Goal: Task Accomplishment & Management: Manage account settings

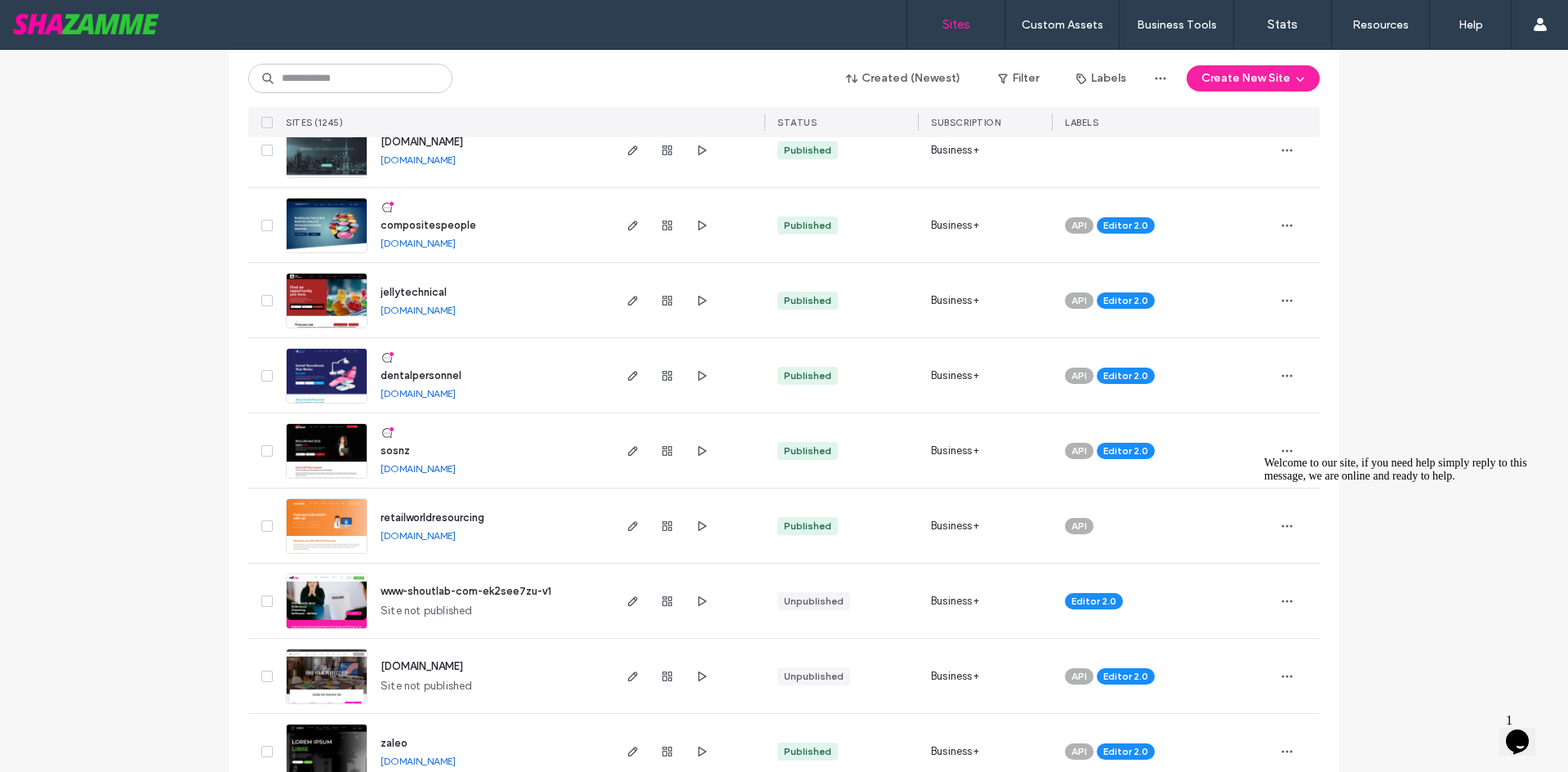
scroll to position [491, 0]
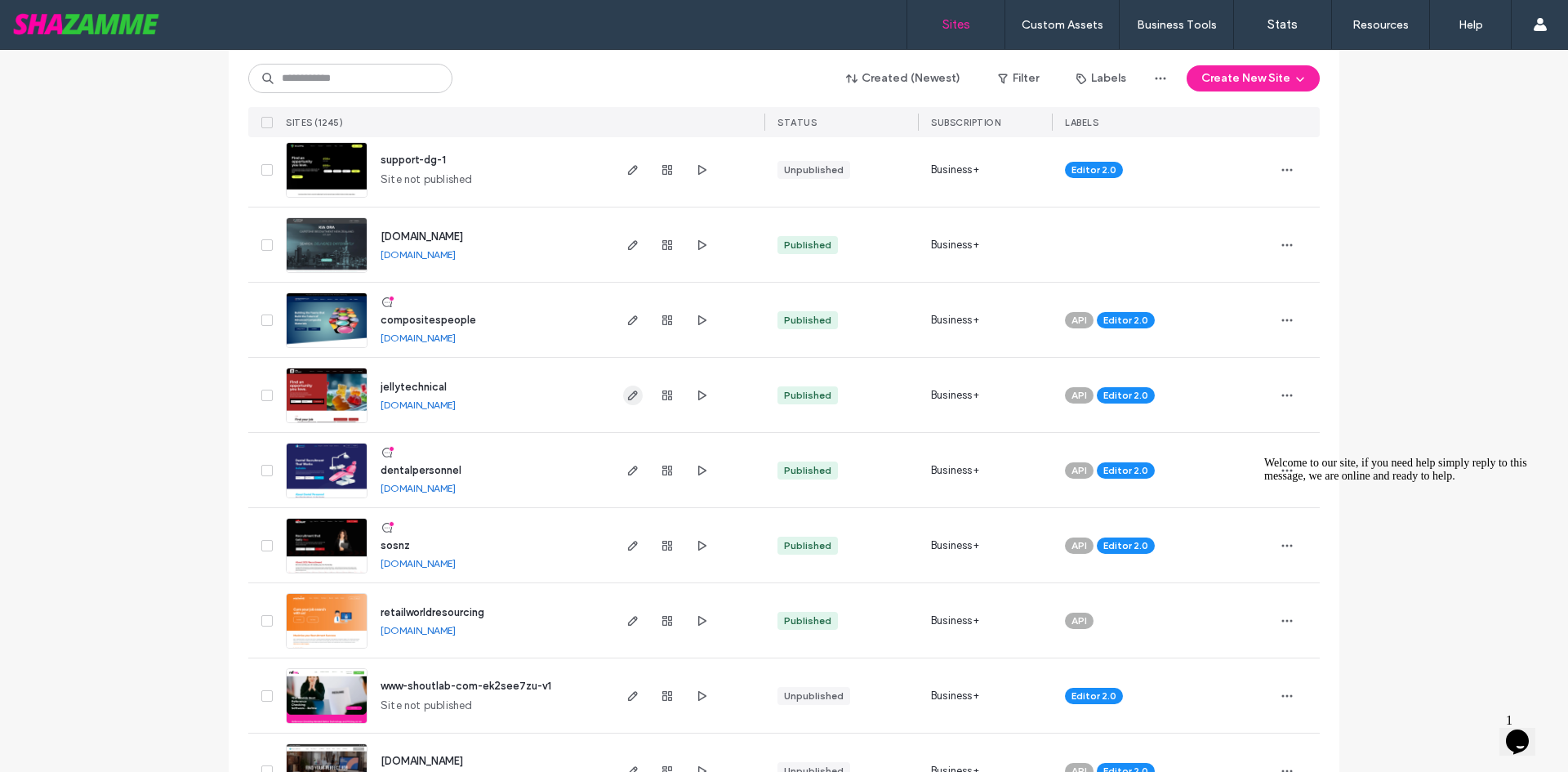
click at [626, 399] on icon "button" at bounding box center [633, 395] width 13 height 13
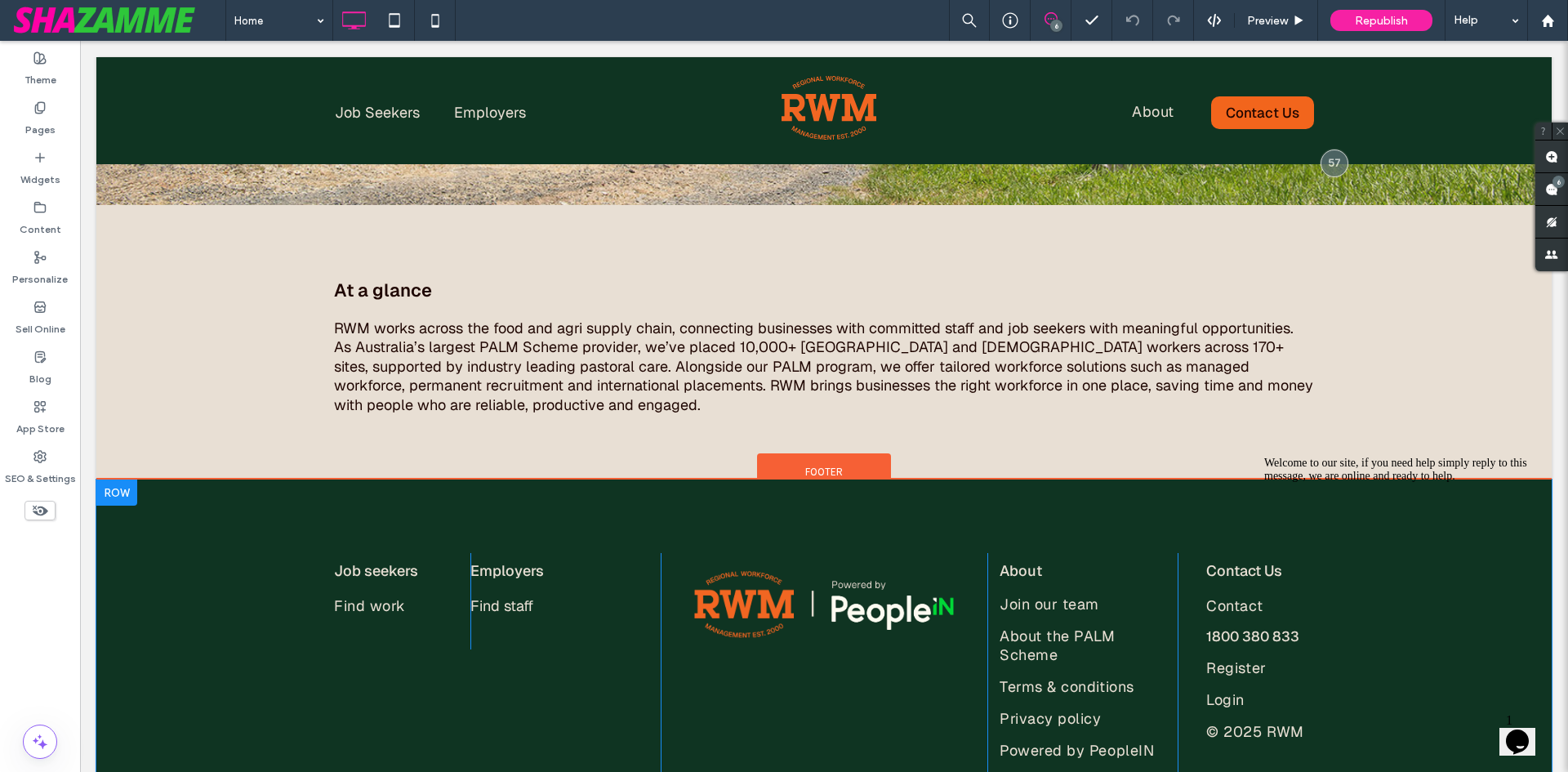
scroll to position [6287, 0]
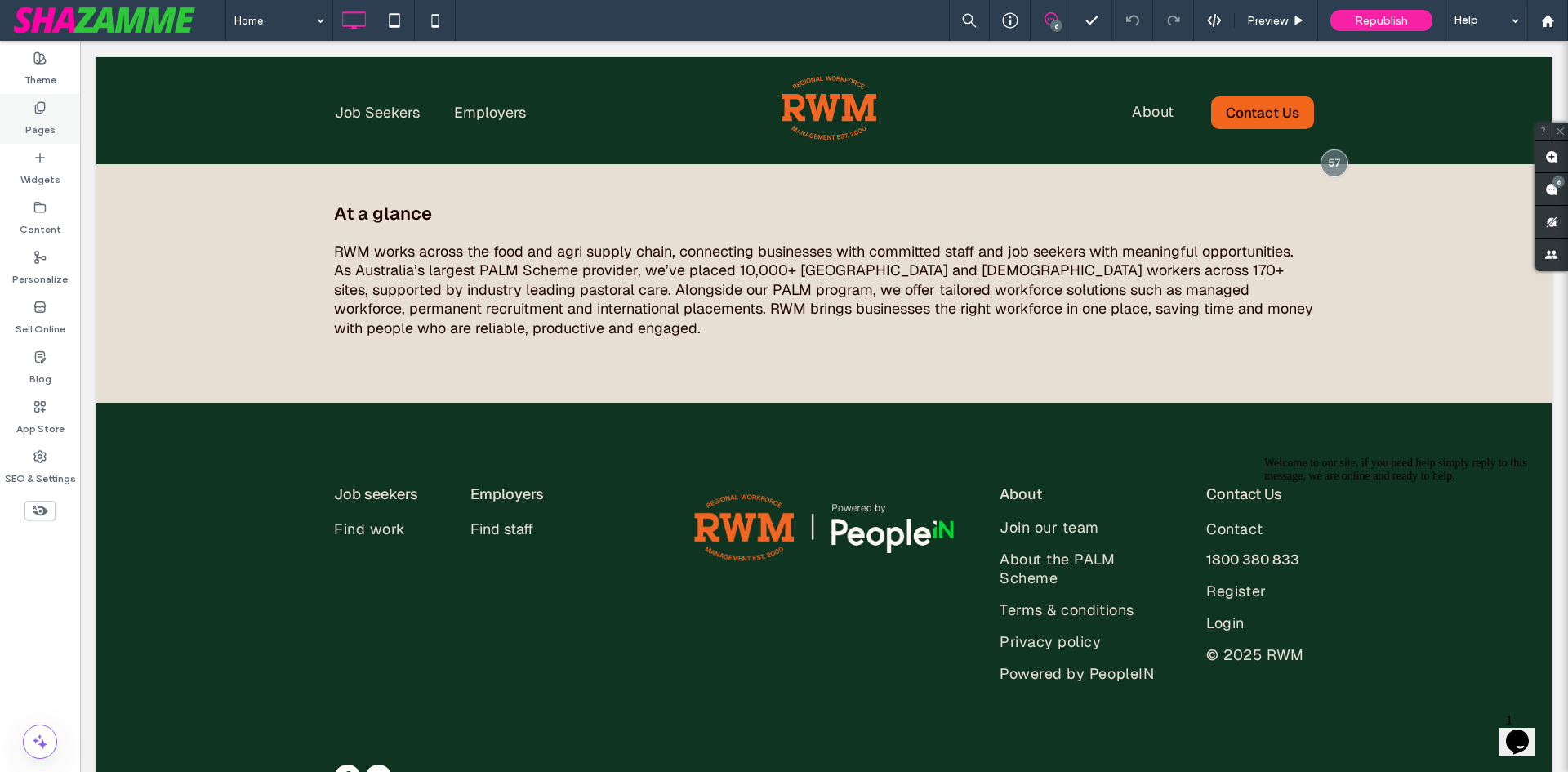
click at [48, 119] on label "Pages" at bounding box center [40, 125] width 30 height 23
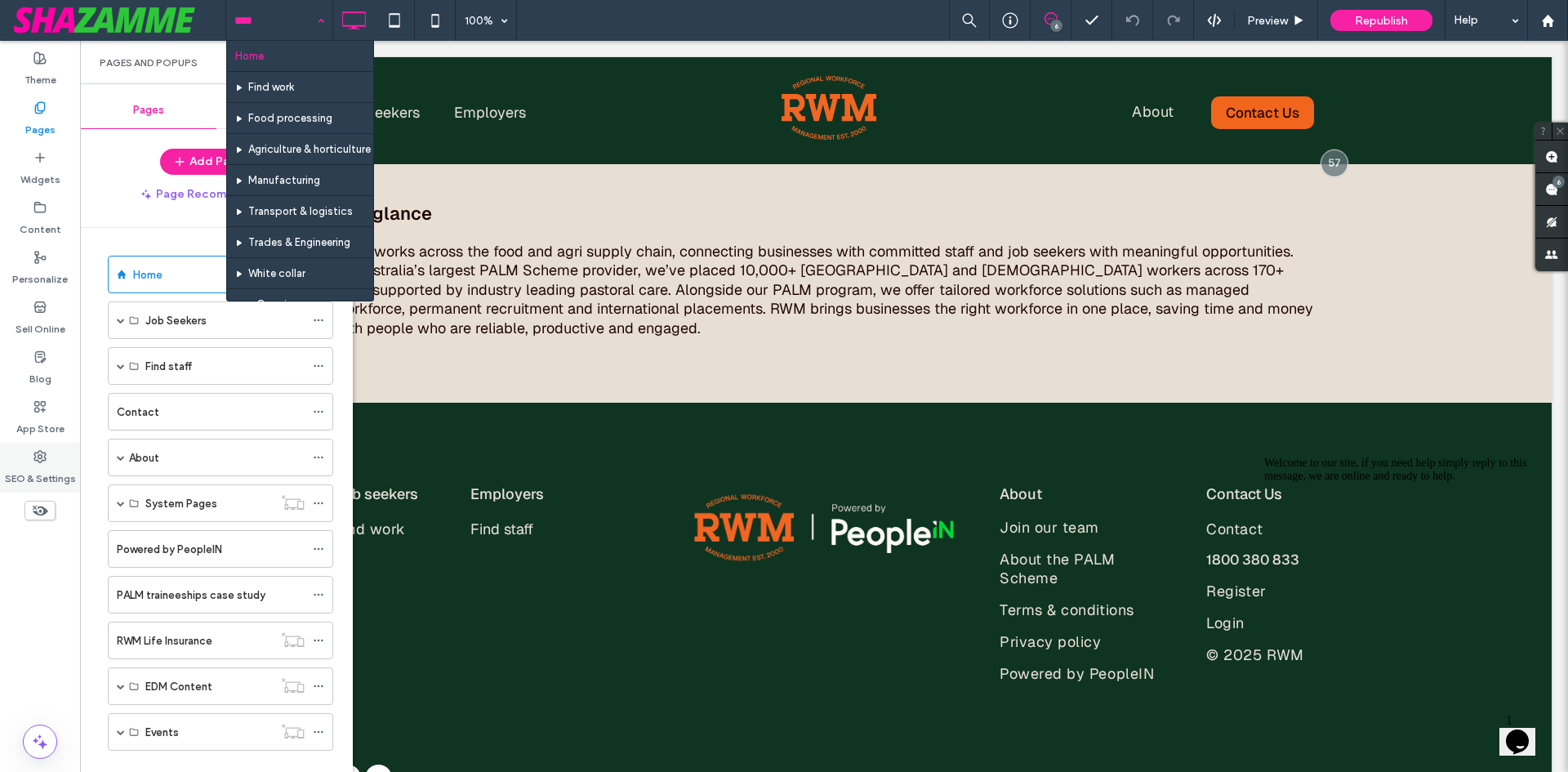
click at [48, 474] on label "SEO & Settings" at bounding box center [39, 474] width 71 height 23
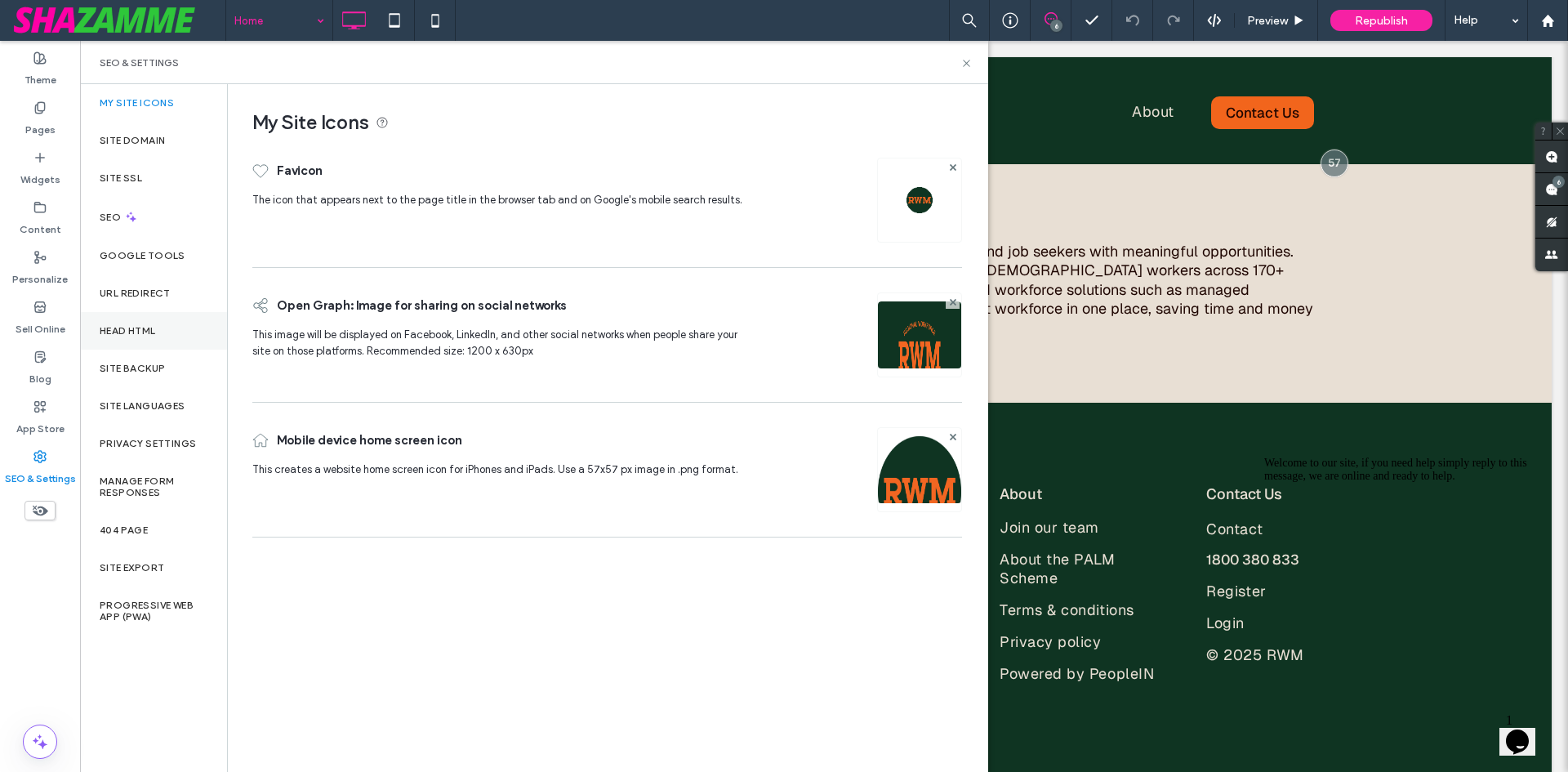
click at [154, 333] on label "Head HTML" at bounding box center [127, 331] width 56 height 11
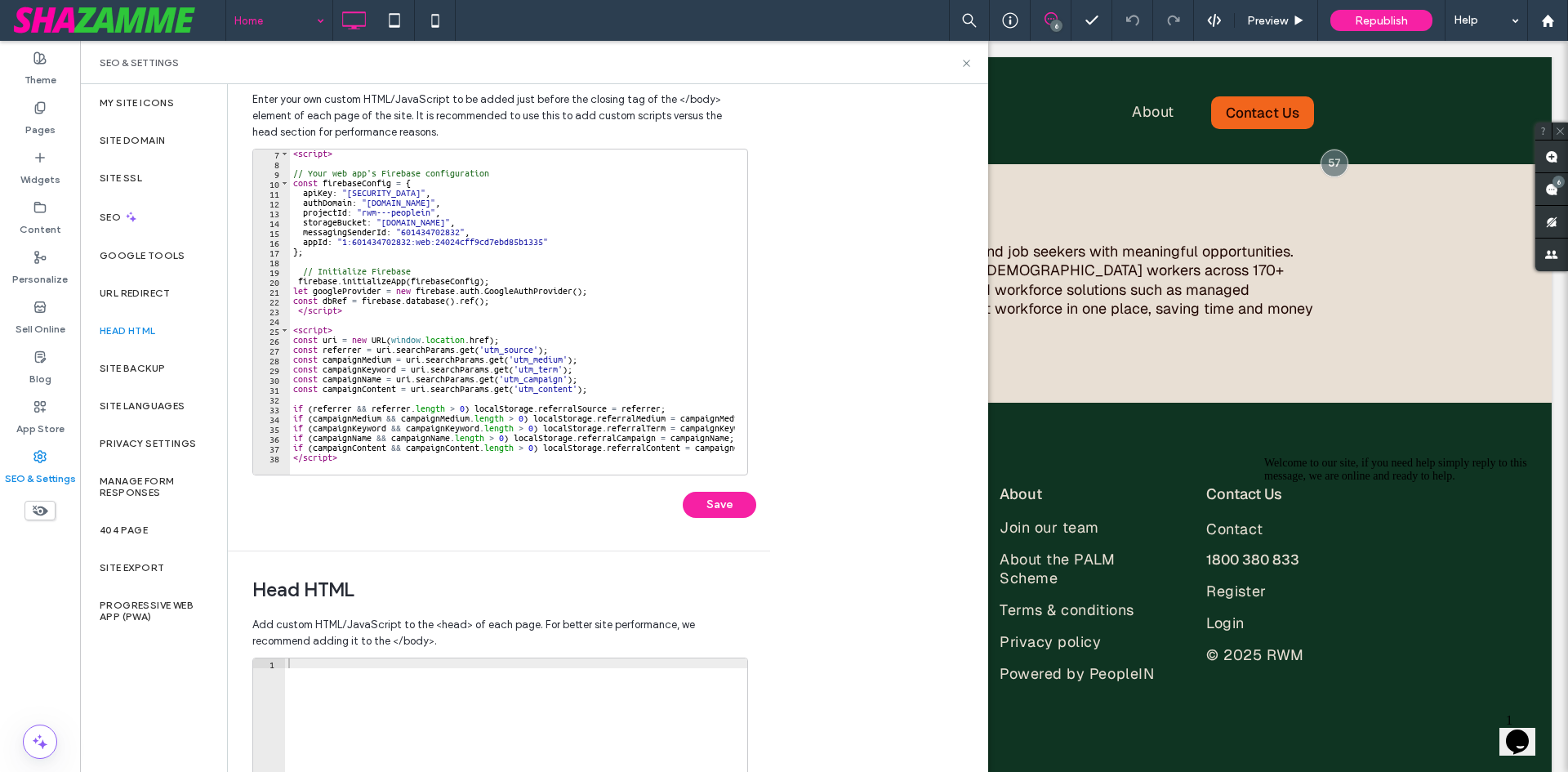
scroll to position [82, 0]
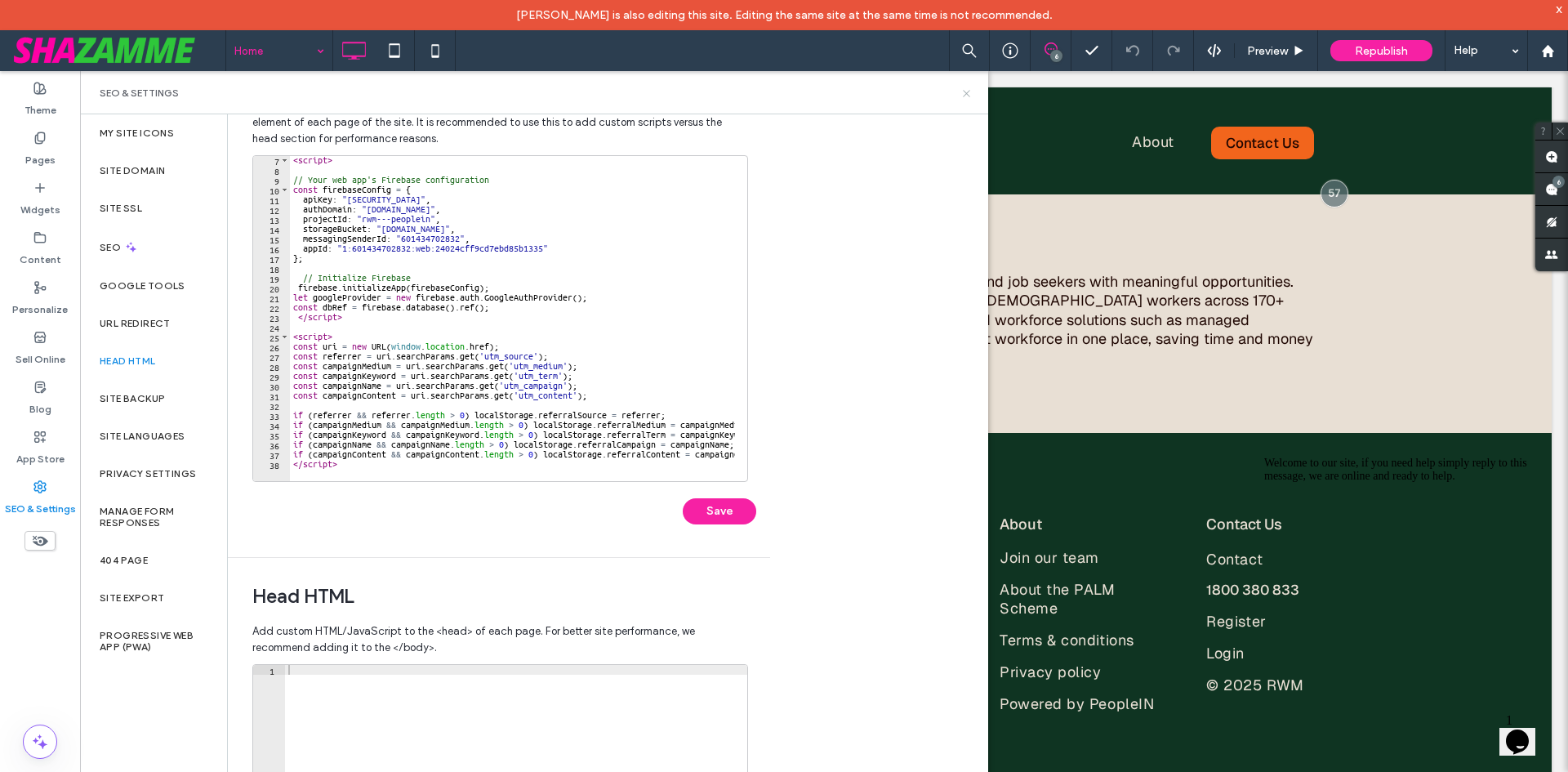
click at [967, 92] on use at bounding box center [965, 93] width 6 height 6
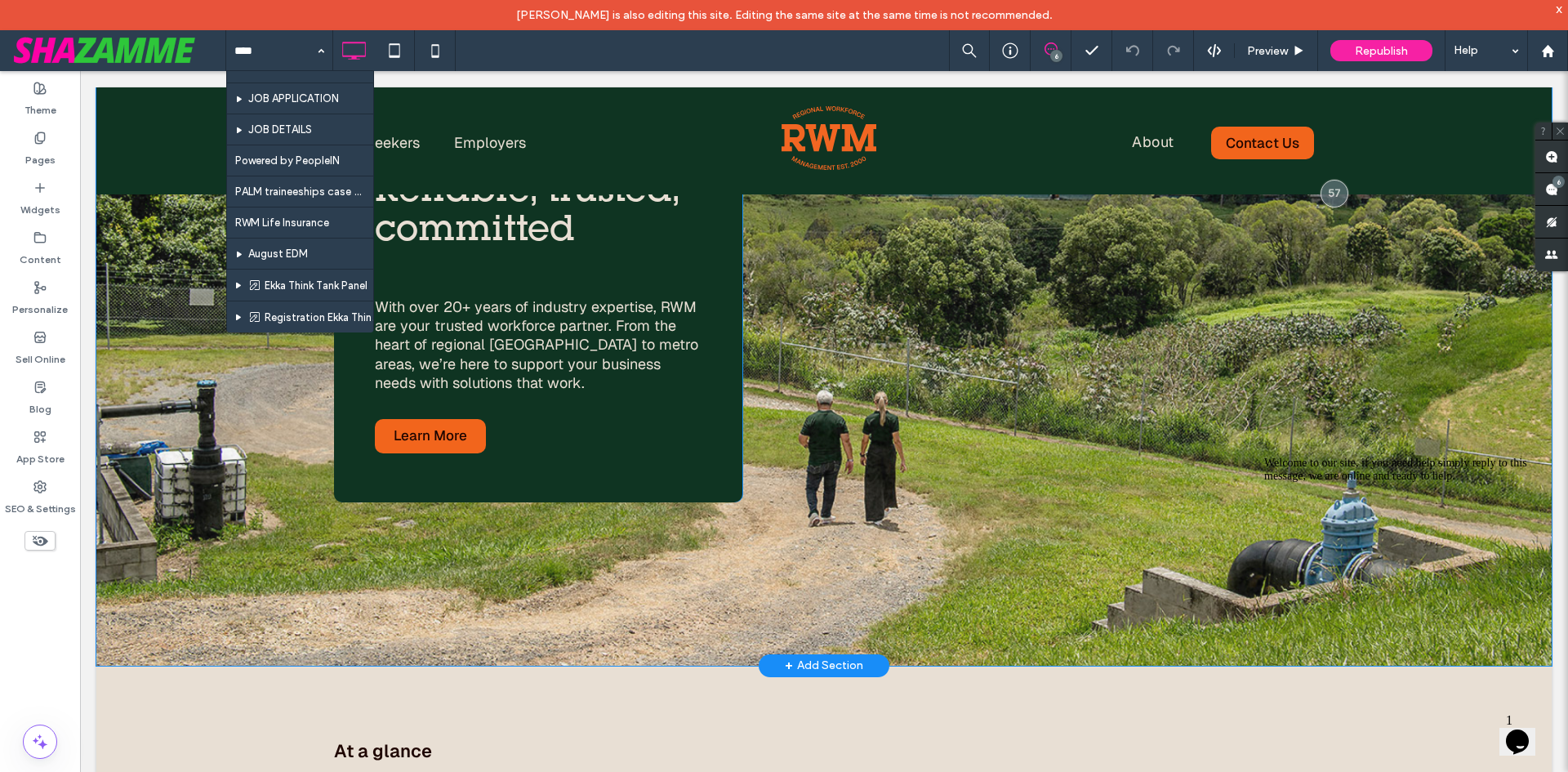
scroll to position [5796, 0]
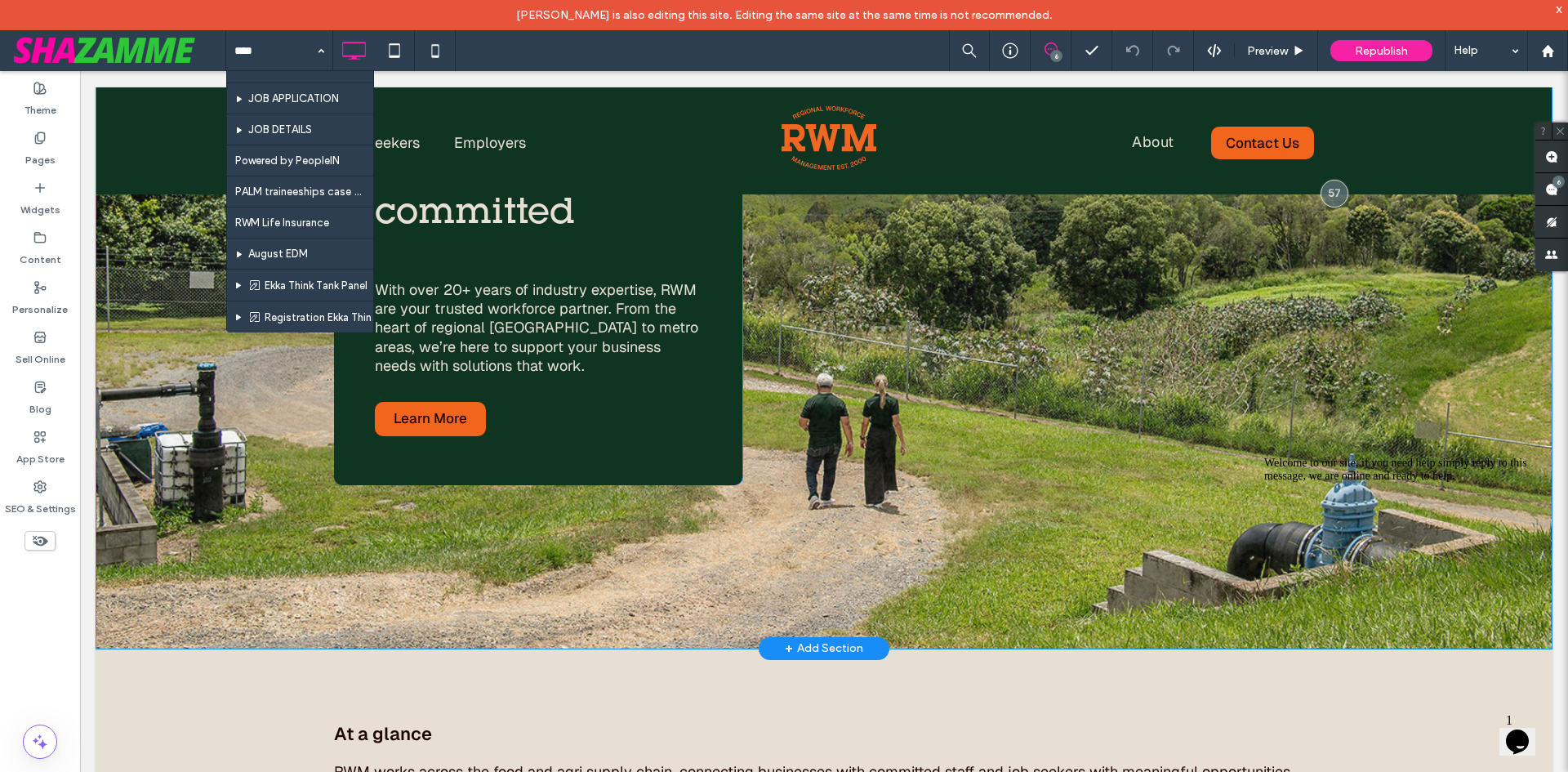
click at [834, 640] on div "+ Add Section" at bounding box center [824, 649] width 78 height 18
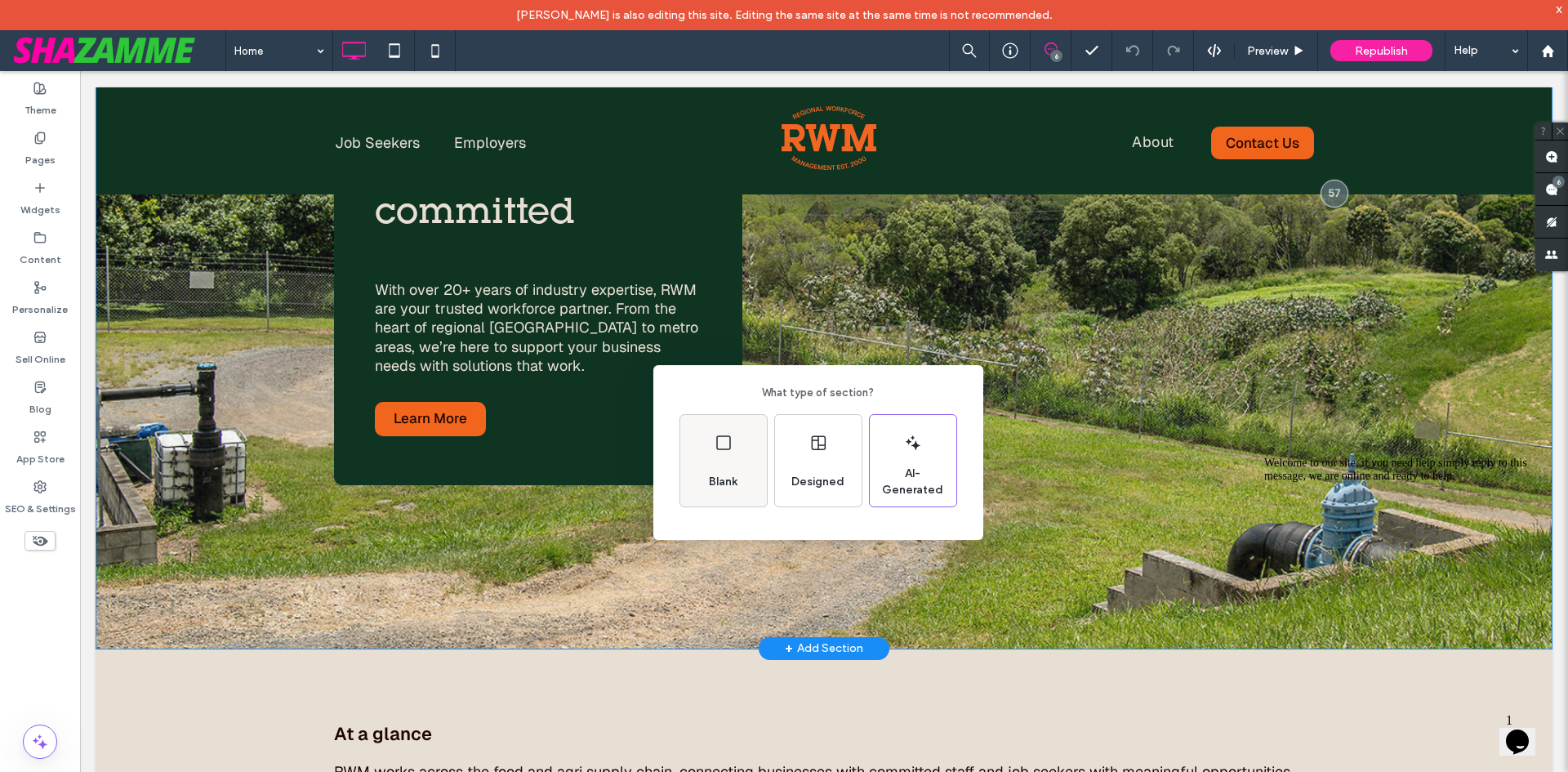
click at [739, 451] on div "Blank" at bounding box center [724, 461] width 86 height 92
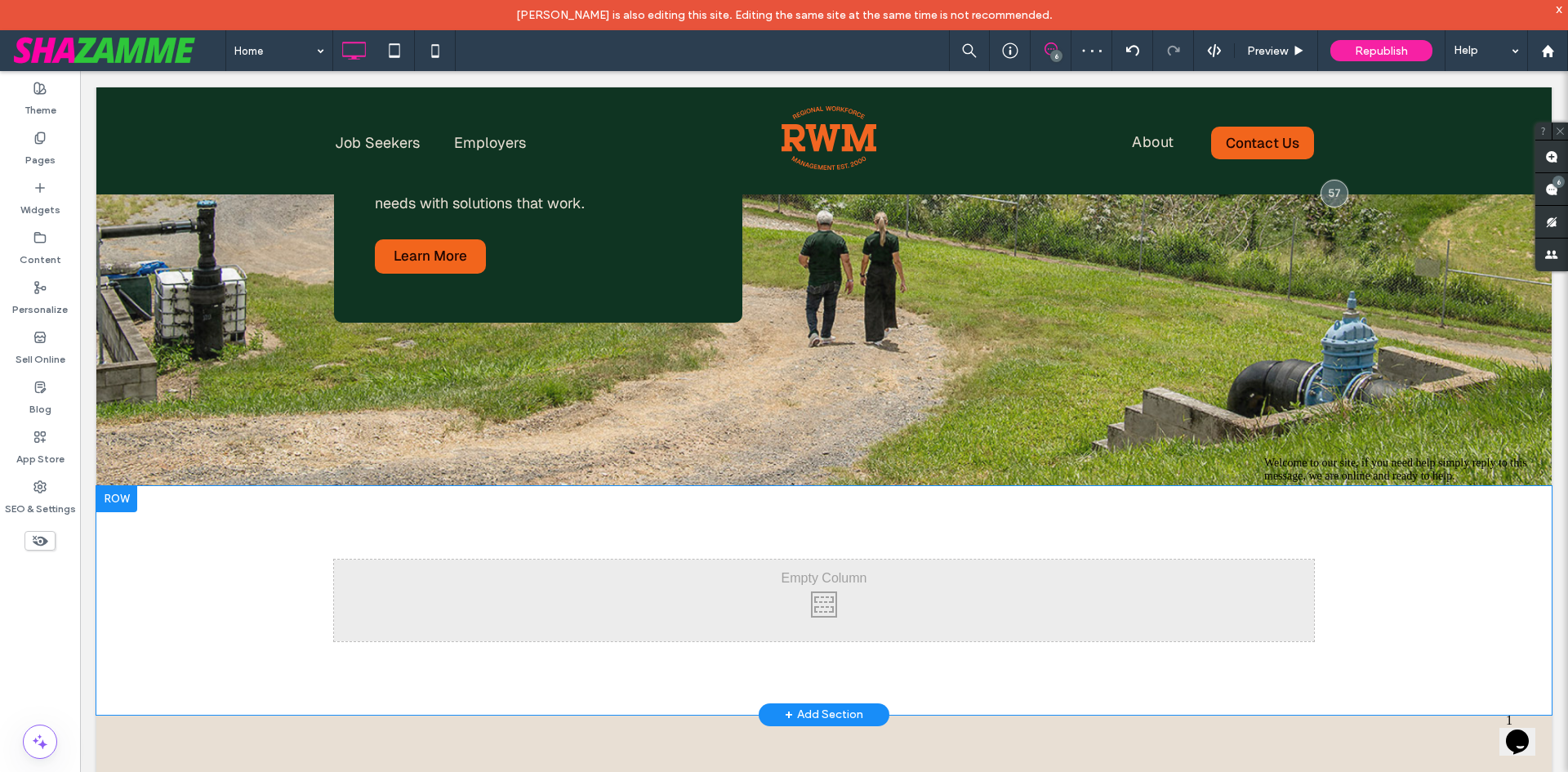
scroll to position [5960, 0]
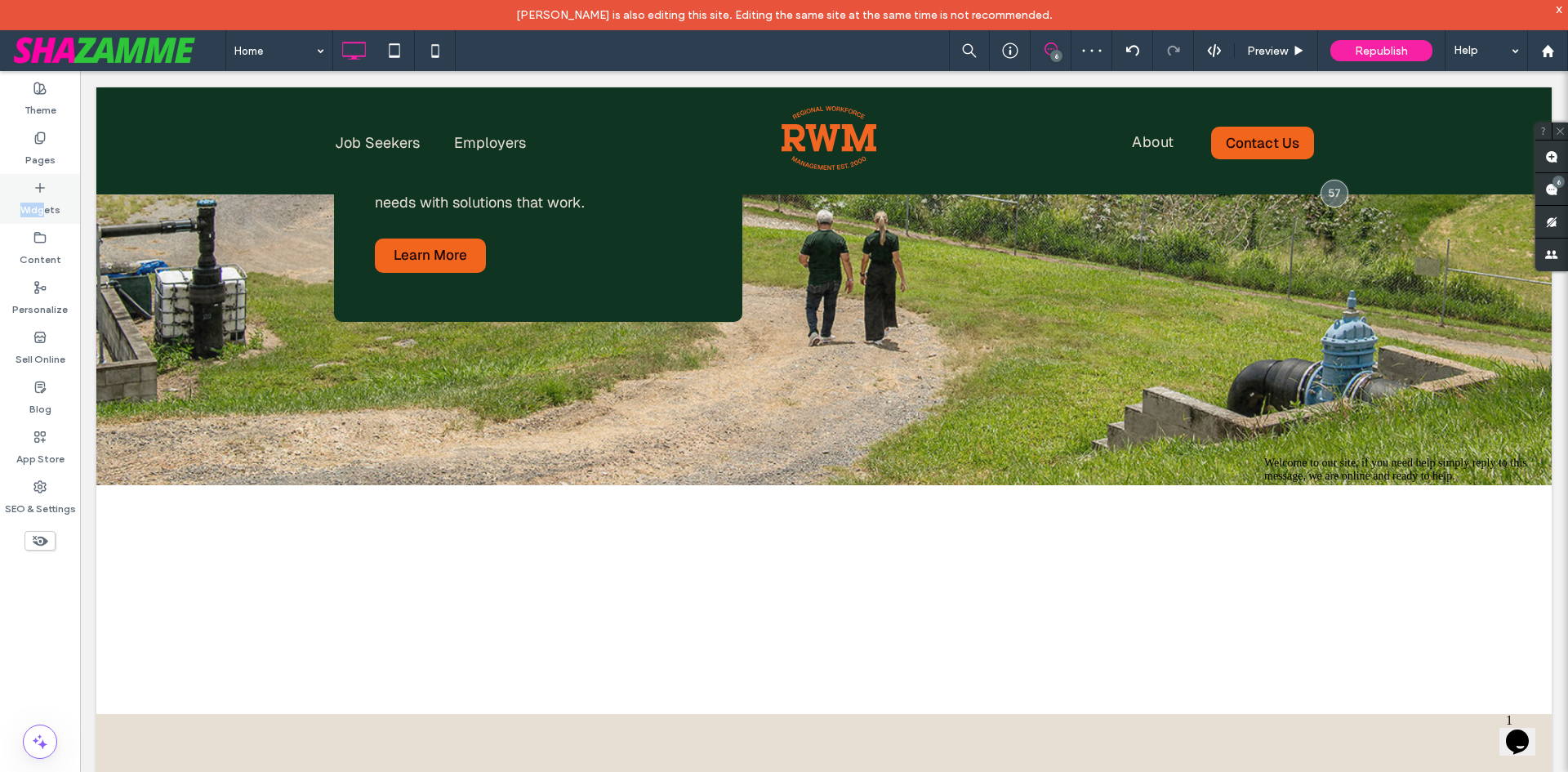
click at [44, 196] on div "Widgets" at bounding box center [39, 199] width 80 height 50
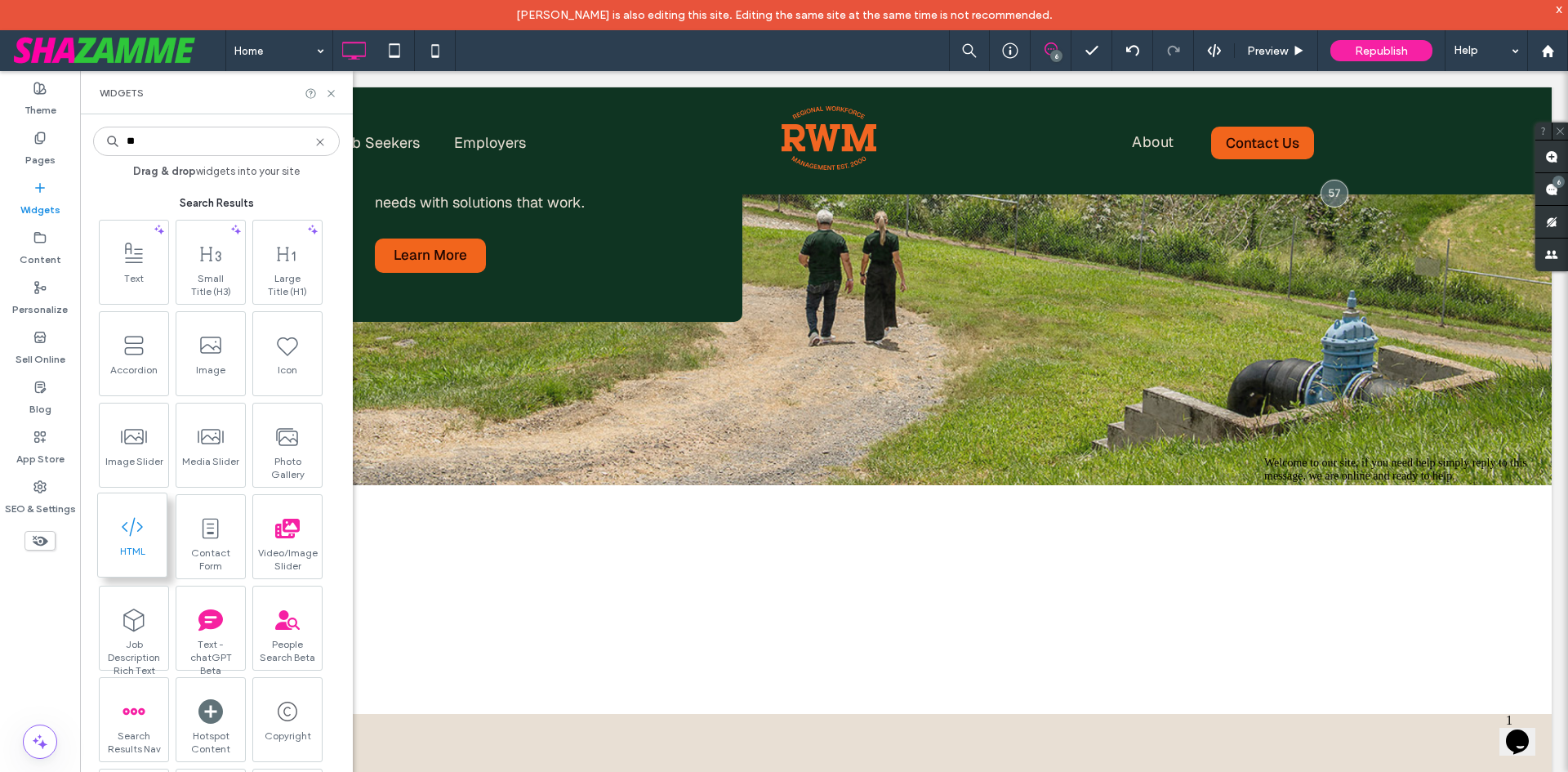
type input "**"
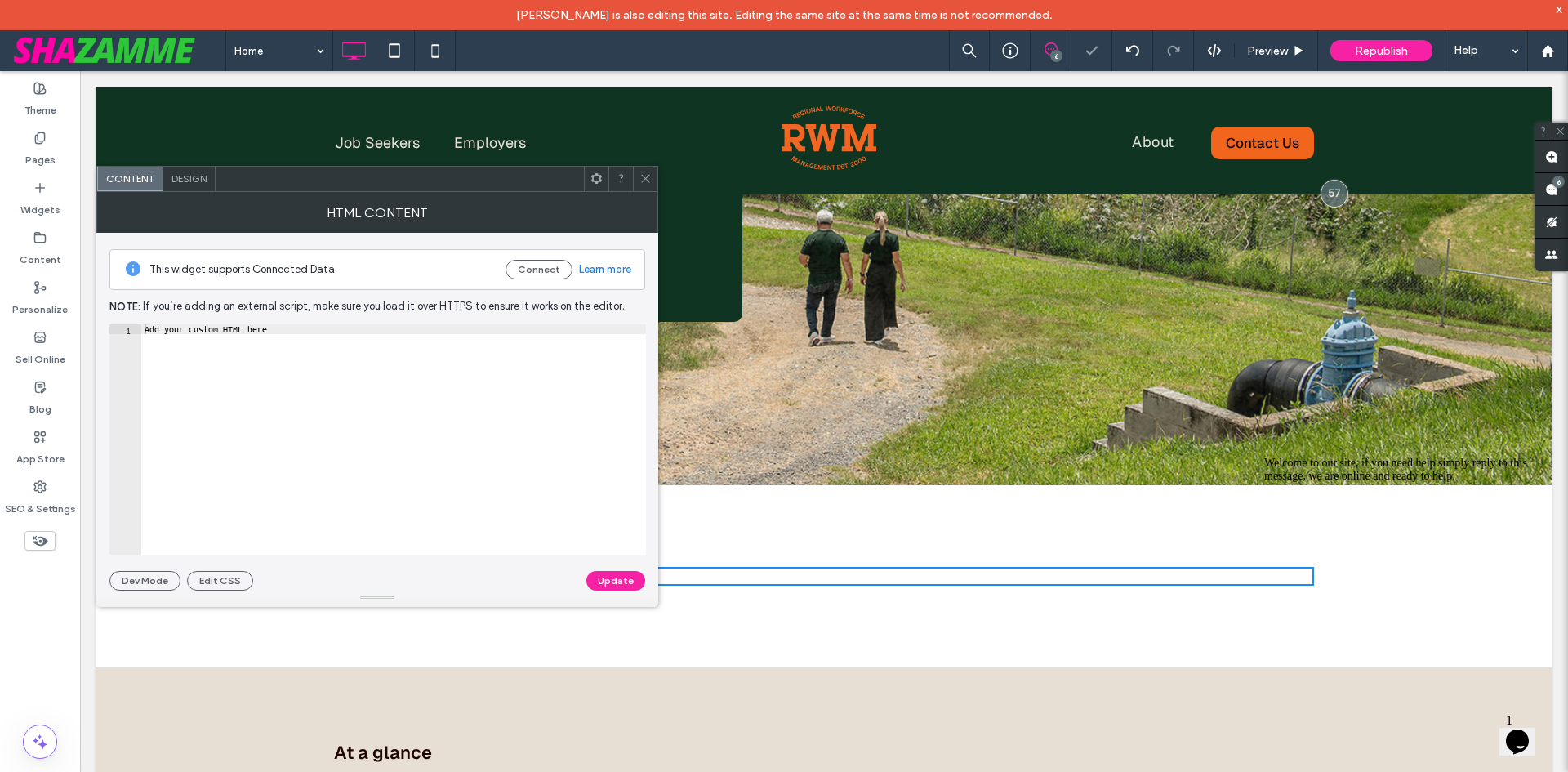
type textarea "**********"
drag, startPoint x: 407, startPoint y: 412, endPoint x: 82, endPoint y: 332, distance: 334.7
paste textarea "Cursor at row 1"
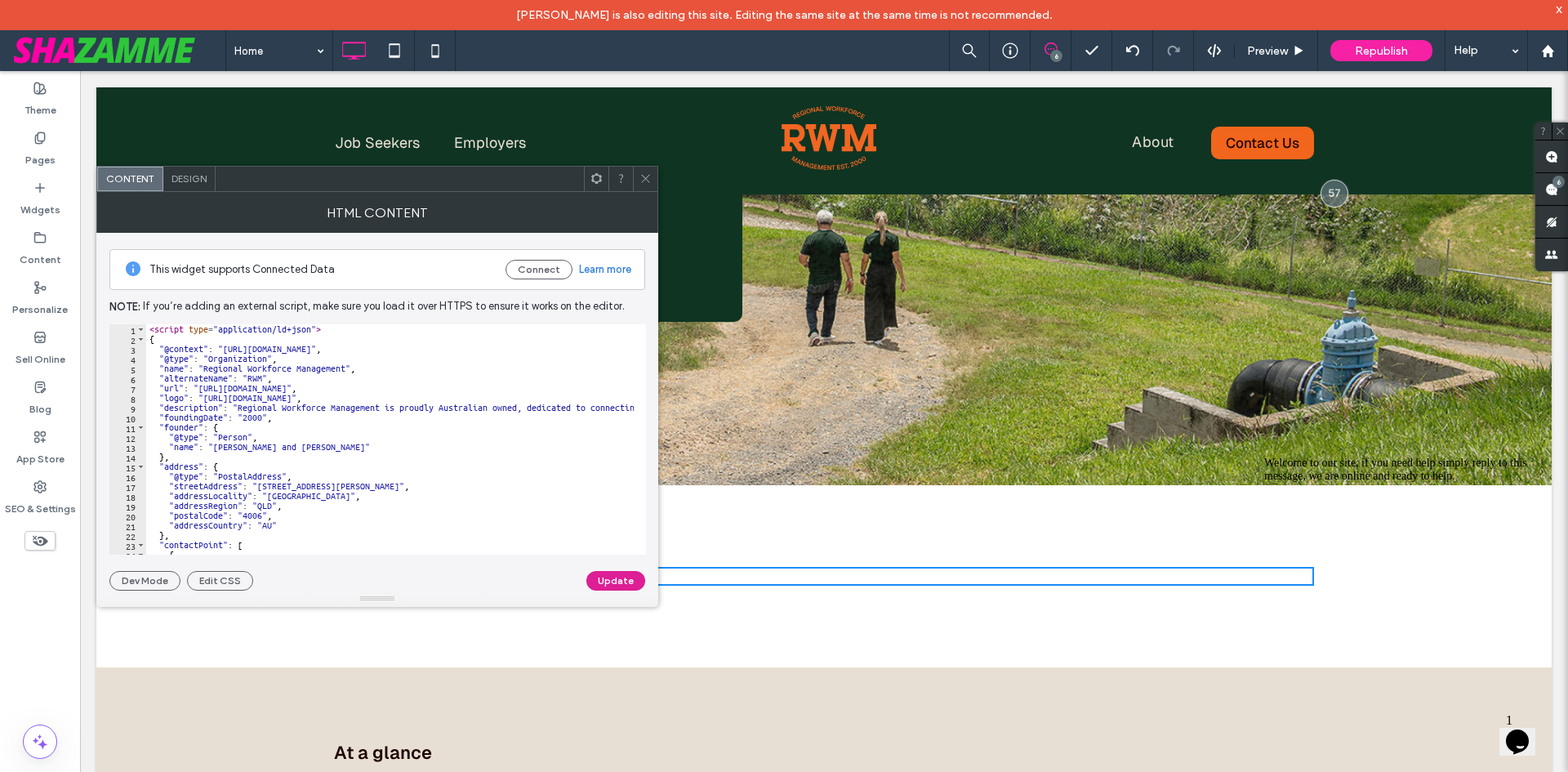
click at [613, 575] on button "Update" at bounding box center [615, 581] width 59 height 19
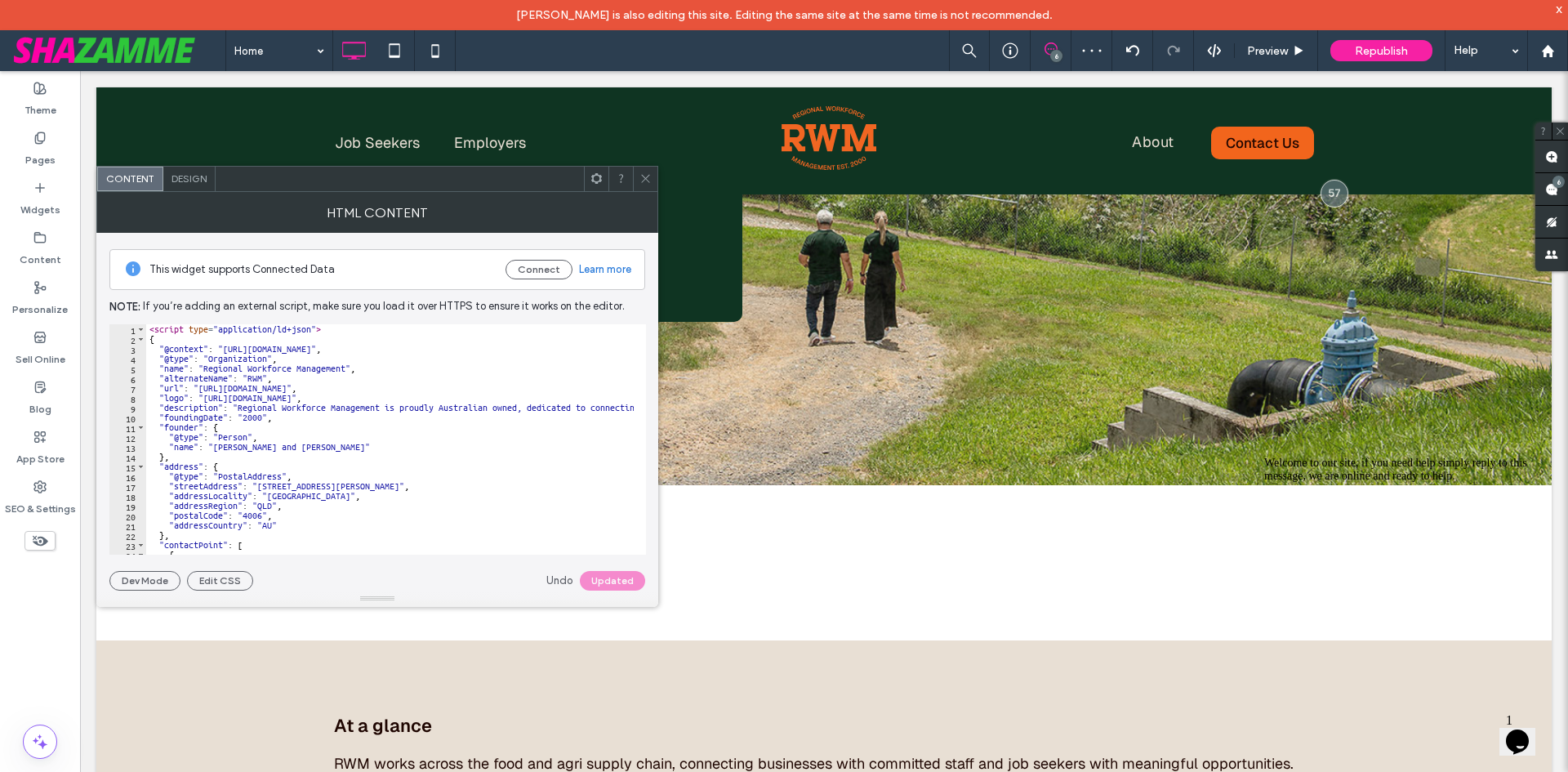
click at [643, 176] on icon at bounding box center [645, 178] width 12 height 12
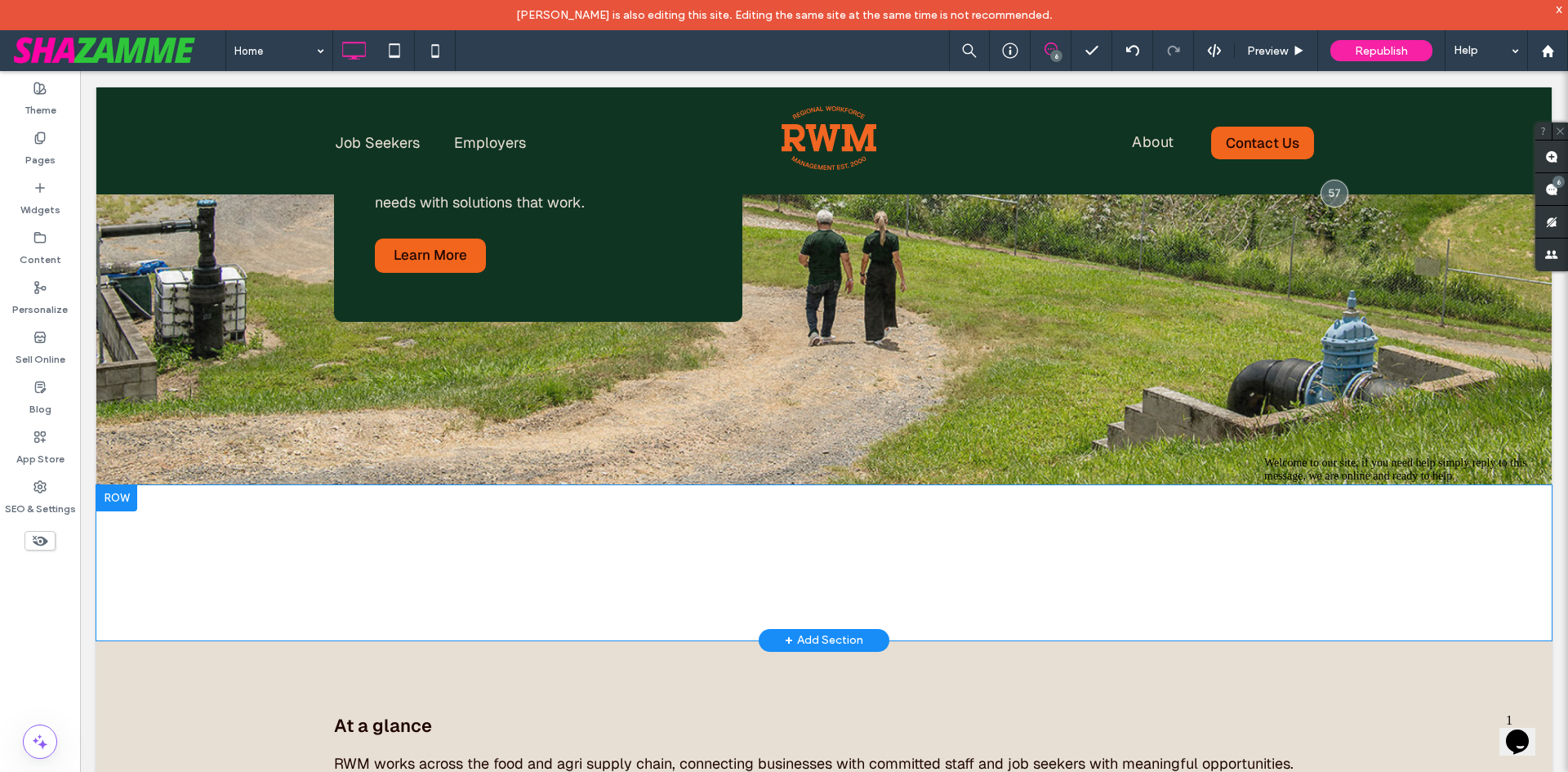
click at [114, 485] on div at bounding box center [117, 498] width 40 height 26
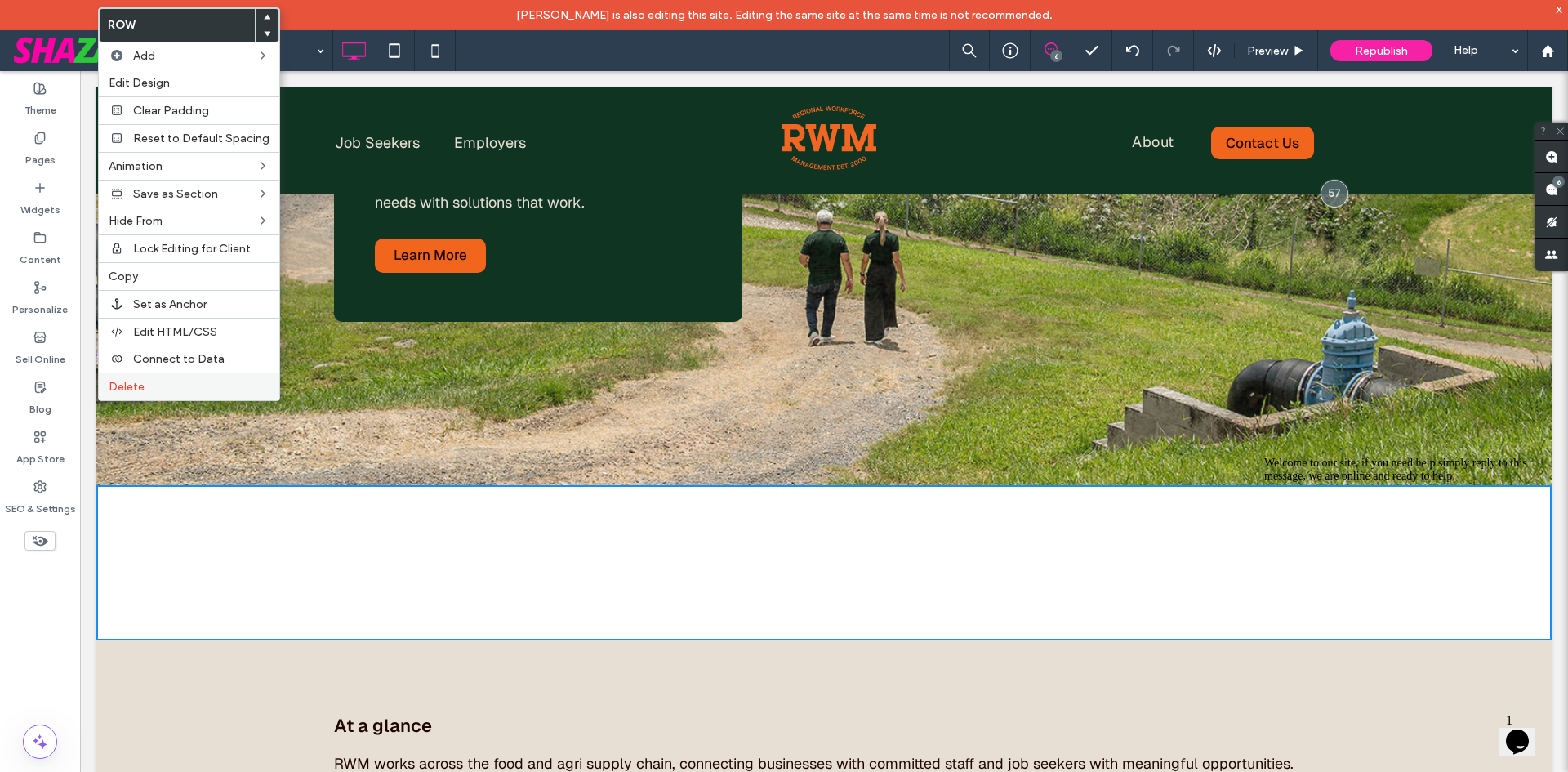
click at [147, 390] on label "Delete" at bounding box center [188, 386] width 161 height 14
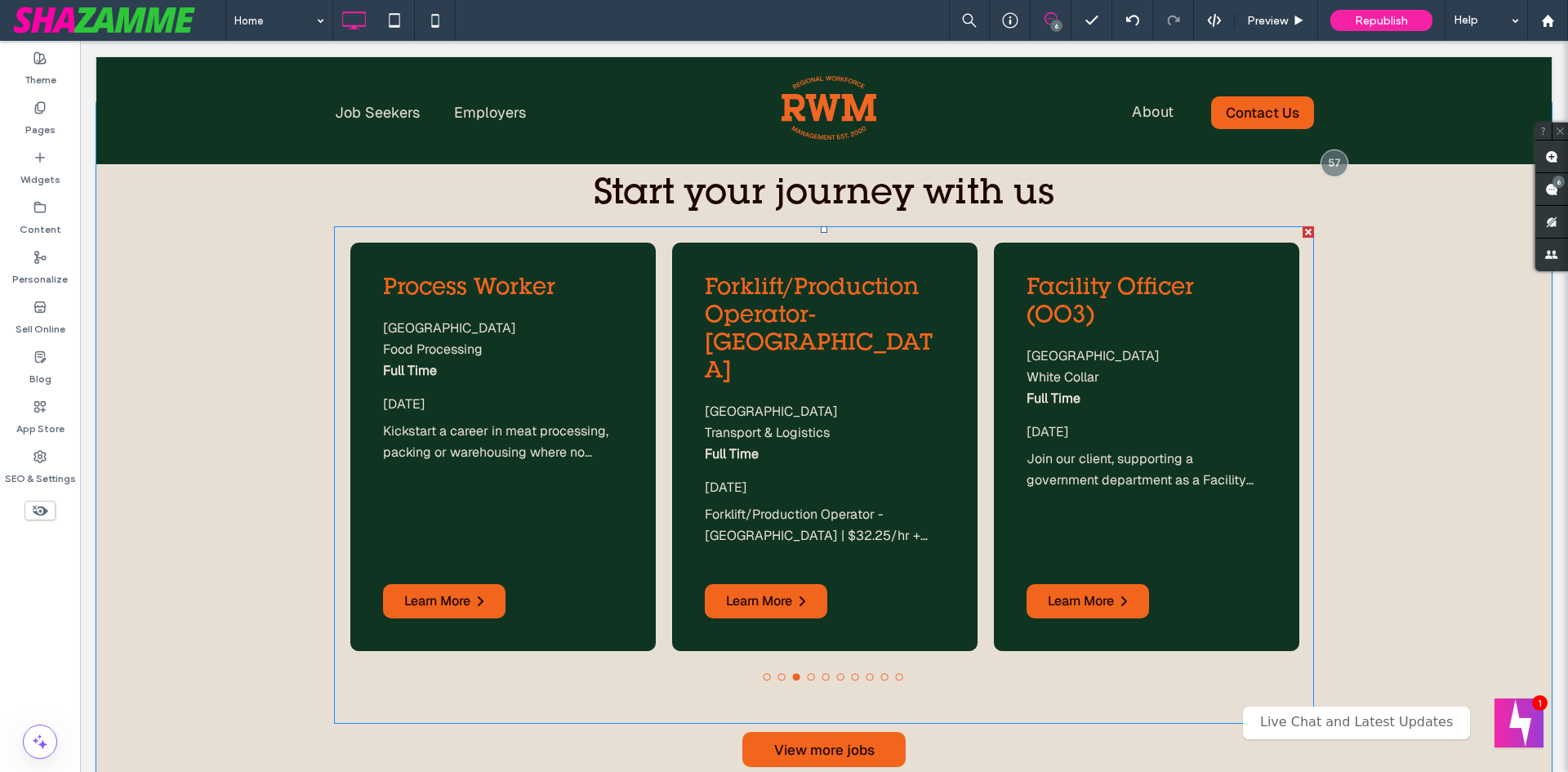
scroll to position [4413, 0]
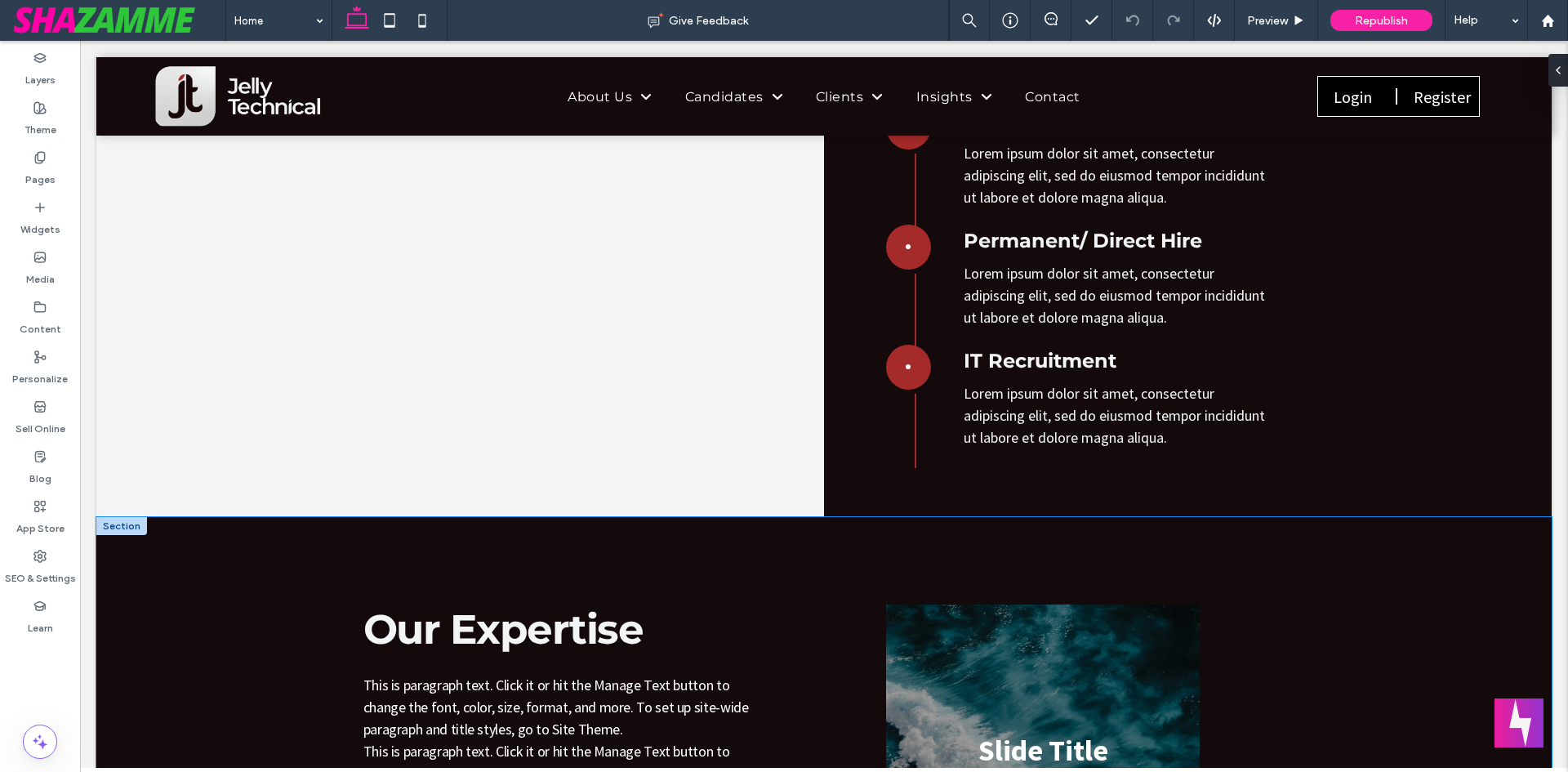
scroll to position [2207, 0]
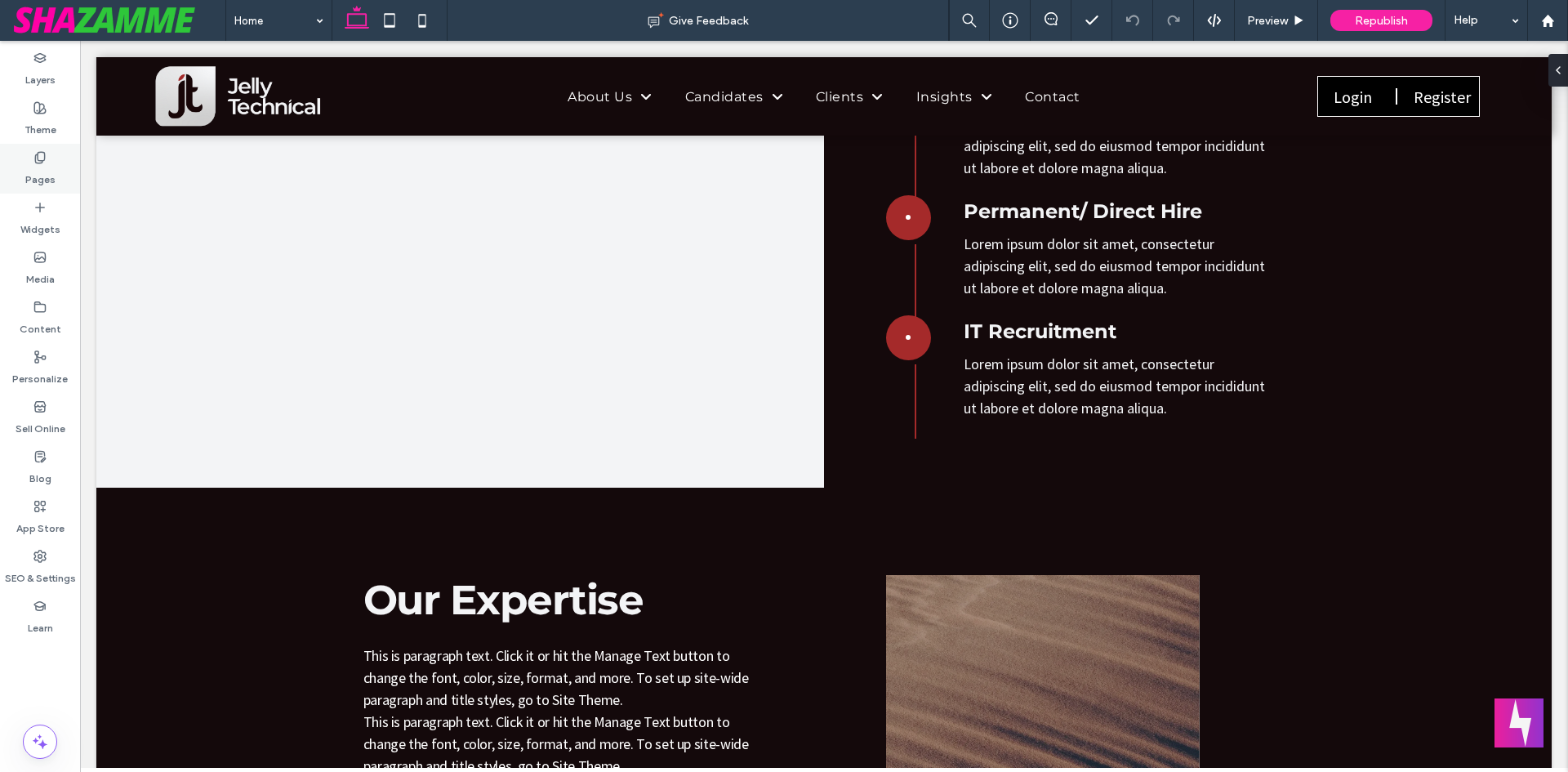
click at [29, 159] on div "Pages" at bounding box center [39, 169] width 80 height 50
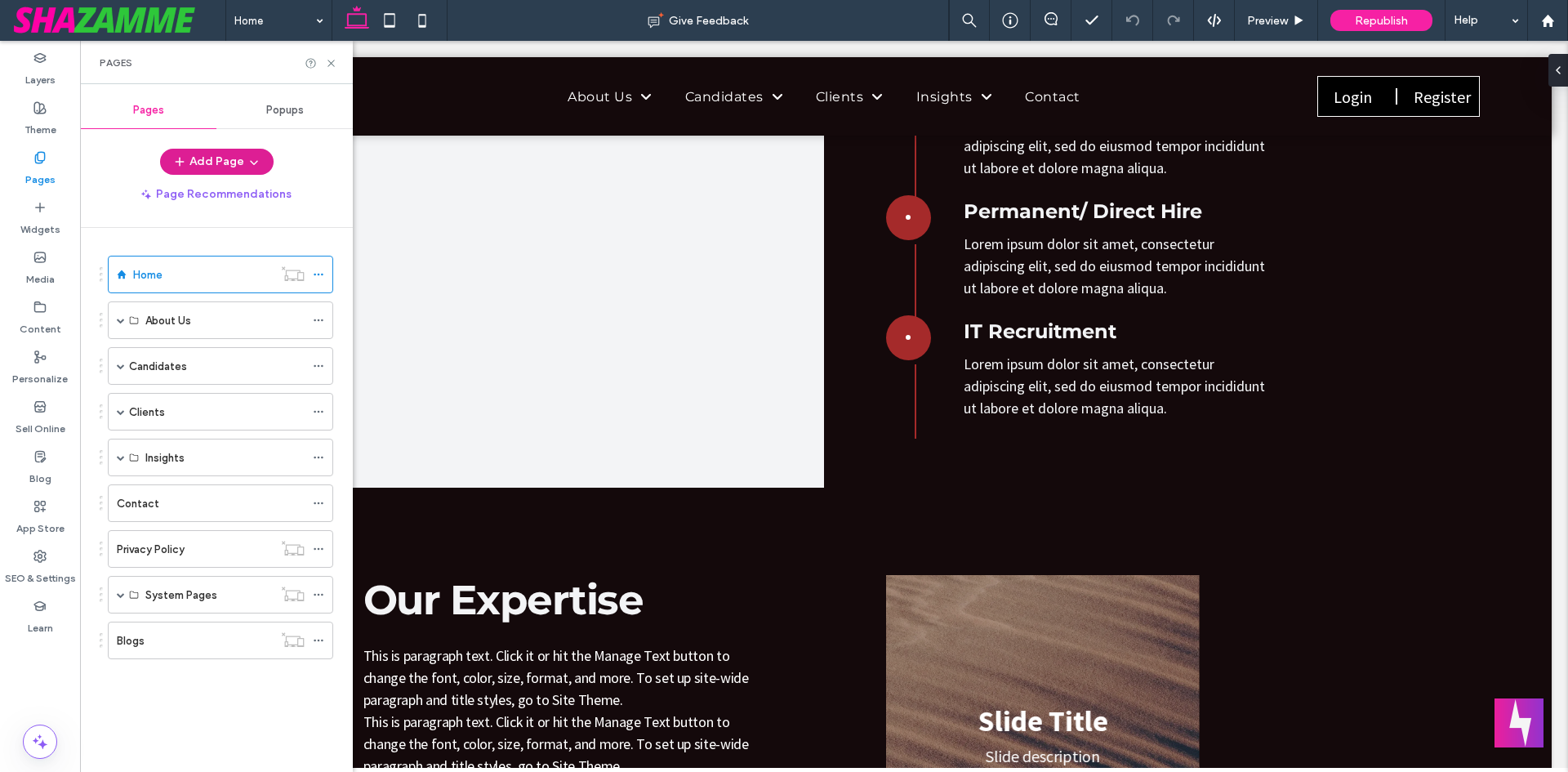
click at [241, 158] on button "Add Page" at bounding box center [217, 162] width 114 height 26
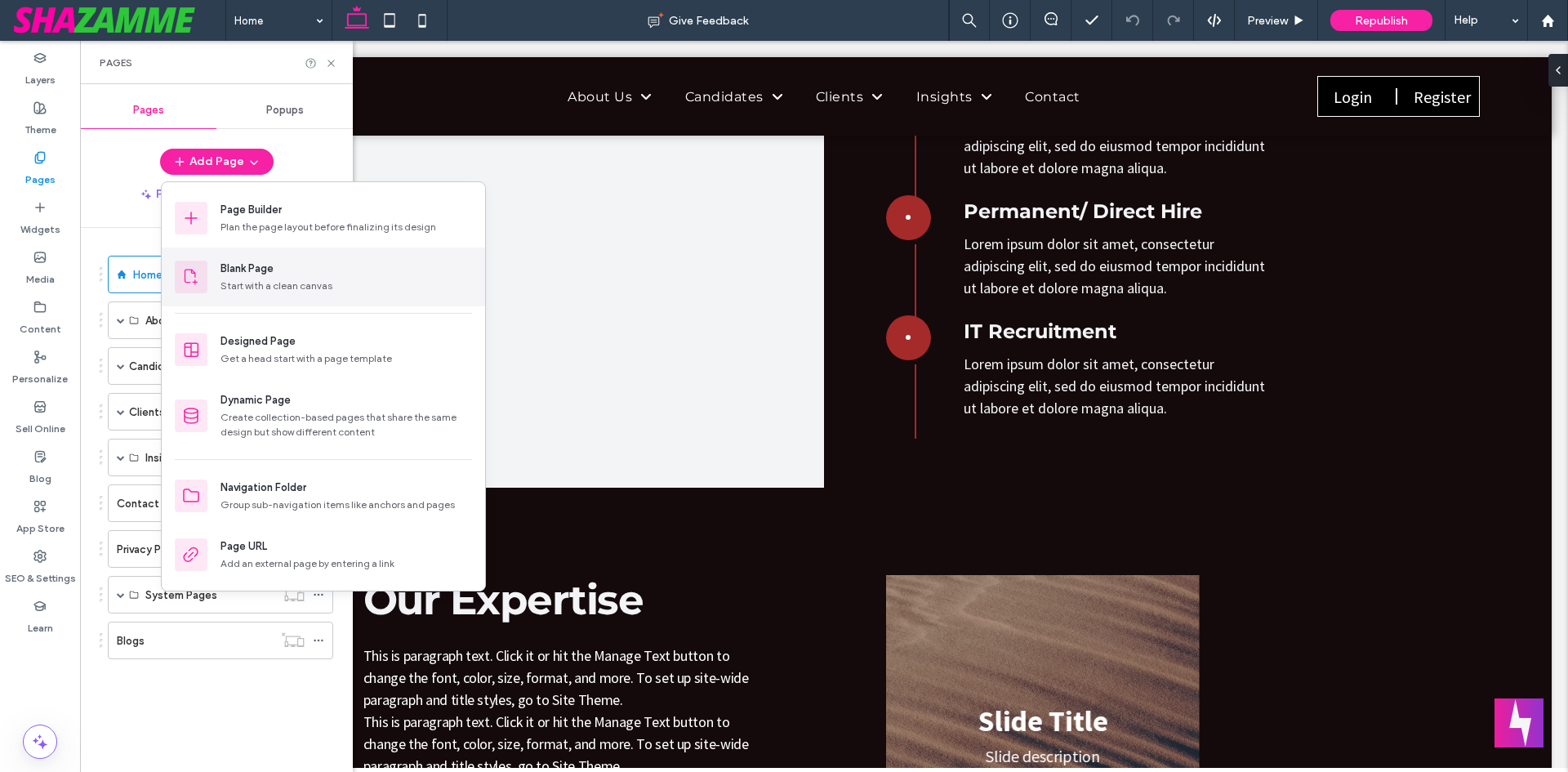
click at [240, 271] on div "Blank Page" at bounding box center [247, 269] width 53 height 17
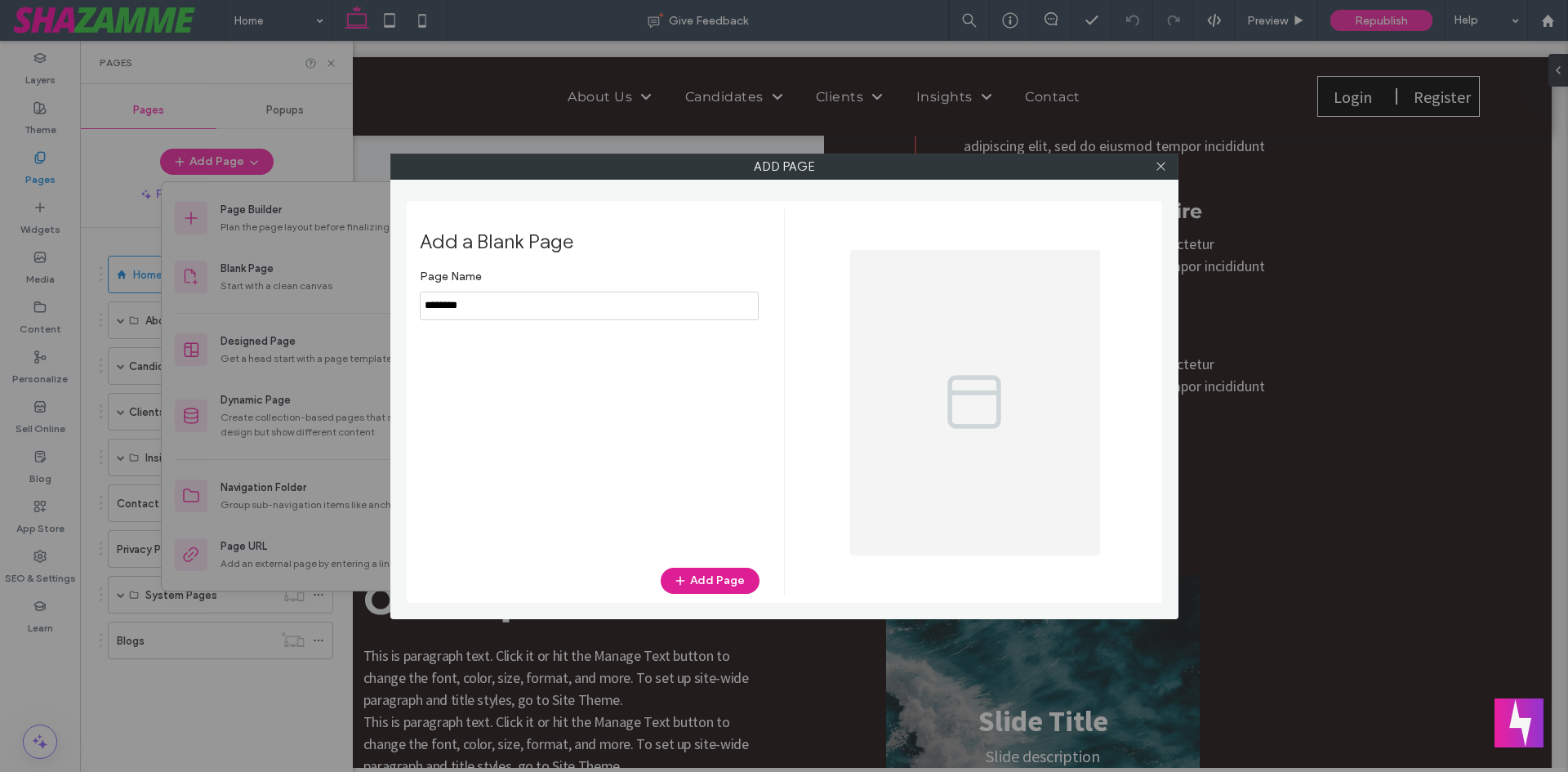
type input "********"
click at [705, 576] on button "Add Page" at bounding box center [710, 581] width 99 height 26
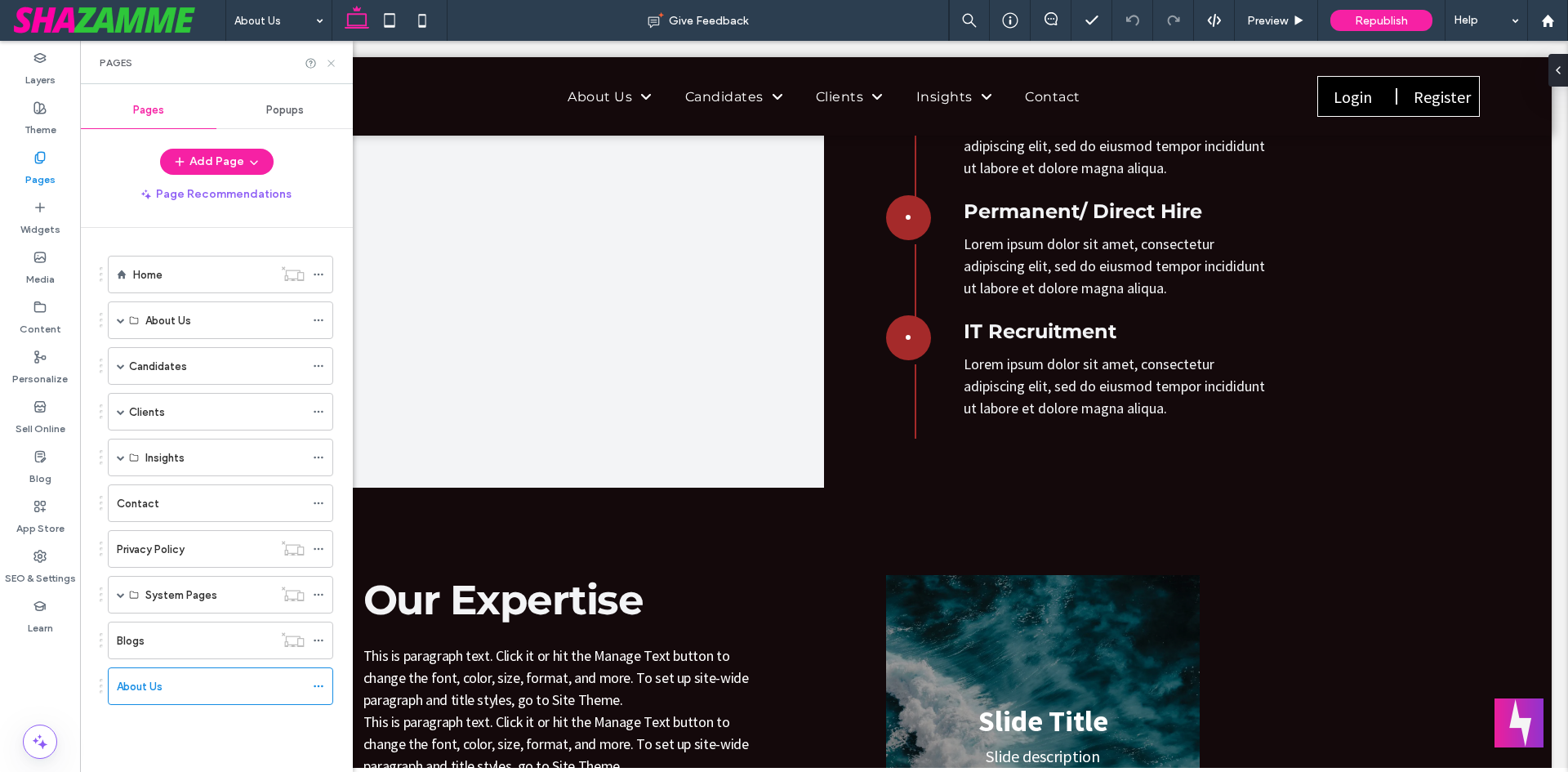
click at [333, 62] on icon at bounding box center [331, 62] width 12 height 12
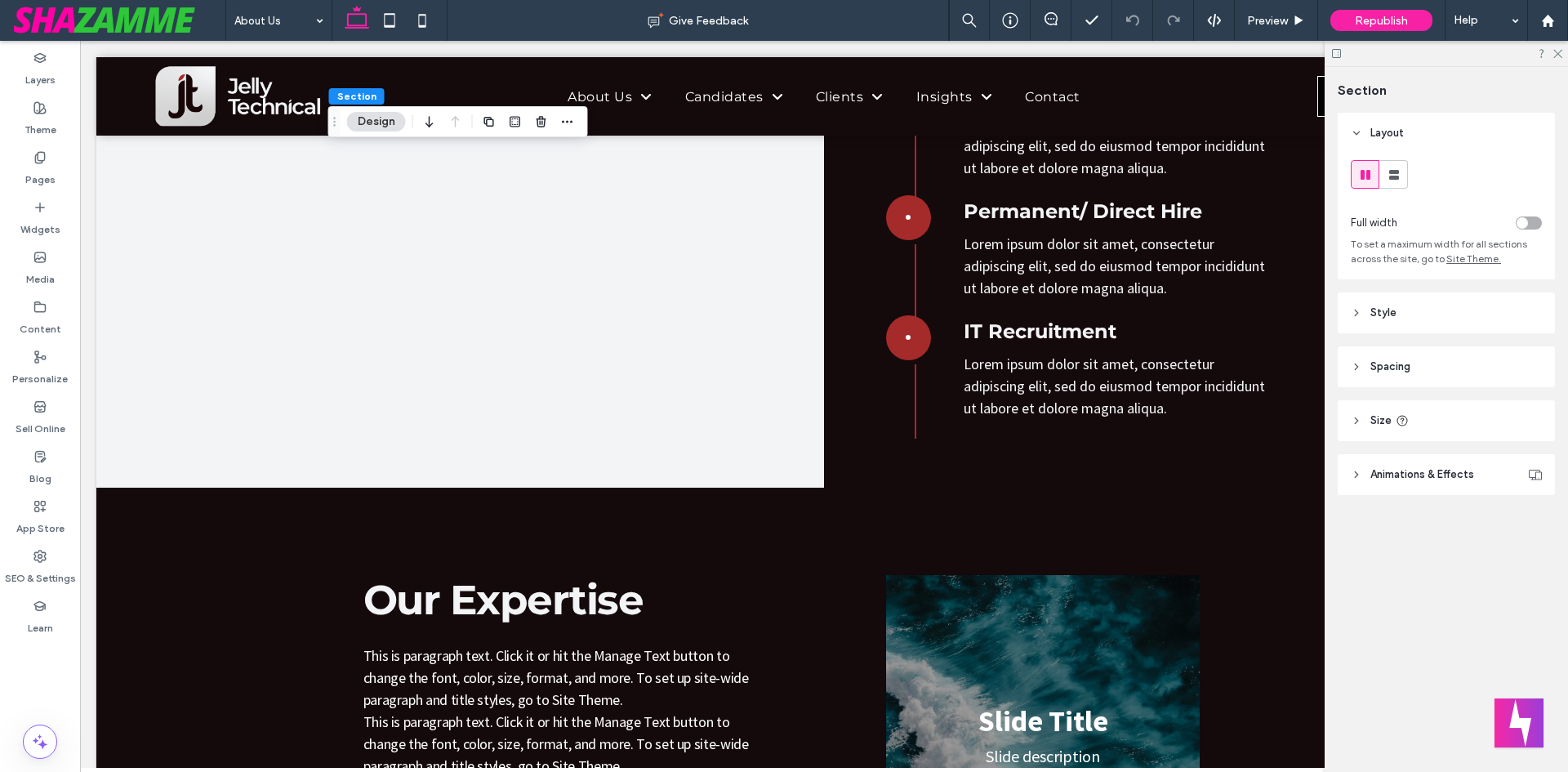
click at [1417, 358] on header "Spacing" at bounding box center [1447, 367] width 218 height 40
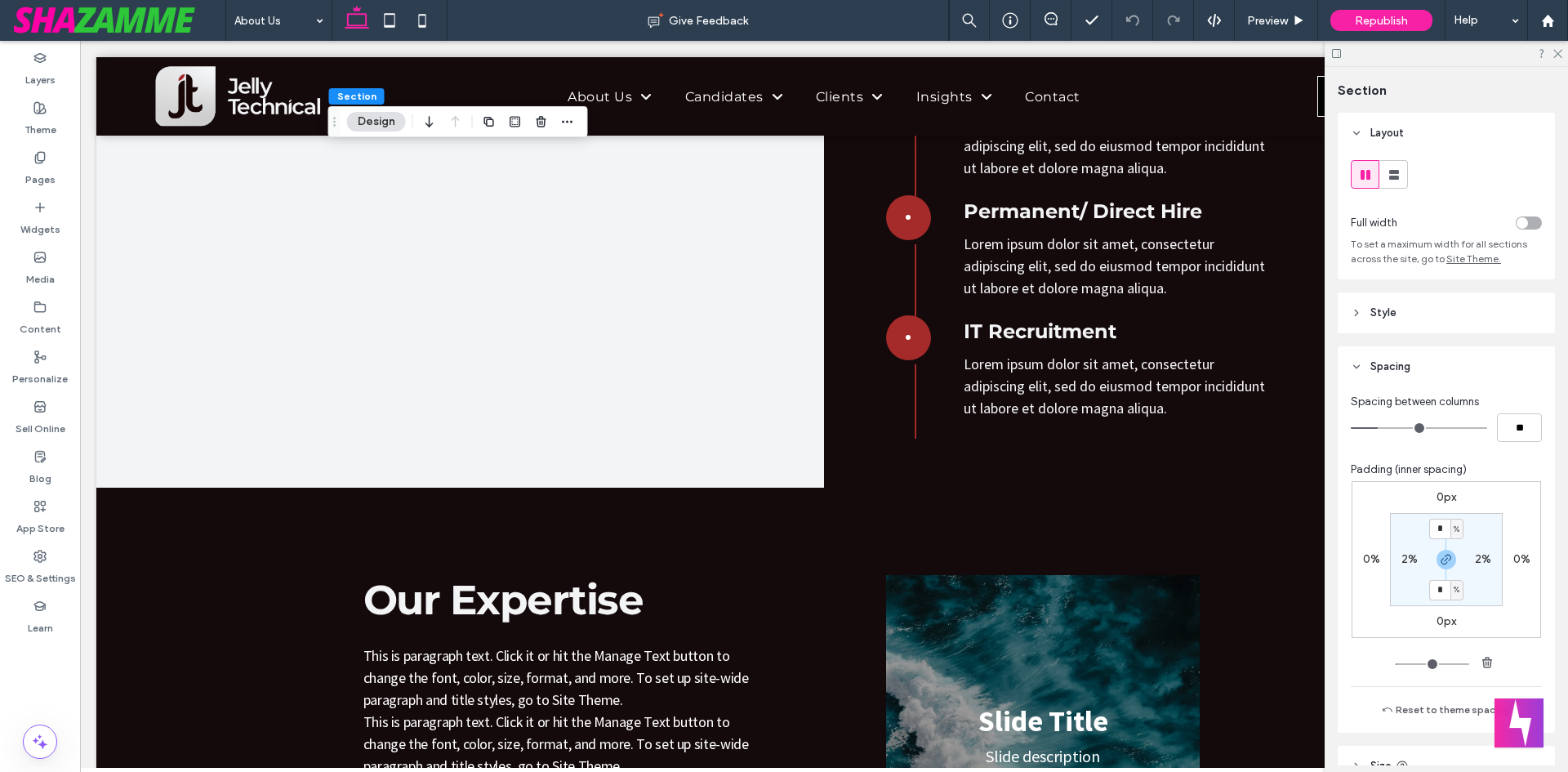
type input "*"
type input "**"
type input "*"
type input "**"
type input "*"
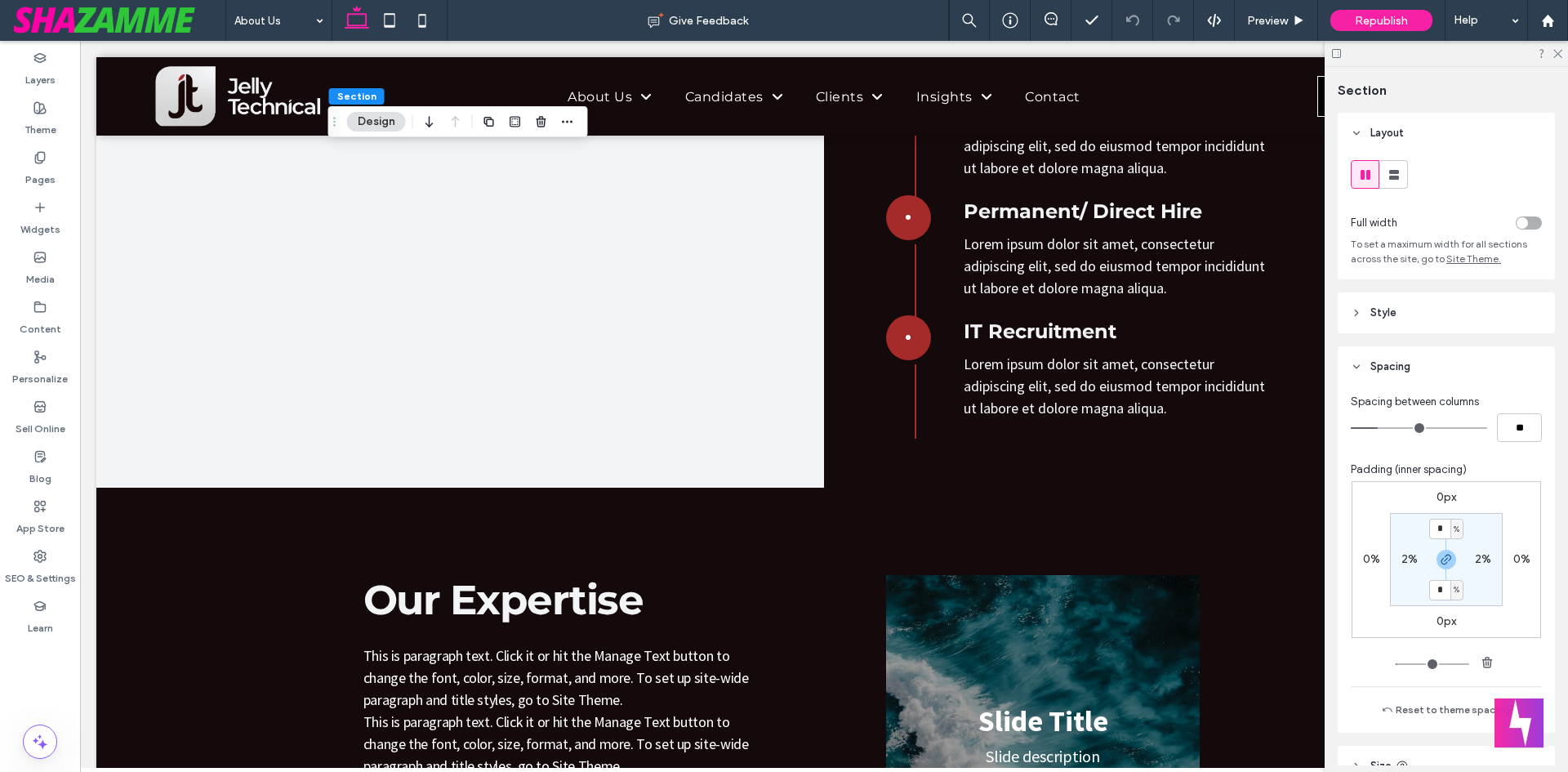
type input "**"
drag, startPoint x: 1380, startPoint y: 427, endPoint x: 898, endPoint y: 386, distance: 483.7
type input "*"
click at [1351, 427] on input "range" at bounding box center [1419, 428] width 137 height 2
click at [1435, 533] on input "*" at bounding box center [1439, 529] width 21 height 20
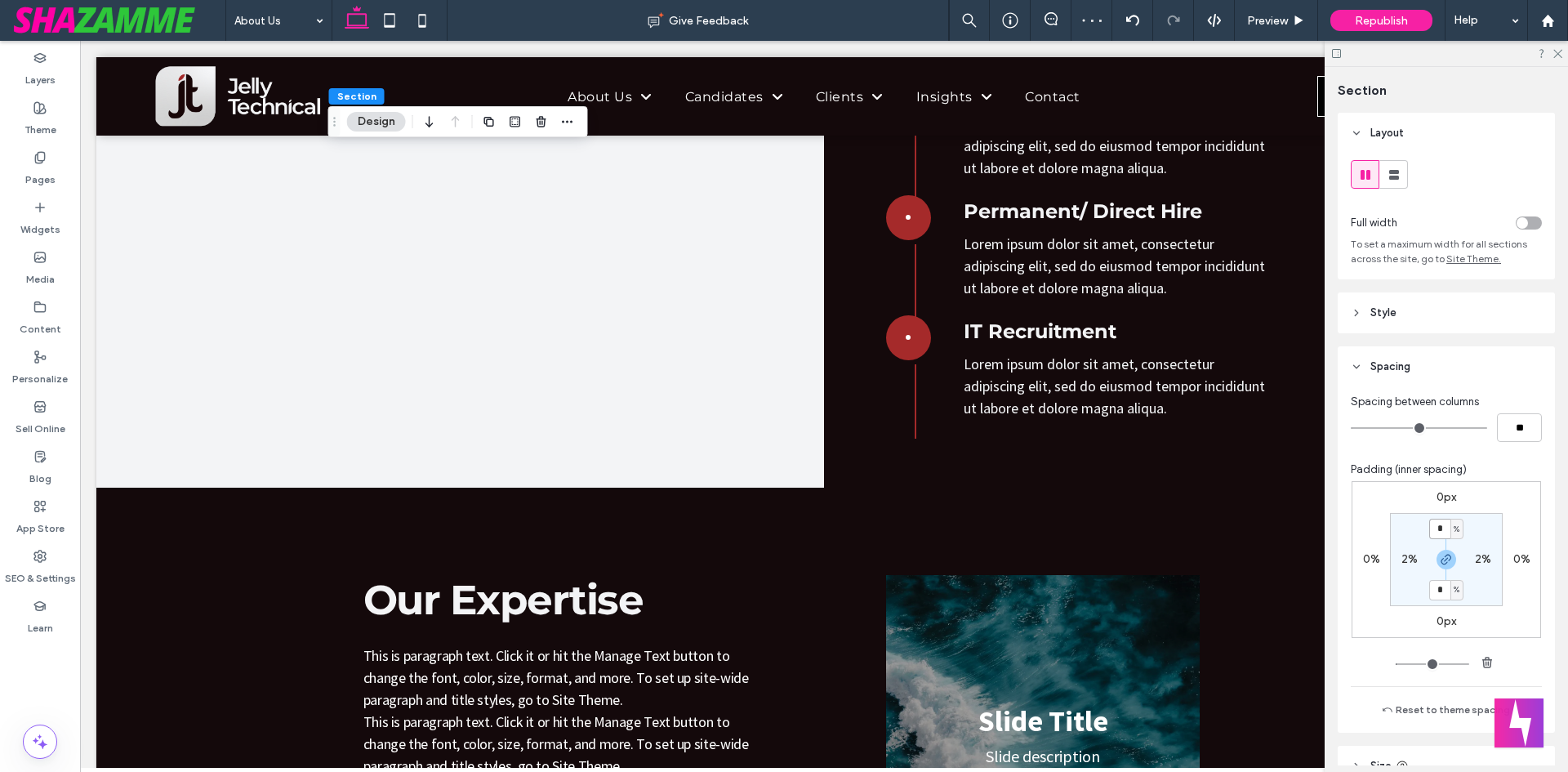
type input "*"
click at [1518, 213] on div at bounding box center [1473, 222] width 138 height 28
click at [1525, 225] on div "toggle" at bounding box center [1529, 223] width 26 height 13
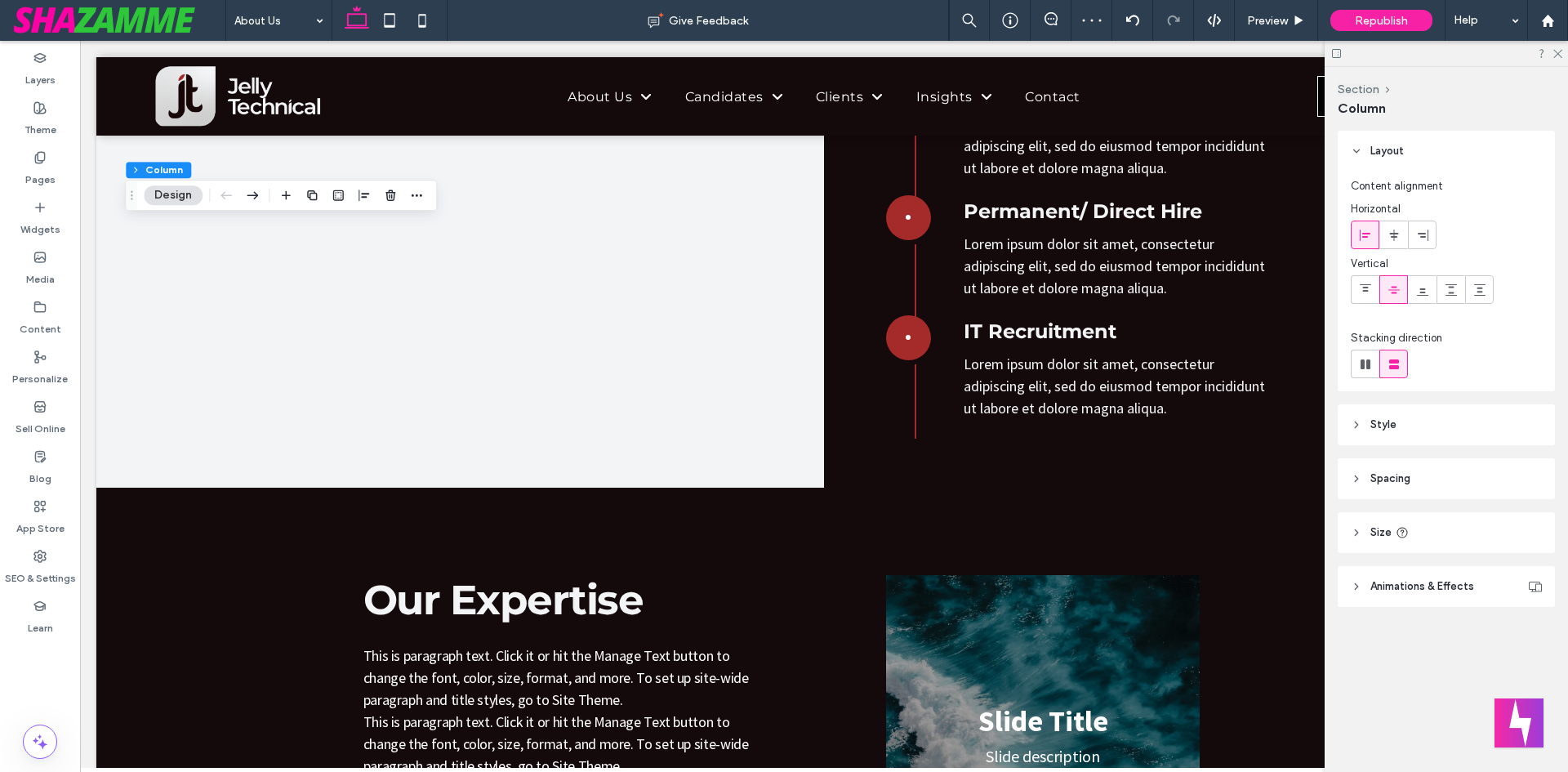
click at [1444, 478] on header "Spacing" at bounding box center [1447, 479] width 218 height 40
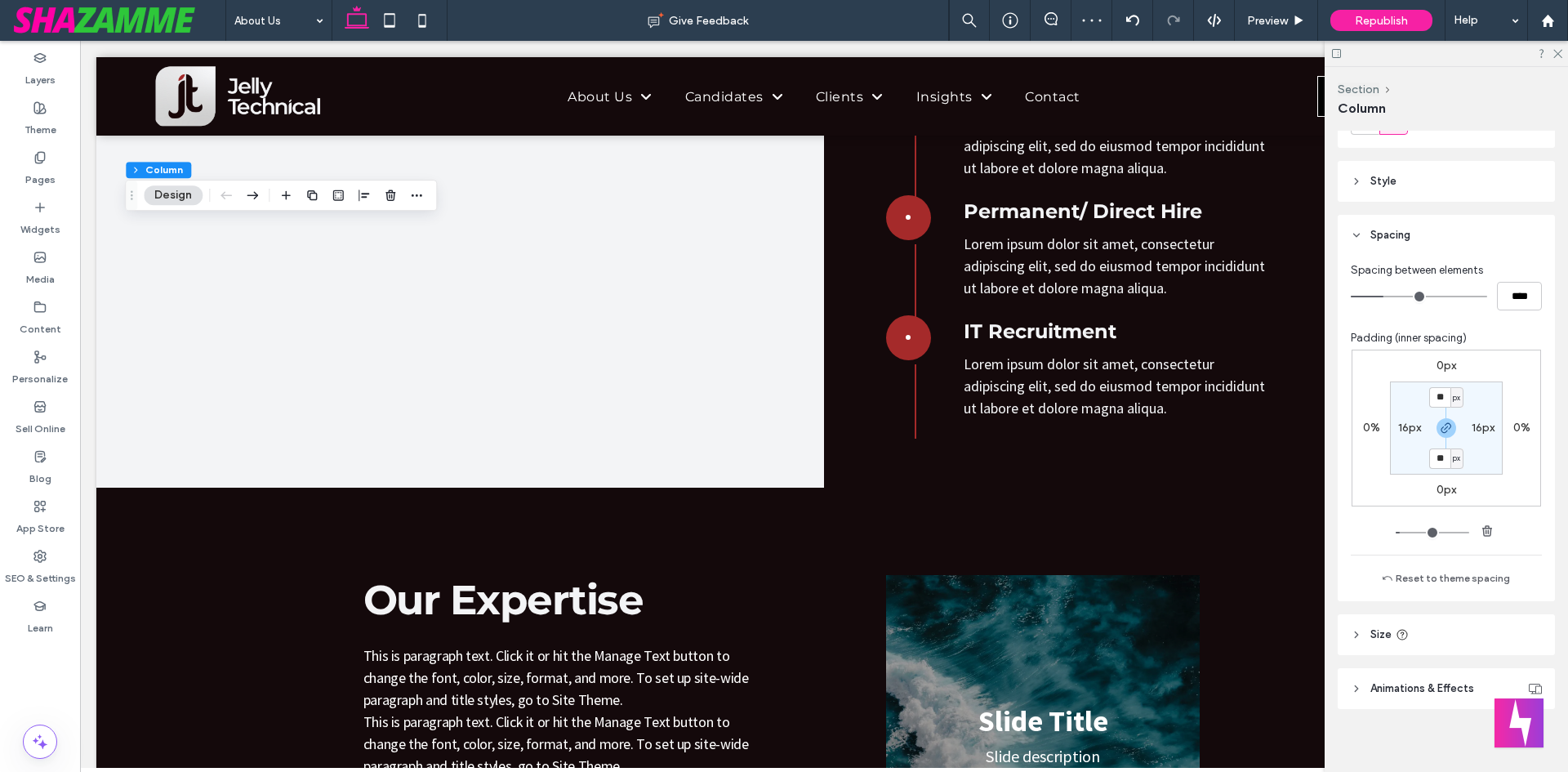
scroll to position [245, 0]
click at [1398, 429] on label "16px" at bounding box center [1409, 426] width 23 height 14
type input "*"
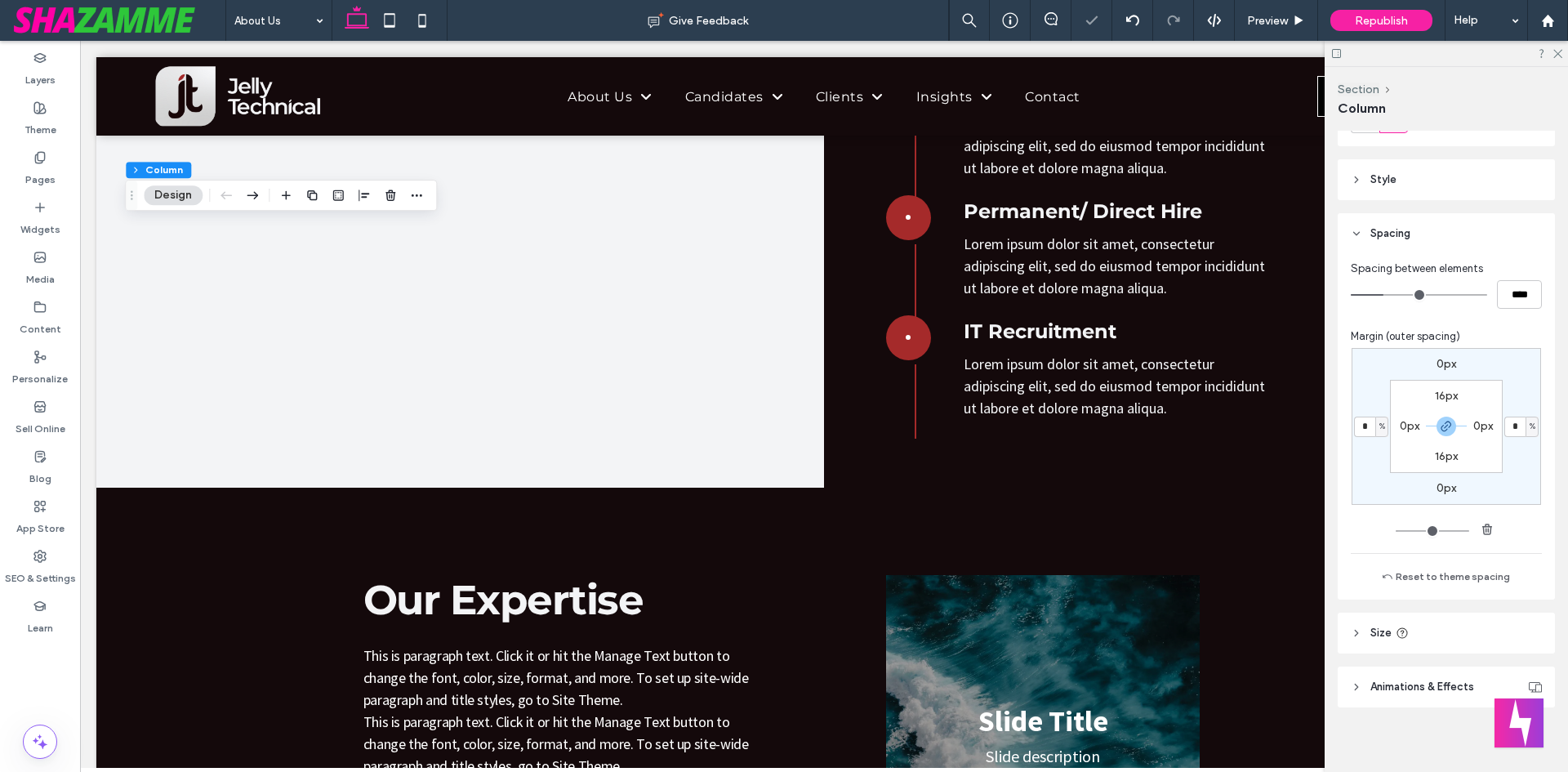
type input "**"
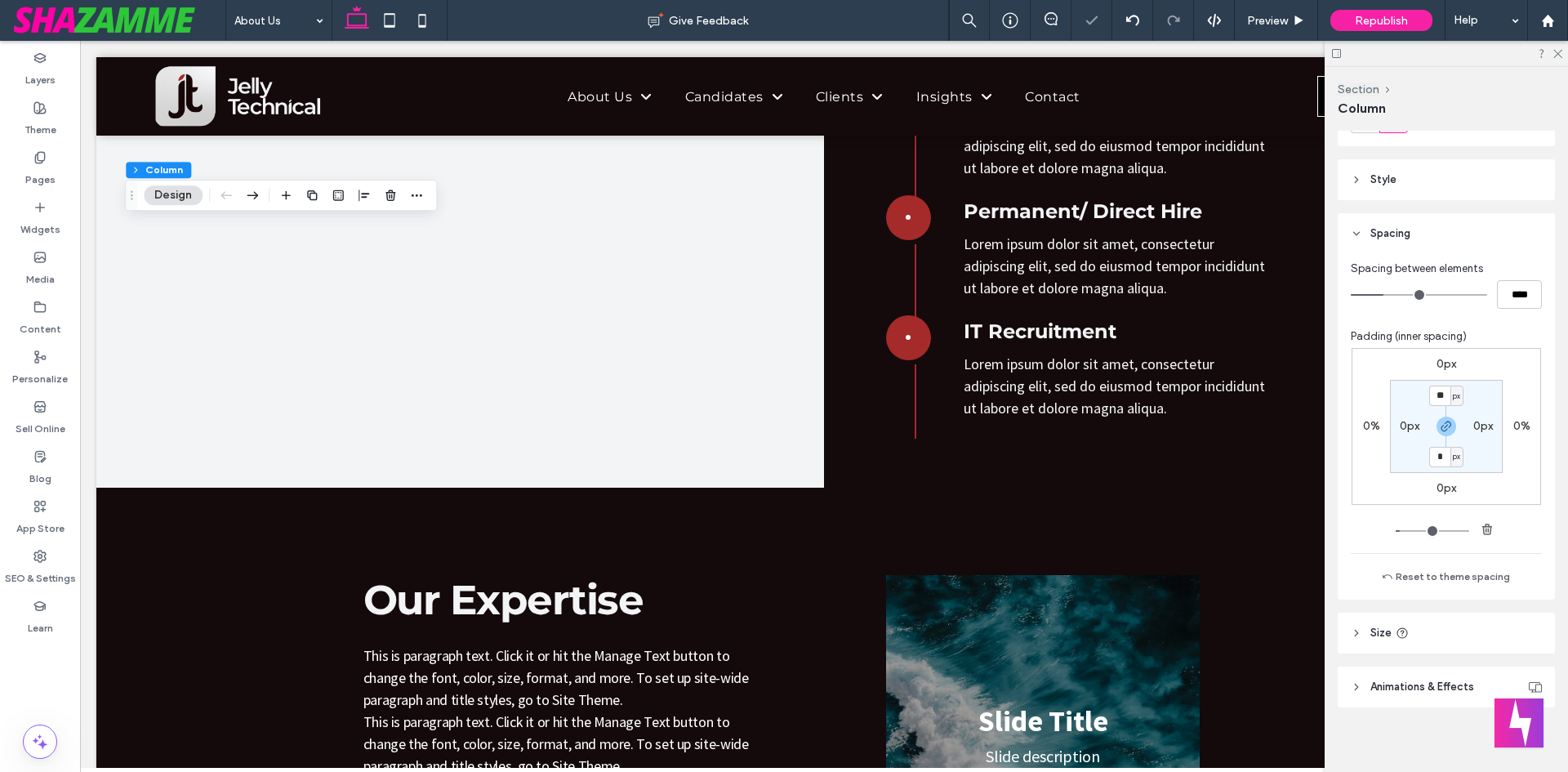
type input "**"
type input "*"
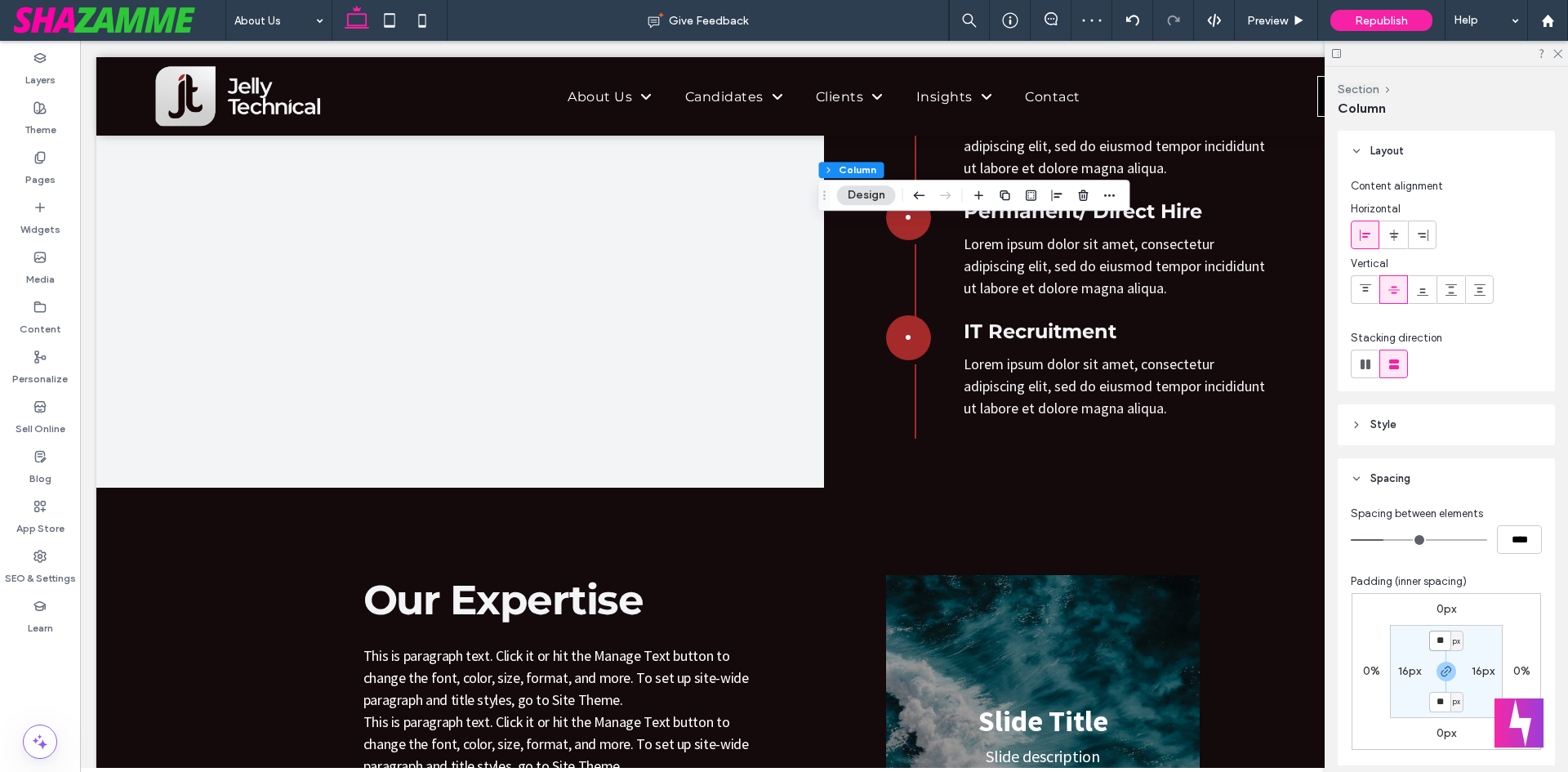
click at [1437, 638] on input "**" at bounding box center [1439, 641] width 21 height 20
type input "*"
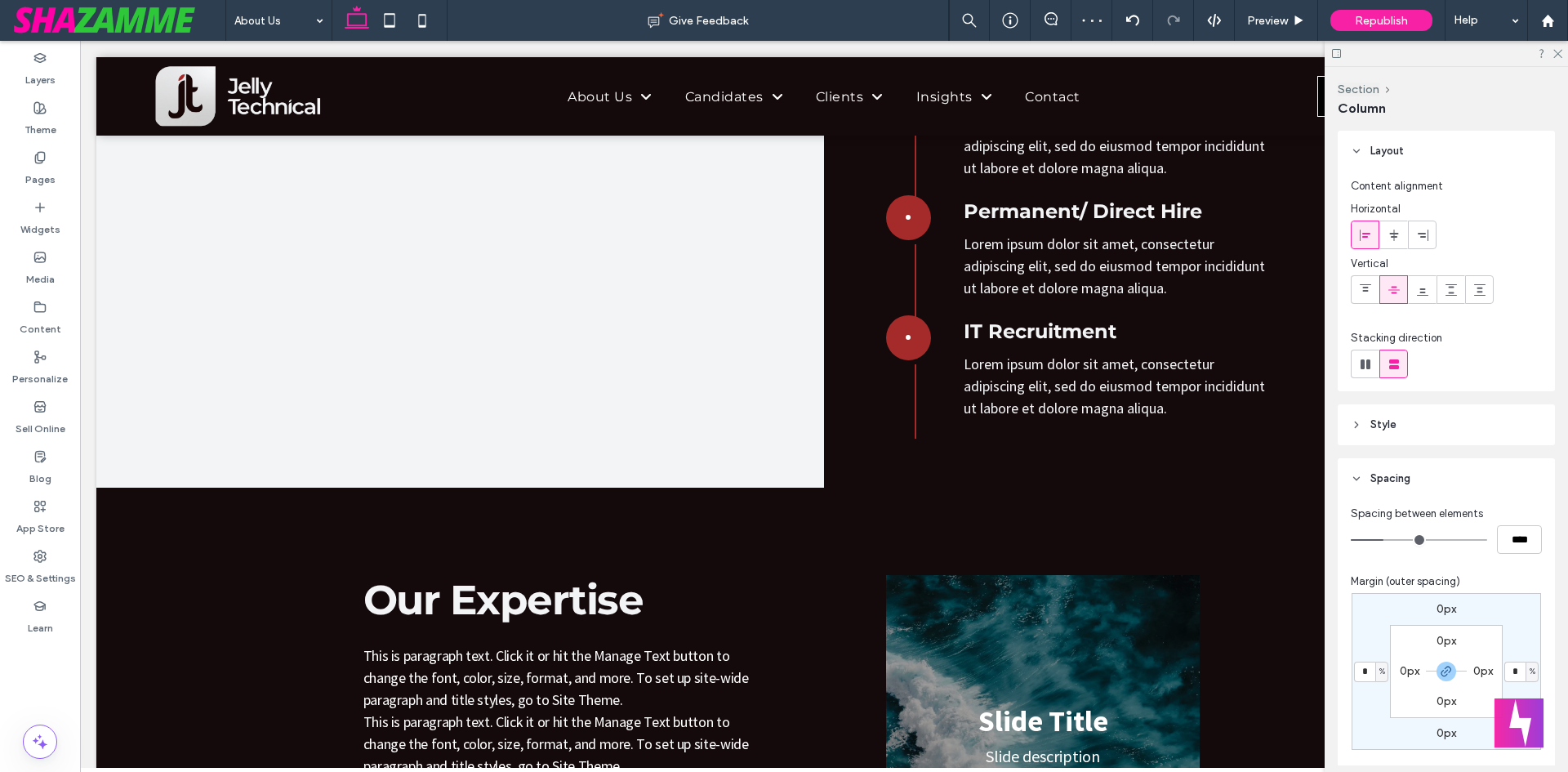
type input "**"
type input "*****"
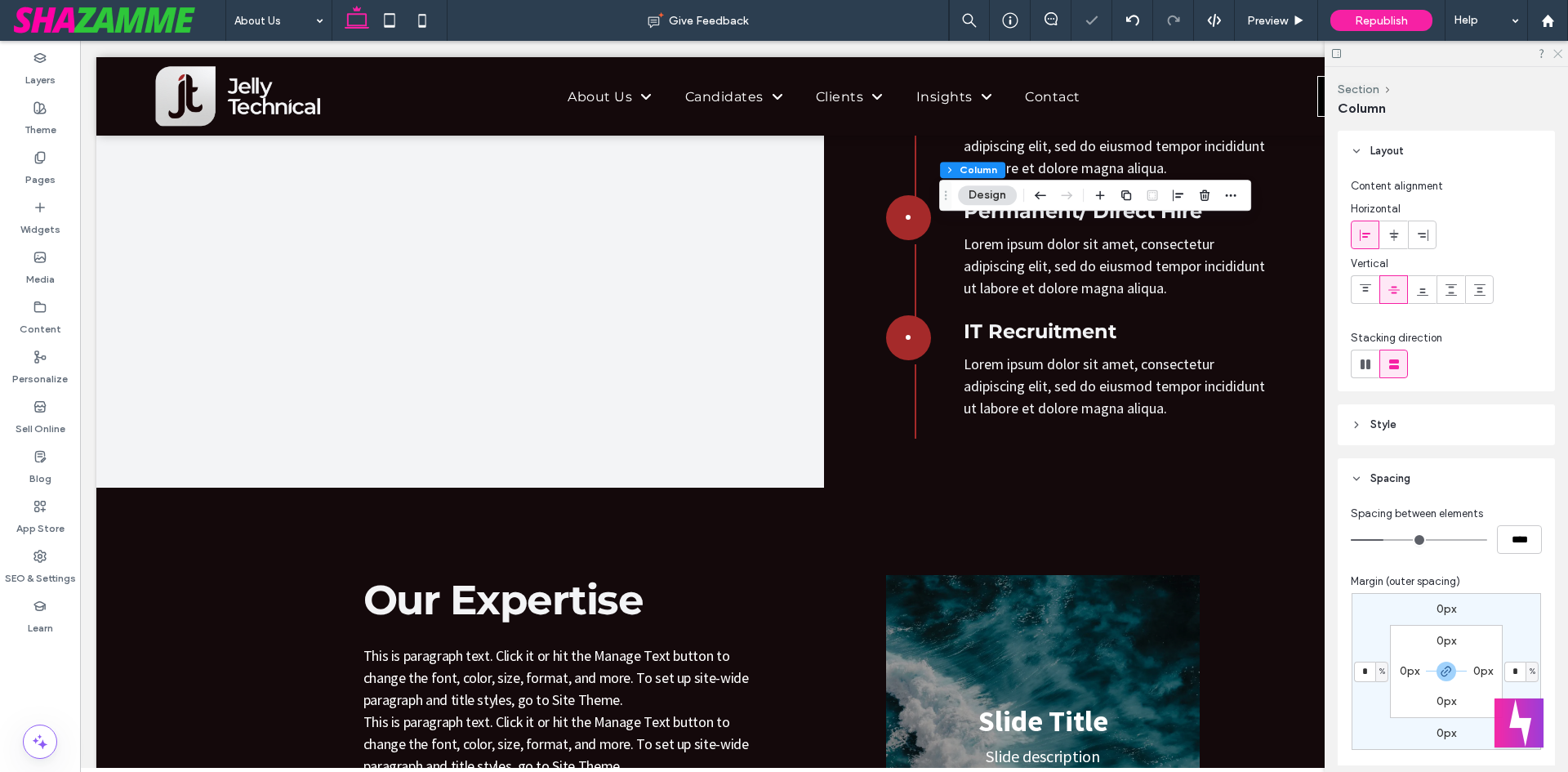
click at [1560, 47] on div at bounding box center [1446, 53] width 243 height 26
click at [1560, 48] on icon at bounding box center [1558, 53] width 11 height 11
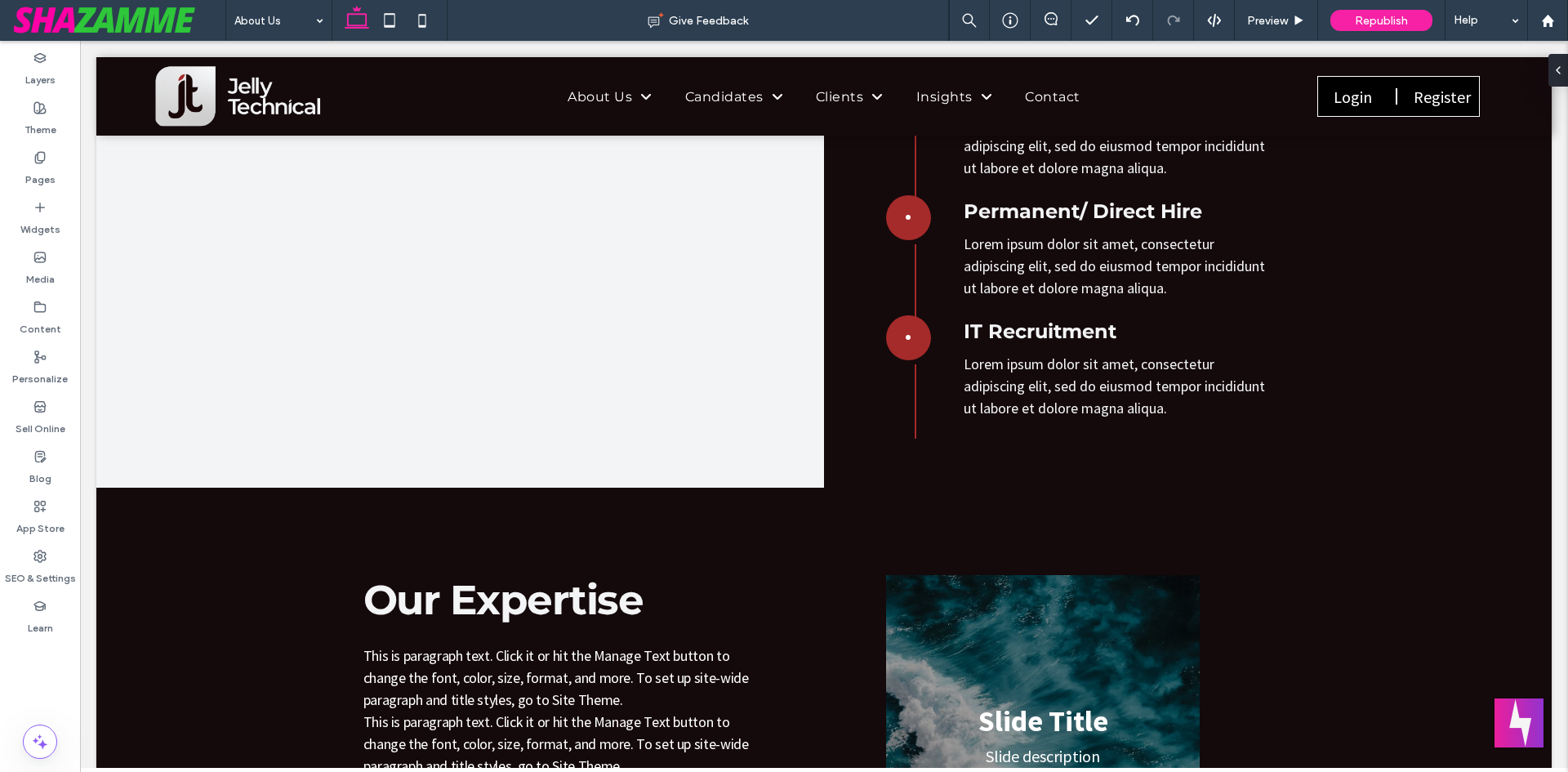
type input "**"
type input "*****"
drag, startPoint x: 57, startPoint y: 213, endPoint x: 67, endPoint y: 188, distance: 26.9
click at [57, 213] on div "Widgets" at bounding box center [39, 219] width 80 height 50
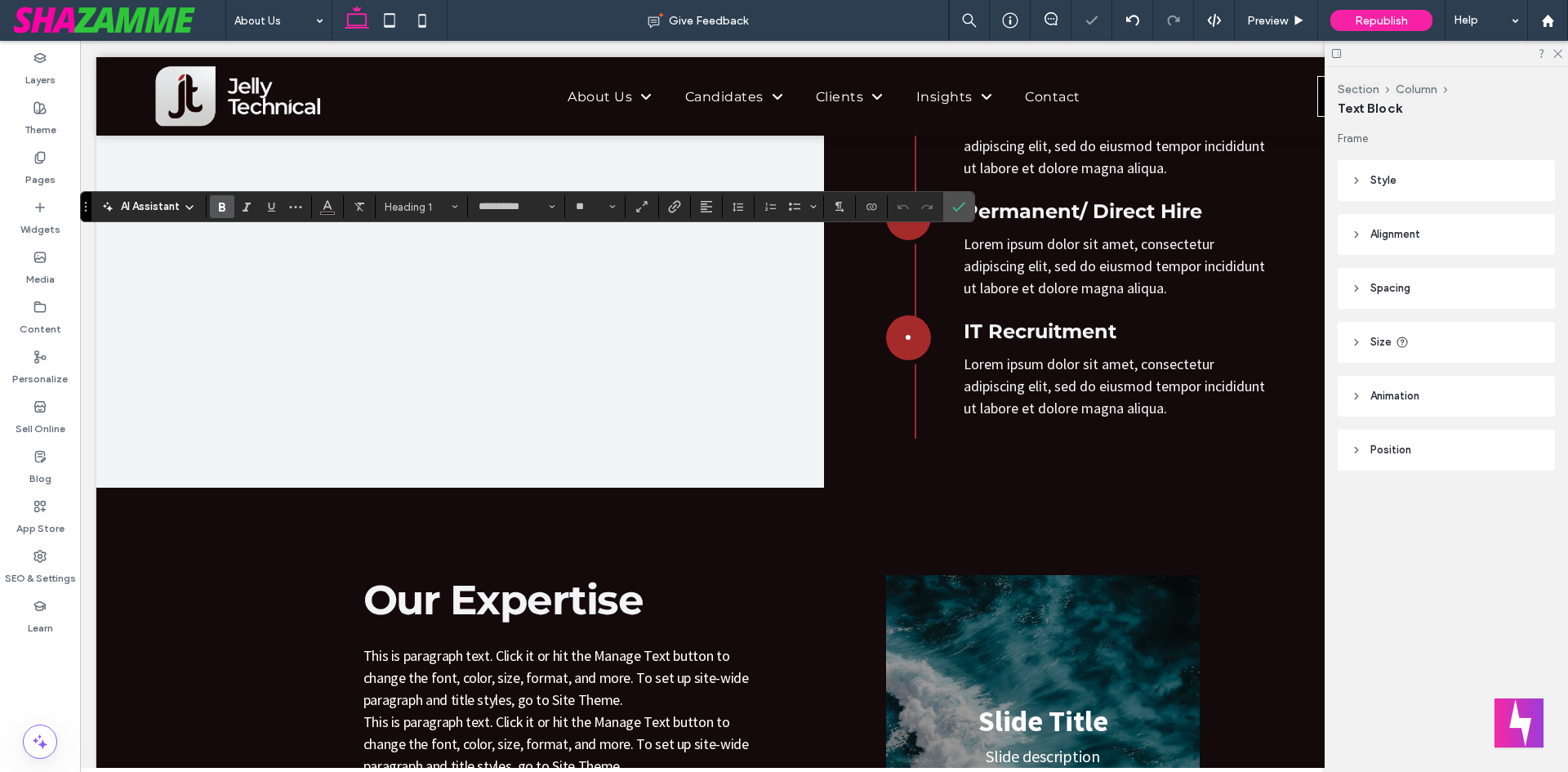
type input "**********"
type input "**"
type input "*"
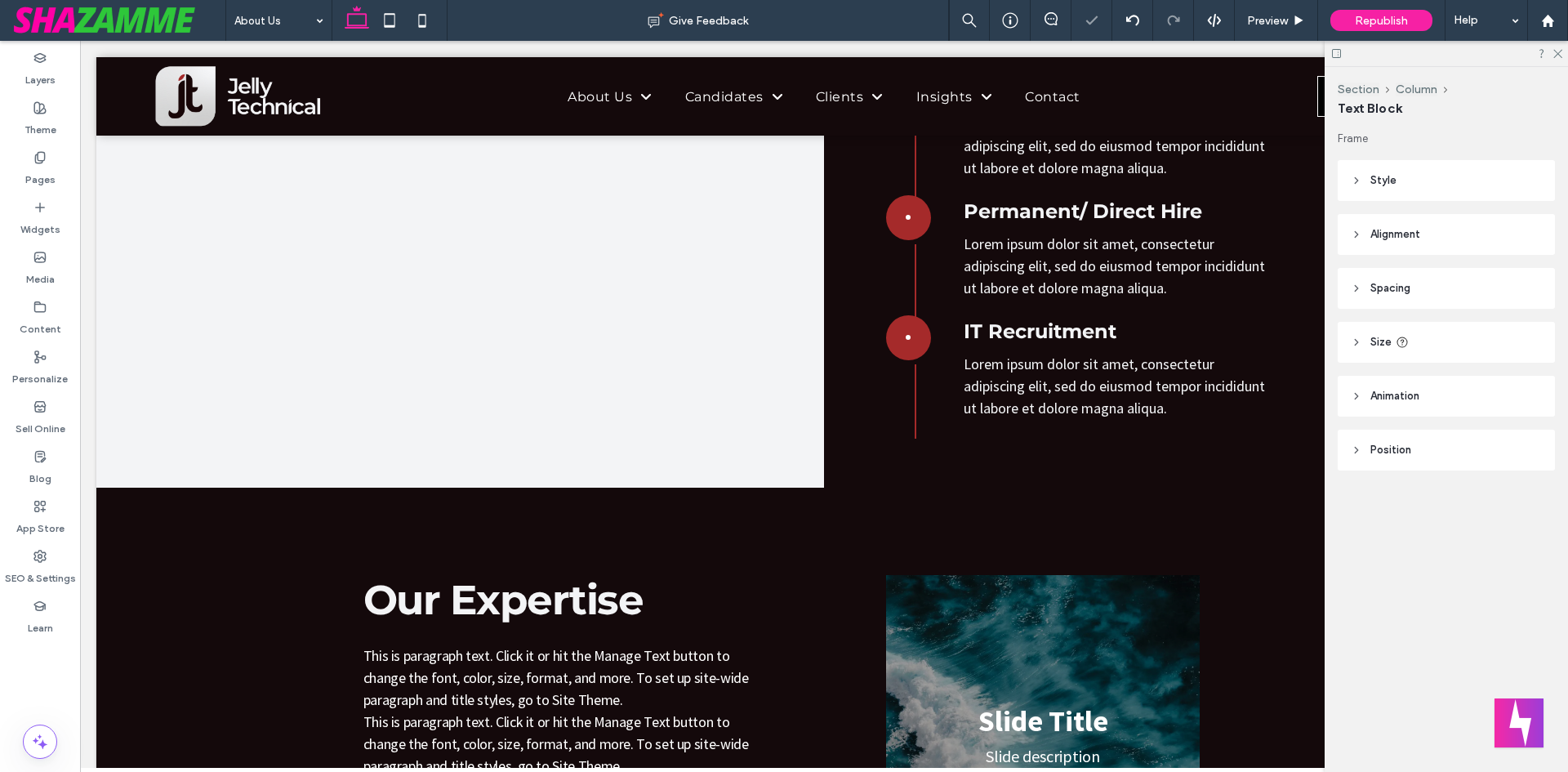
type input "**********"
type input "**"
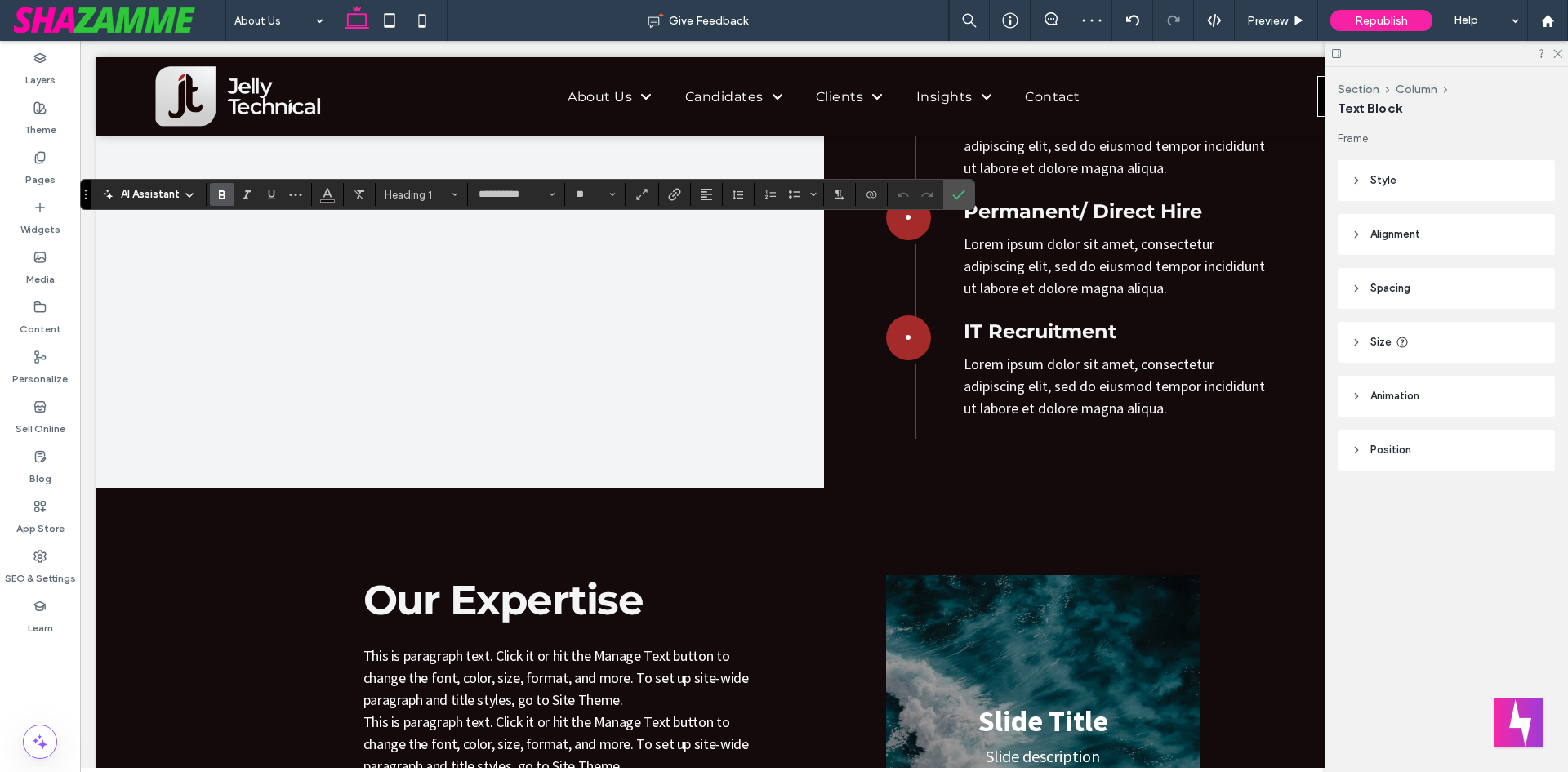
type input "*"
type input "**********"
type input "**"
type input "**********"
click at [429, 193] on span "Heading 2*" at bounding box center [416, 194] width 63 height 12
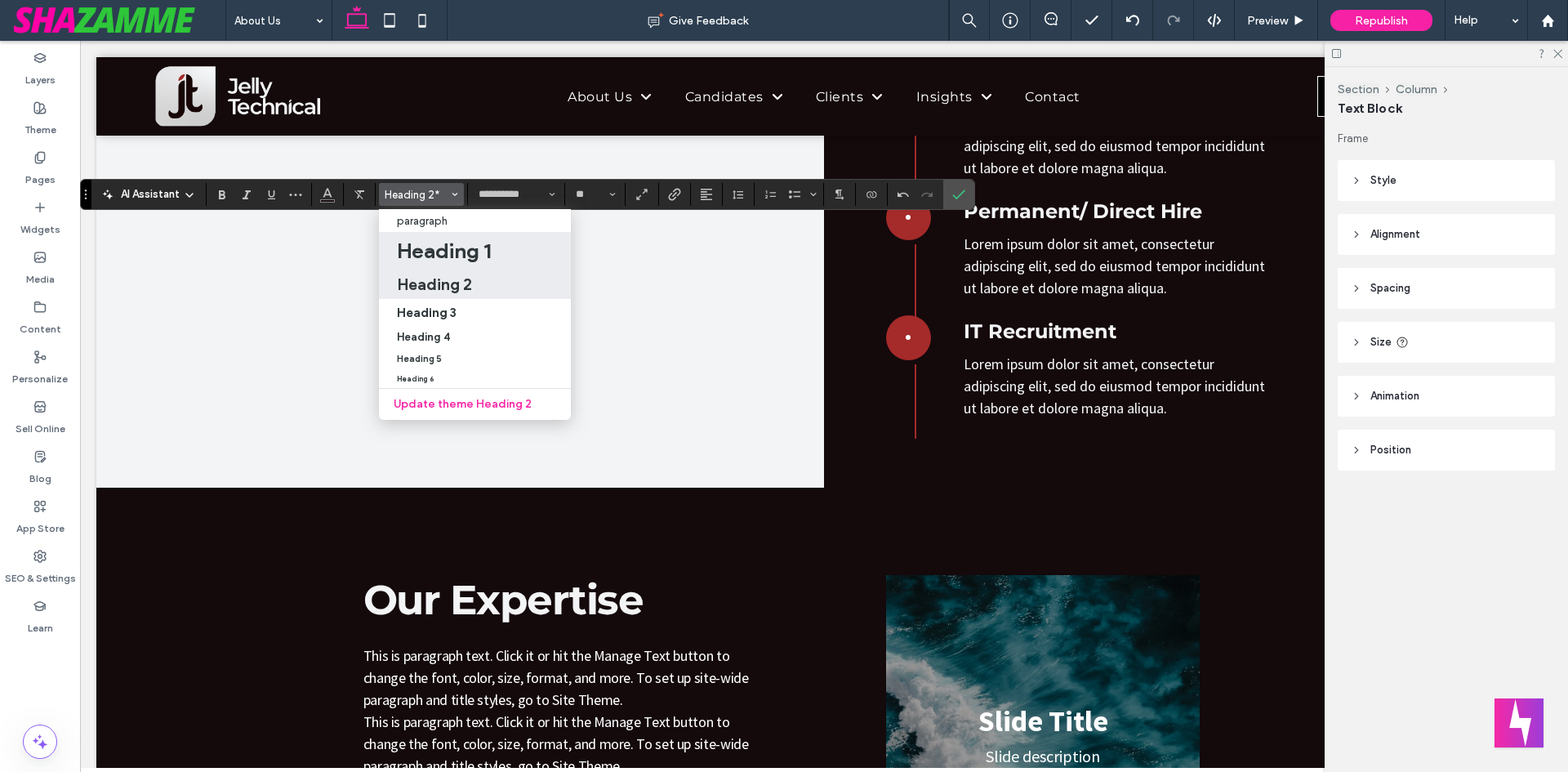
click at [442, 249] on h1 "Heading 1" at bounding box center [444, 251] width 94 height 26
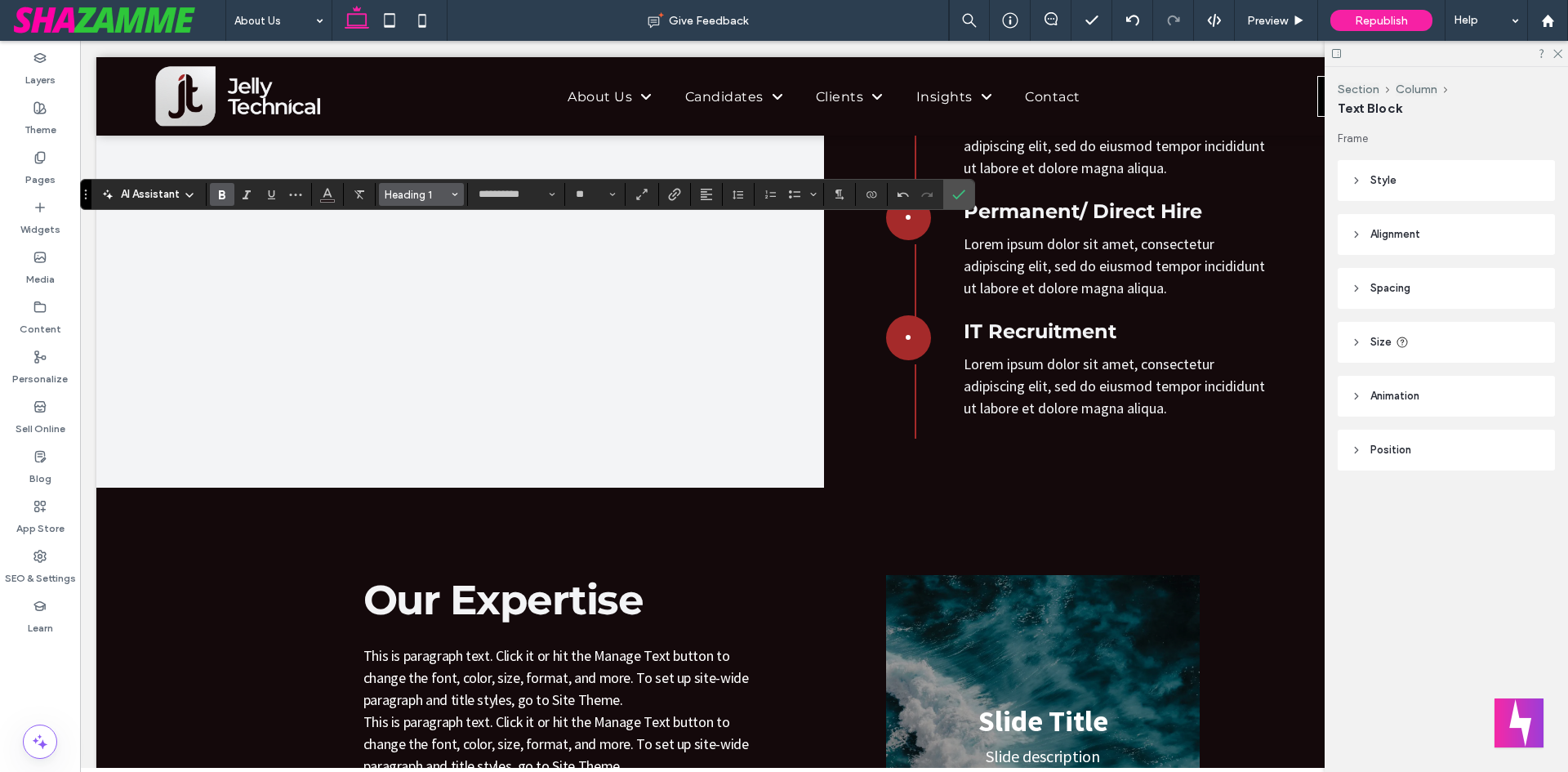
click at [419, 194] on span "Heading 1" at bounding box center [416, 194] width 63 height 12
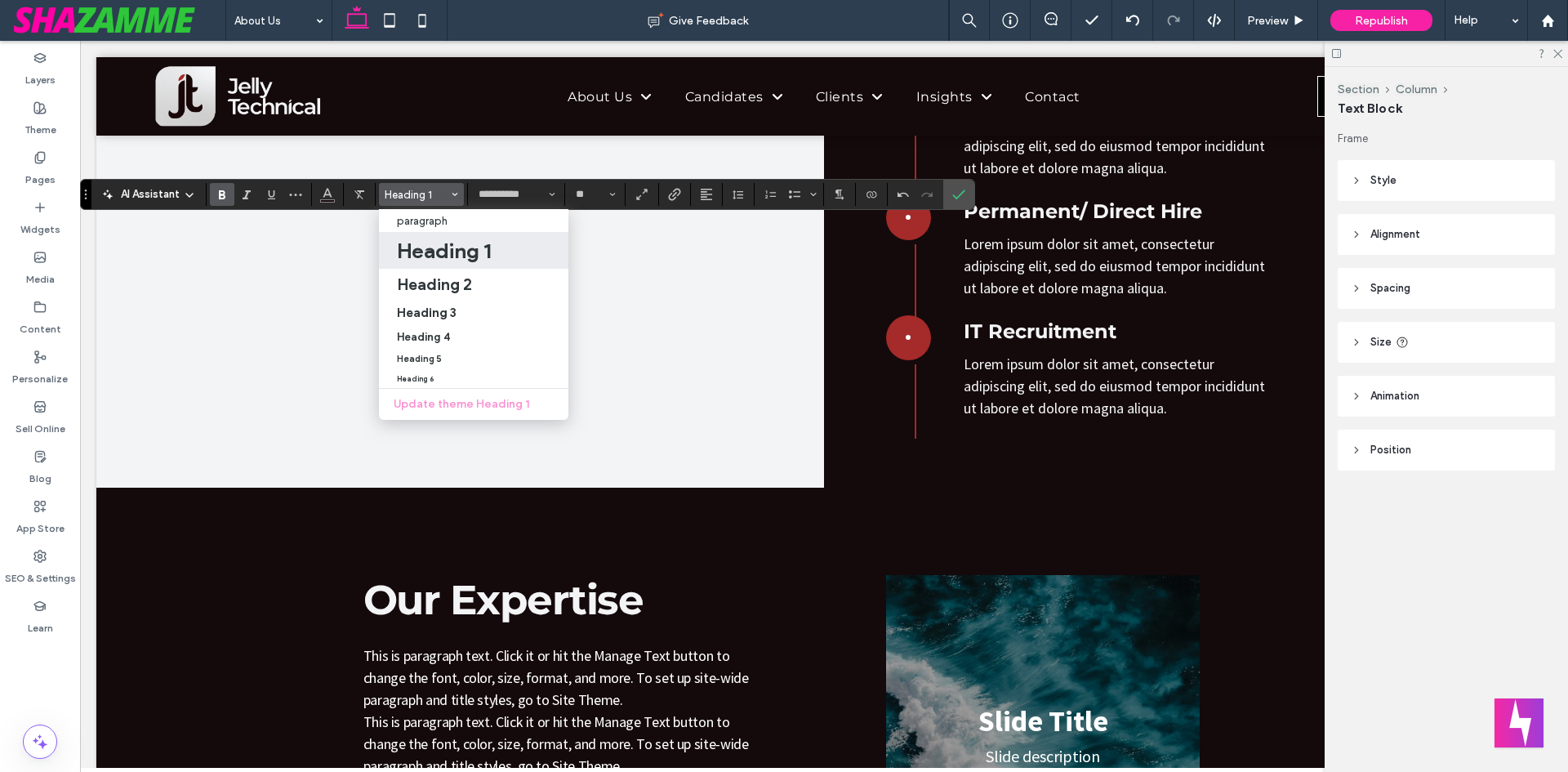
click at [424, 247] on h1 "Heading 1" at bounding box center [444, 251] width 94 height 26
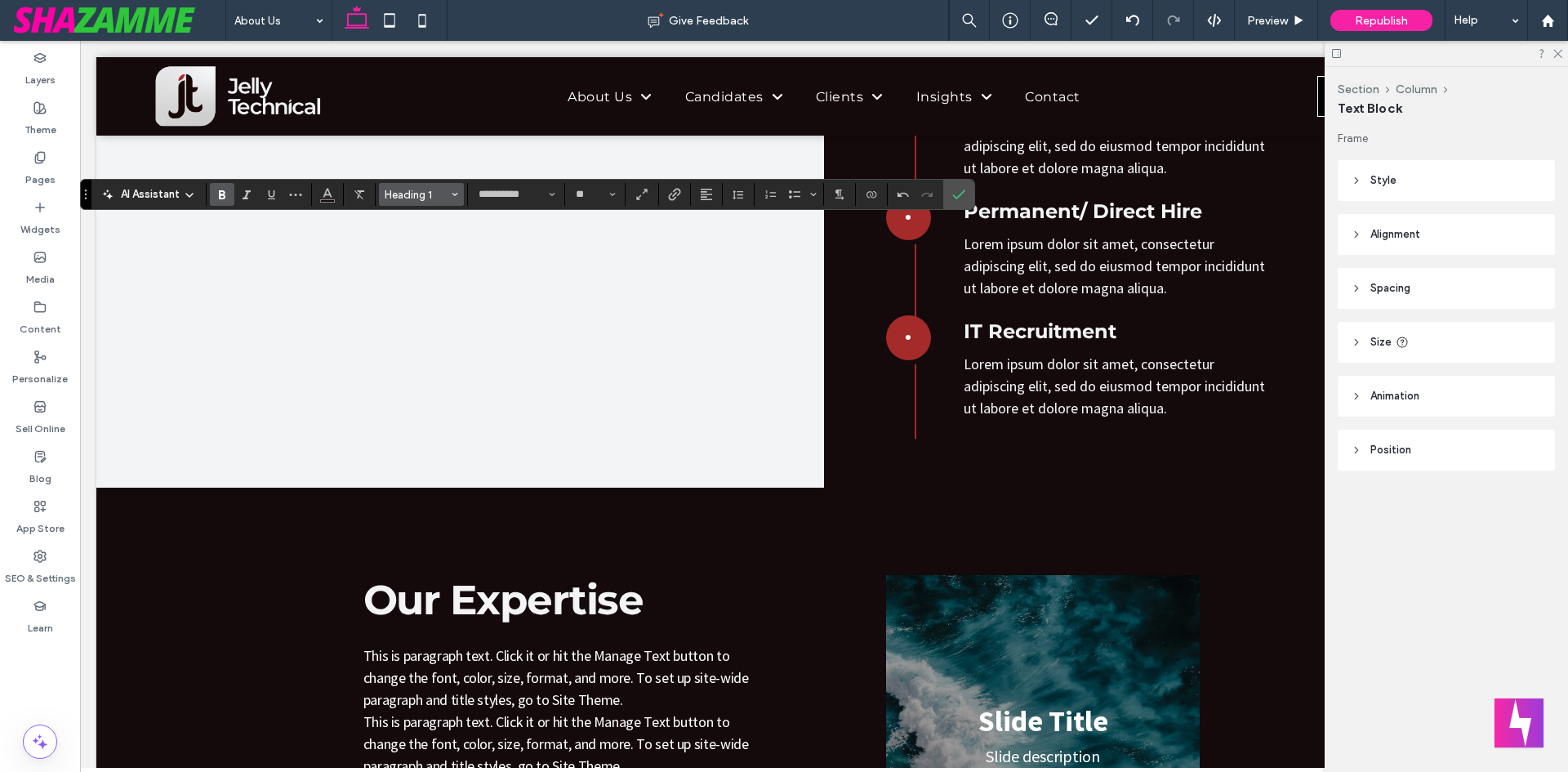
click at [434, 198] on span "Heading 1" at bounding box center [416, 194] width 63 height 12
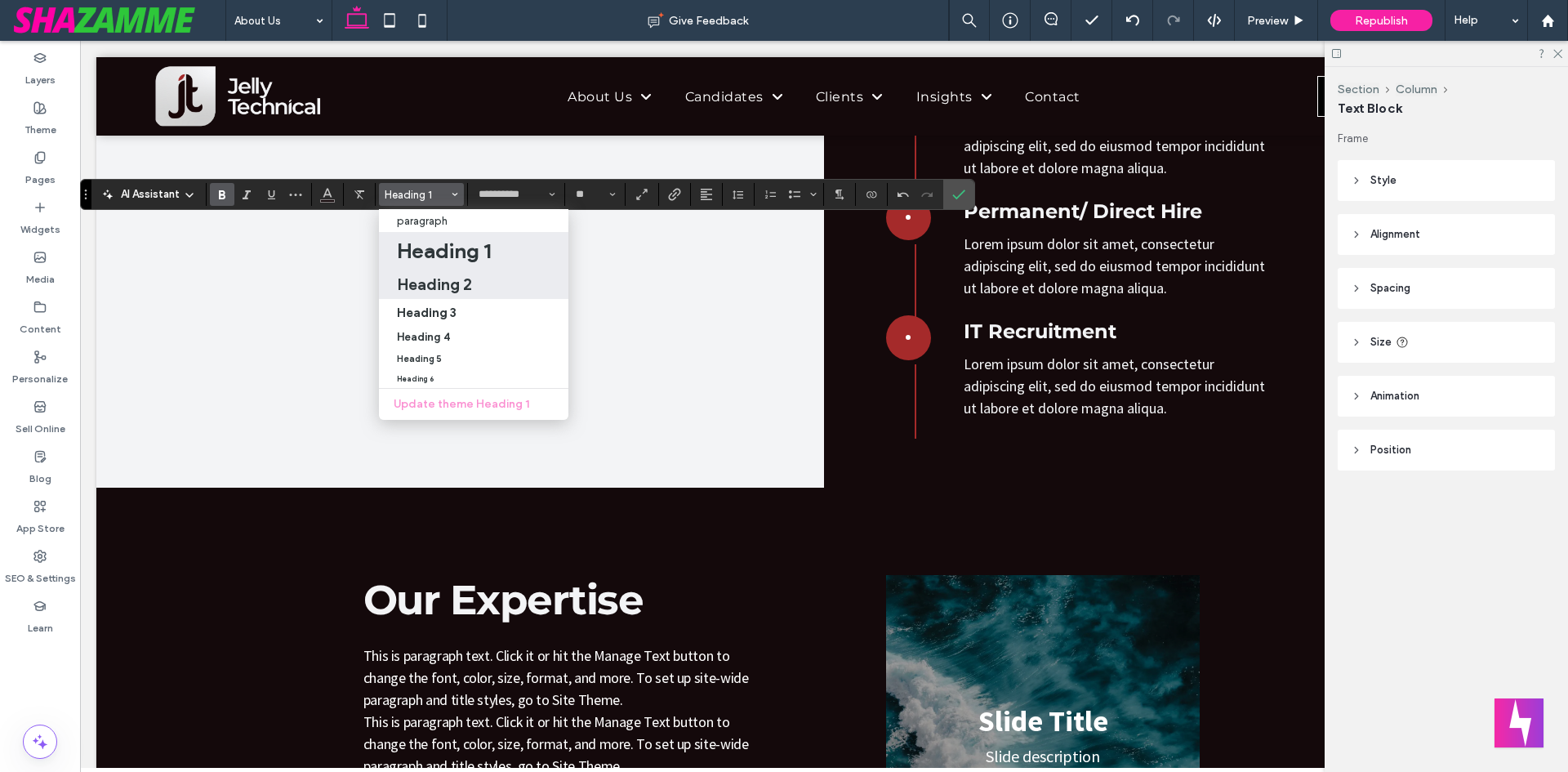
click at [424, 278] on h2 "Heading 2" at bounding box center [434, 284] width 75 height 19
type input "**"
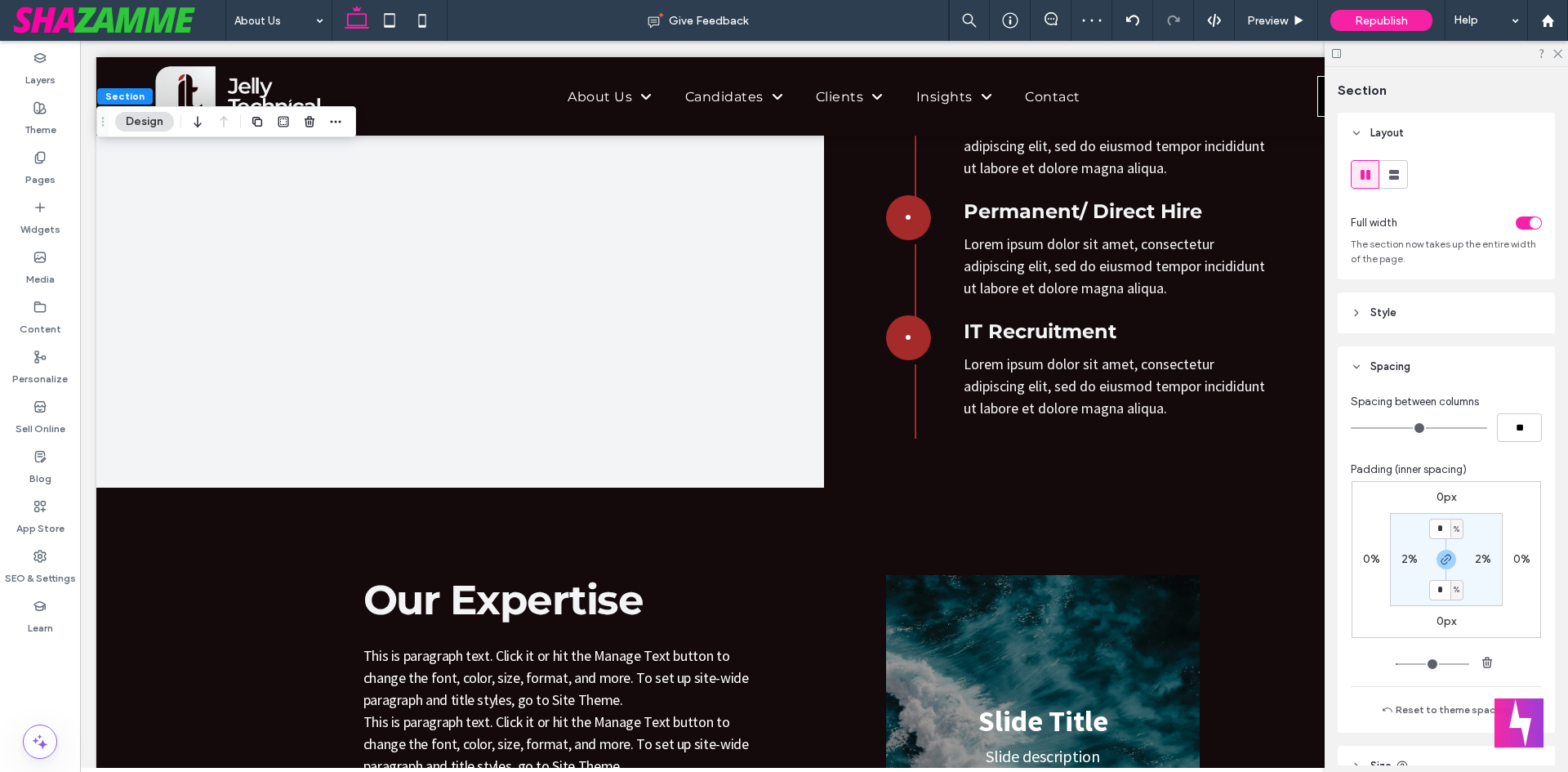
click at [1402, 555] on label "2%" at bounding box center [1410, 559] width 17 height 14
type input "*"
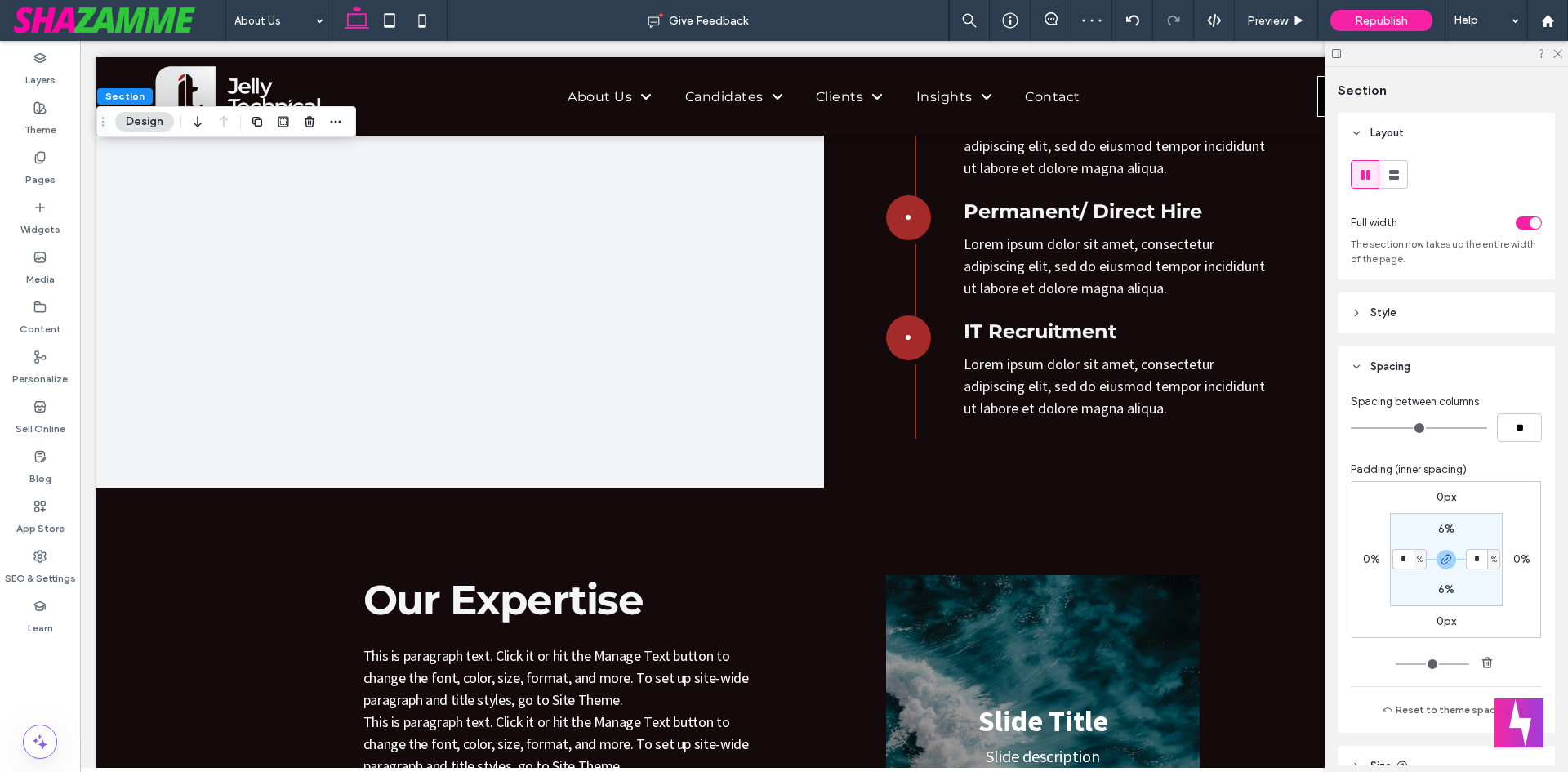
click at [1441, 529] on label "6%" at bounding box center [1447, 528] width 17 height 14
type input "*"
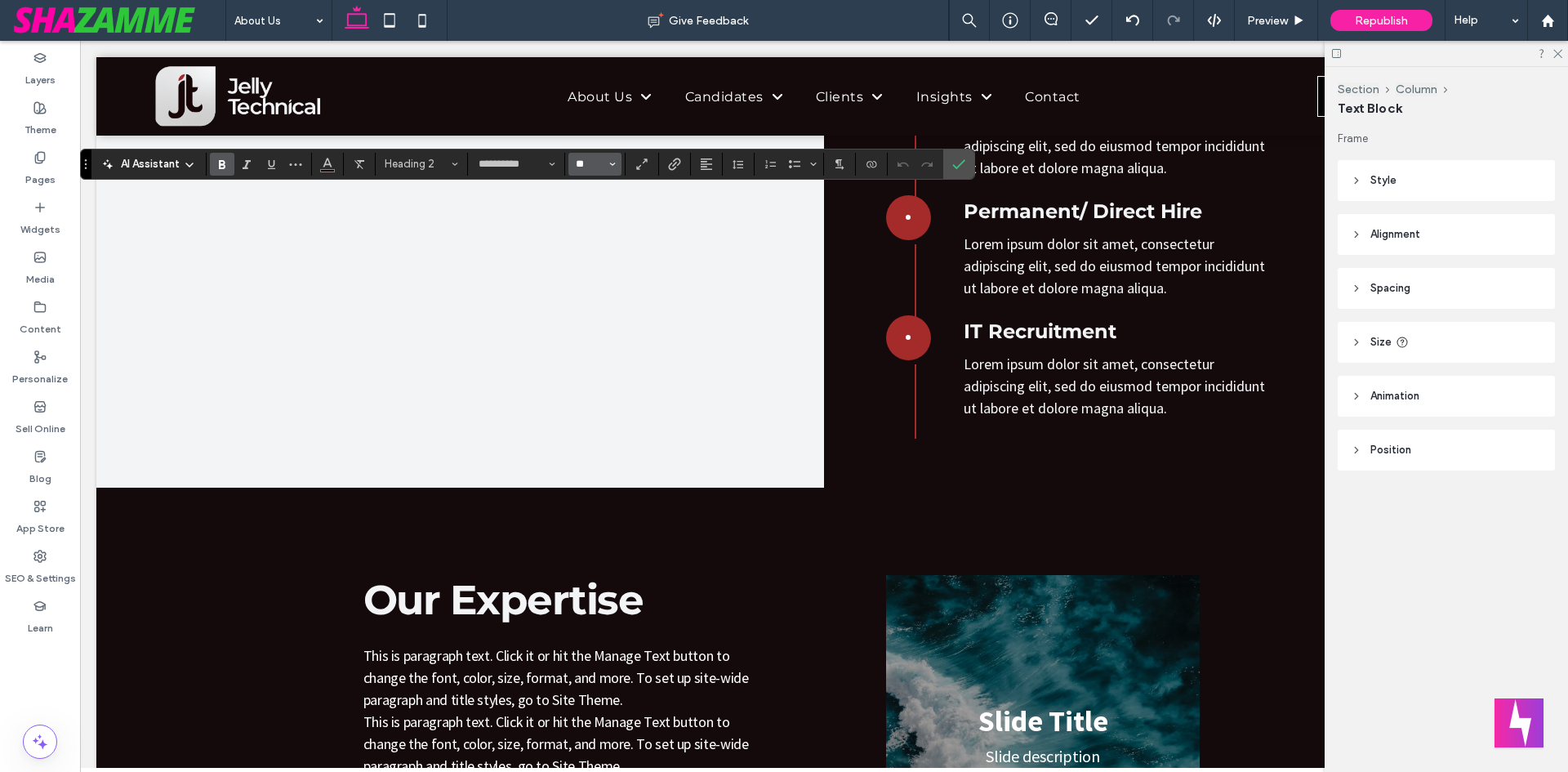
click at [580, 161] on input "**" at bounding box center [590, 165] width 32 height 13
click at [425, 160] on span "Heading 2" at bounding box center [416, 164] width 63 height 12
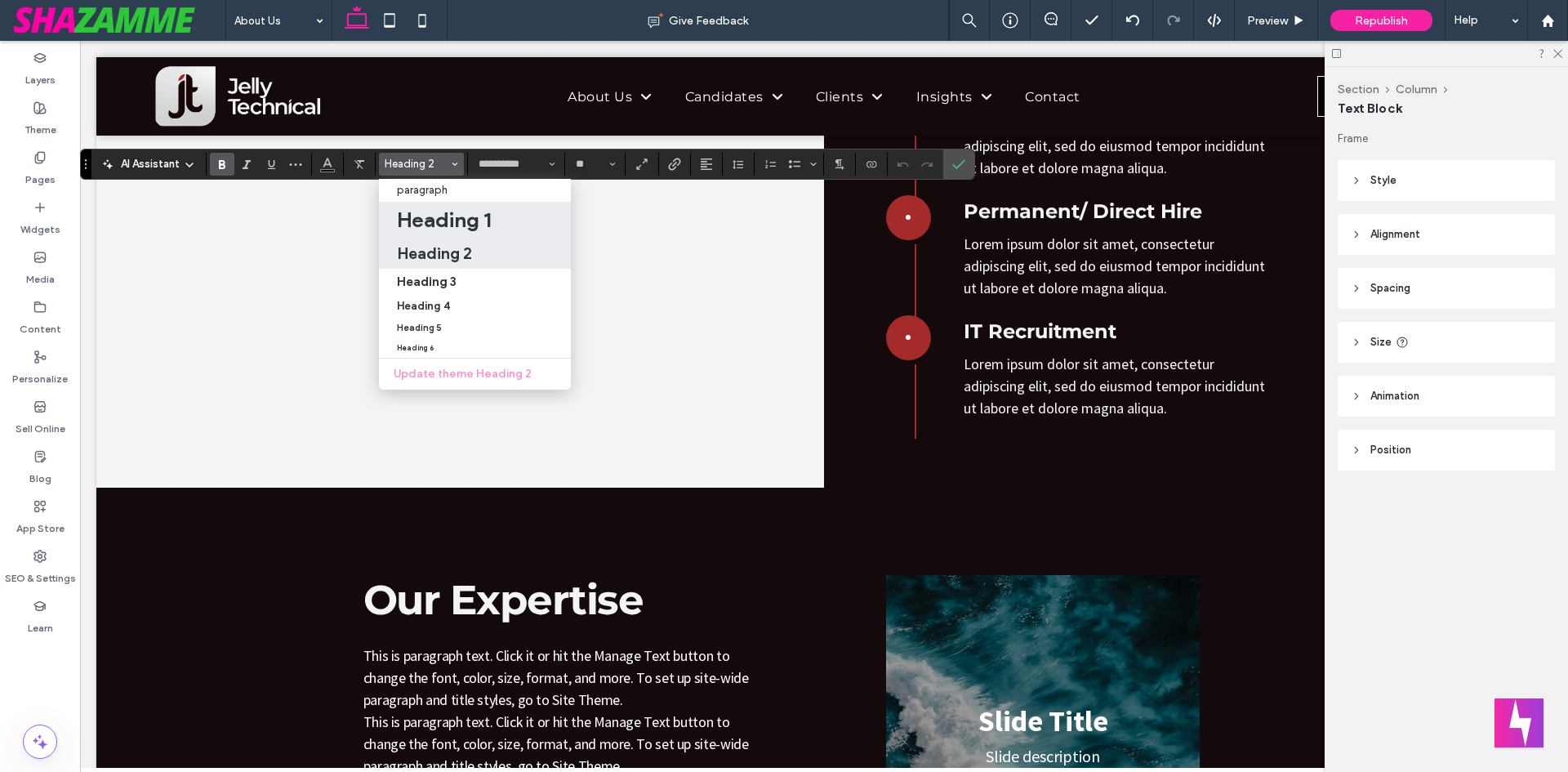
click at [439, 218] on h1 "Heading 1" at bounding box center [444, 220] width 94 height 26
type input "**"
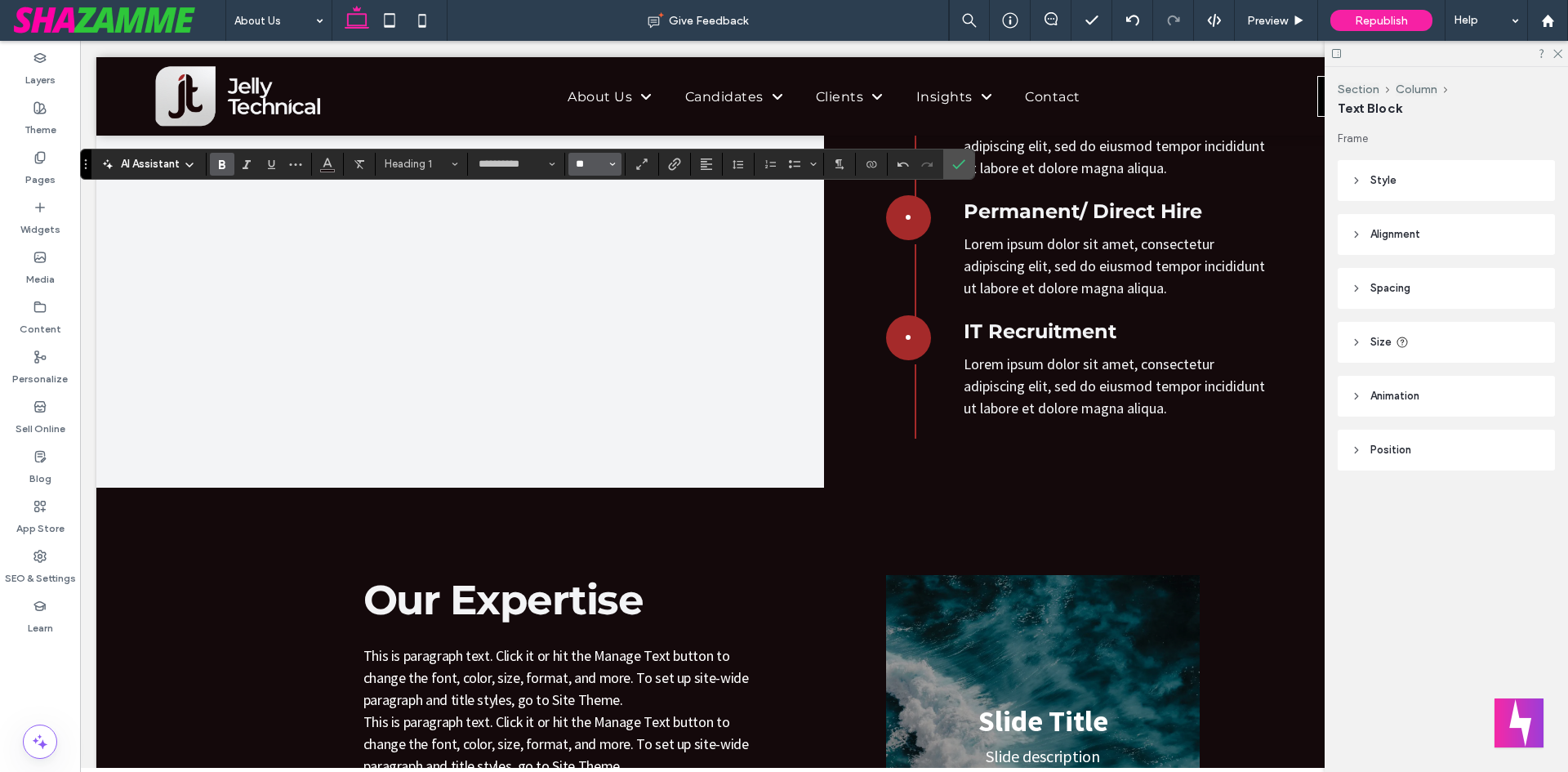
click at [593, 165] on input "**" at bounding box center [590, 165] width 32 height 13
type input "**"
click at [33, 210] on icon at bounding box center [39, 208] width 13 height 13
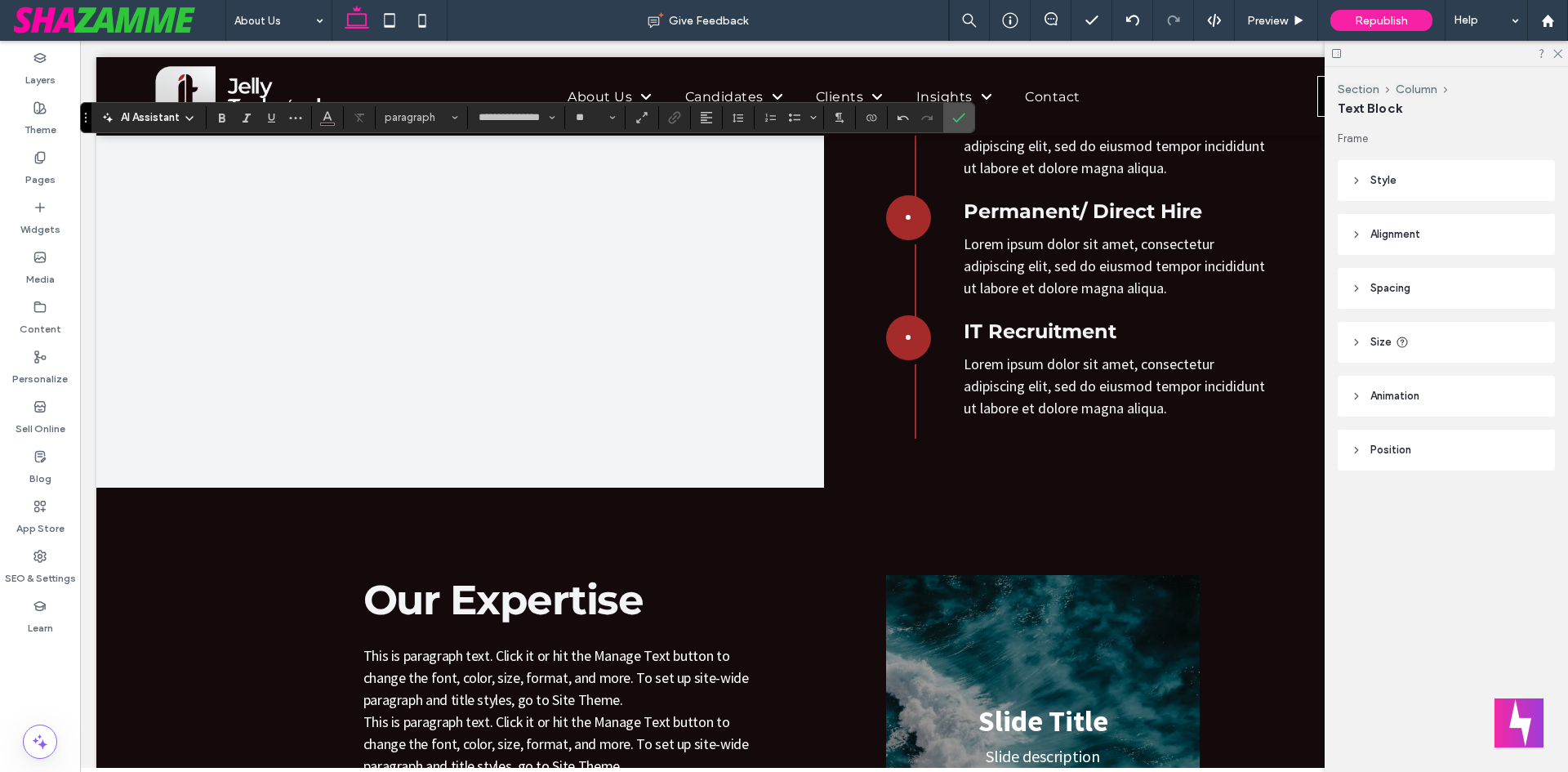
type input "**"
click at [333, 110] on icon "Color" at bounding box center [327, 116] width 13 height 13
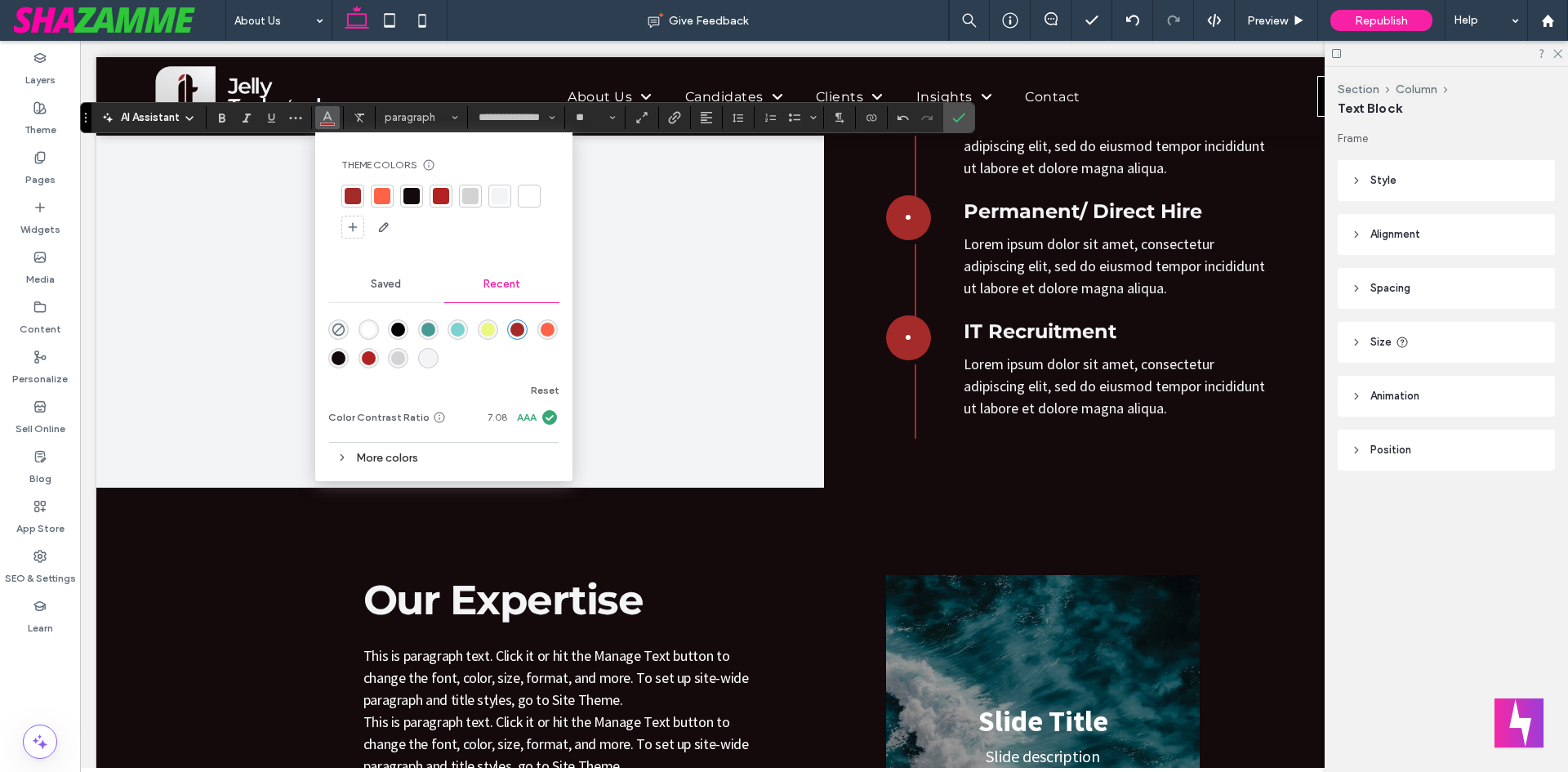
click at [417, 196] on div at bounding box center [412, 197] width 17 height 17
click at [959, 111] on icon "Confirm" at bounding box center [959, 118] width 13 height 13
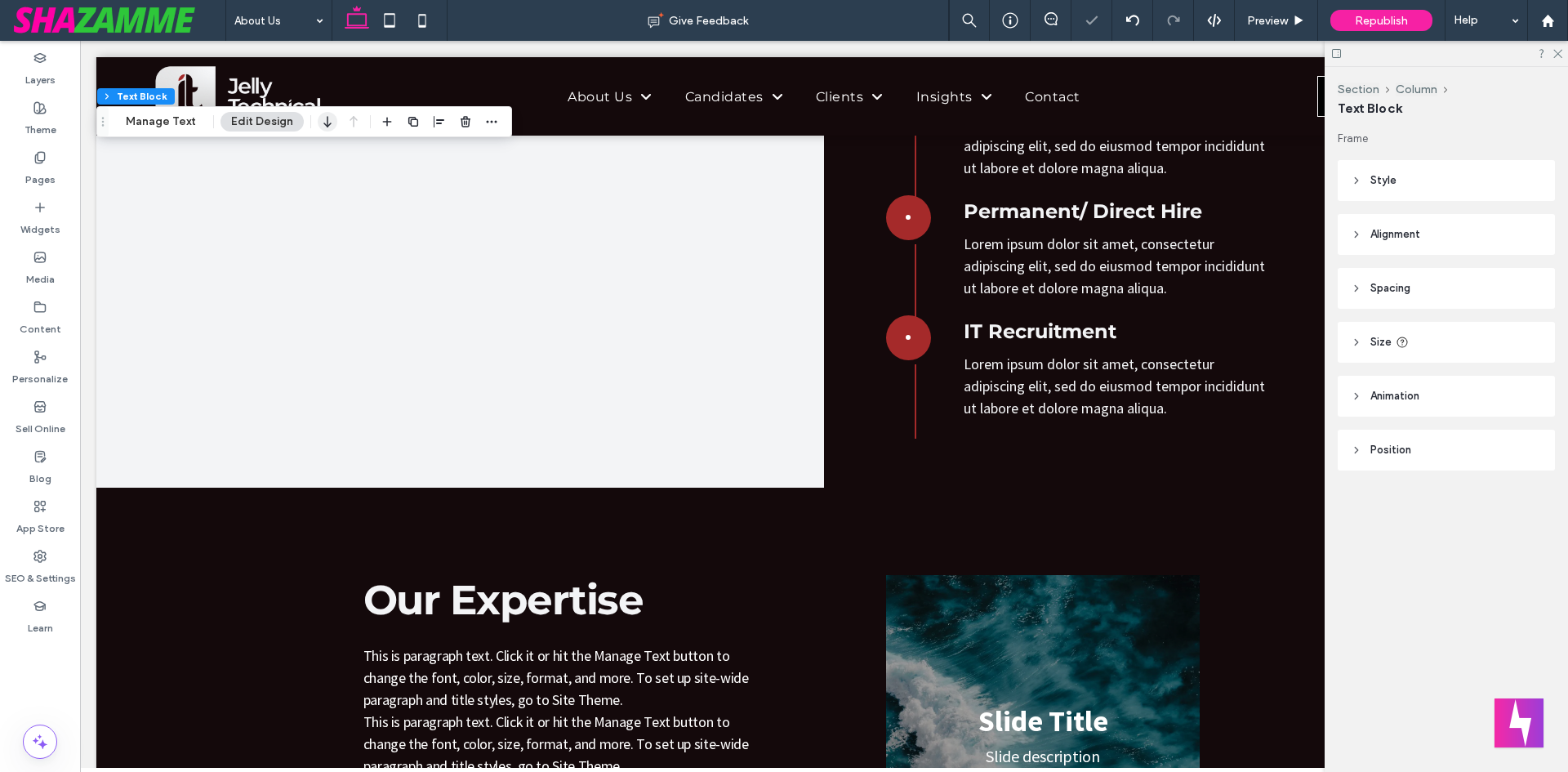
click at [321, 121] on icon "button" at bounding box center [327, 121] width 19 height 29
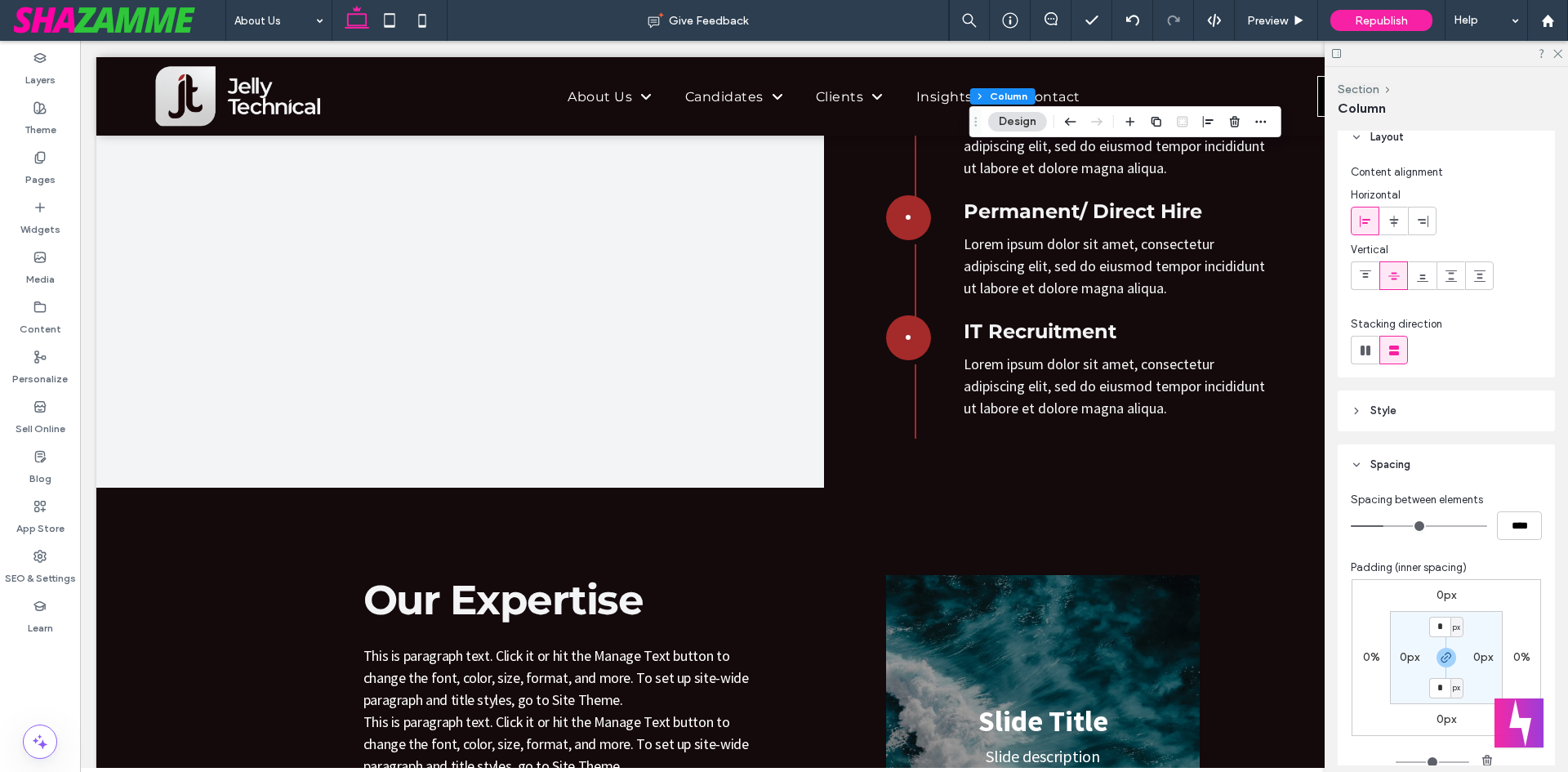
scroll to position [7, 0]
click at [1389, 411] on span "Style" at bounding box center [1383, 418] width 26 height 17
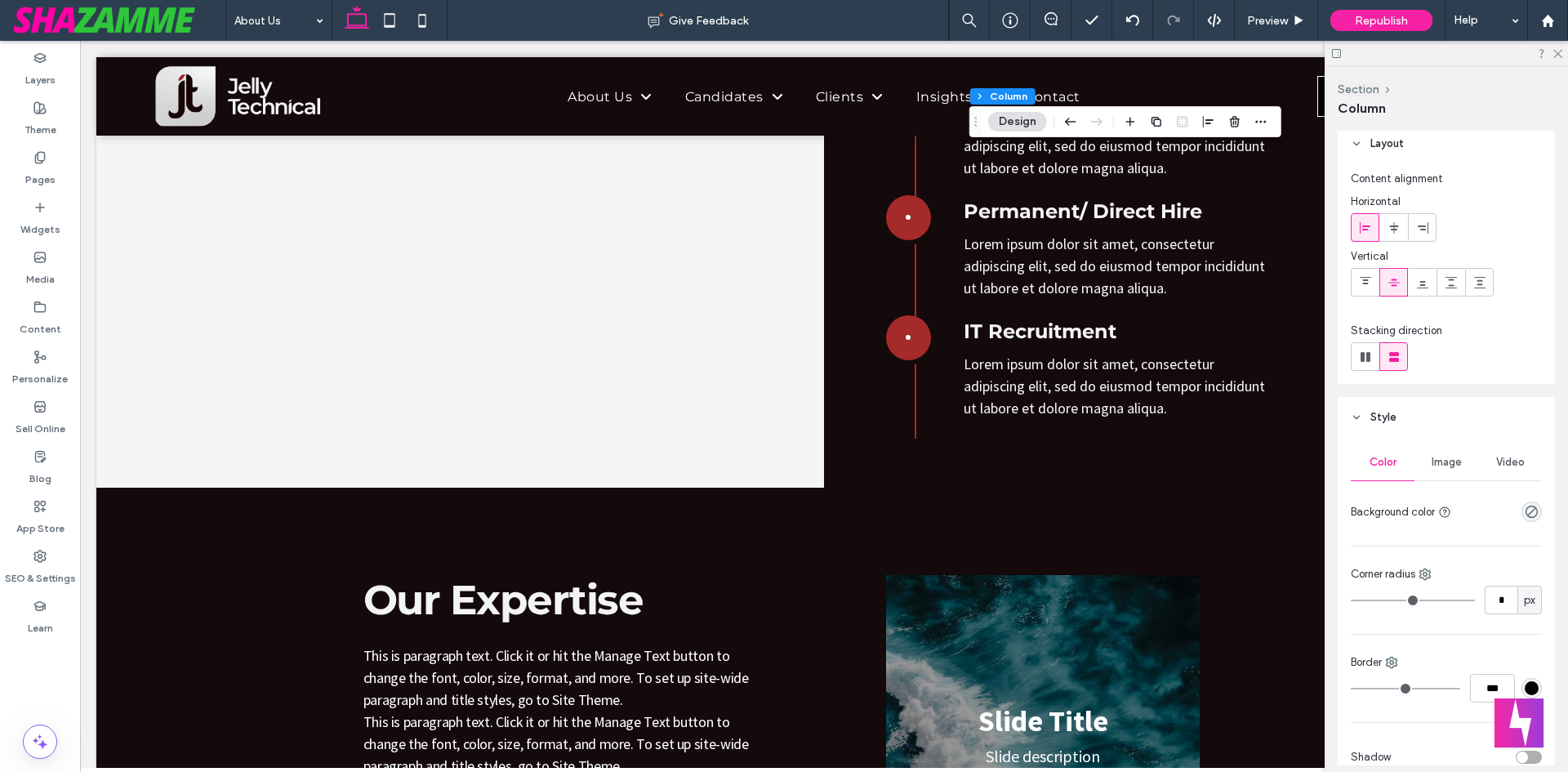
click at [1461, 458] on div "Image" at bounding box center [1446, 462] width 63 height 36
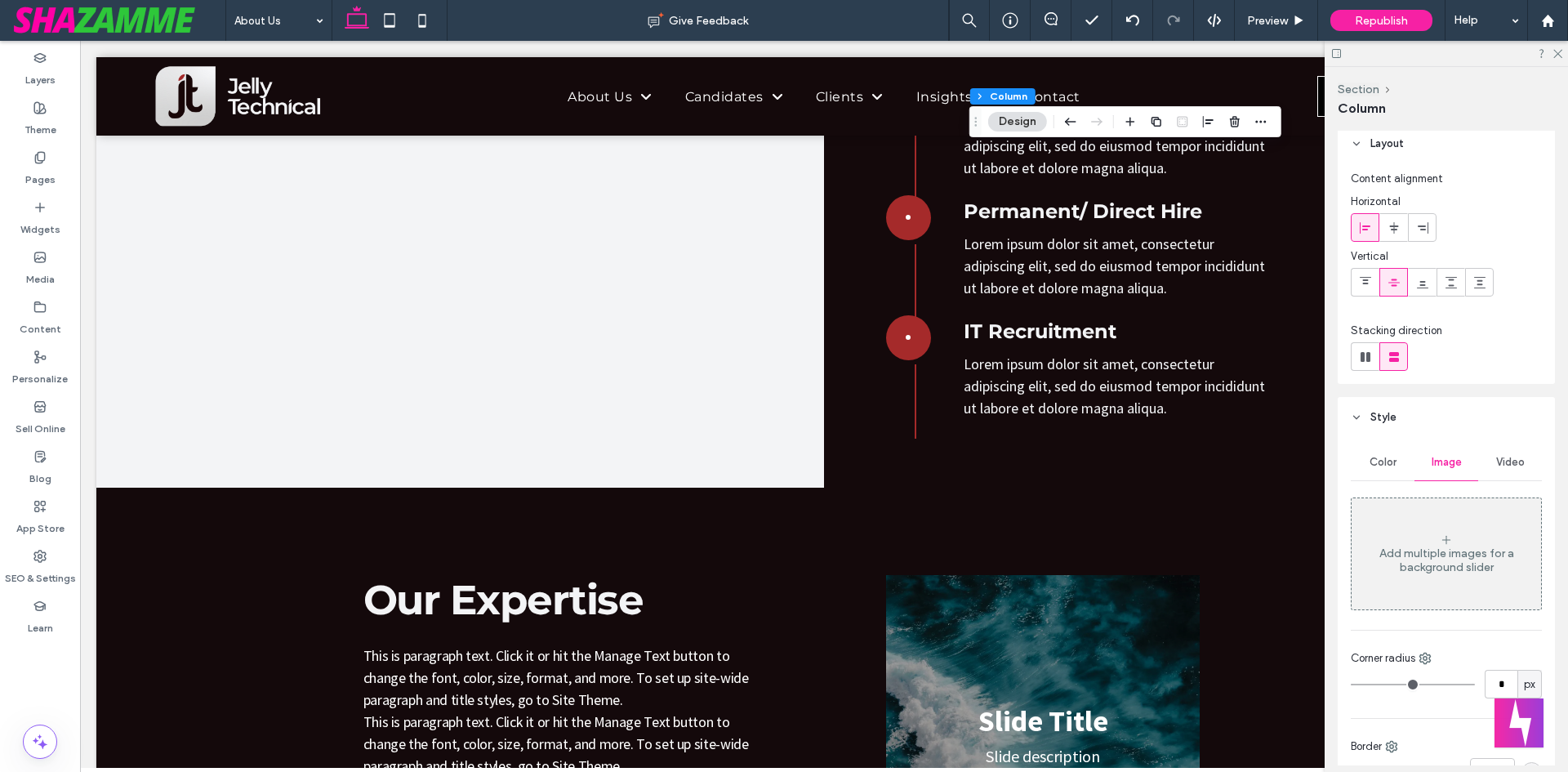
click at [1424, 532] on div "Add multiple images for a background slider" at bounding box center [1447, 553] width 189 height 108
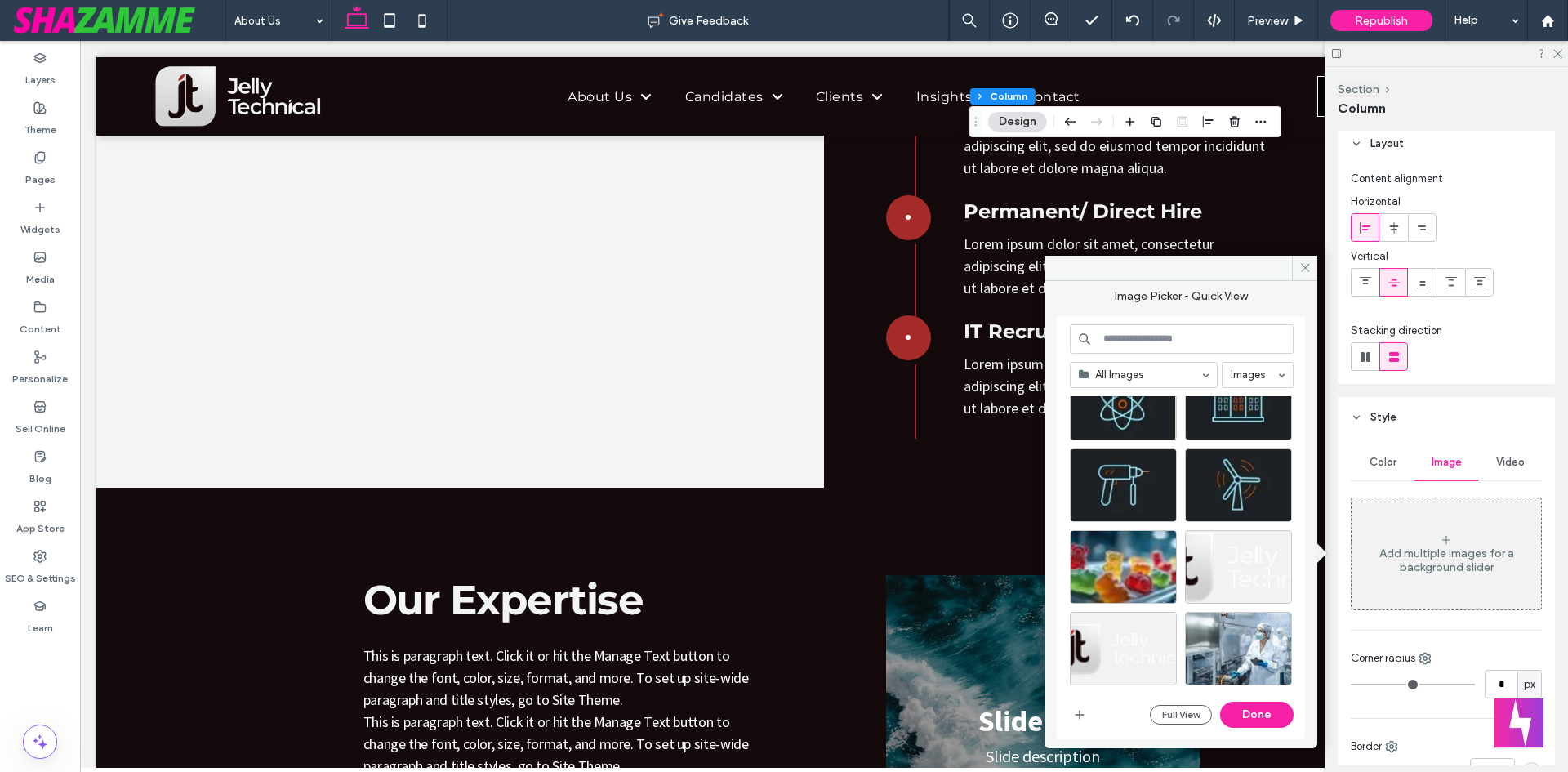
scroll to position [0, 0]
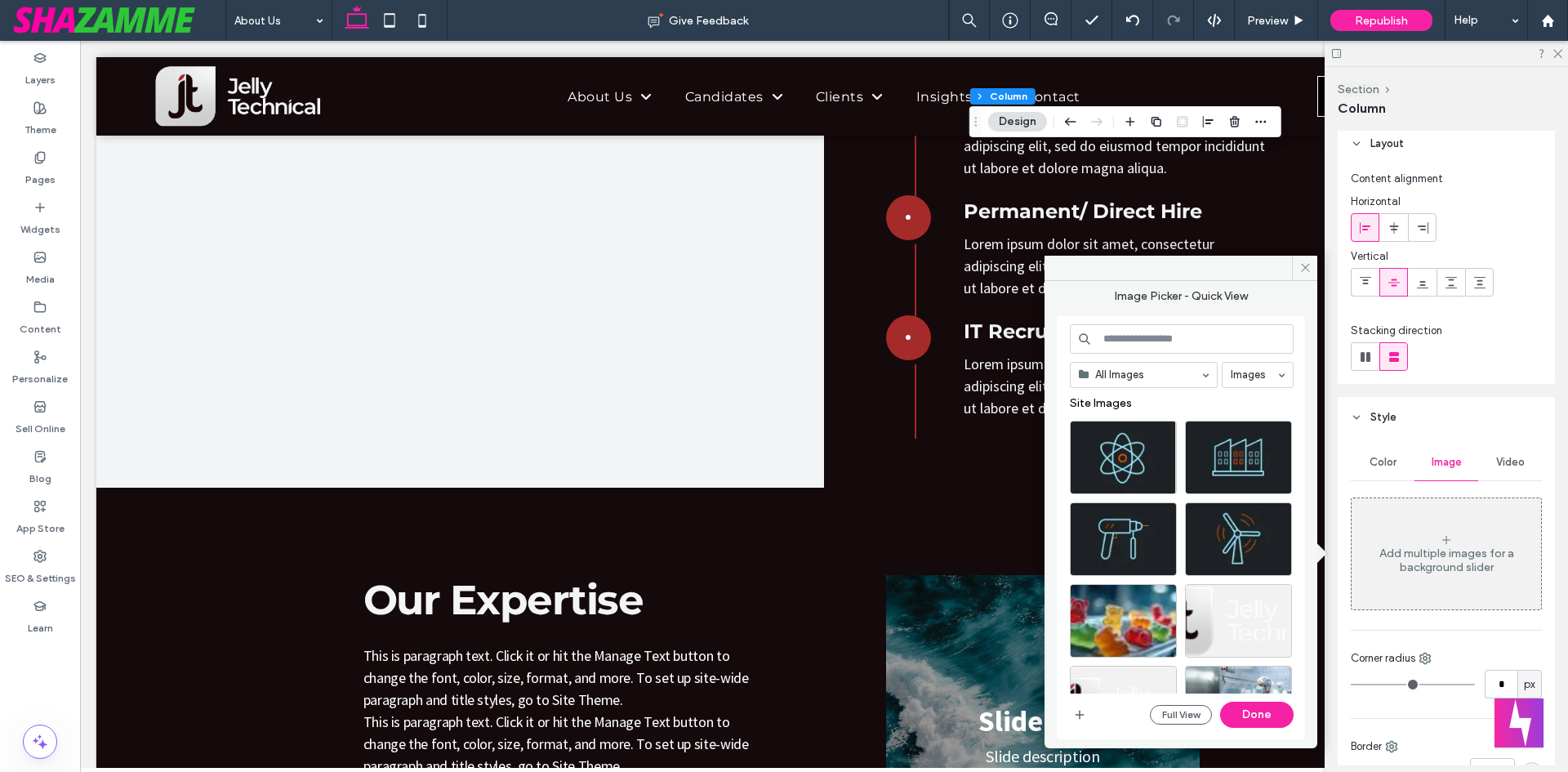
click at [1066, 714] on div "All Images Images Site Images Full View Done" at bounding box center [1181, 528] width 248 height 424
click at [1073, 713] on span "button" at bounding box center [1079, 714] width 19 height 19
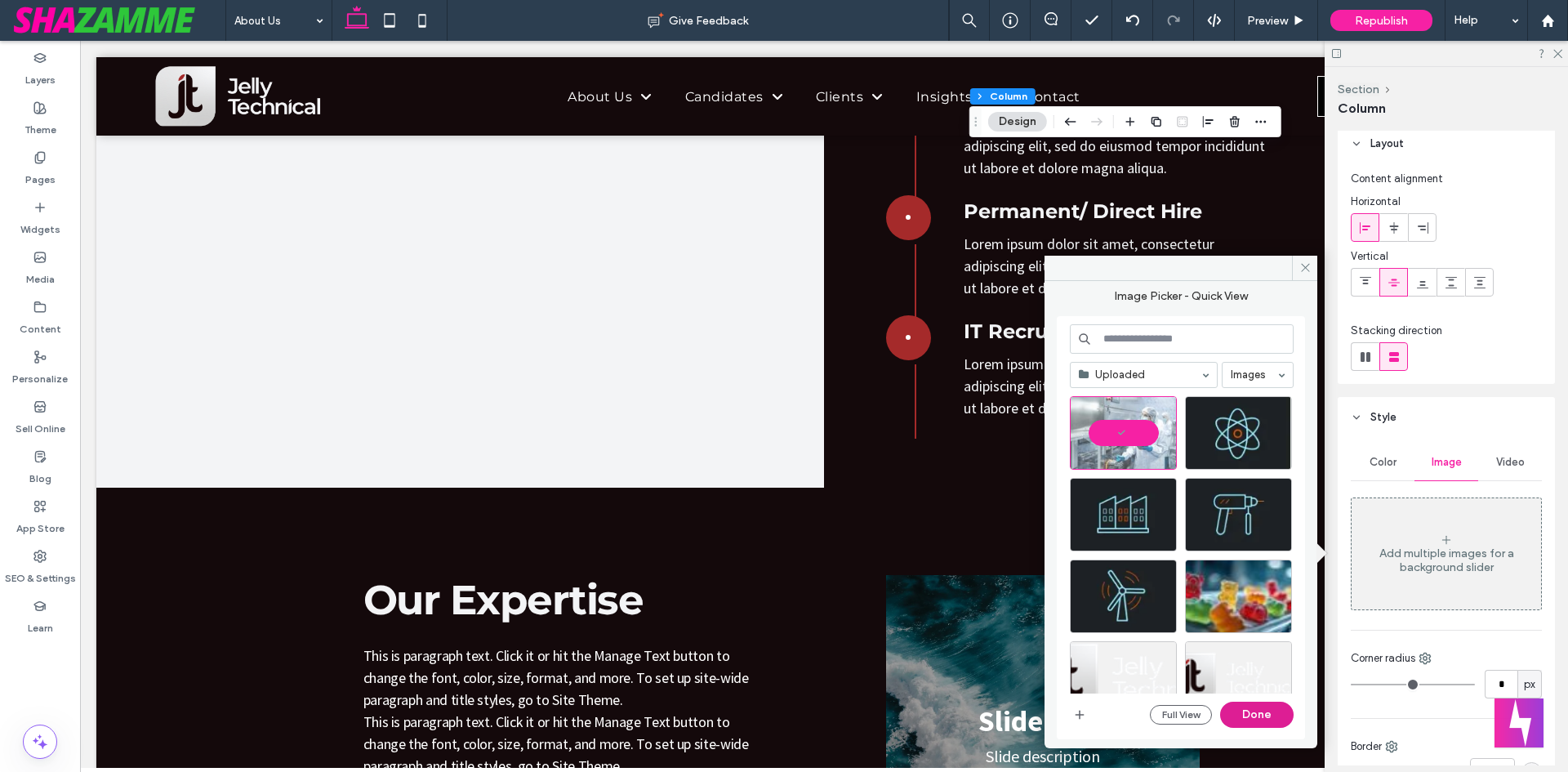
click at [1261, 720] on button "Done" at bounding box center [1258, 715] width 73 height 26
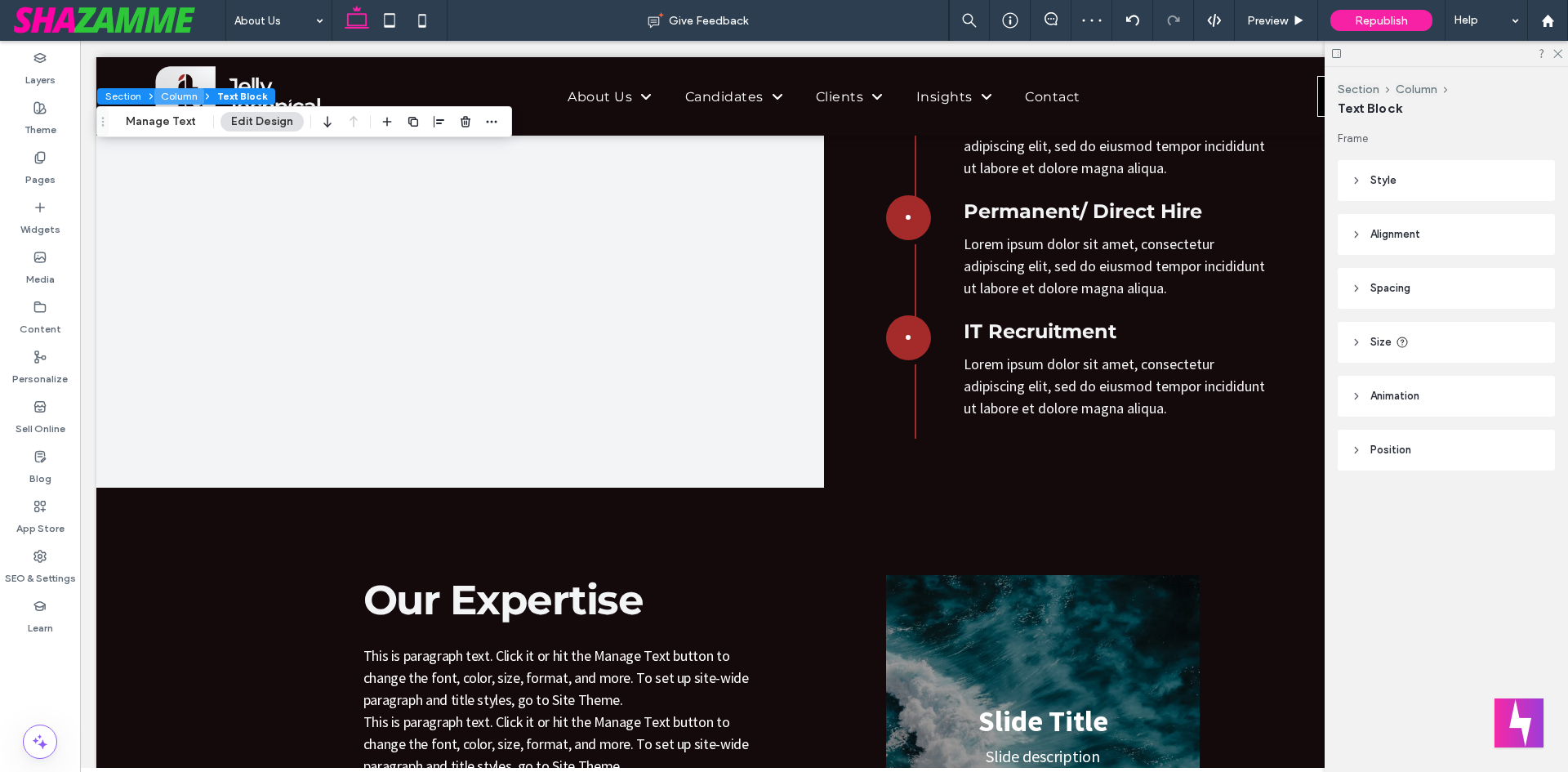
click at [172, 97] on button "Column" at bounding box center [179, 96] width 50 height 17
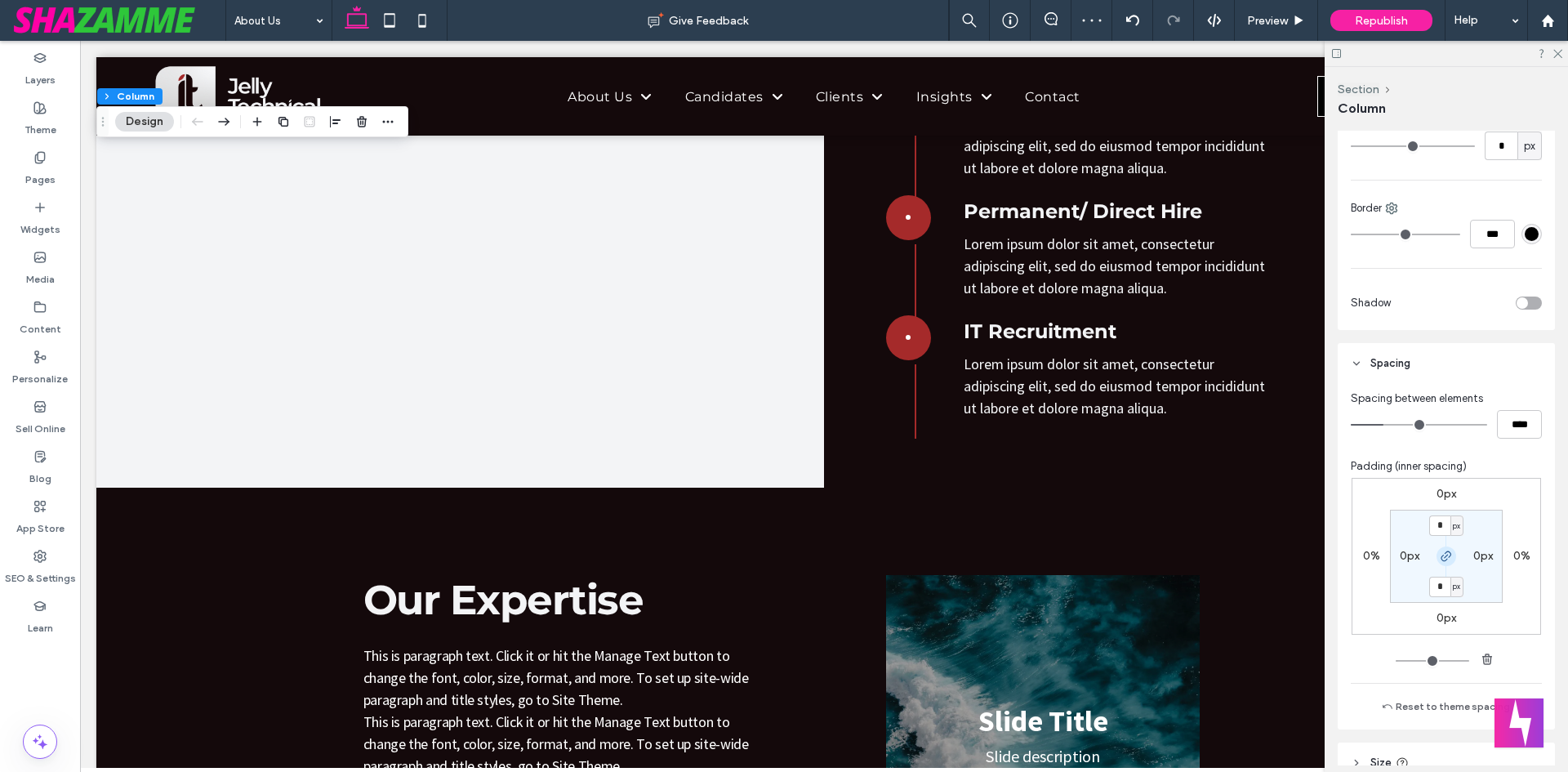
scroll to position [491, 0]
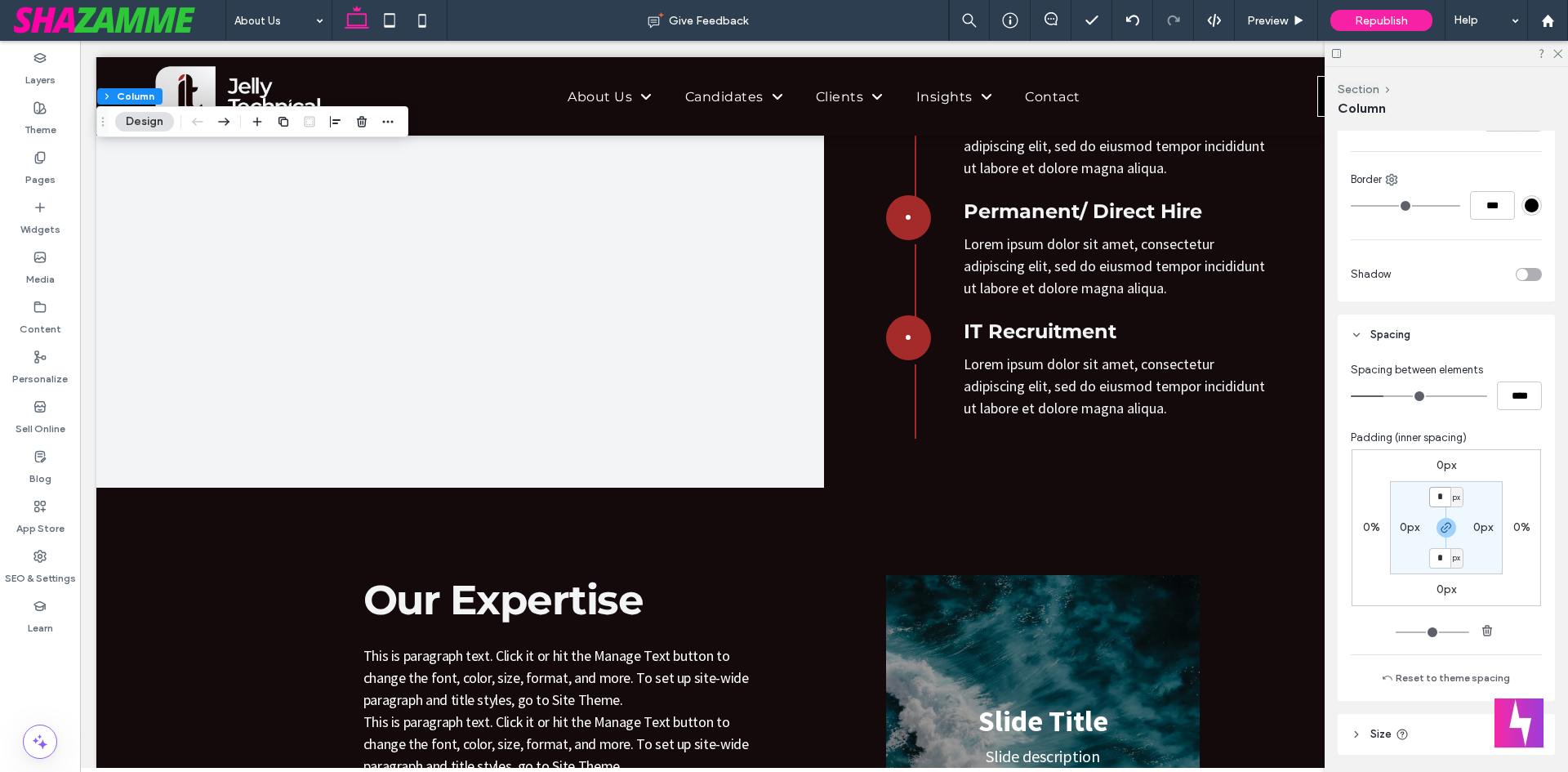
click at [1435, 498] on input "*" at bounding box center [1439, 497] width 21 height 20
click at [1450, 499] on div "px" at bounding box center [1457, 497] width 13 height 20
click at [1454, 542] on div "%" at bounding box center [1447, 550] width 23 height 28
click at [1437, 496] on input "*" at bounding box center [1439, 497] width 21 height 20
type input "*"
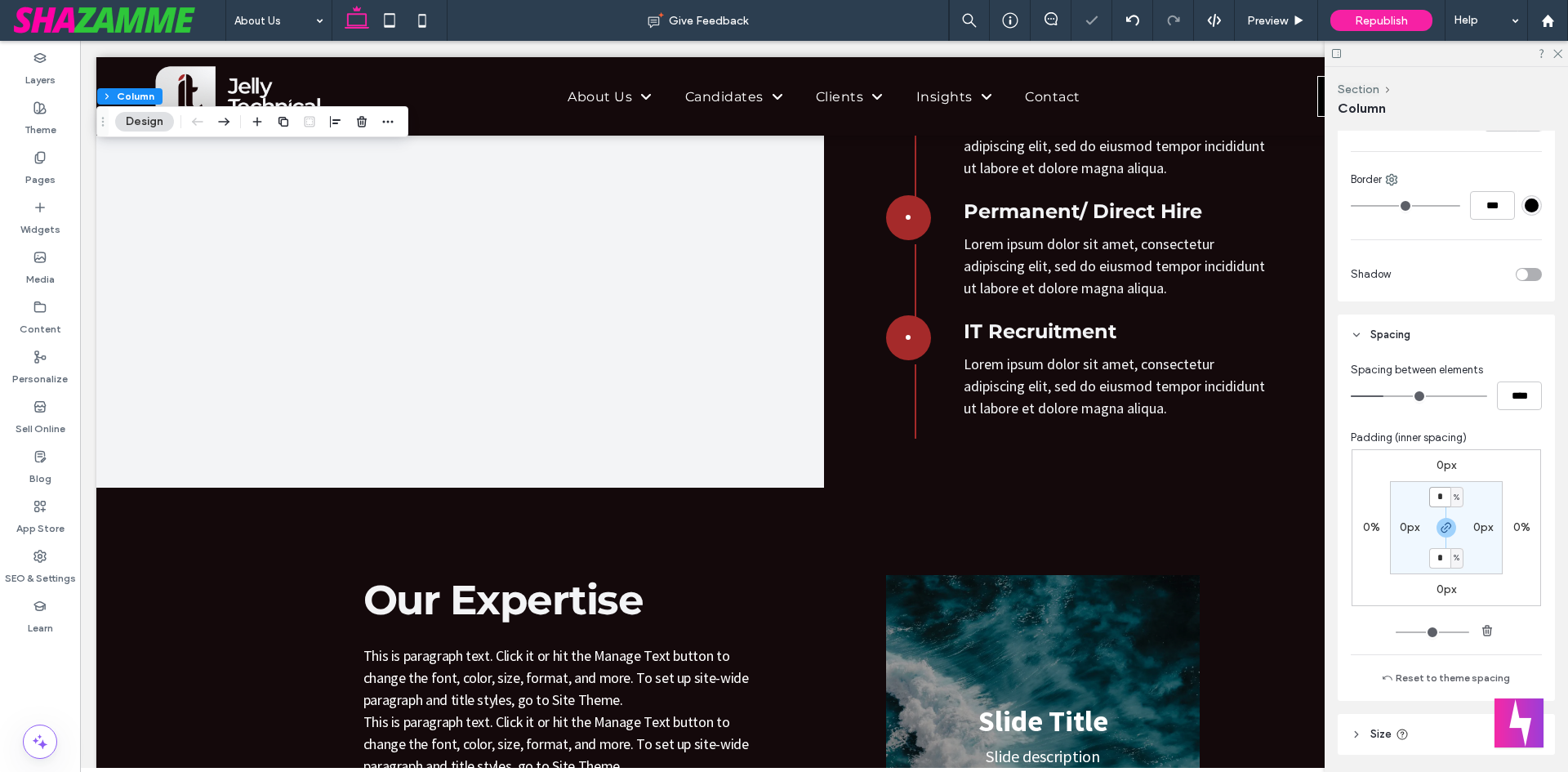
type input "*"
click at [1400, 529] on label "0px" at bounding box center [1409, 527] width 19 height 14
type input "*"
click at [1416, 531] on div "px" at bounding box center [1420, 528] width 10 height 17
click at [1415, 583] on span "%" at bounding box center [1410, 581] width 10 height 17
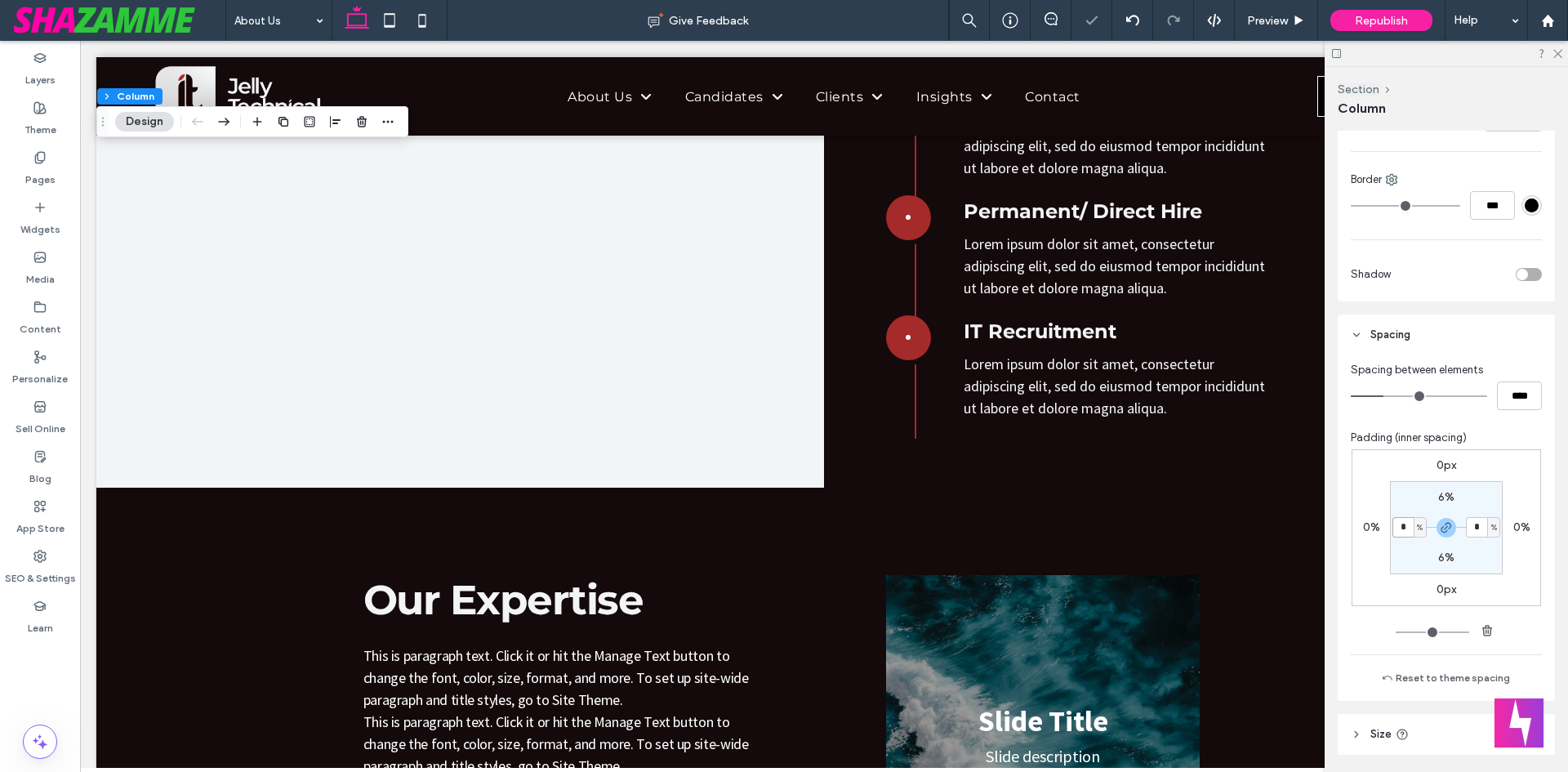
click at [1395, 525] on input "*" at bounding box center [1403, 528] width 21 height 20
type input "*"
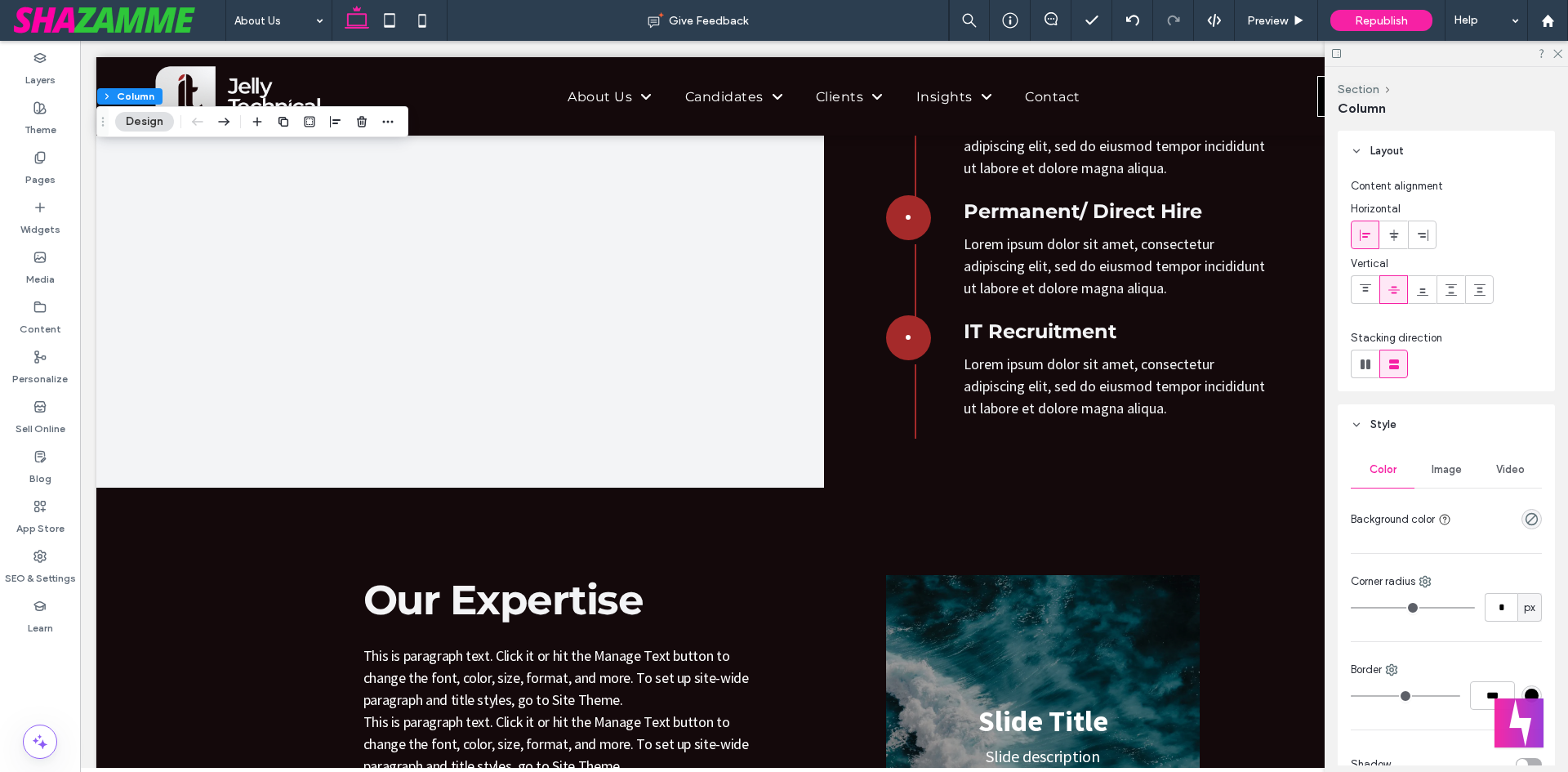
scroll to position [327, 0]
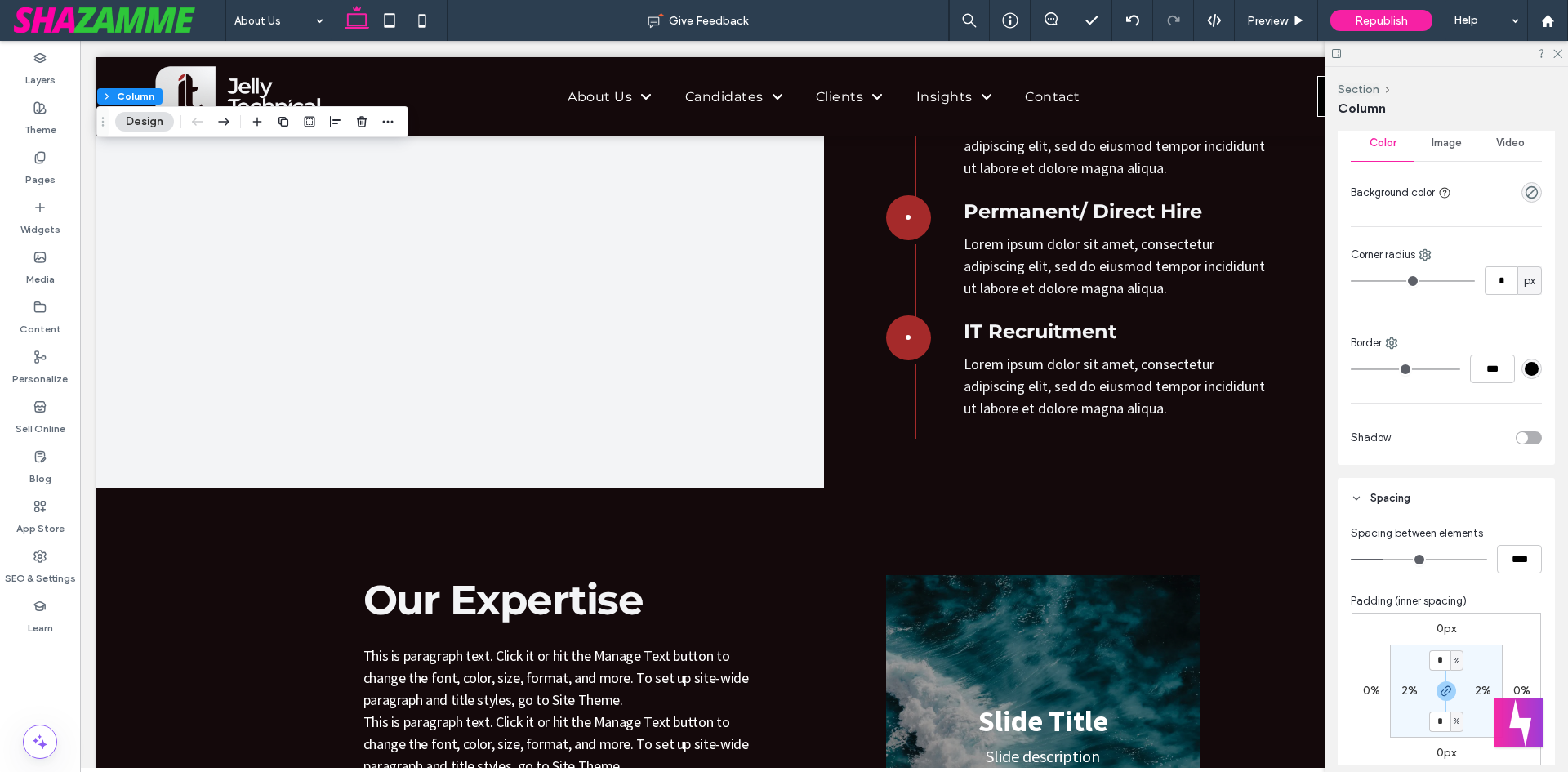
click at [1402, 689] on label "2%" at bounding box center [1410, 690] width 17 height 14
type input "*"
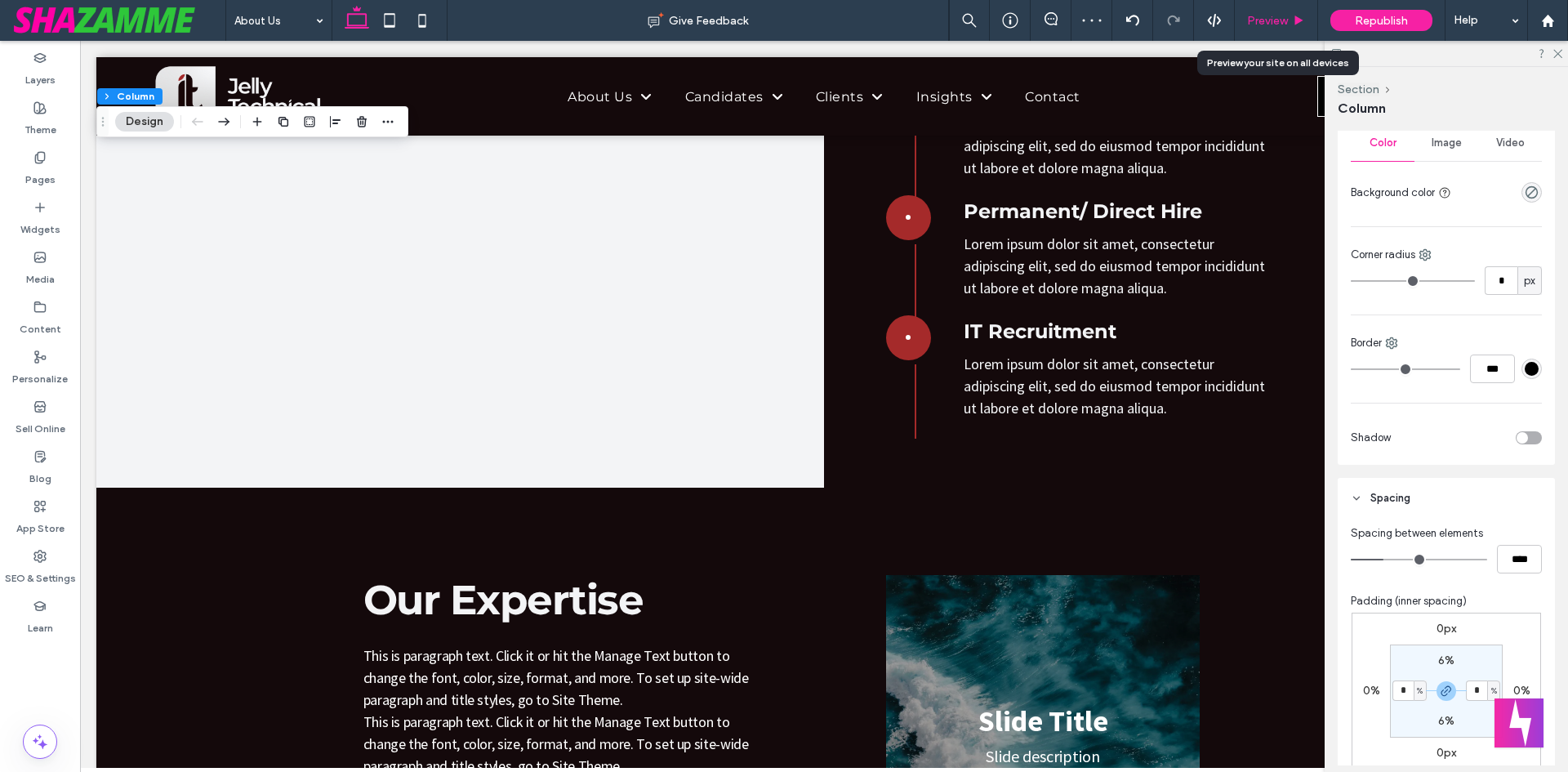
click at [1272, 32] on div "Preview" at bounding box center [1277, 20] width 84 height 40
click at [1272, 30] on div "Preview" at bounding box center [1277, 20] width 84 height 40
drag, startPoint x: 1253, startPoint y: 28, endPoint x: 1266, endPoint y: 23, distance: 13.9
click at [1254, 28] on div "Preview" at bounding box center [1277, 20] width 84 height 40
click at [1294, 17] on icon at bounding box center [1299, 20] width 12 height 12
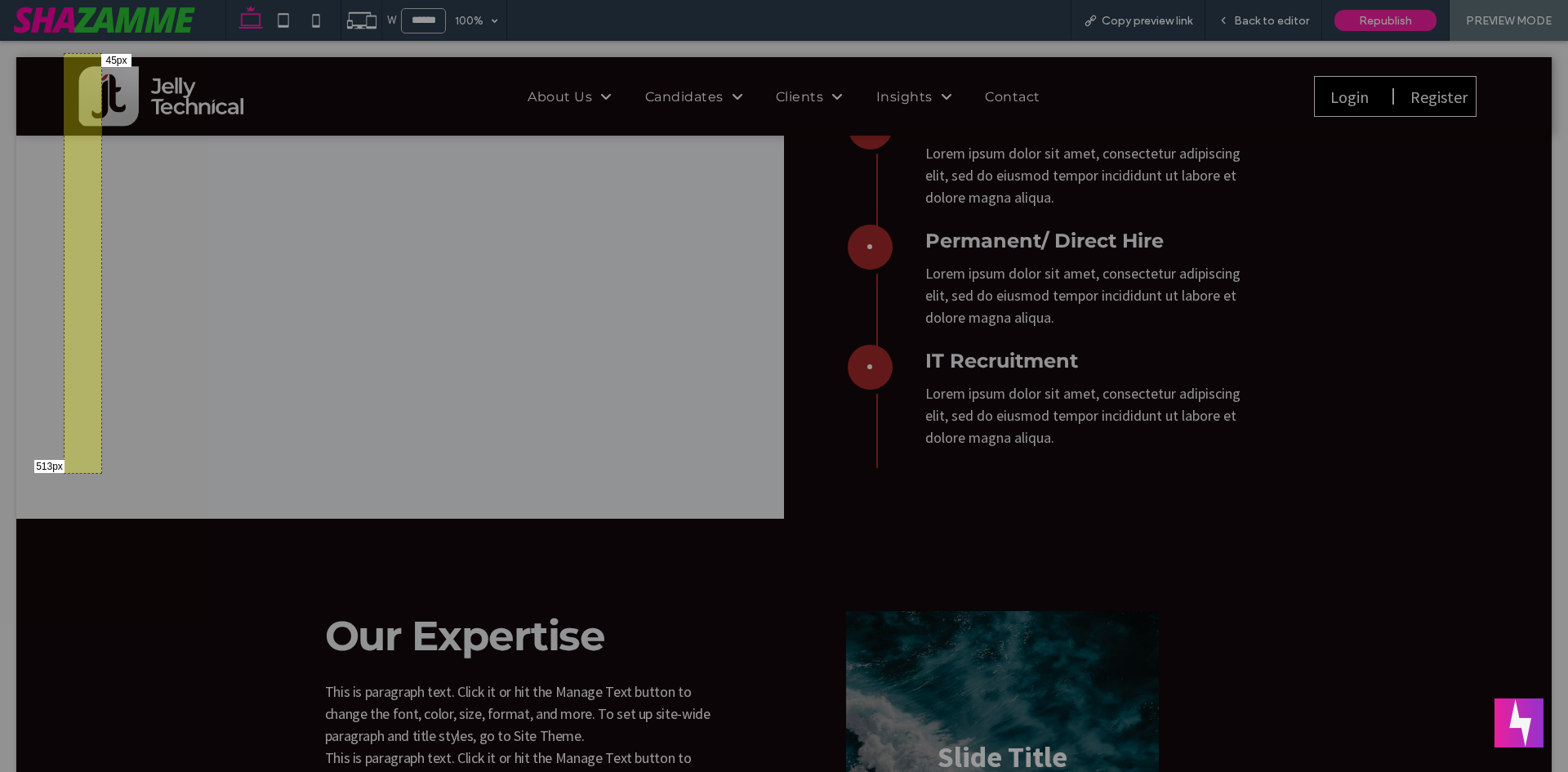
drag, startPoint x: 63, startPoint y: 53, endPoint x: 100, endPoint y: 472, distance: 420.6
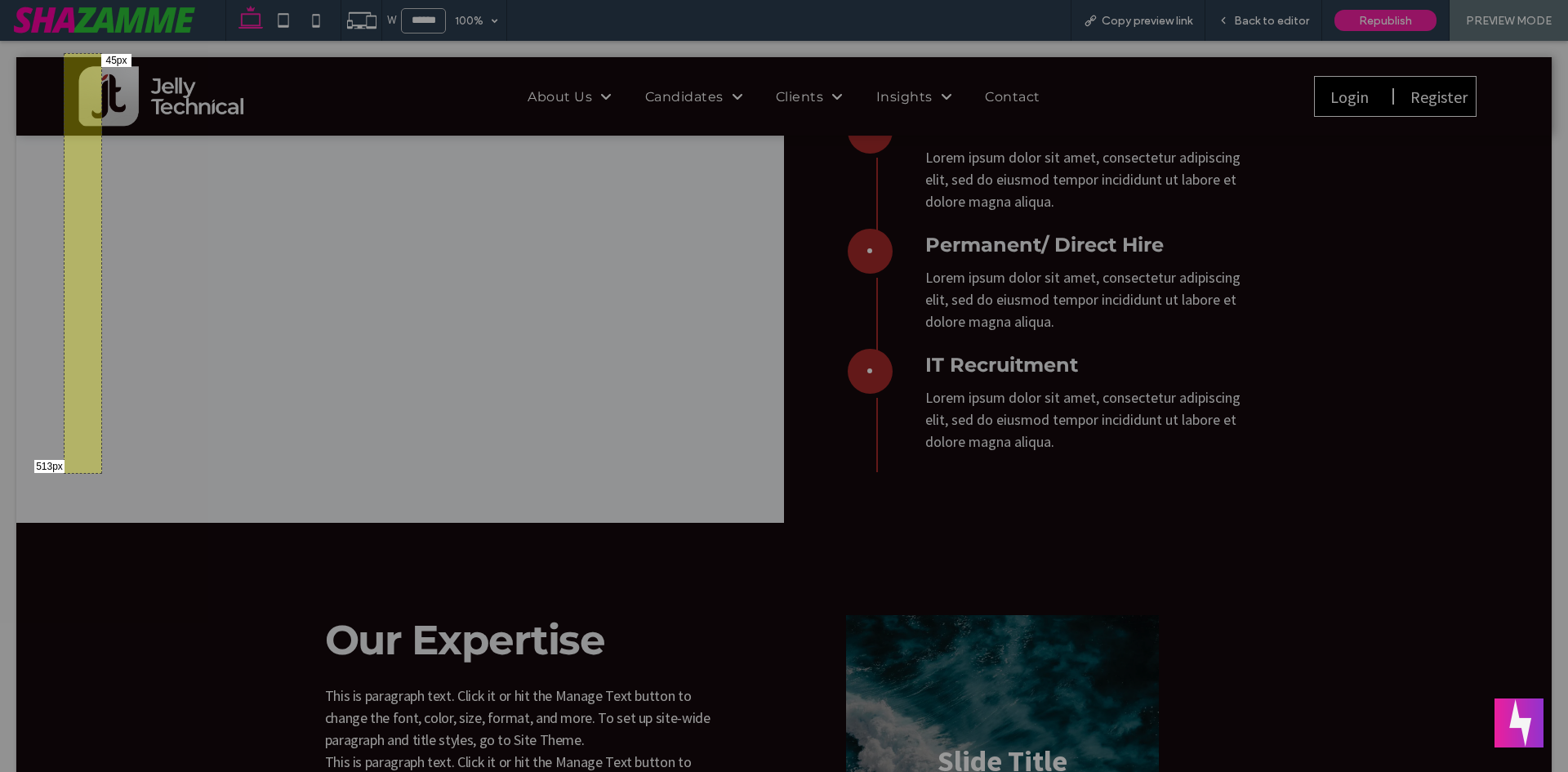
click at [100, 472] on div "513px 45px" at bounding box center [784, 386] width 1568 height 772
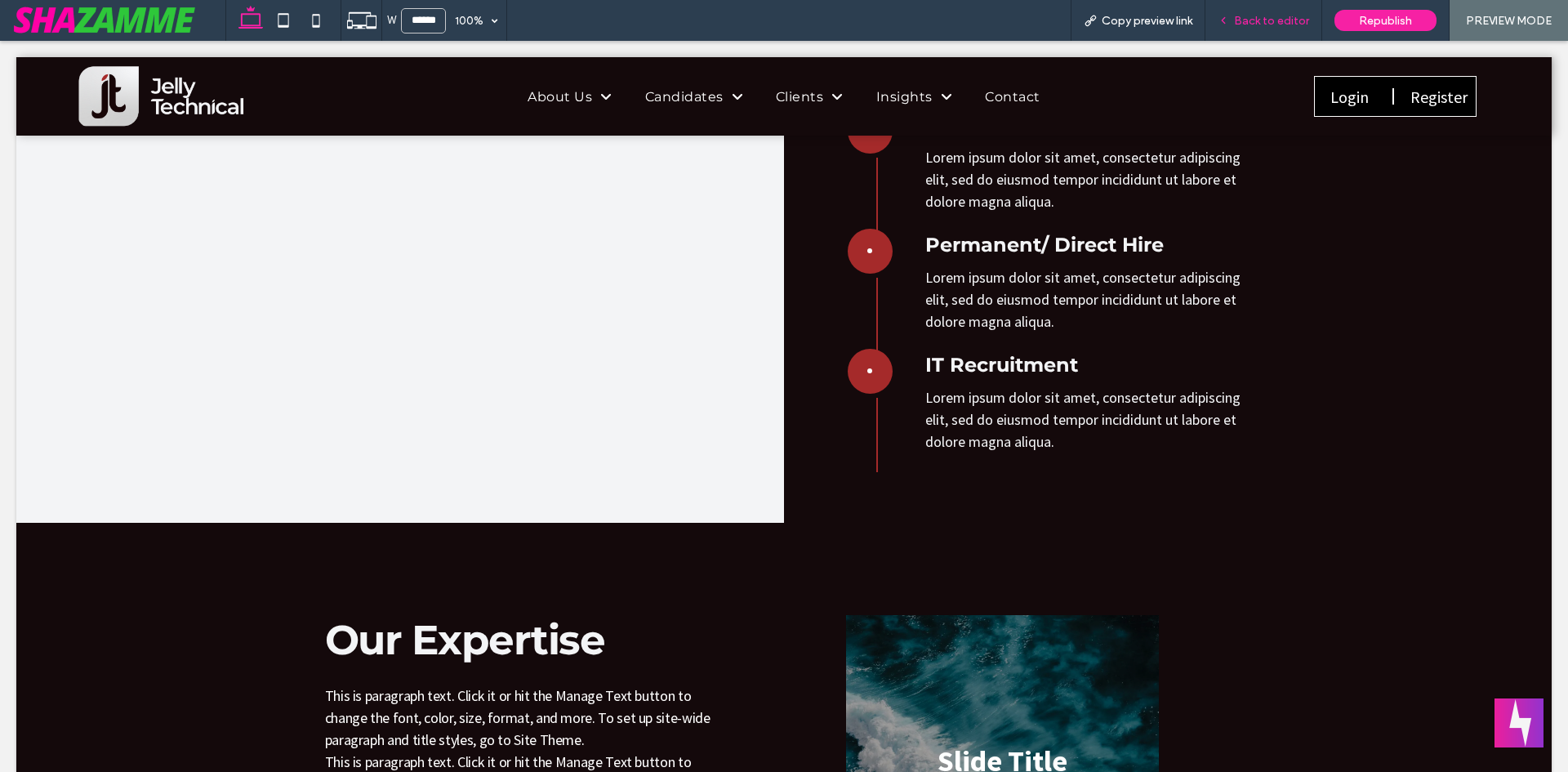
click at [1285, 24] on span "Back to editor" at bounding box center [1272, 20] width 75 height 14
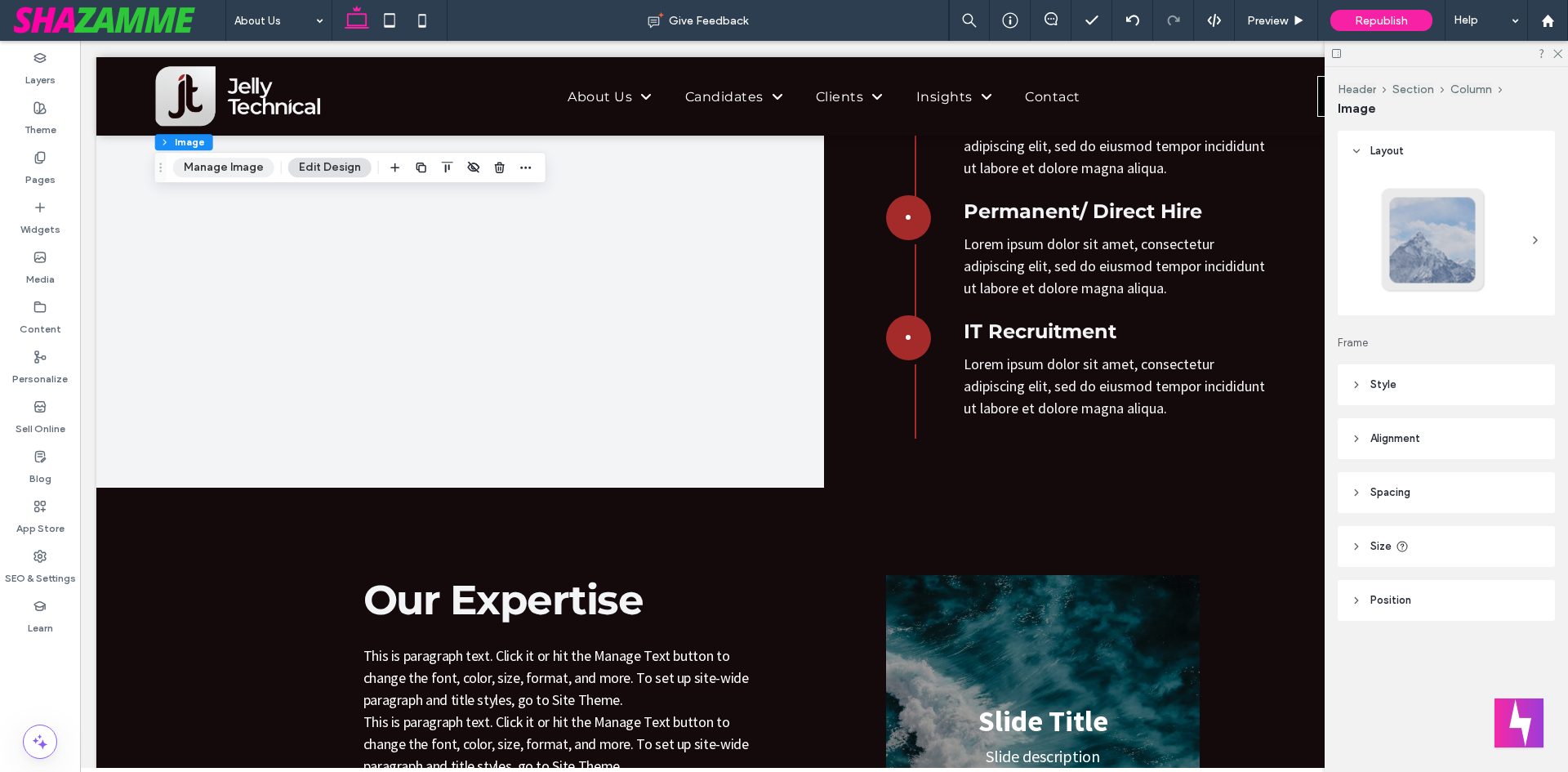
click at [258, 163] on button "Manage Image" at bounding box center [224, 167] width 101 height 19
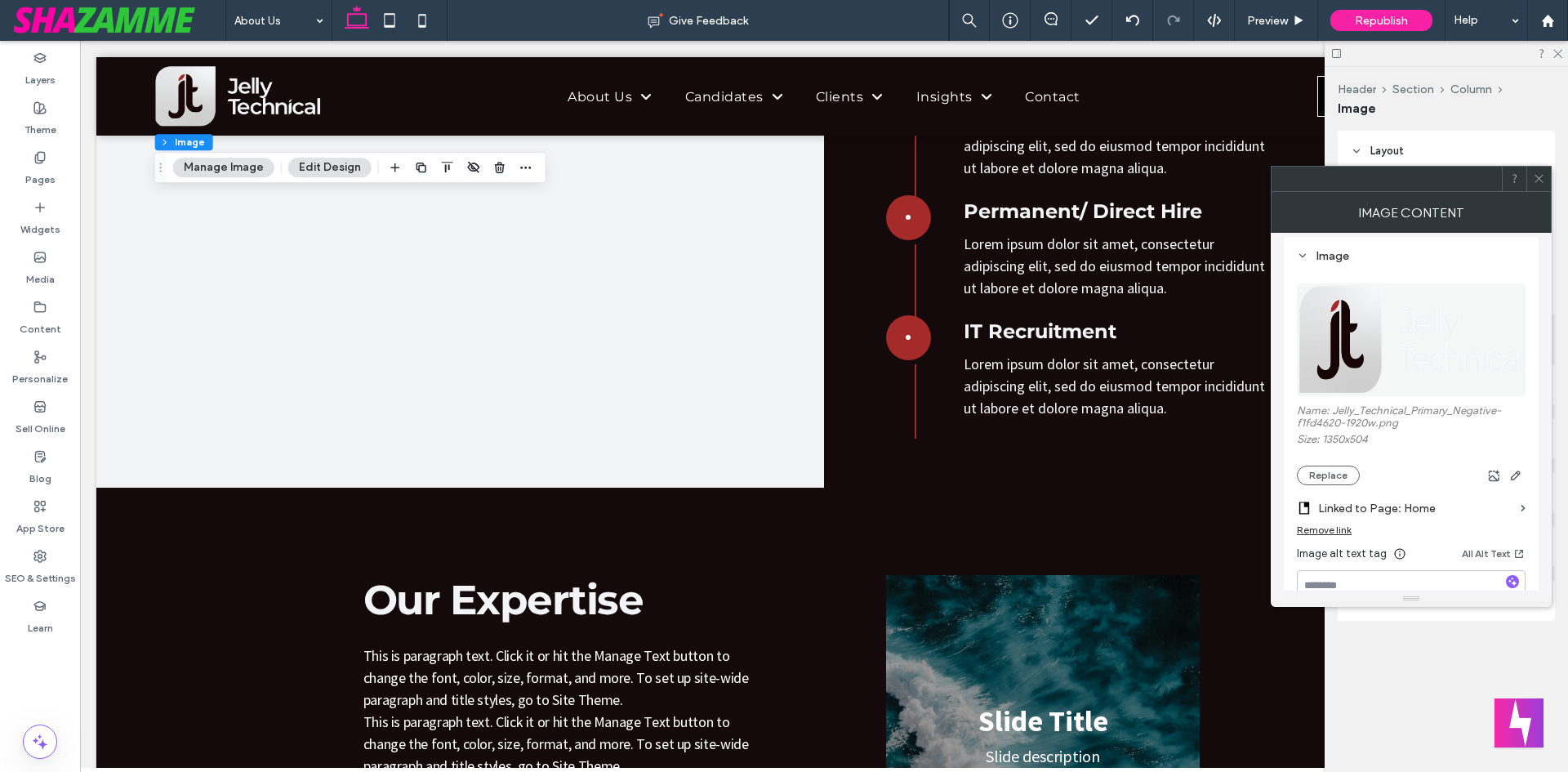
scroll to position [164, 0]
click at [1518, 467] on icon "button" at bounding box center [1516, 463] width 13 height 13
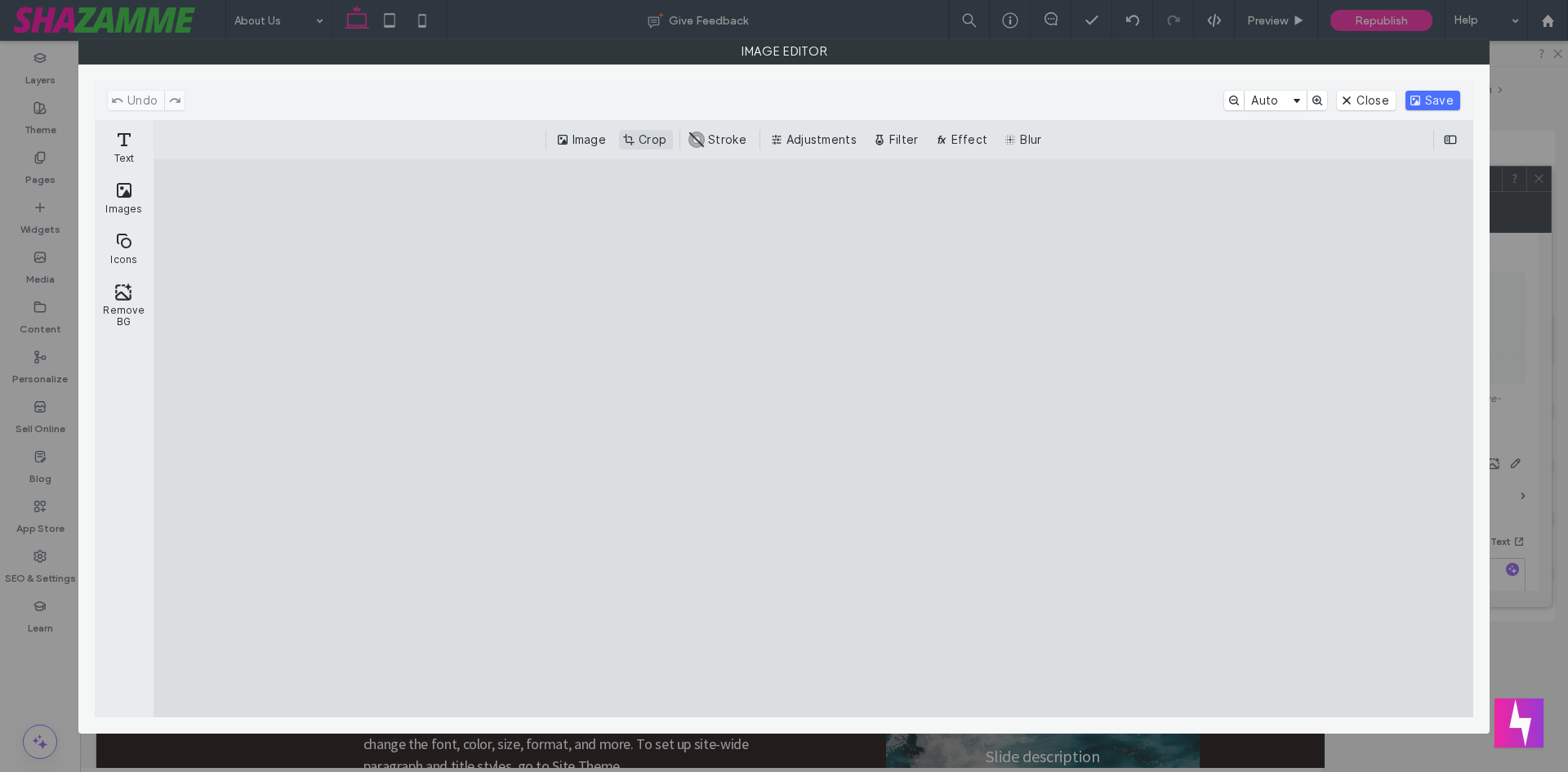
click at [658, 139] on button "Crop" at bounding box center [646, 139] width 54 height 19
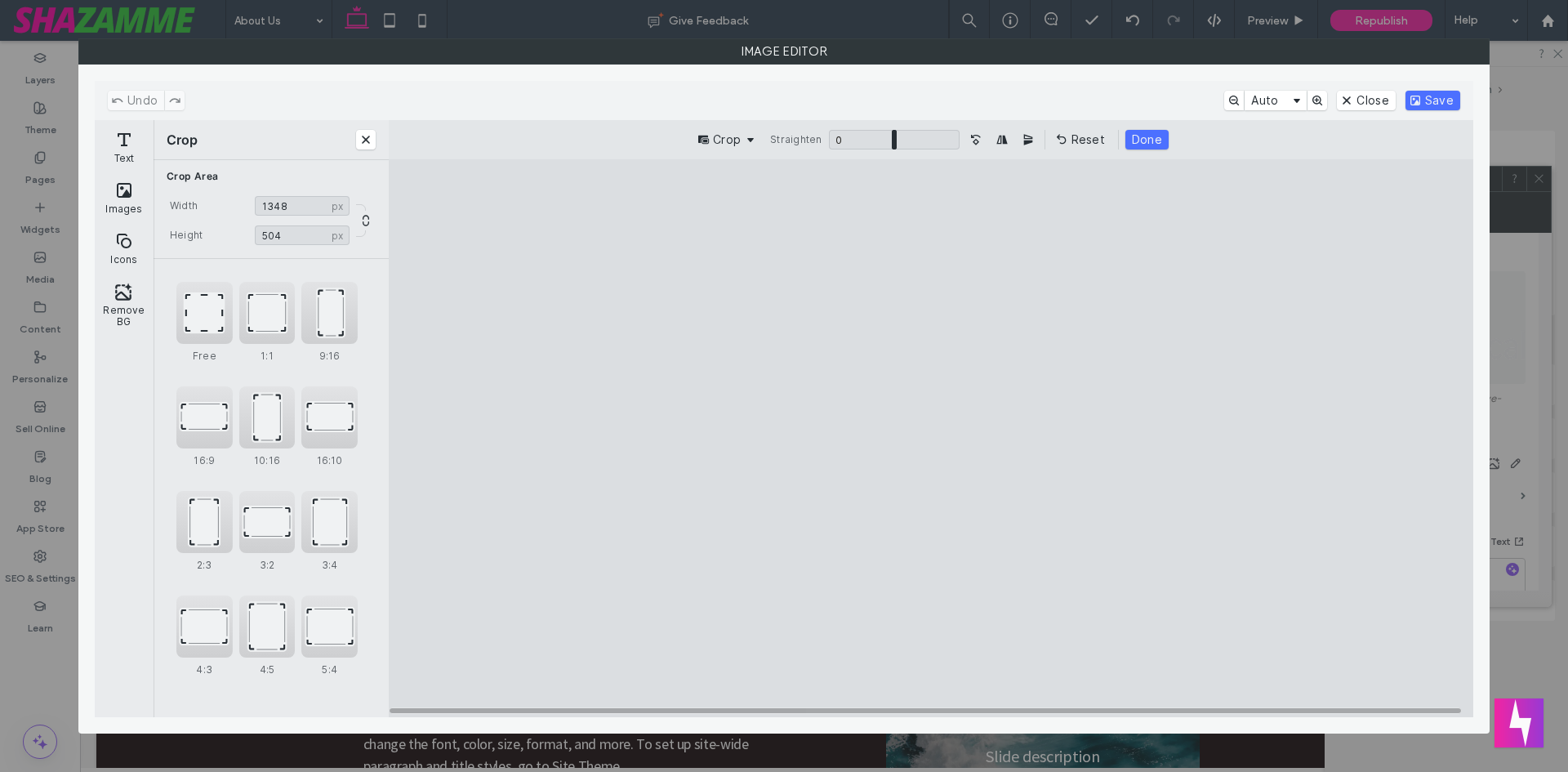
type input "****"
click at [931, 439] on cesdk-canvas "Editor canvas" at bounding box center [931, 439] width 0 height 0
click at [1424, 98] on button "Save" at bounding box center [1433, 100] width 55 height 19
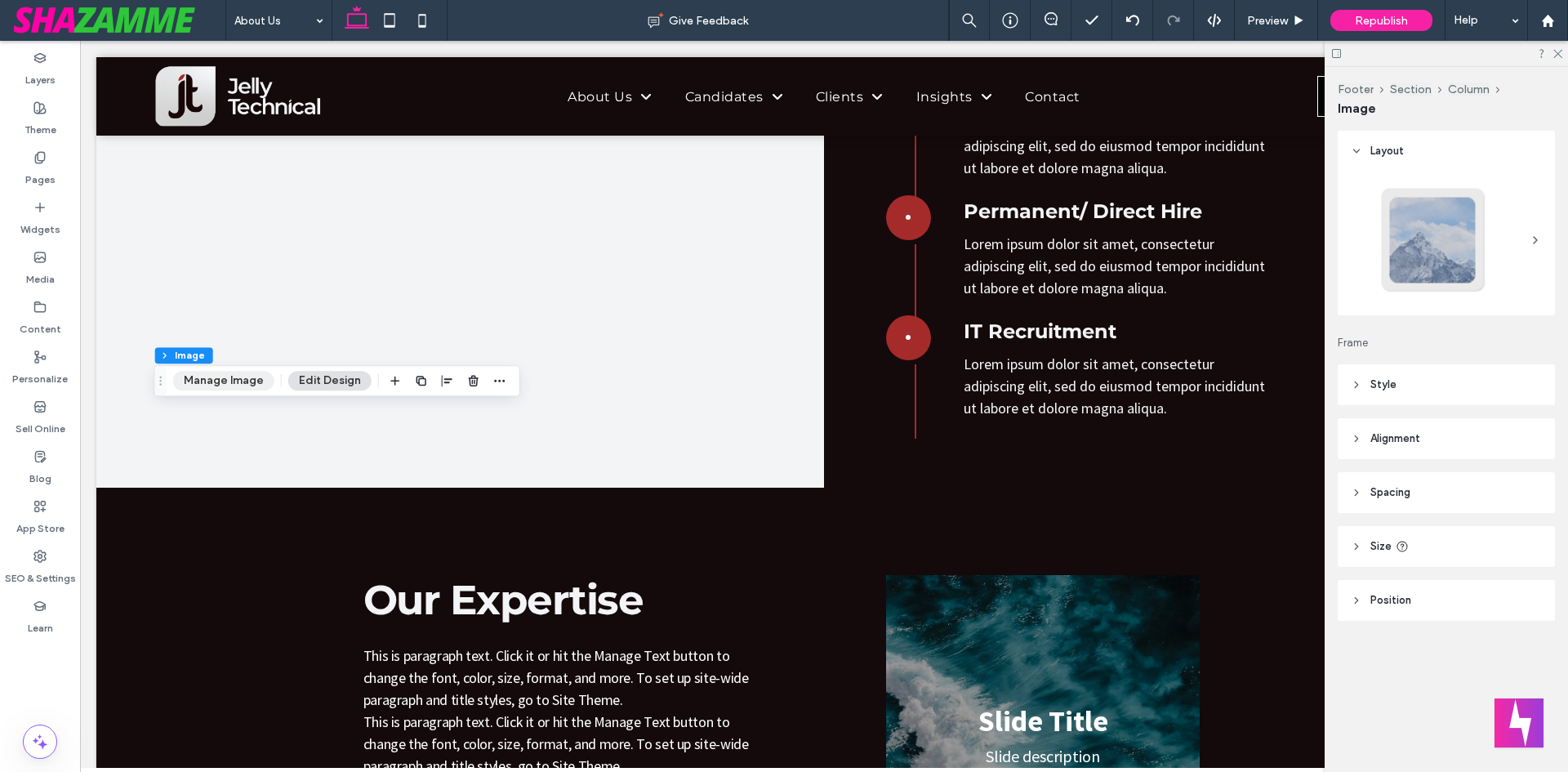
click at [181, 384] on button "Manage Image" at bounding box center [224, 380] width 101 height 19
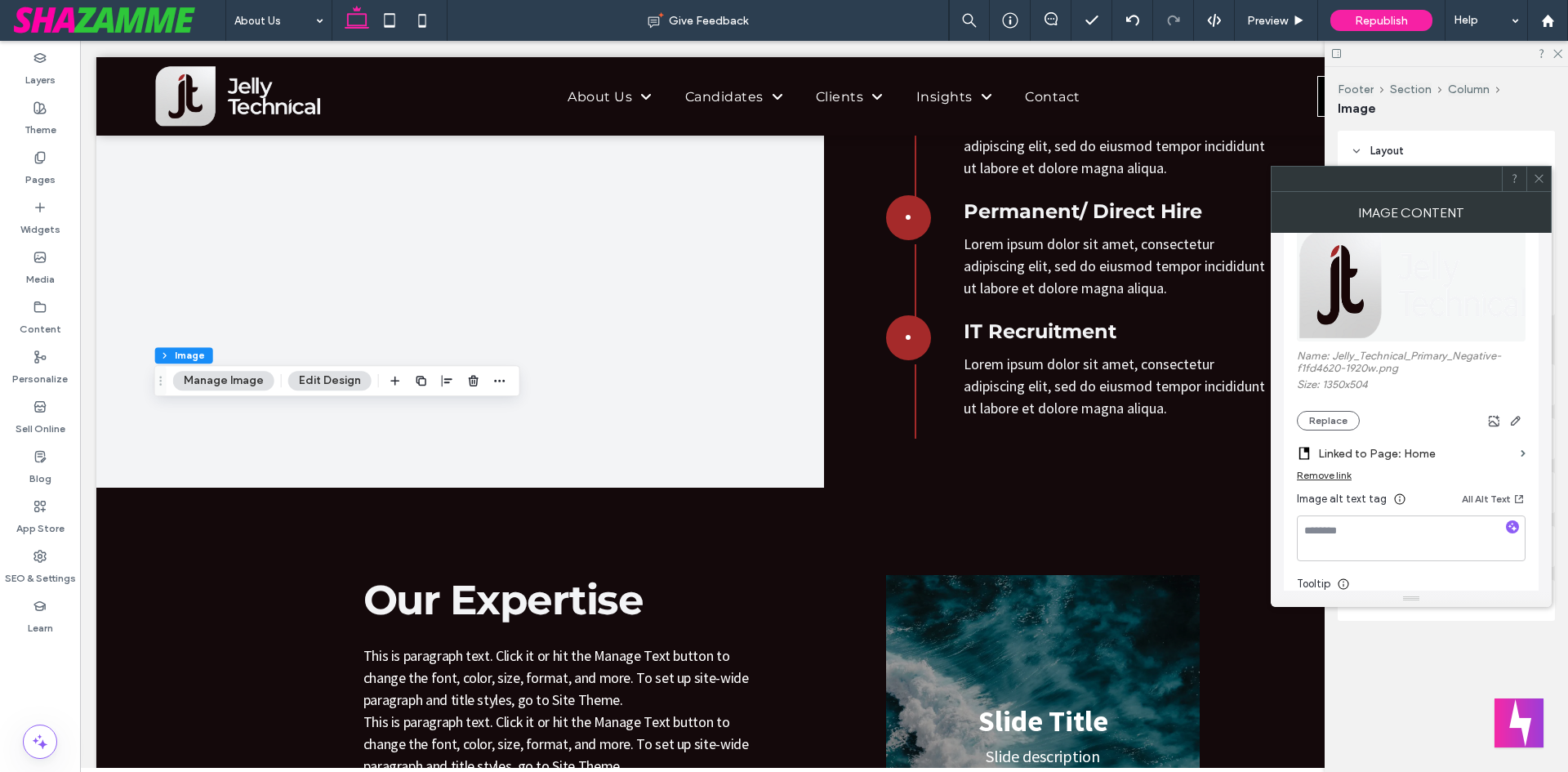
scroll to position [245, 0]
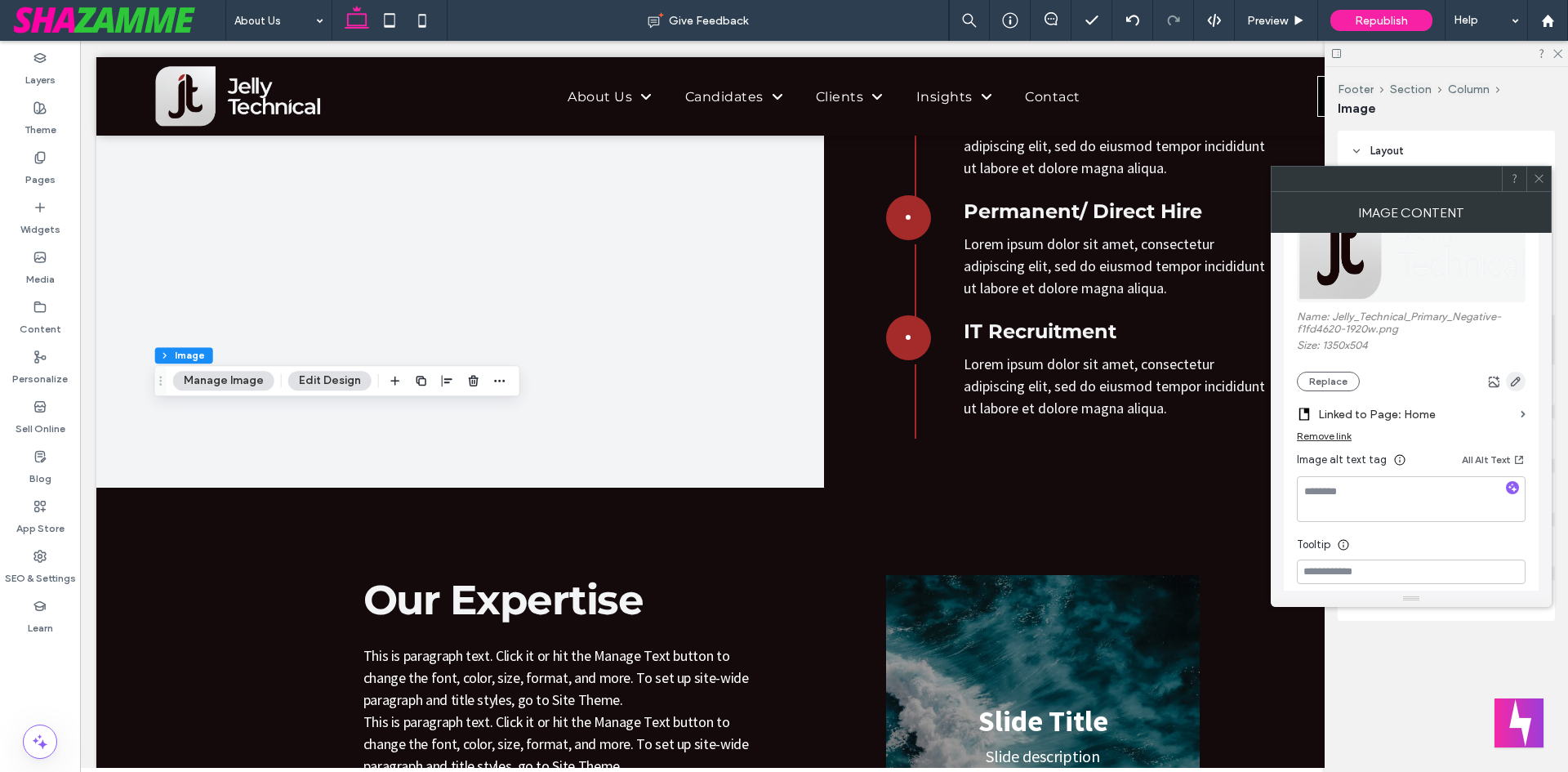
click at [1521, 380] on icon "button" at bounding box center [1516, 381] width 13 height 13
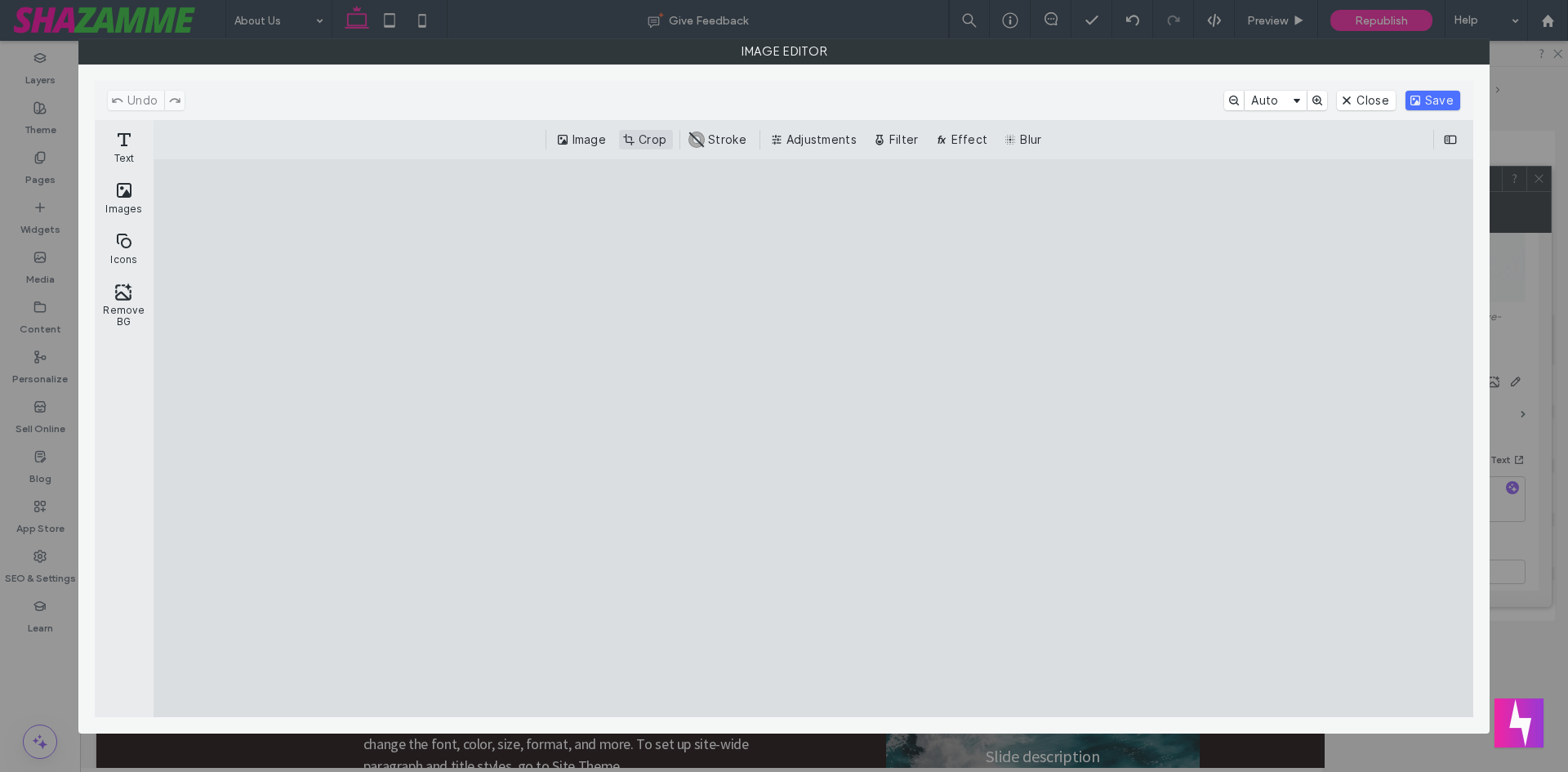
click at [670, 136] on button "Crop" at bounding box center [646, 139] width 54 height 19
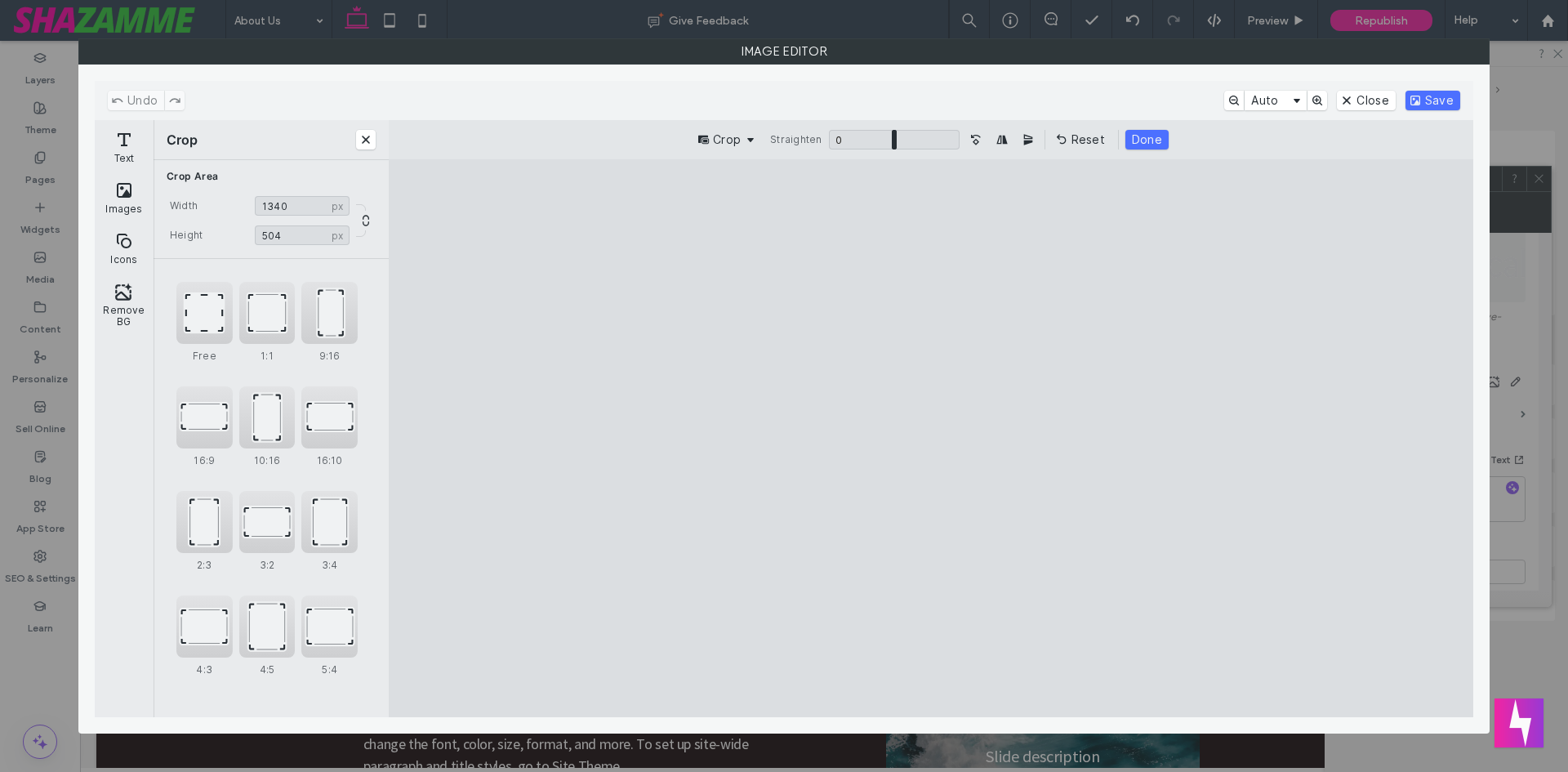
type input "****"
click at [931, 439] on cesdk-canvas "Editor canvas" at bounding box center [931, 439] width 0 height 0
click at [1438, 99] on button "Save" at bounding box center [1433, 100] width 55 height 19
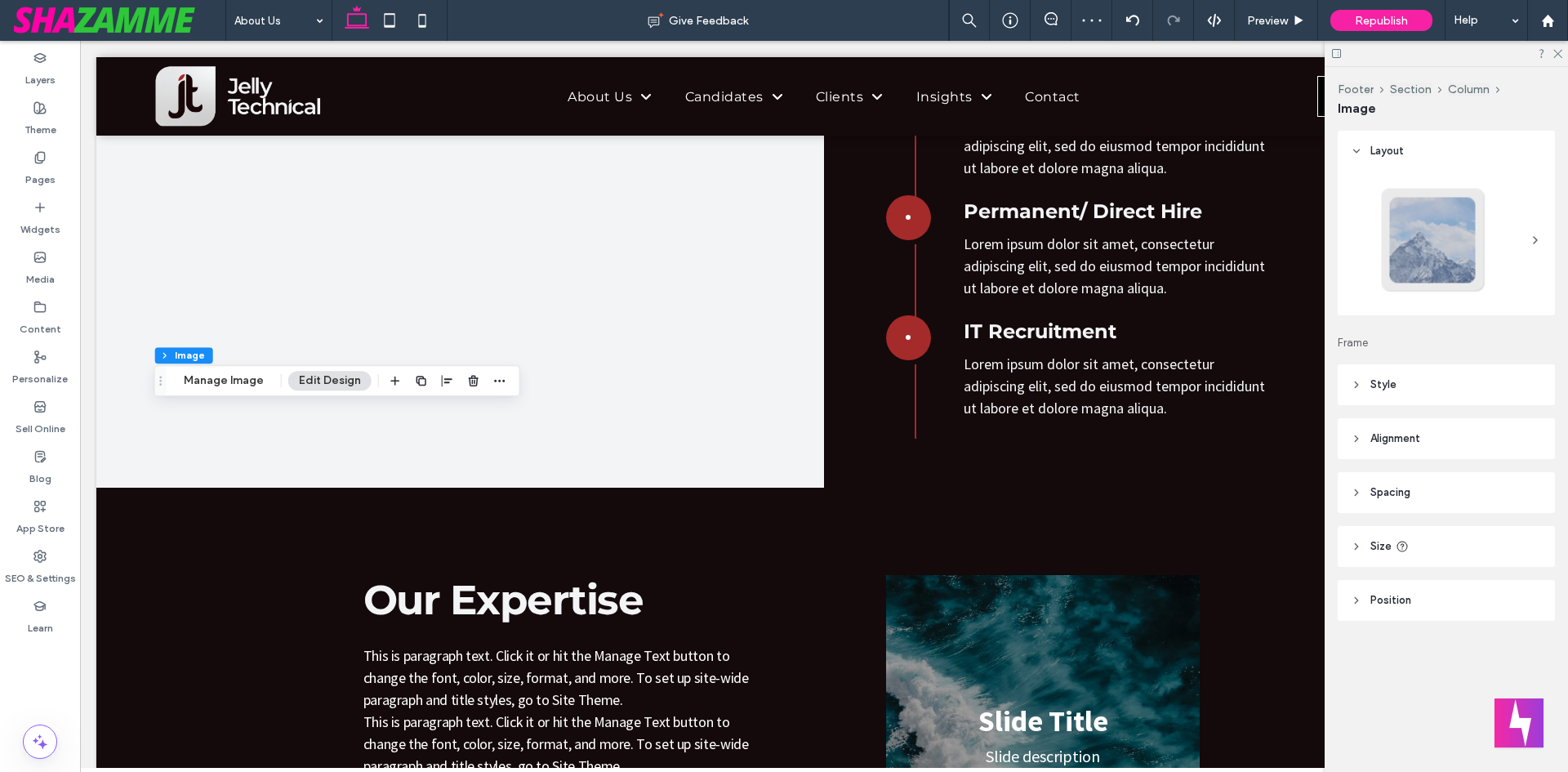
click at [1399, 383] on header "Style" at bounding box center [1447, 385] width 218 height 40
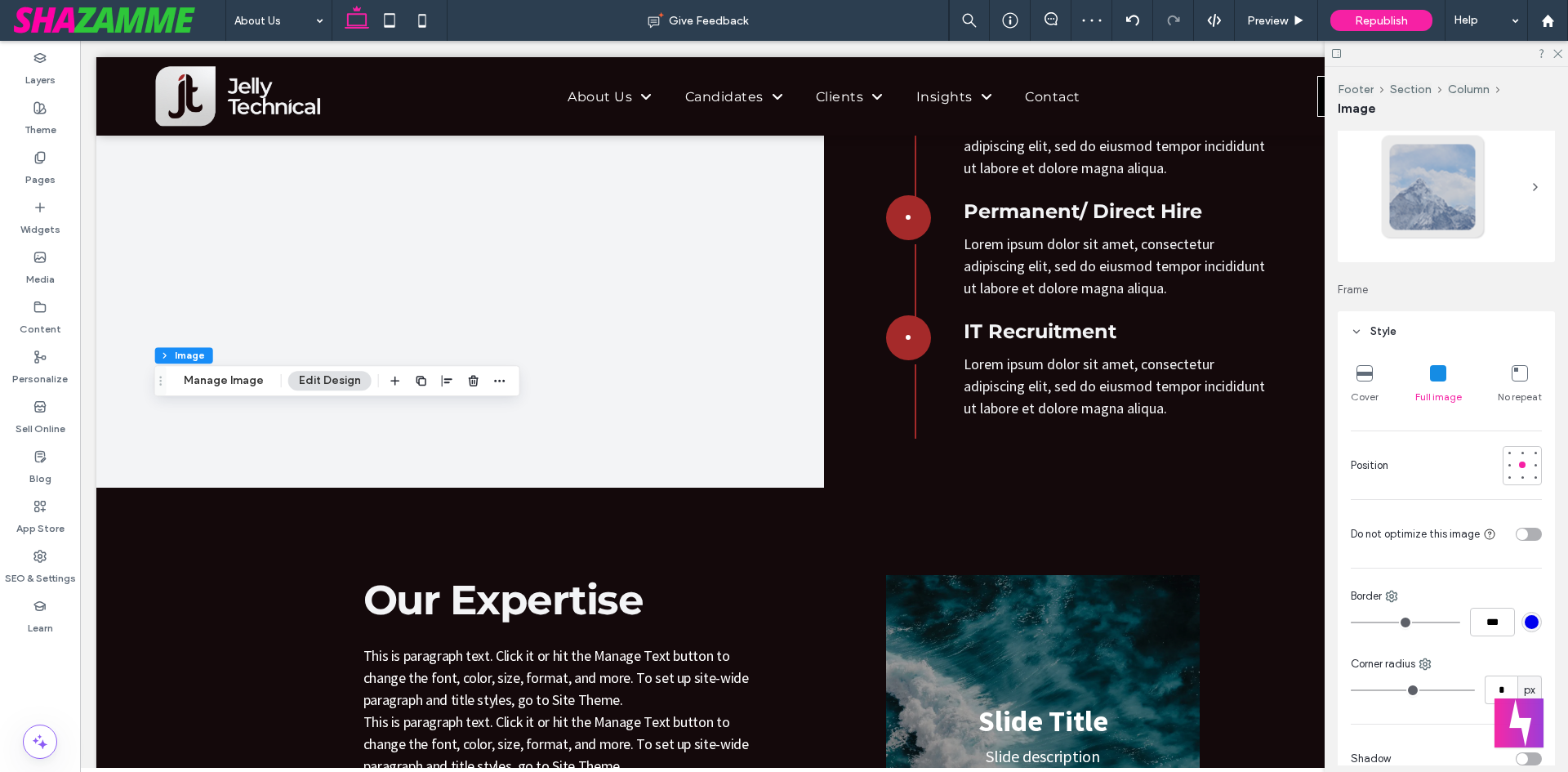
scroll to position [82, 0]
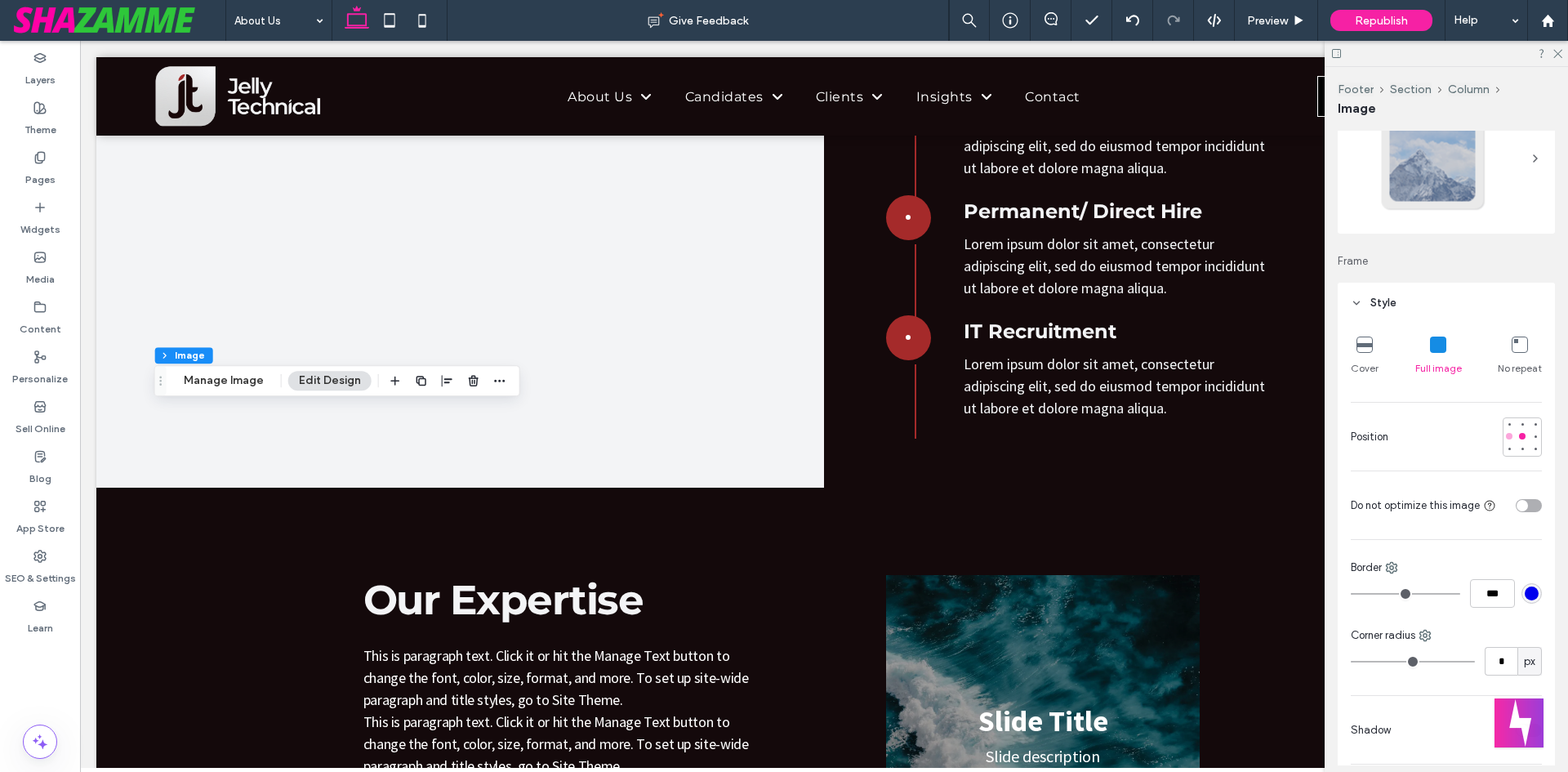
click at [1504, 440] on div at bounding box center [1509, 437] width 11 height 11
click at [1280, 15] on span "Preview" at bounding box center [1268, 20] width 40 height 14
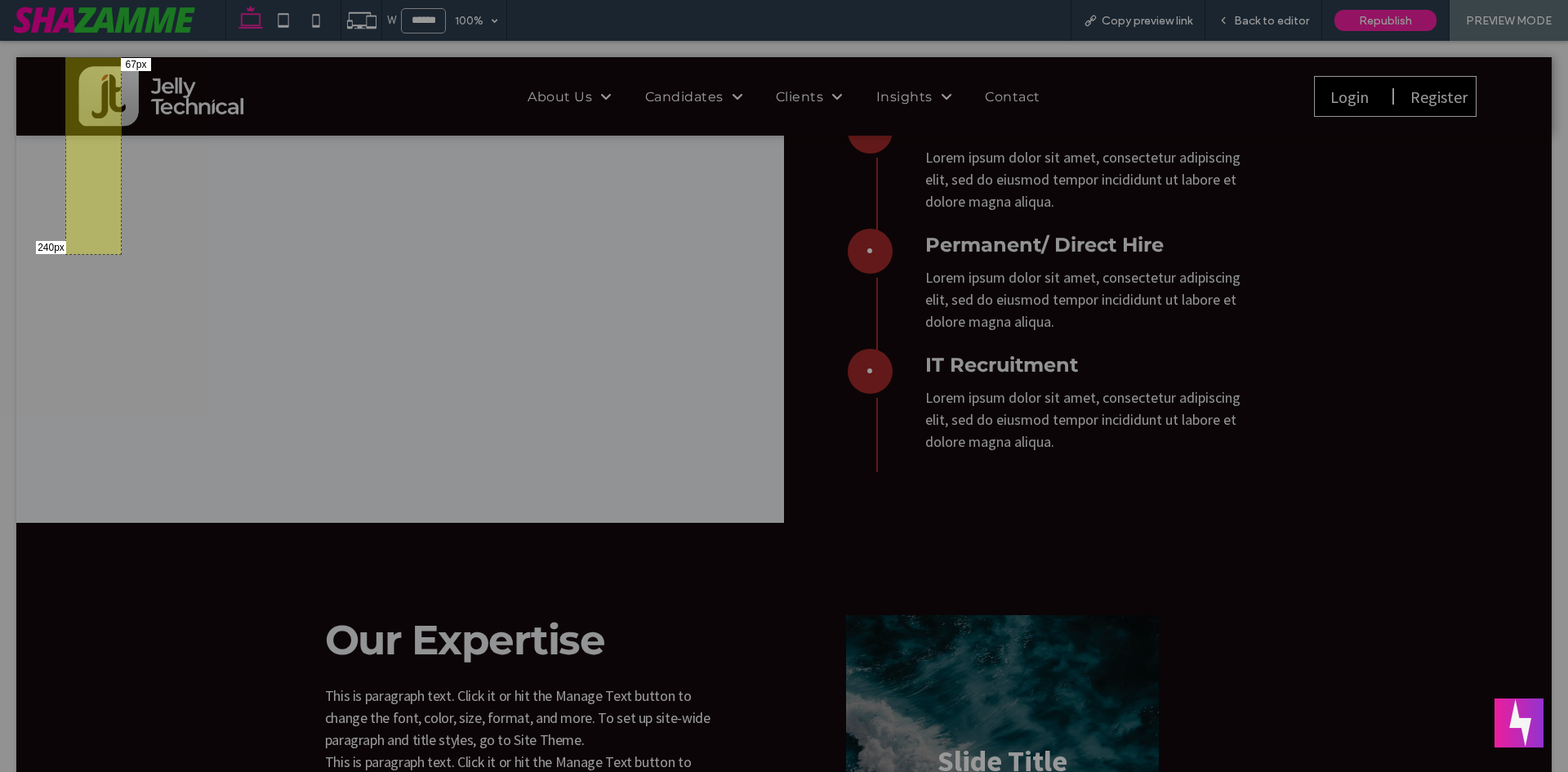
drag, startPoint x: 65, startPoint y: 57, endPoint x: 121, endPoint y: 255, distance: 205.8
click at [121, 255] on div "240px 67px" at bounding box center [784, 386] width 1568 height 772
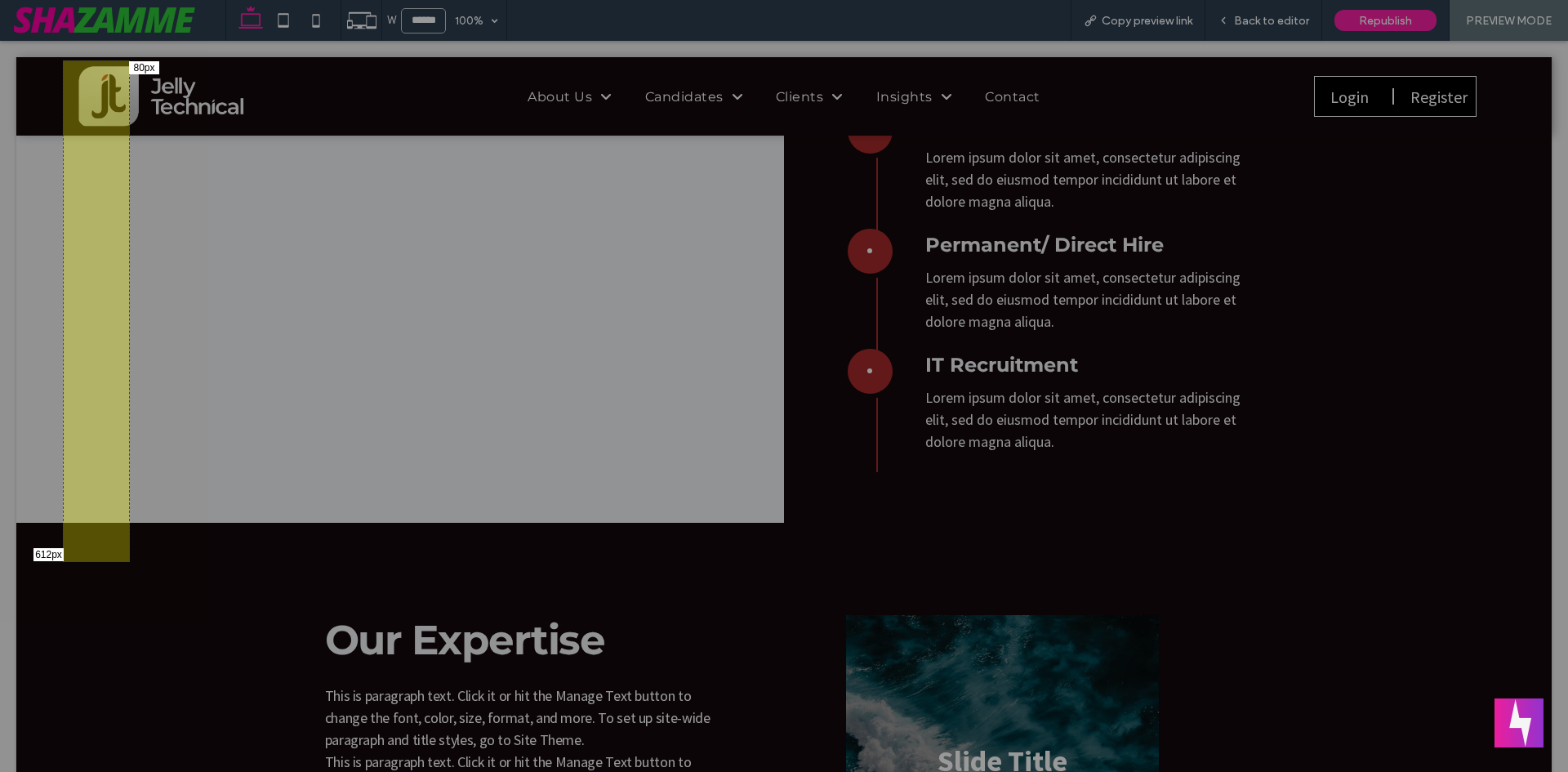
drag, startPoint x: 62, startPoint y: 61, endPoint x: 129, endPoint y: 561, distance: 504.5
click at [129, 561] on div "612px 80px" at bounding box center [784, 386] width 1568 height 772
click at [175, 537] on div "612px 80px" at bounding box center [784, 386] width 1568 height 772
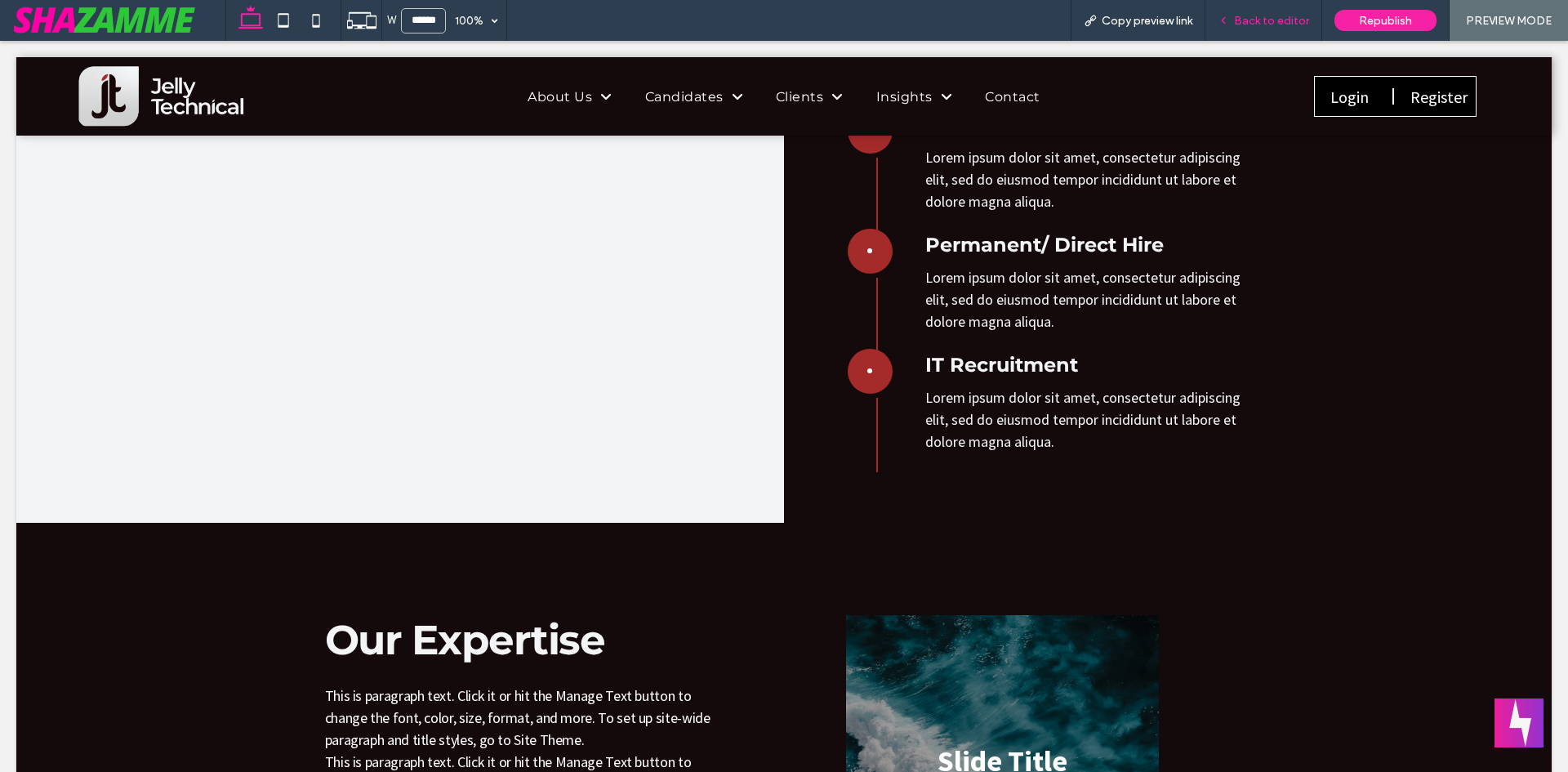
click at [1260, 18] on span "Back to editor" at bounding box center [1272, 20] width 75 height 14
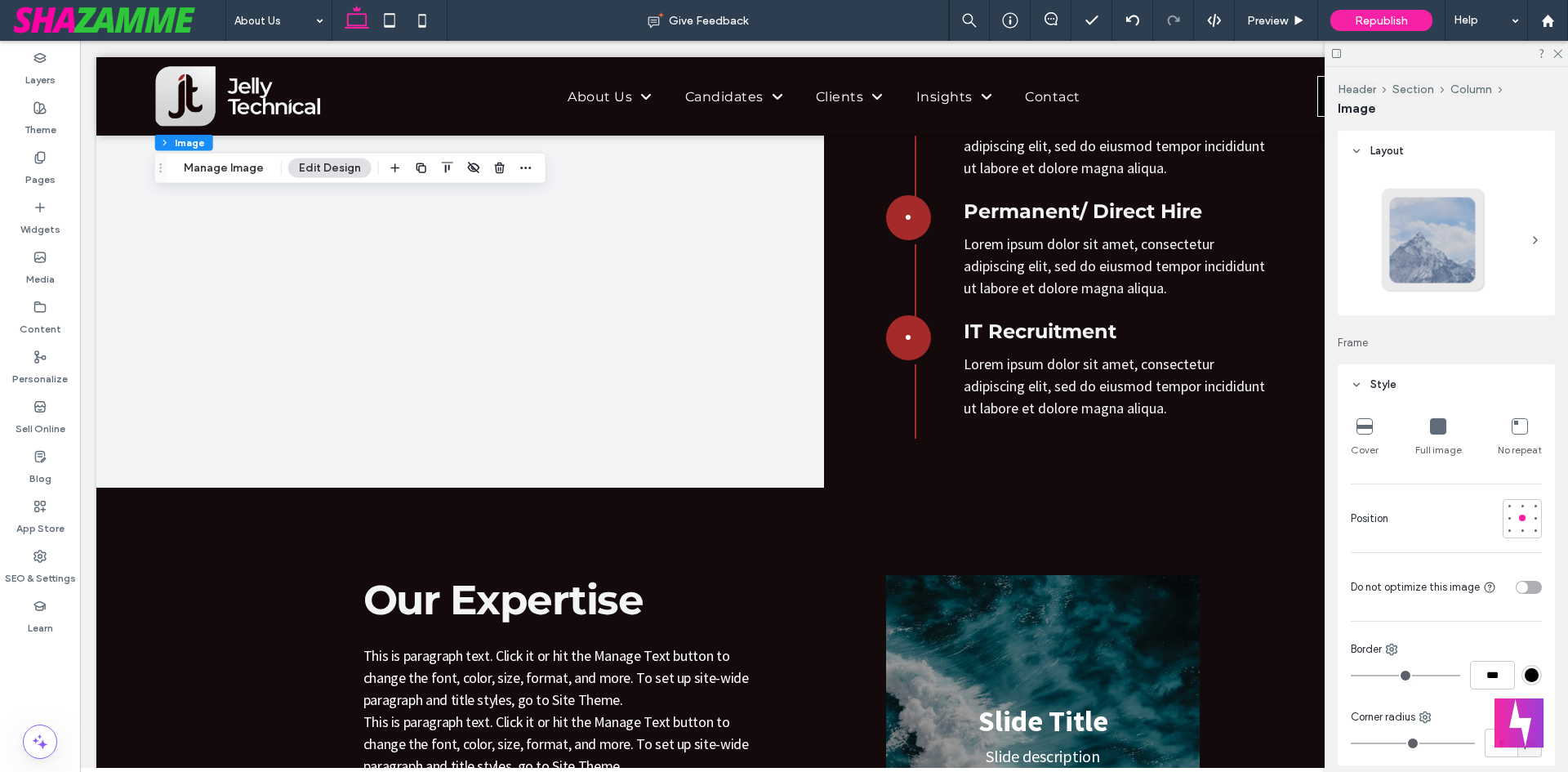
type input "**"
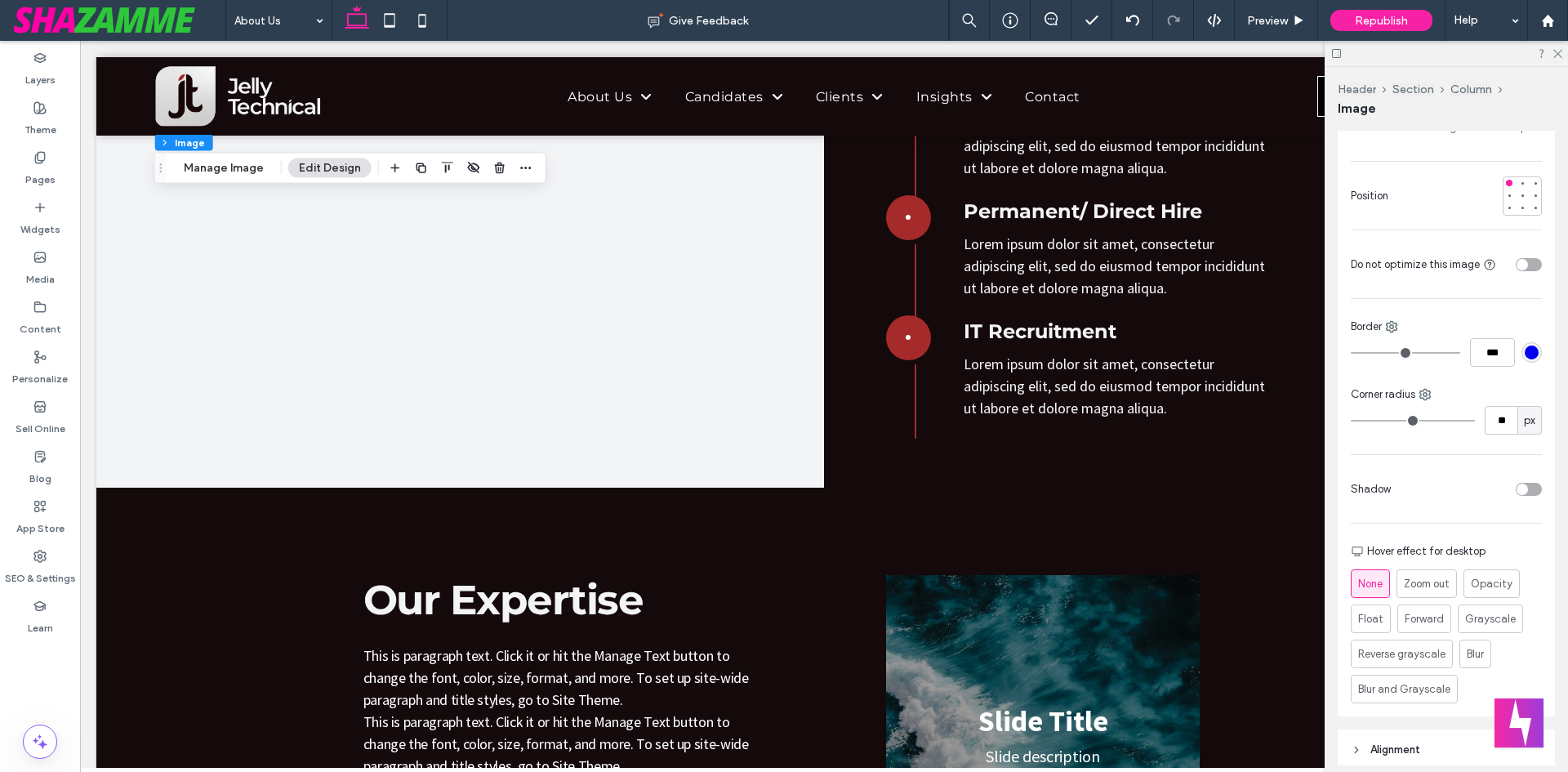
scroll to position [327, 0]
type input "**"
type input "*"
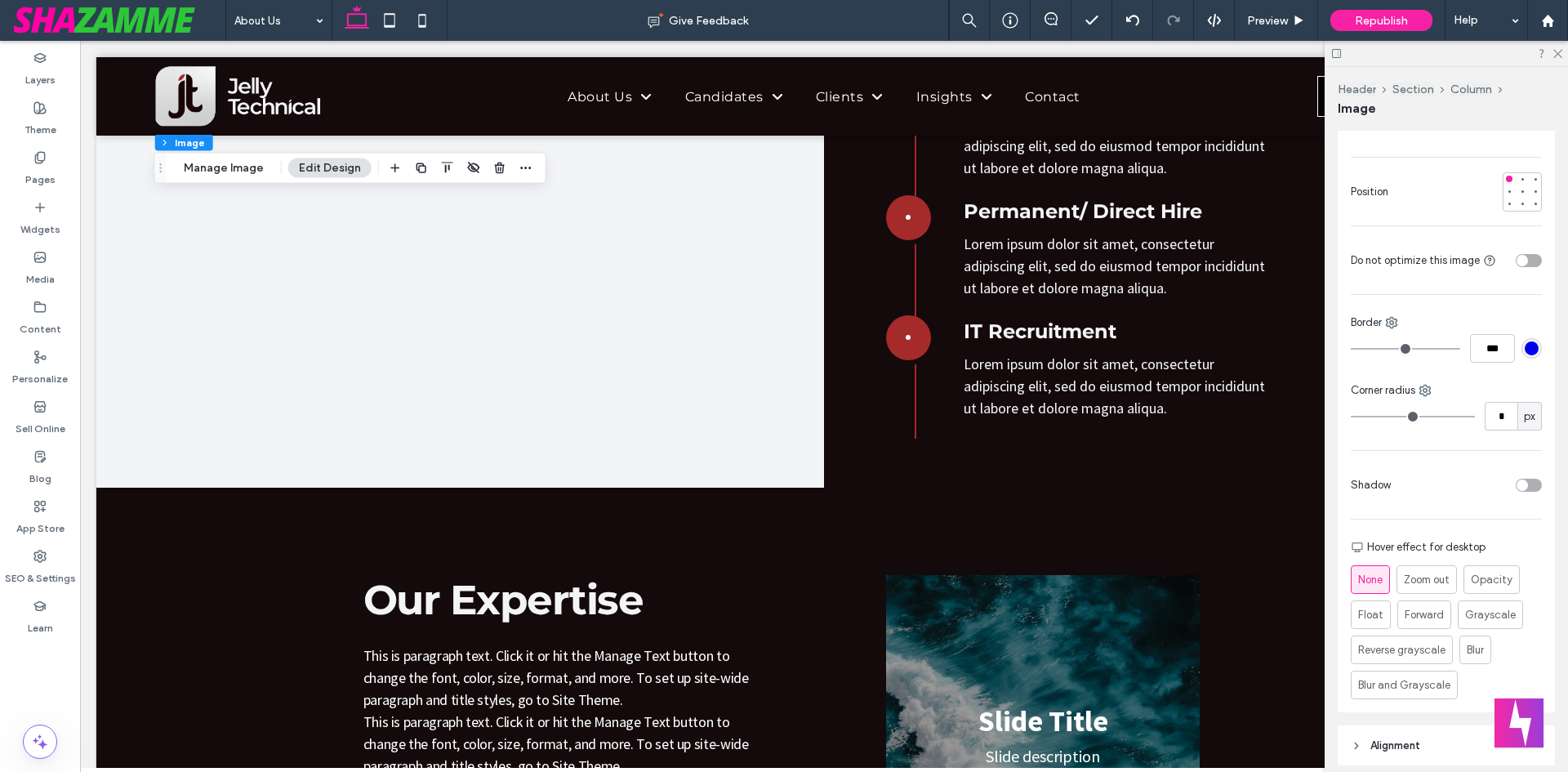
drag, startPoint x: 1375, startPoint y: 414, endPoint x: 951, endPoint y: 399, distance: 424.3
type input "*"
click at [1351, 416] on input "range" at bounding box center [1413, 417] width 124 height 2
click at [14, 213] on div "Widgets" at bounding box center [39, 219] width 80 height 50
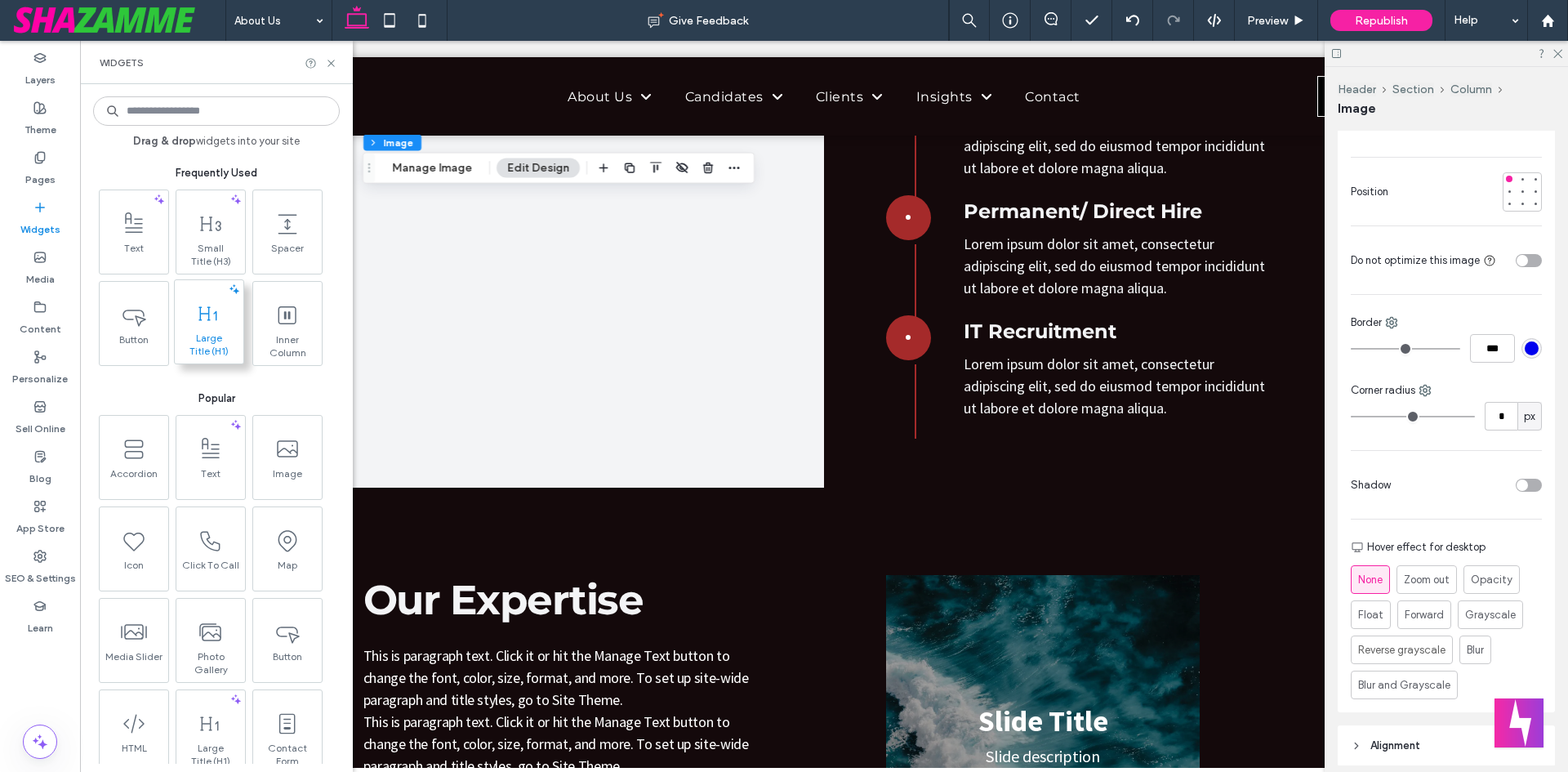
drag, startPoint x: 167, startPoint y: 339, endPoint x: 144, endPoint y: 335, distance: 23.3
click at [175, 349] on div "Text Small Title (H3) Spacer Button Large Title (H1) Inner Column" at bounding box center [218, 278] width 247 height 176
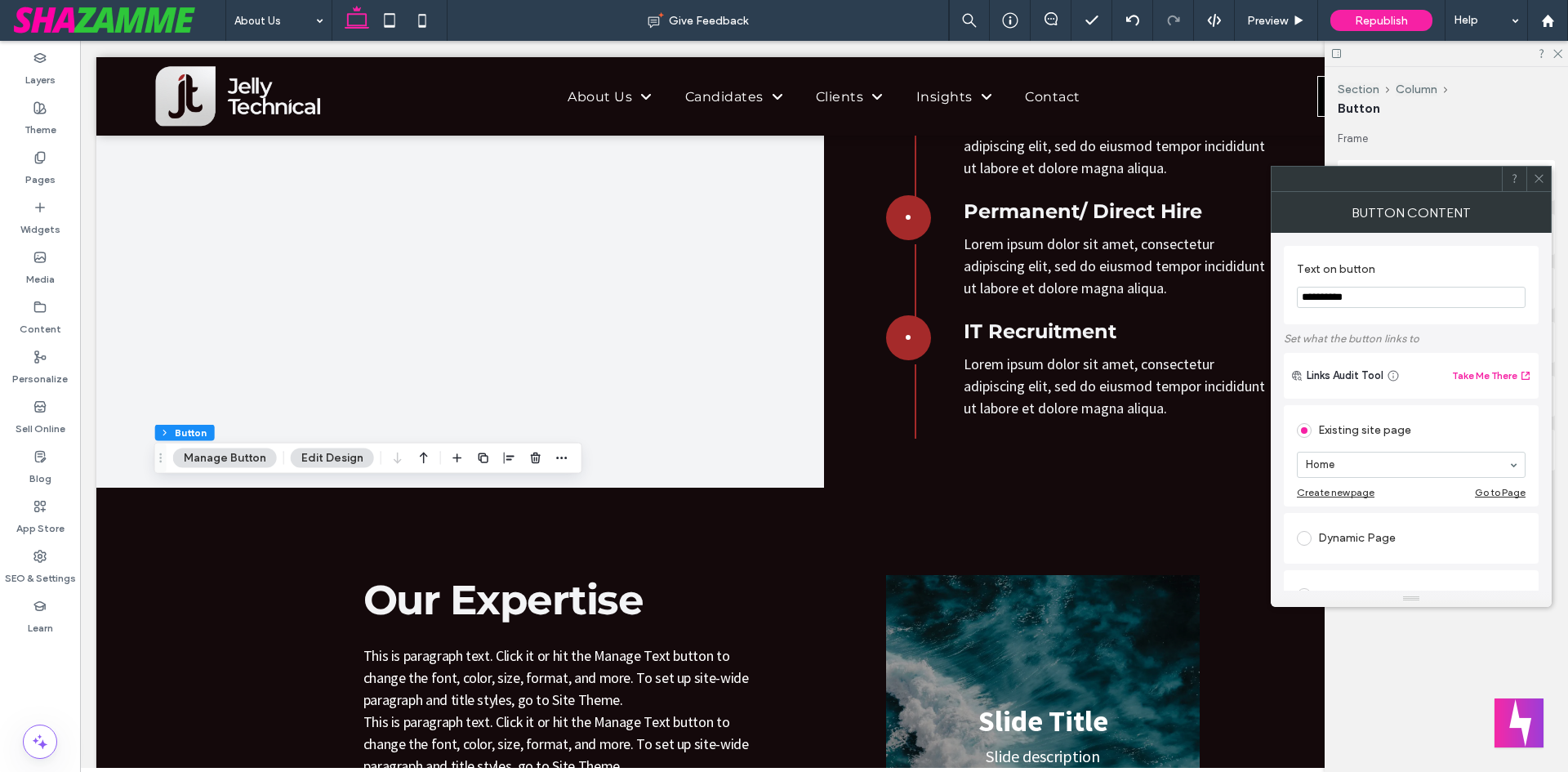
click at [231, 446] on div "Section Column Button Manage Button Edit Design" at bounding box center [368, 459] width 428 height 31
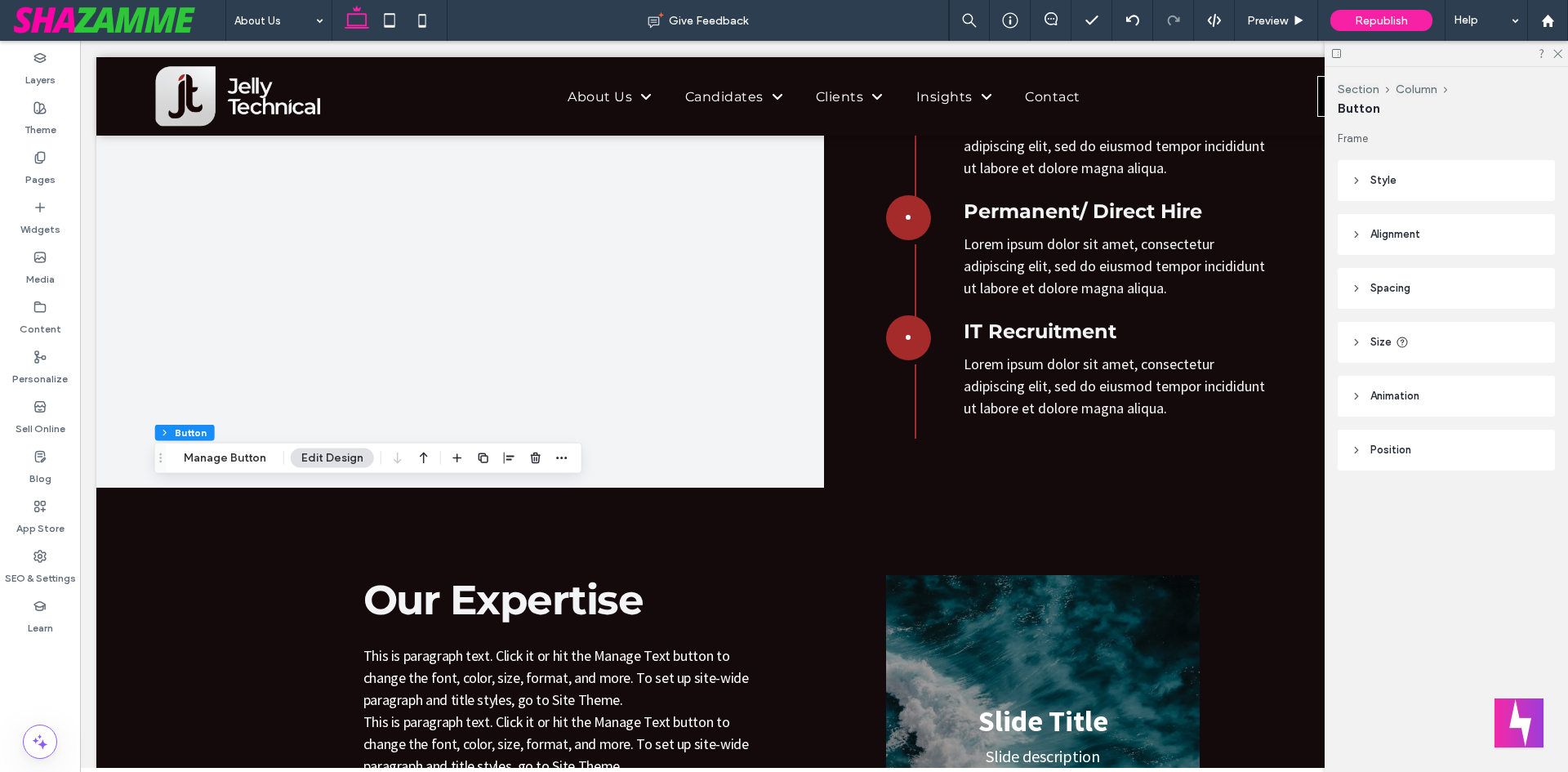
drag, startPoint x: 240, startPoint y: 454, endPoint x: 280, endPoint y: 451, distance: 40.1
click at [240, 454] on button "Manage Button" at bounding box center [225, 458] width 104 height 19
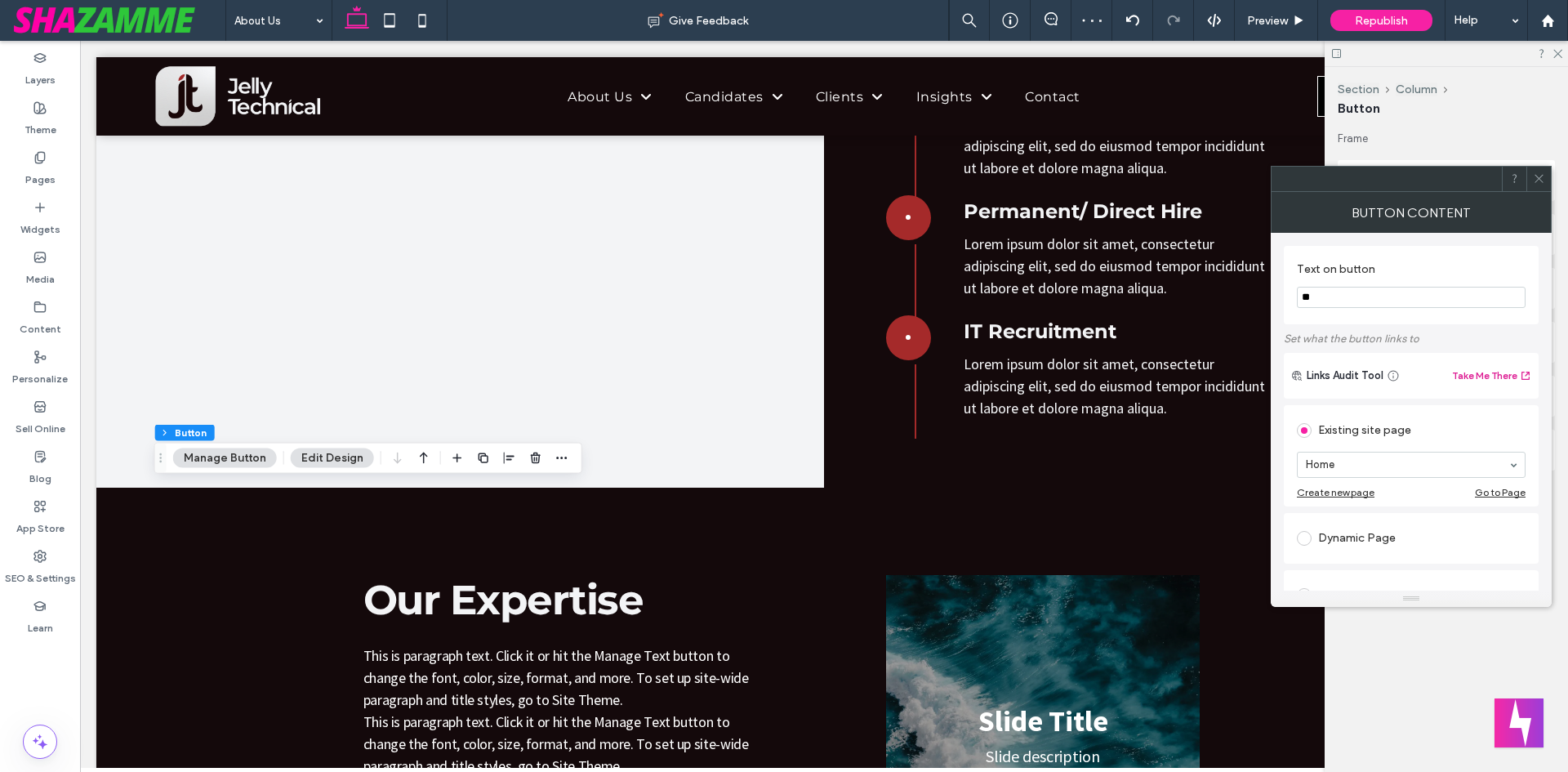
type input "*"
type input "********"
click at [326, 458] on button "Edit Design" at bounding box center [333, 458] width 84 height 19
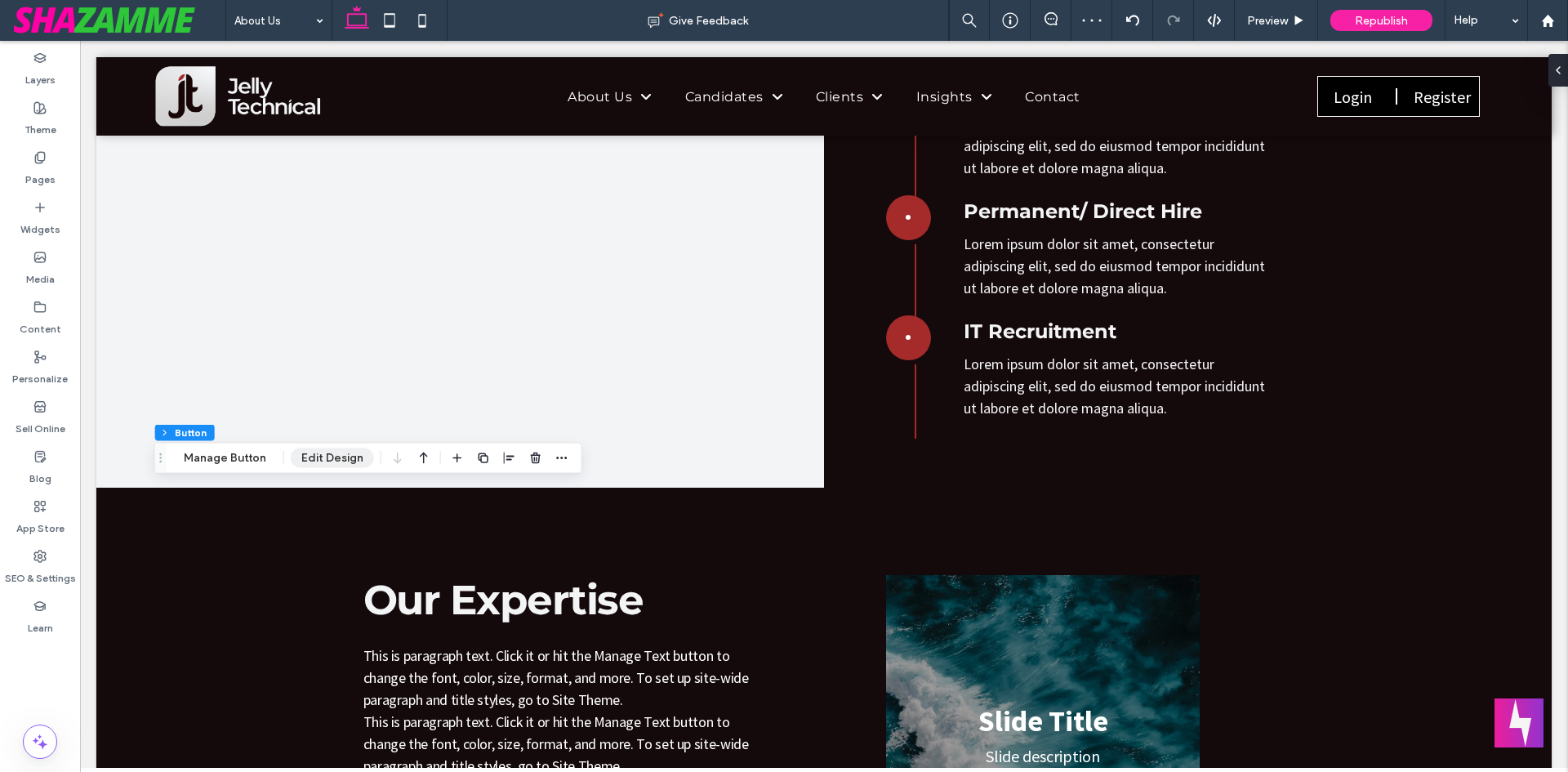
click at [326, 458] on button "Edit Design" at bounding box center [333, 458] width 84 height 19
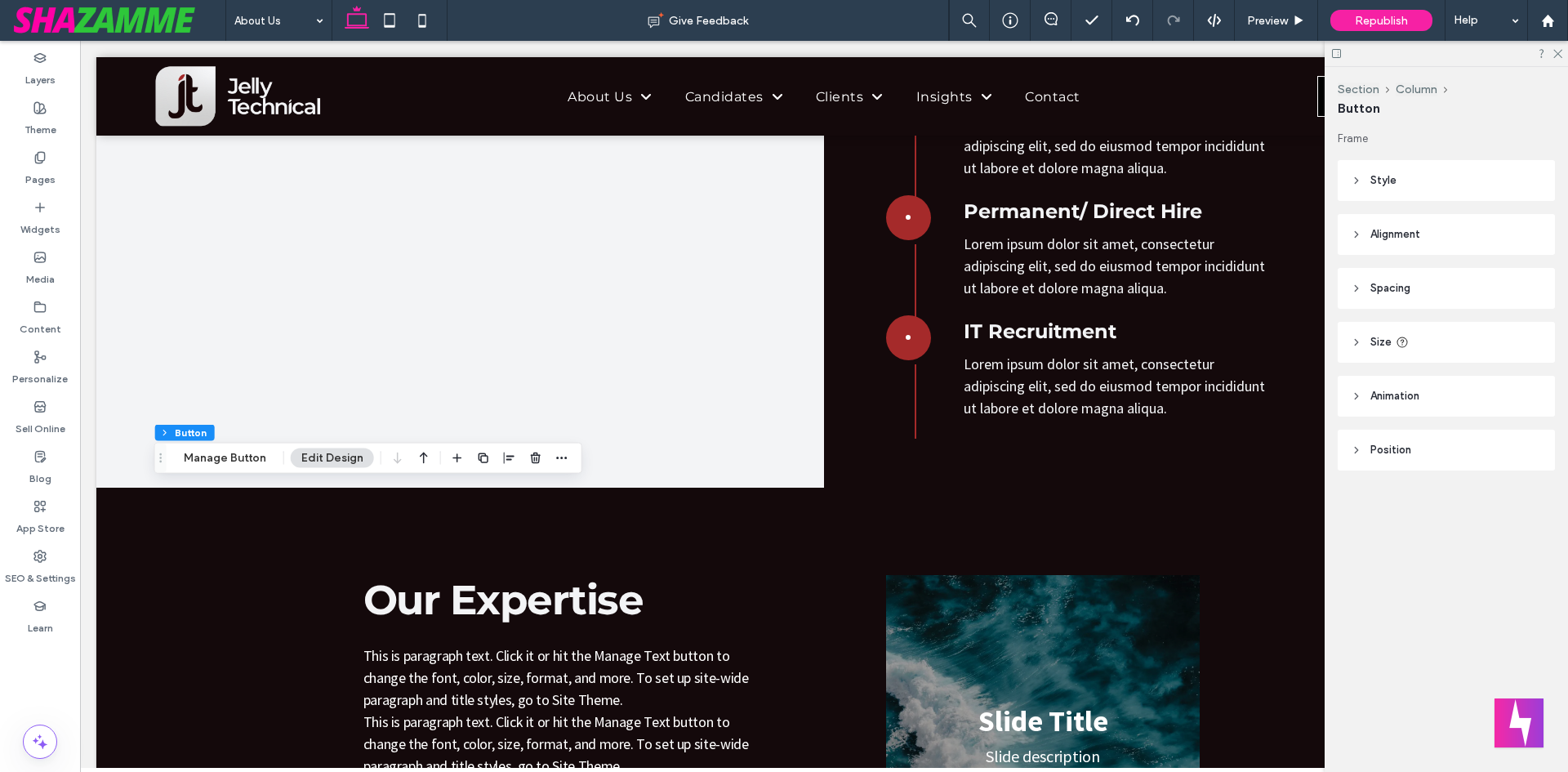
click at [1375, 351] on header "Size" at bounding box center [1447, 342] width 218 height 40
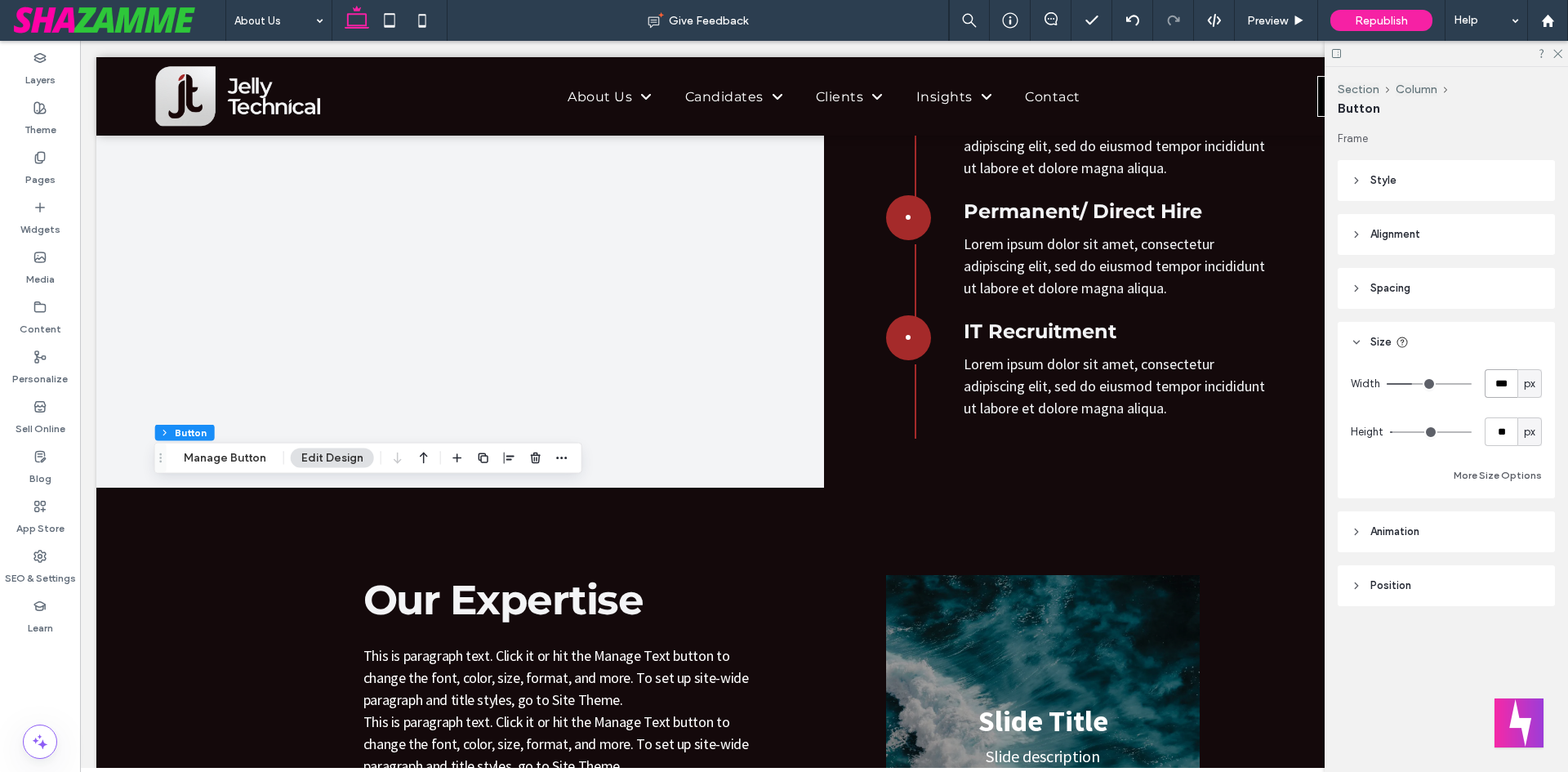
click at [1502, 384] on input "***" at bounding box center [1502, 383] width 33 height 28
type input "***"
drag, startPoint x: 1512, startPoint y: 386, endPoint x: 1349, endPoint y: 378, distance: 163.2
click at [1349, 378] on div "Width *** px Height ** px More Size Options" at bounding box center [1447, 431] width 218 height 136
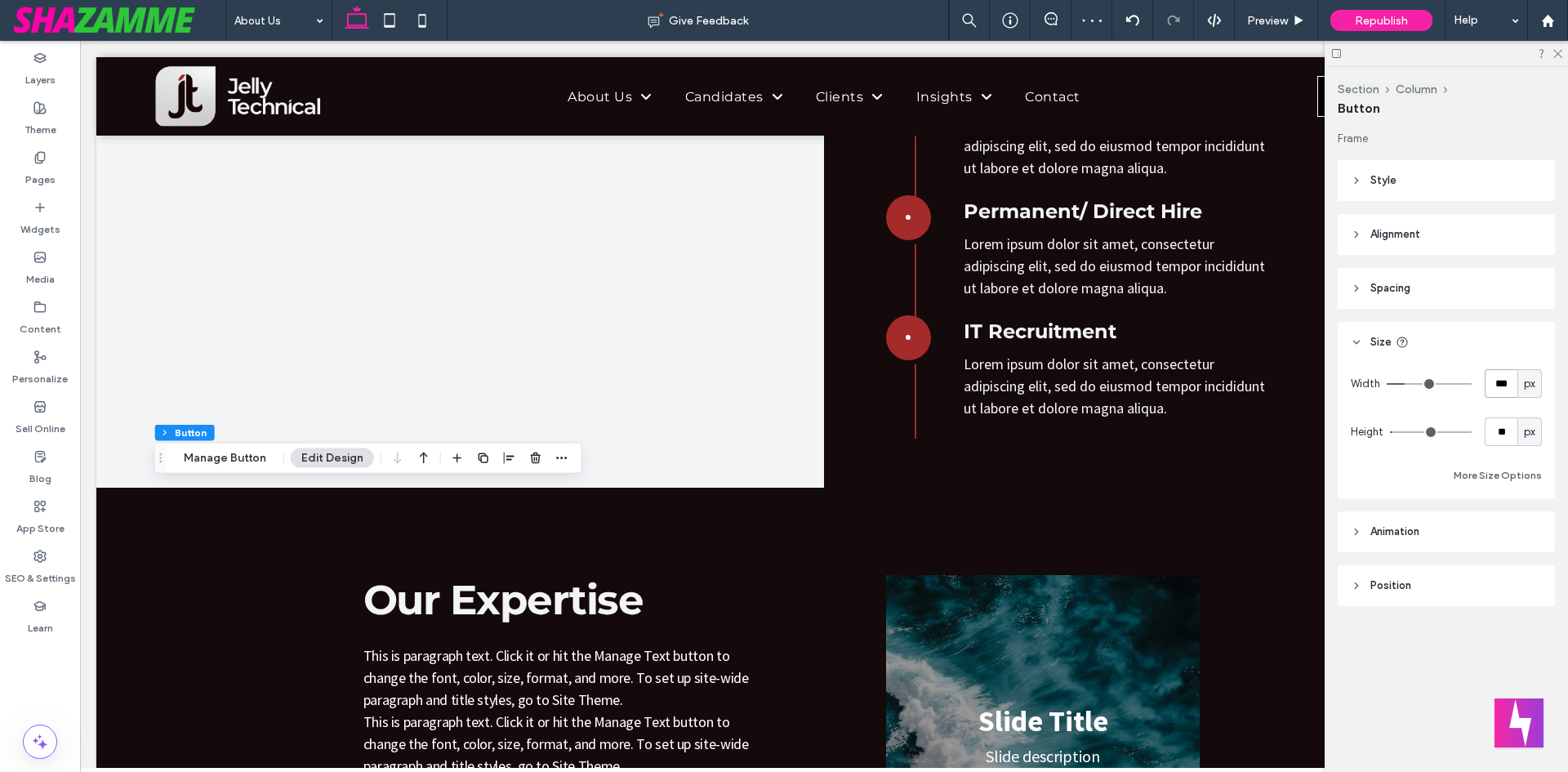
type input "***"
drag, startPoint x: 1507, startPoint y: 428, endPoint x: 1497, endPoint y: 431, distance: 10.4
click at [1497, 430] on input "**" at bounding box center [1502, 431] width 33 height 28
type input "**"
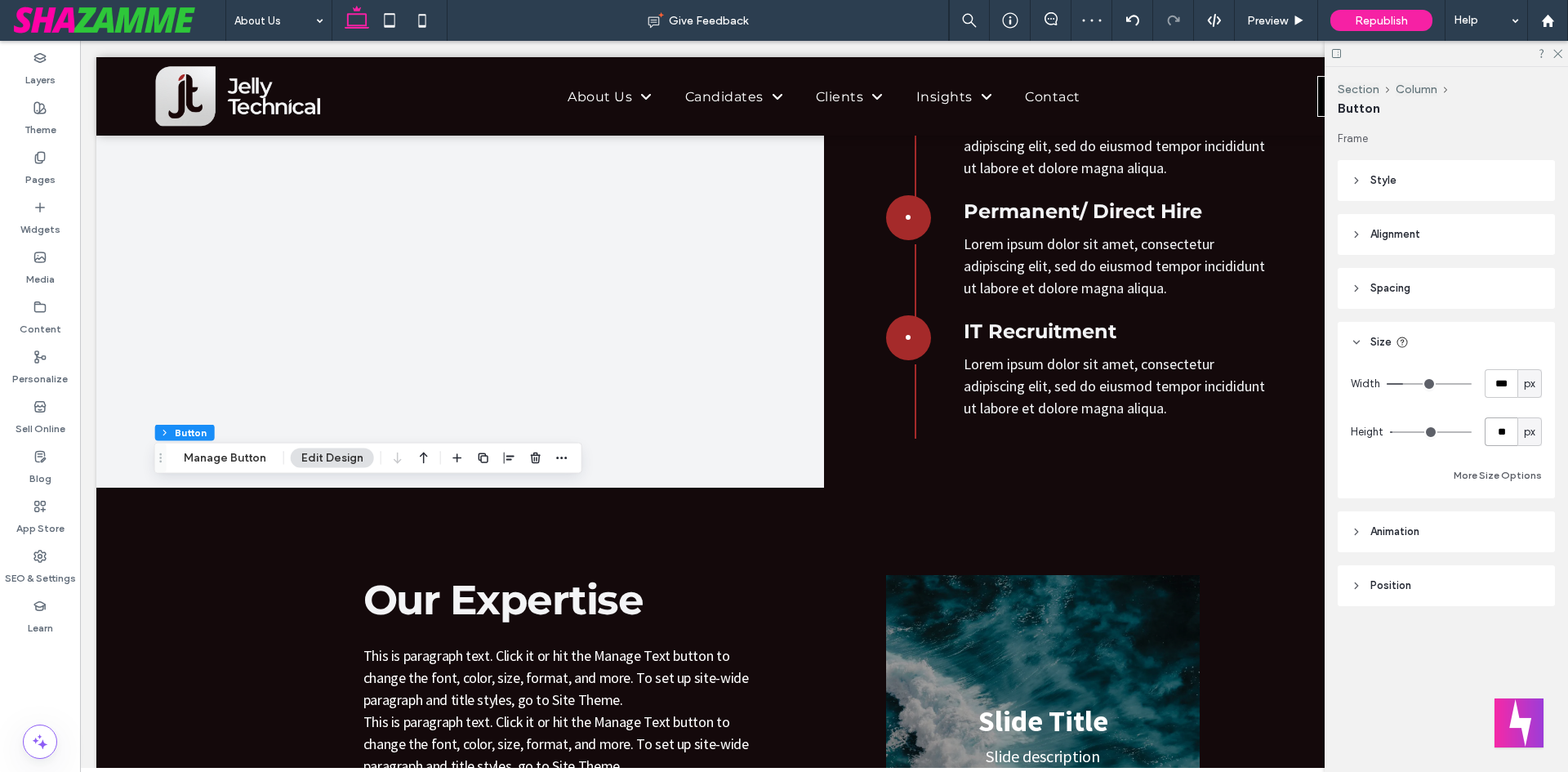
type input "**"
click at [1404, 278] on header "Spacing" at bounding box center [1447, 289] width 218 height 40
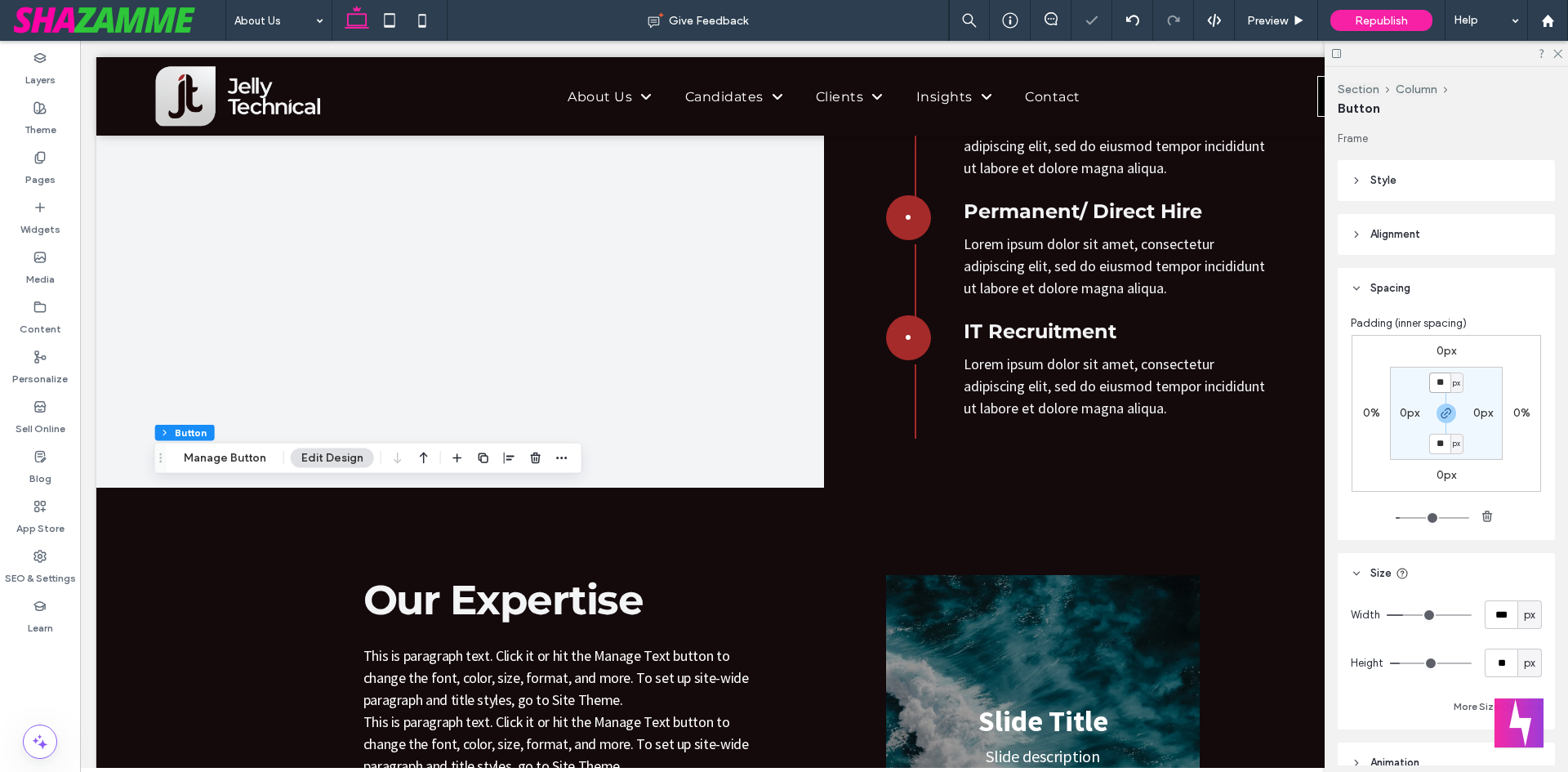
click at [1438, 379] on input "**" at bounding box center [1439, 382] width 21 height 20
type input "*"
click at [1566, 53] on div at bounding box center [1446, 53] width 243 height 26
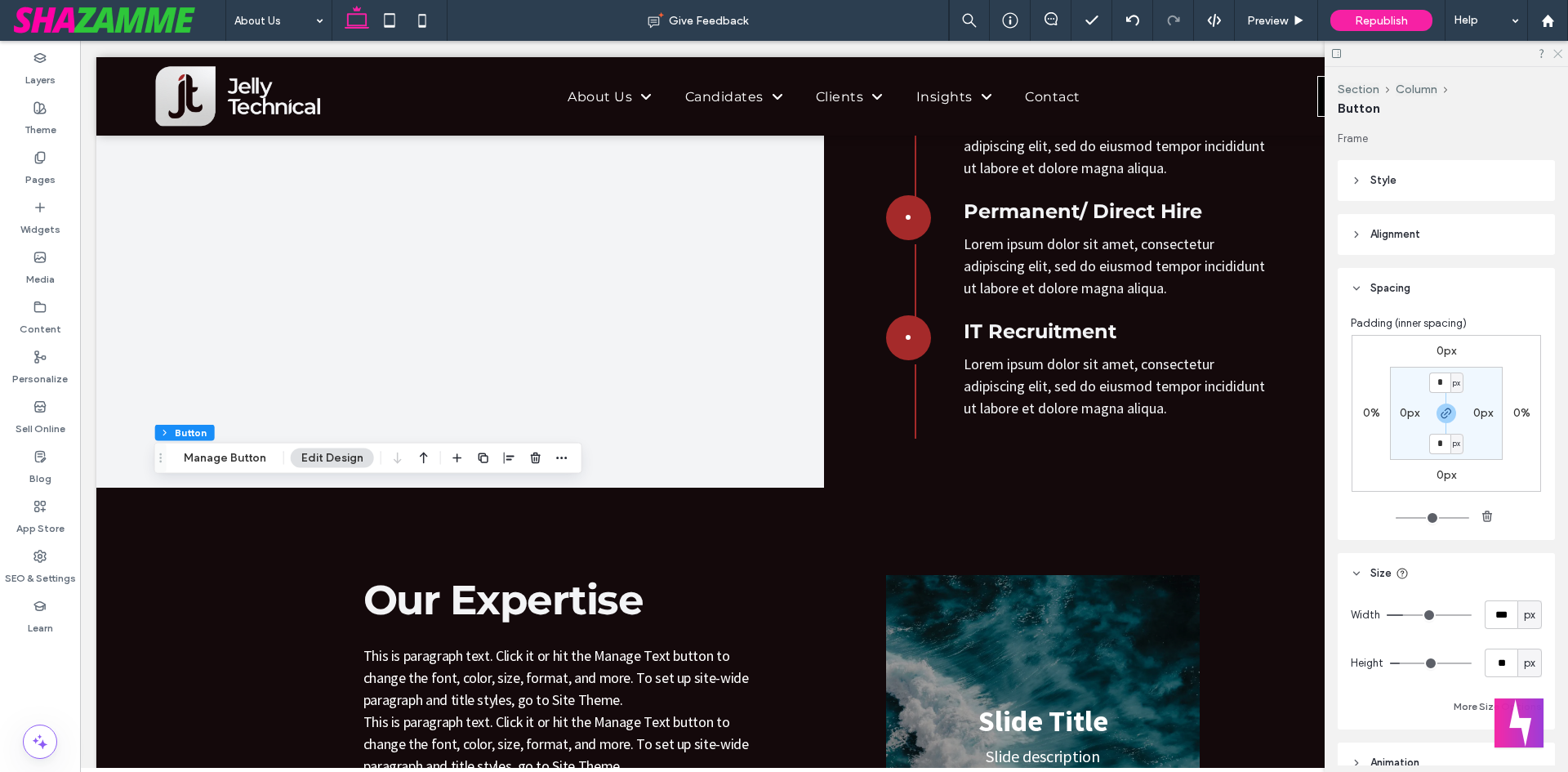
click at [1560, 52] on icon at bounding box center [1558, 53] width 11 height 11
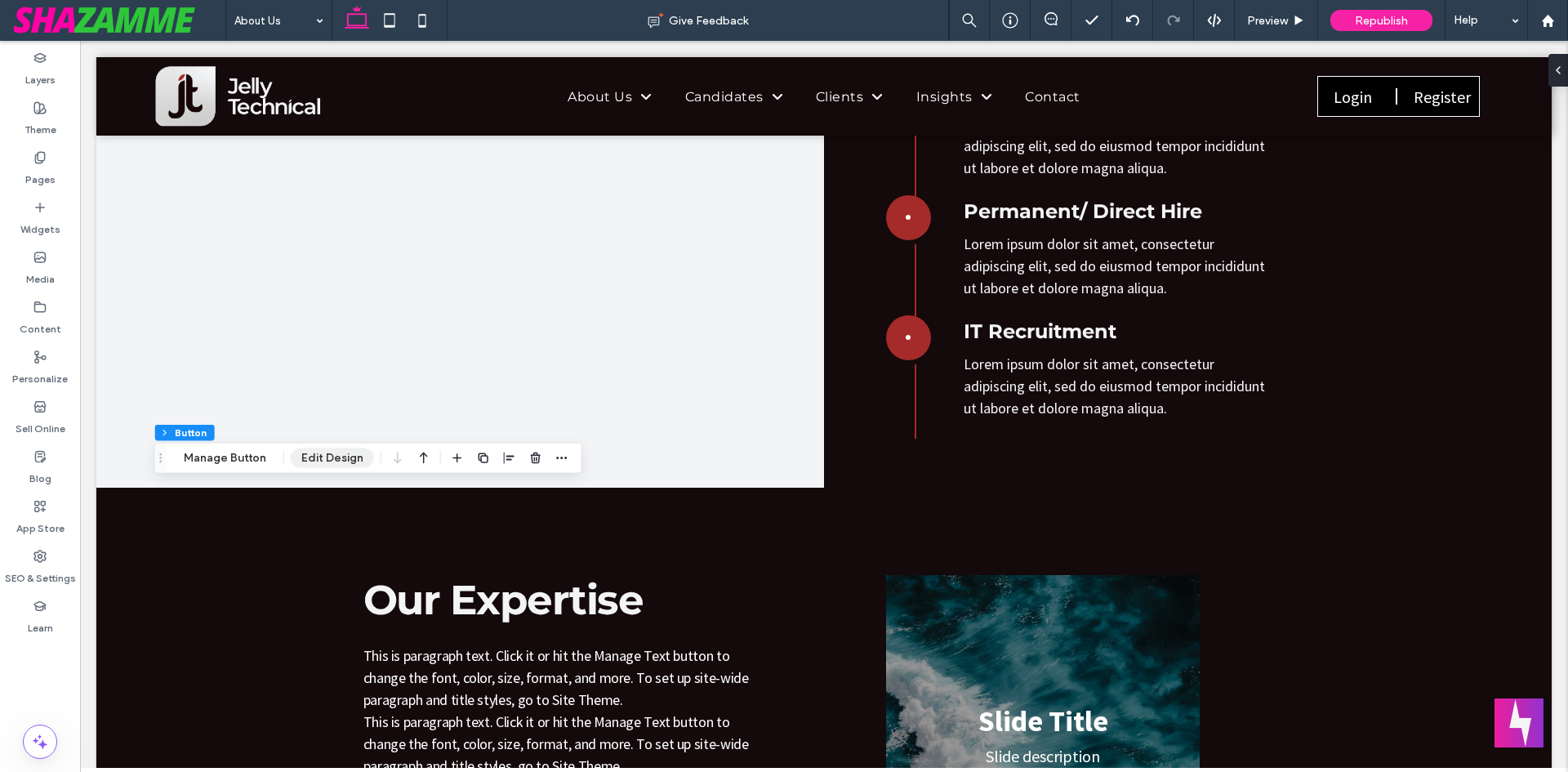
click at [316, 455] on button "Edit Design" at bounding box center [333, 458] width 84 height 19
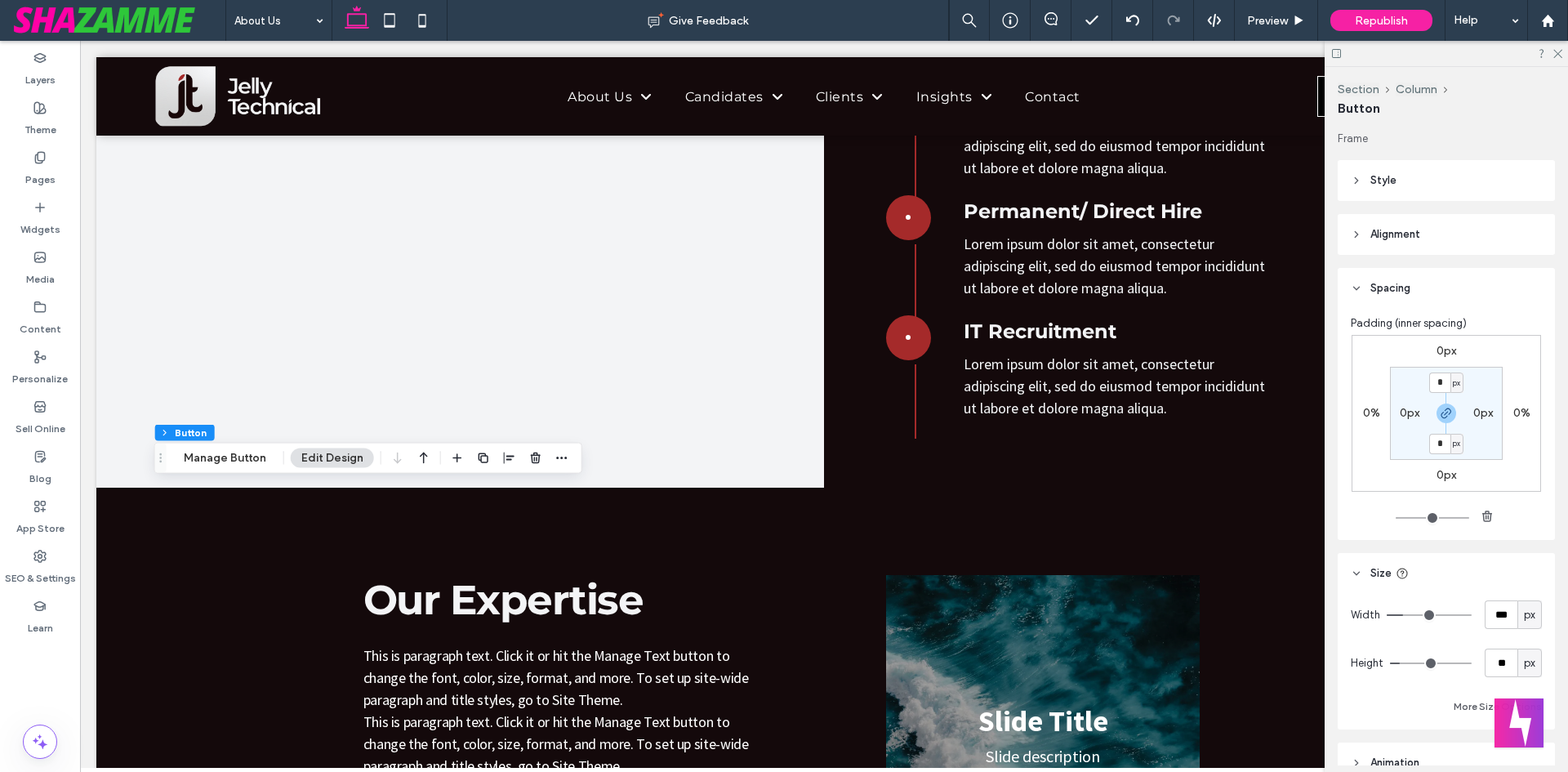
click at [317, 455] on button "Edit Design" at bounding box center [333, 458] width 84 height 19
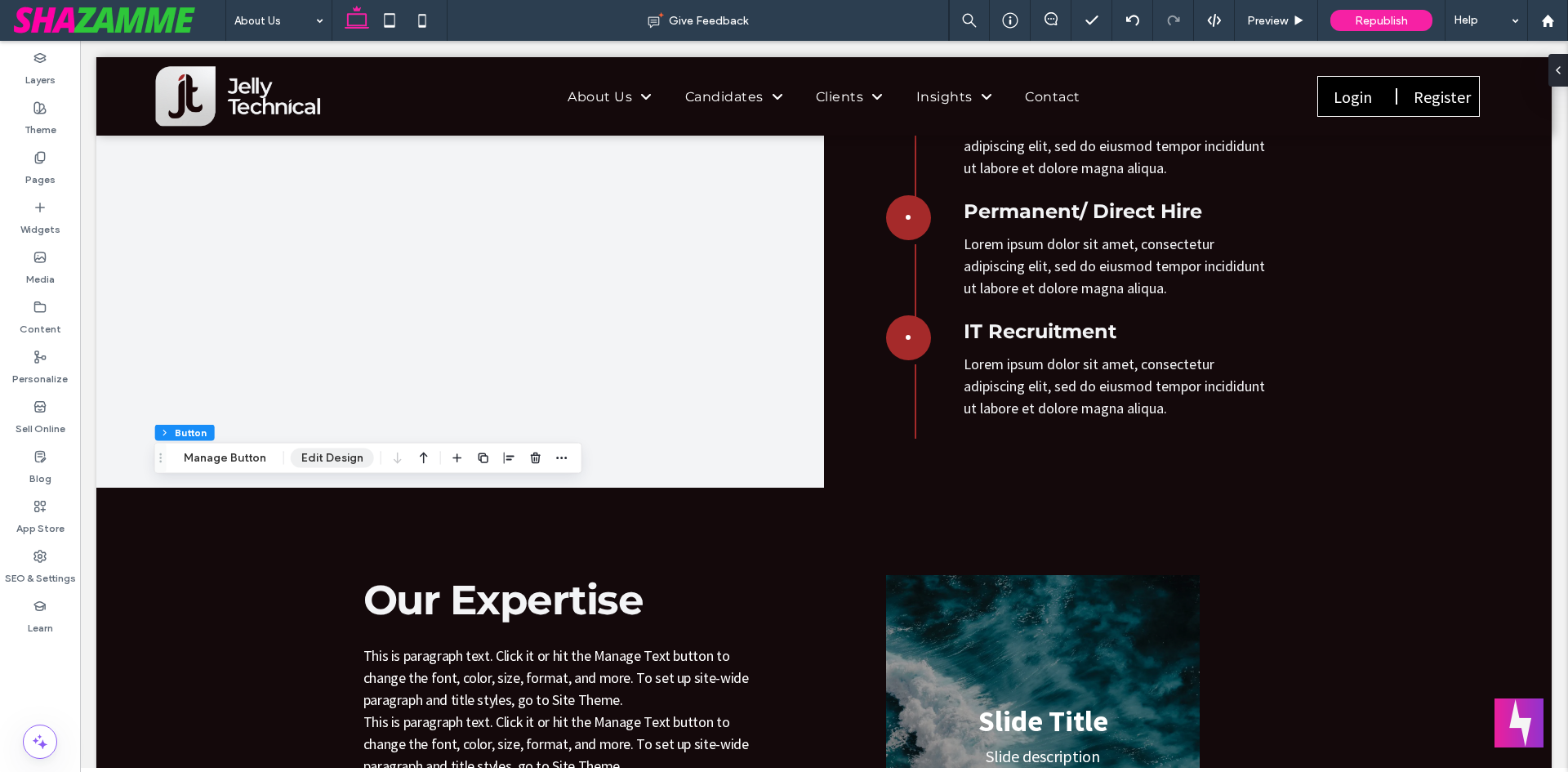
click at [317, 455] on button "Edit Design" at bounding box center [333, 458] width 84 height 19
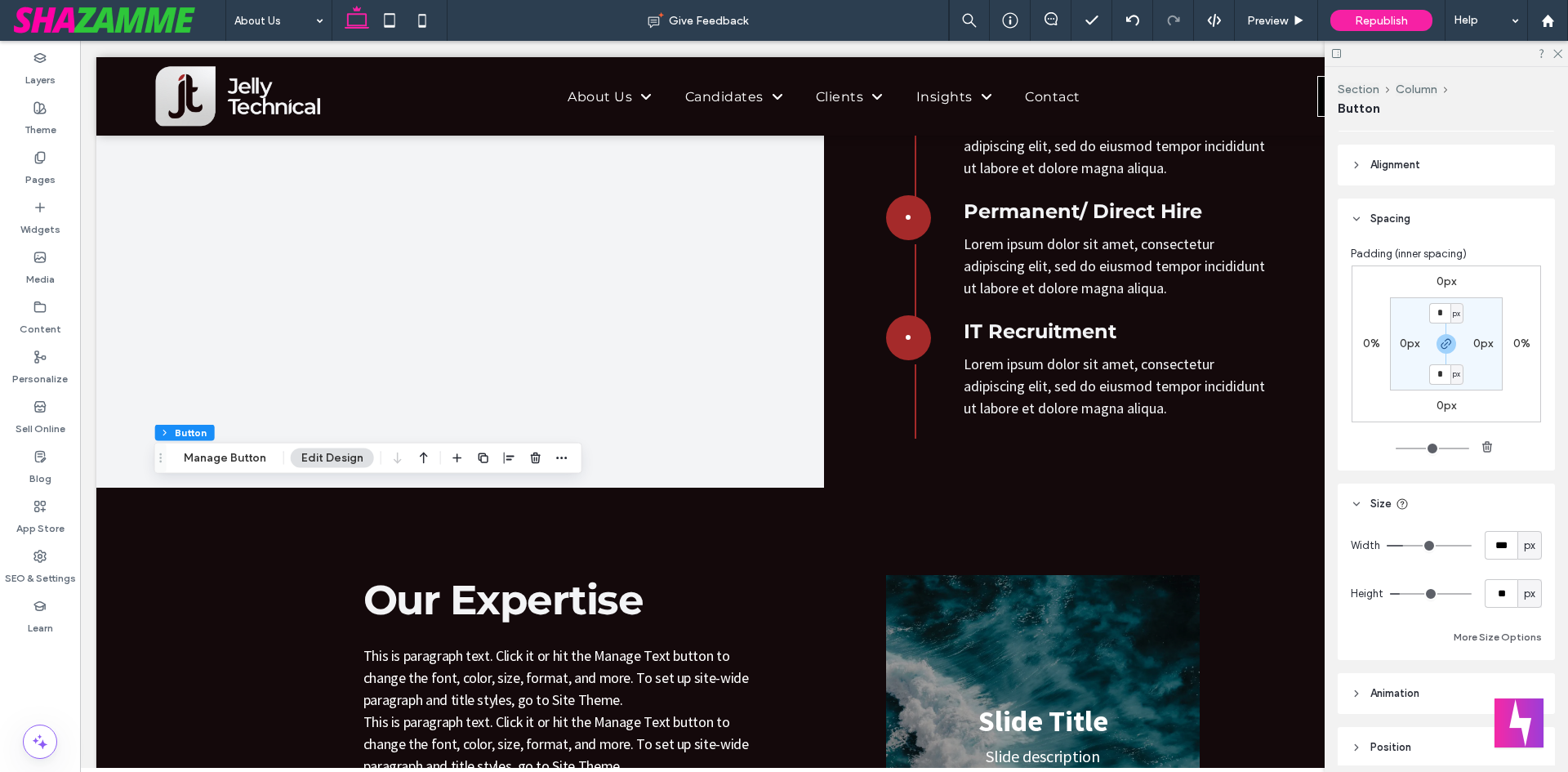
scroll to position [0, 0]
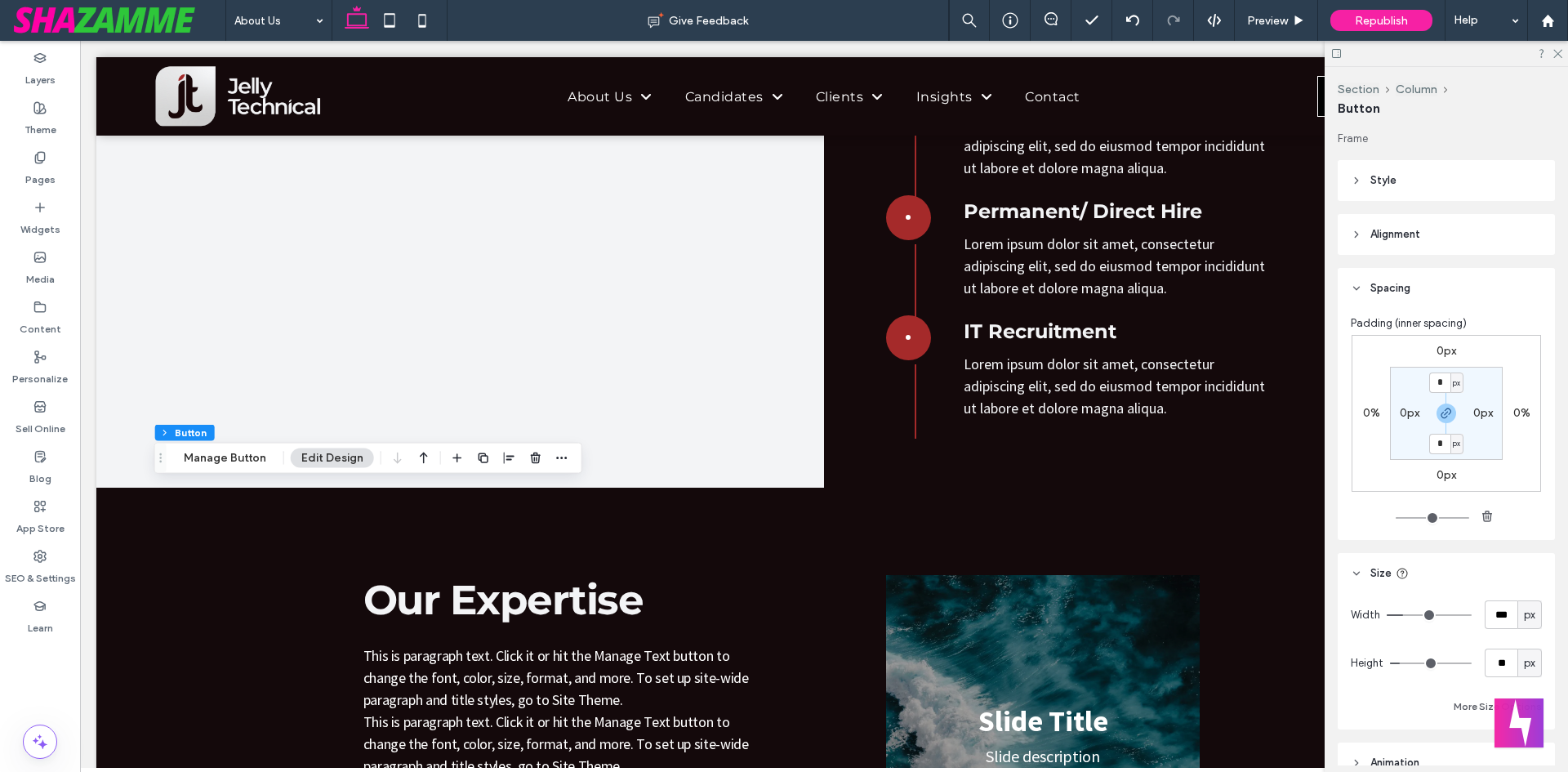
click at [1404, 188] on header "Style" at bounding box center [1447, 180] width 218 height 40
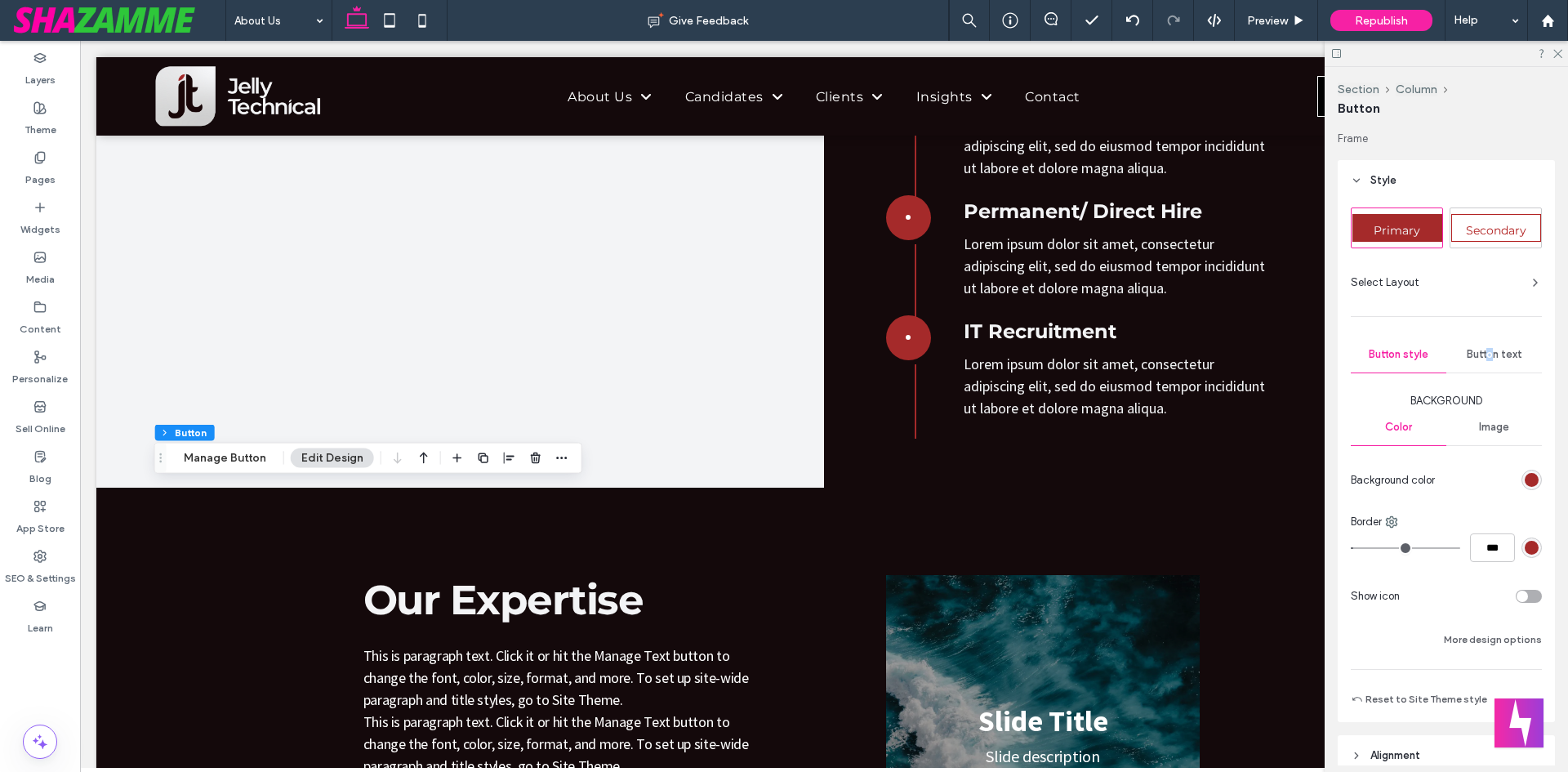
click at [1484, 361] on div "Button text" at bounding box center [1495, 354] width 96 height 36
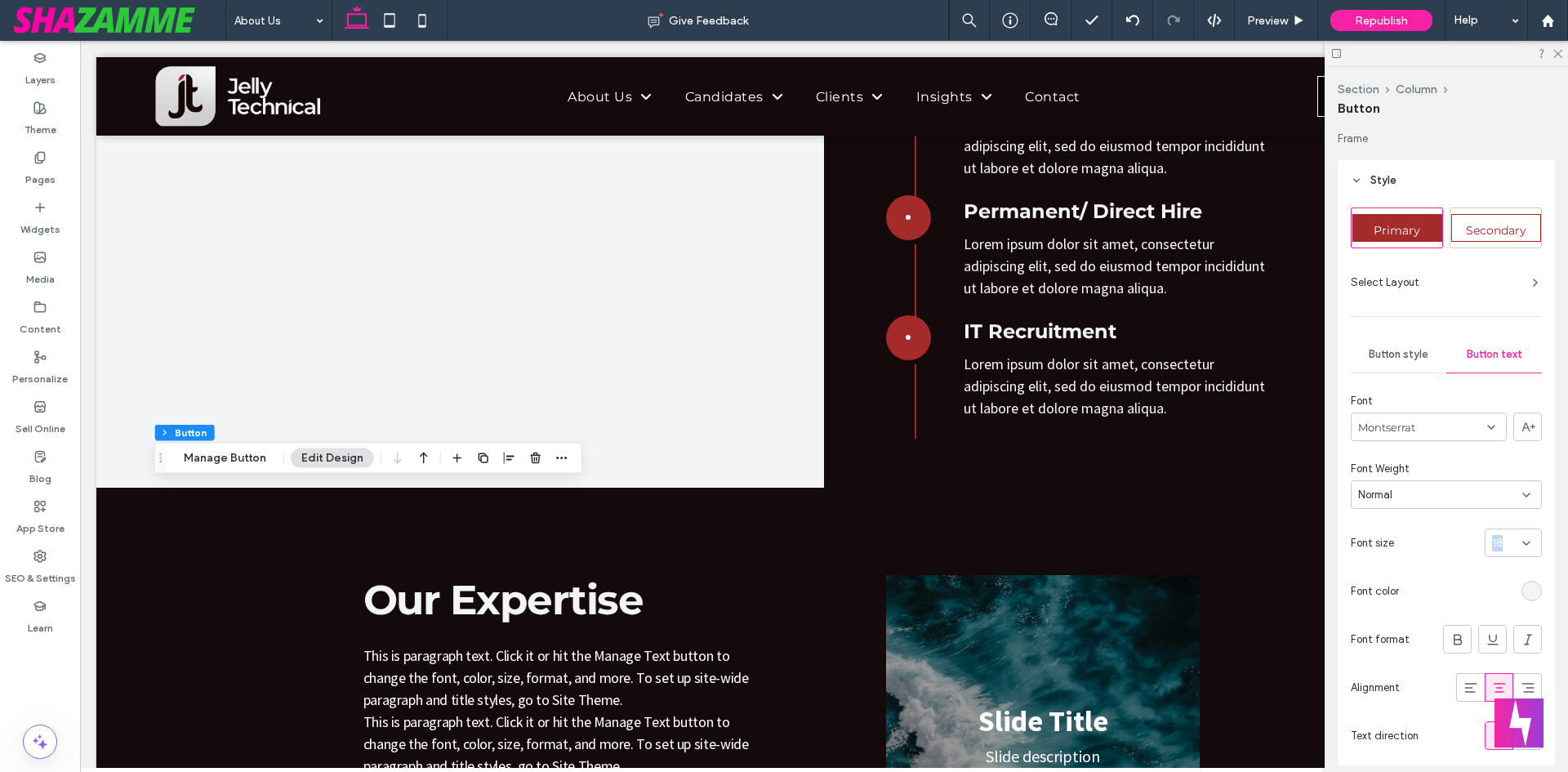
click at [1516, 550] on div "18" at bounding box center [1514, 542] width 57 height 28
click at [1488, 664] on span "16" at bounding box center [1490, 662] width 11 height 17
click at [1285, 21] on span "Preview" at bounding box center [1268, 20] width 40 height 14
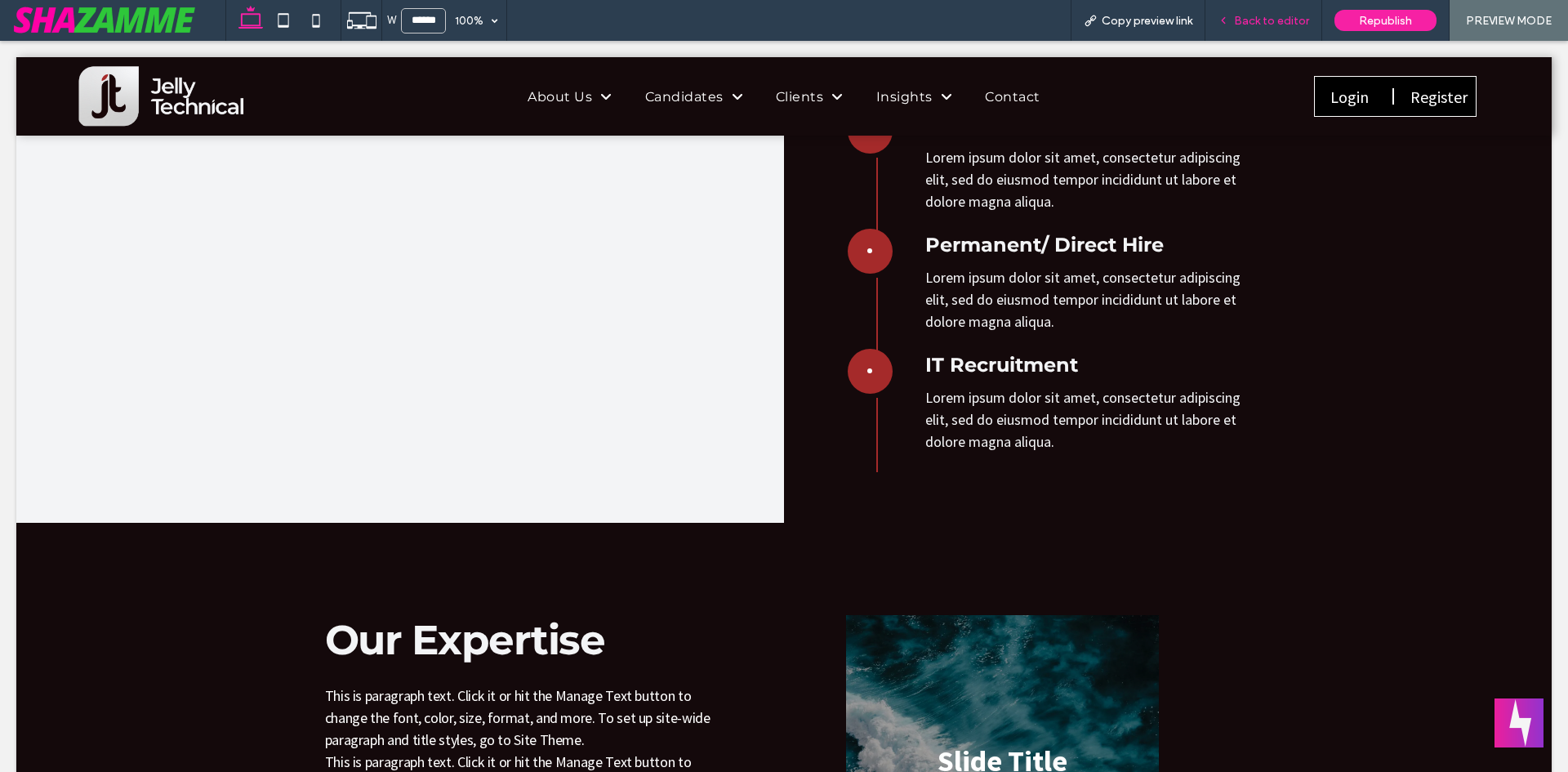
click at [1282, 25] on span "Back to editor" at bounding box center [1272, 20] width 75 height 14
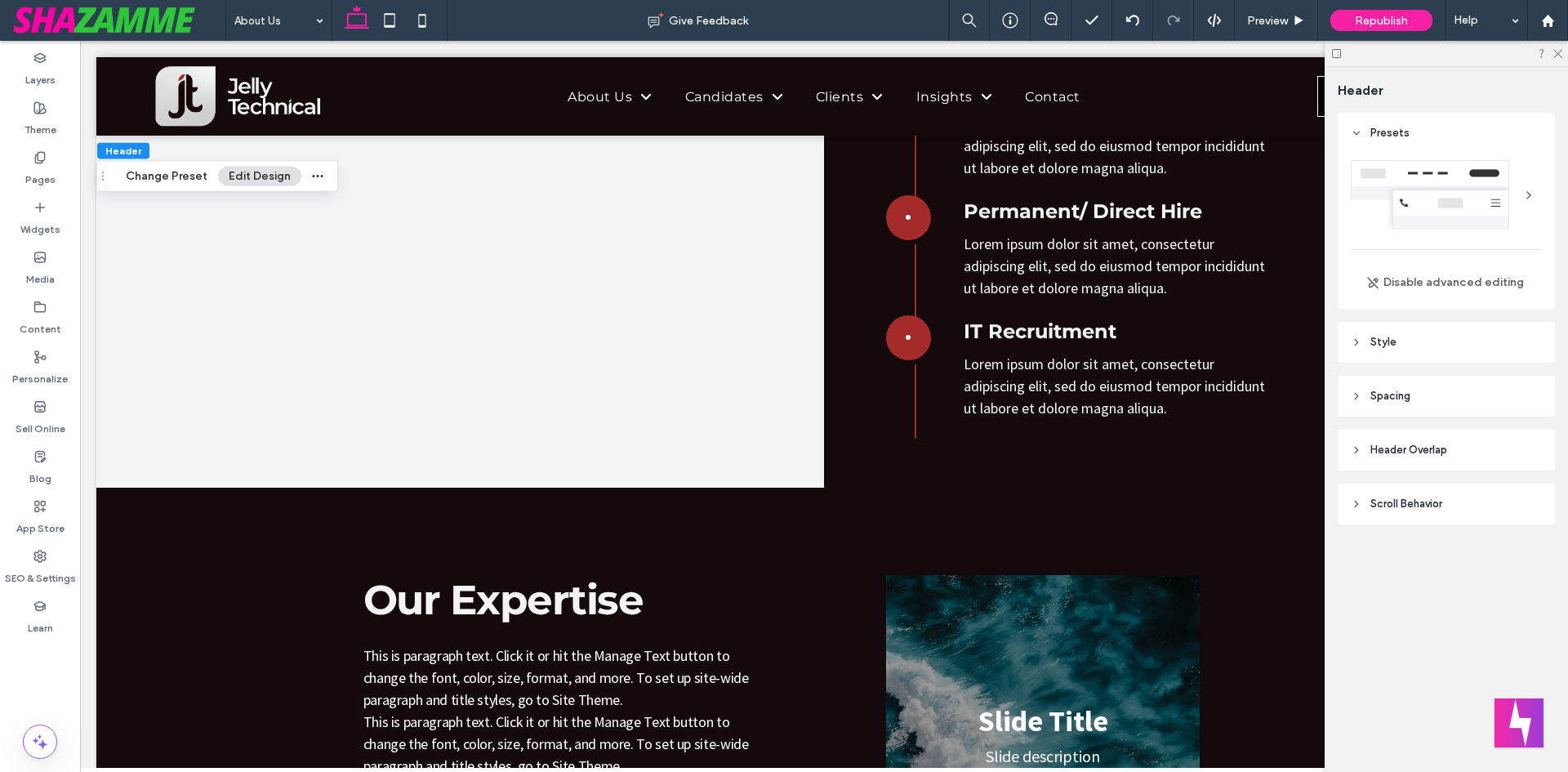
click at [1401, 338] on header "Style" at bounding box center [1447, 342] width 218 height 40
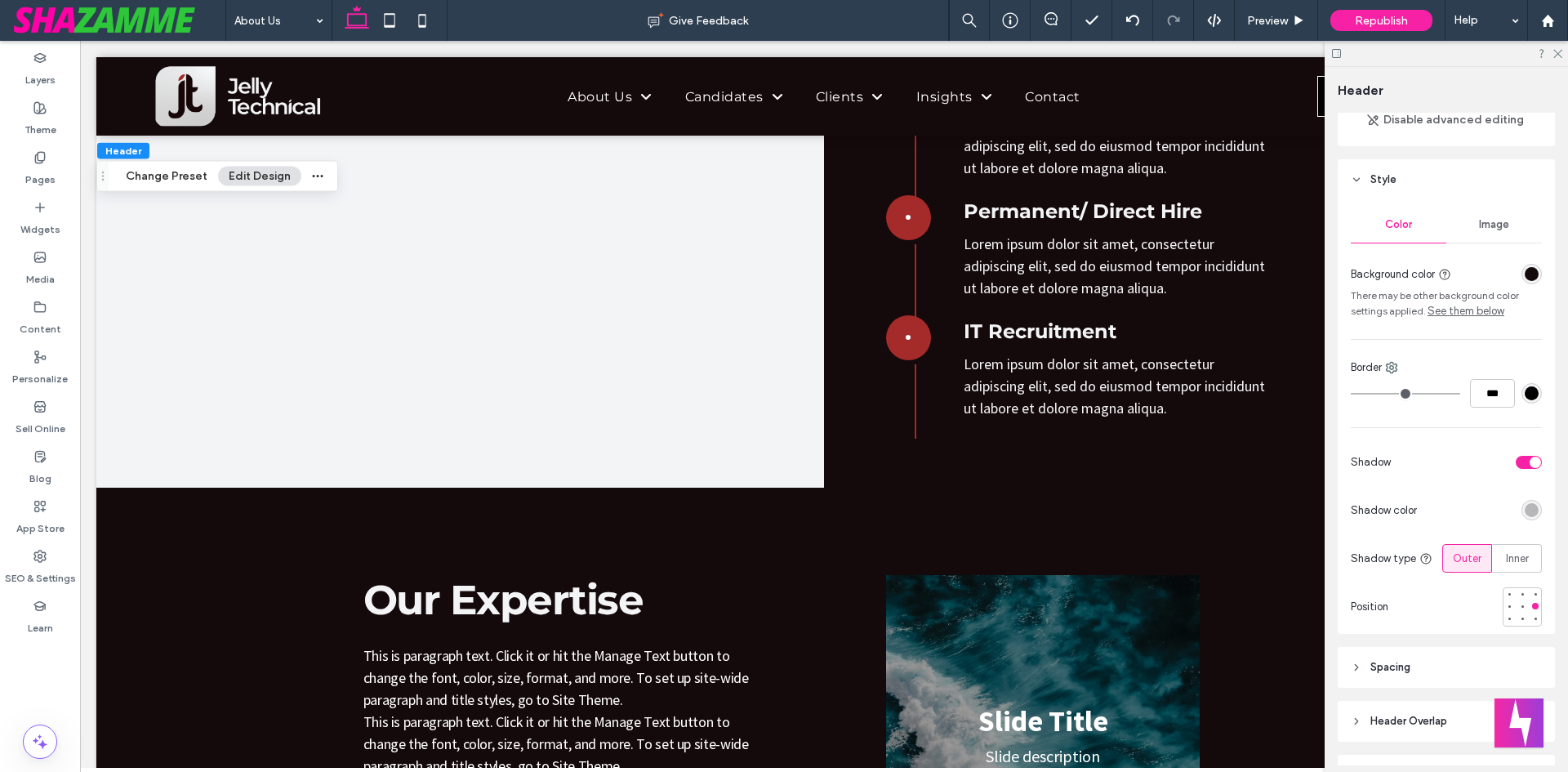
scroll to position [164, 0]
click at [1526, 510] on div "rgba(0, 0, 0, 0.25)" at bounding box center [1531, 509] width 14 height 14
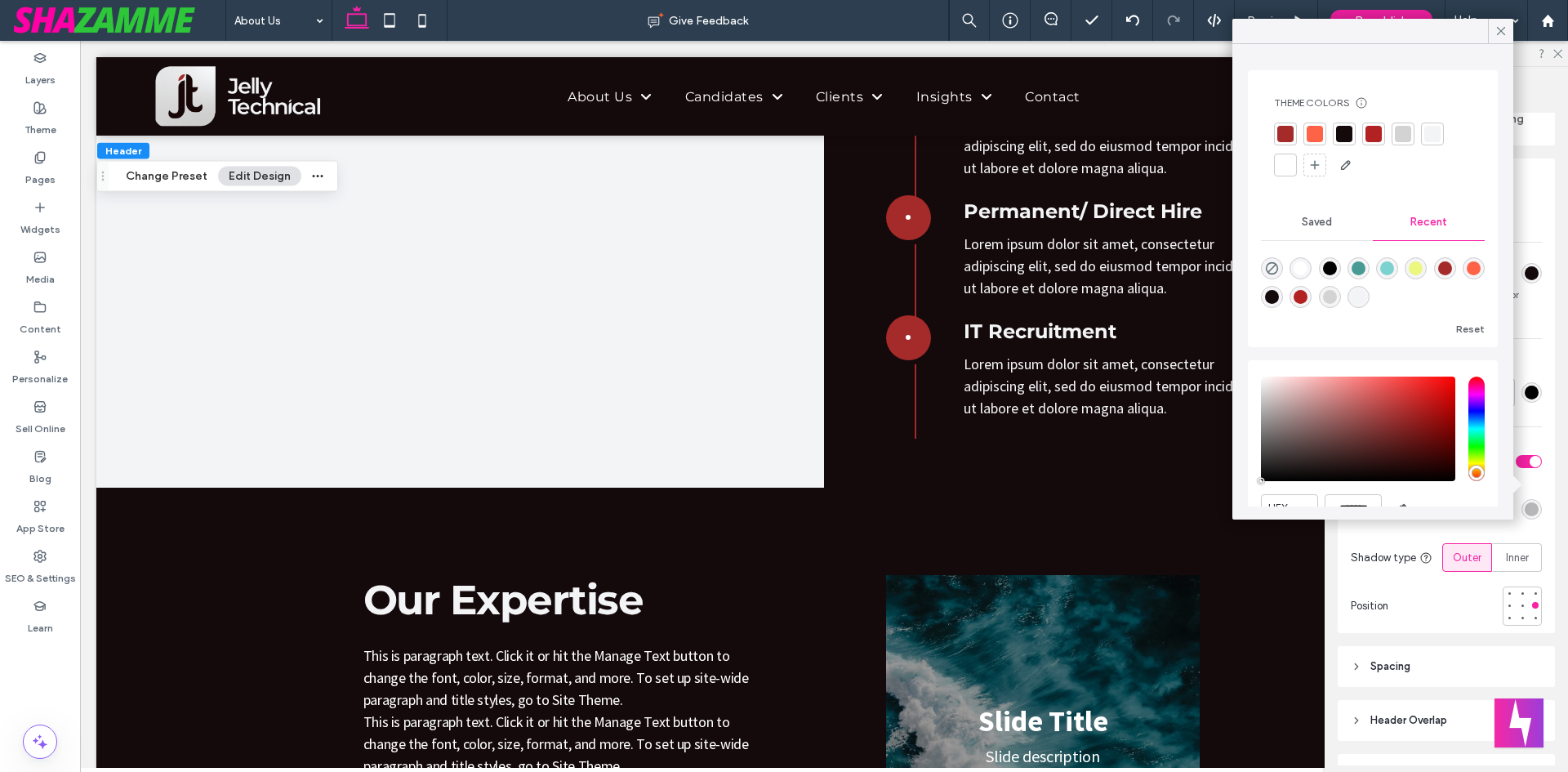
click at [1287, 159] on div at bounding box center [1286, 165] width 17 height 17
click at [1266, 7] on div "Preview" at bounding box center [1277, 20] width 84 height 40
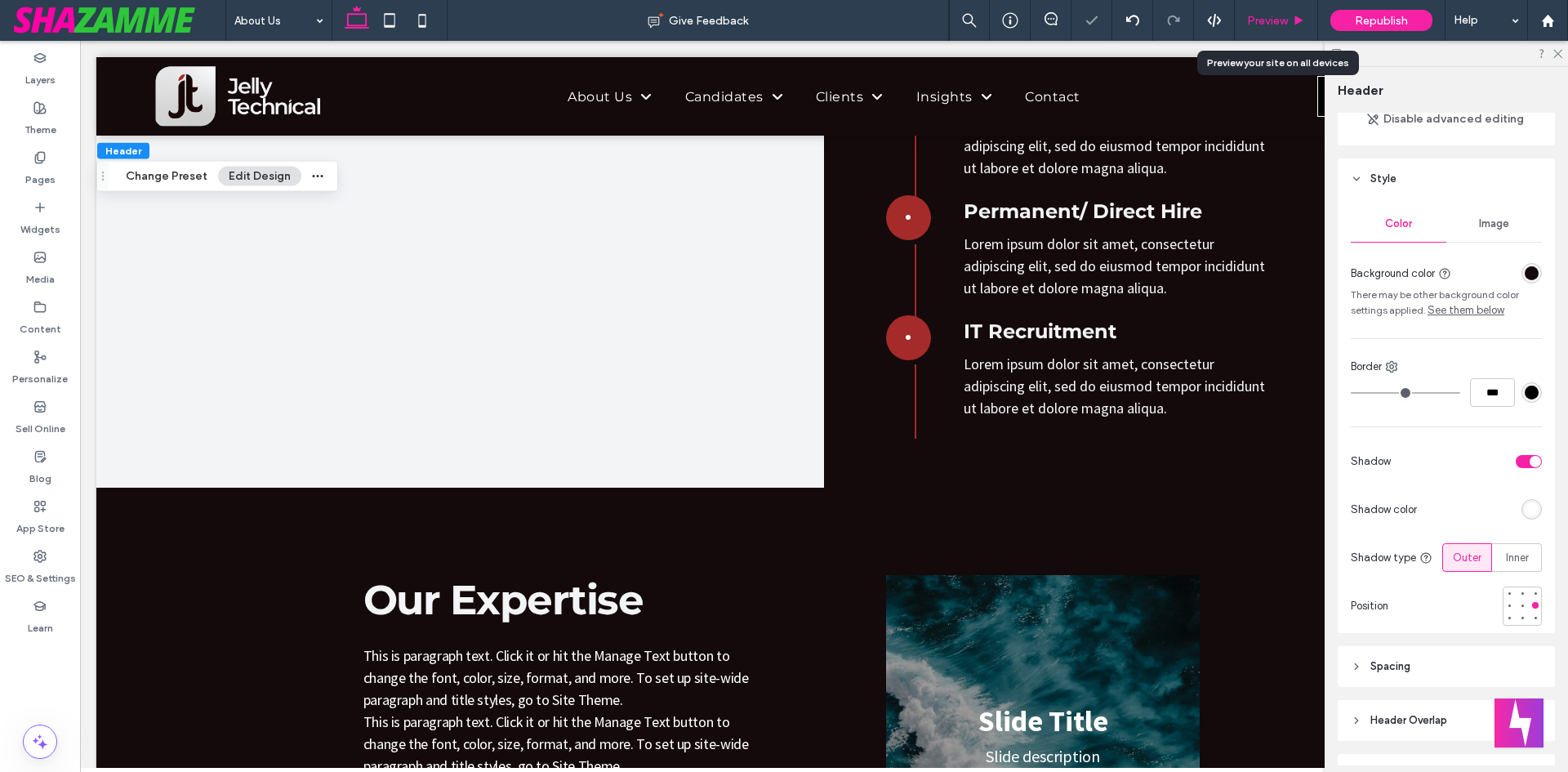
click at [1268, 22] on span "Preview" at bounding box center [1268, 20] width 40 height 14
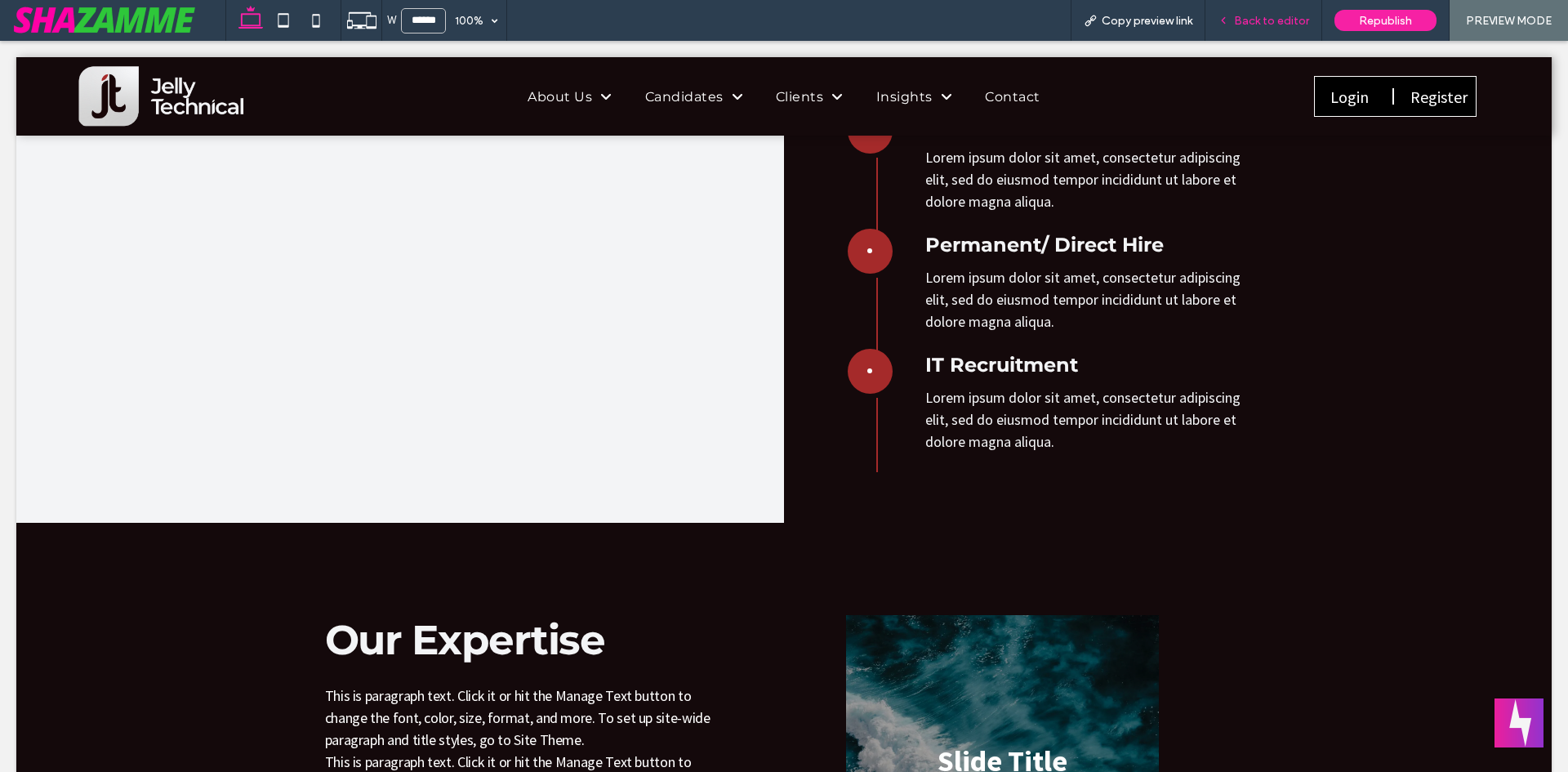
click at [1238, 28] on div "Back to editor" at bounding box center [1263, 20] width 117 height 40
click at [1241, 23] on span "Back to editor" at bounding box center [1272, 20] width 75 height 14
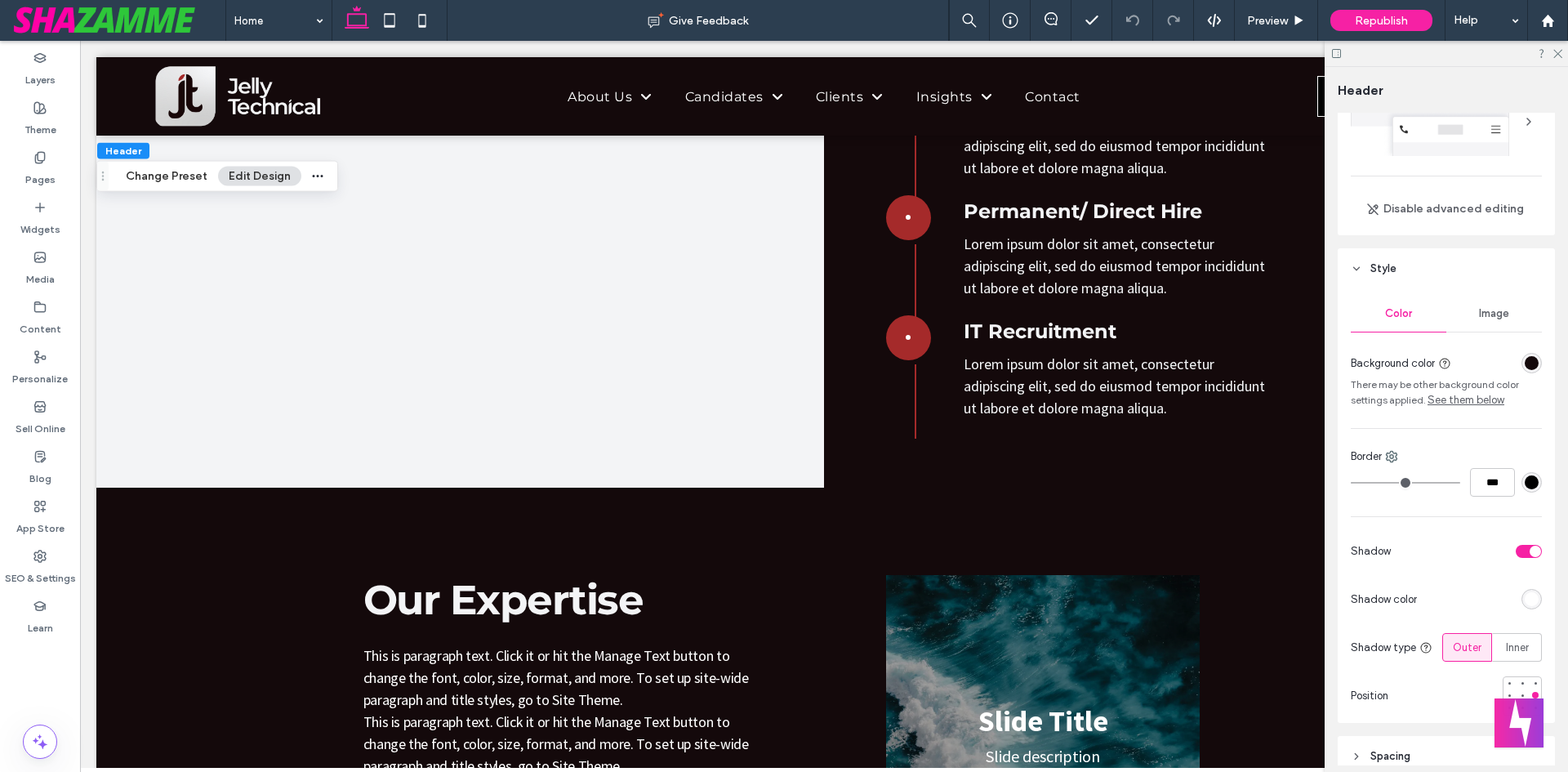
scroll to position [258, 0]
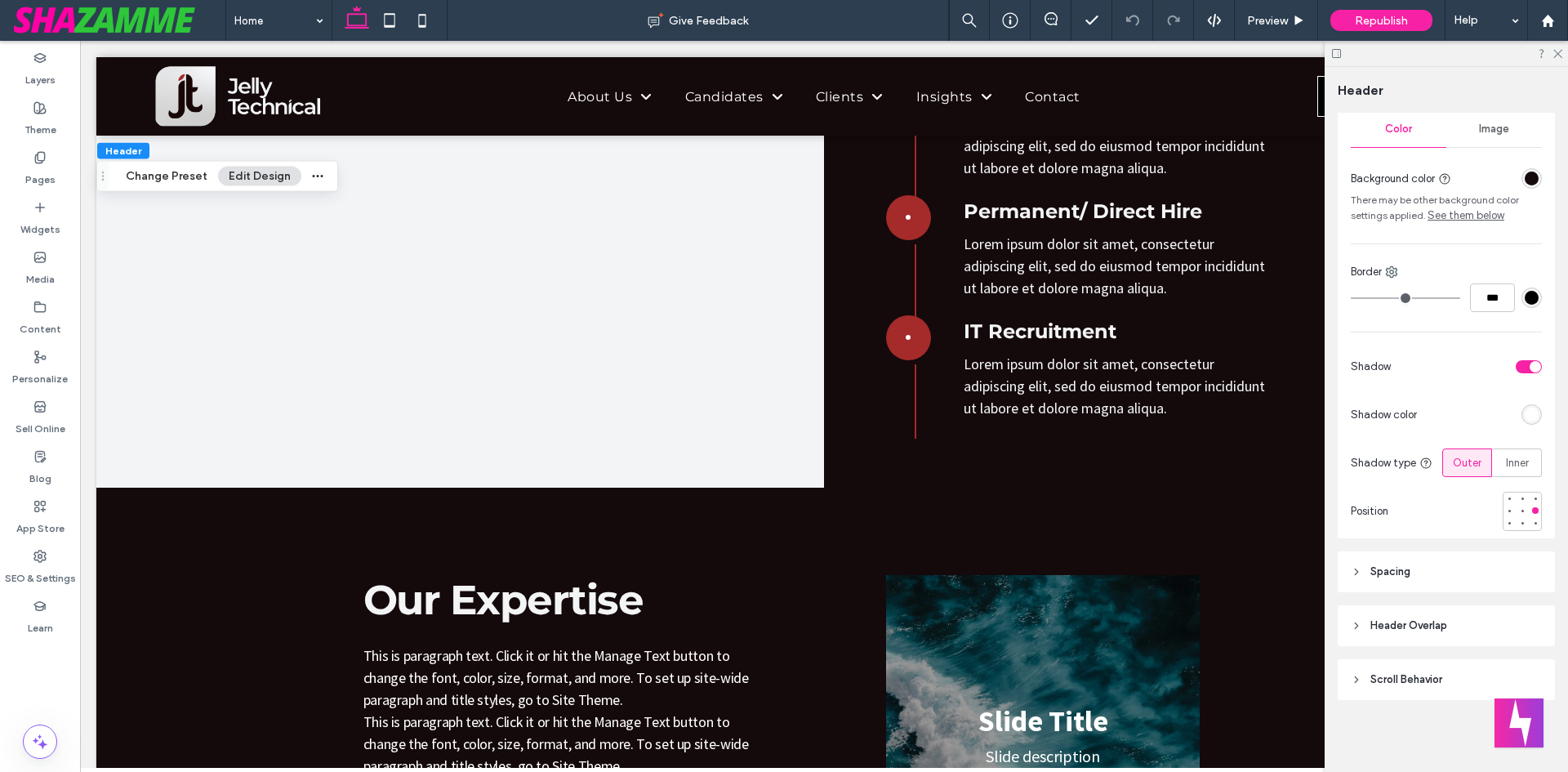
click at [1525, 411] on div "rgba(255, 255, 255, 1)" at bounding box center [1531, 414] width 14 height 14
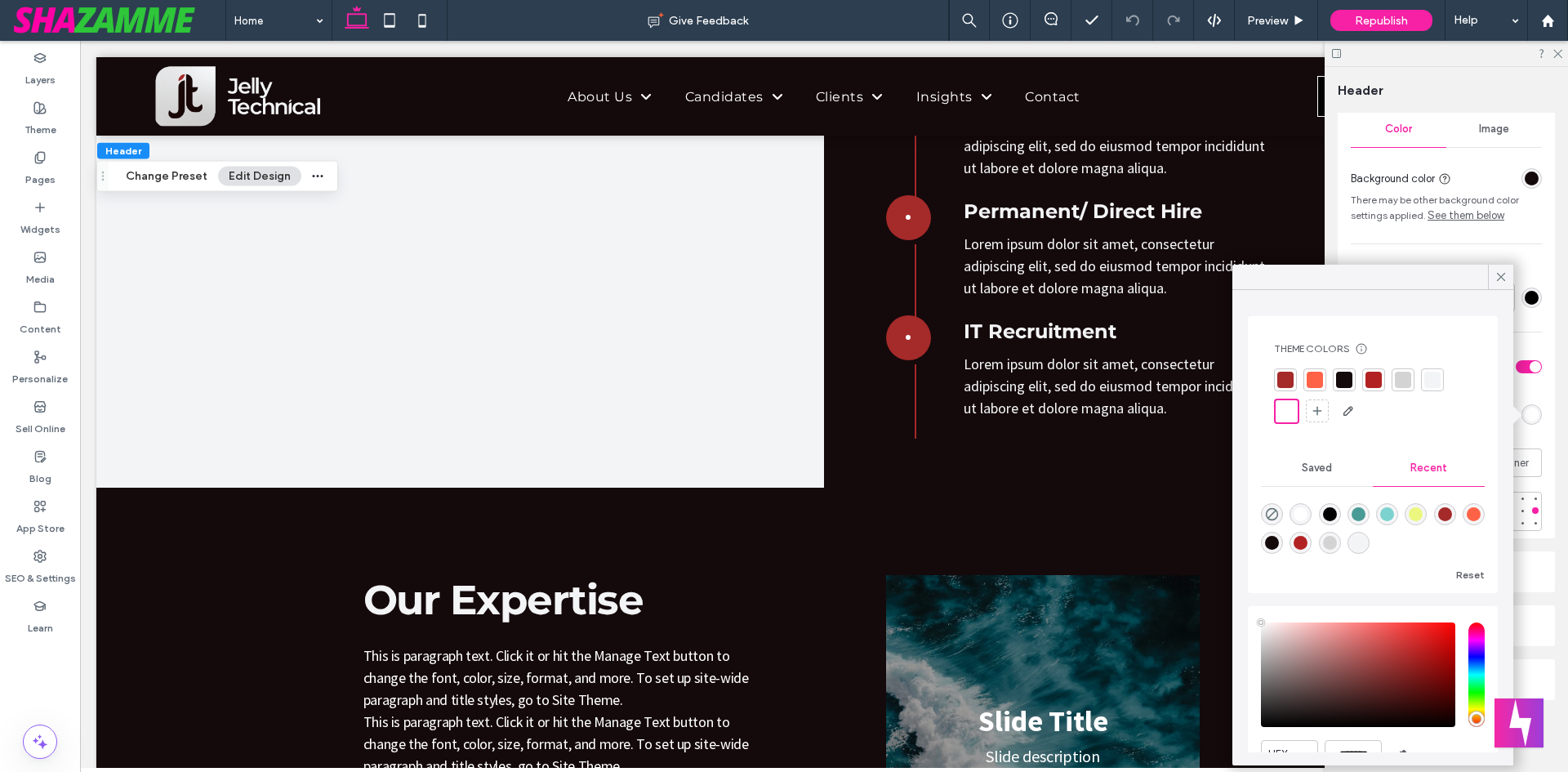
click at [1432, 385] on div at bounding box center [1433, 380] width 17 height 17
click at [1500, 281] on icon at bounding box center [1501, 277] width 15 height 15
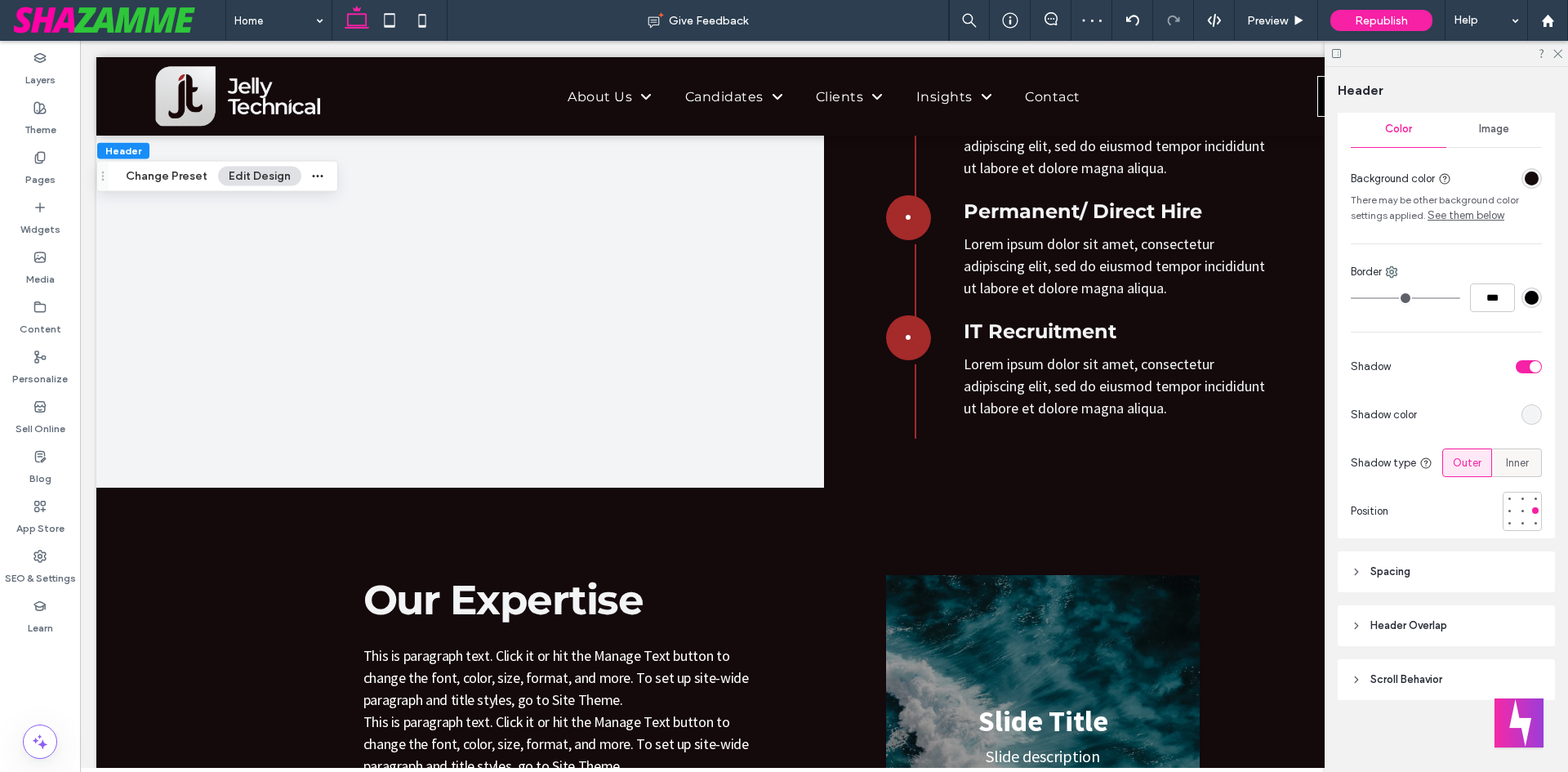
click at [1507, 468] on span "Inner" at bounding box center [1517, 463] width 23 height 17
click at [1453, 458] on span "Outer" at bounding box center [1467, 463] width 28 height 17
click at [1532, 521] on div at bounding box center [1535, 523] width 6 height 6
click at [1506, 498] on div at bounding box center [1509, 498] width 6 height 6
click at [1277, 19] on span "Preview" at bounding box center [1268, 20] width 40 height 14
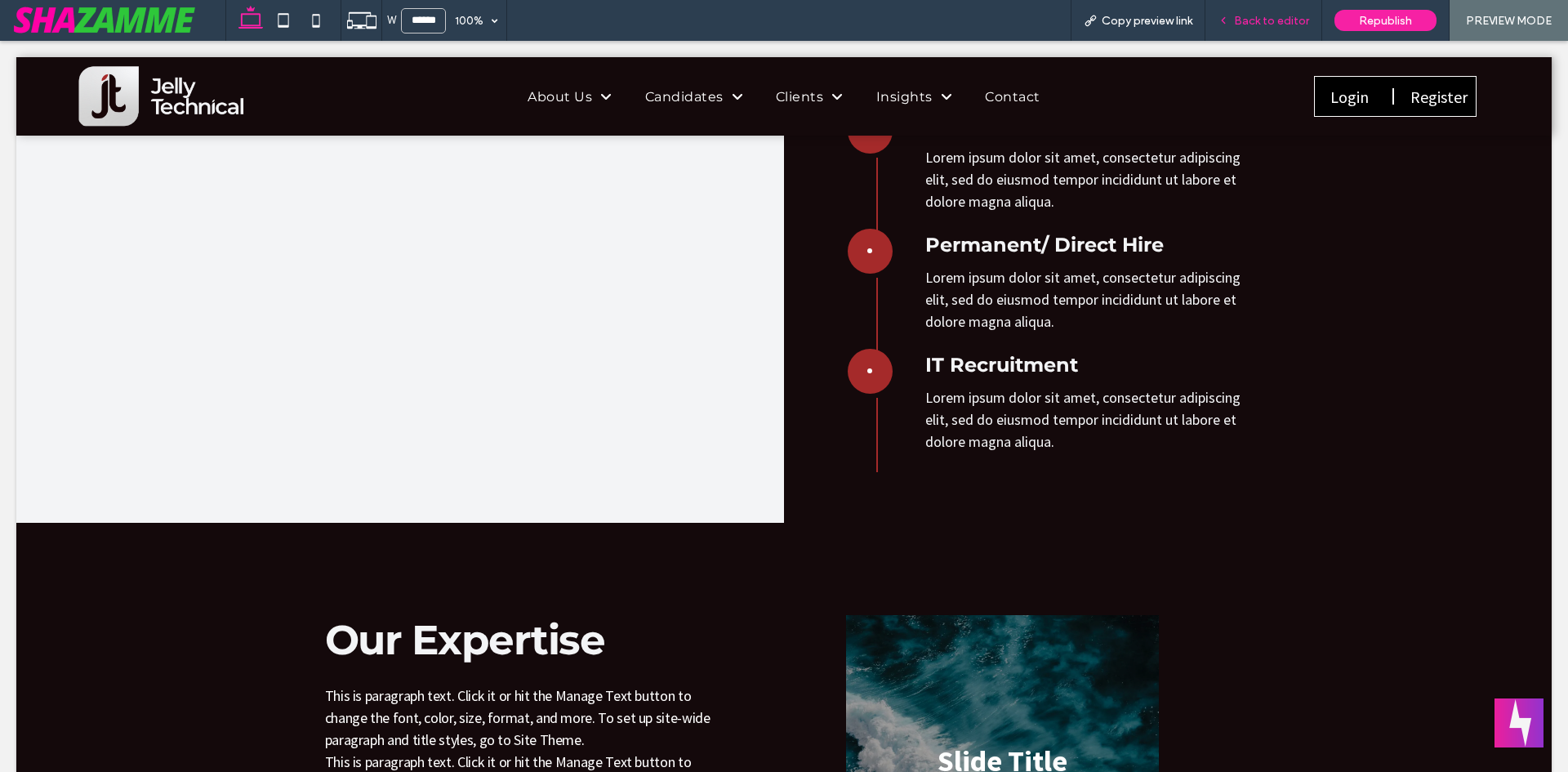
click at [1273, 31] on div "Back to editor" at bounding box center [1263, 20] width 117 height 40
click at [1274, 24] on span "Back to editor" at bounding box center [1272, 20] width 75 height 14
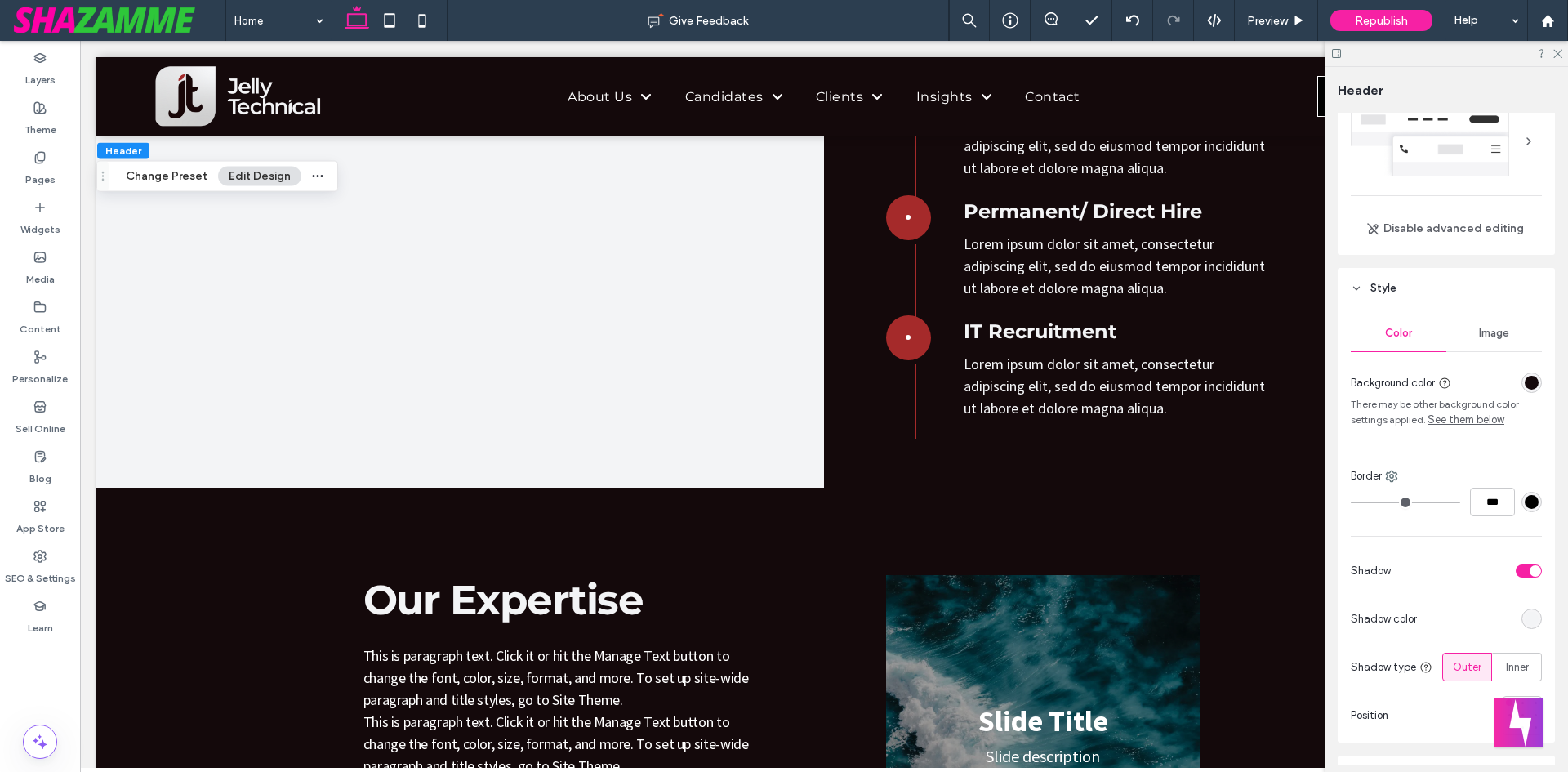
scroll to position [82, 0]
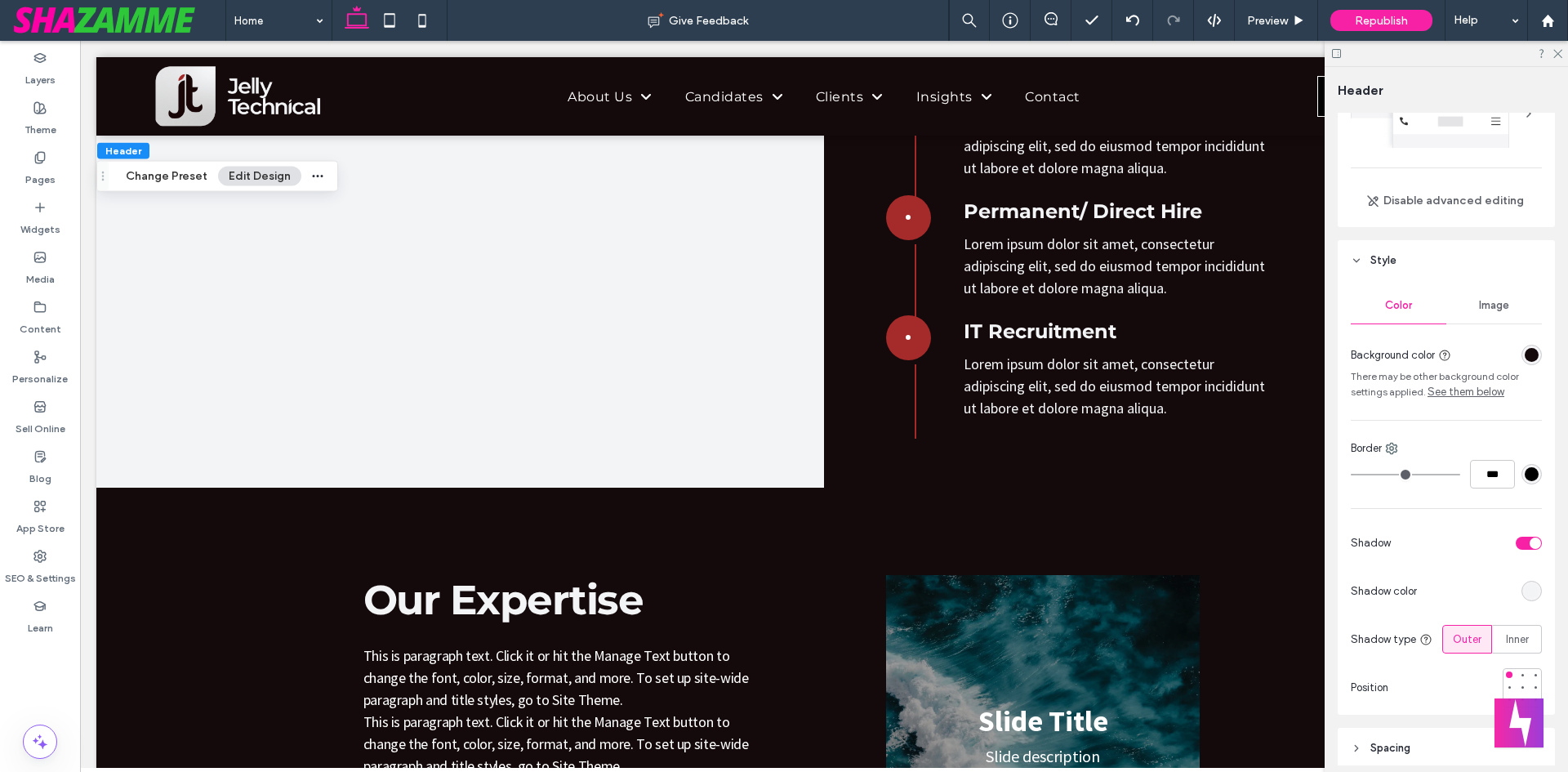
click at [1518, 608] on div "Color Image Background color There may be other background color settings appli…" at bounding box center [1447, 498] width 218 height 434
click at [1522, 601] on div at bounding box center [1532, 591] width 20 height 20
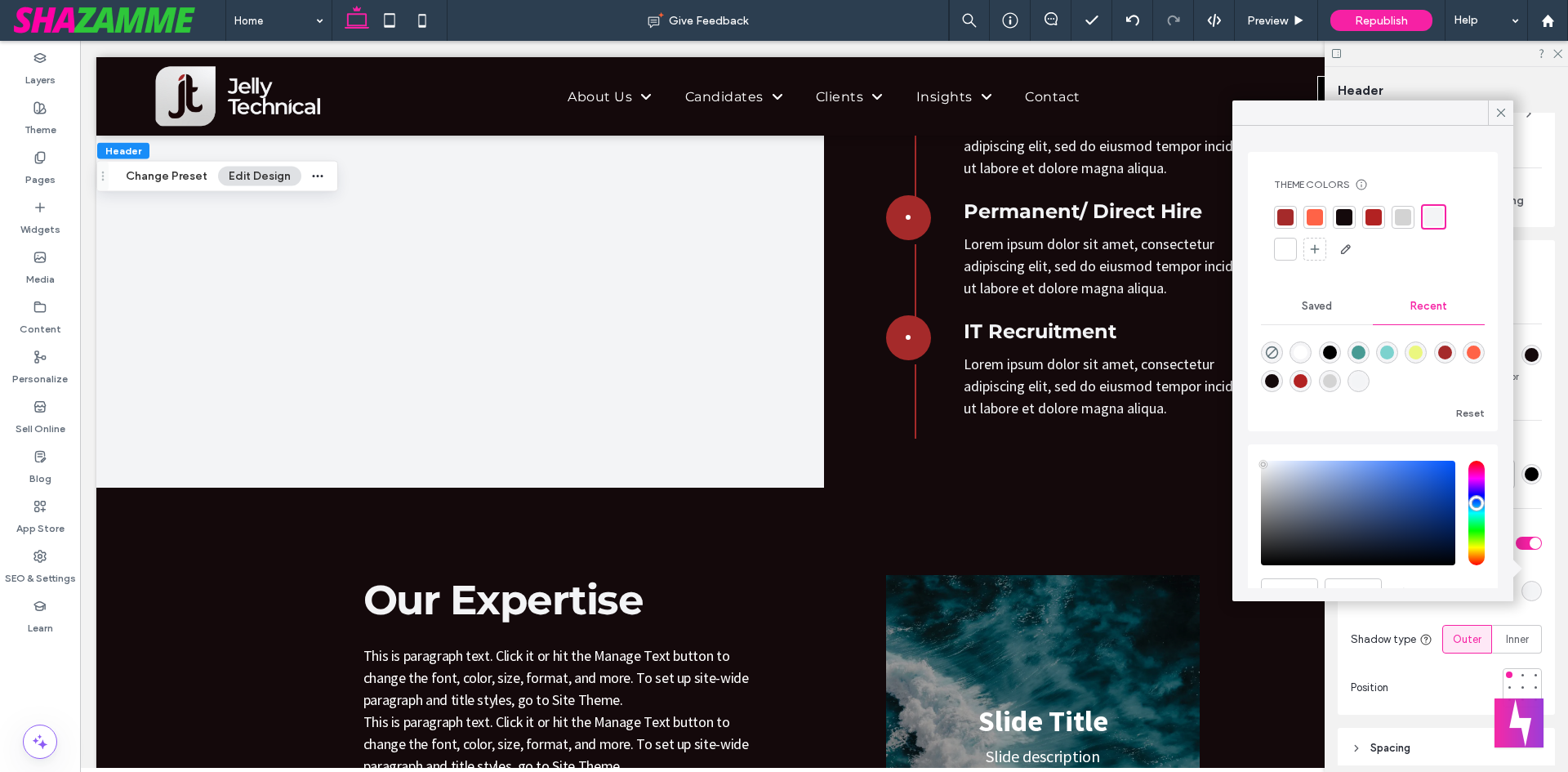
click at [1408, 220] on div at bounding box center [1404, 218] width 17 height 17
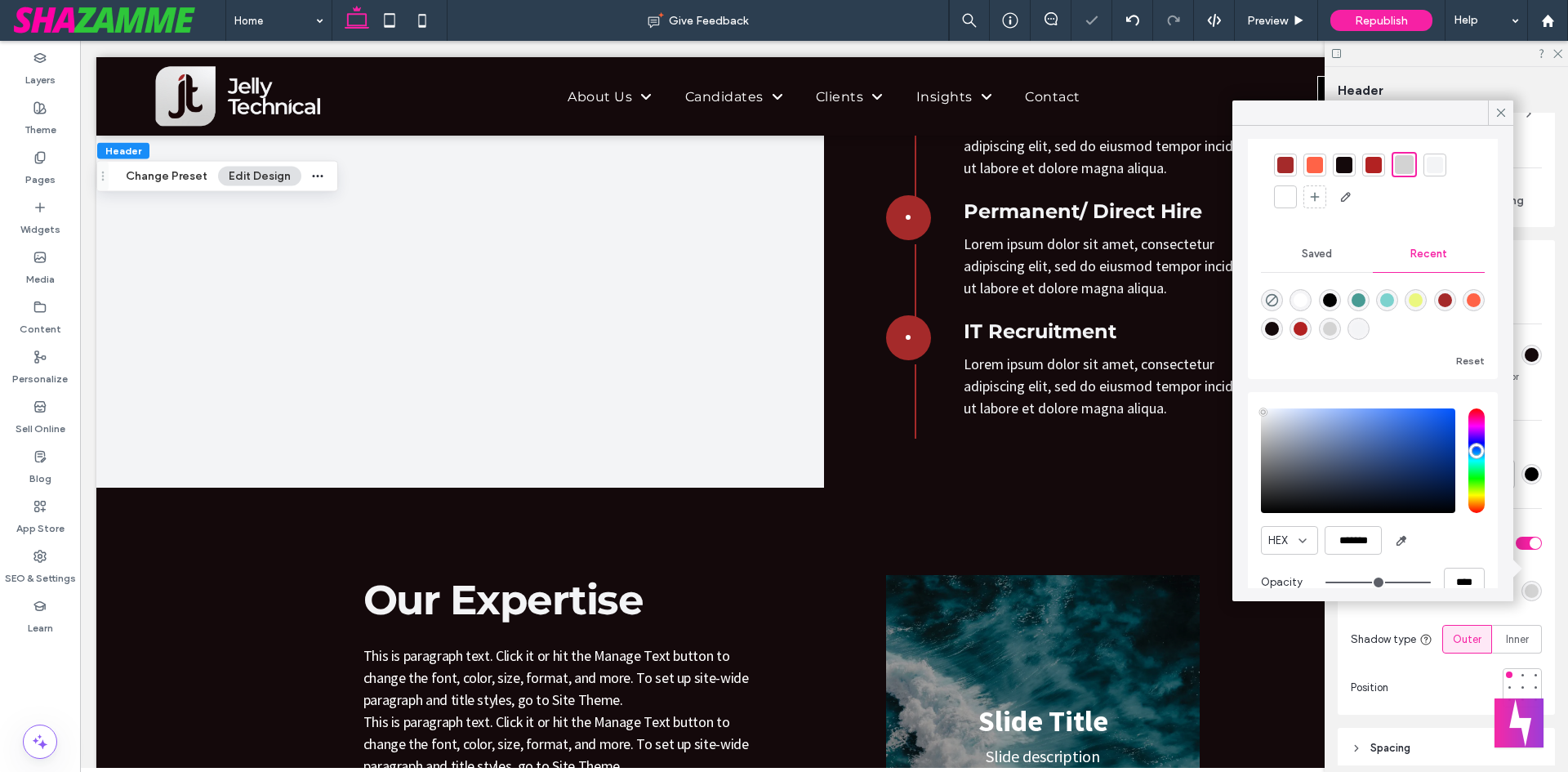
scroll to position [81, 0]
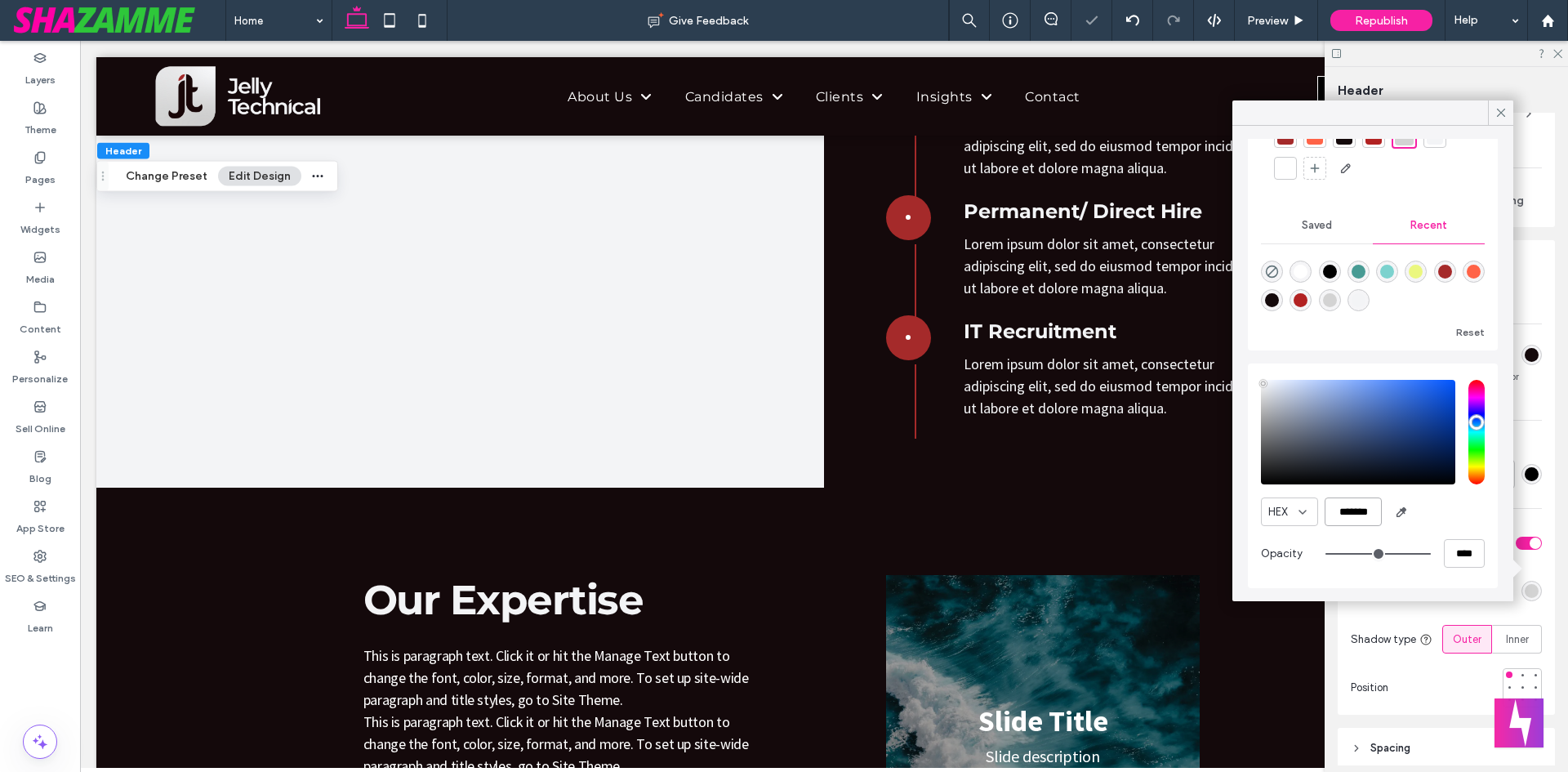
drag, startPoint x: 1374, startPoint y: 503, endPoint x: 1335, endPoint y: 506, distance: 39.1
click at [1335, 506] on input "*******" at bounding box center [1353, 512] width 57 height 28
paste input "color picker textbox"
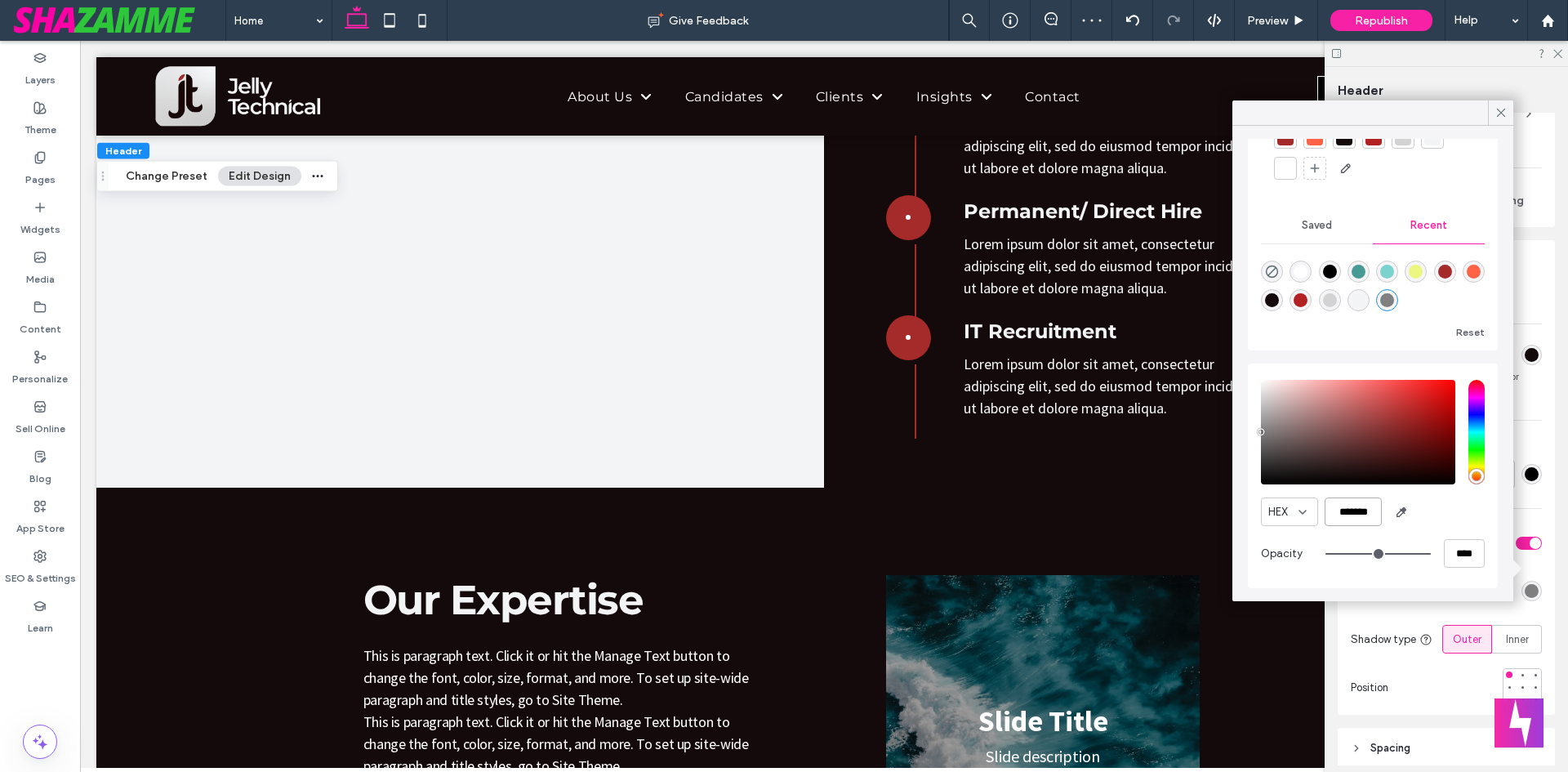
scroll to position [0, 0]
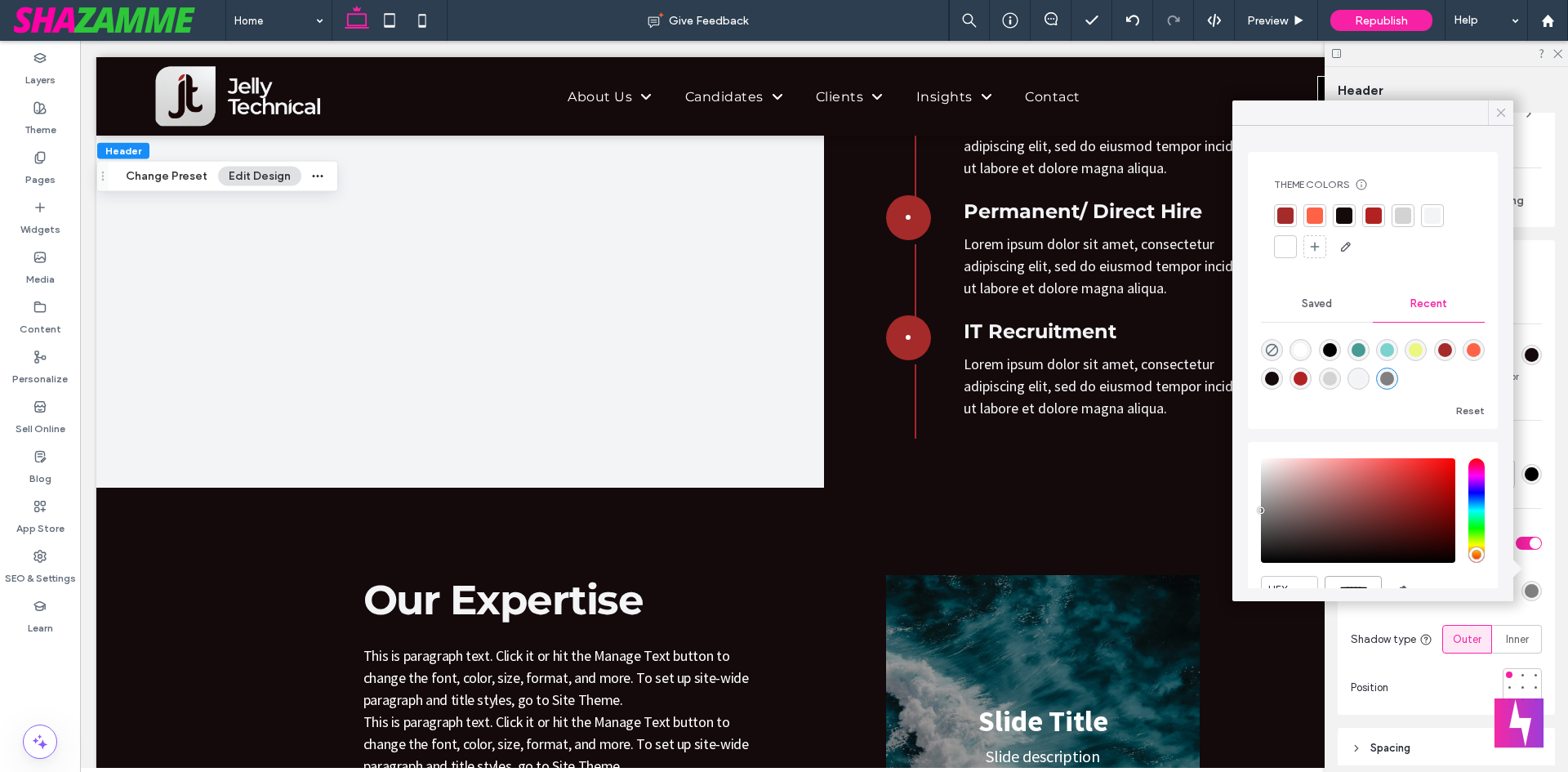
type input "*******"
click at [1498, 113] on icon at bounding box center [1501, 113] width 15 height 15
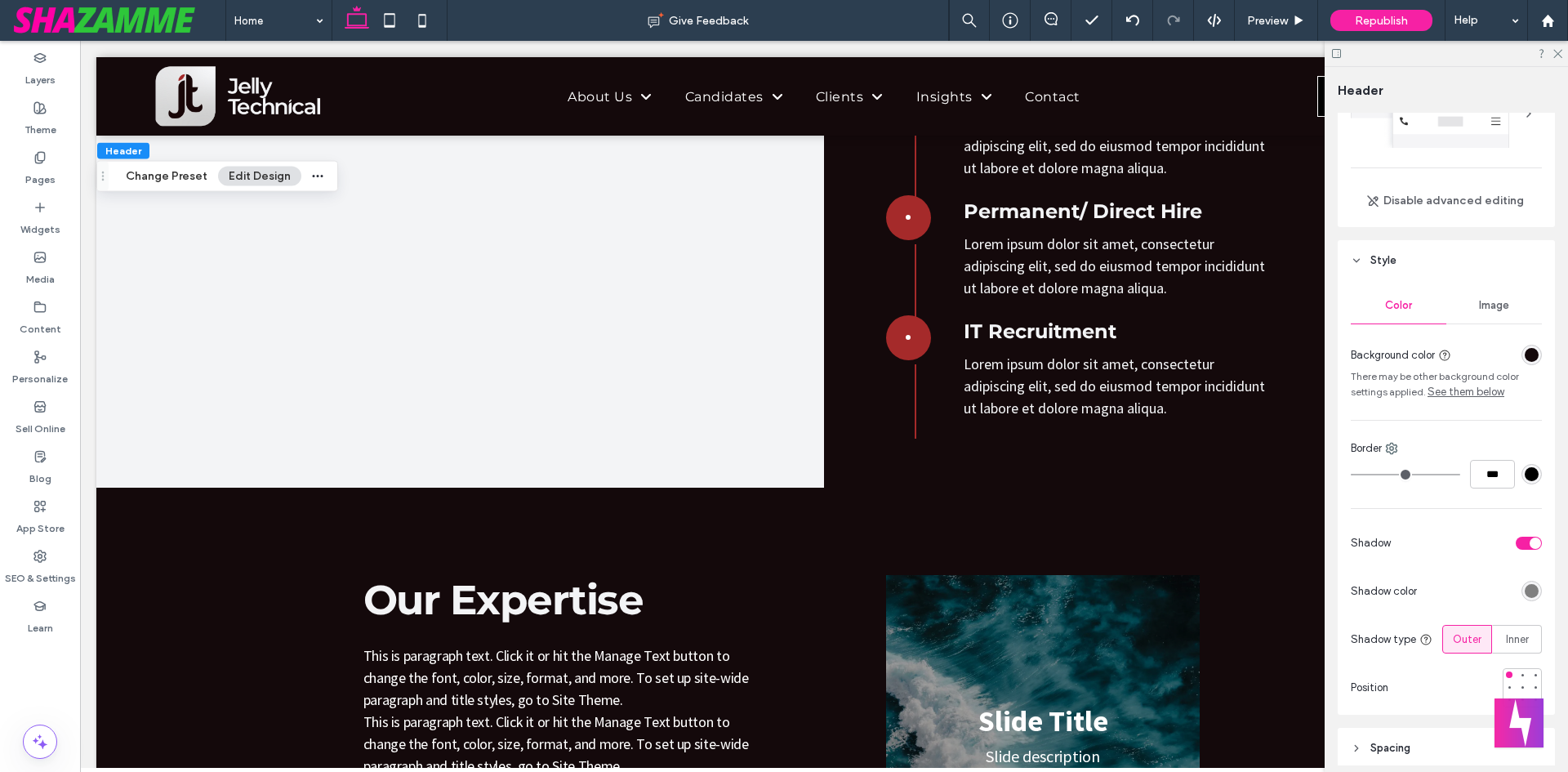
scroll to position [245, 0]
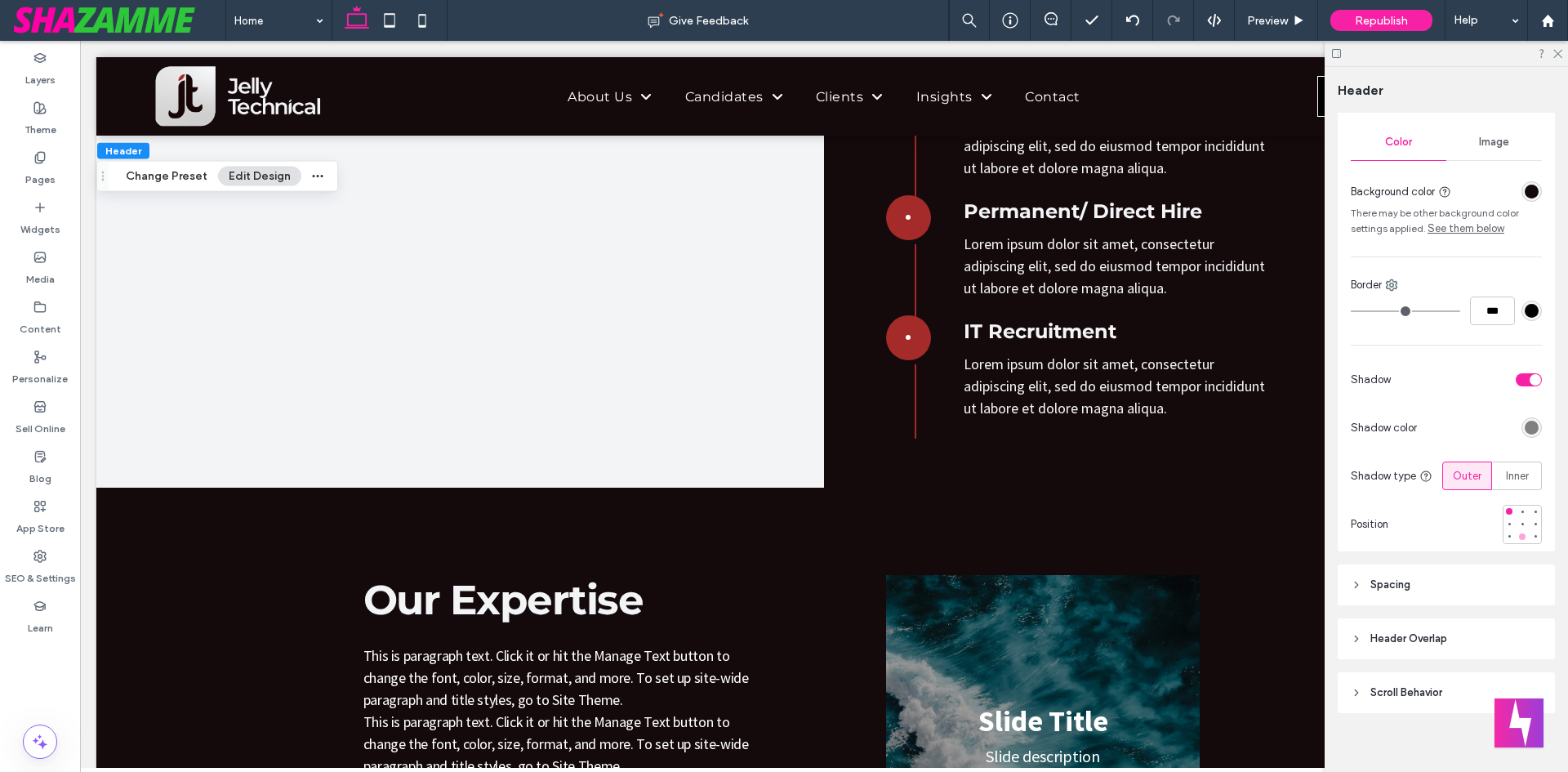
click at [1519, 538] on div at bounding box center [1522, 537] width 6 height 6
drag, startPoint x: 1297, startPoint y: 29, endPoint x: 1287, endPoint y: 18, distance: 14.9
click at [1297, 28] on div "Preview" at bounding box center [1277, 20] width 84 height 40
click at [1284, 18] on span "Preview" at bounding box center [1268, 20] width 40 height 14
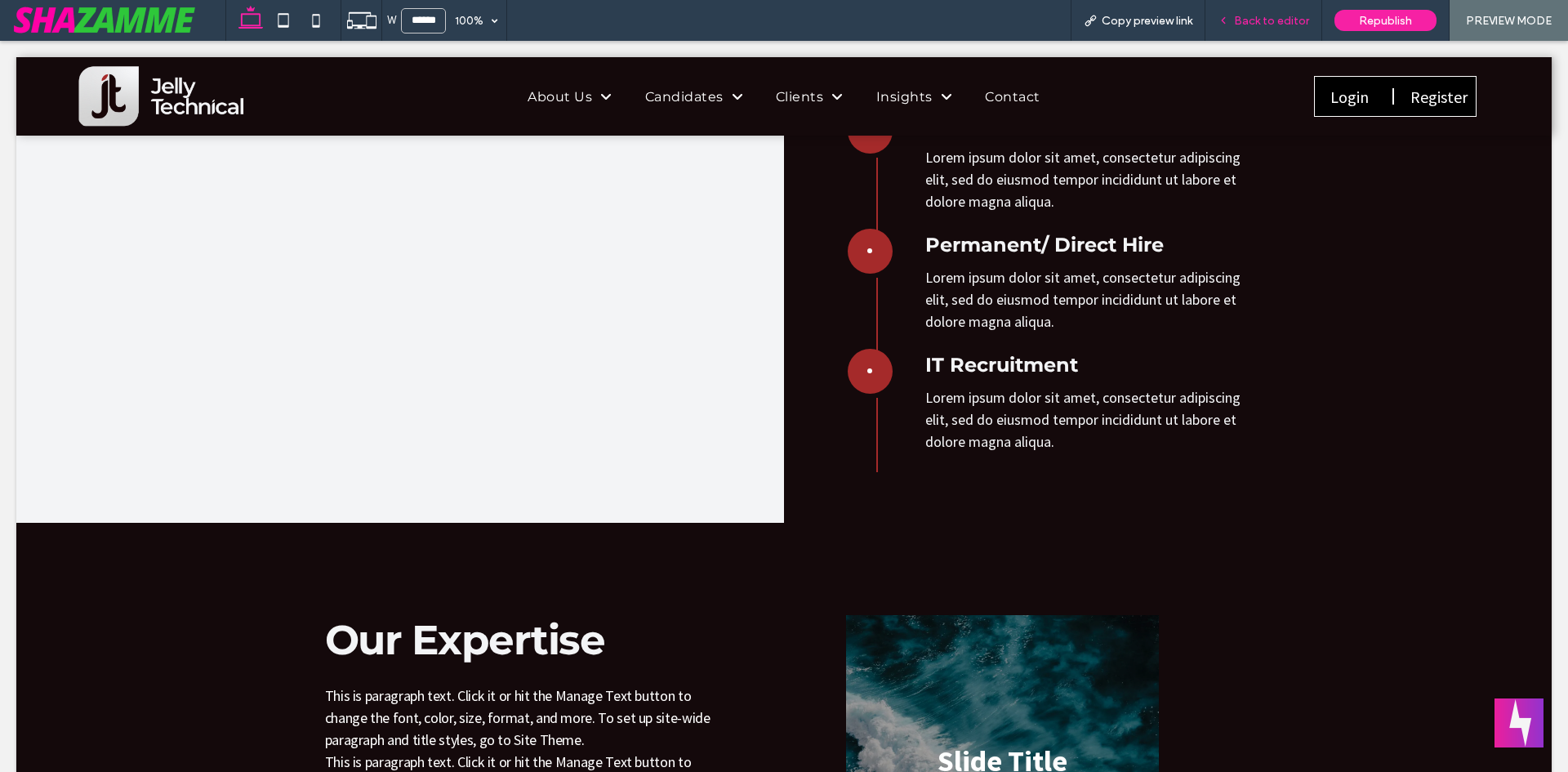
click at [1269, 28] on div "Back to editor" at bounding box center [1263, 20] width 117 height 40
click at [1265, 28] on div "Back to editor" at bounding box center [1263, 20] width 117 height 40
click at [1263, 20] on span "Back to editor" at bounding box center [1272, 20] width 75 height 14
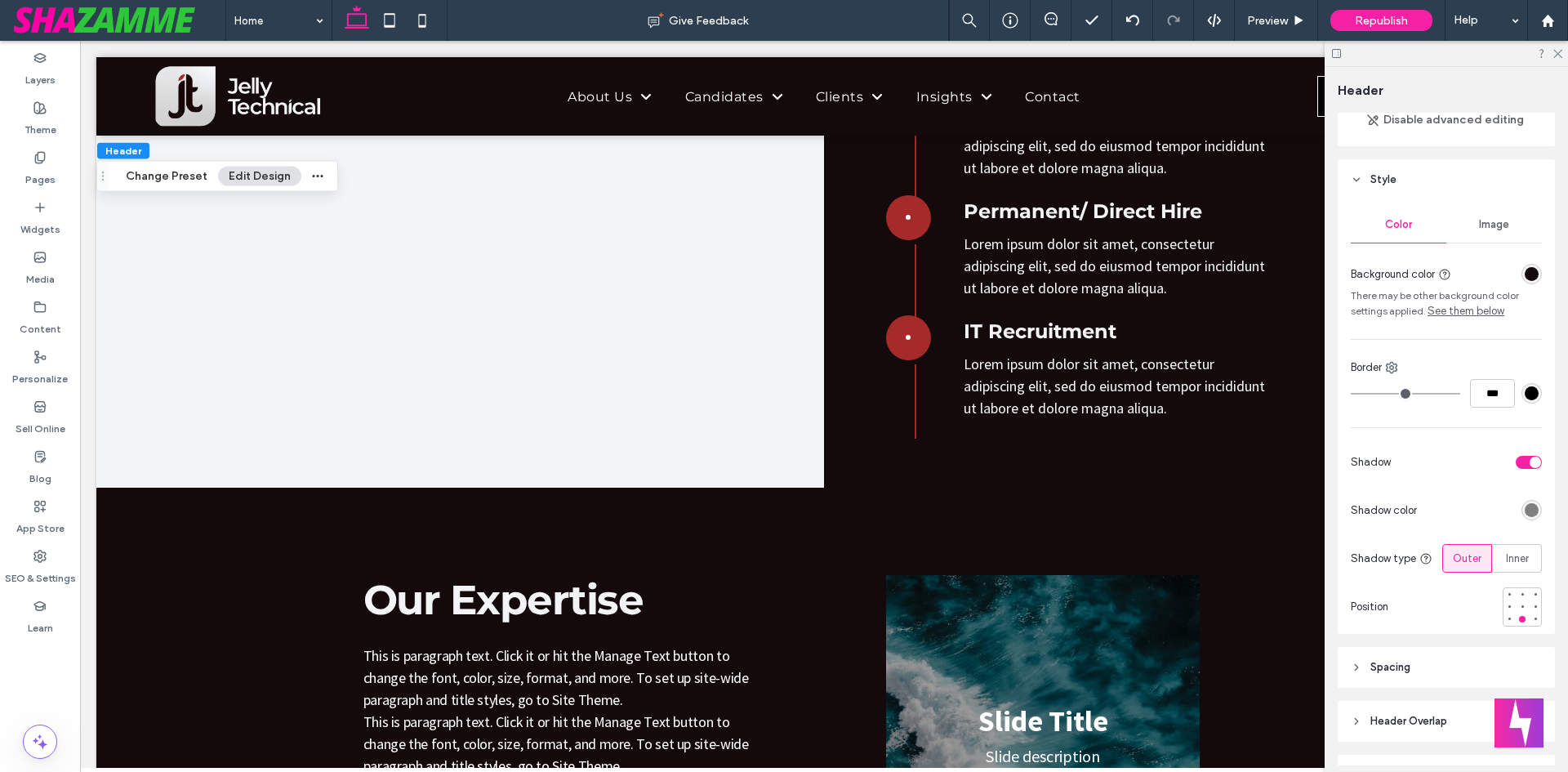
scroll to position [164, 0]
click at [1525, 515] on div "rgba(128, 128, 128, 1)" at bounding box center [1531, 509] width 14 height 14
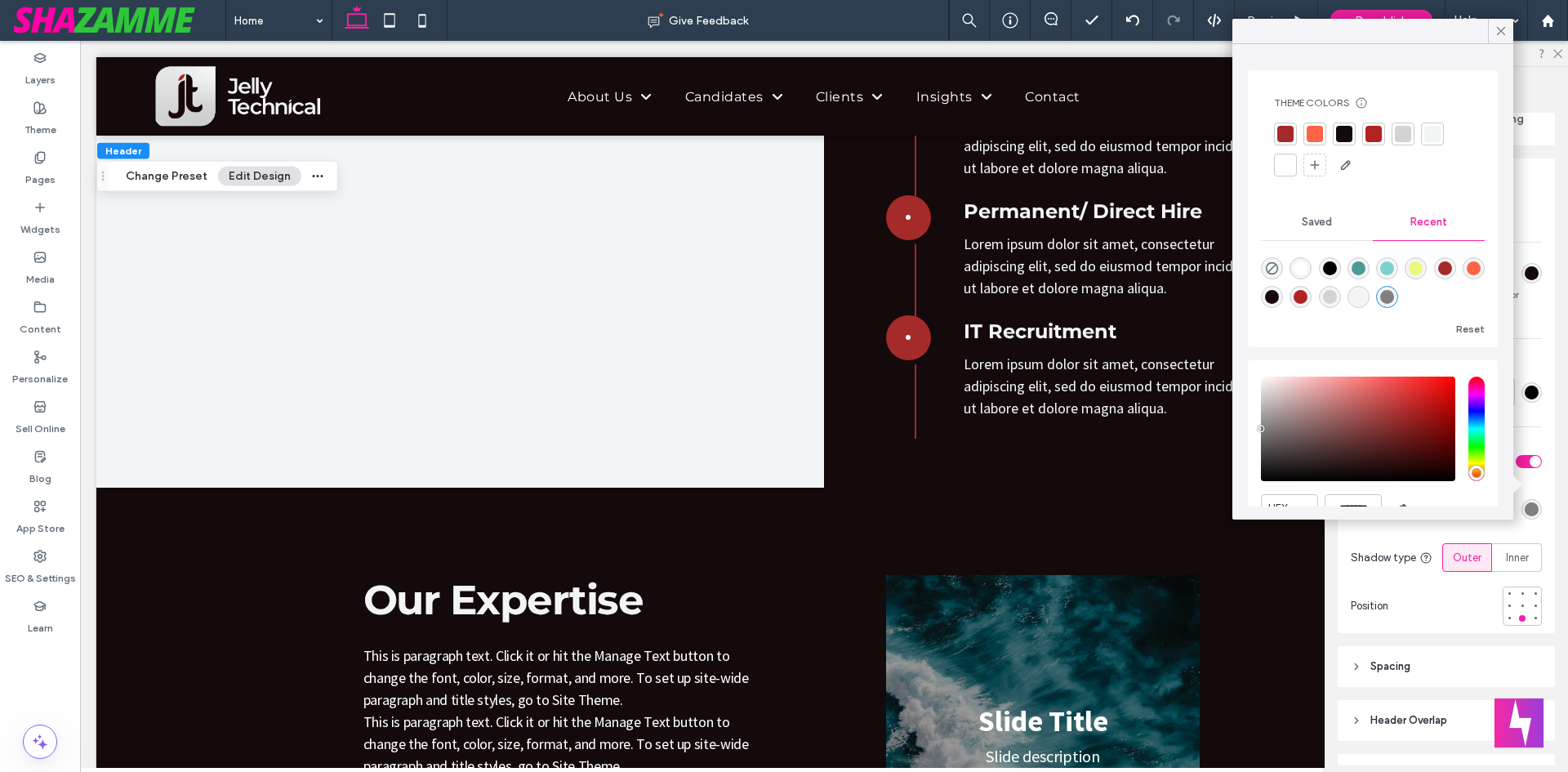
click at [1401, 136] on div at bounding box center [1404, 134] width 17 height 17
click at [1506, 26] on icon at bounding box center [1501, 31] width 15 height 15
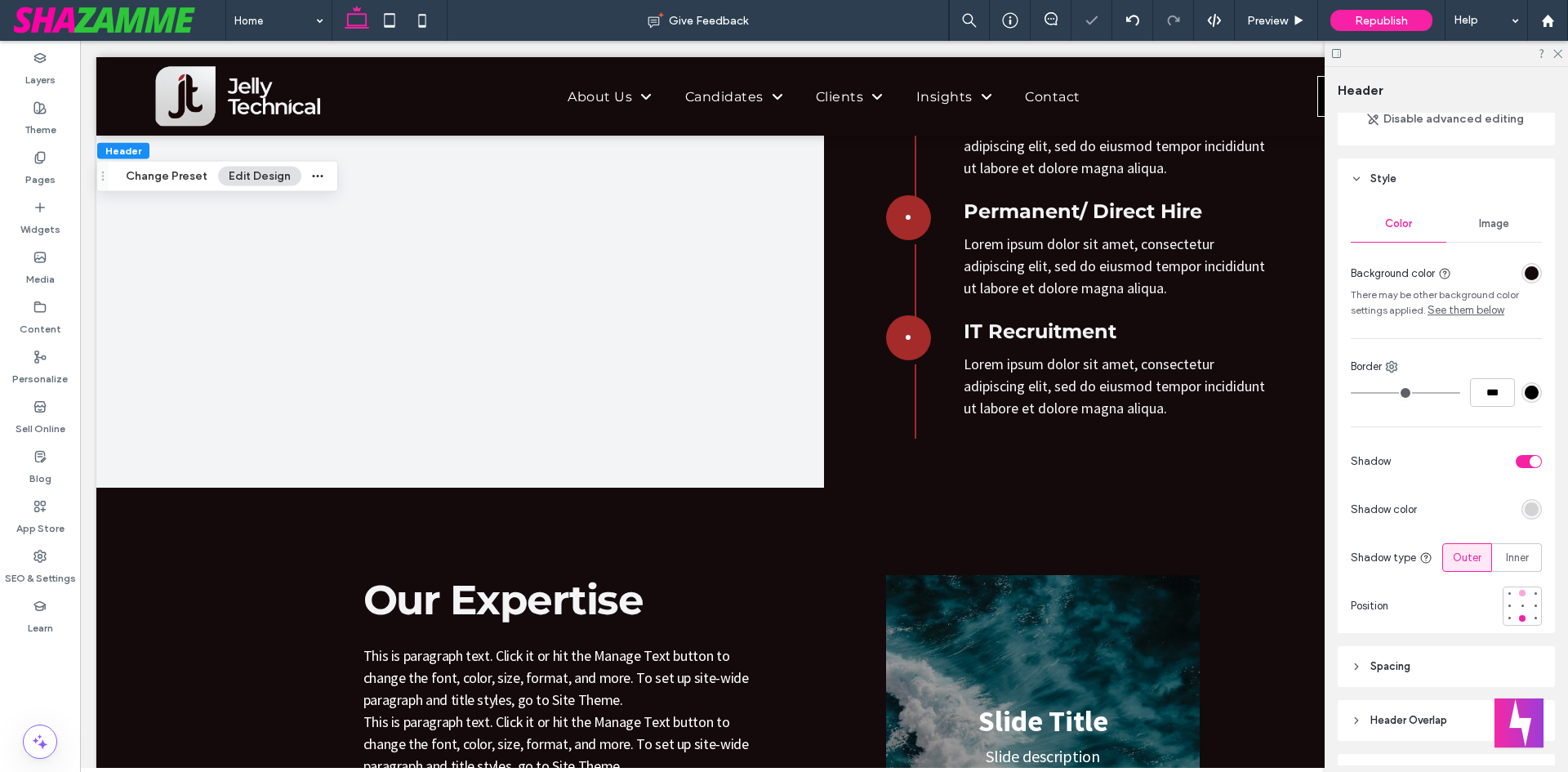
click at [1519, 594] on div at bounding box center [1522, 593] width 6 height 6
click at [1273, 22] on span "Preview" at bounding box center [1268, 20] width 40 height 14
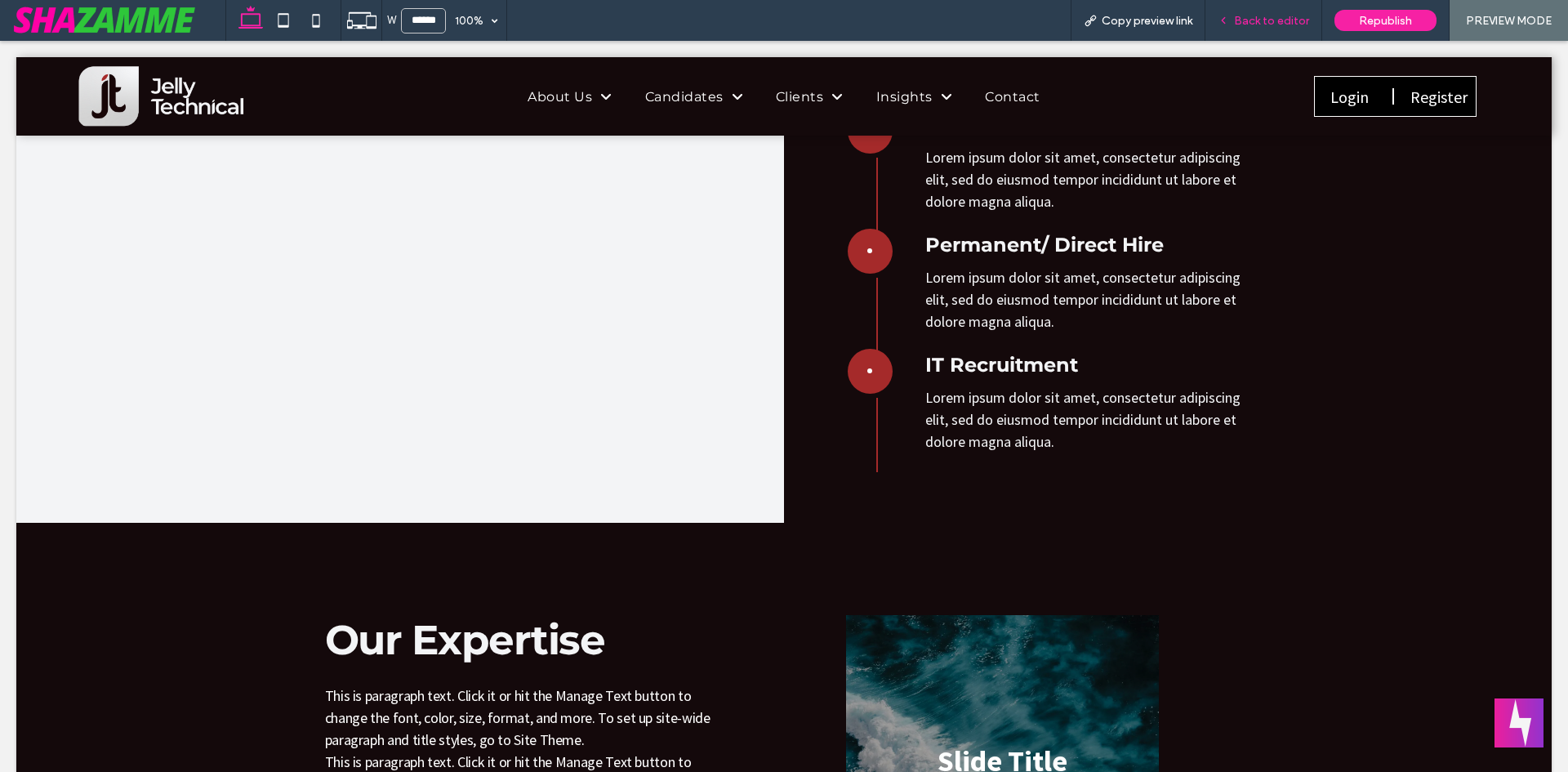
click at [1258, 17] on span "Back to editor" at bounding box center [1272, 20] width 75 height 14
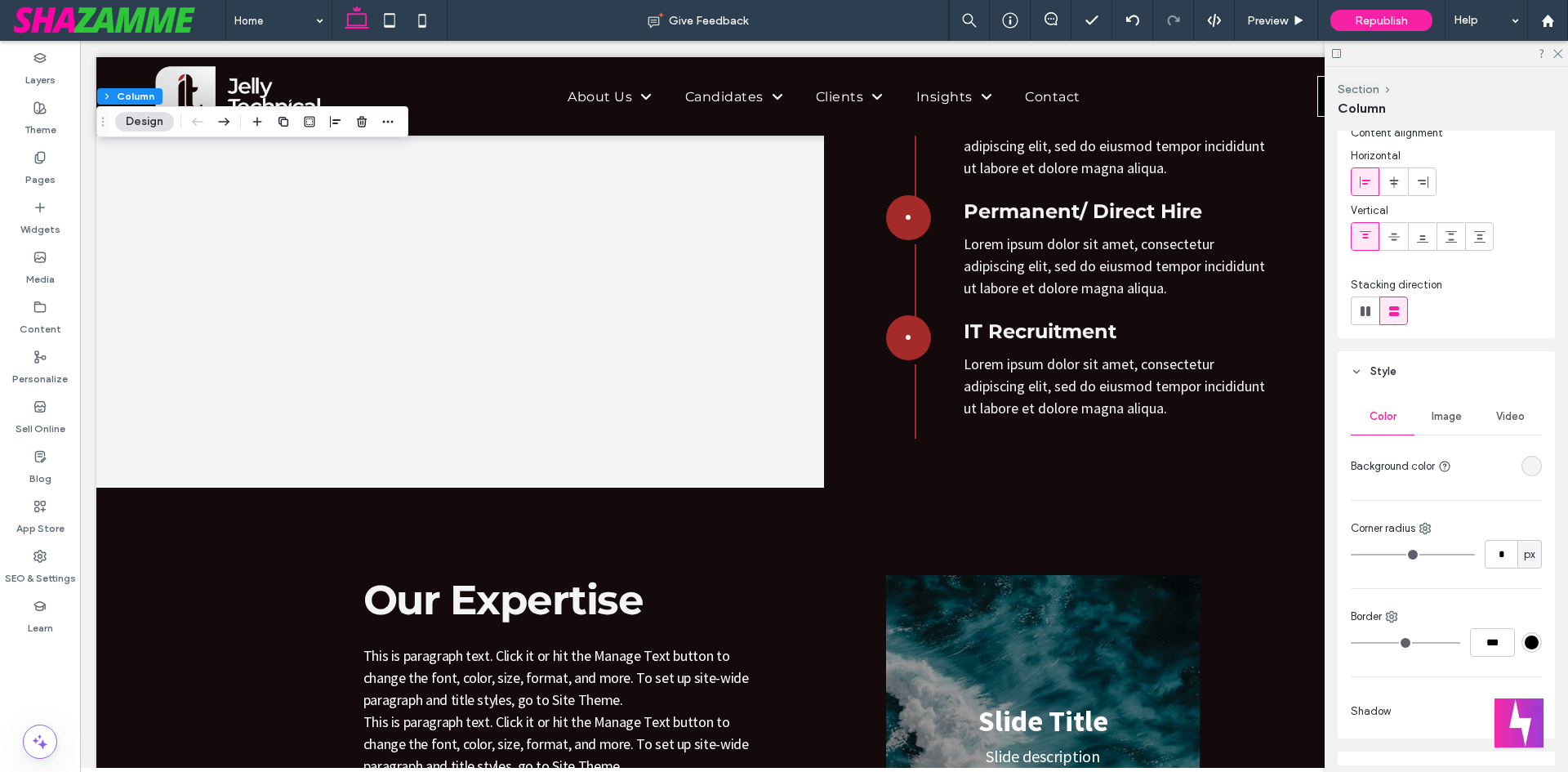
scroll to position [82, 0]
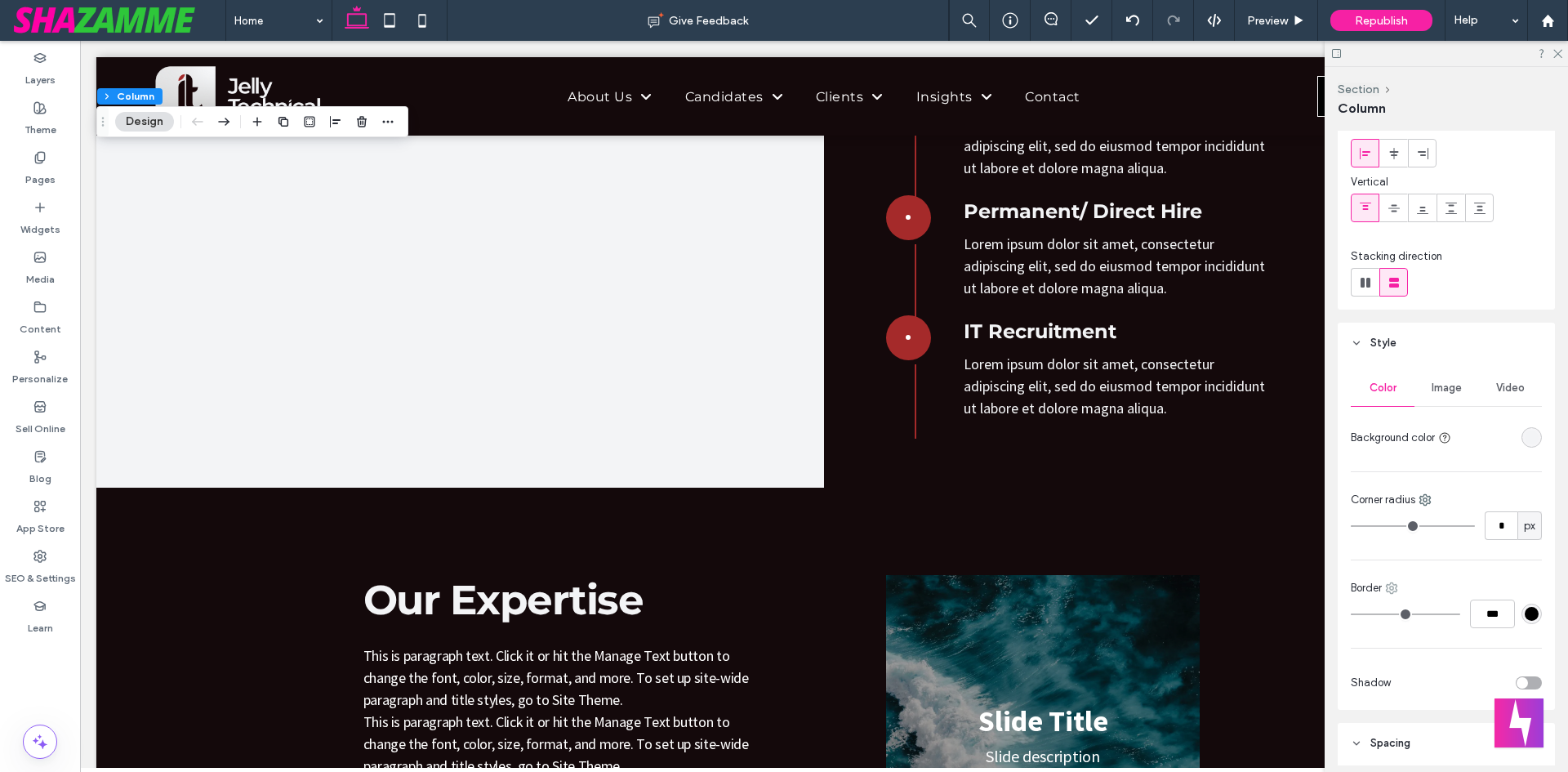
click at [1389, 591] on icon at bounding box center [1392, 588] width 13 height 13
click at [1412, 699] on div "Bottom" at bounding box center [1460, 687] width 145 height 31
click at [1525, 610] on div "#000000" at bounding box center [1531, 614] width 14 height 14
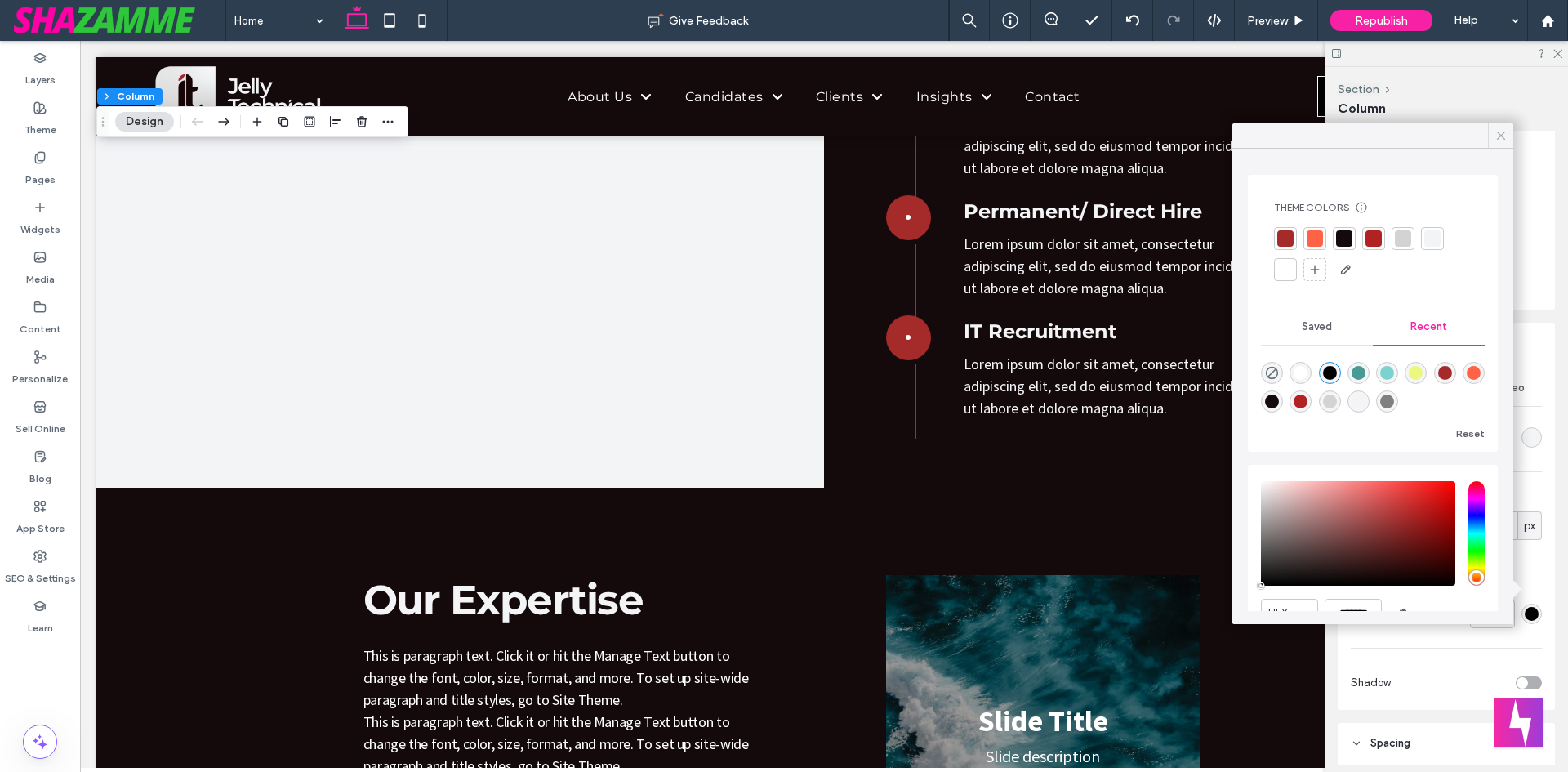
click at [1491, 143] on div at bounding box center [1501, 135] width 26 height 25
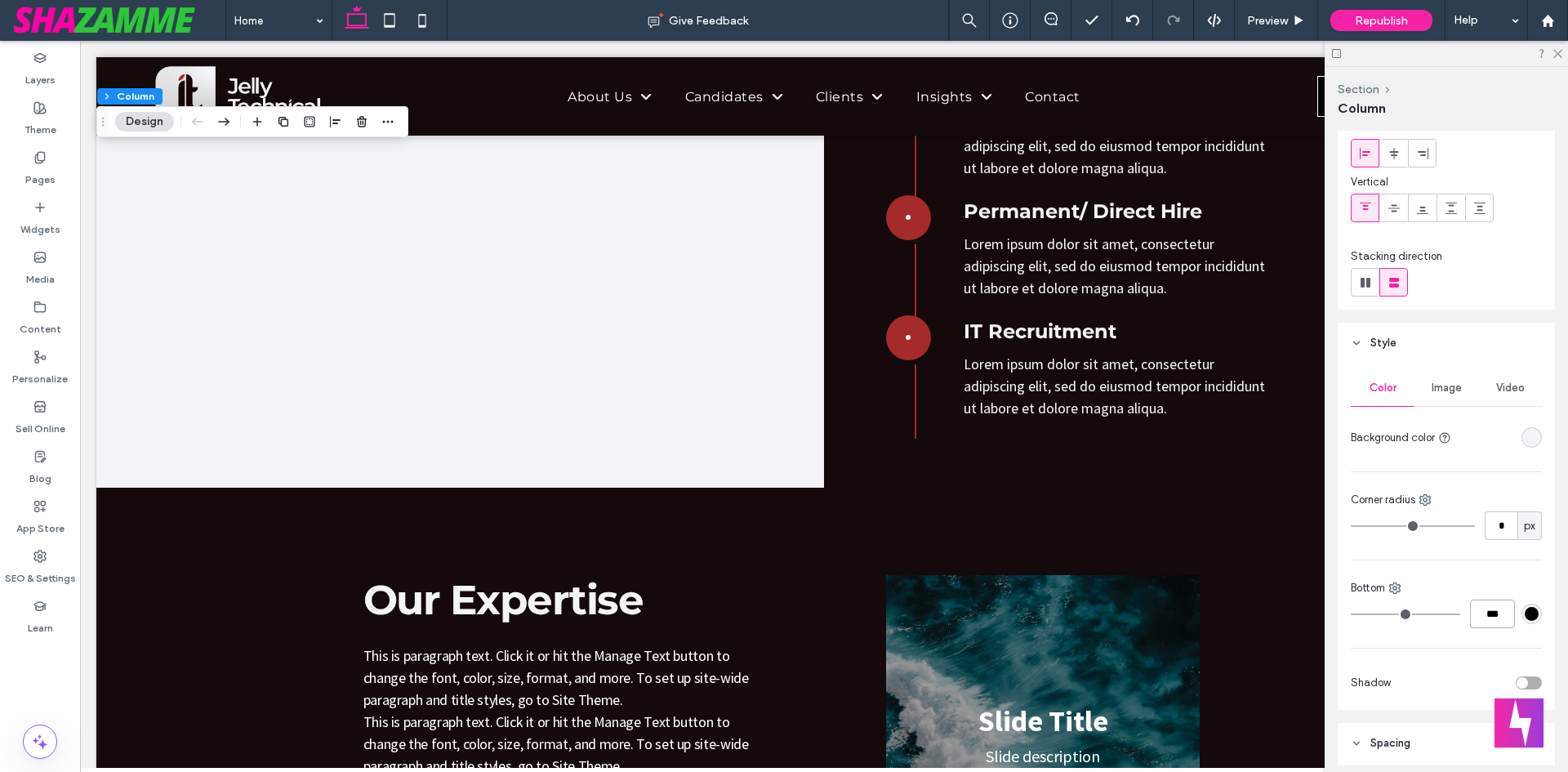
click at [1472, 617] on input "***" at bounding box center [1493, 614] width 45 height 28
type input "*"
type input "***"
click at [1525, 618] on div "#000000" at bounding box center [1531, 614] width 14 height 14
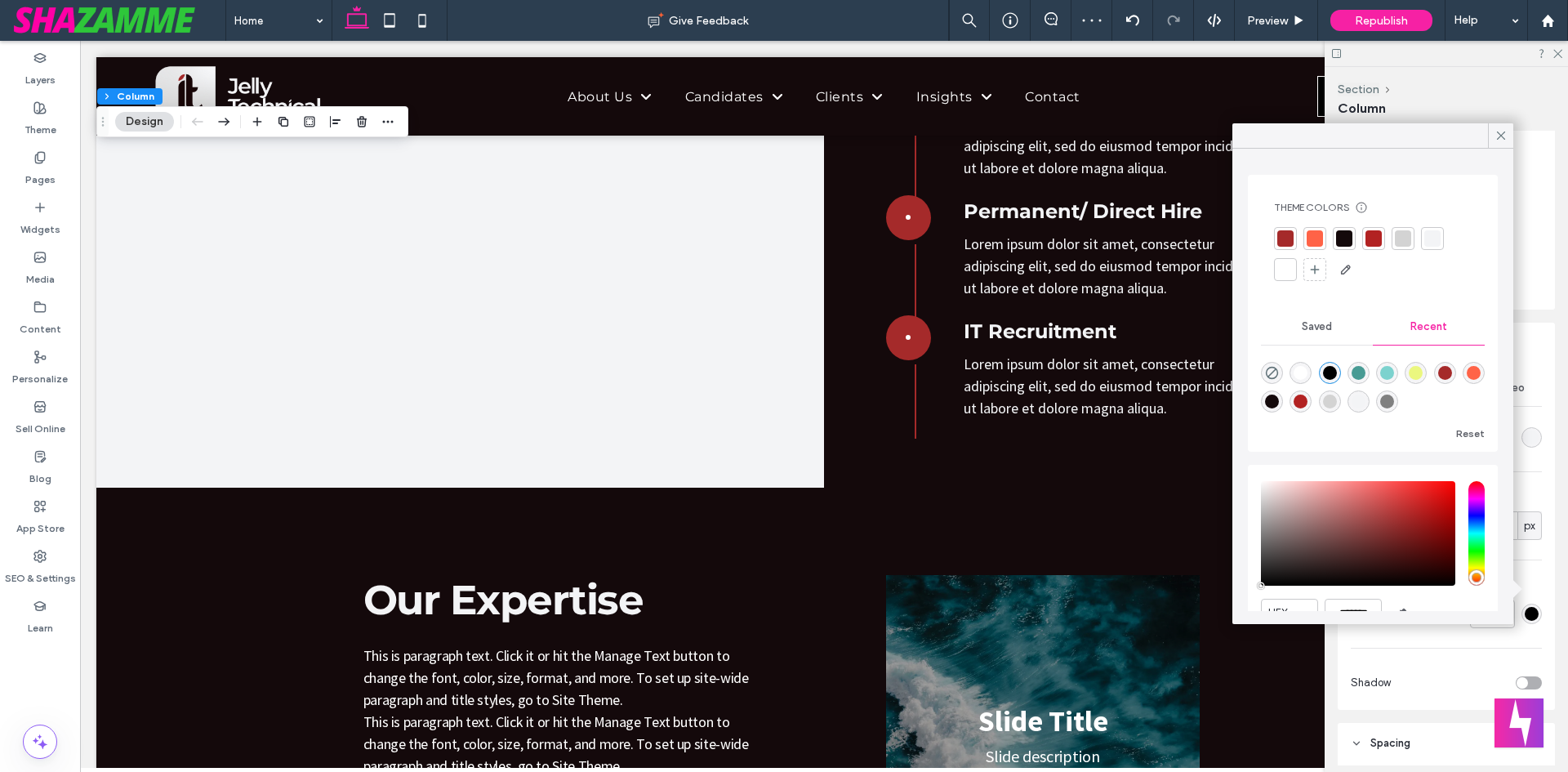
click at [1292, 268] on div at bounding box center [1286, 270] width 17 height 17
click at [1286, 18] on span "Preview" at bounding box center [1268, 20] width 40 height 14
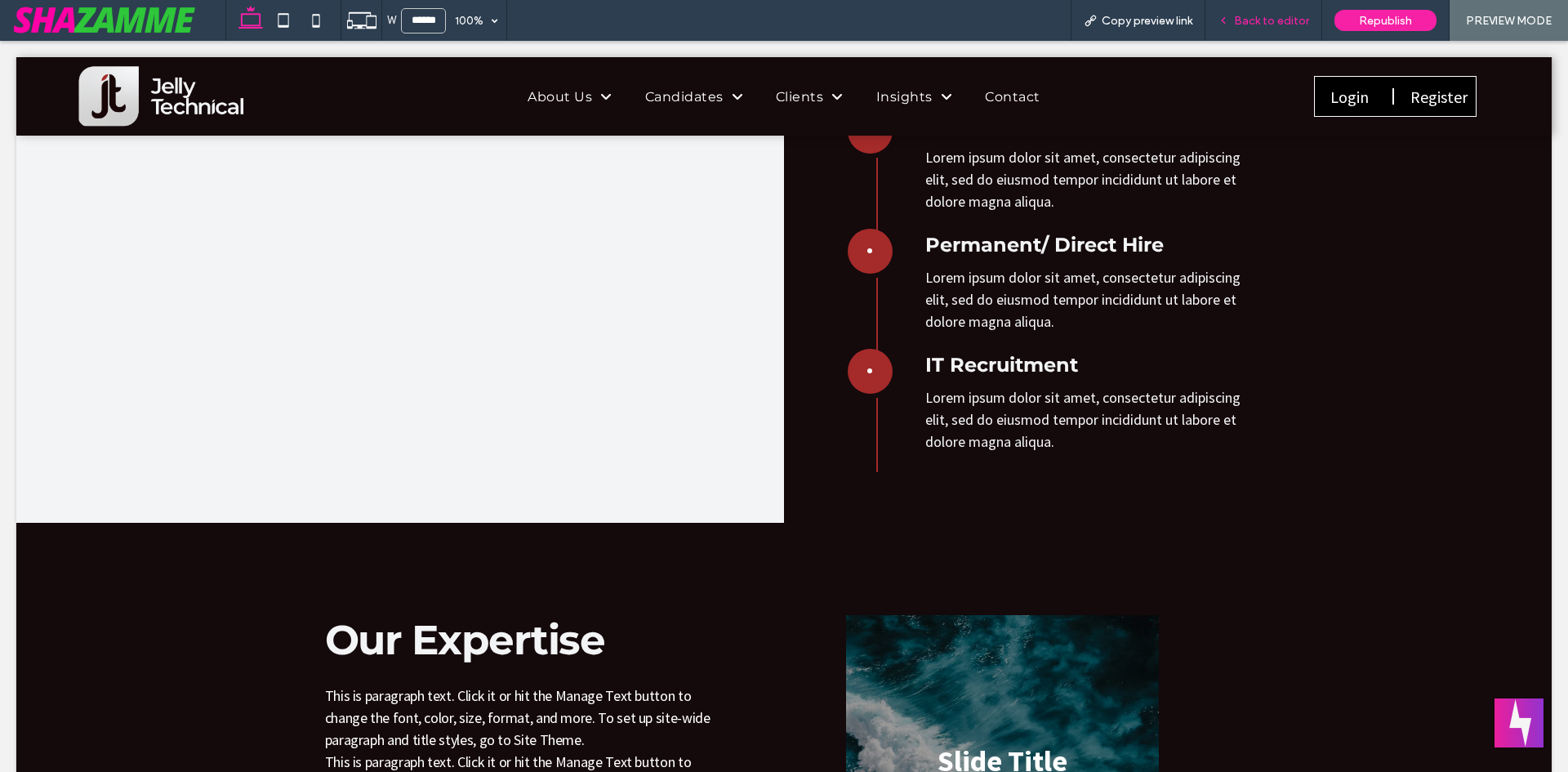
click at [1258, 23] on span "Back to editor" at bounding box center [1272, 20] width 75 height 14
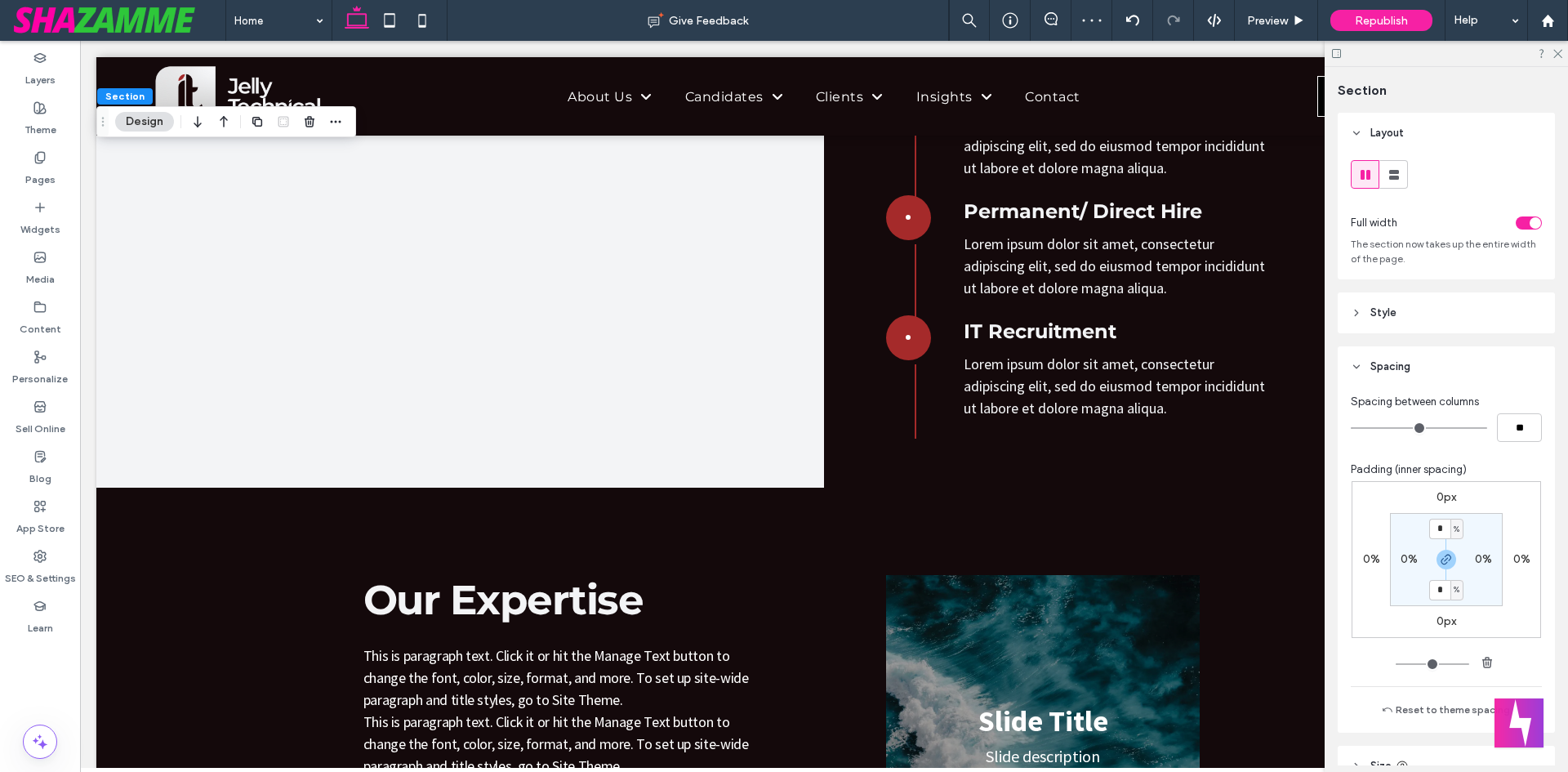
click at [1405, 305] on header "Style" at bounding box center [1447, 312] width 218 height 40
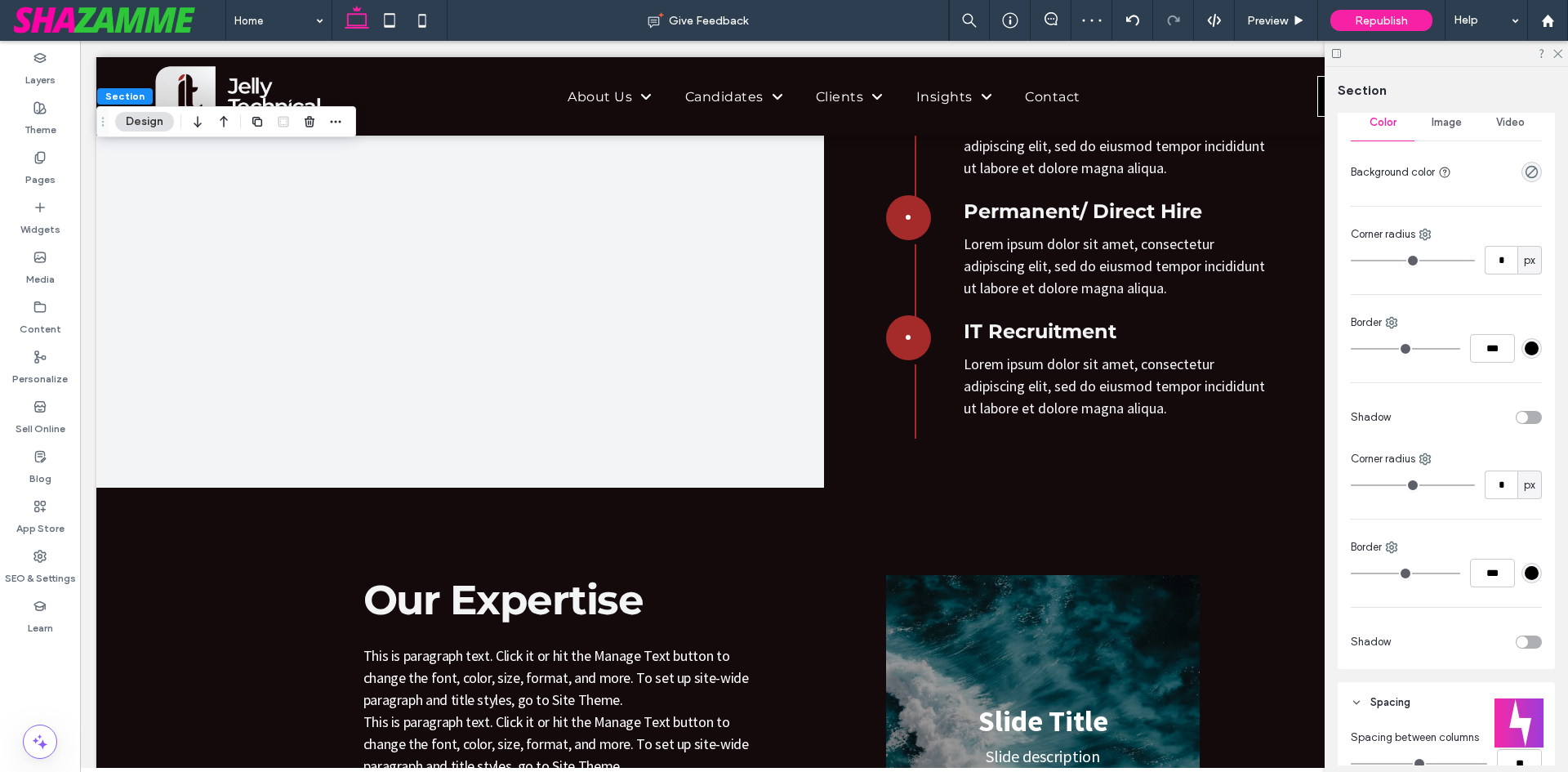
scroll to position [245, 0]
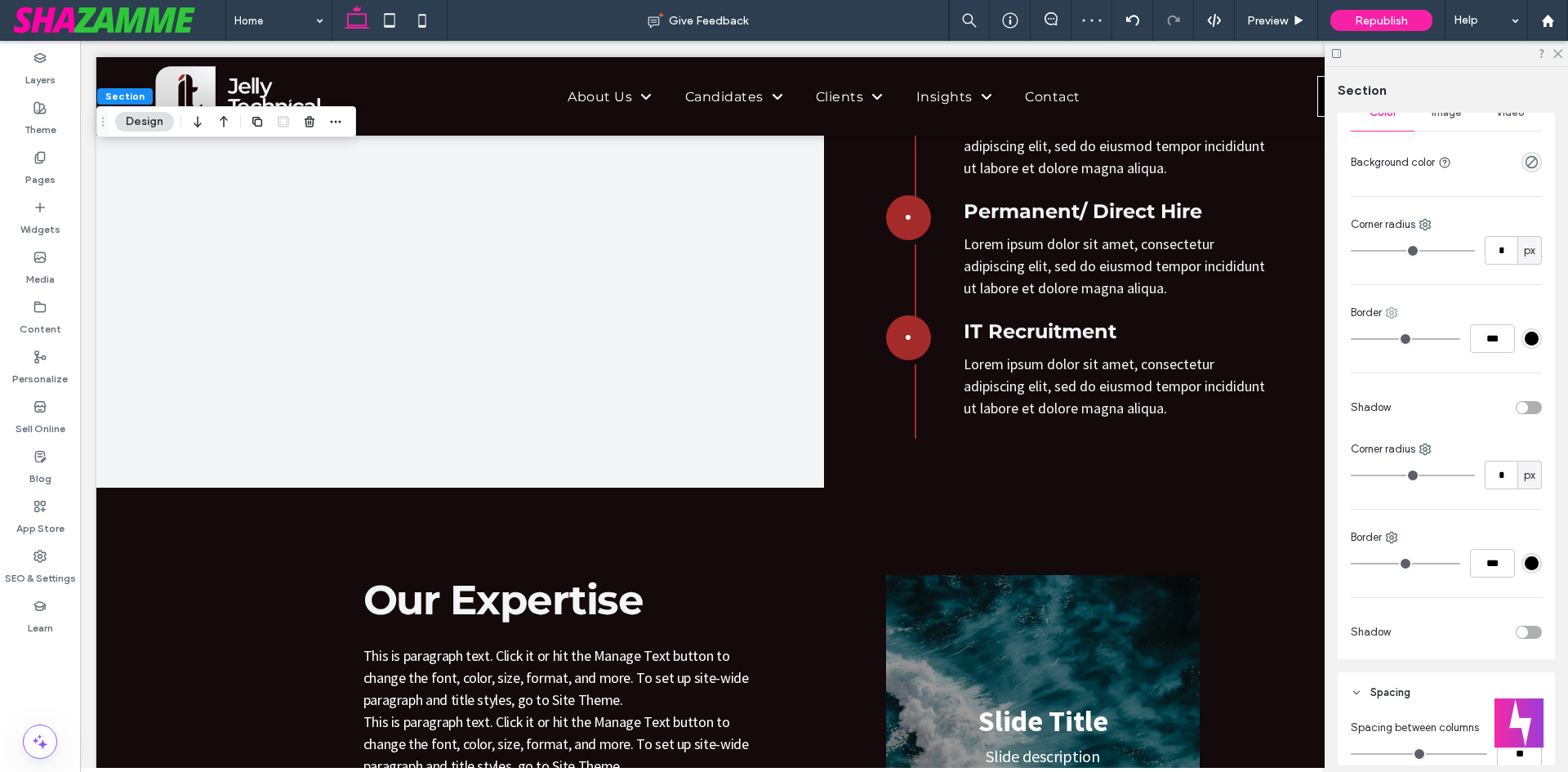
drag, startPoint x: 1406, startPoint y: 317, endPoint x: 1392, endPoint y: 313, distance: 14.6
click at [1392, 313] on div "Border" at bounding box center [1447, 313] width 191 height 17
click at [1392, 313] on use at bounding box center [1393, 313] width 11 height 11
click at [1404, 406] on use at bounding box center [1406, 411] width 13 height 13
click at [1482, 345] on input "***" at bounding box center [1493, 338] width 45 height 28
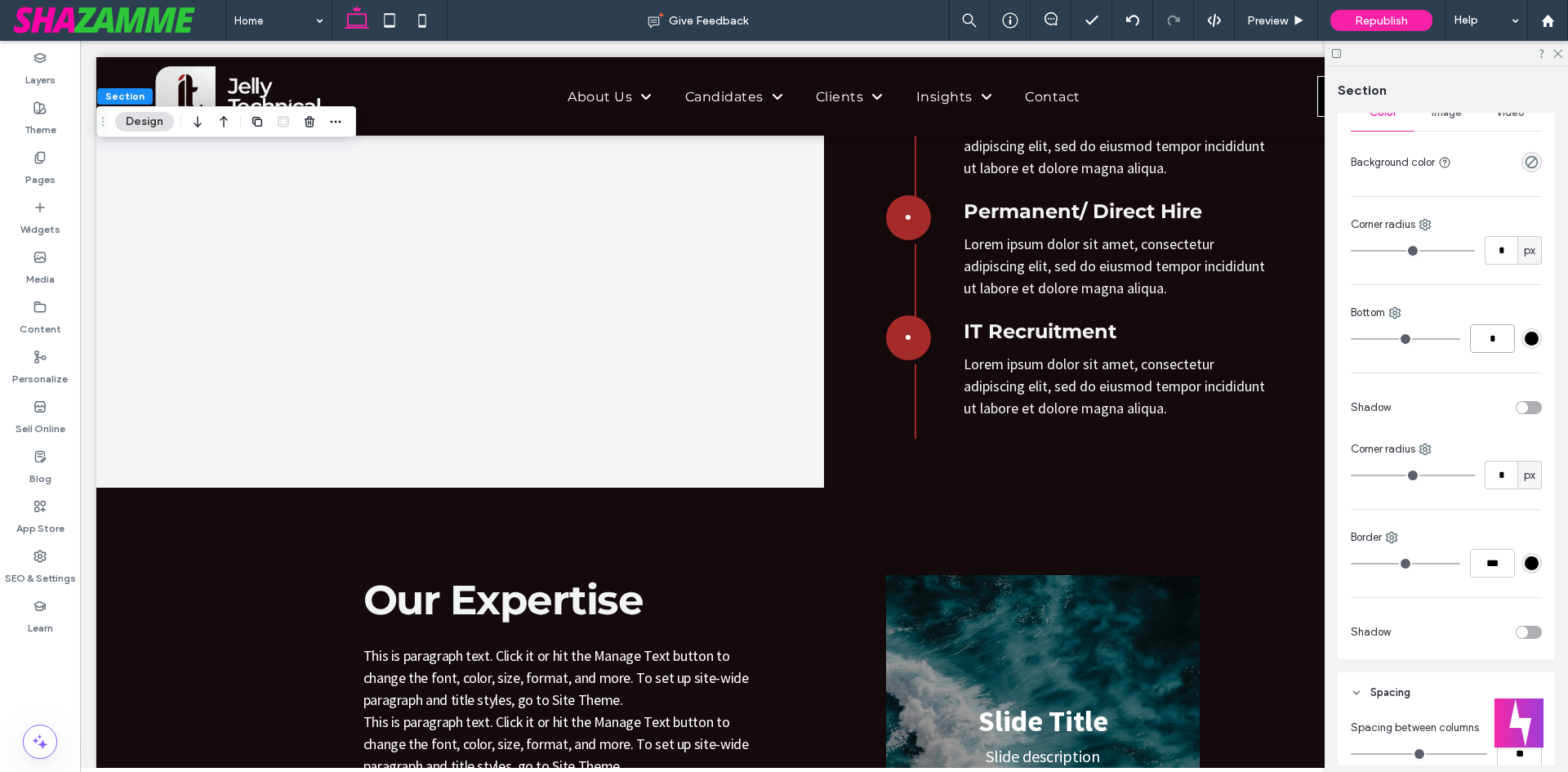
type input "*"
type input "***"
type input "*"
type input "***"
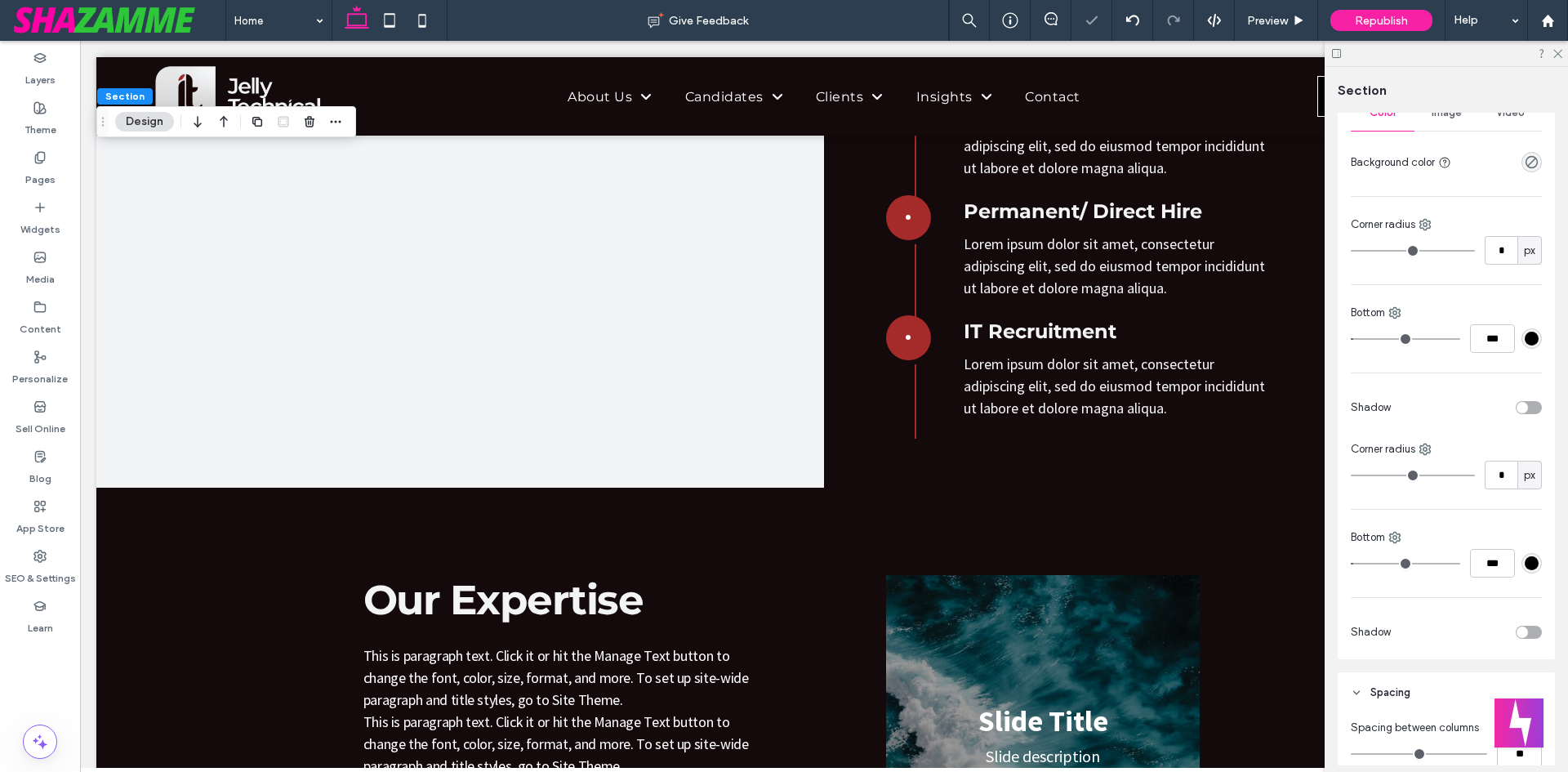
click at [1525, 344] on div "rgba(0, 0, 0, 1)" at bounding box center [1531, 338] width 14 height 14
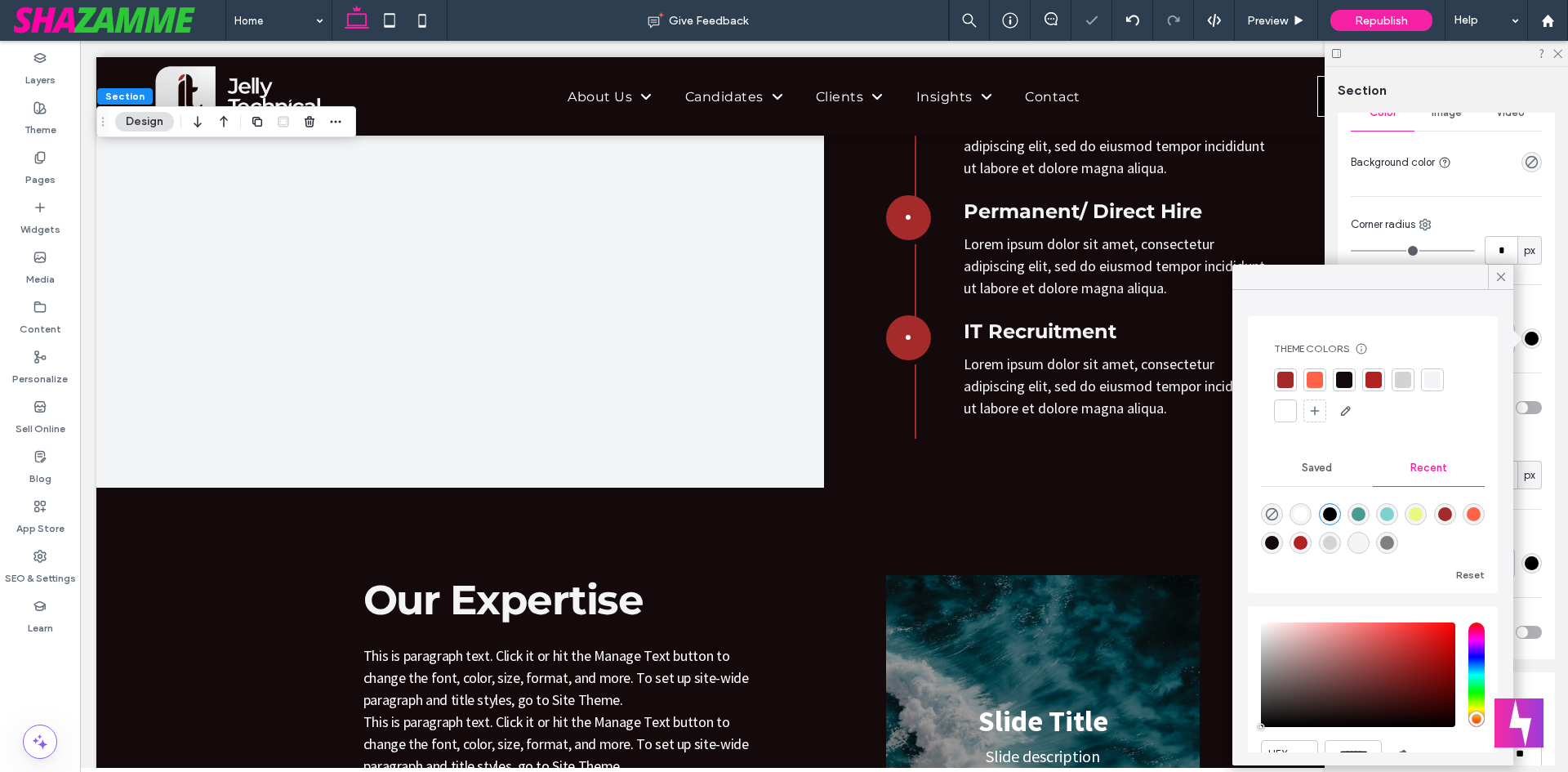
click at [1287, 410] on div at bounding box center [1286, 411] width 17 height 17
click at [1494, 277] on icon at bounding box center [1501, 277] width 15 height 15
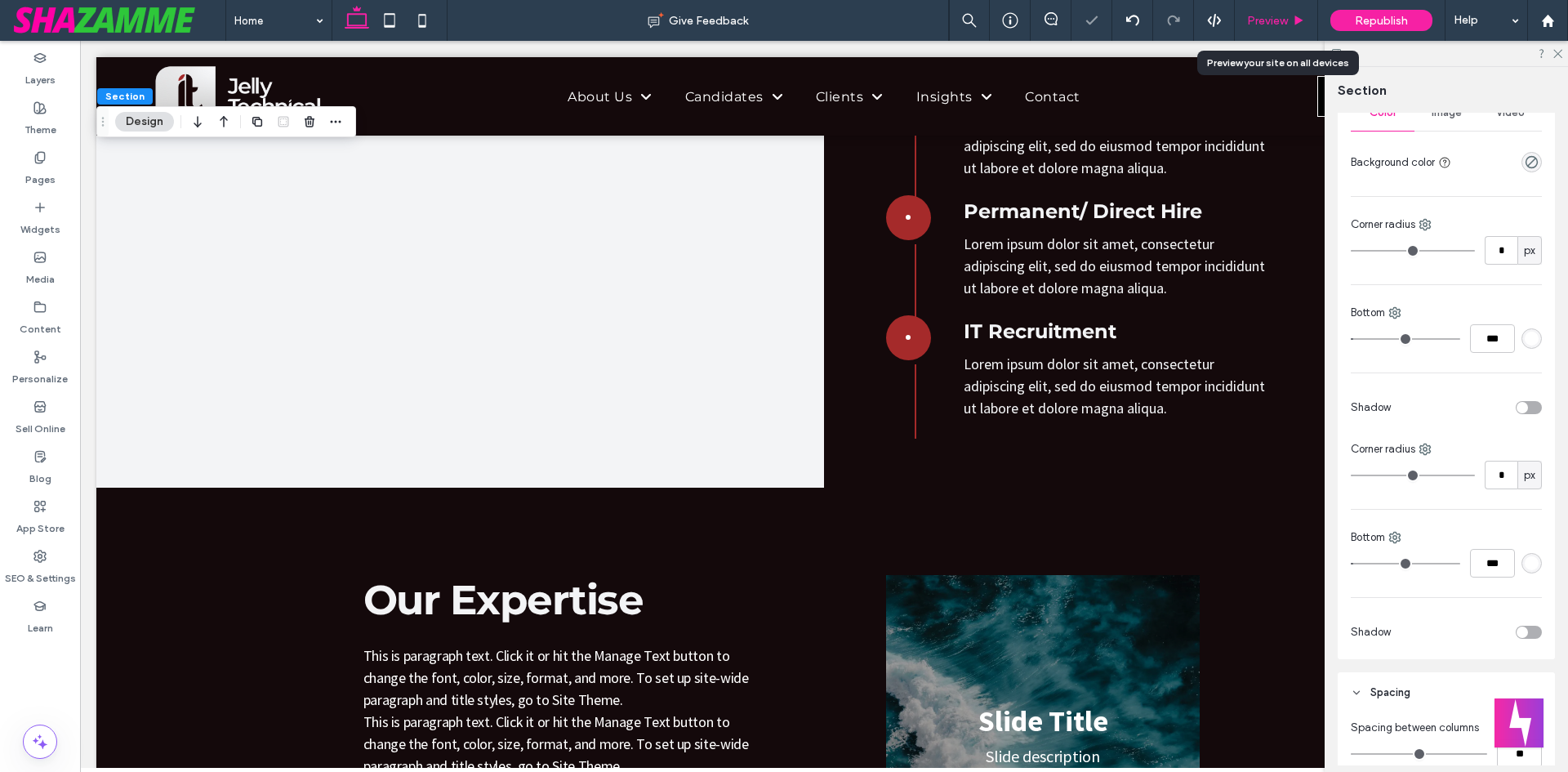
click at [1281, 16] on span "Preview" at bounding box center [1268, 20] width 40 height 14
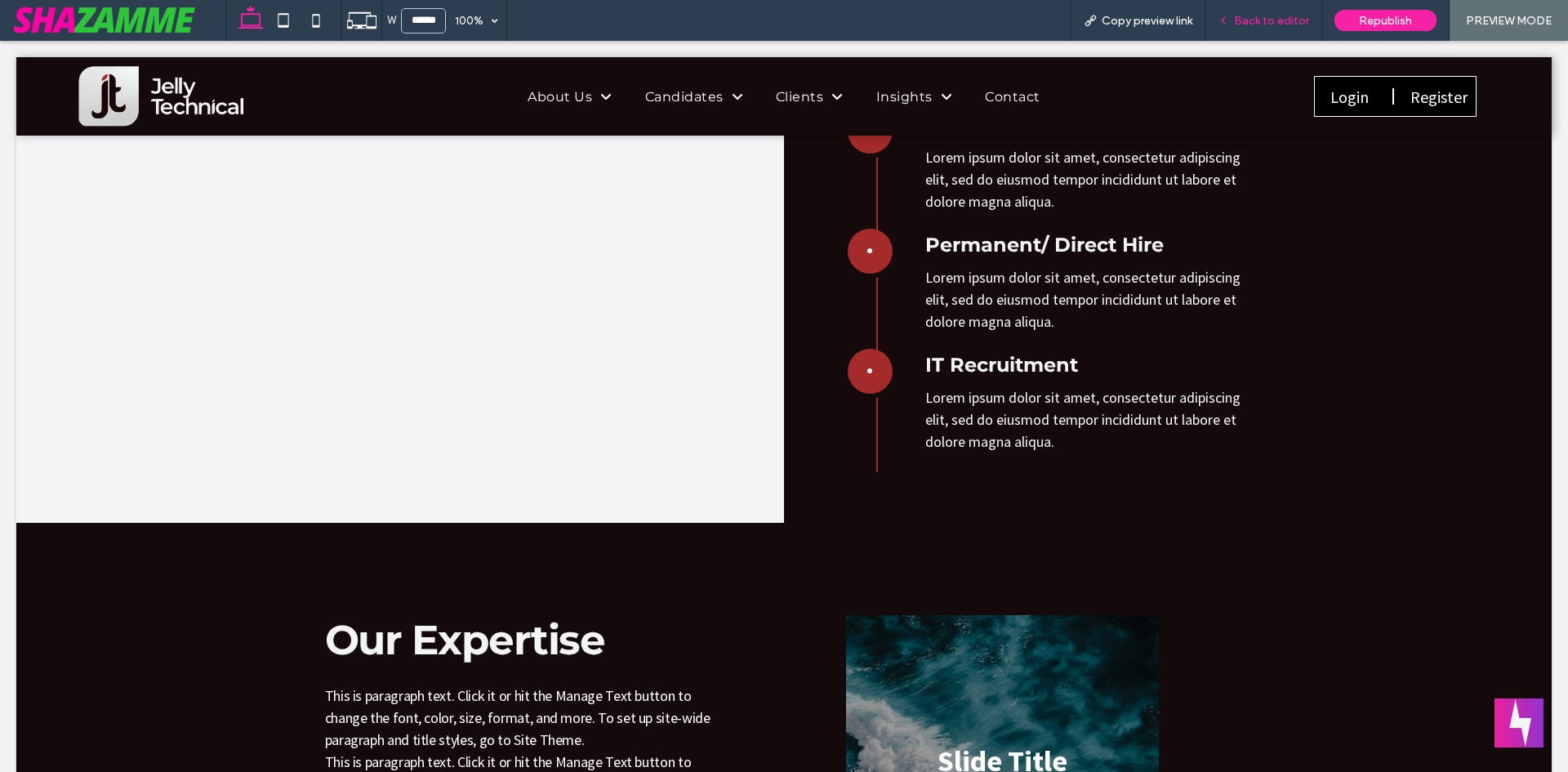
click at [1286, 13] on div "Back to editor" at bounding box center [1263, 20] width 117 height 40
click at [1235, 14] on div "Back to editor" at bounding box center [1263, 20] width 116 height 14
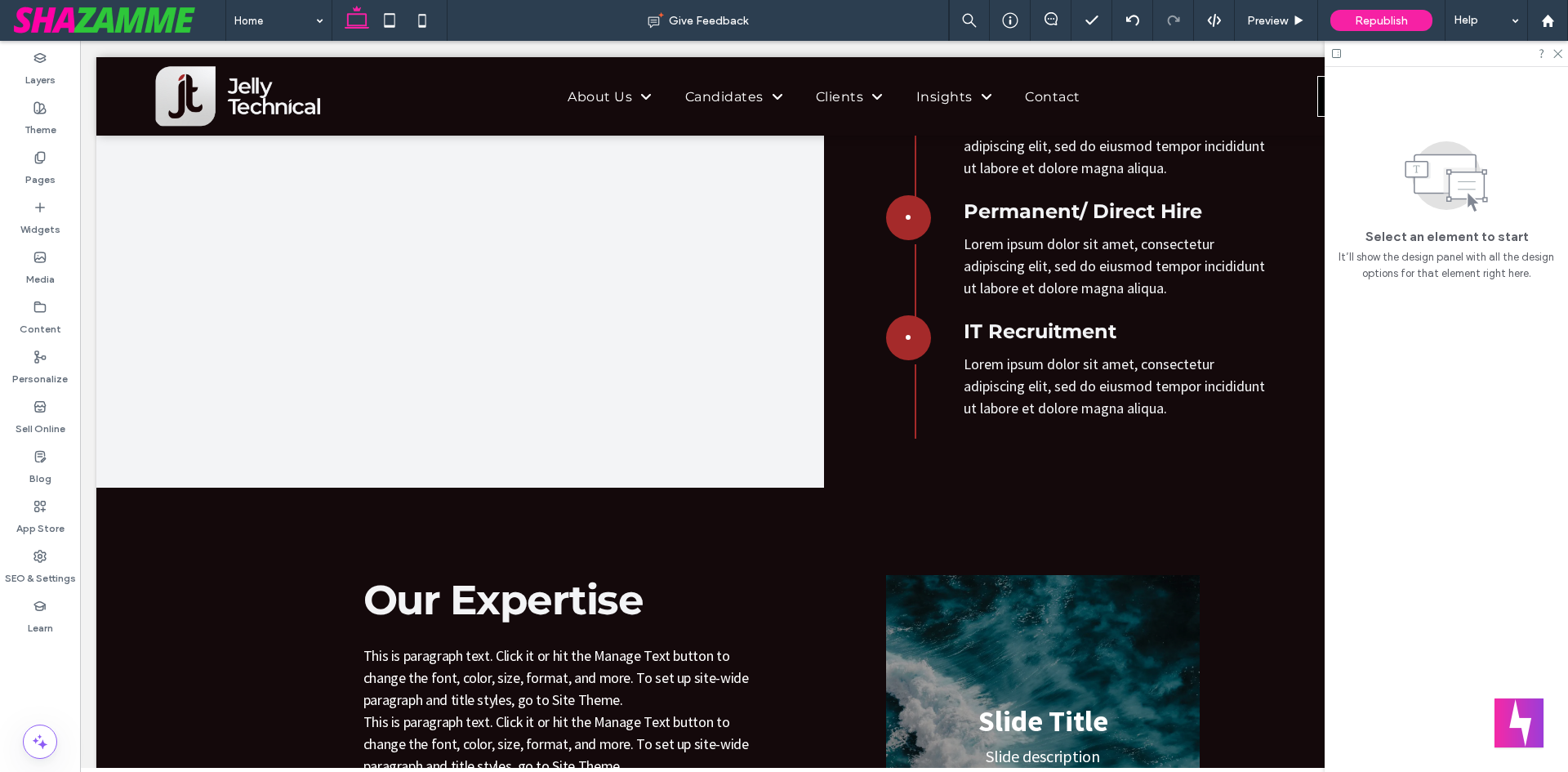
click at [213, 5] on span at bounding box center [118, 20] width 213 height 33
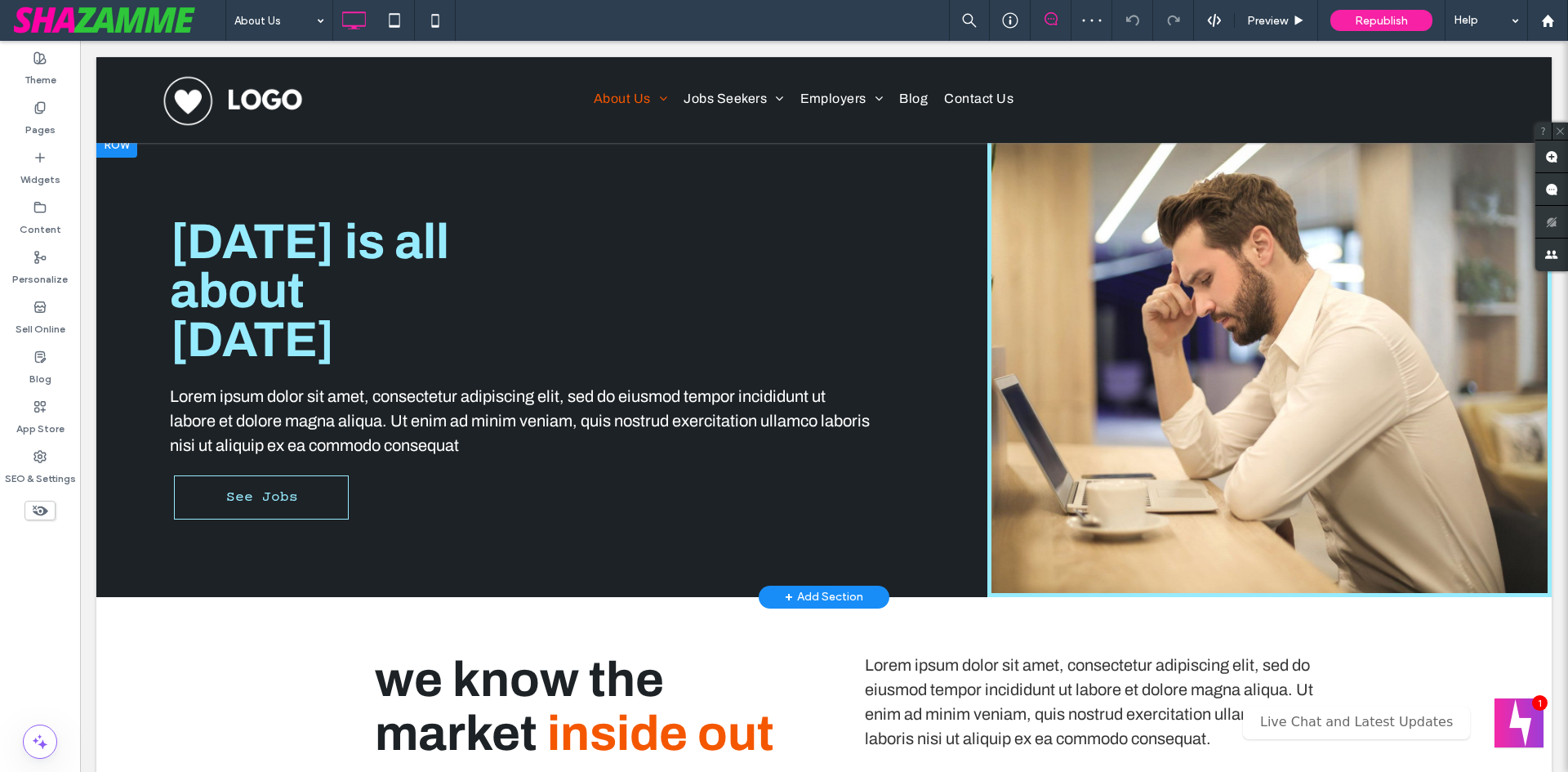
click at [118, 144] on div at bounding box center [117, 144] width 40 height 26
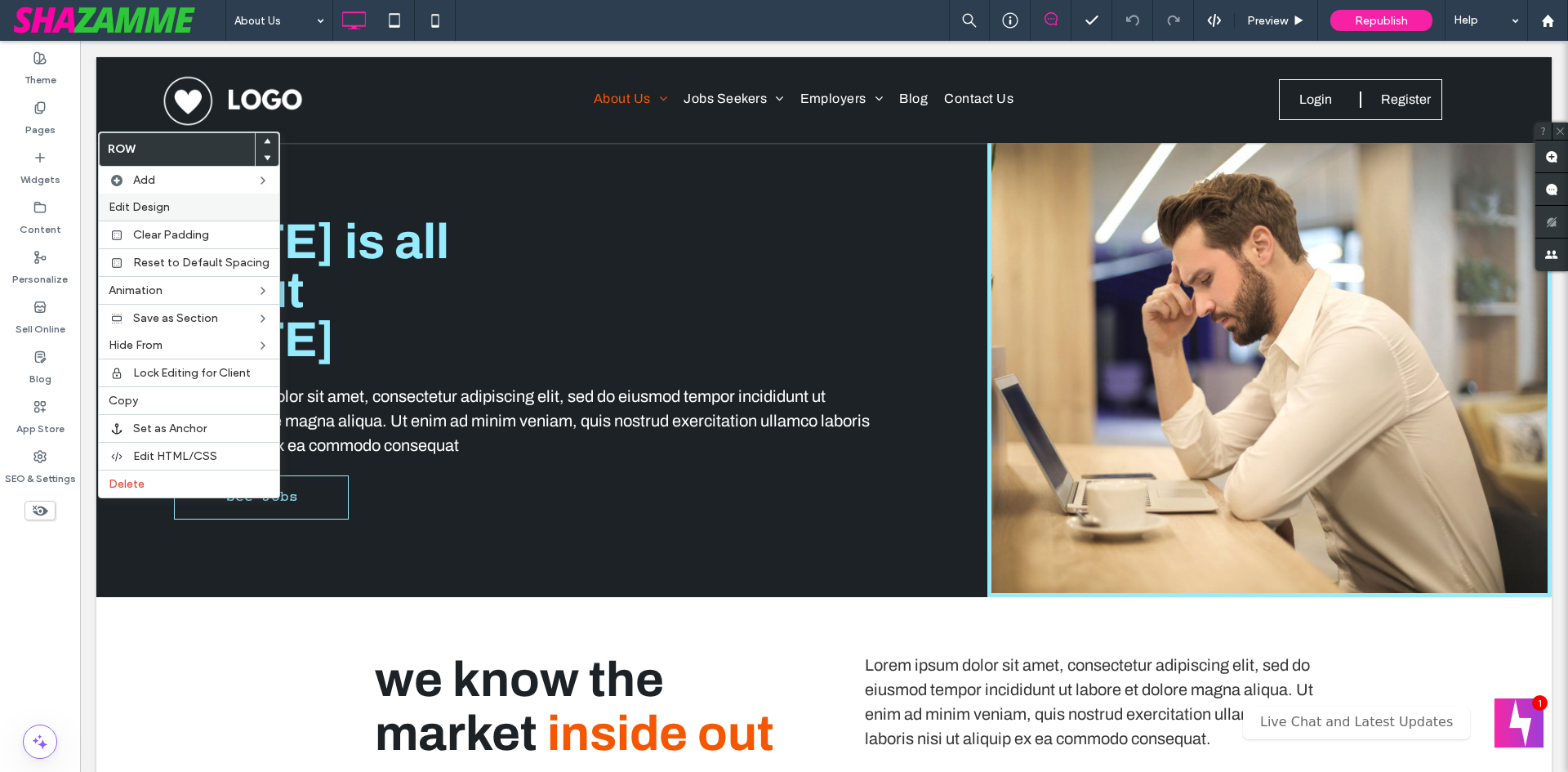
click at [149, 198] on div "Edit Design" at bounding box center [189, 207] width 181 height 27
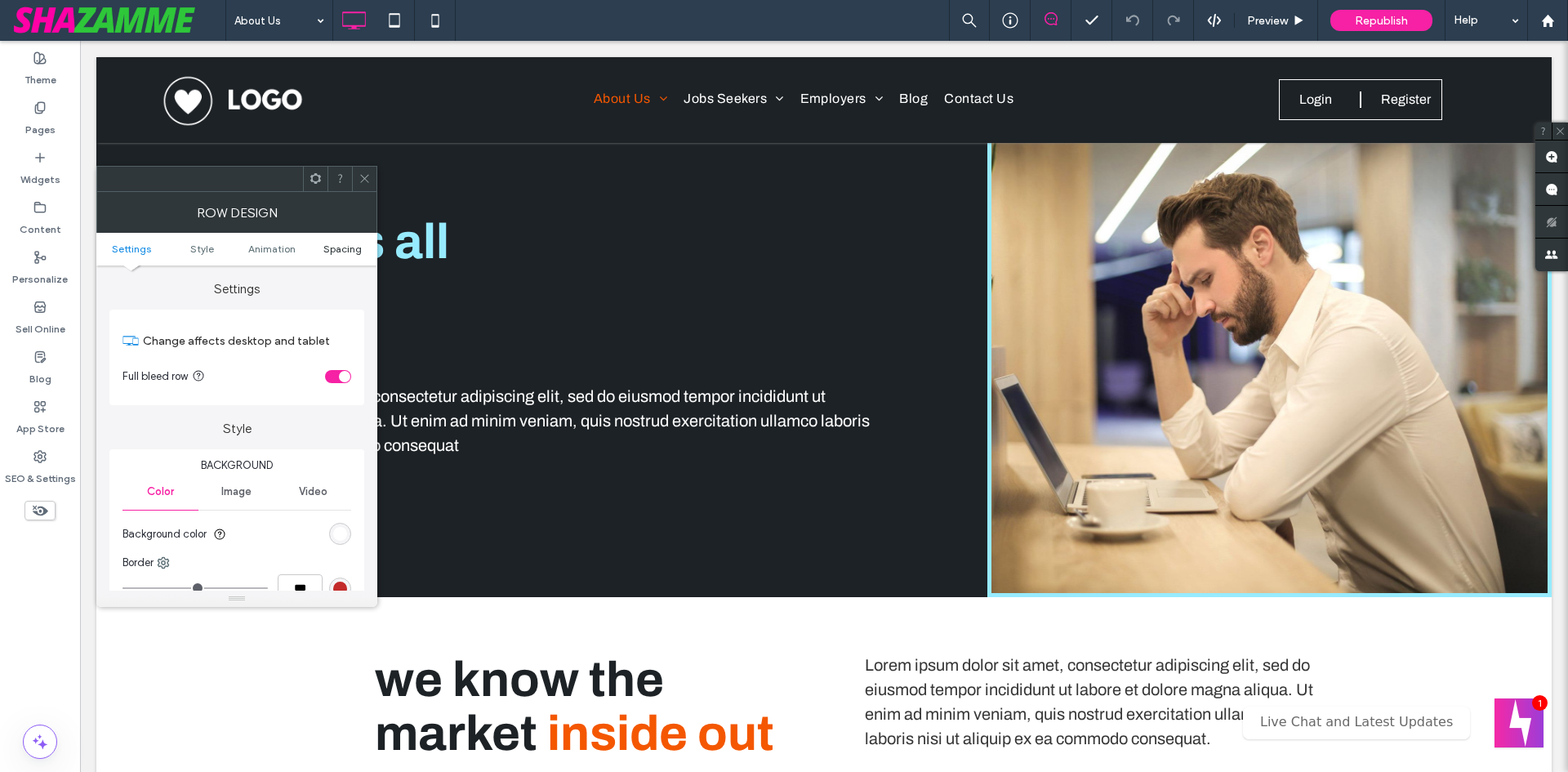
click at [354, 249] on span "Spacing" at bounding box center [343, 248] width 39 height 12
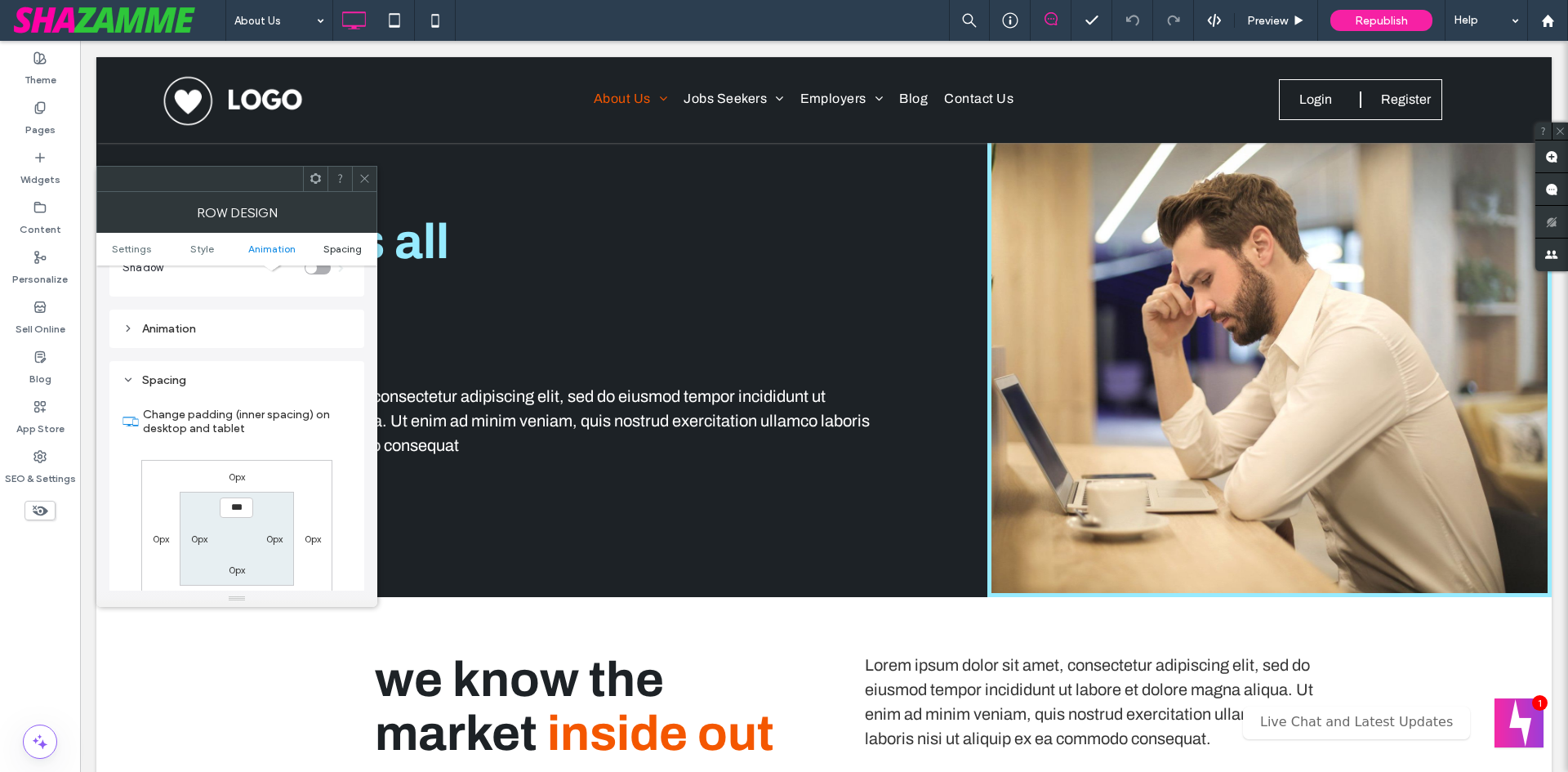
scroll to position [461, 0]
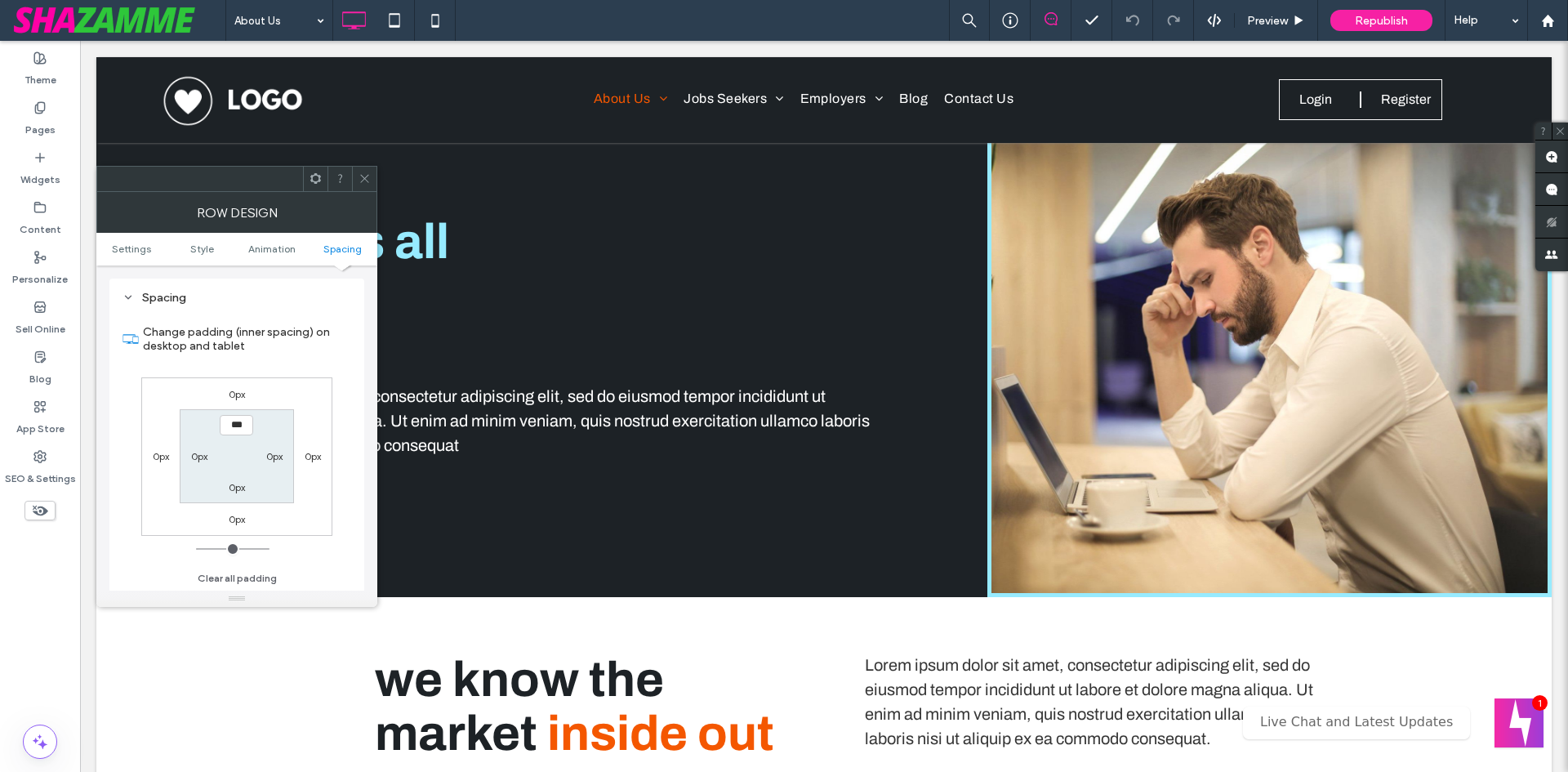
click at [365, 177] on icon at bounding box center [364, 178] width 12 height 12
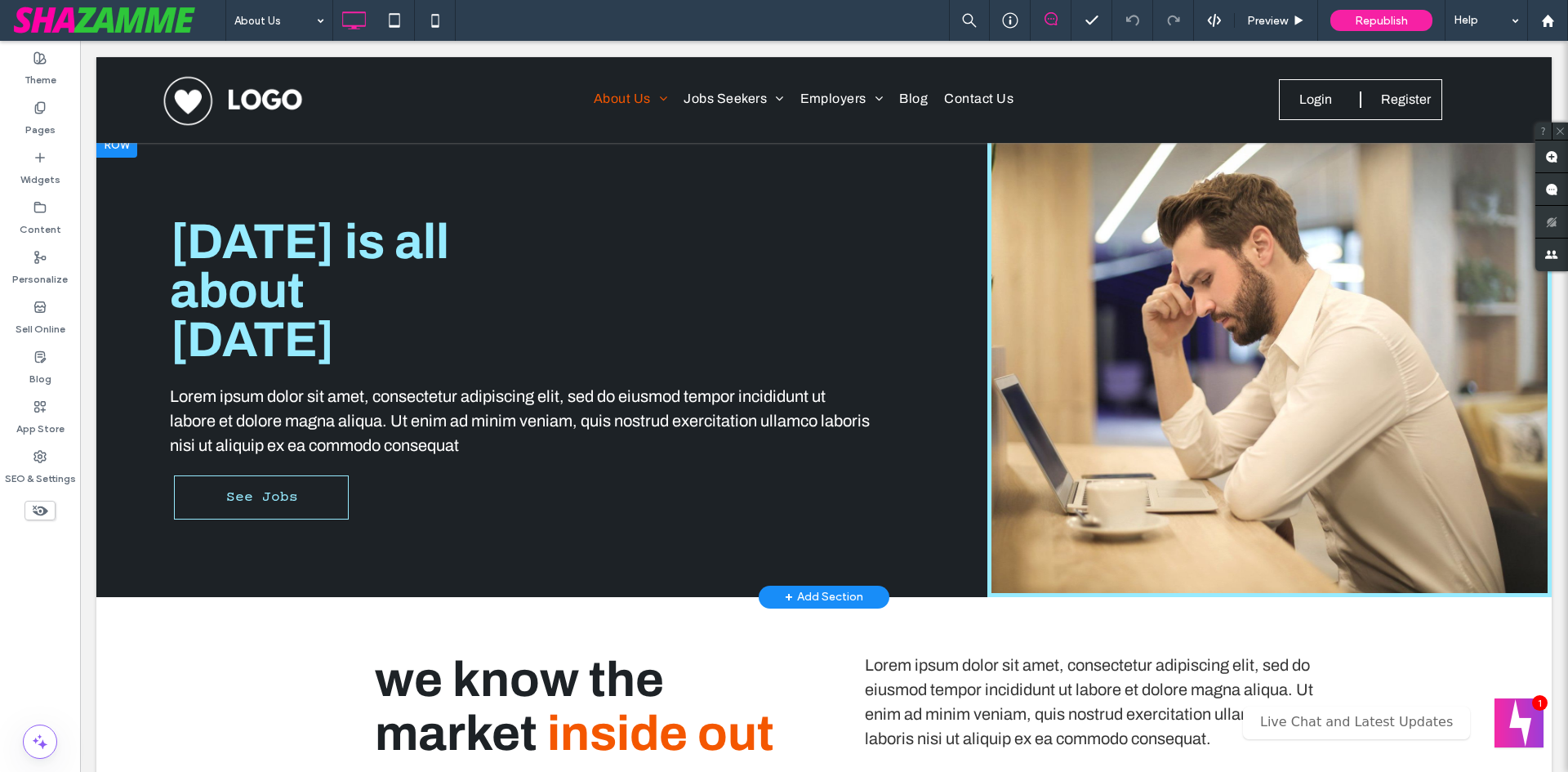
click at [173, 191] on div "Today is all about tomorrow Lorem ipsum dolor sit amet, consectetur adipiscing …" at bounding box center [521, 364] width 849 height 465
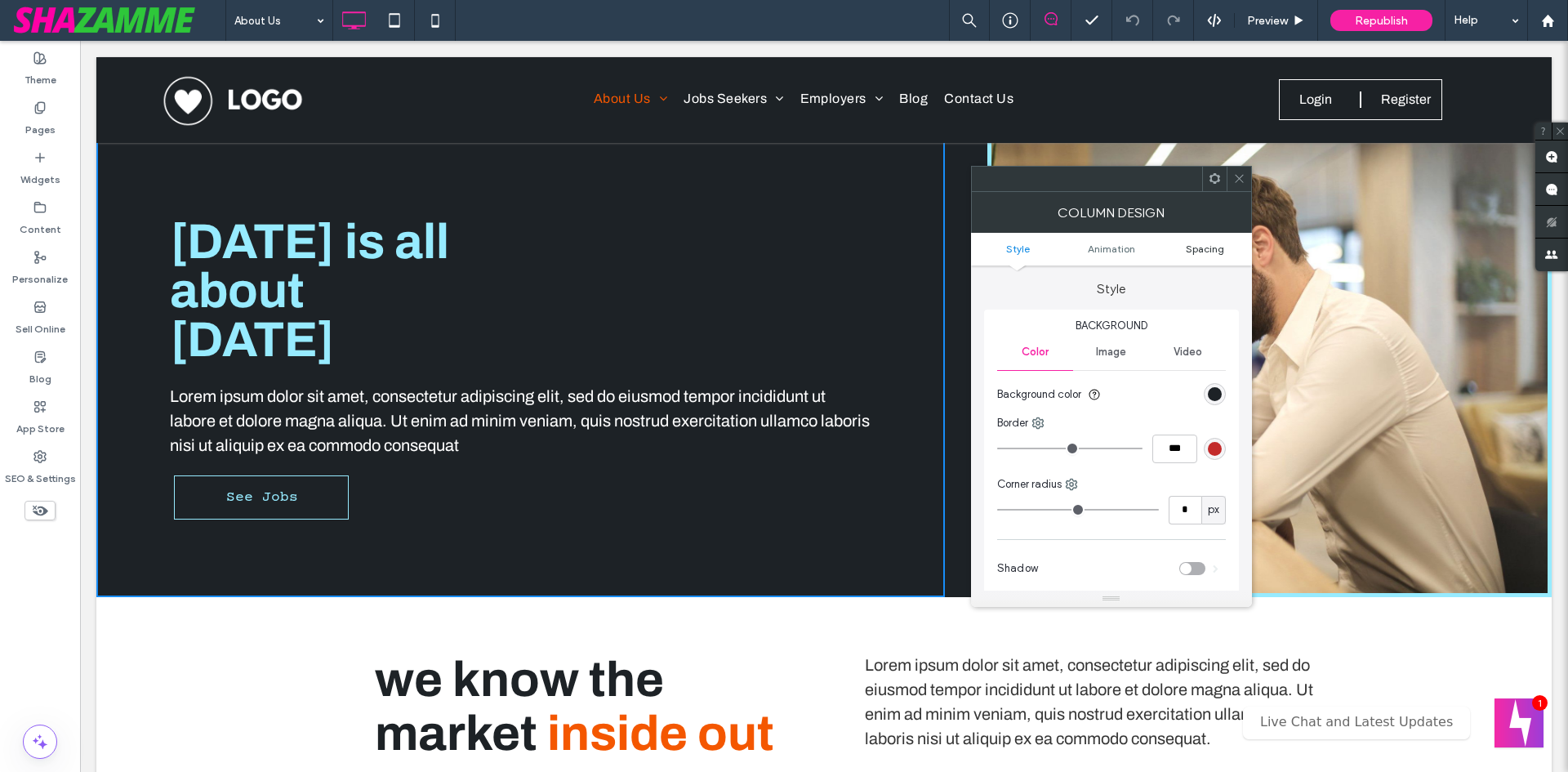
click at [1213, 255] on span "Spacing" at bounding box center [1205, 248] width 39 height 12
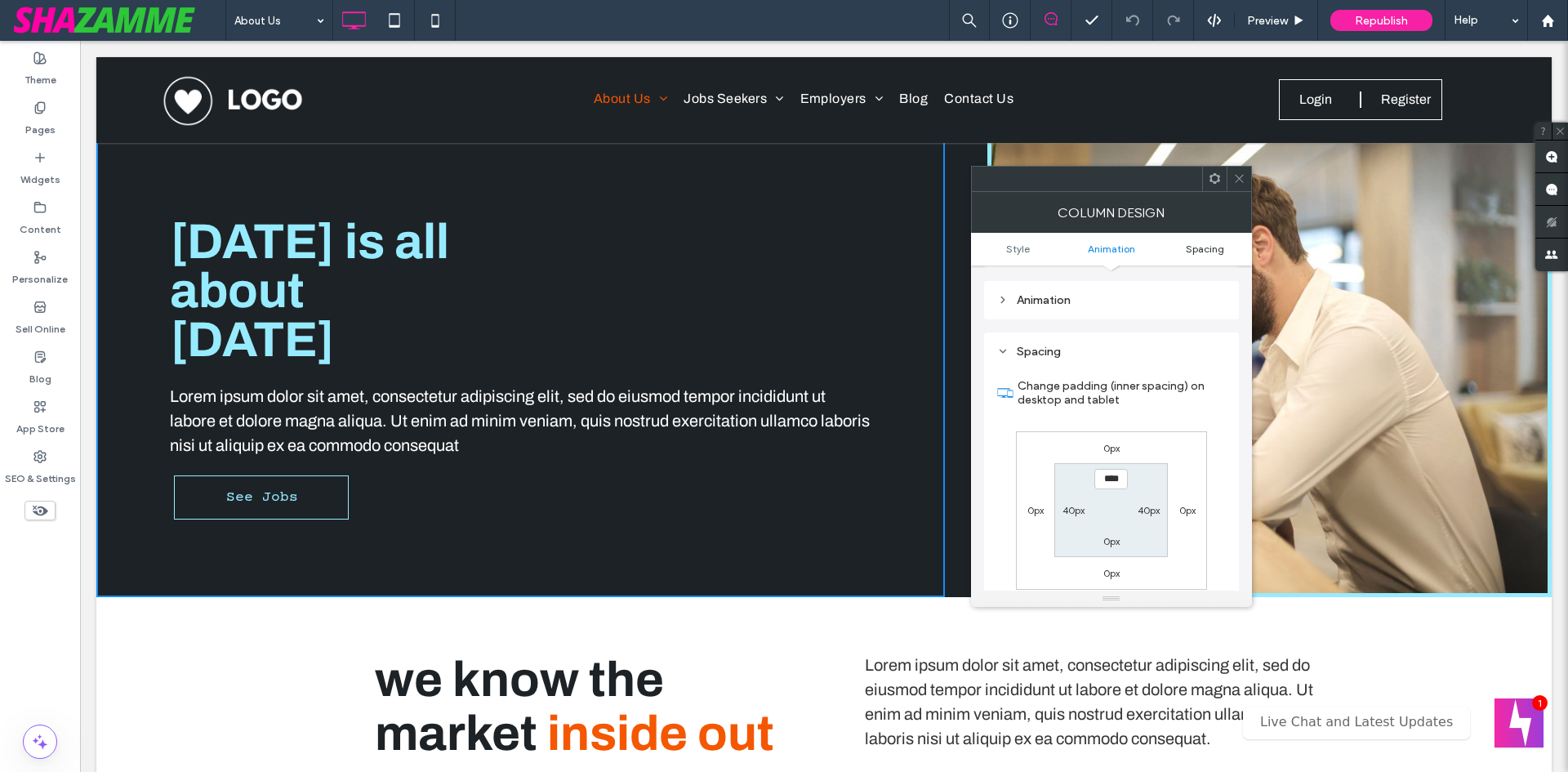
scroll to position [383, 0]
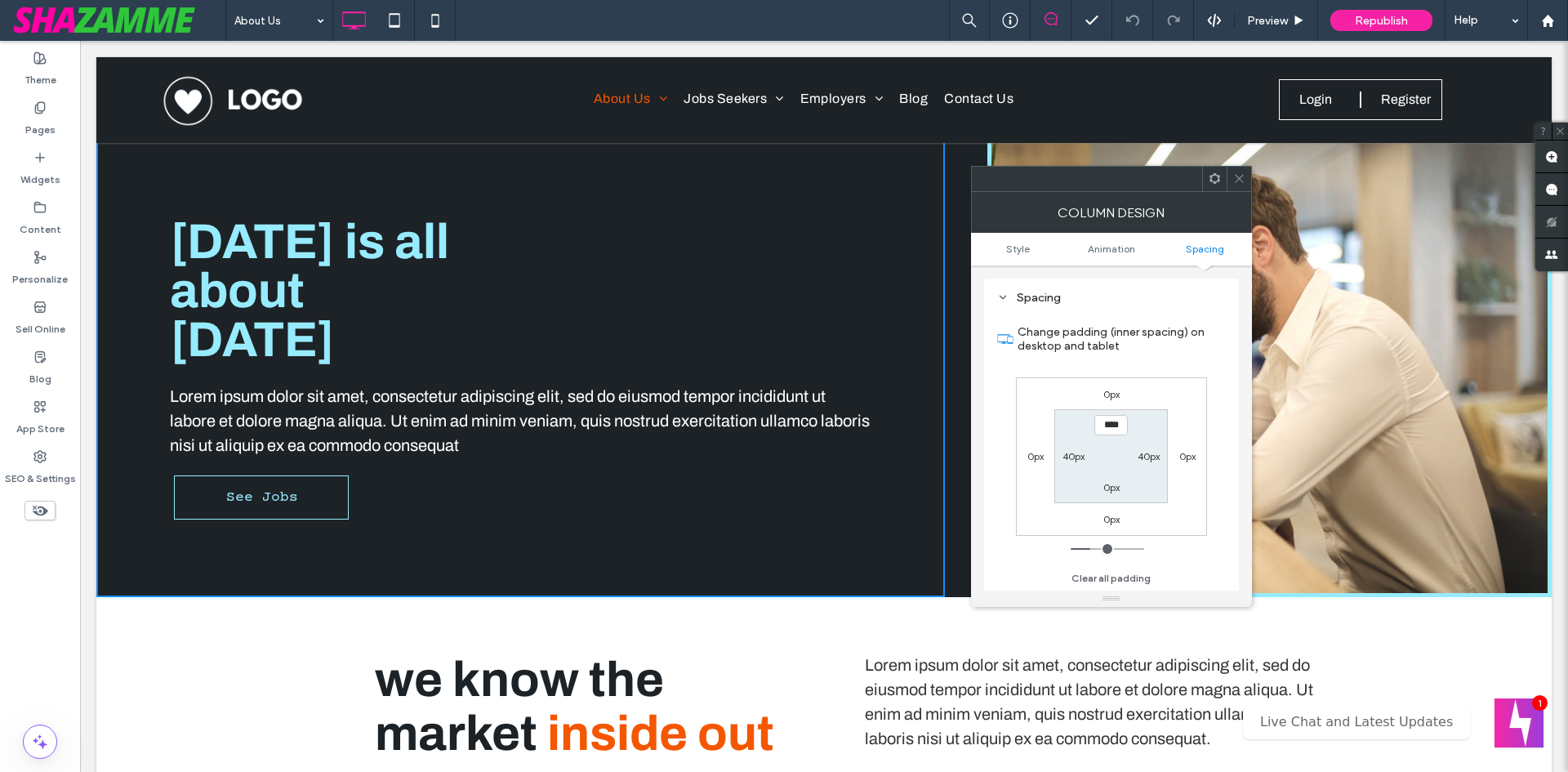
click at [1236, 176] on use at bounding box center [1239, 178] width 8 height 8
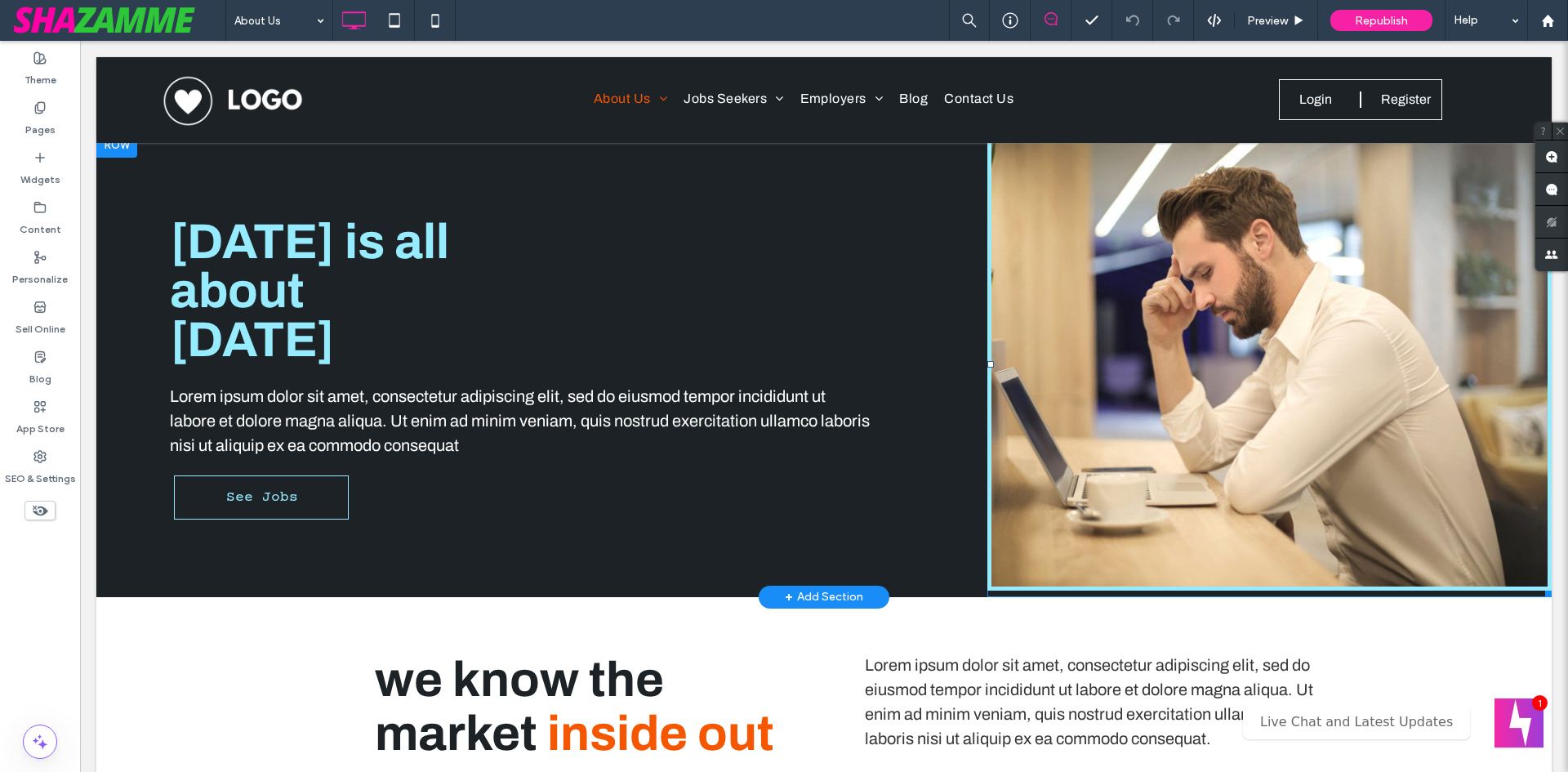
click at [1007, 225] on img at bounding box center [1269, 358] width 564 height 465
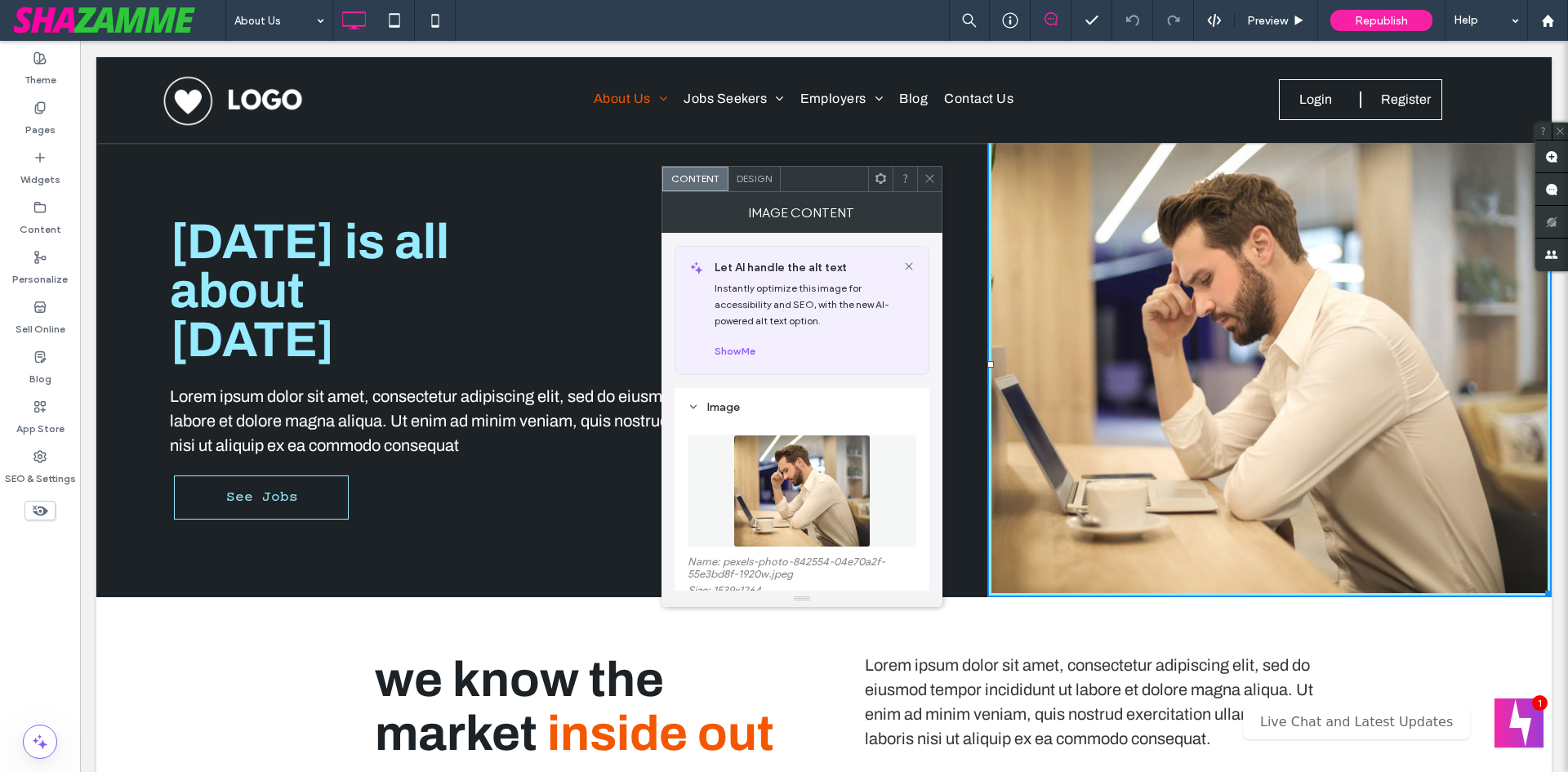
click at [753, 174] on span "Design" at bounding box center [754, 178] width 35 height 12
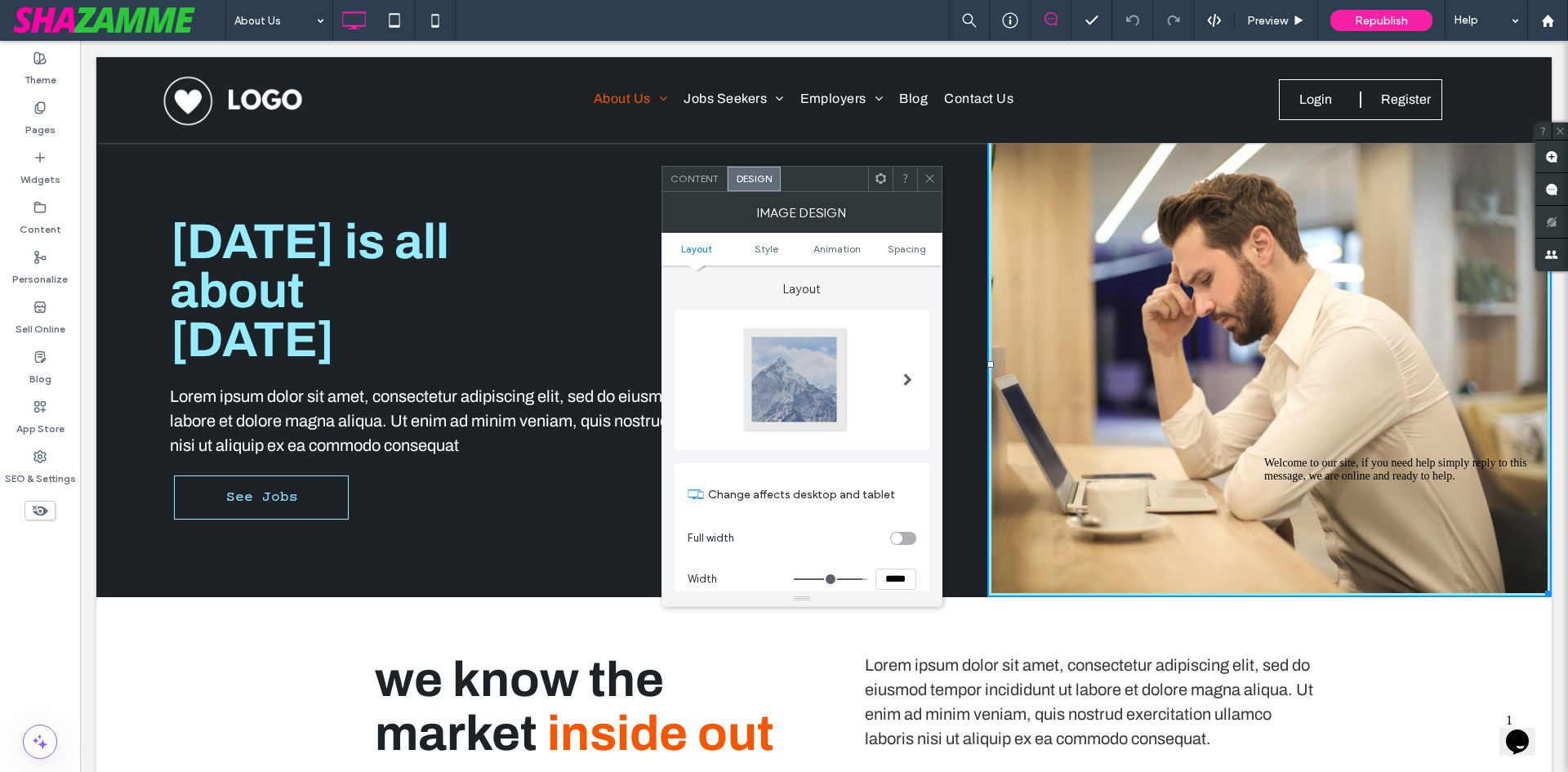
scroll to position [82, 0]
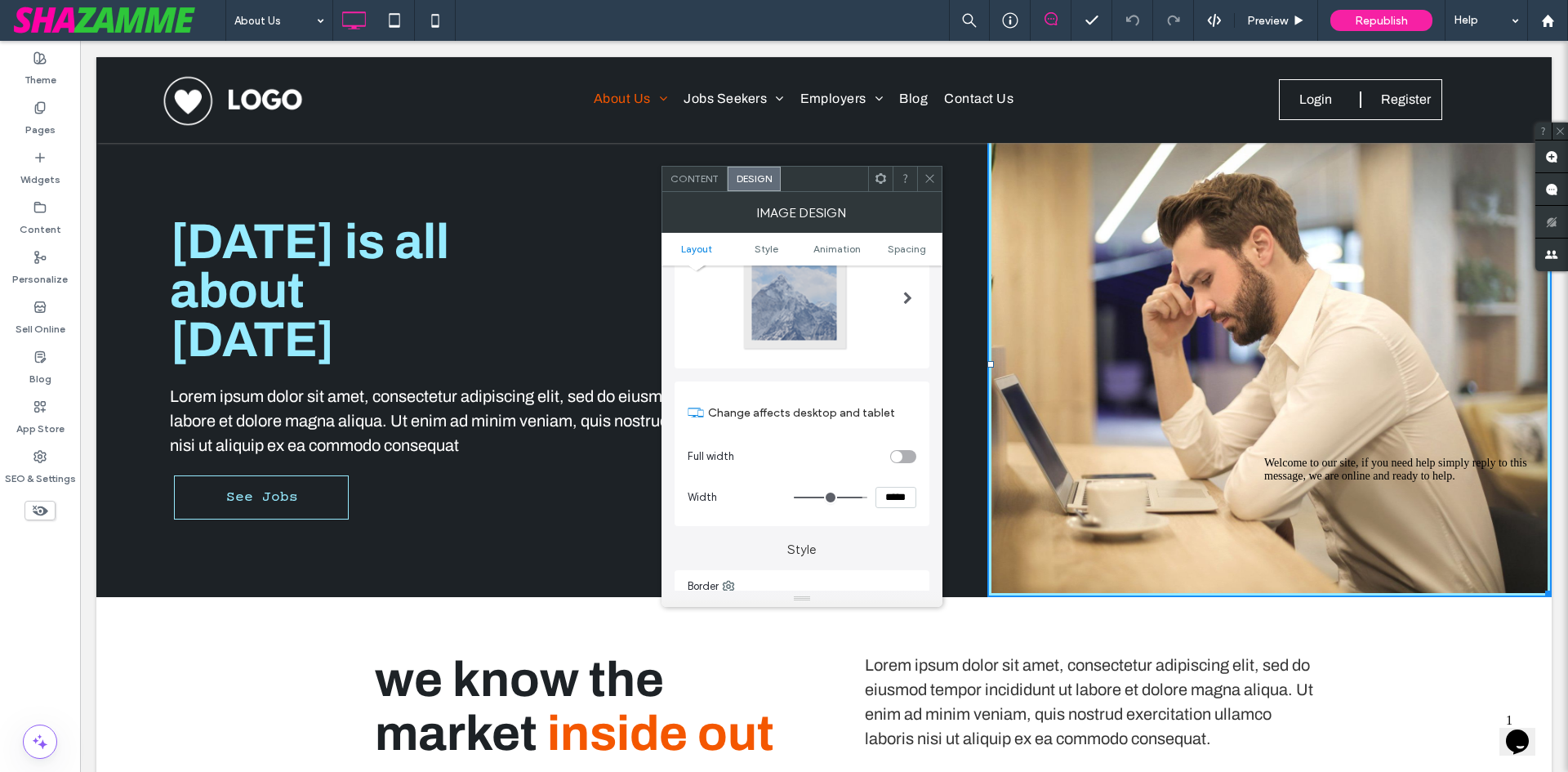
click at [932, 177] on icon at bounding box center [930, 178] width 12 height 12
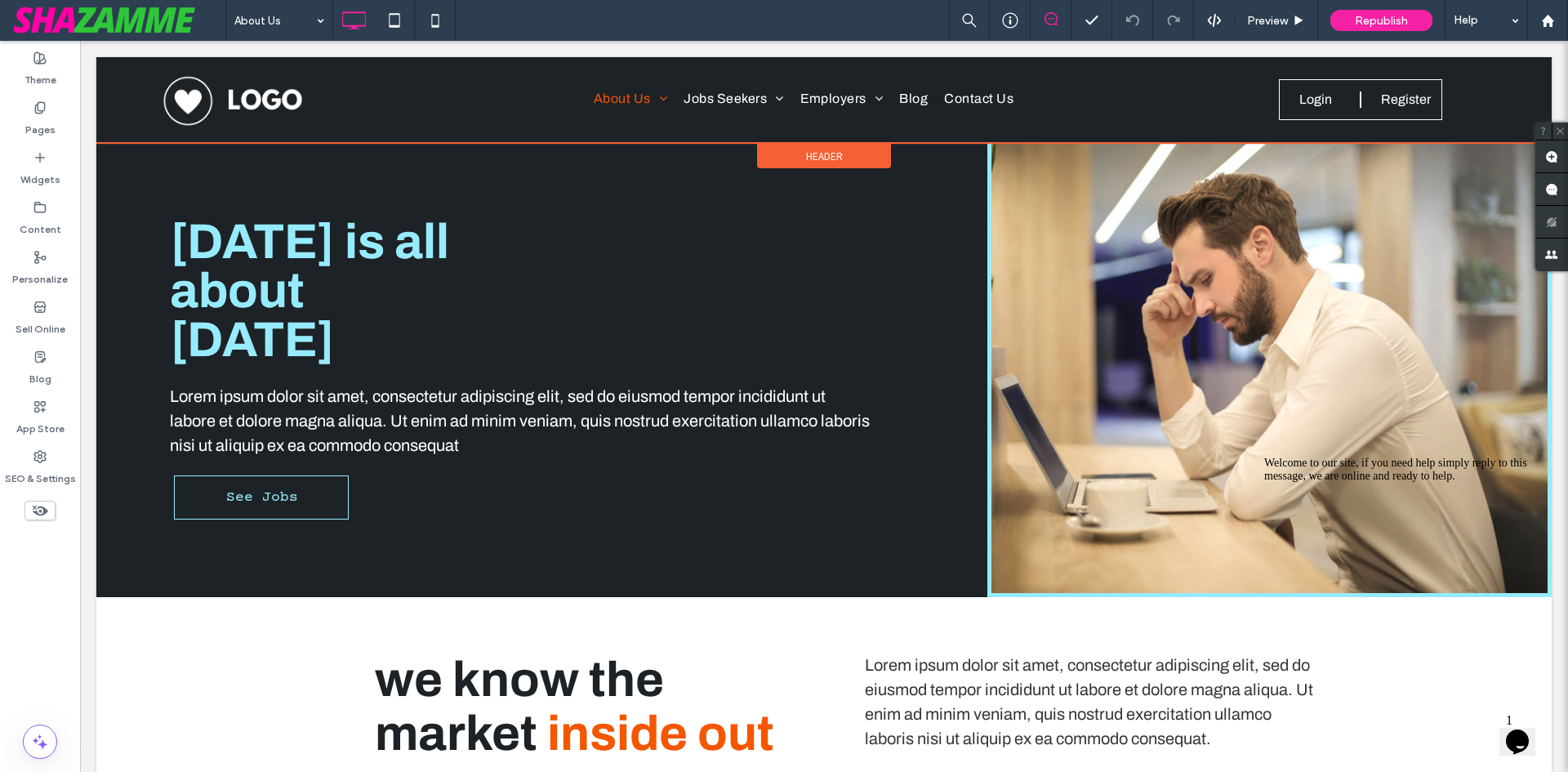
click at [811, 160] on span "Header" at bounding box center [825, 156] width 37 height 14
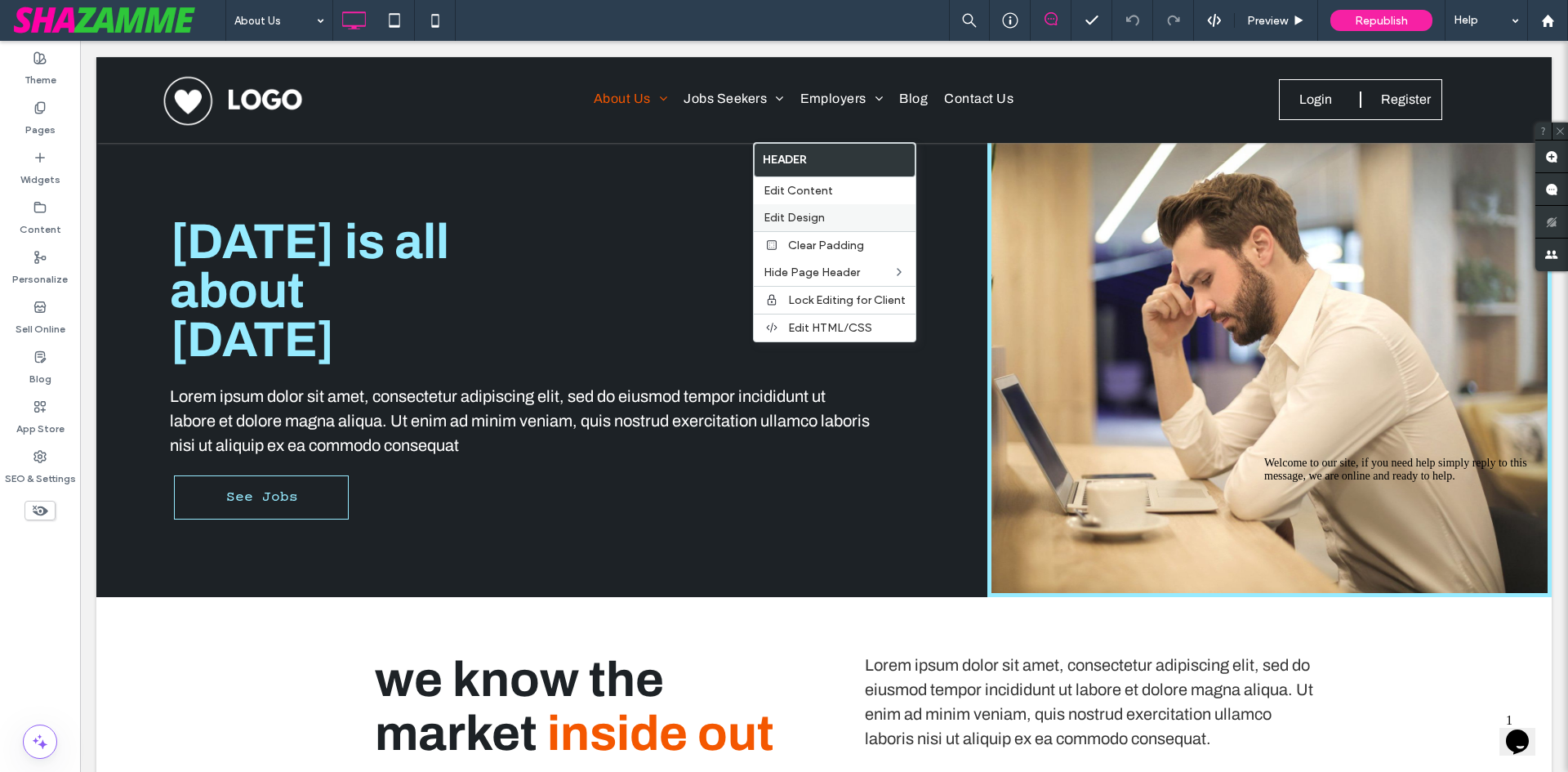
click at [800, 218] on span "Edit Design" at bounding box center [794, 217] width 62 height 14
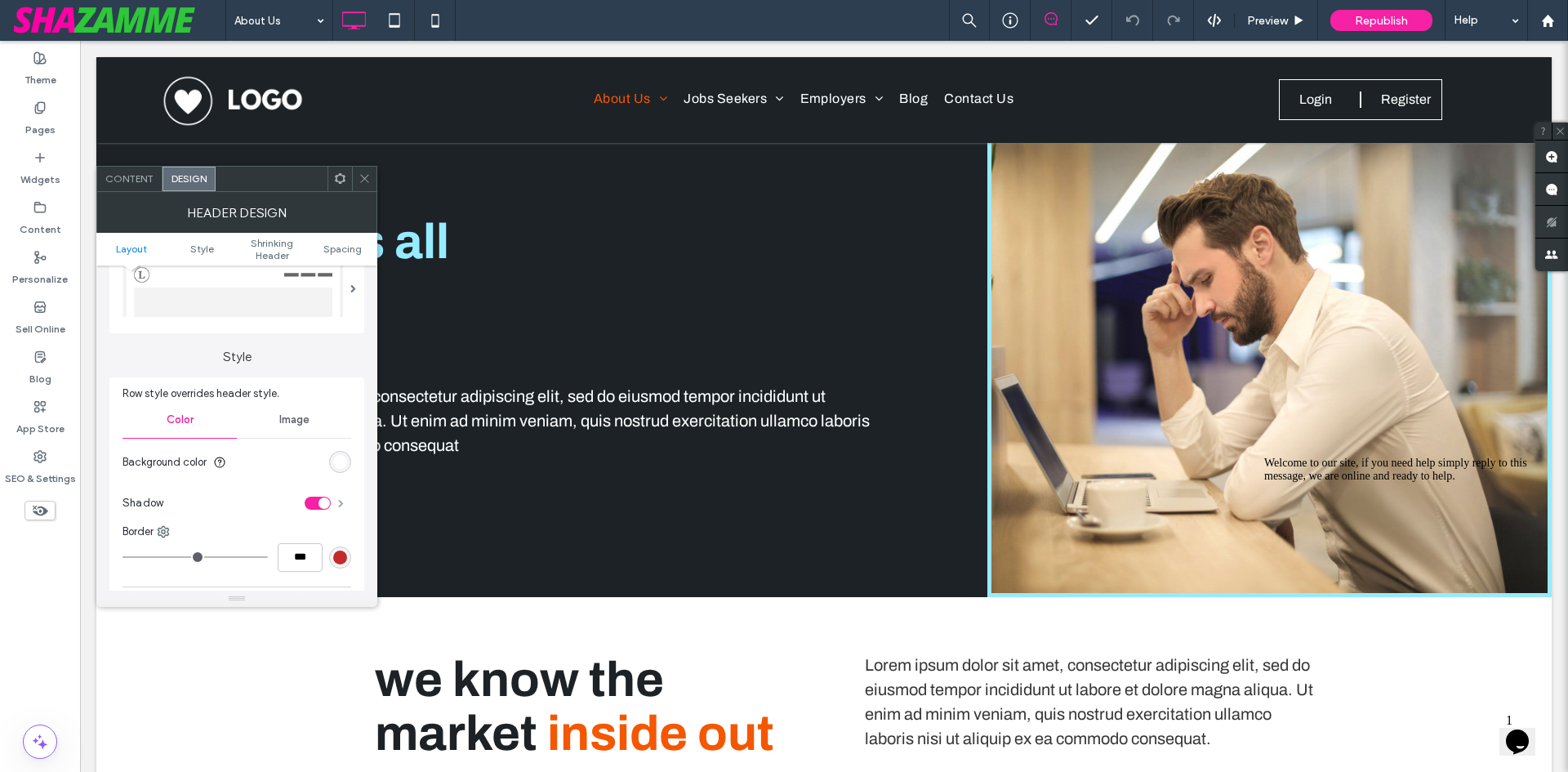
click at [338, 505] on span at bounding box center [341, 503] width 6 height 8
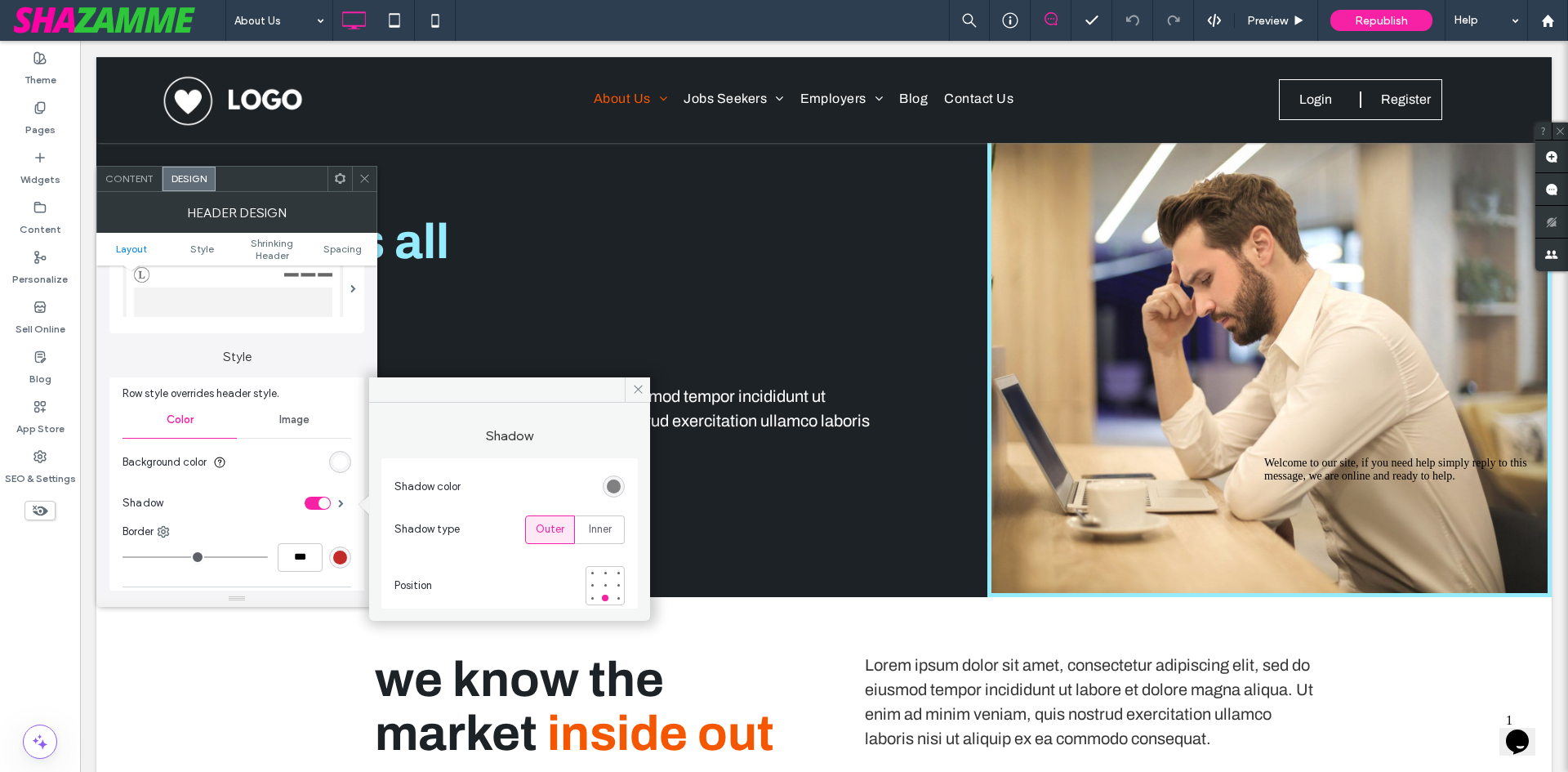
click at [622, 489] on div "rgb(128, 128, 128)" at bounding box center [614, 487] width 22 height 22
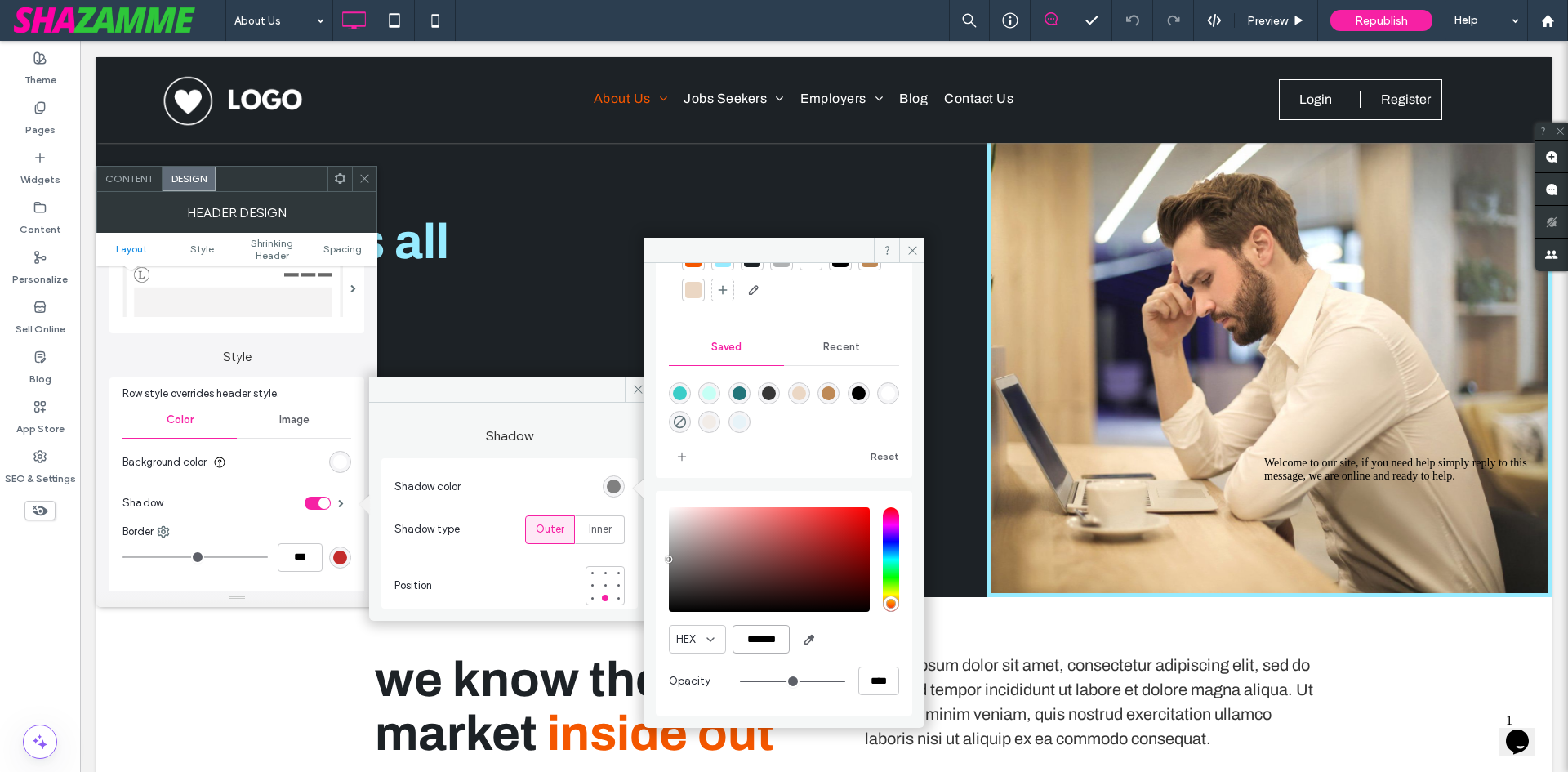
scroll to position [0, 0]
drag, startPoint x: 762, startPoint y: 648, endPoint x: 713, endPoint y: 644, distance: 49.2
click at [713, 644] on div "HEX *******" at bounding box center [784, 639] width 231 height 28
click at [909, 248] on icon at bounding box center [912, 250] width 12 height 12
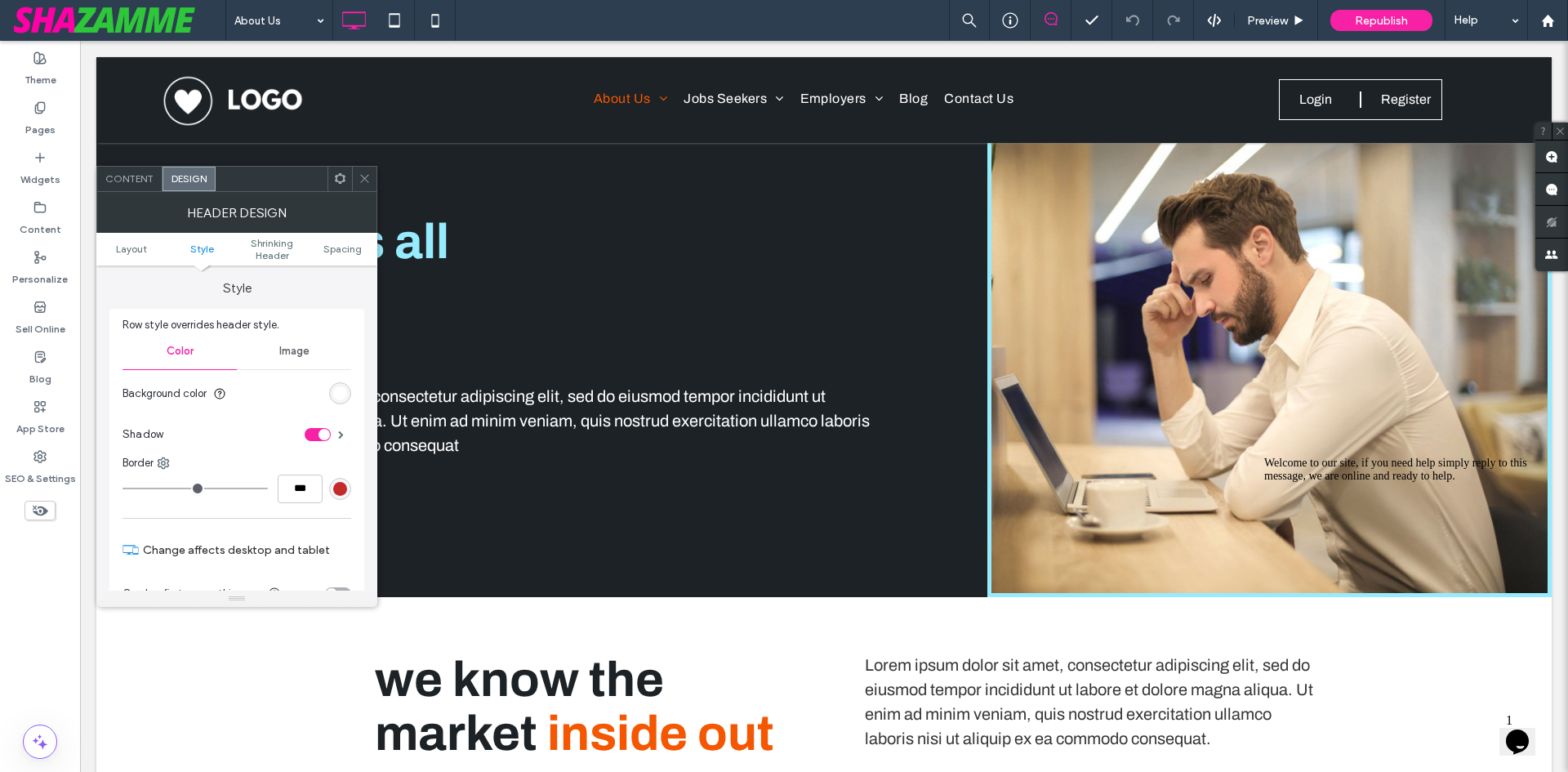
scroll to position [327, 0]
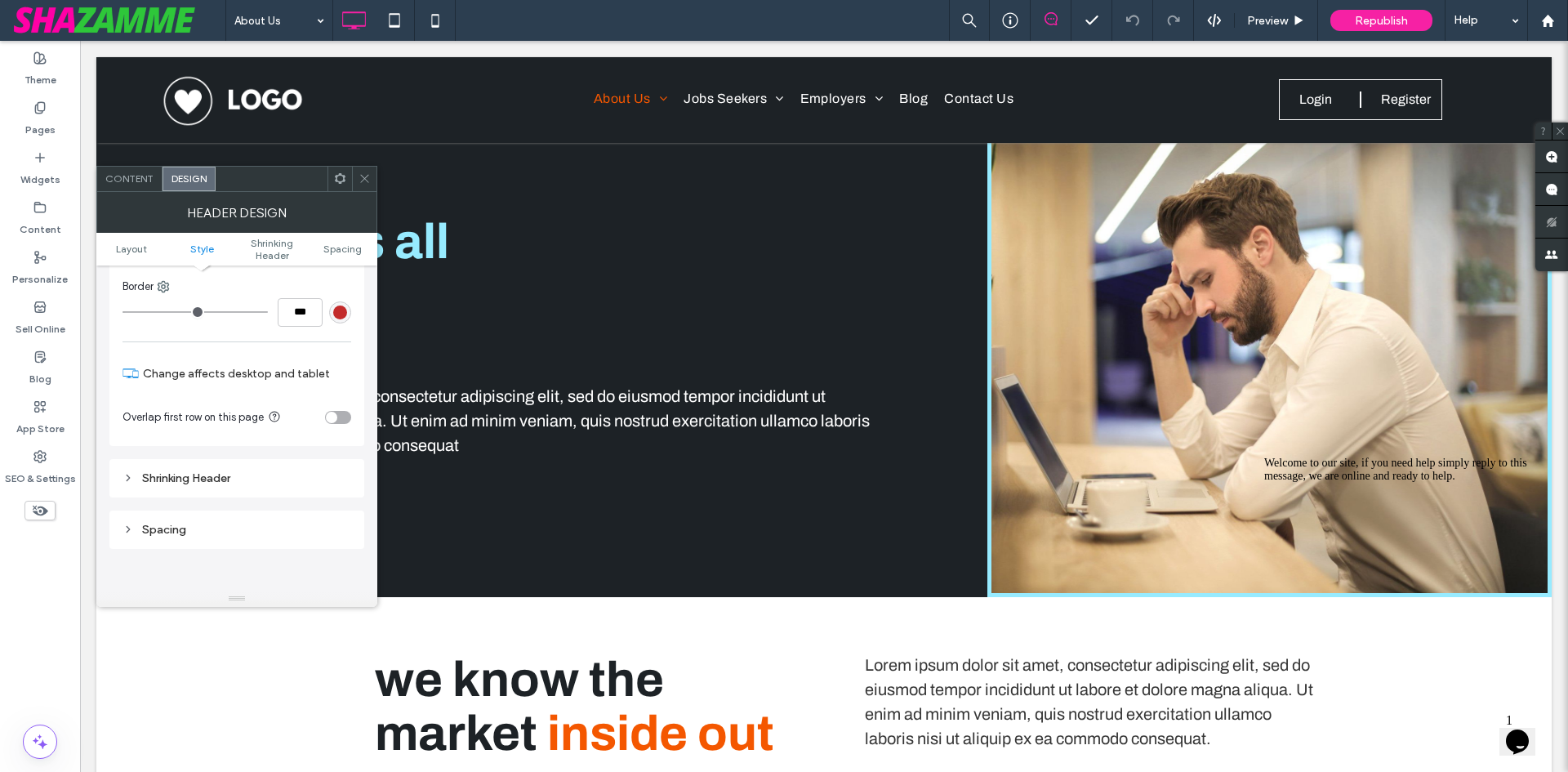
click at [370, 186] on span at bounding box center [364, 178] width 12 height 25
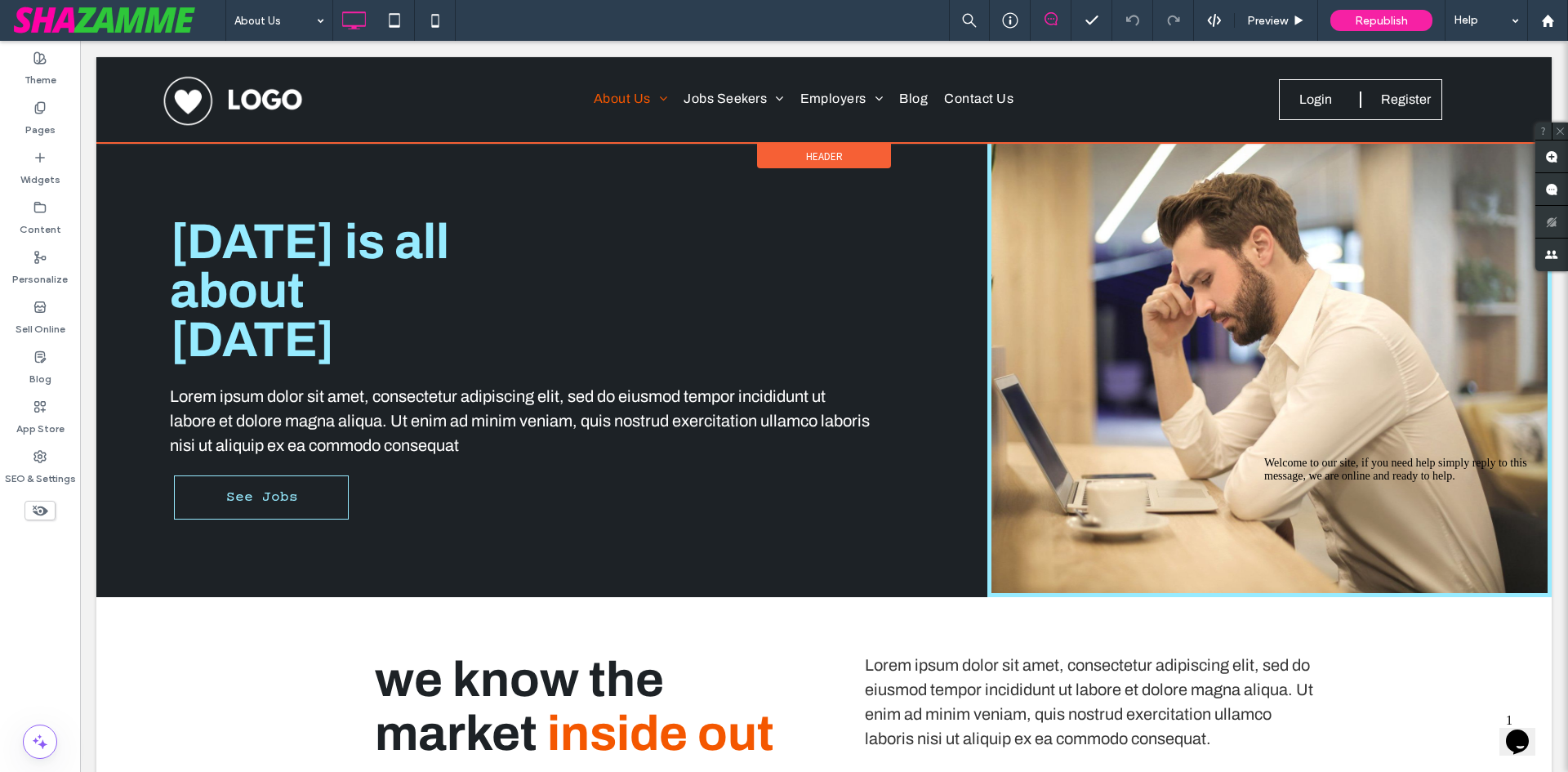
click at [829, 164] on div "Header" at bounding box center [824, 156] width 134 height 25
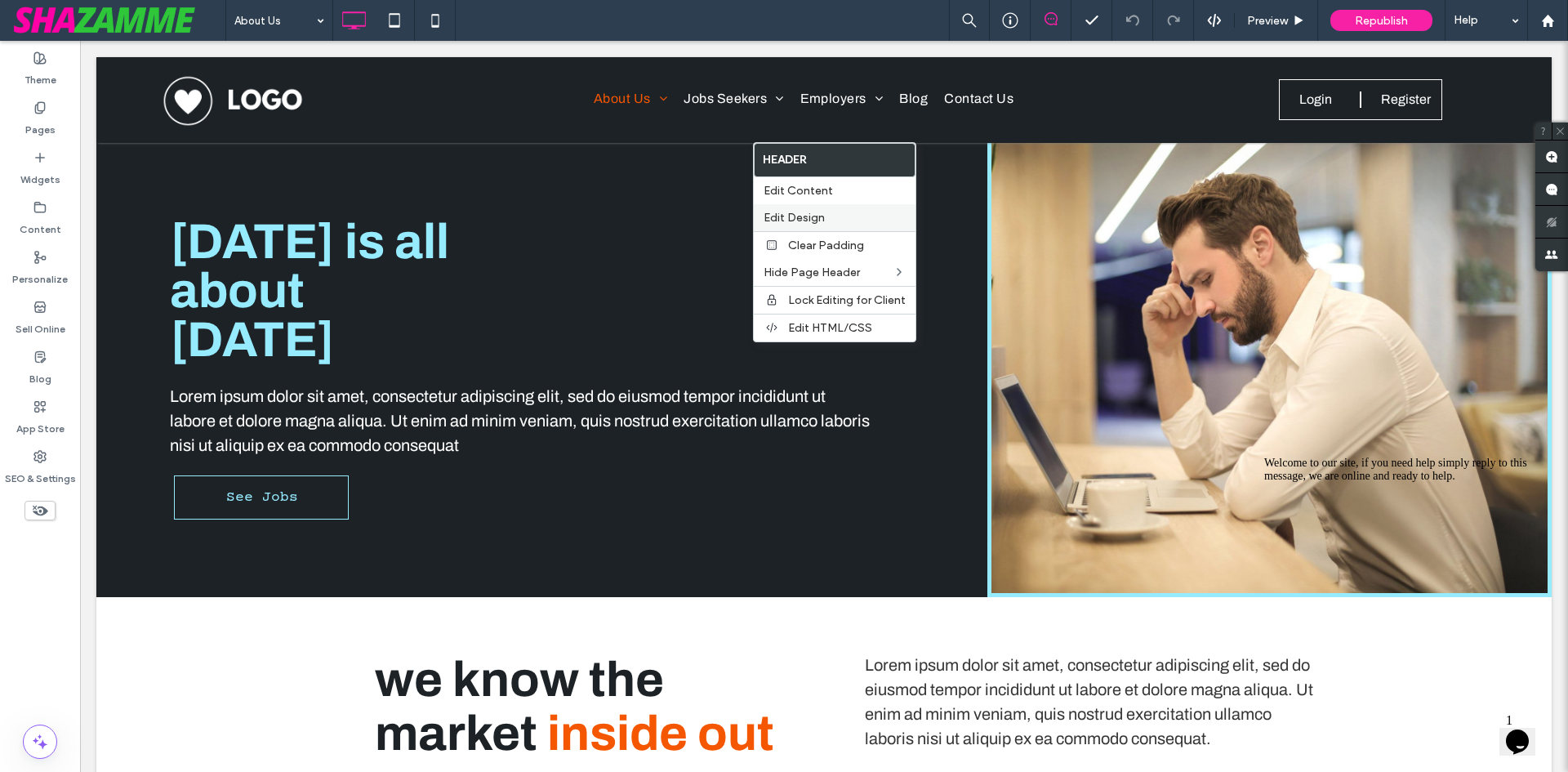
click at [800, 216] on span "Edit Design" at bounding box center [794, 217] width 62 height 14
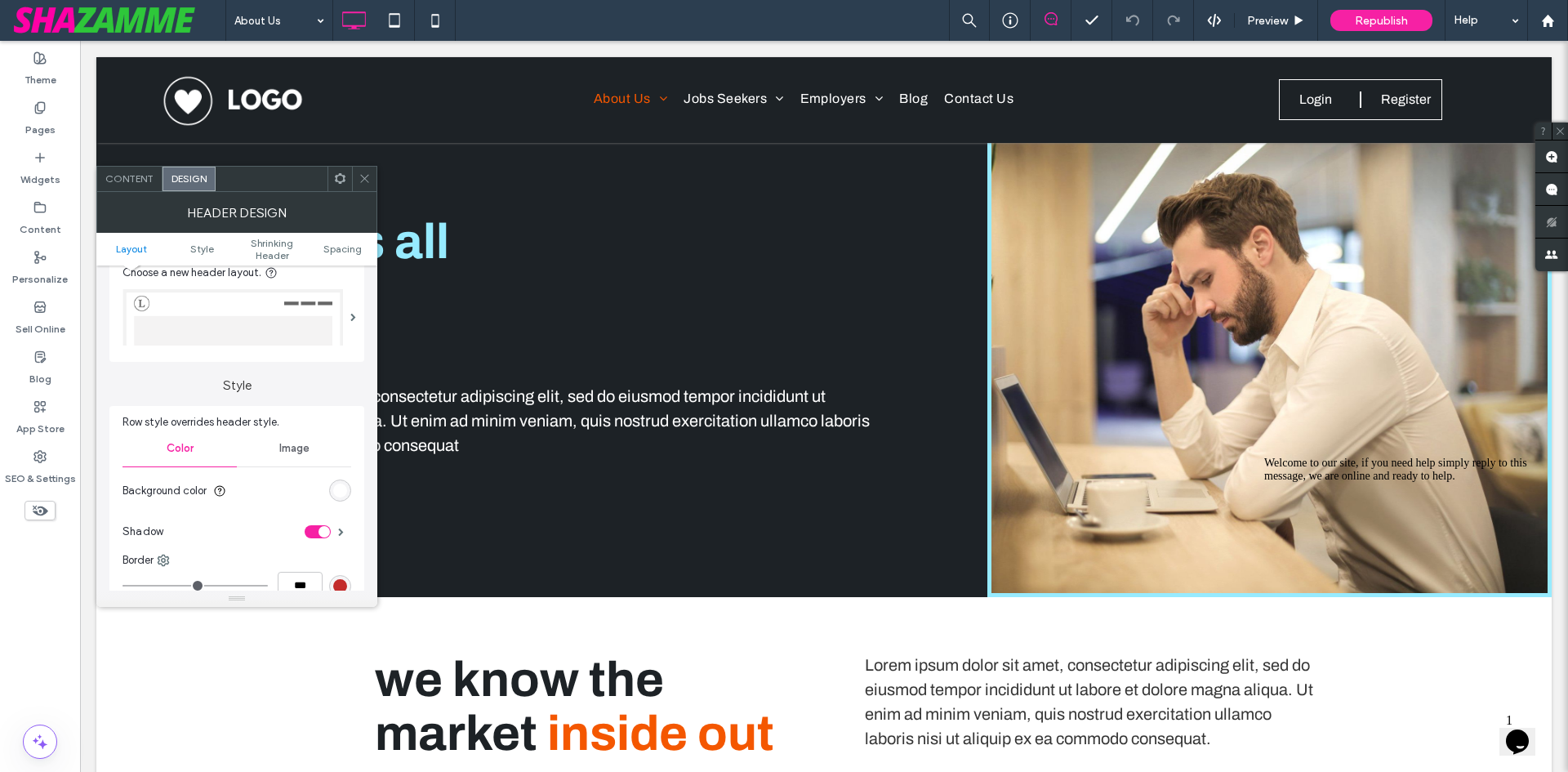
scroll to position [82, 0]
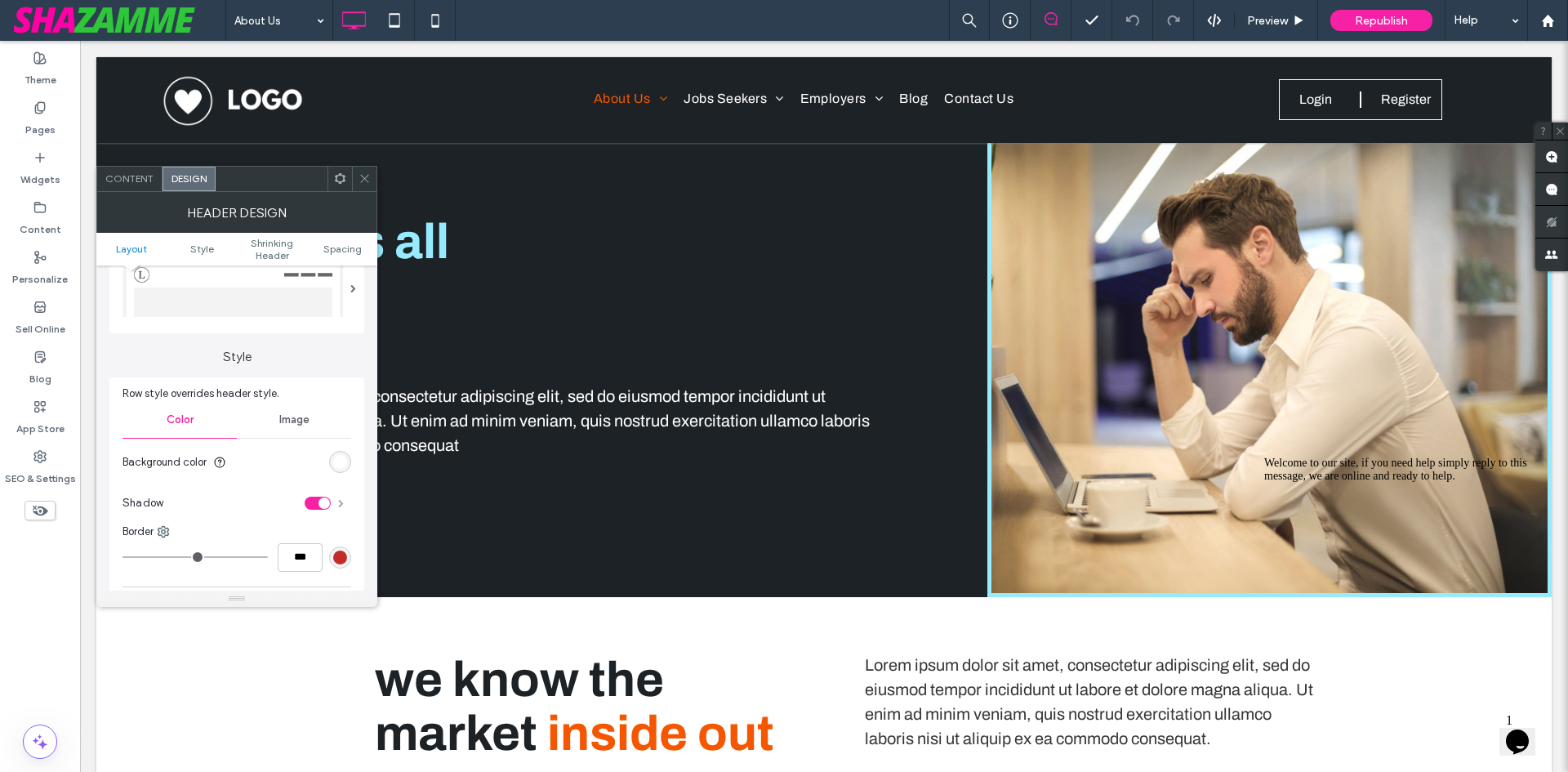
click at [338, 502] on span at bounding box center [341, 503] width 6 height 8
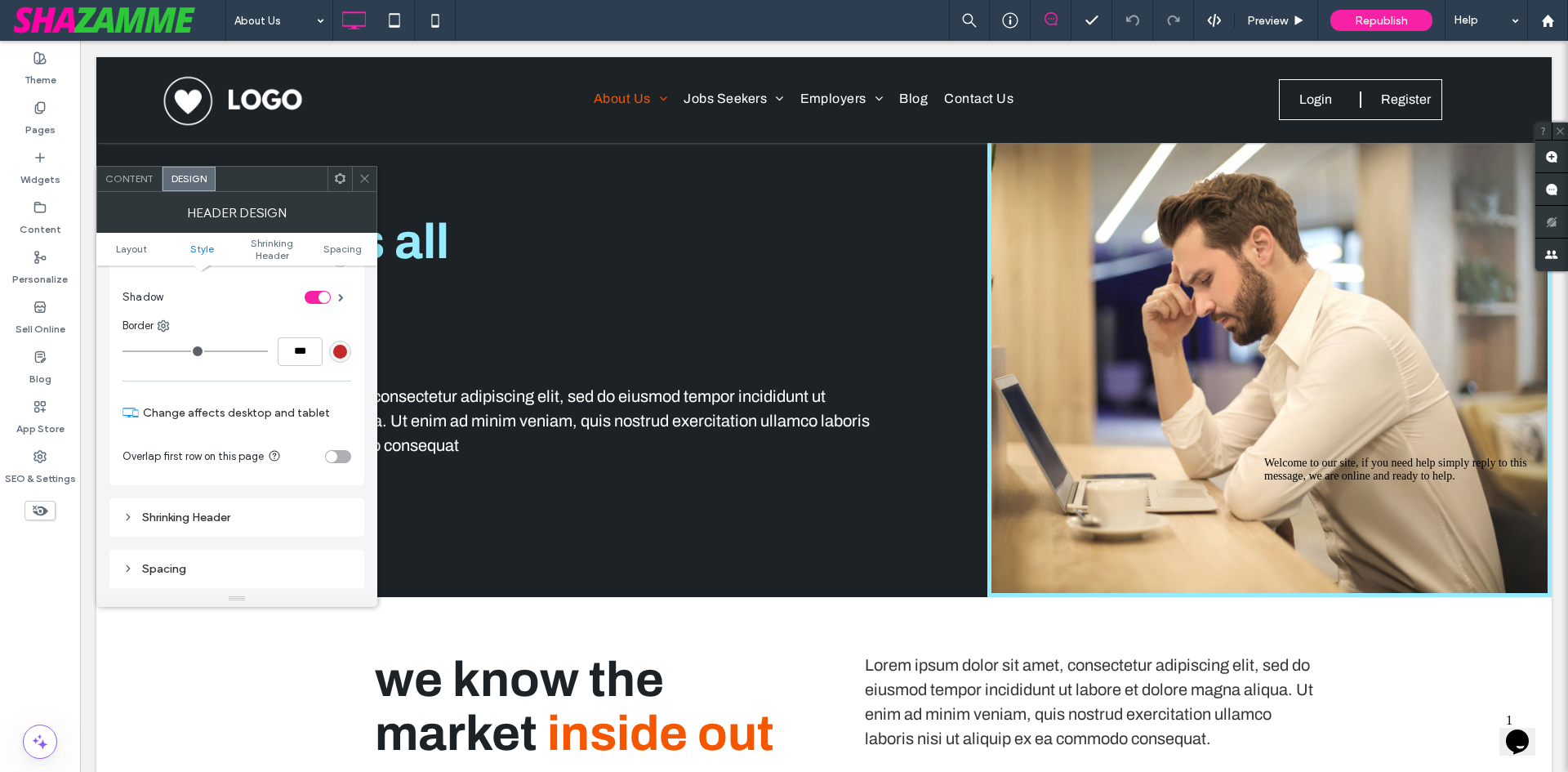
scroll to position [327, 0]
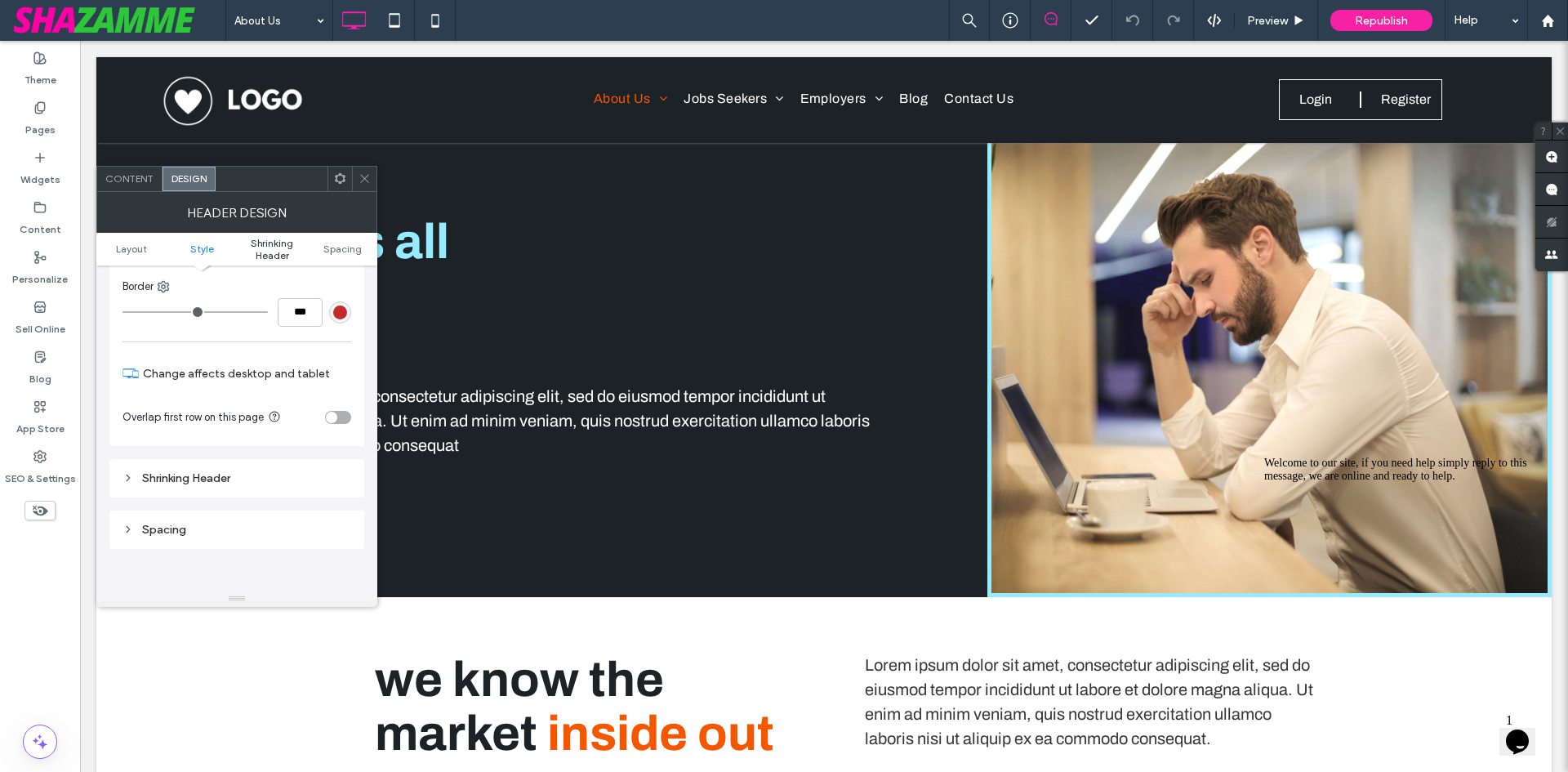
click at [276, 242] on span "Shrinking Header" at bounding box center [272, 249] width 70 height 25
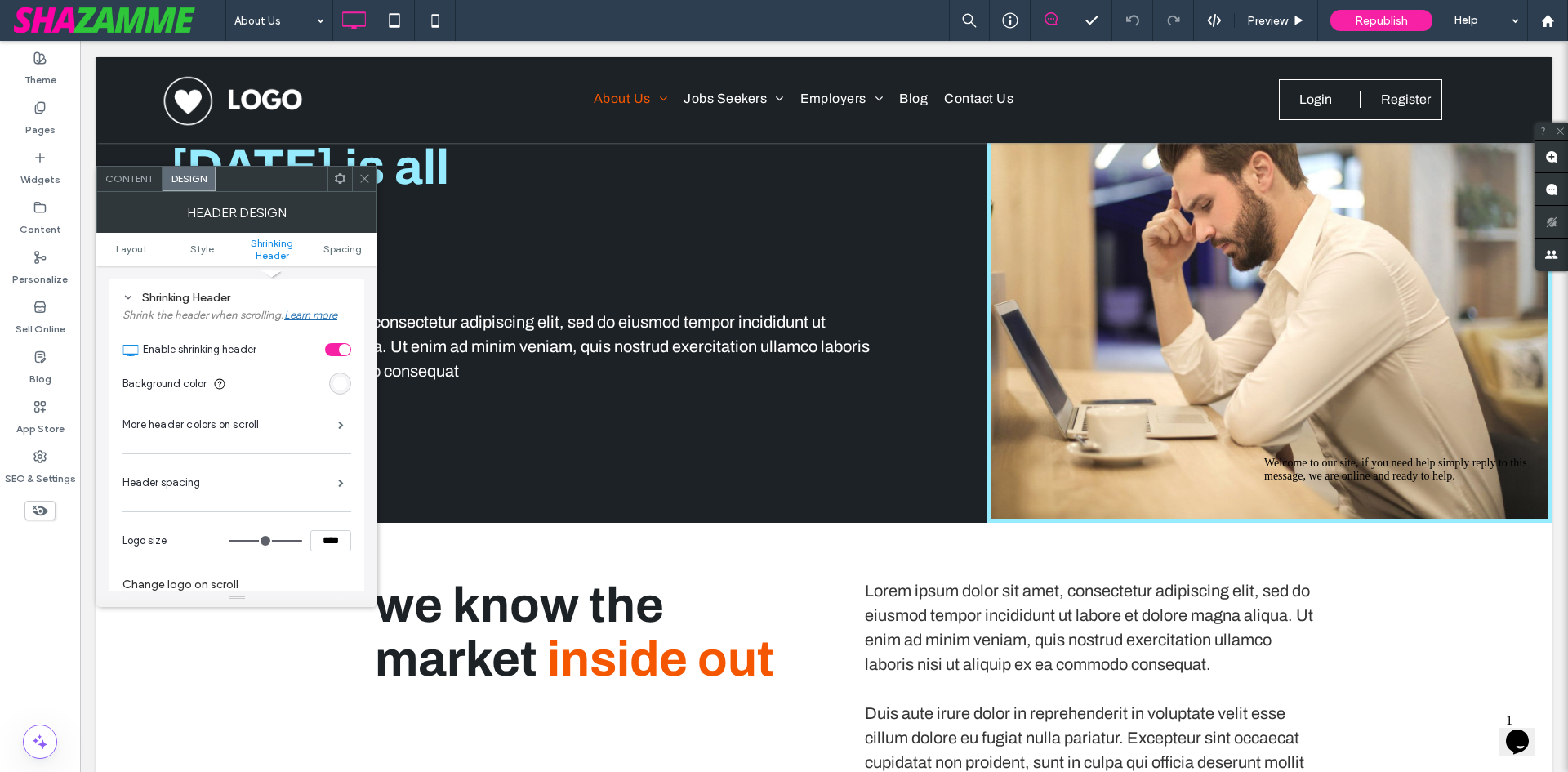
scroll to position [426, 0]
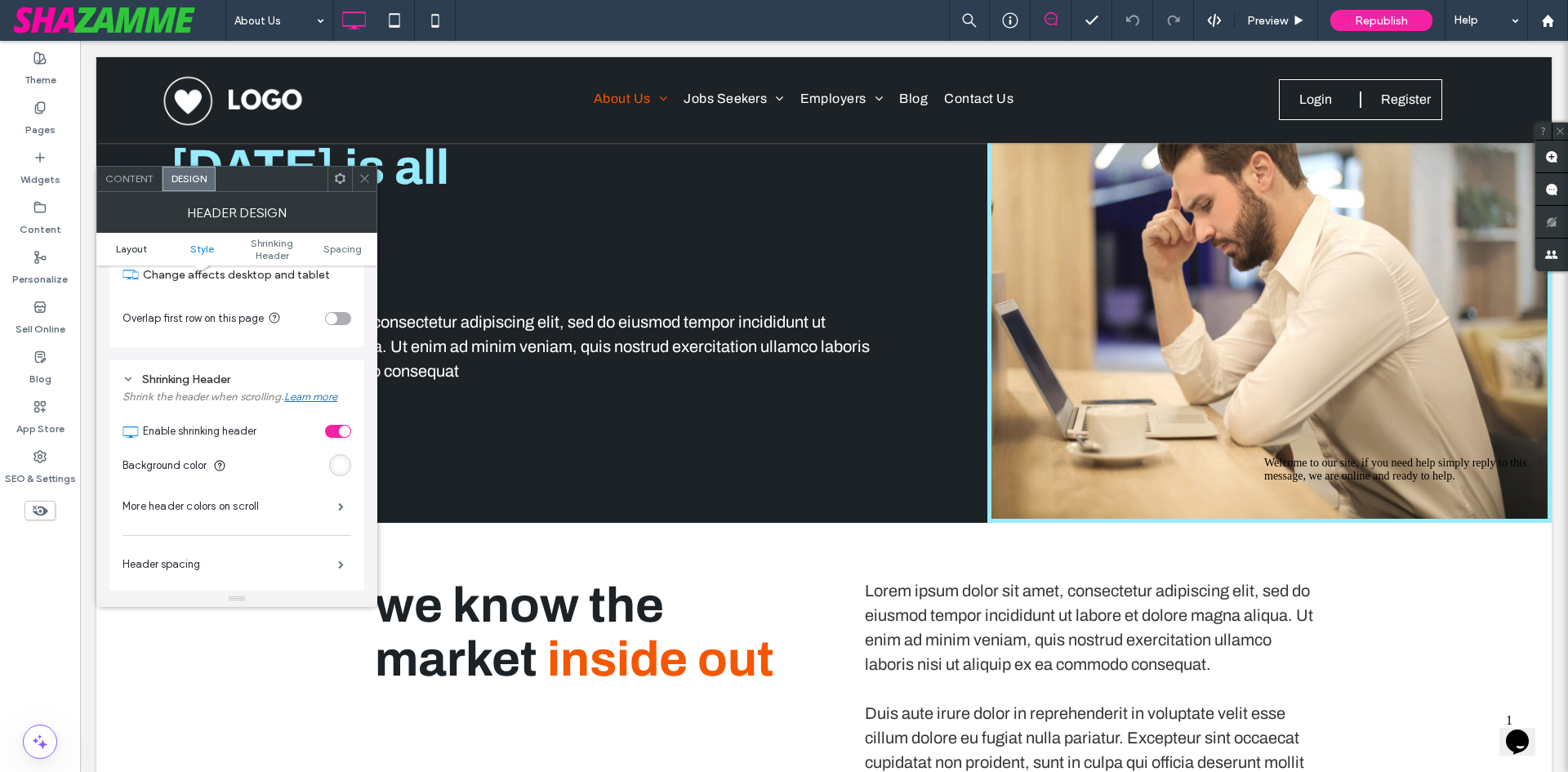
click at [144, 244] on span "Layout" at bounding box center [131, 248] width 31 height 12
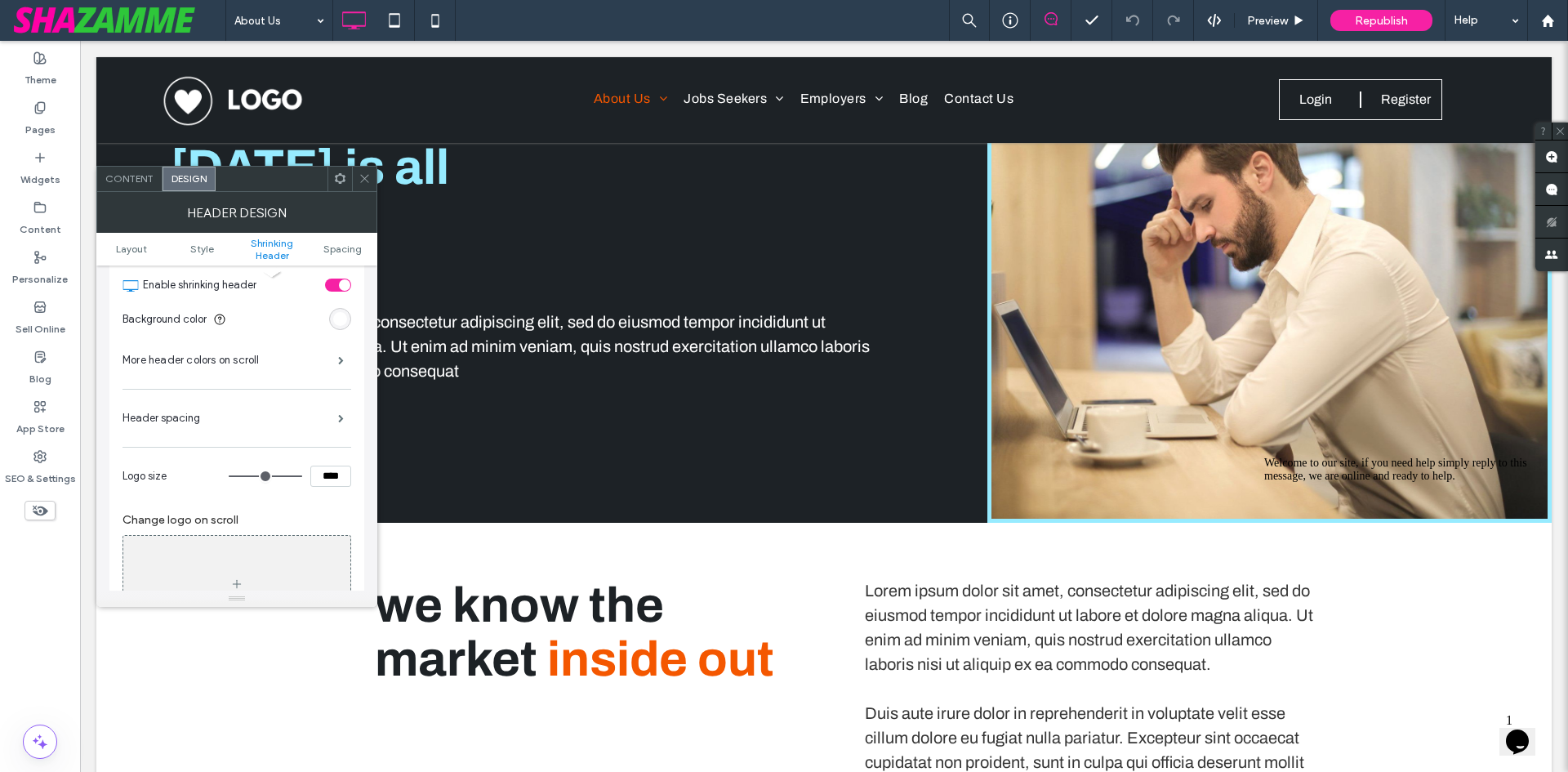
scroll to position [653, 0]
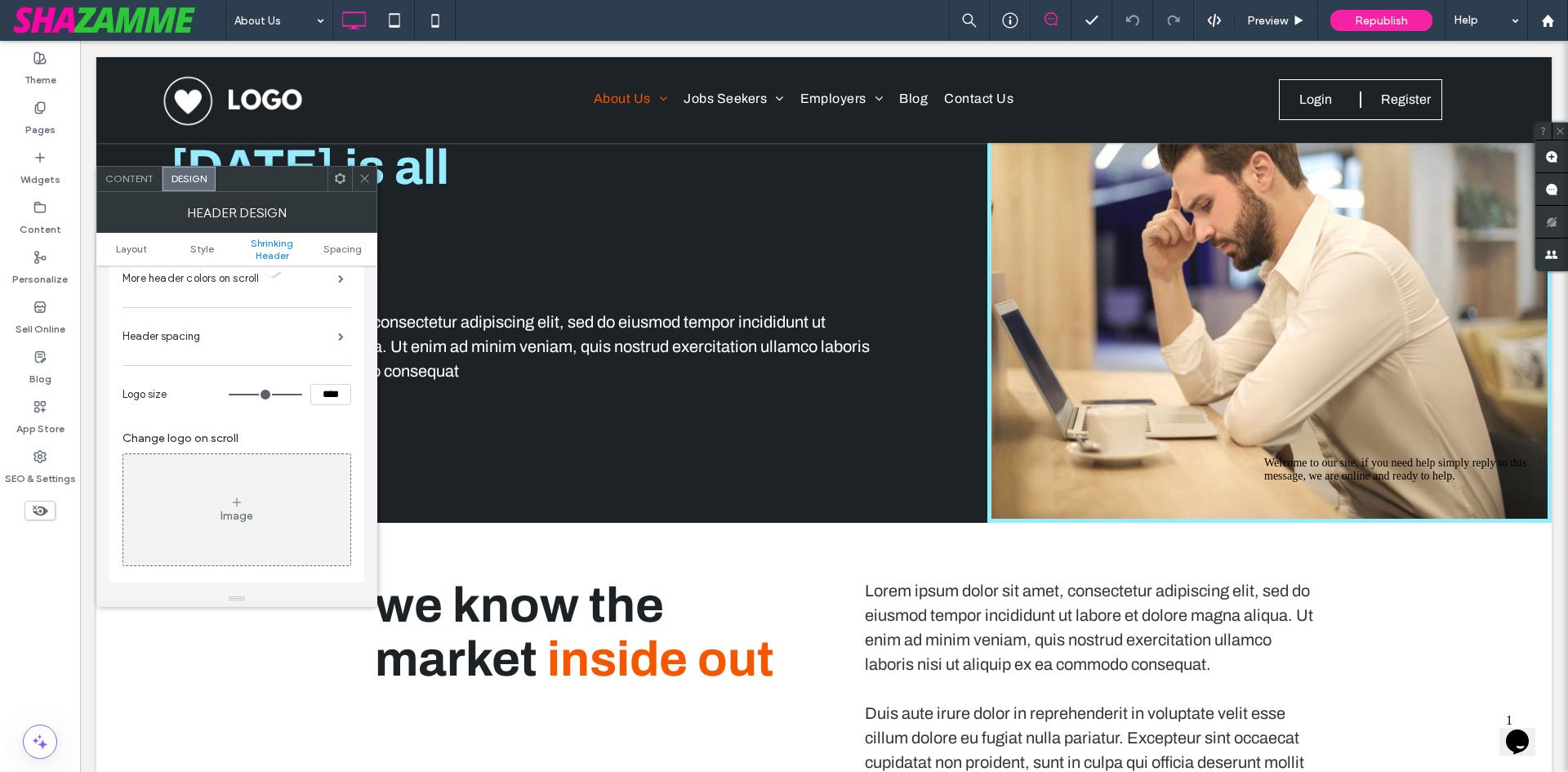
click at [360, 169] on span at bounding box center [364, 178] width 12 height 25
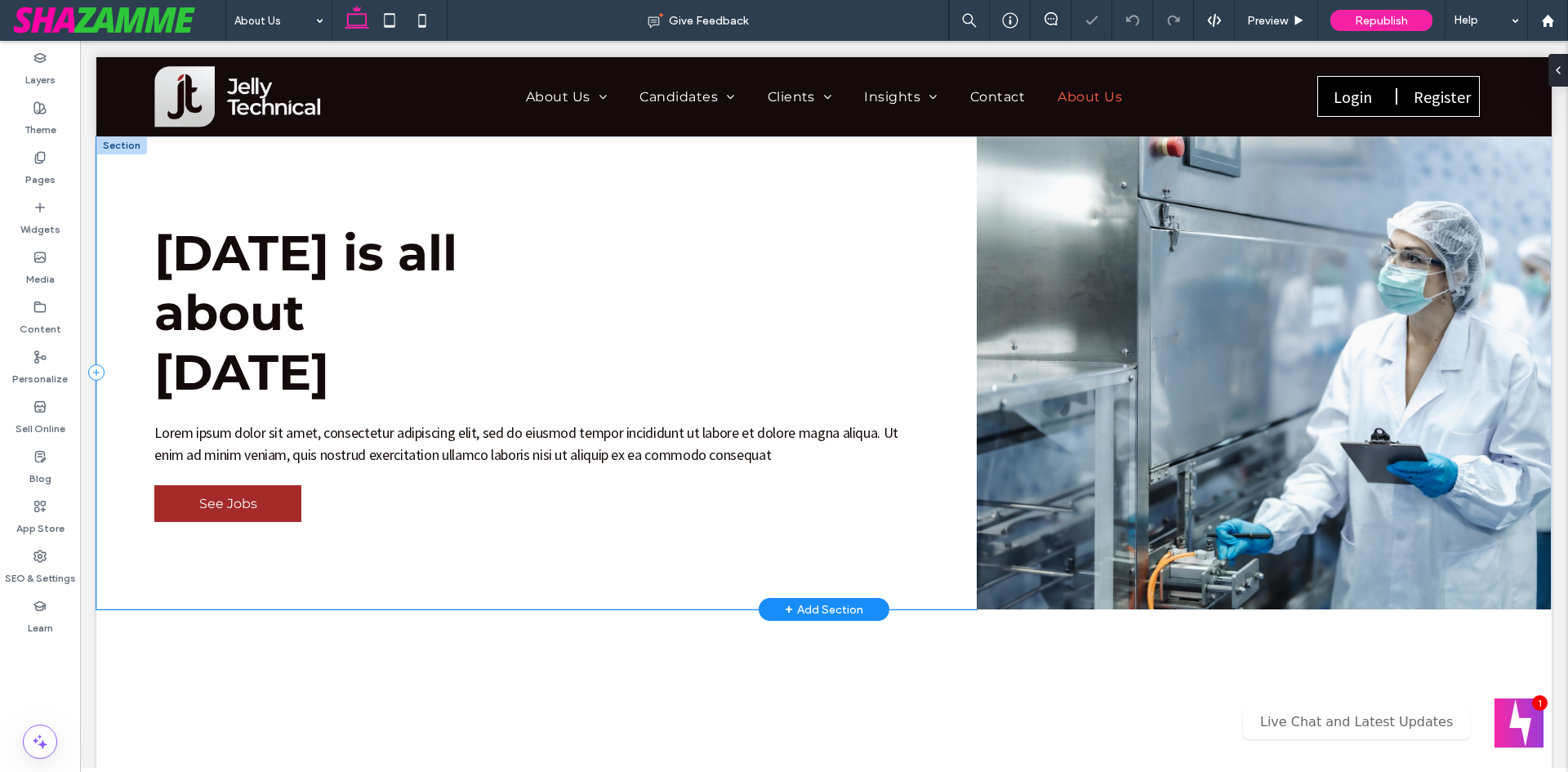
click at [492, 183] on div "[DATE] is all about [DATE] Lorem ipsum dolor sit amet, consectetur adipiscing e…" at bounding box center [536, 374] width 881 height 474
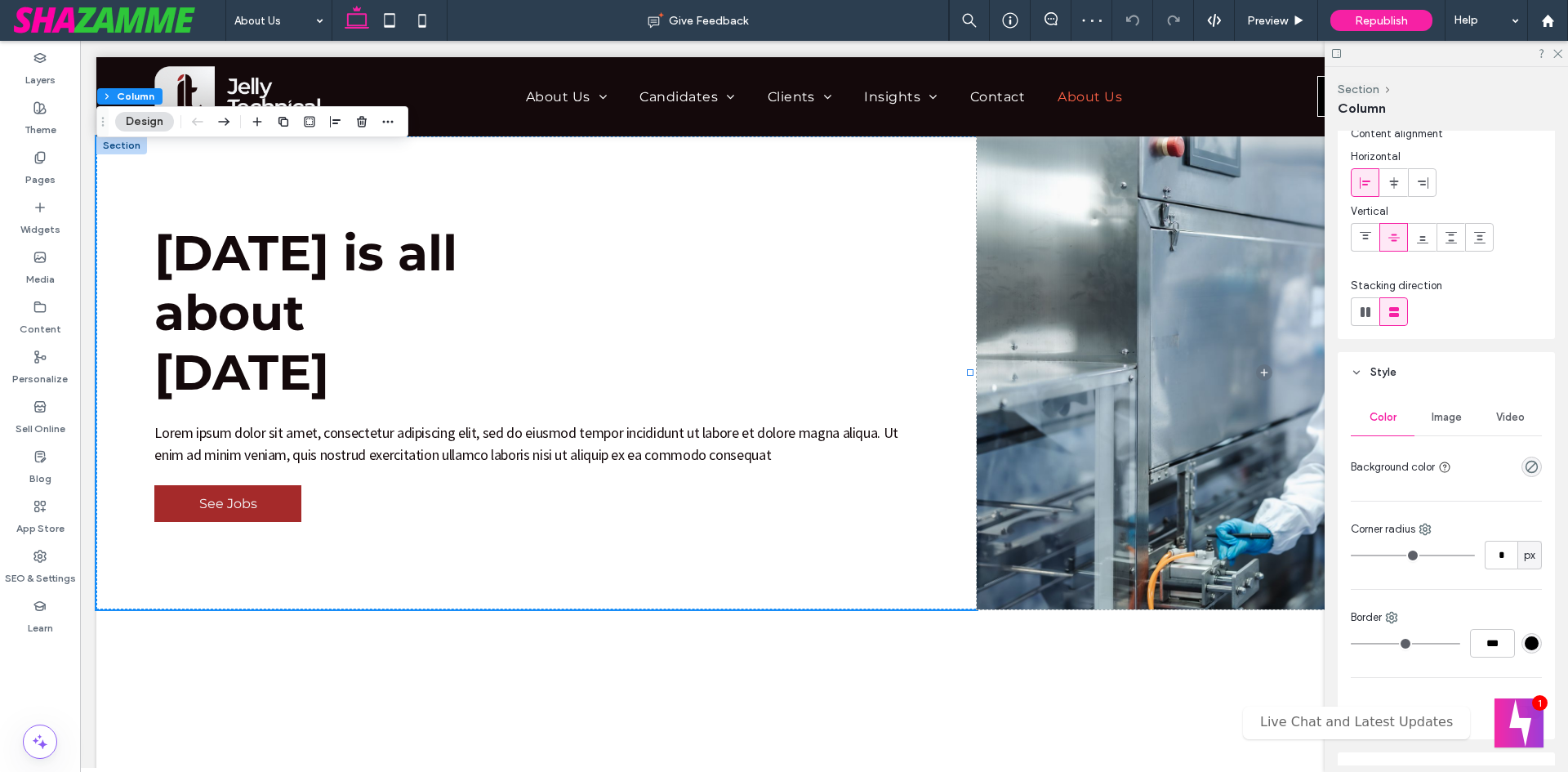
scroll to position [82, 0]
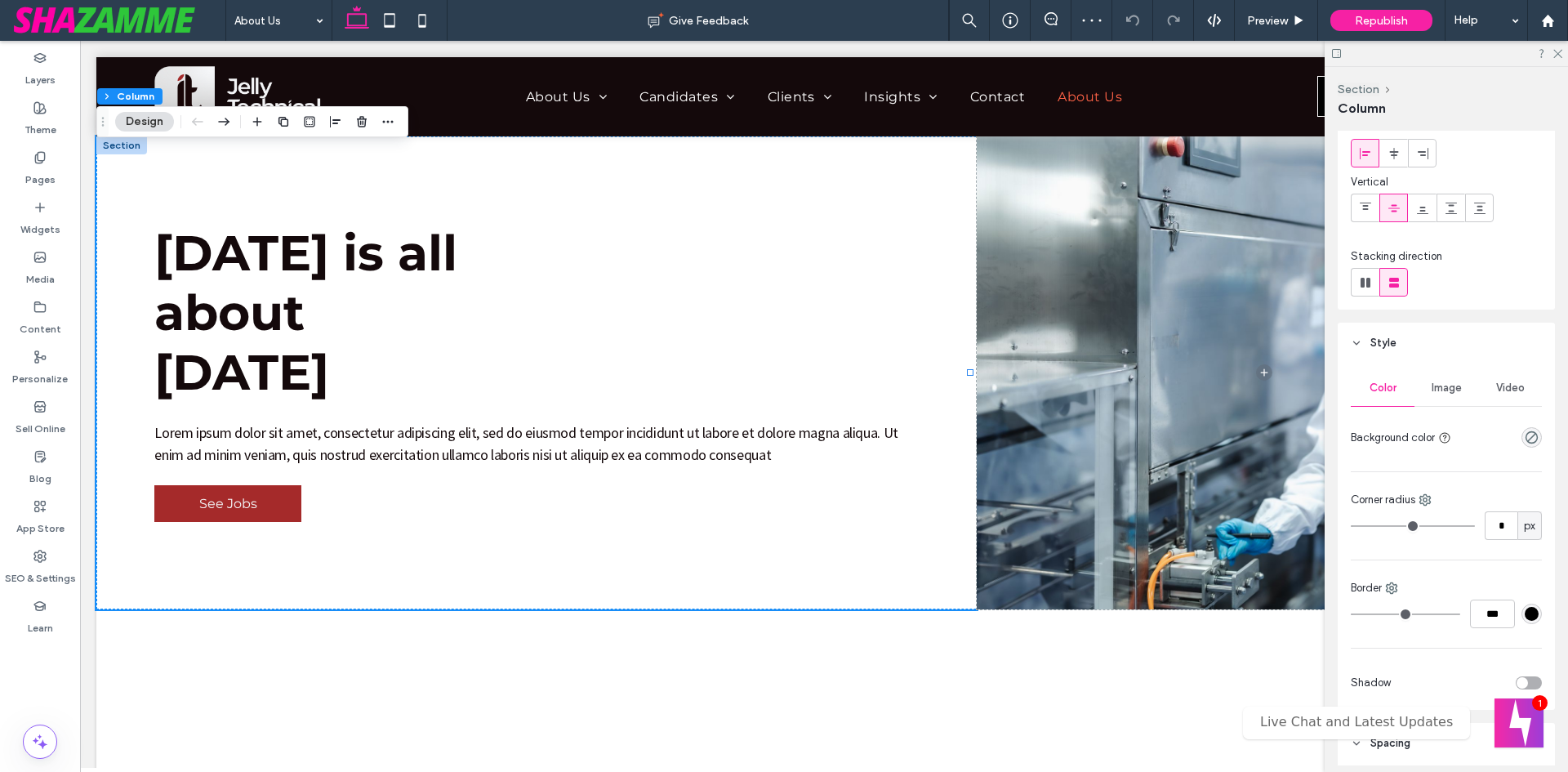
click at [1527, 446] on div "rgba(0, 0, 0, 0)" at bounding box center [1532, 437] width 20 height 20
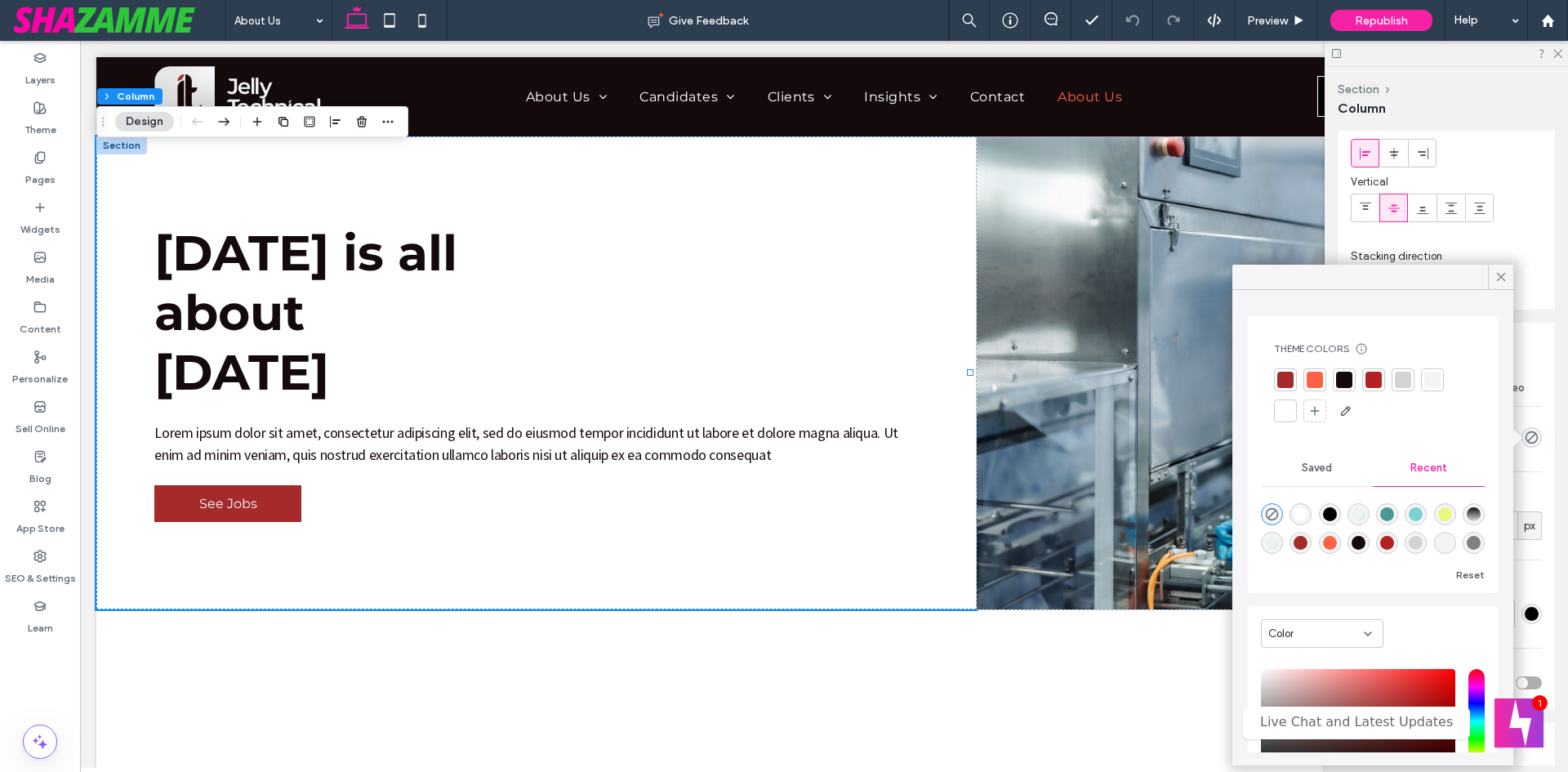
click at [1343, 381] on div at bounding box center [1345, 380] width 17 height 17
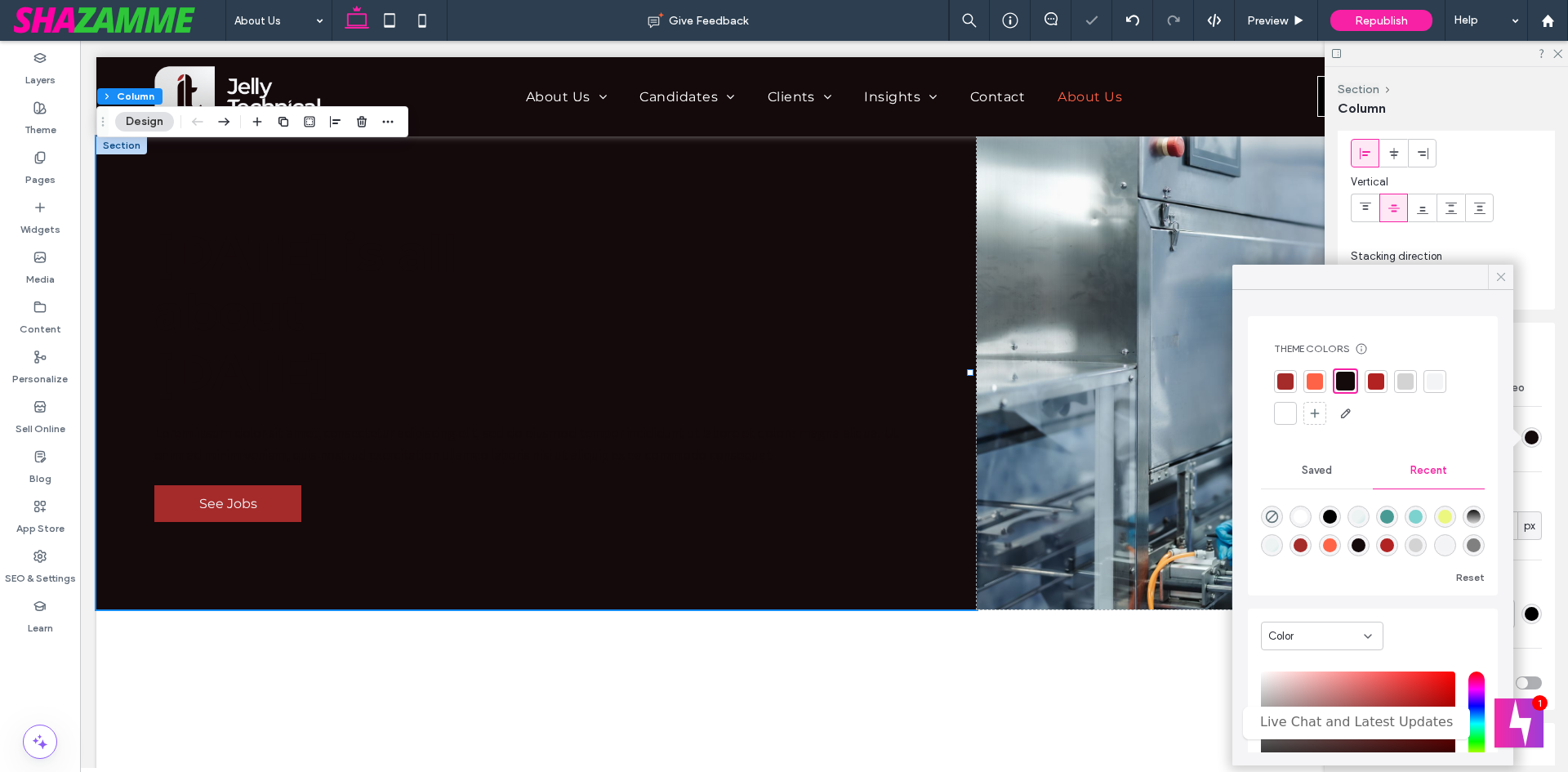
click at [1501, 277] on use at bounding box center [1501, 277] width 8 height 8
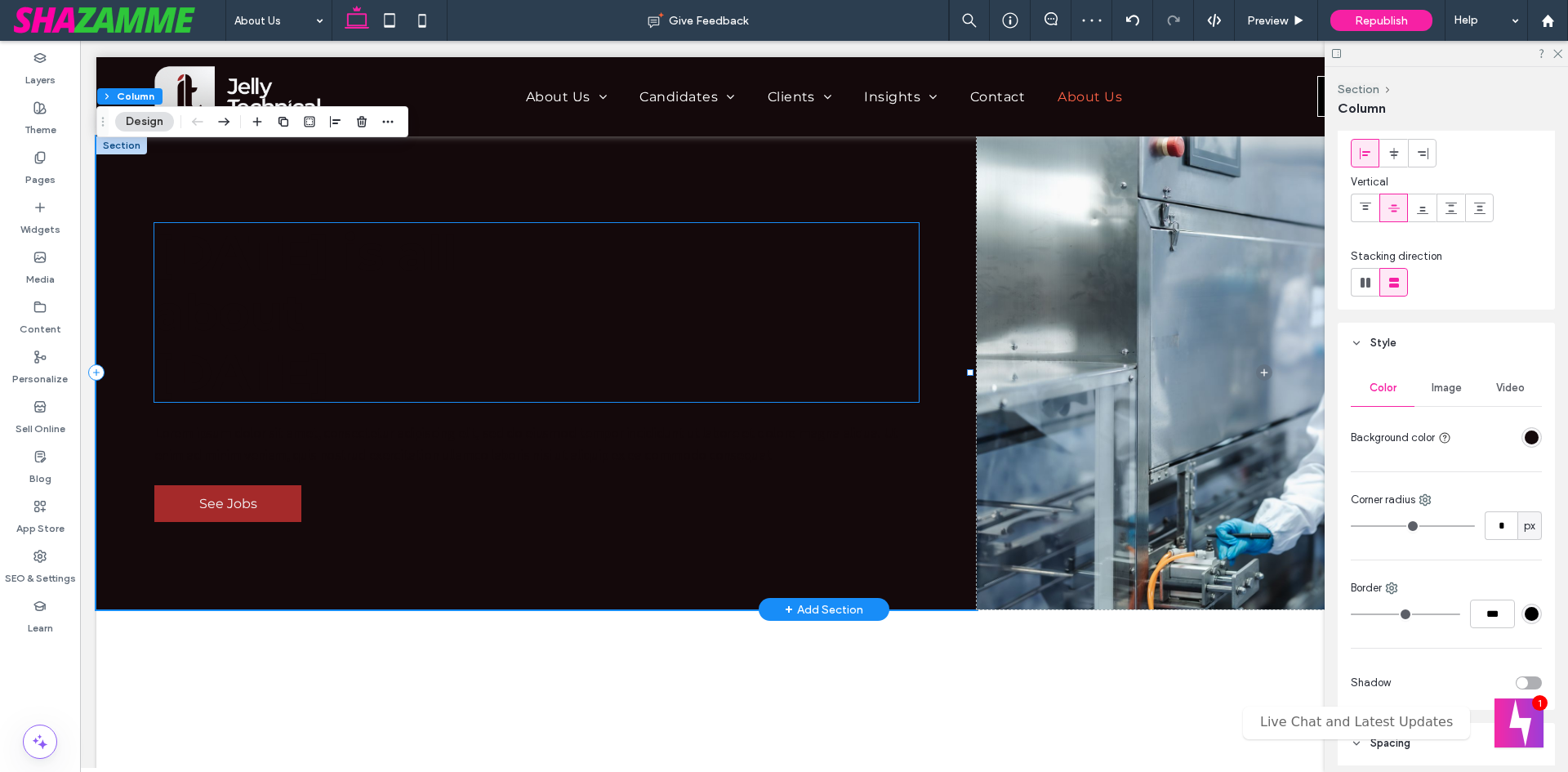
click at [313, 241] on span "[DATE] is all" at bounding box center [306, 253] width 303 height 60
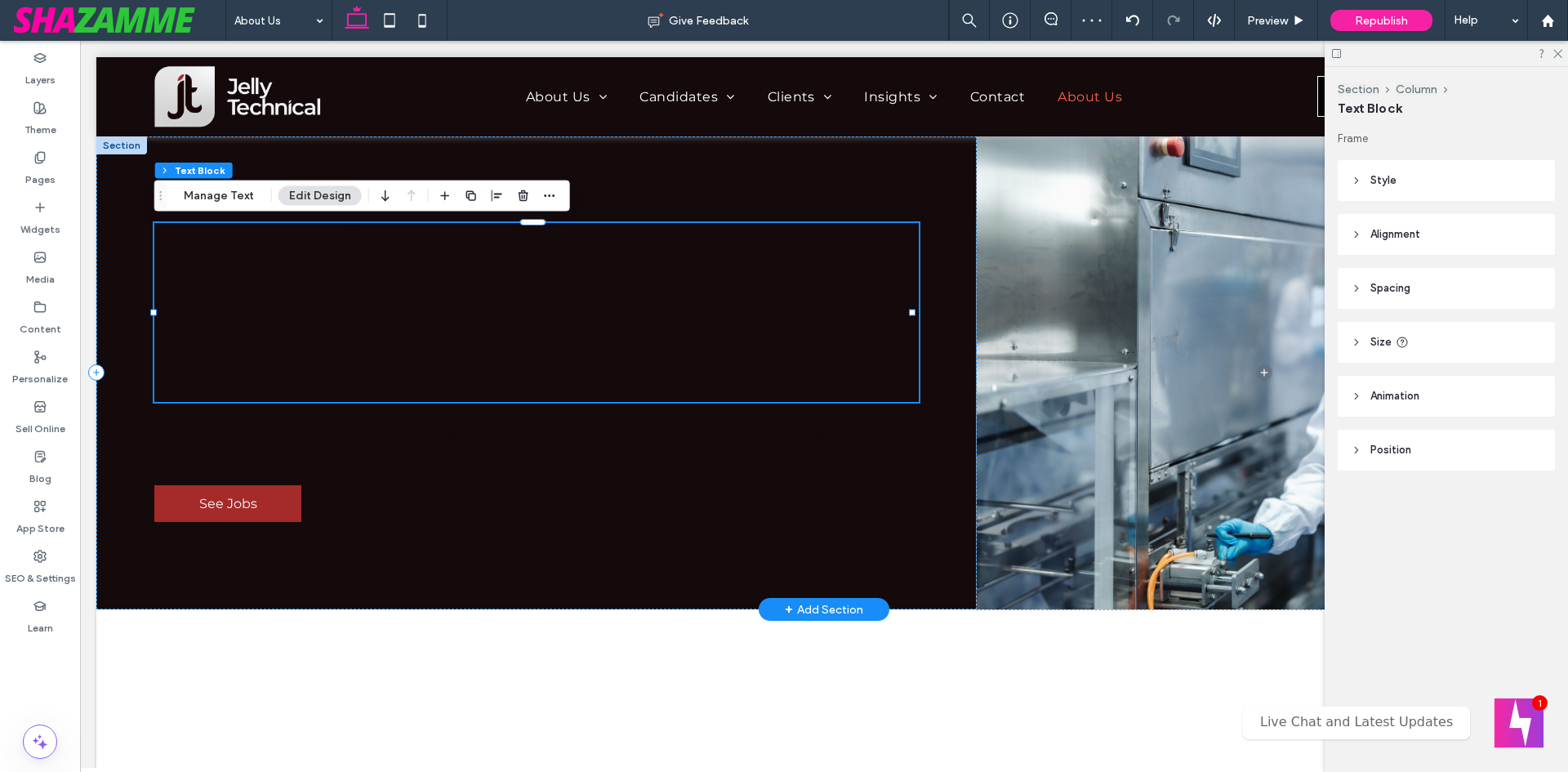
click at [313, 241] on span "[DATE] is all" at bounding box center [306, 253] width 303 height 60
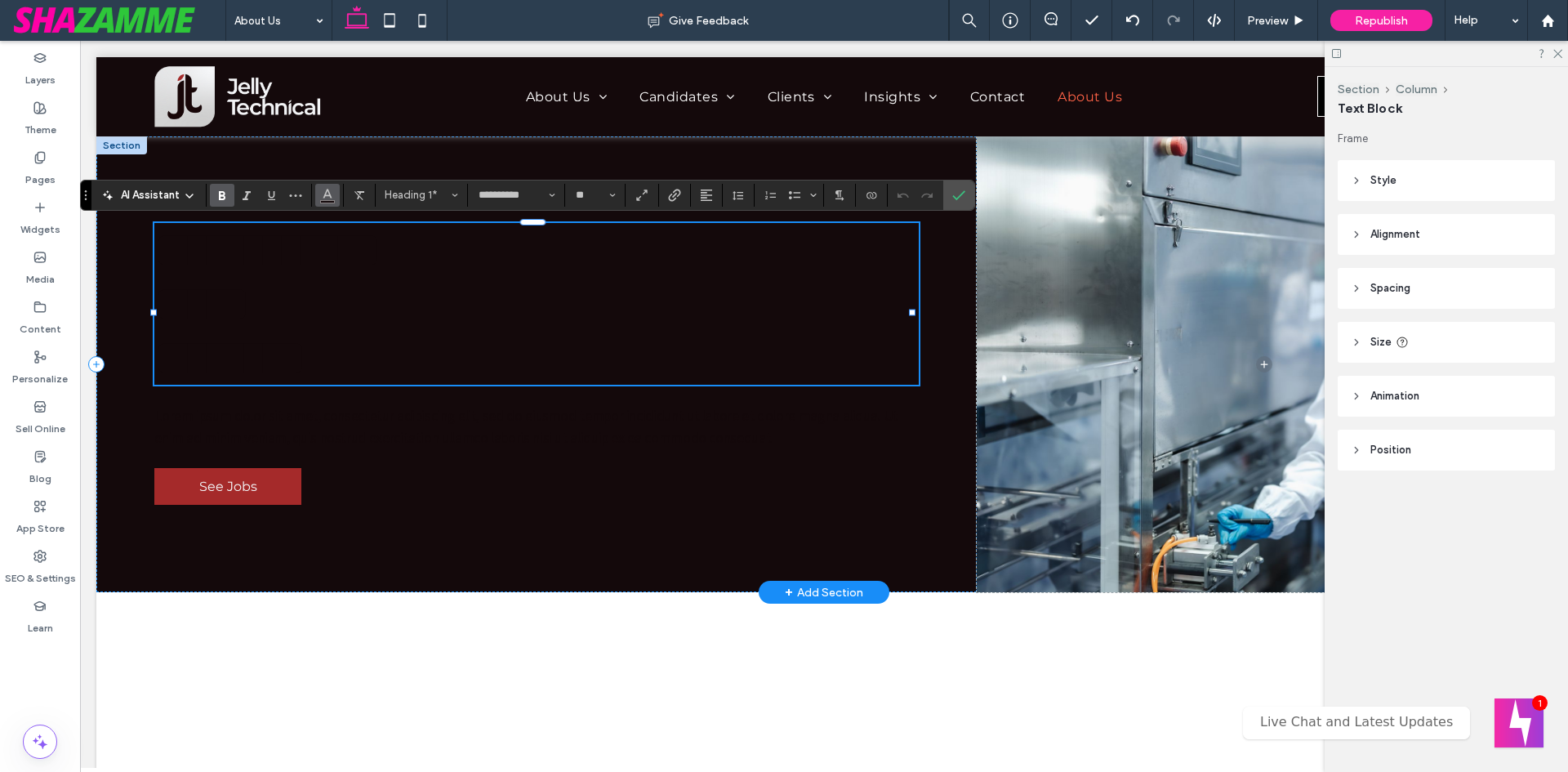
click at [333, 192] on icon "Color" at bounding box center [327, 194] width 13 height 13
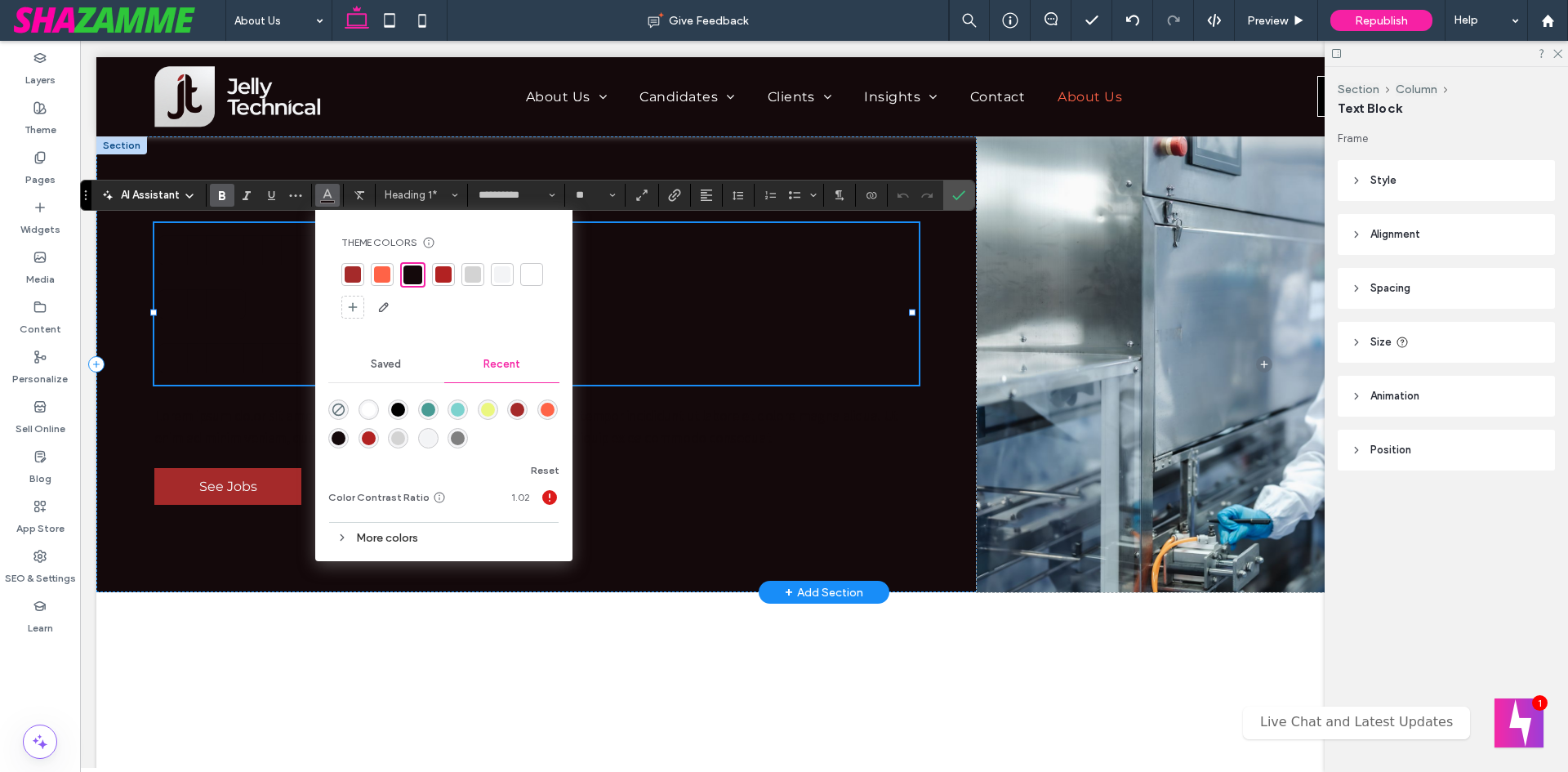
click at [505, 273] on div at bounding box center [502, 275] width 17 height 17
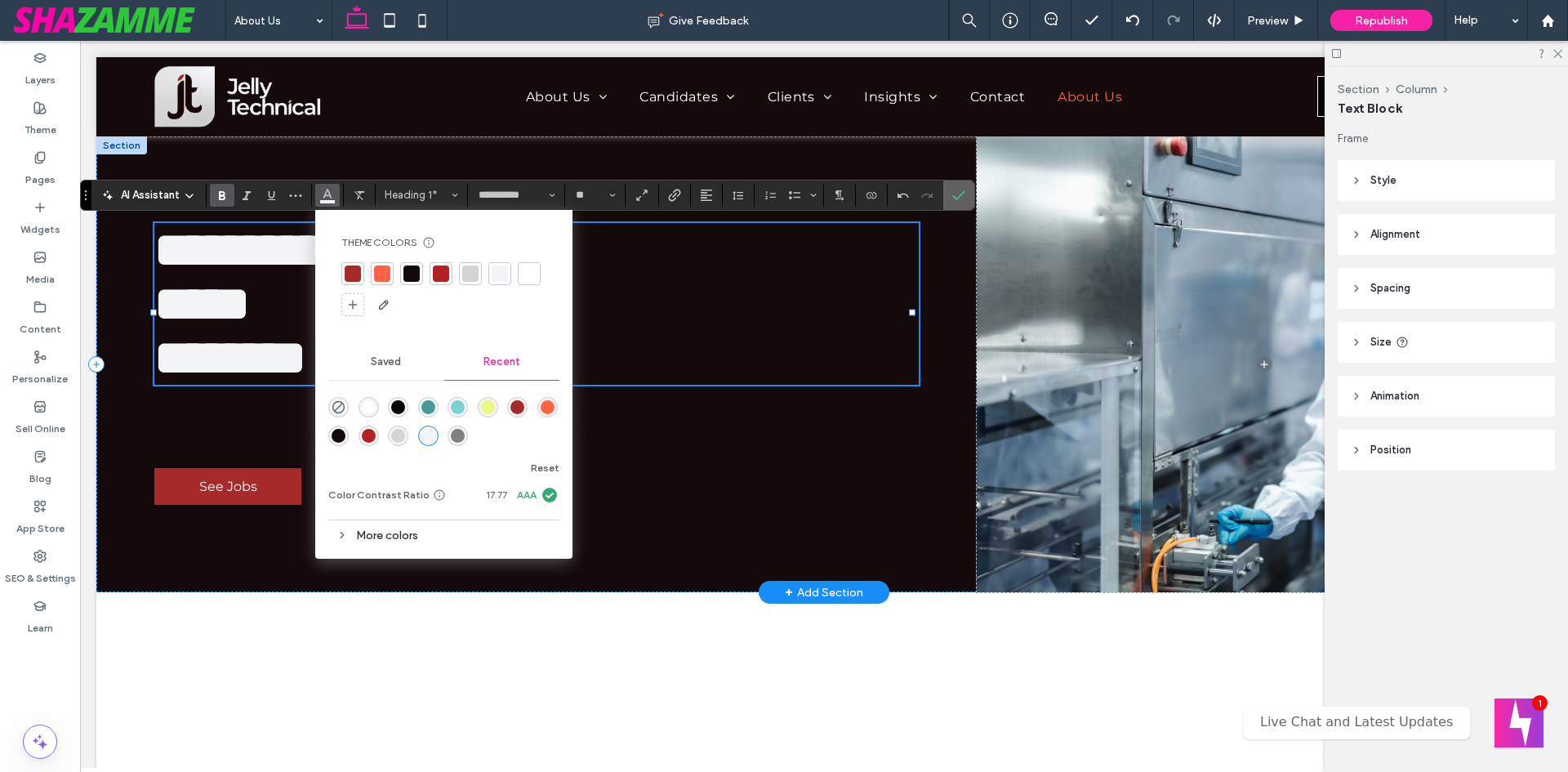
click at [955, 189] on icon "Confirm" at bounding box center [959, 195] width 13 height 13
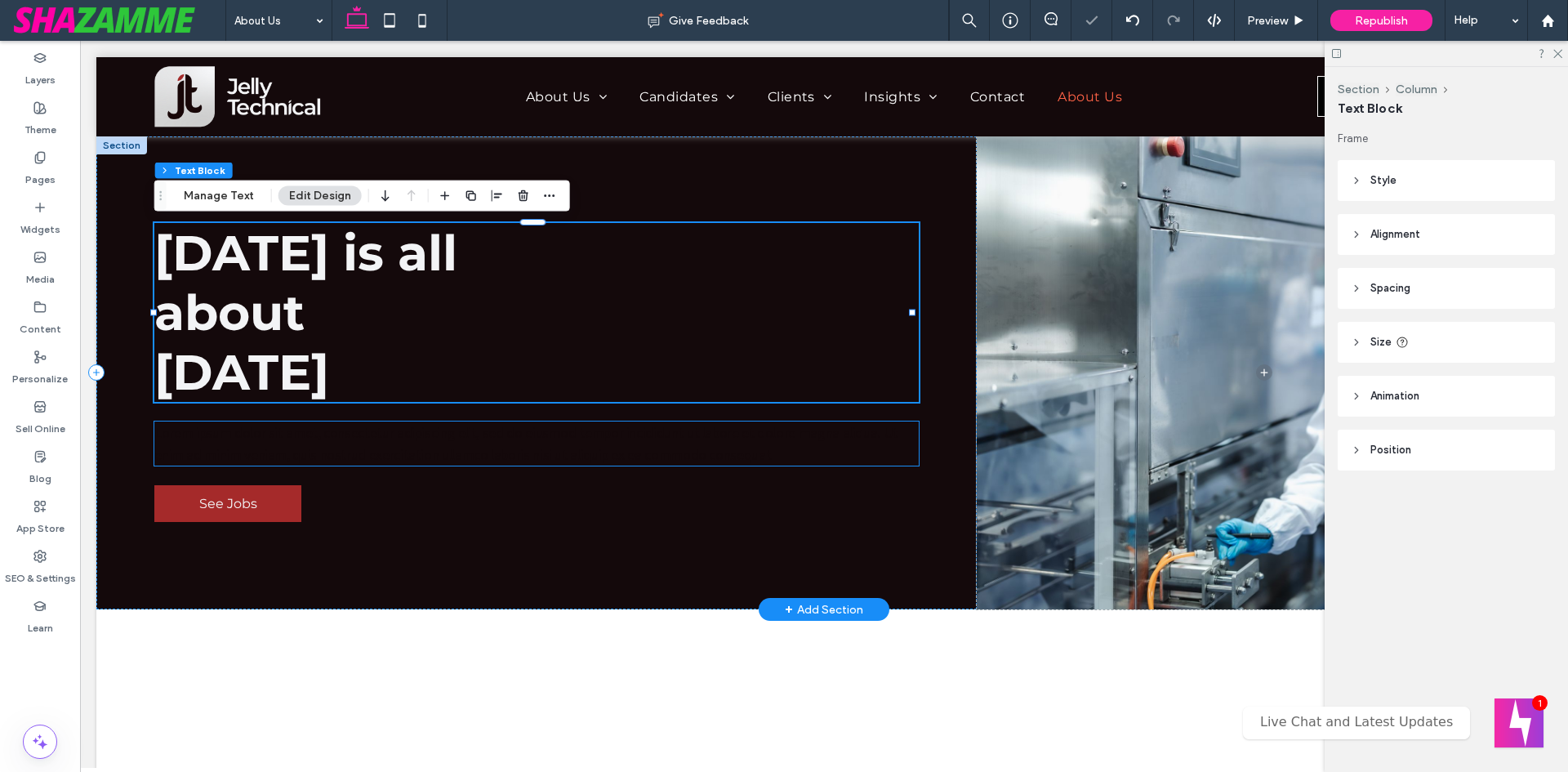
click at [336, 445] on span "Lorem ipsum dolor sit amet, consectetur adipiscing elit, sed do eiusmod tempor …" at bounding box center [526, 444] width 744 height 40
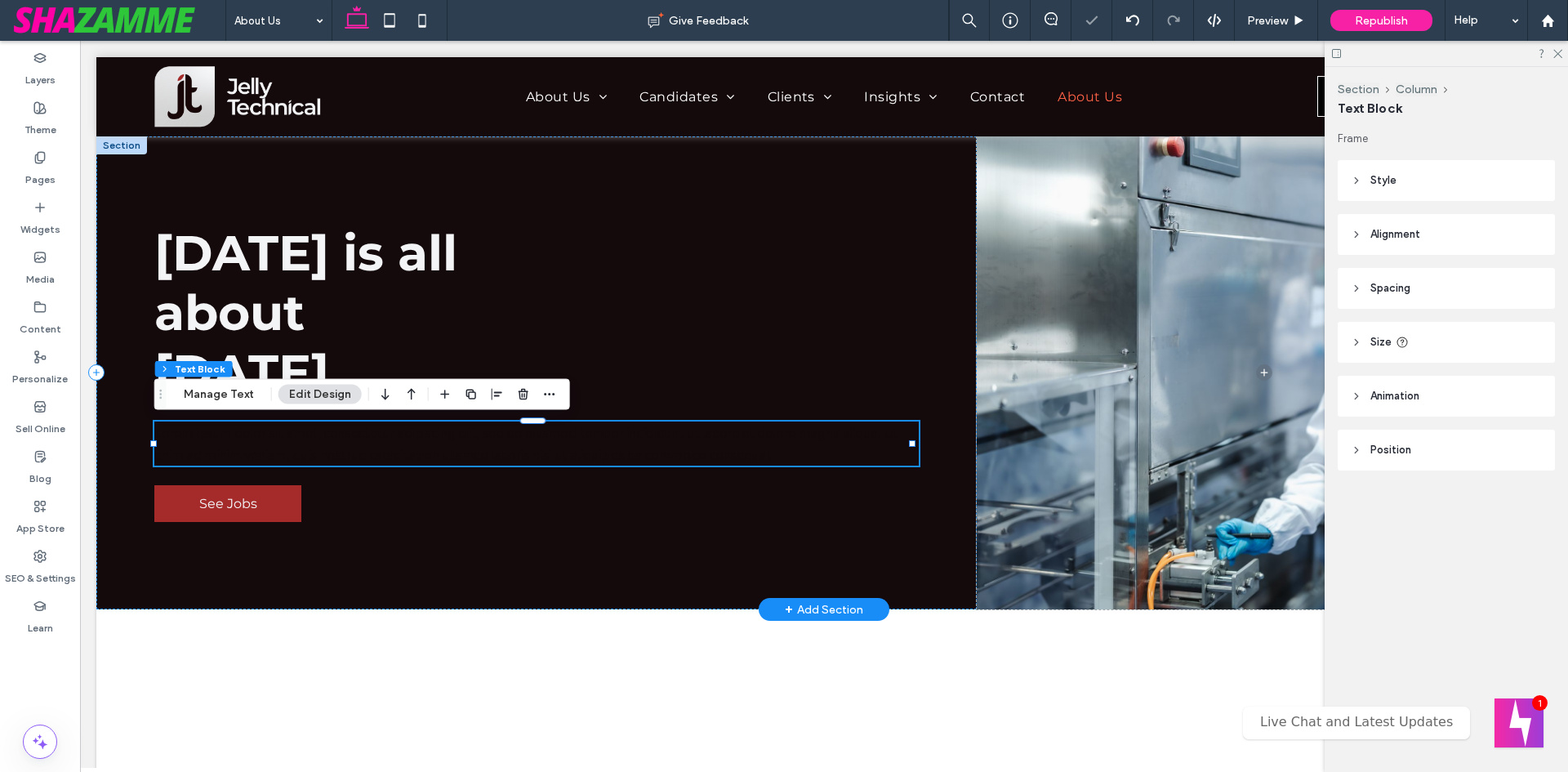
click at [336, 445] on span "Lorem ipsum dolor sit amet, consectetur adipiscing elit, sed do eiusmod tempor …" at bounding box center [526, 444] width 744 height 40
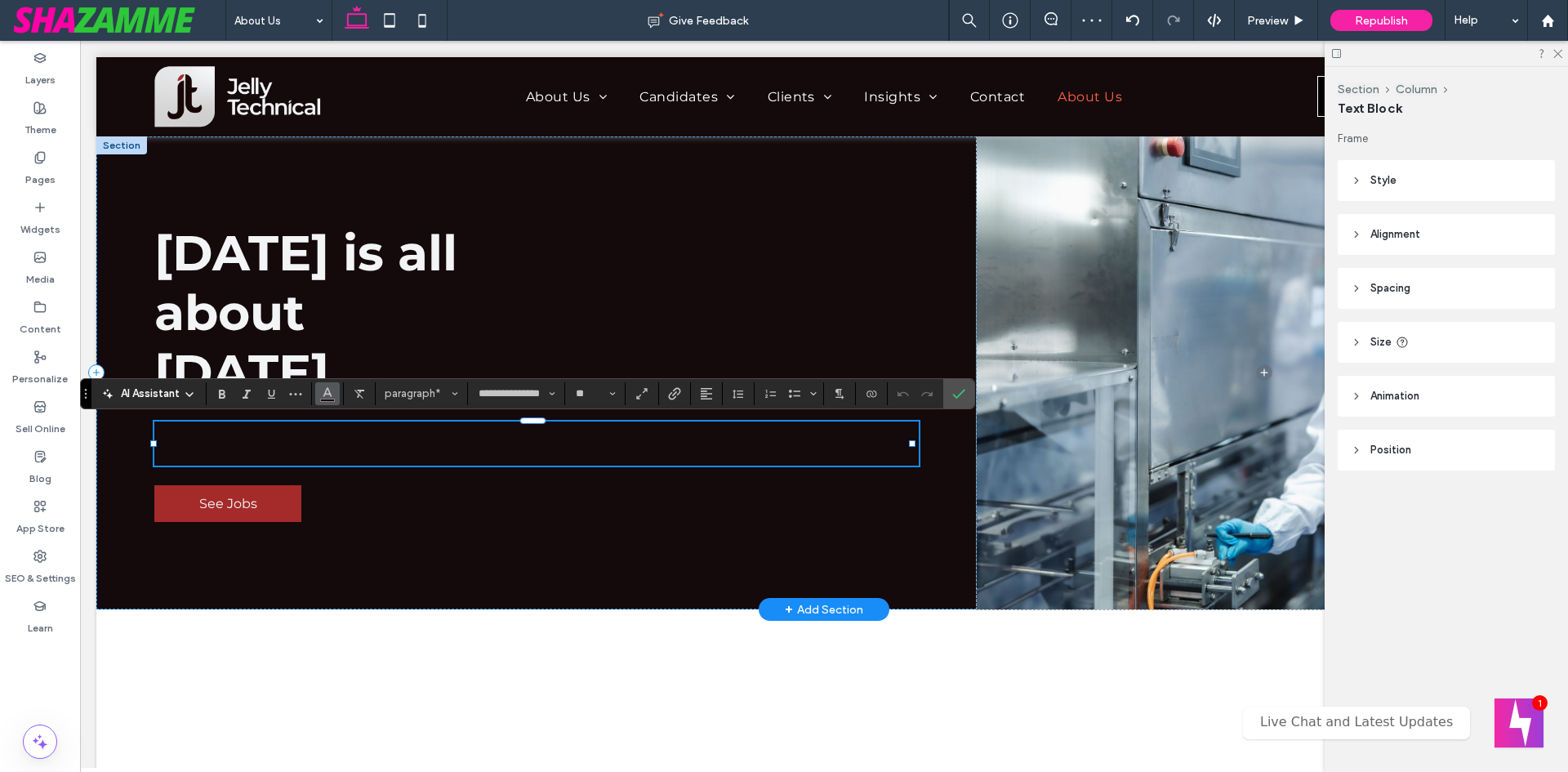
click at [325, 392] on use "Color" at bounding box center [328, 392] width 9 height 9
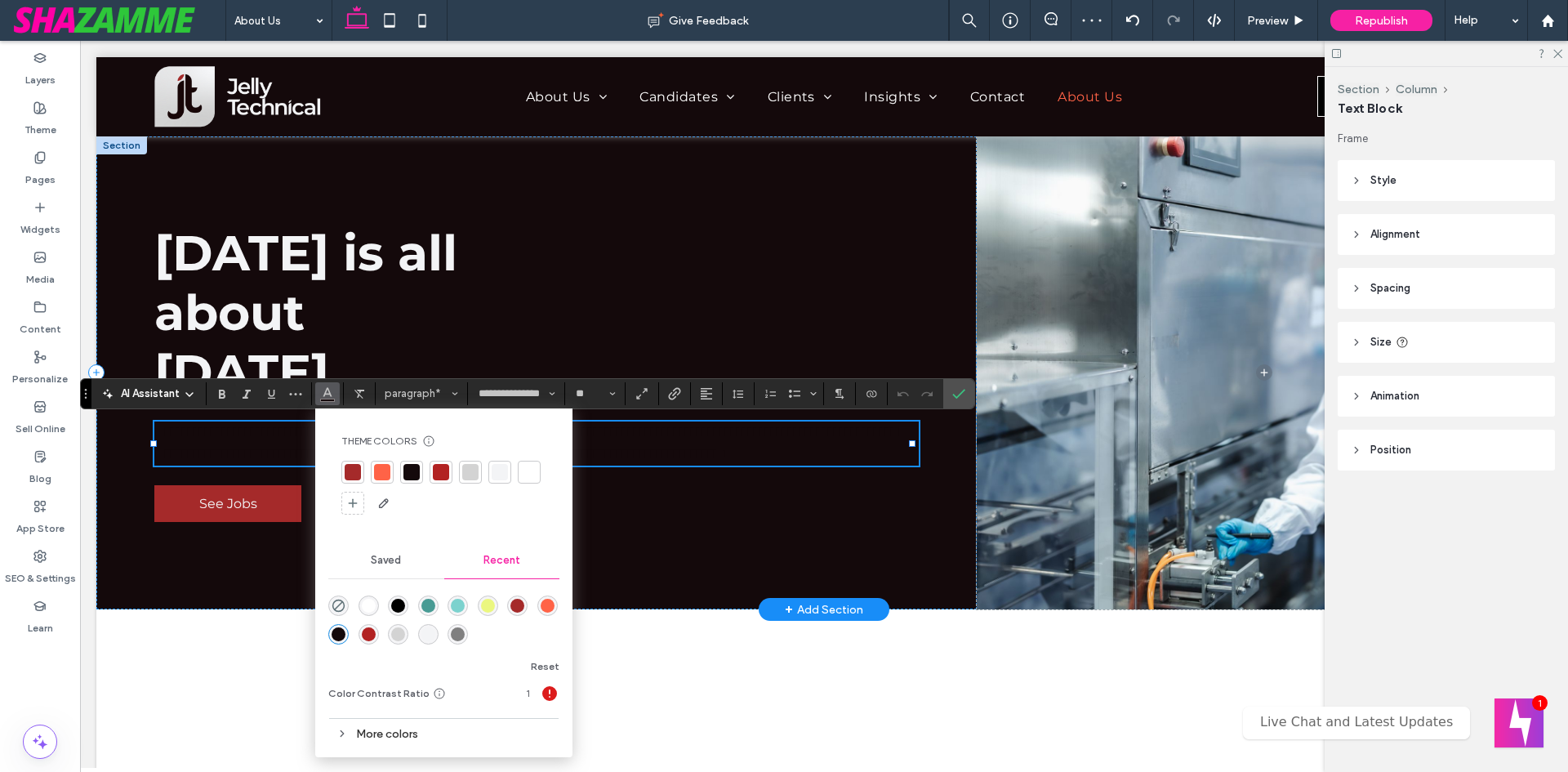
click at [526, 475] on div at bounding box center [529, 472] width 17 height 17
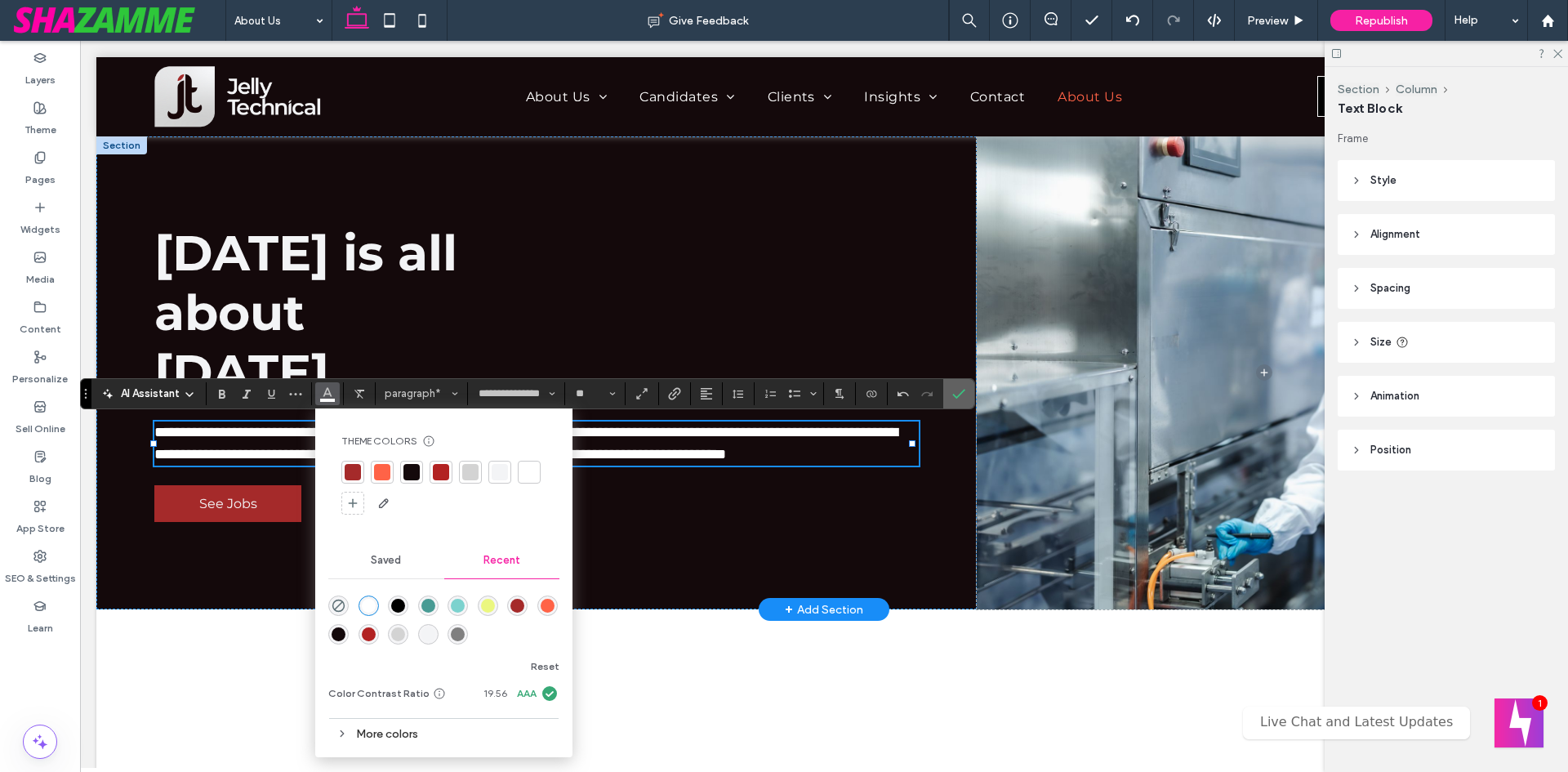
click at [953, 387] on icon "Confirm" at bounding box center [959, 393] width 13 height 13
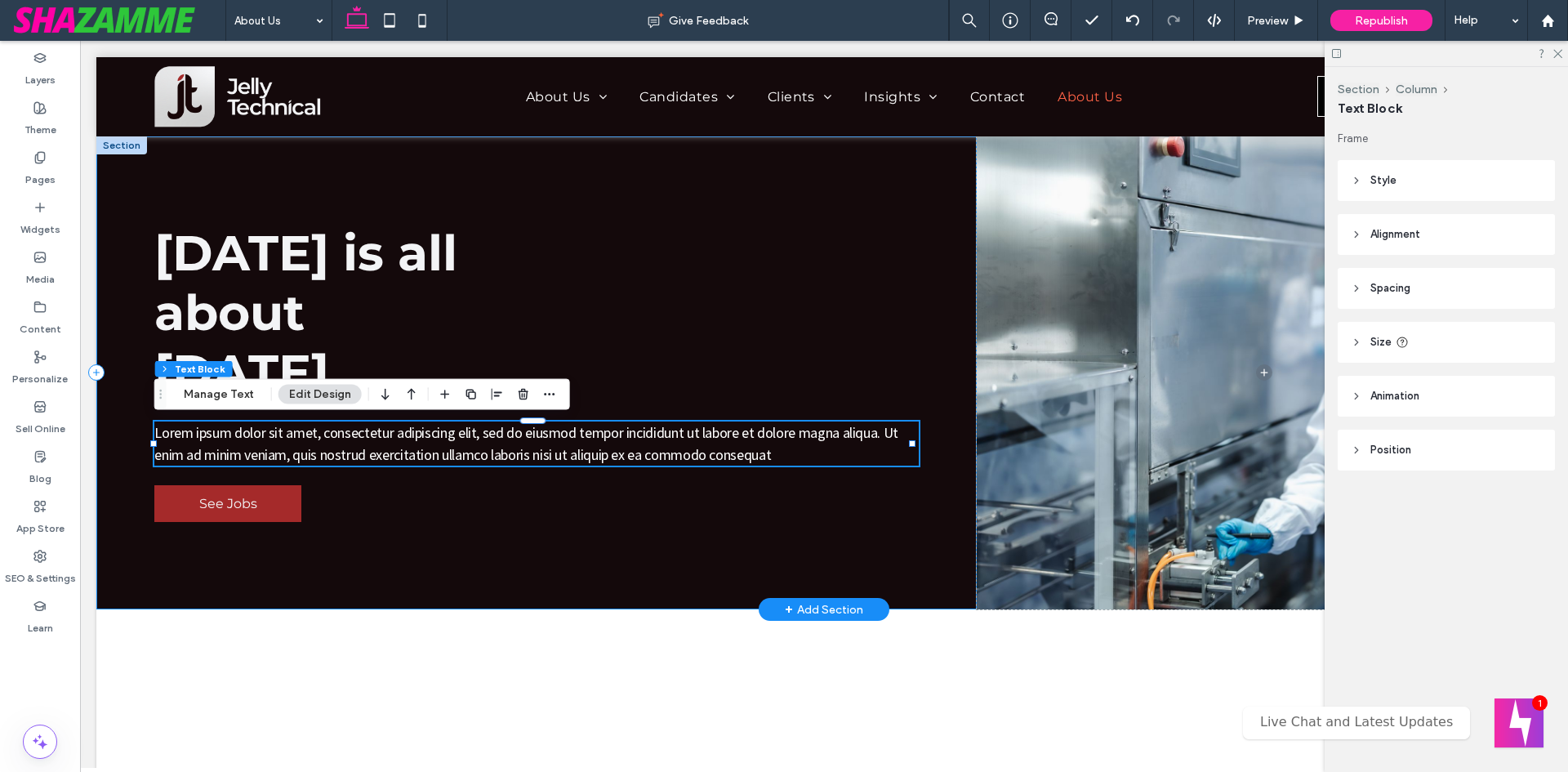
click at [344, 188] on div "[DATE] is all about [DATE] Lorem ipsum dolor sit amet, consectetur adipiscing e…" at bounding box center [536, 374] width 881 height 474
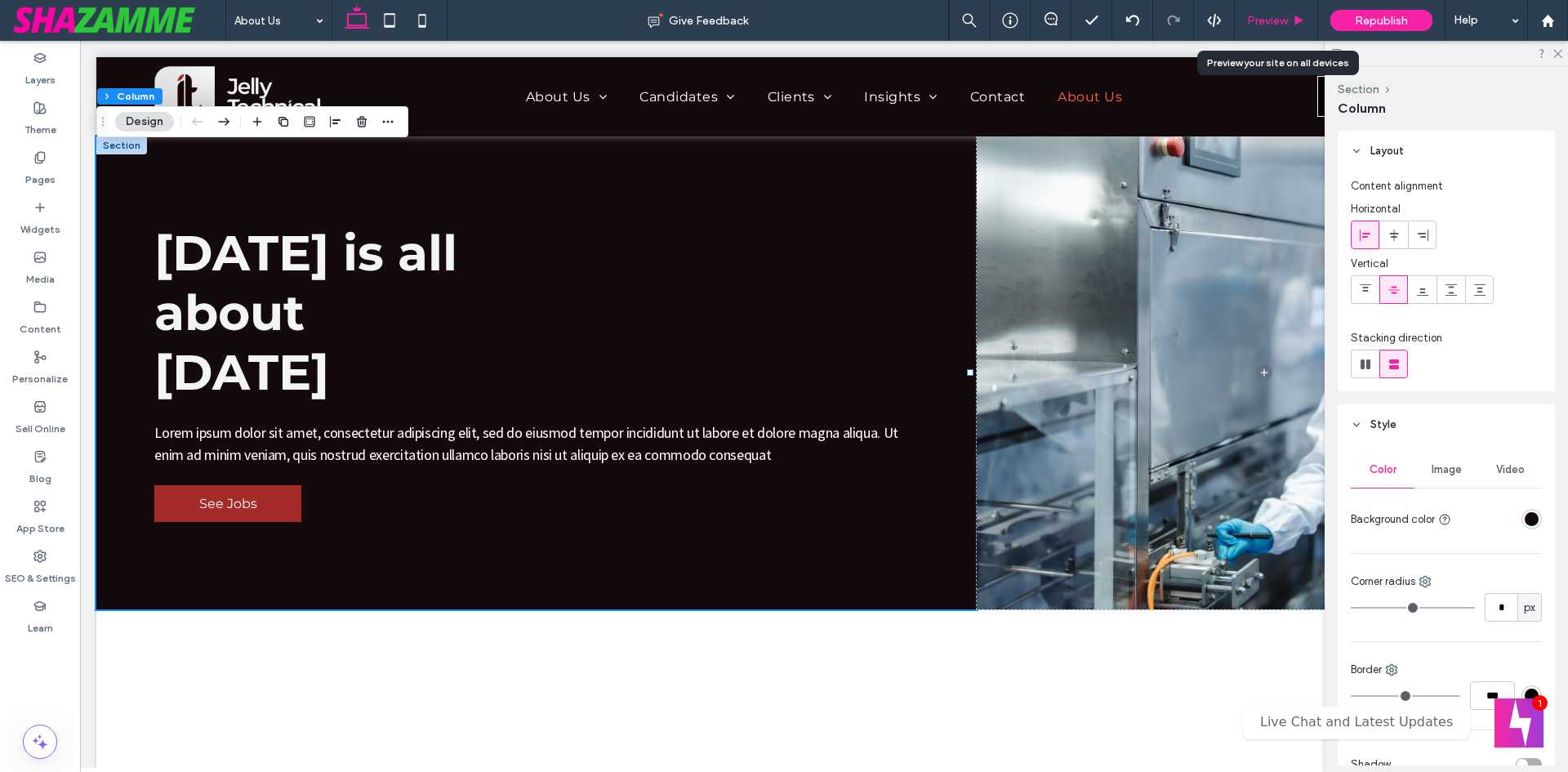
click at [1269, 26] on span "Preview" at bounding box center [1268, 20] width 40 height 14
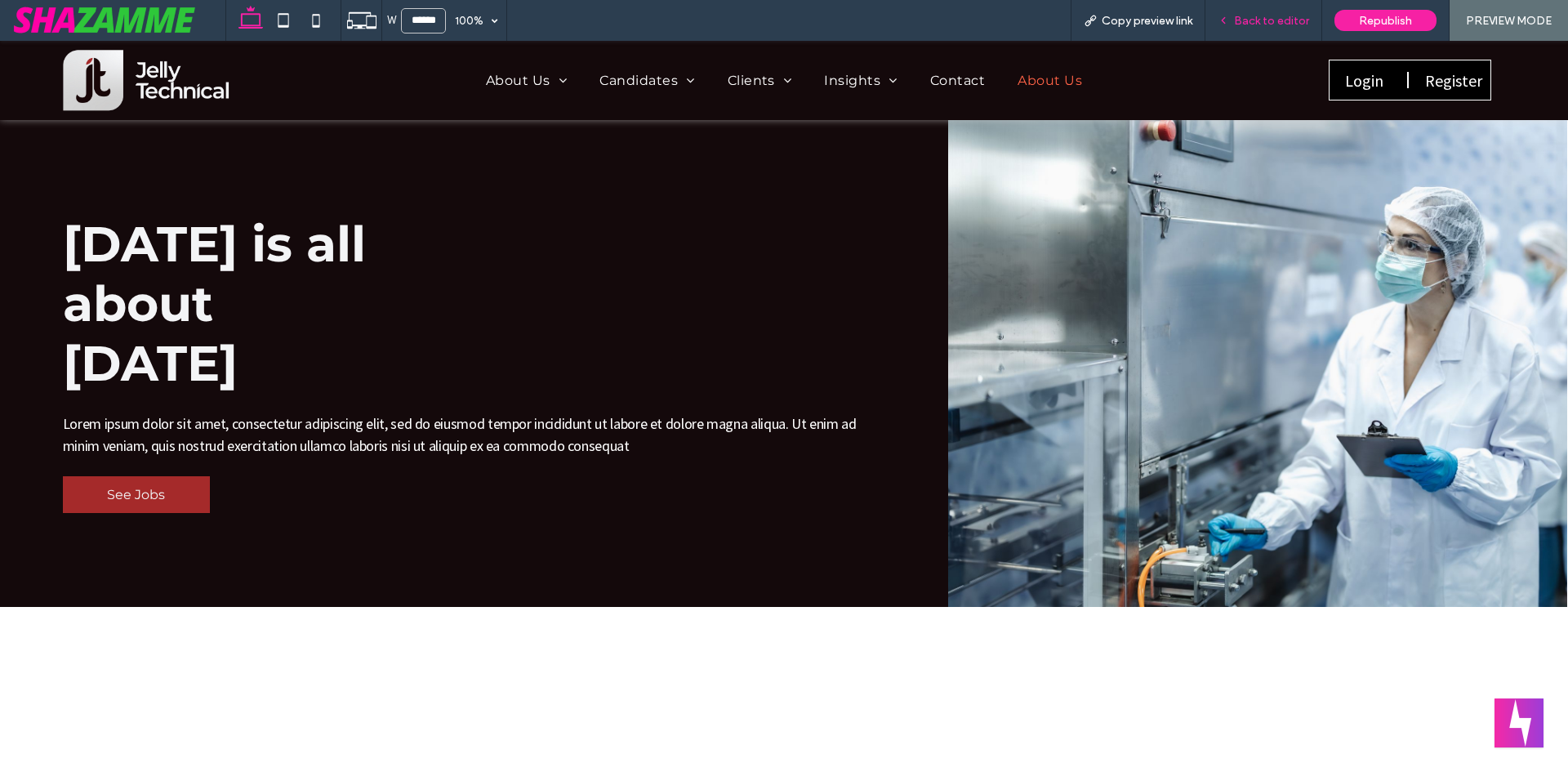
click at [1270, 25] on span "Back to editor" at bounding box center [1272, 20] width 75 height 14
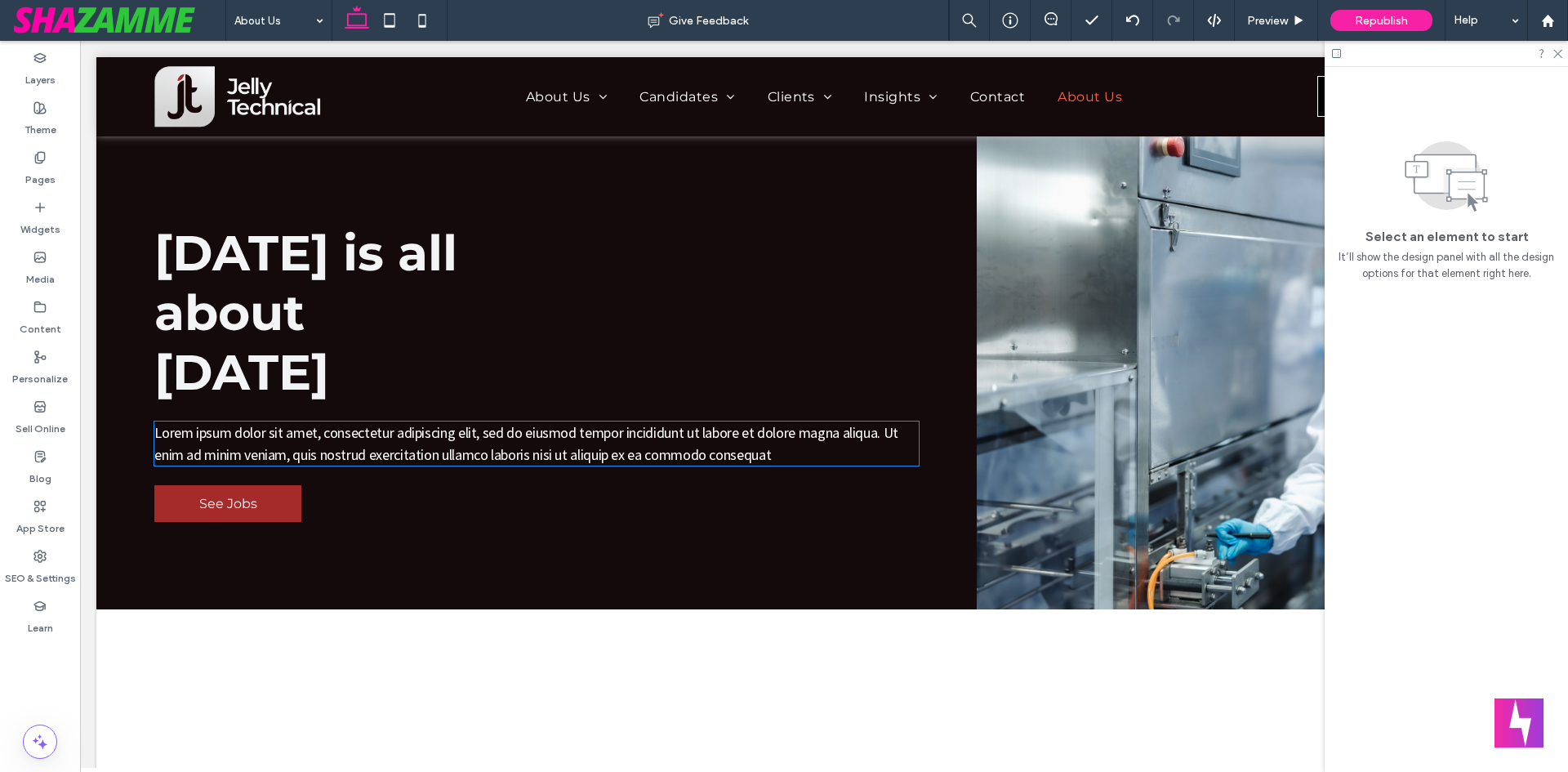
click at [794, 447] on p "Lorem ipsum dolor sit amet, consectetur adipiscing elit, sed do eiusmod tempor …" at bounding box center [536, 444] width 763 height 44
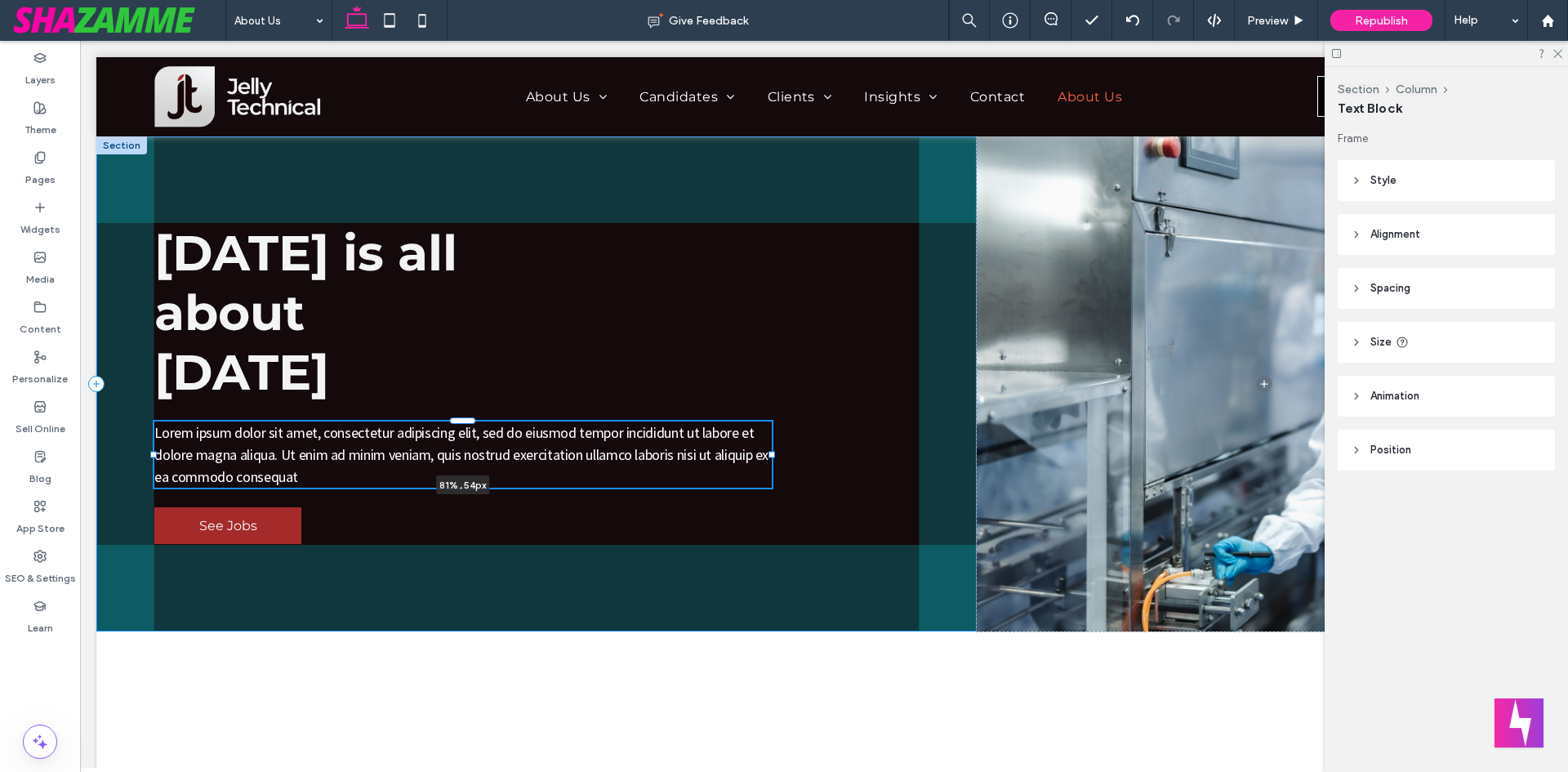
drag, startPoint x: 910, startPoint y: 445, endPoint x: 771, endPoint y: 446, distance: 139.0
click at [155, 423] on div at bounding box center [154, 422] width 1 height 1
type input "**"
type input "****"
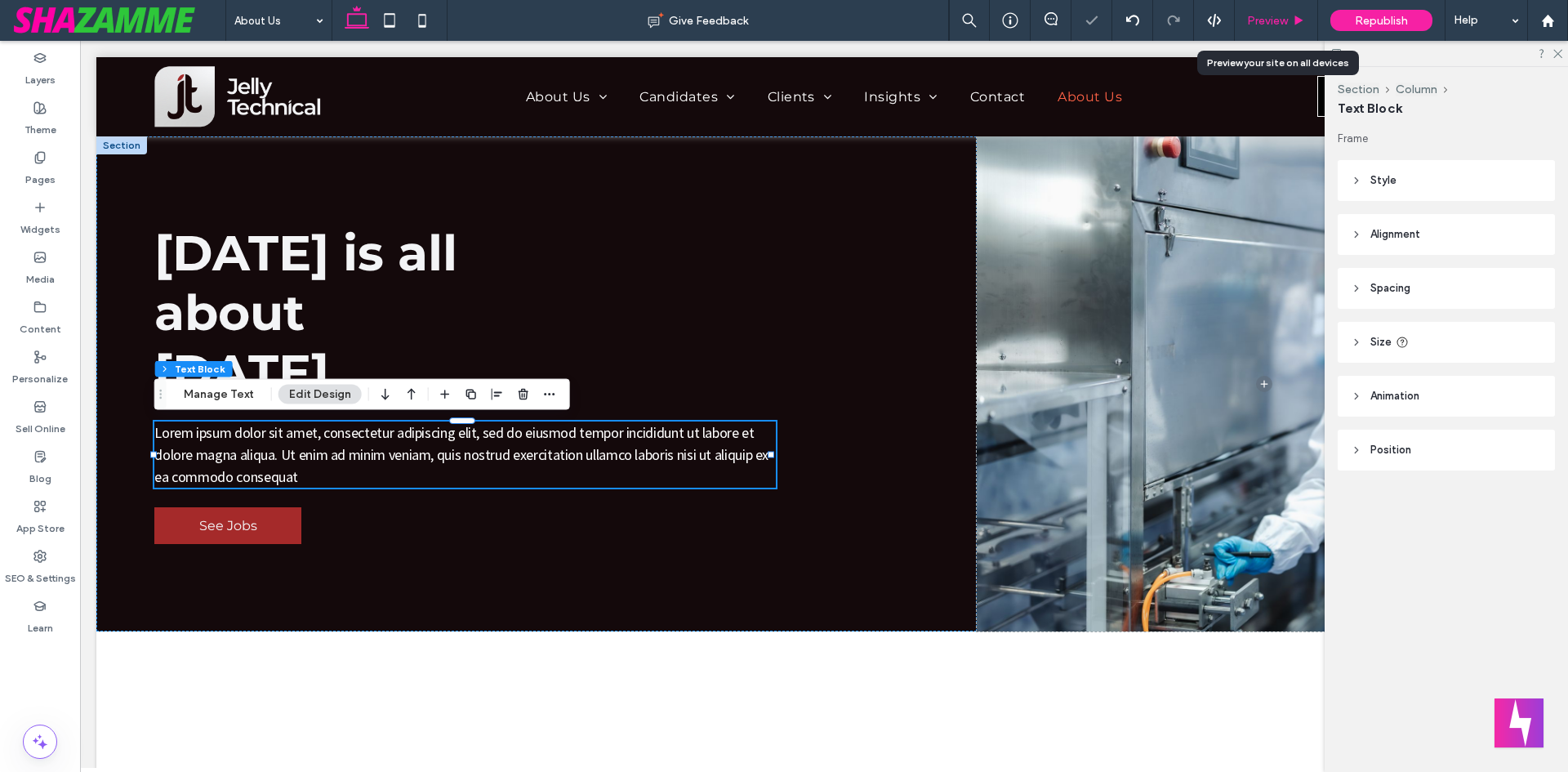
click at [1266, 21] on span "Preview" at bounding box center [1268, 20] width 40 height 14
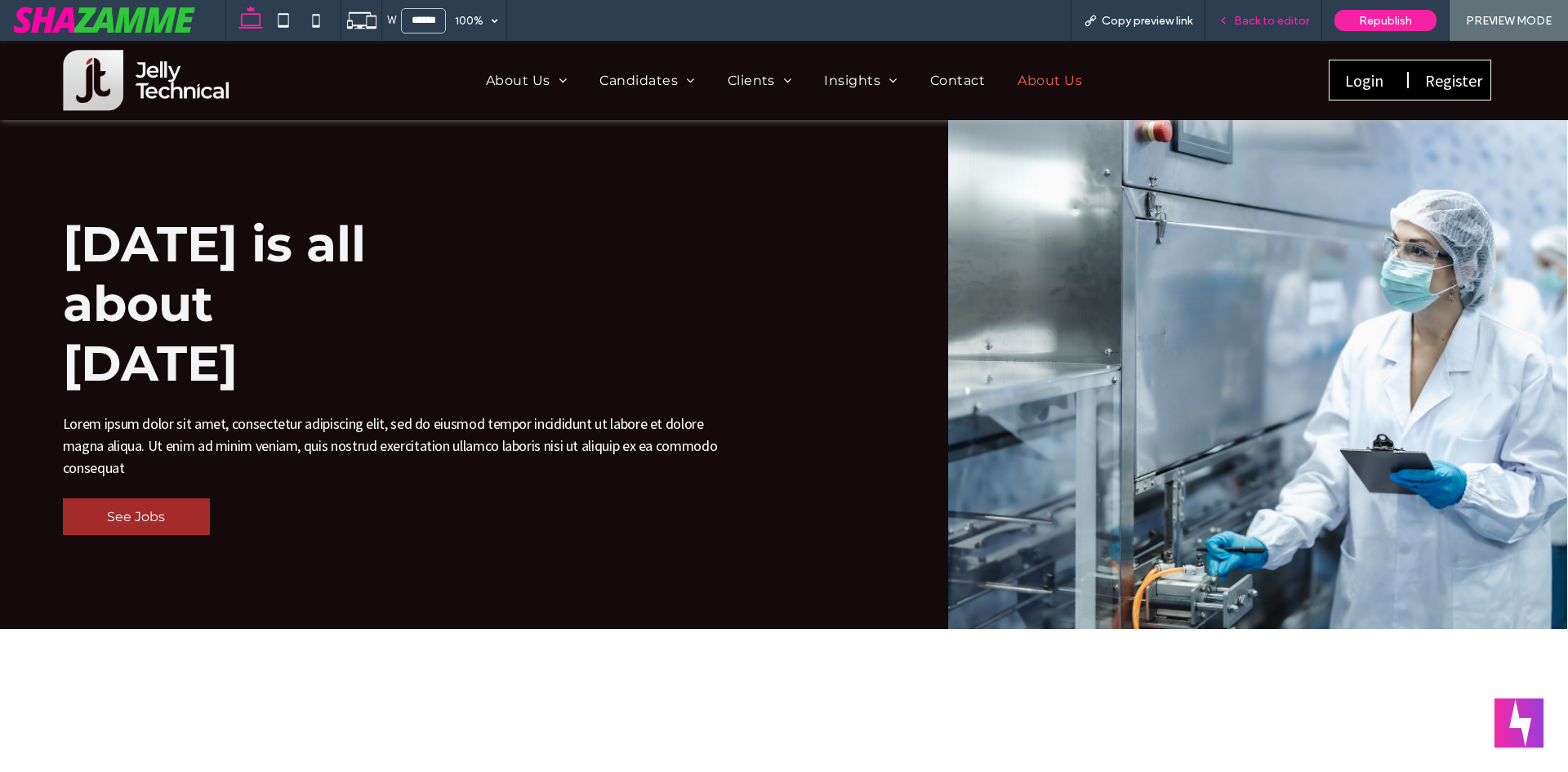
click at [1245, 18] on span "Back to editor" at bounding box center [1272, 20] width 75 height 14
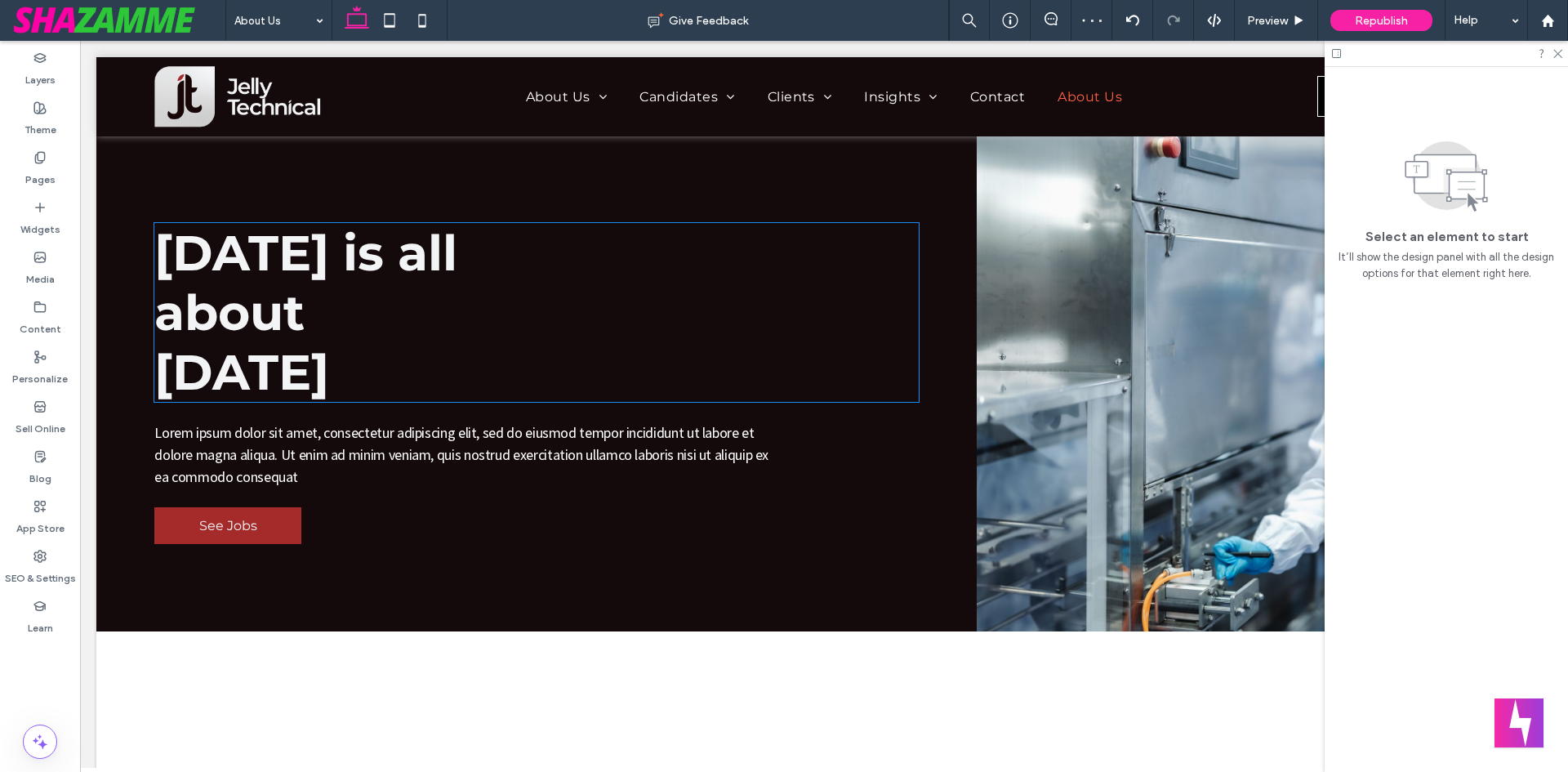
click at [303, 284] on span "about" at bounding box center [230, 312] width 151 height 60
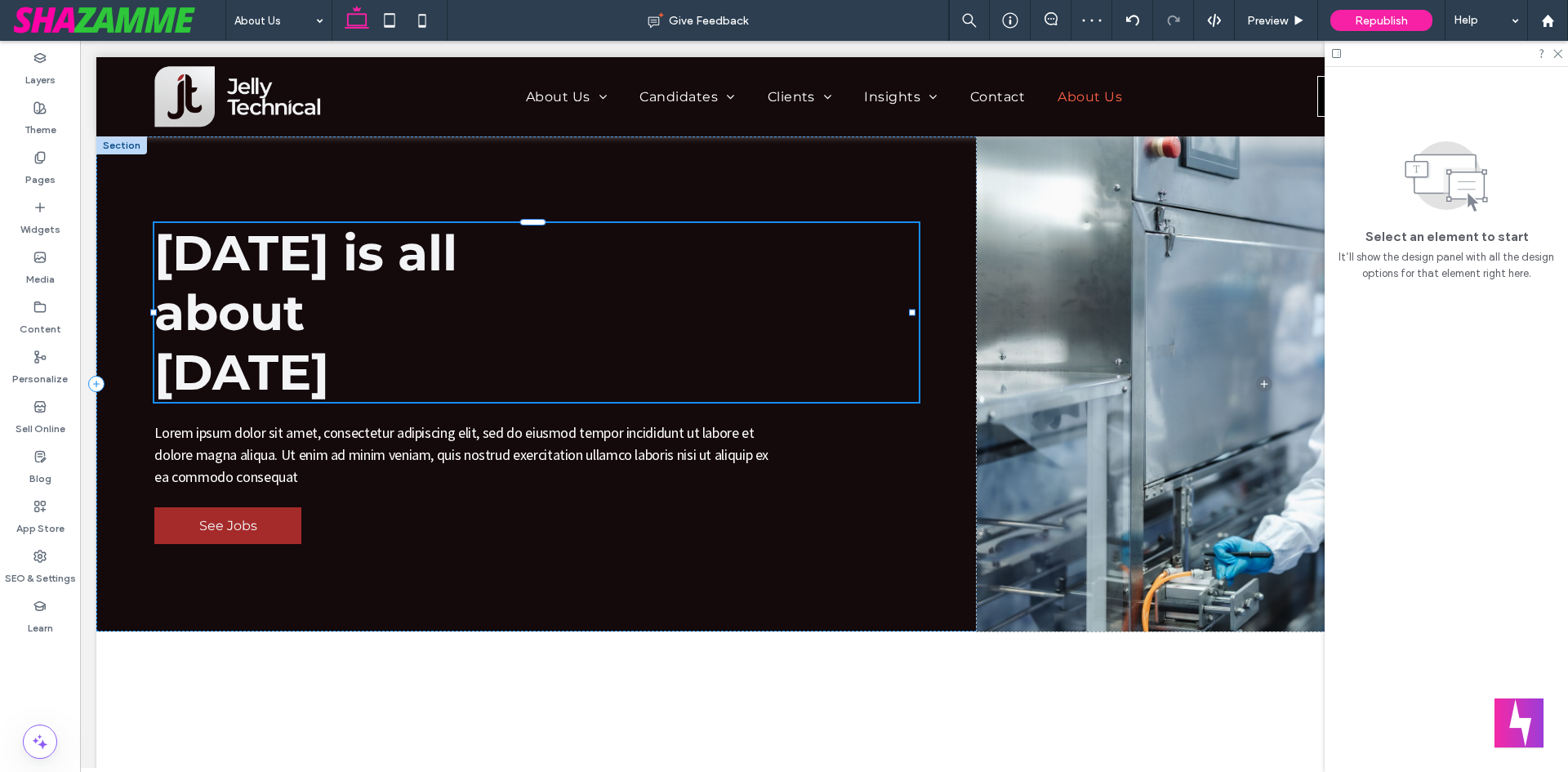
click at [303, 284] on span "about" at bounding box center [230, 312] width 151 height 60
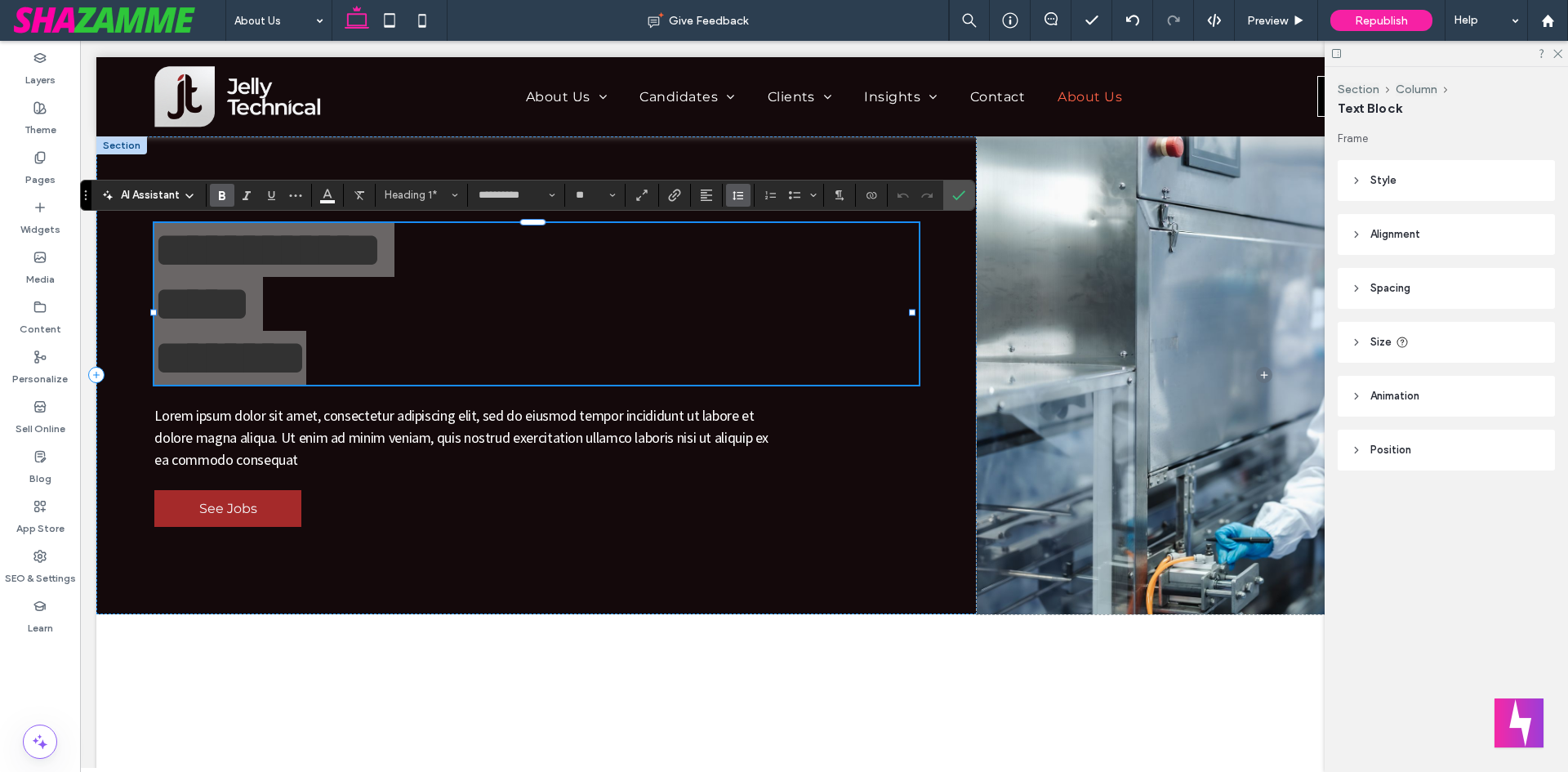
click at [729, 192] on button "Line Height" at bounding box center [739, 195] width 25 height 23
click at [756, 245] on div "Single" at bounding box center [764, 244] width 40 height 12
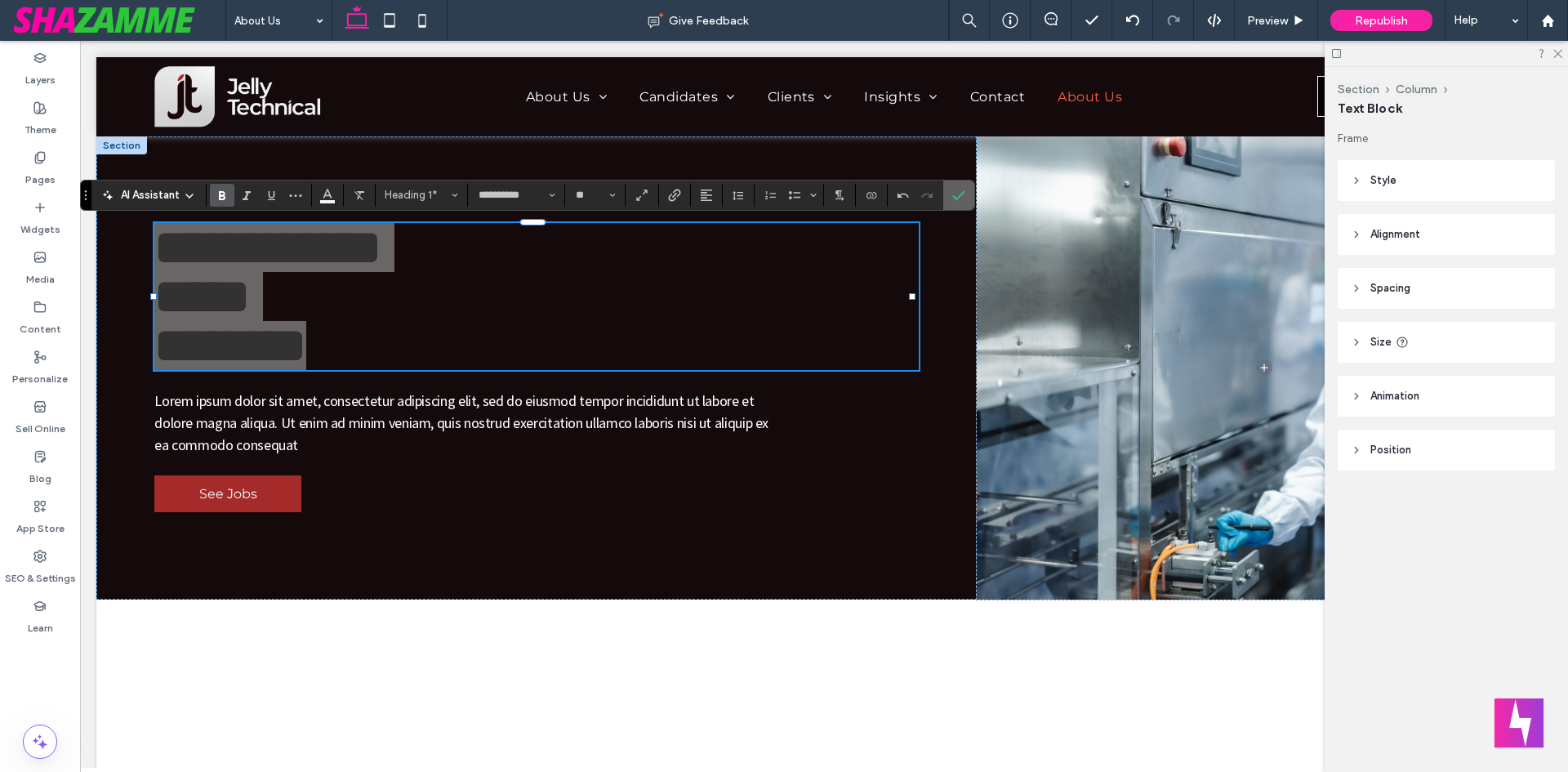
click at [960, 196] on use "Confirm" at bounding box center [960, 195] width 13 height 10
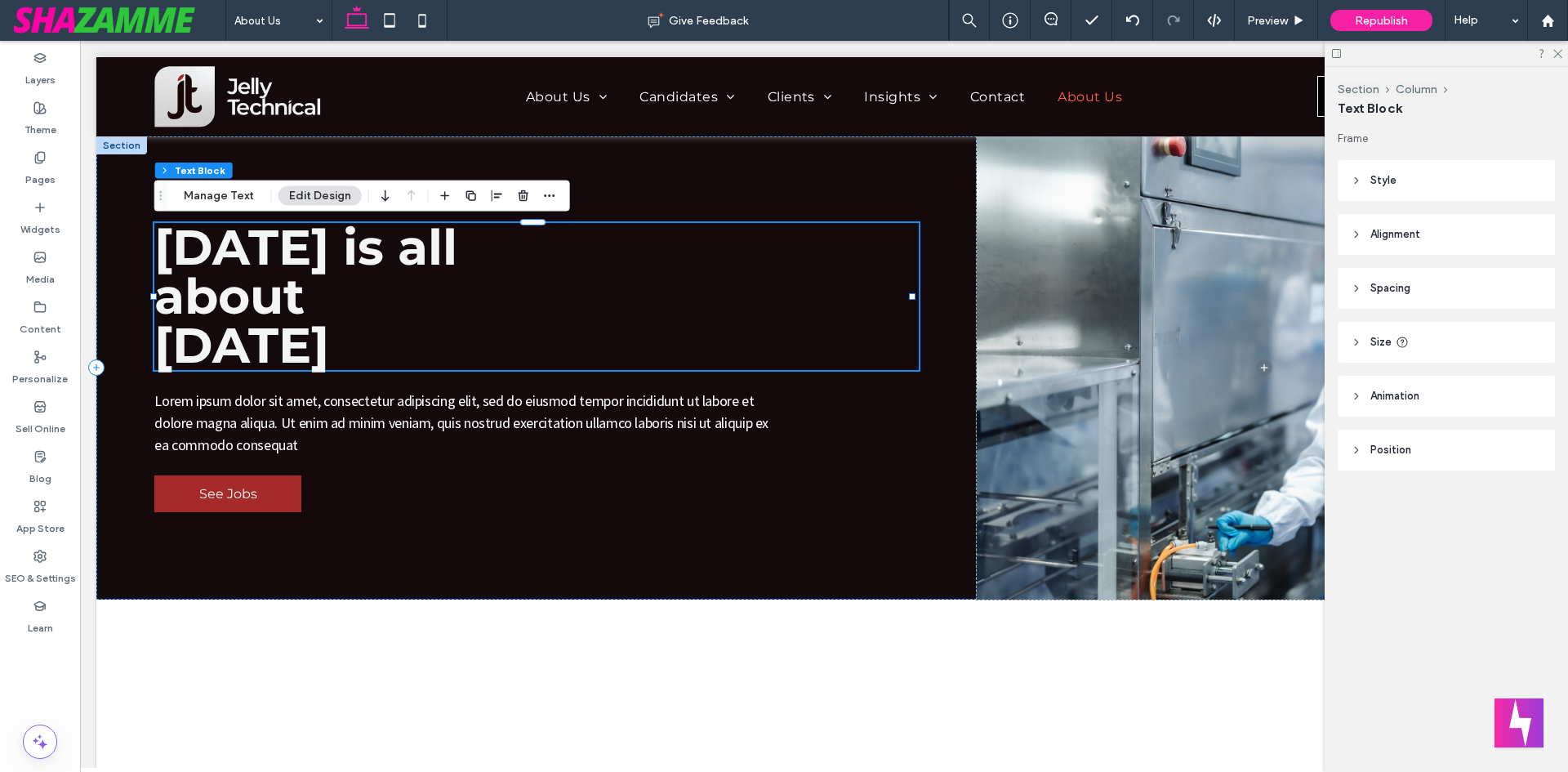
click at [233, 324] on span "[DATE]" at bounding box center [242, 345] width 175 height 60
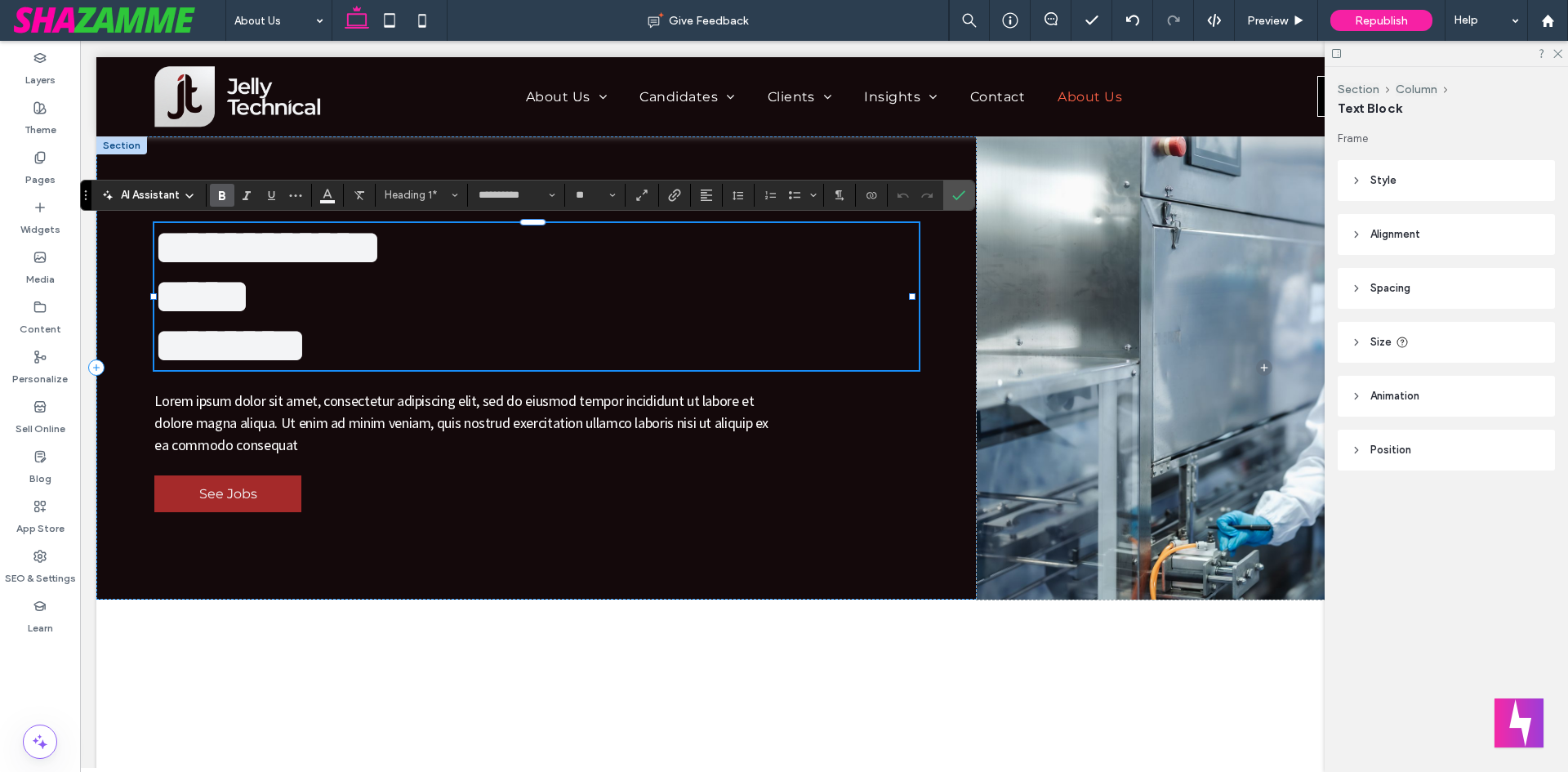
click at [233, 324] on span "********" at bounding box center [230, 345] width 152 height 49
click at [728, 193] on button "Line Height" at bounding box center [739, 195] width 25 height 23
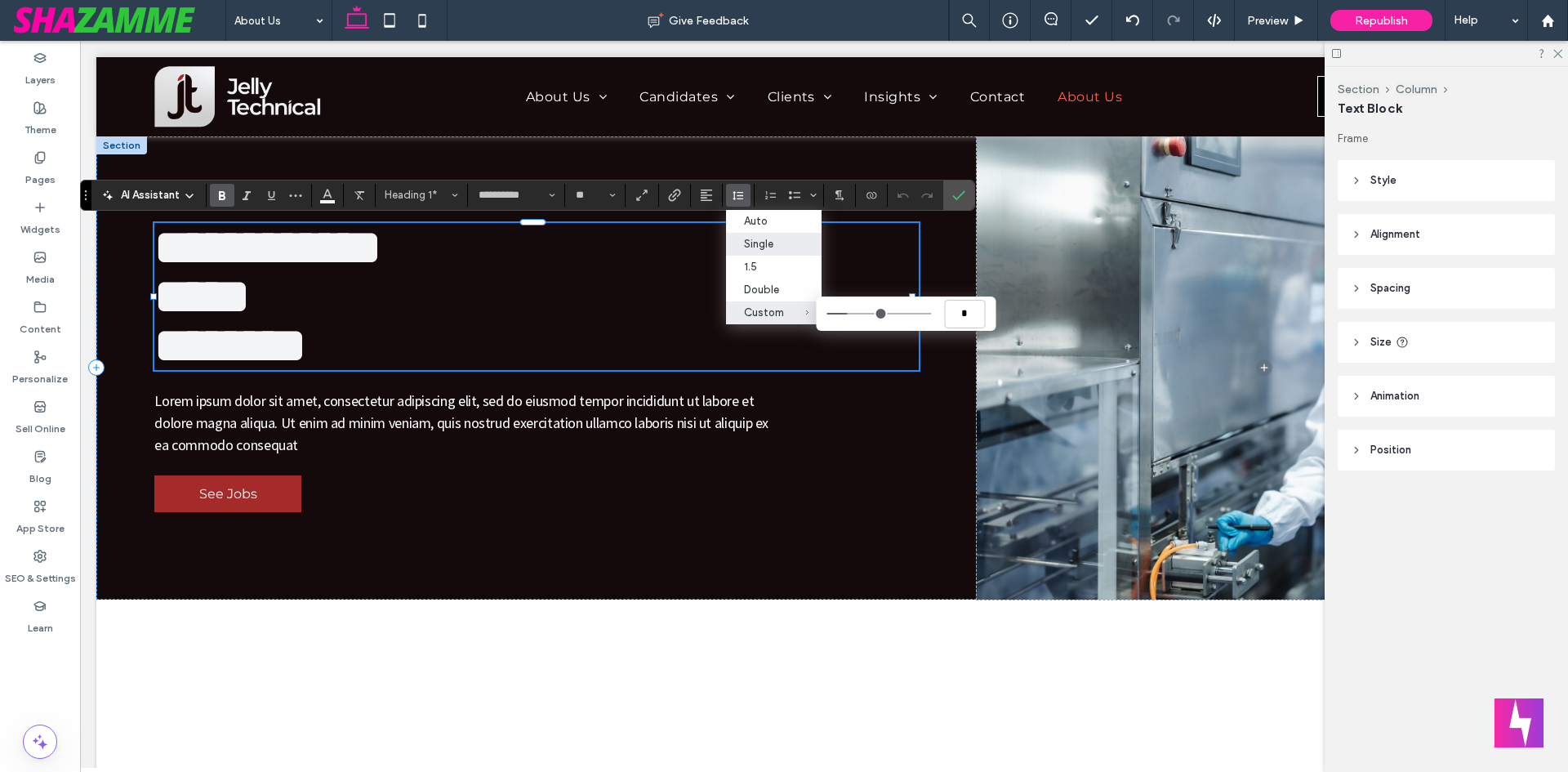
type input "***"
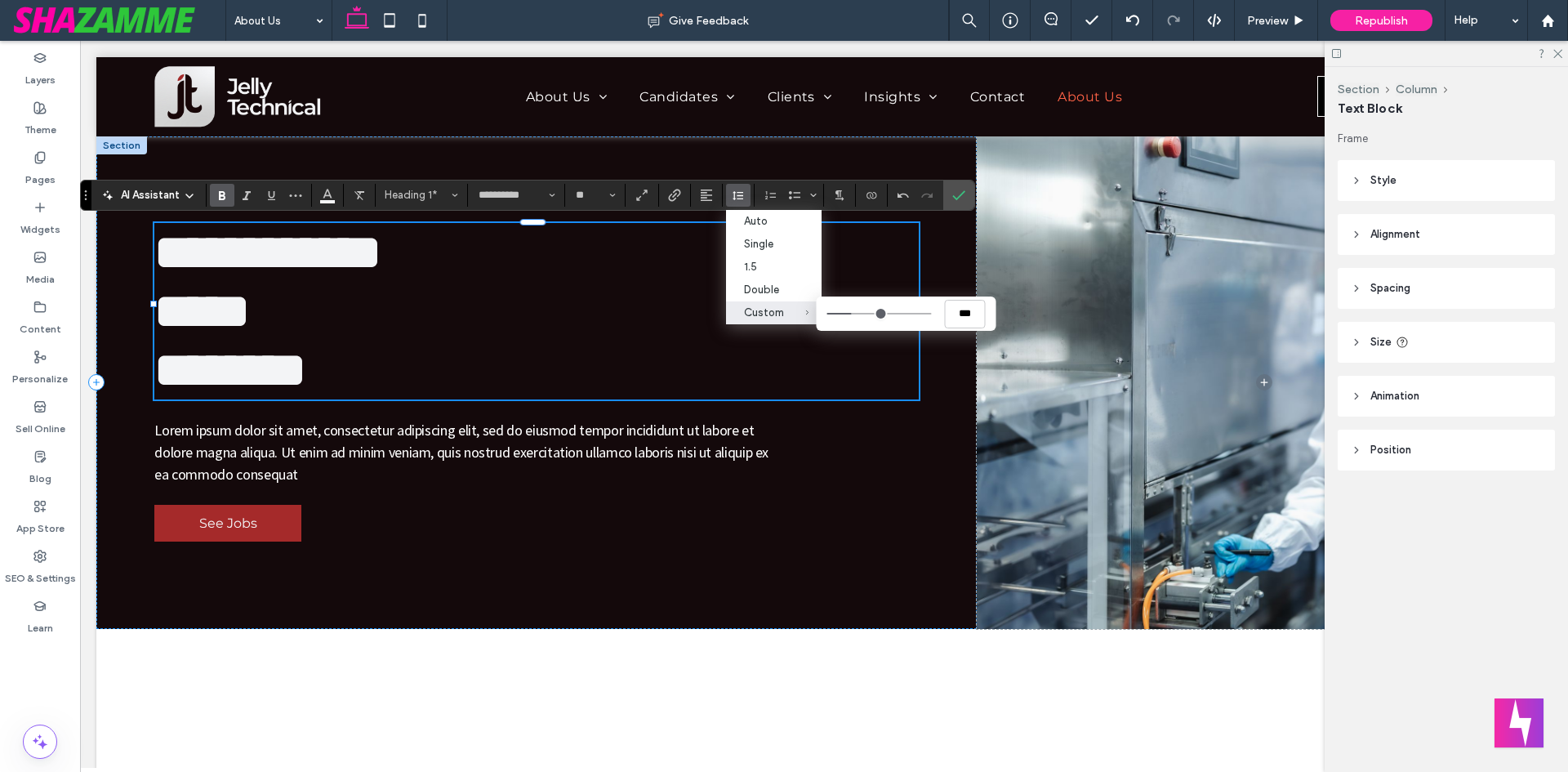
type input "***"
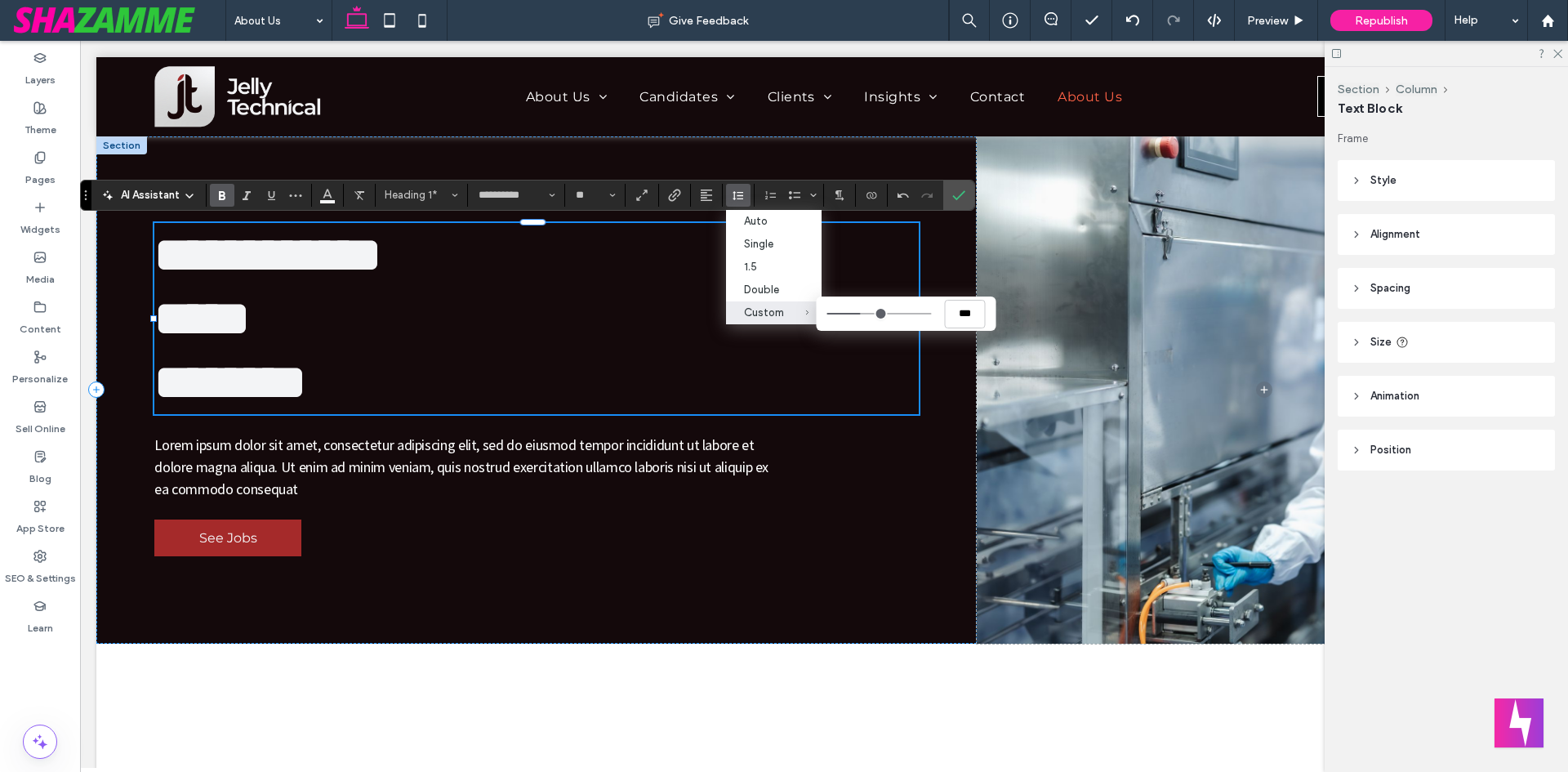
type input "***"
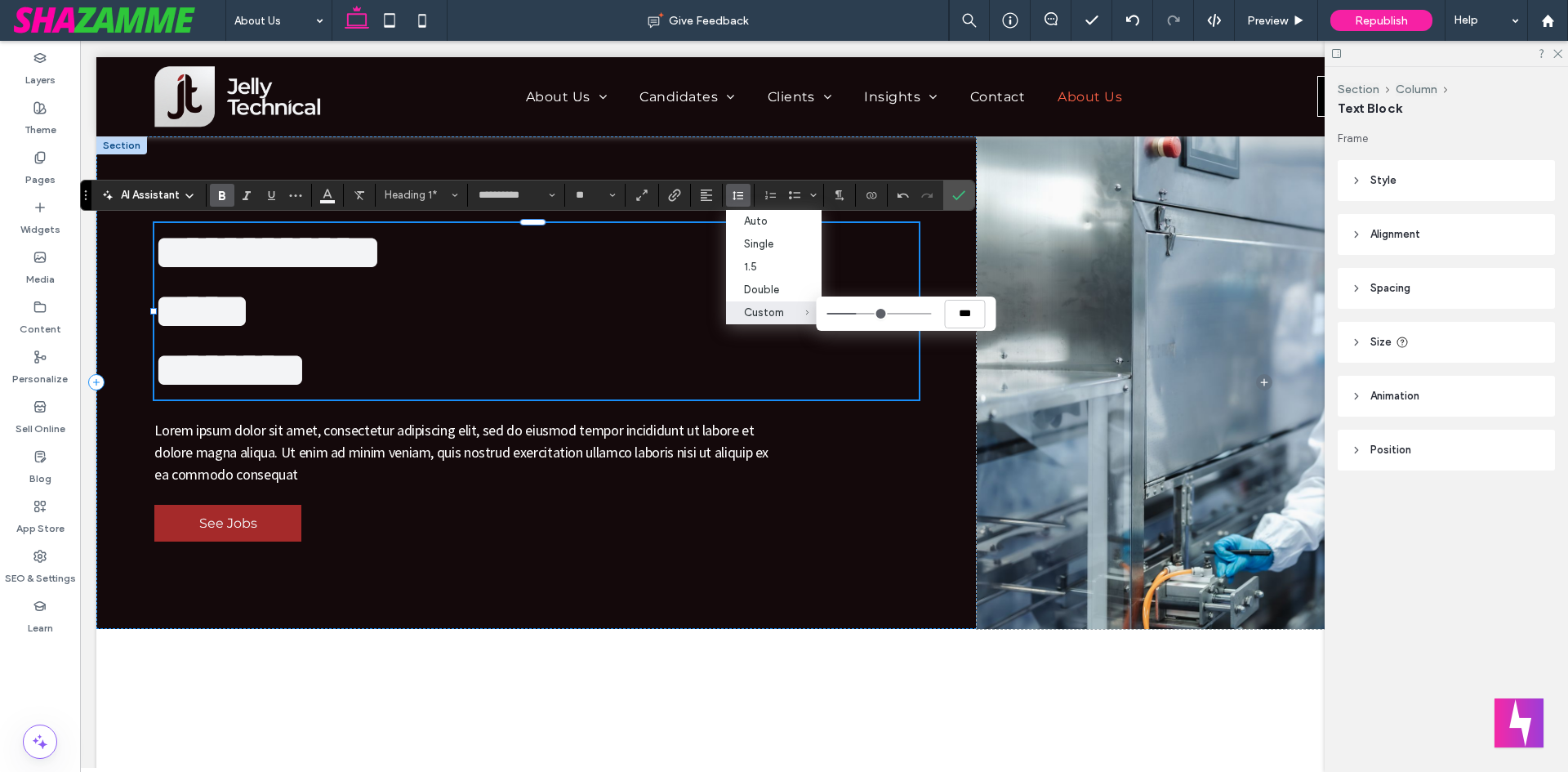
type input "***"
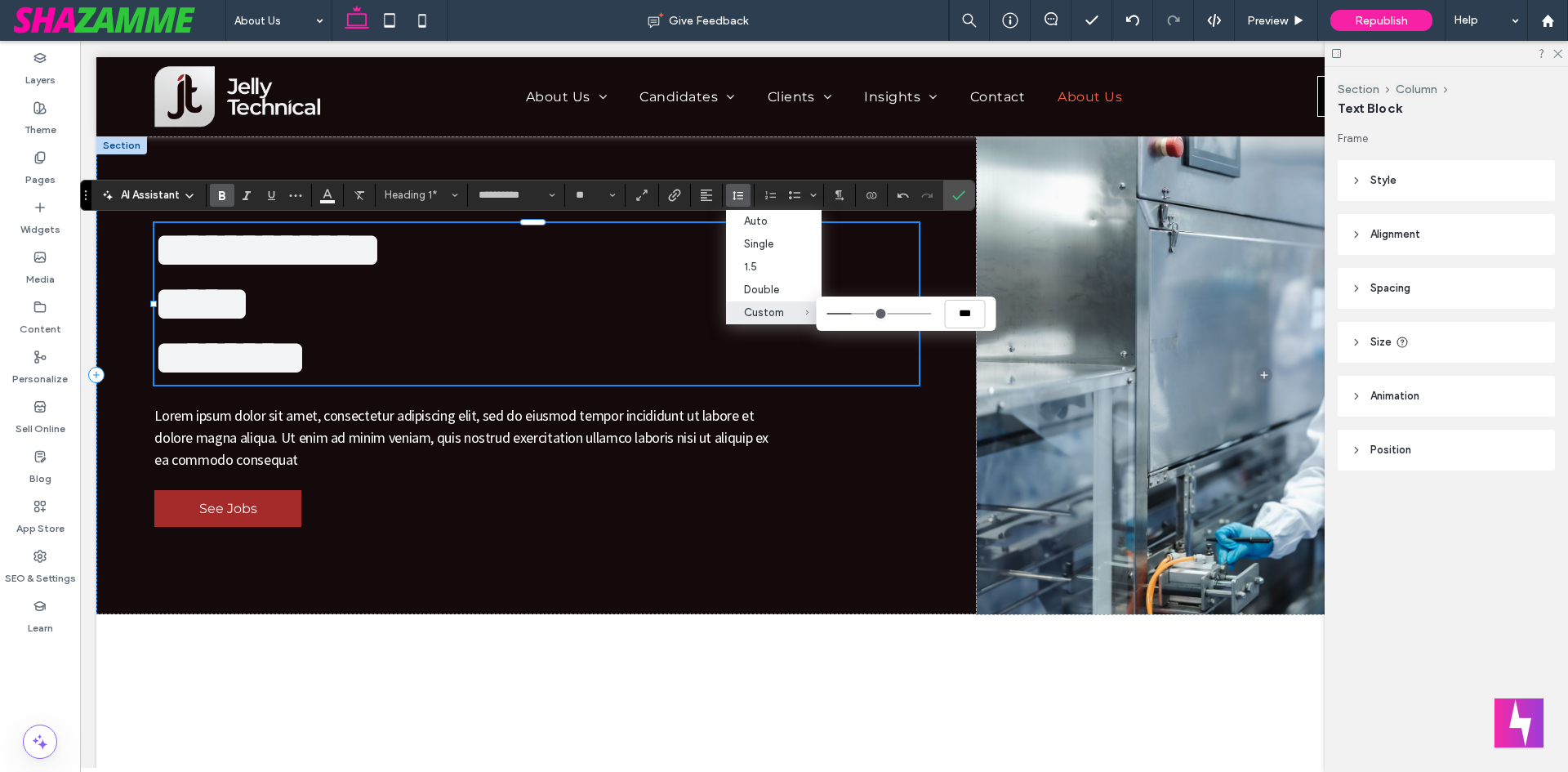
type input "***"
click at [856, 313] on input "Custom ***" at bounding box center [879, 314] width 105 height 2
click at [955, 187] on span "Confirm" at bounding box center [956, 196] width 7 height 29
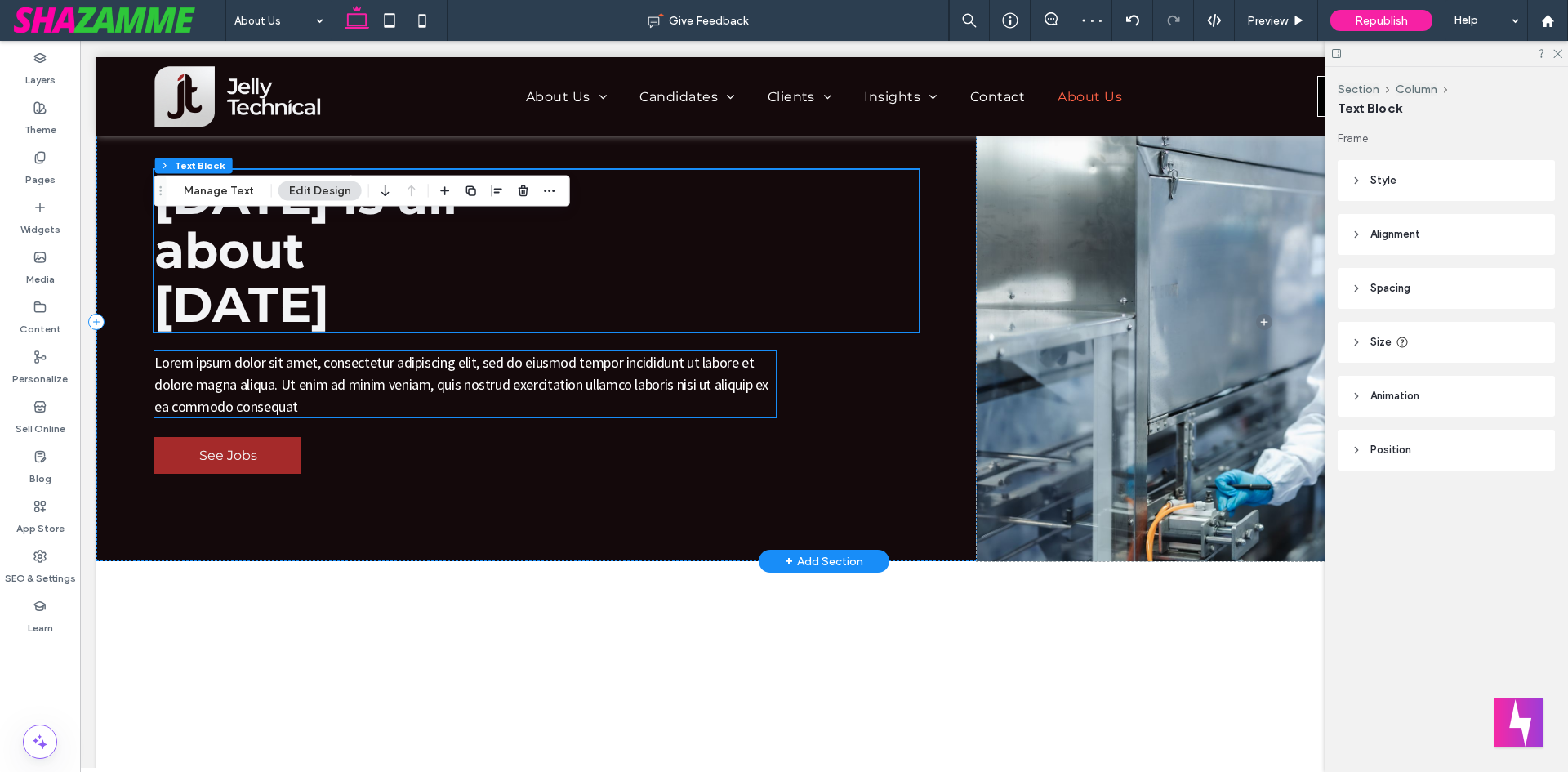
scroll to position [82, 0]
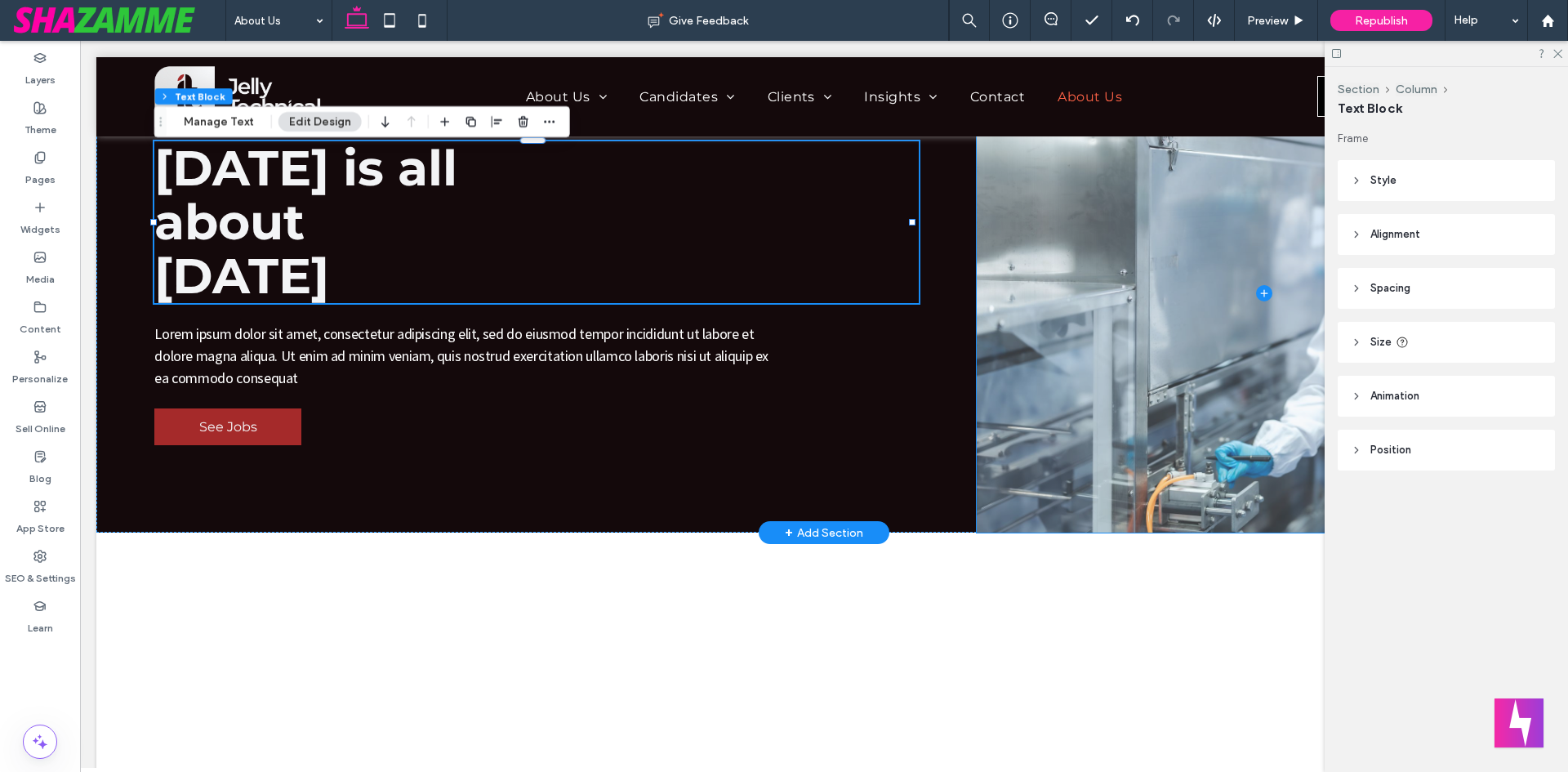
click at [1021, 323] on span at bounding box center [1264, 294] width 574 height 479
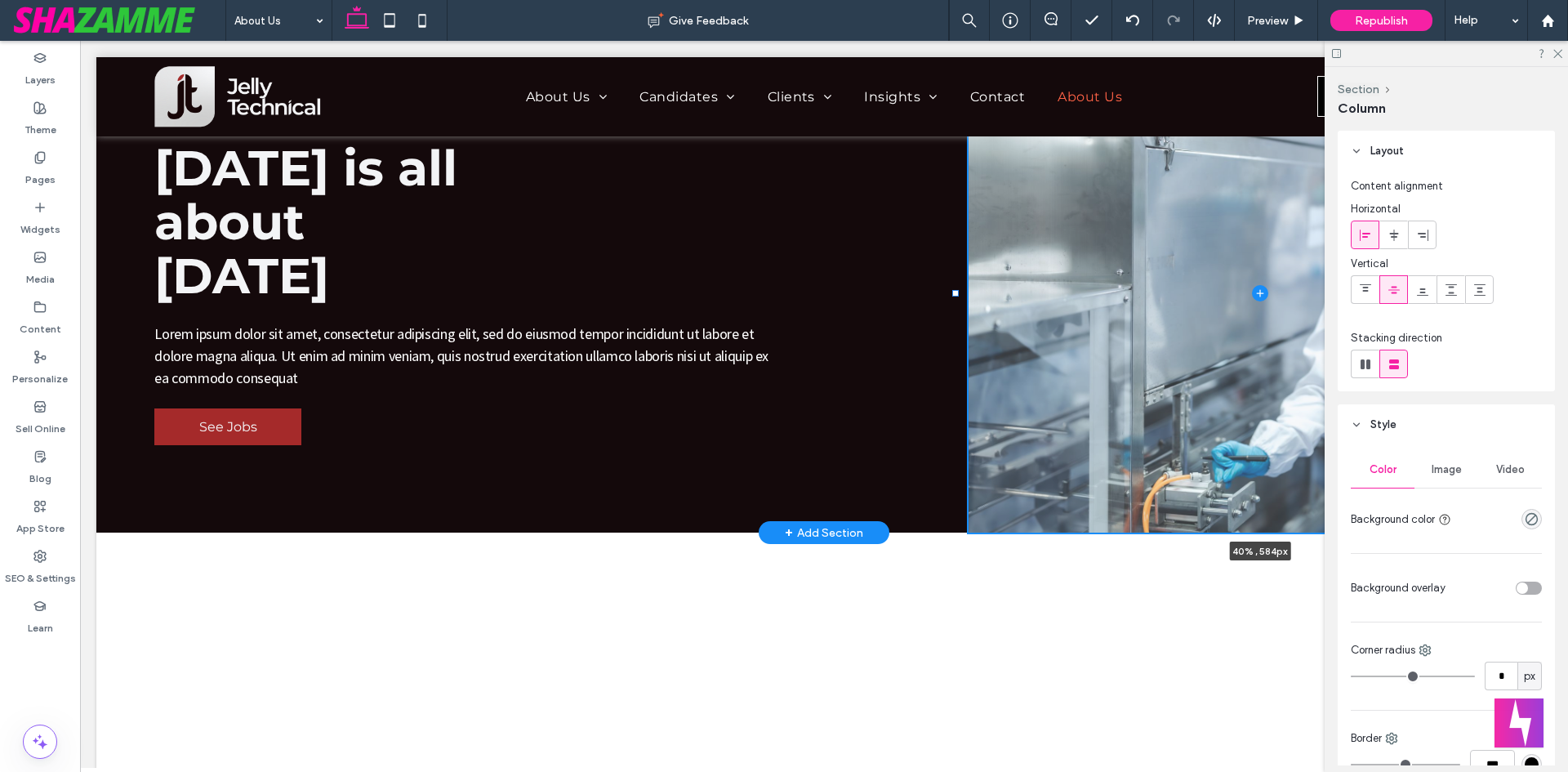
drag, startPoint x: 970, startPoint y: 293, endPoint x: 955, endPoint y: 298, distance: 15.8
click at [956, 55] on div at bounding box center [956, 55] width 1 height 1
type input "**"
type input "*****"
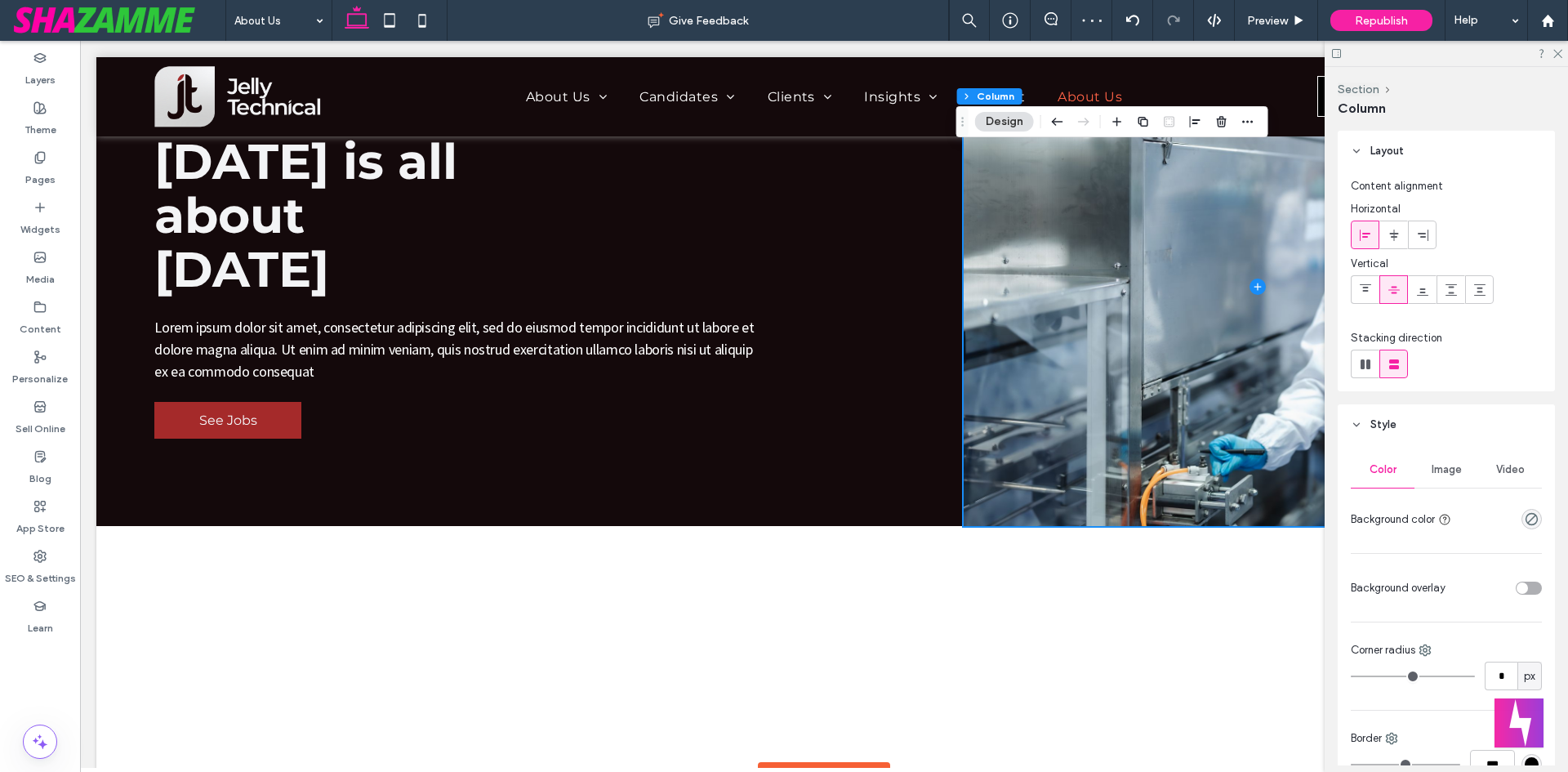
scroll to position [0, 0]
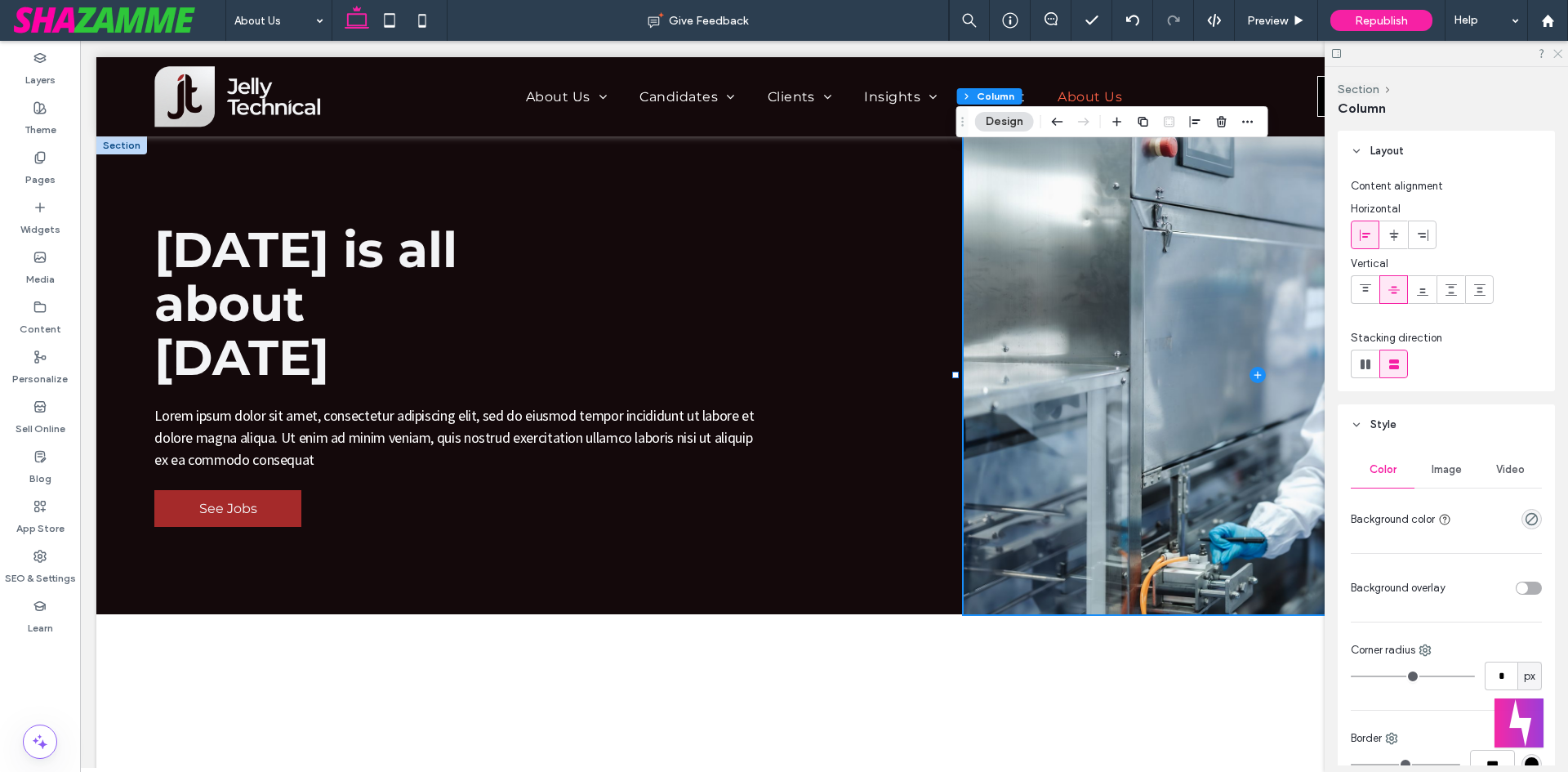
click at [1560, 53] on use at bounding box center [1558, 54] width 9 height 9
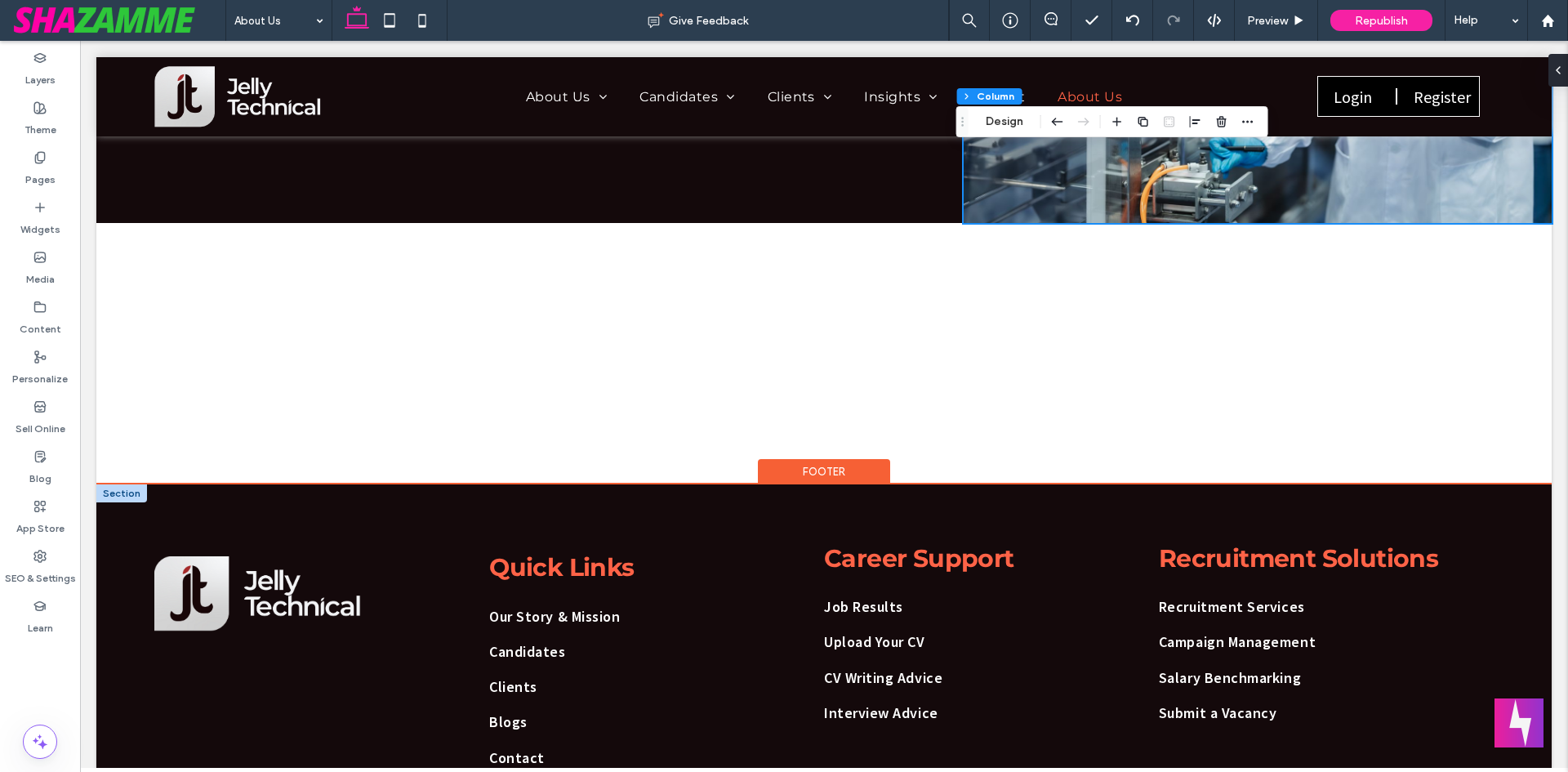
scroll to position [409, 0]
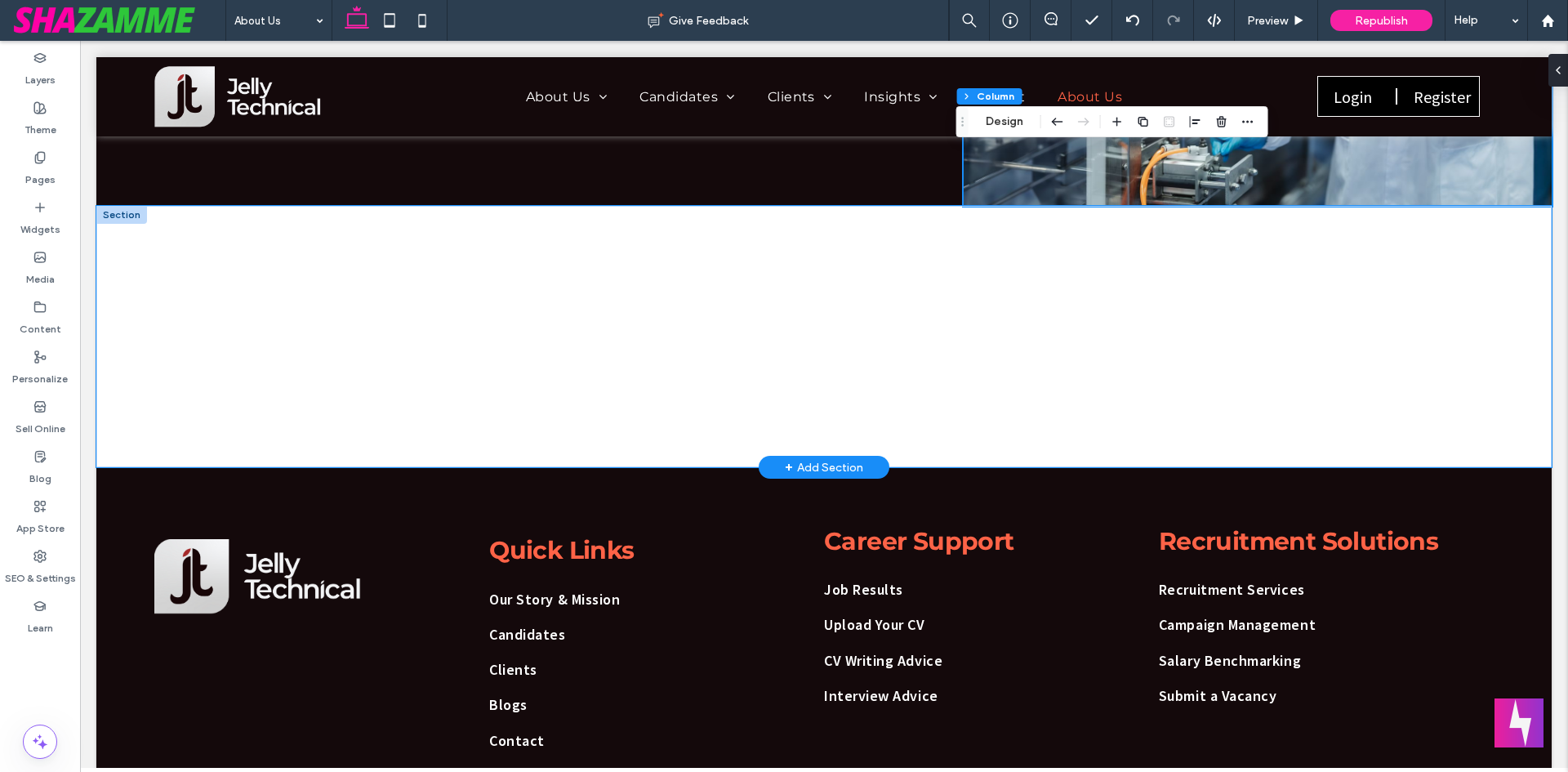
click at [126, 244] on div at bounding box center [824, 336] width 1456 height 262
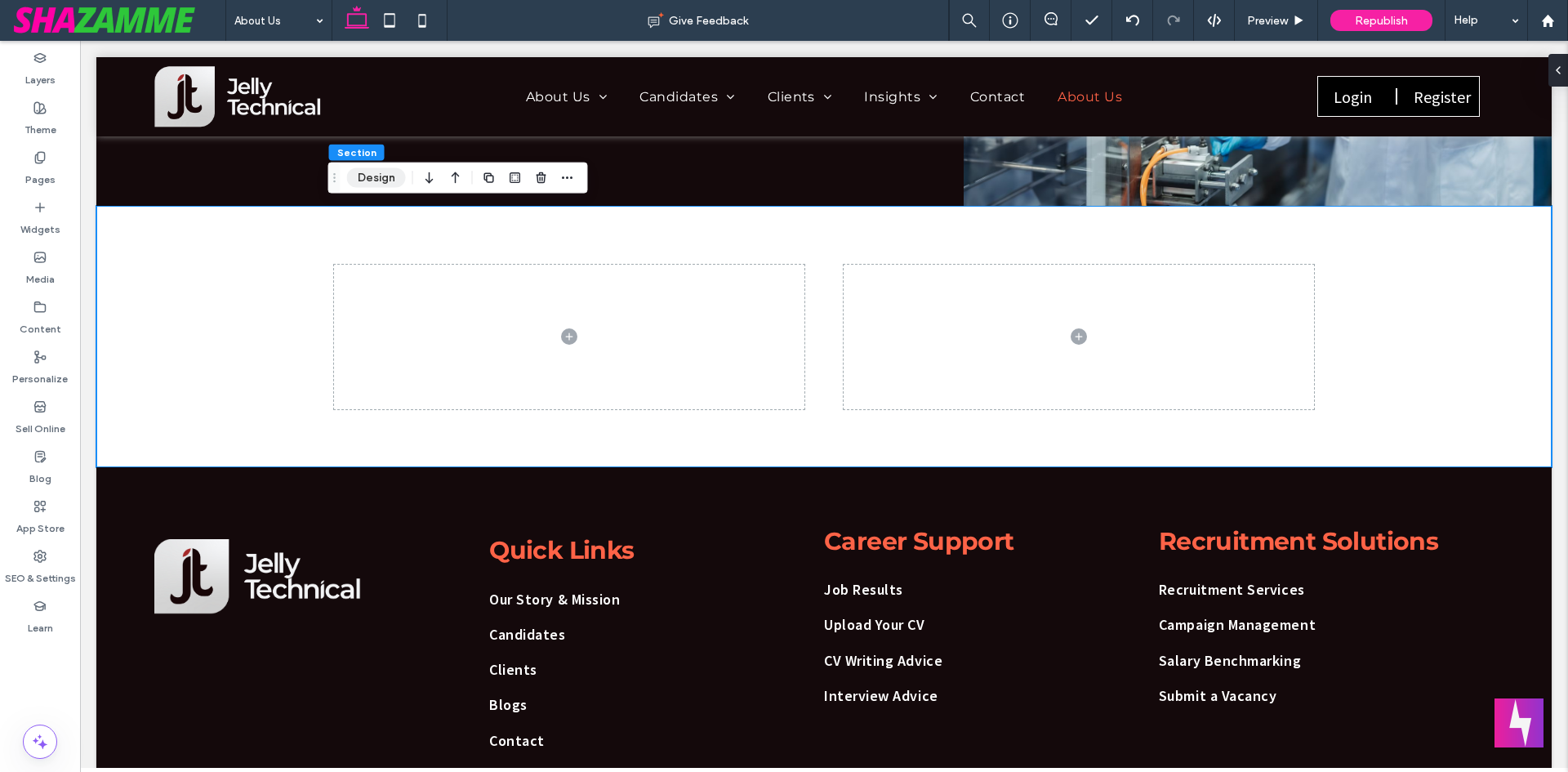
click at [383, 176] on button "Design" at bounding box center [377, 177] width 59 height 19
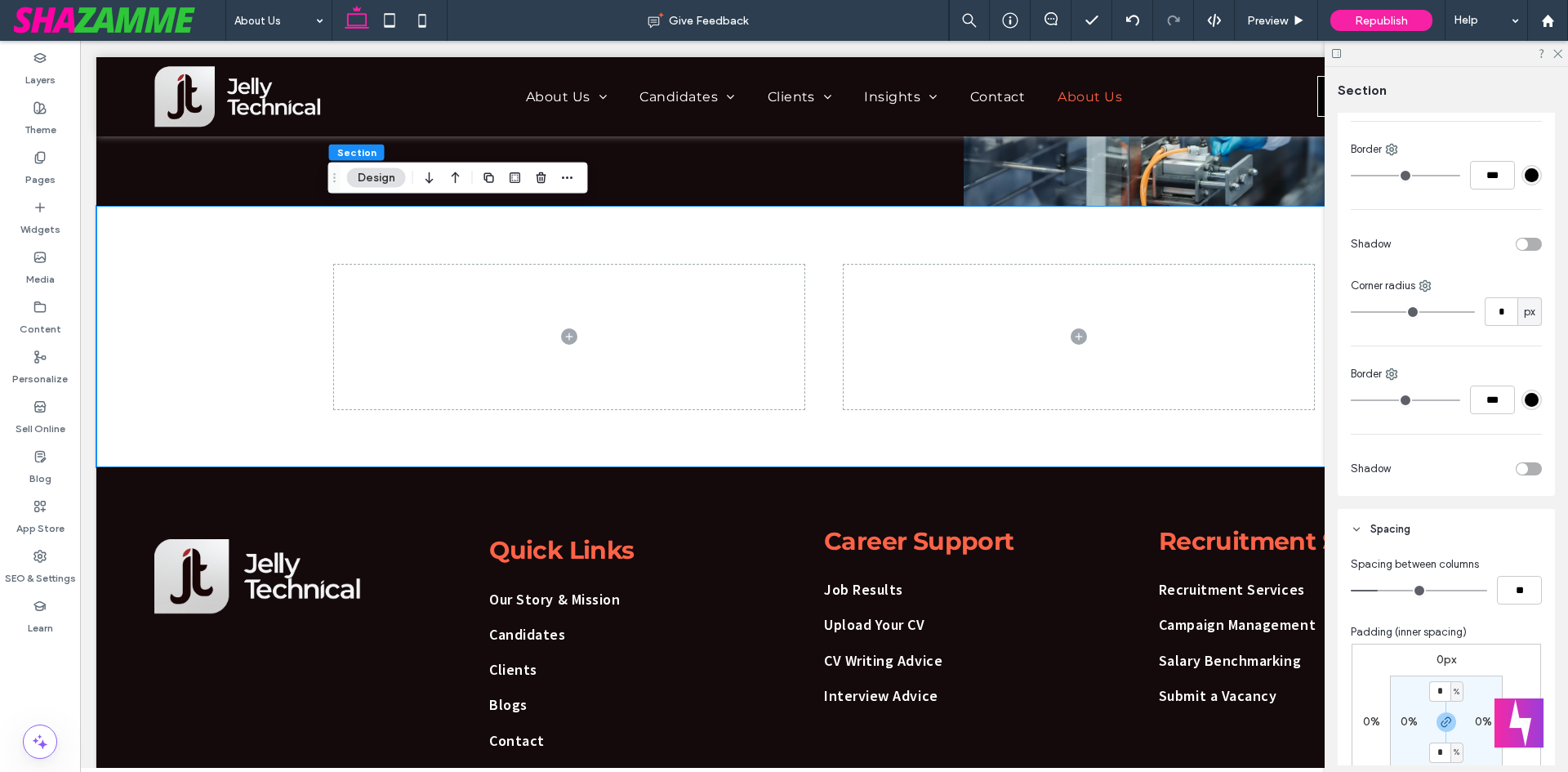
click at [1404, 726] on label "0%" at bounding box center [1409, 721] width 17 height 14
type input "*"
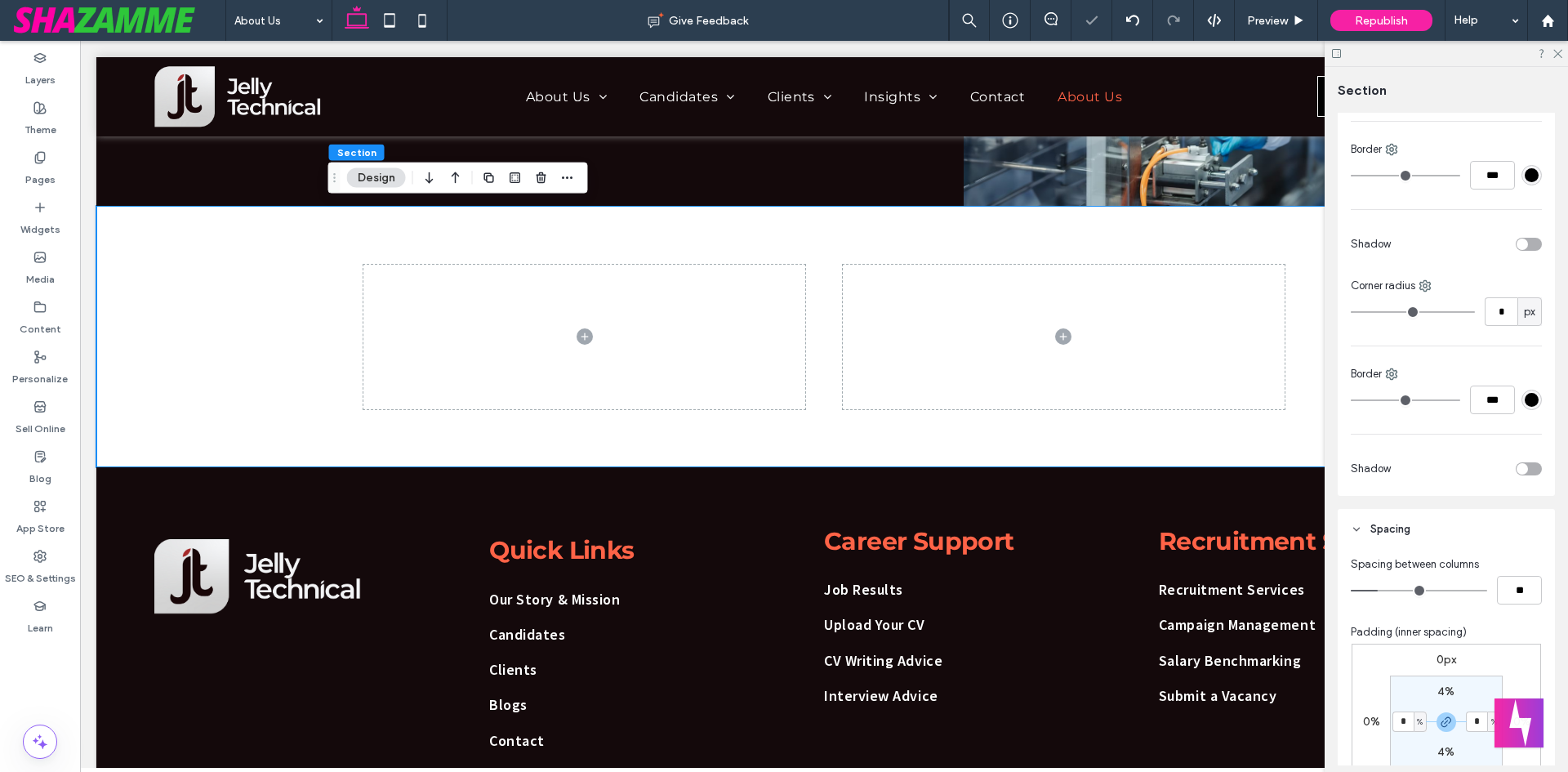
click at [1438, 692] on label "4%" at bounding box center [1446, 691] width 17 height 14
type input "*"
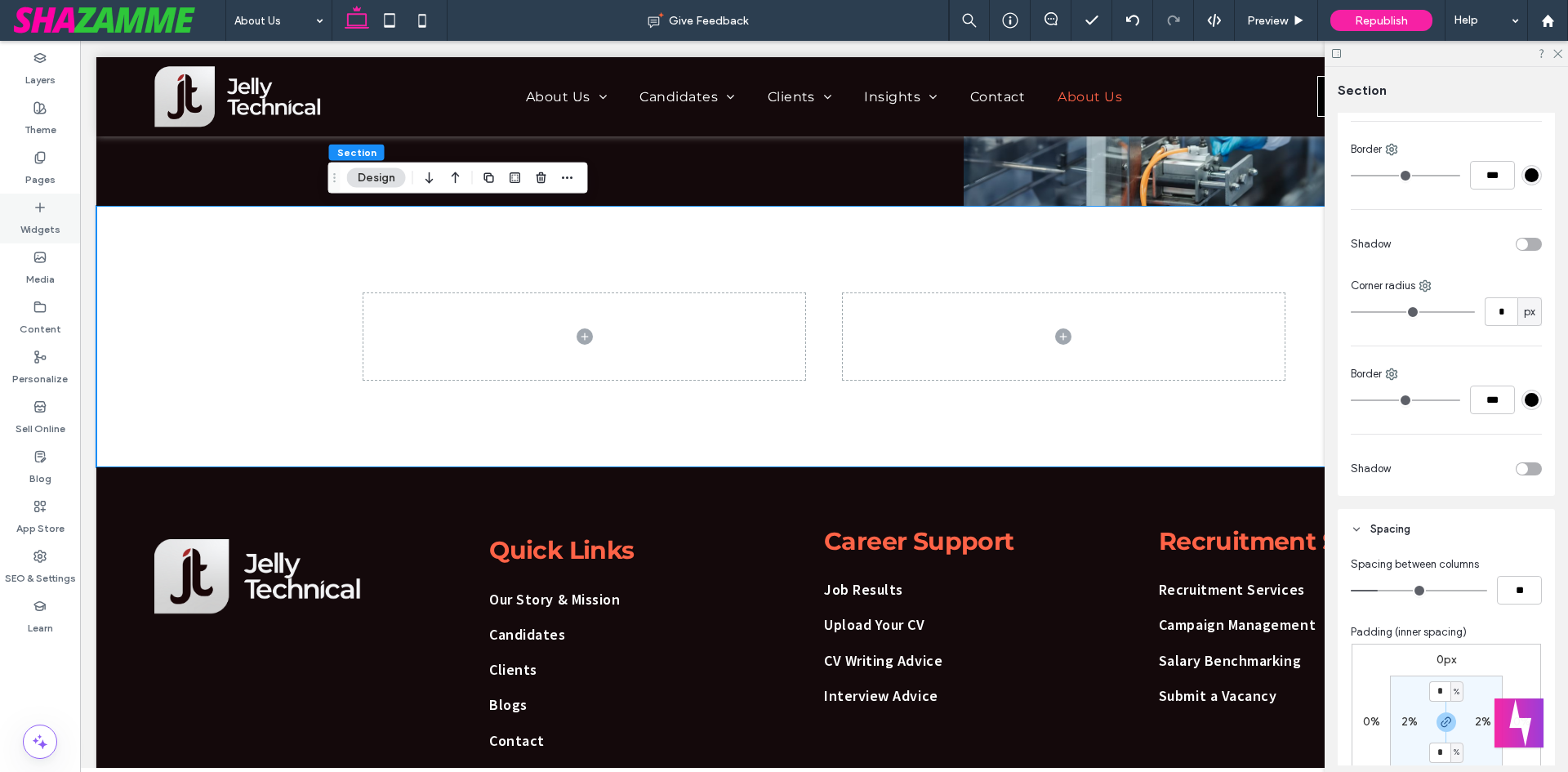
click at [38, 225] on label "Widgets" at bounding box center [40, 225] width 40 height 23
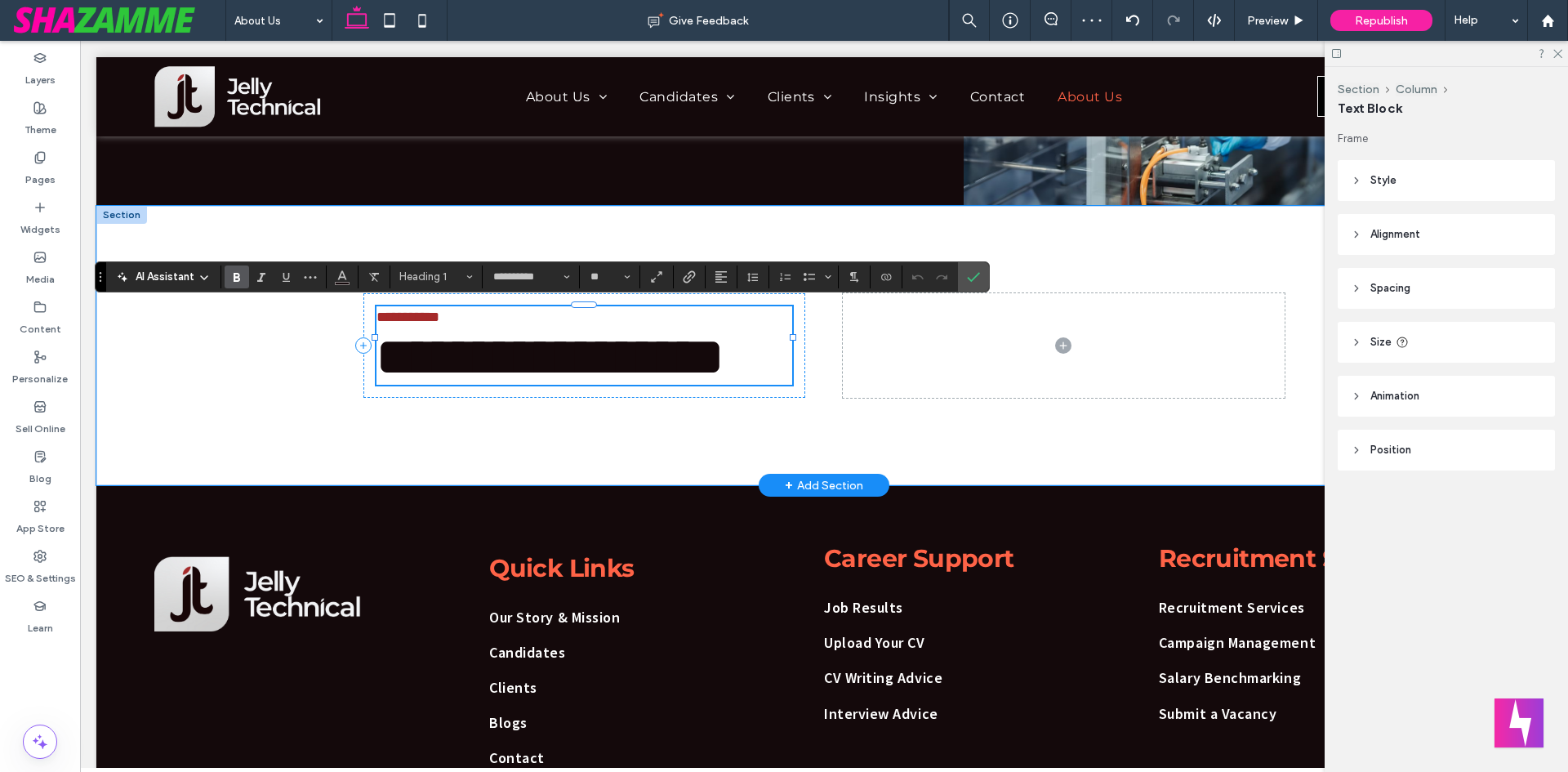
type input "**********"
type input "**"
type input "**********"
type input "**"
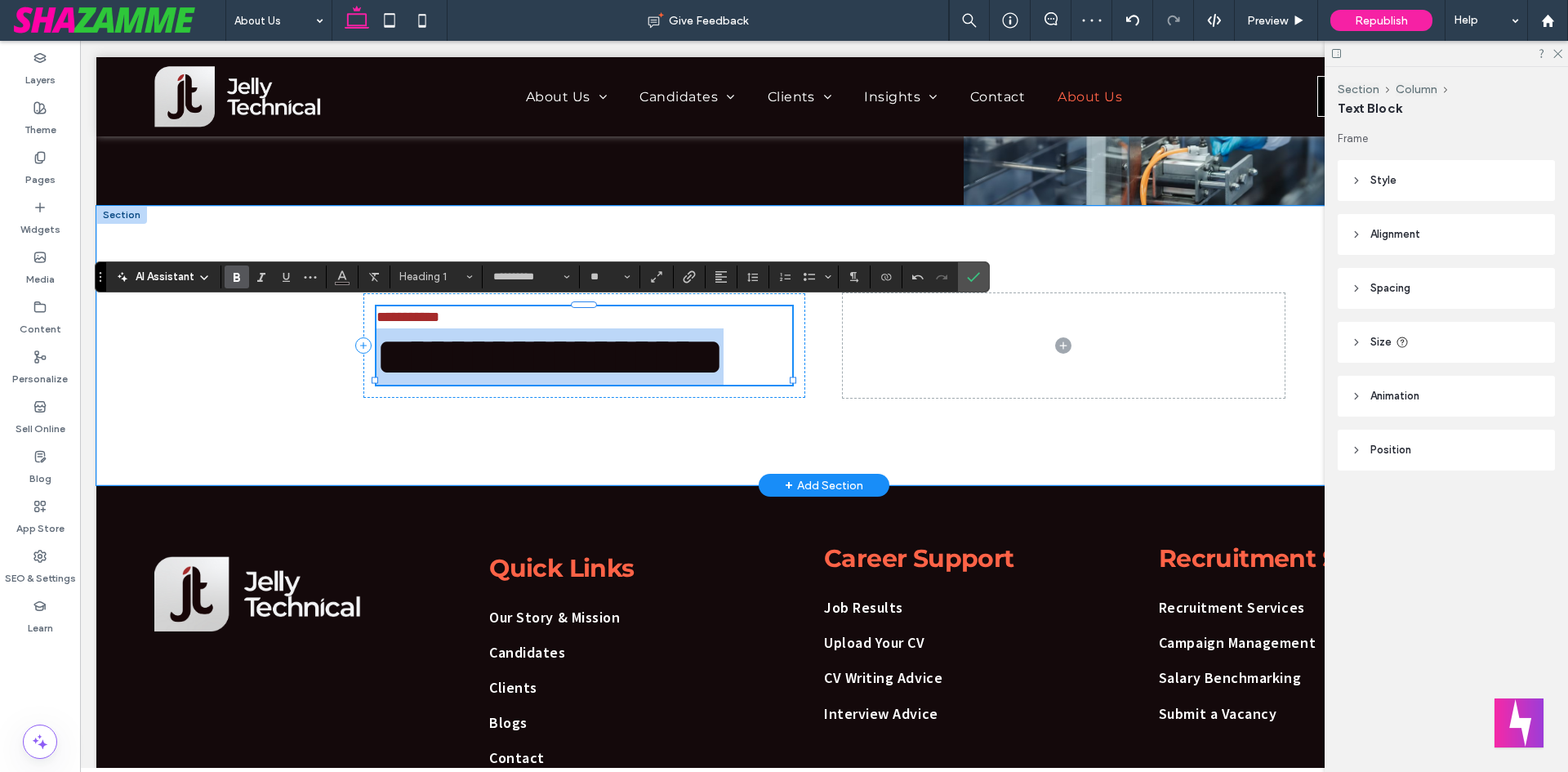
type input "*"
drag, startPoint x: 495, startPoint y: 429, endPoint x: 366, endPoint y: 312, distance: 174.2
click at [366, 312] on div "**********" at bounding box center [585, 346] width 443 height 105
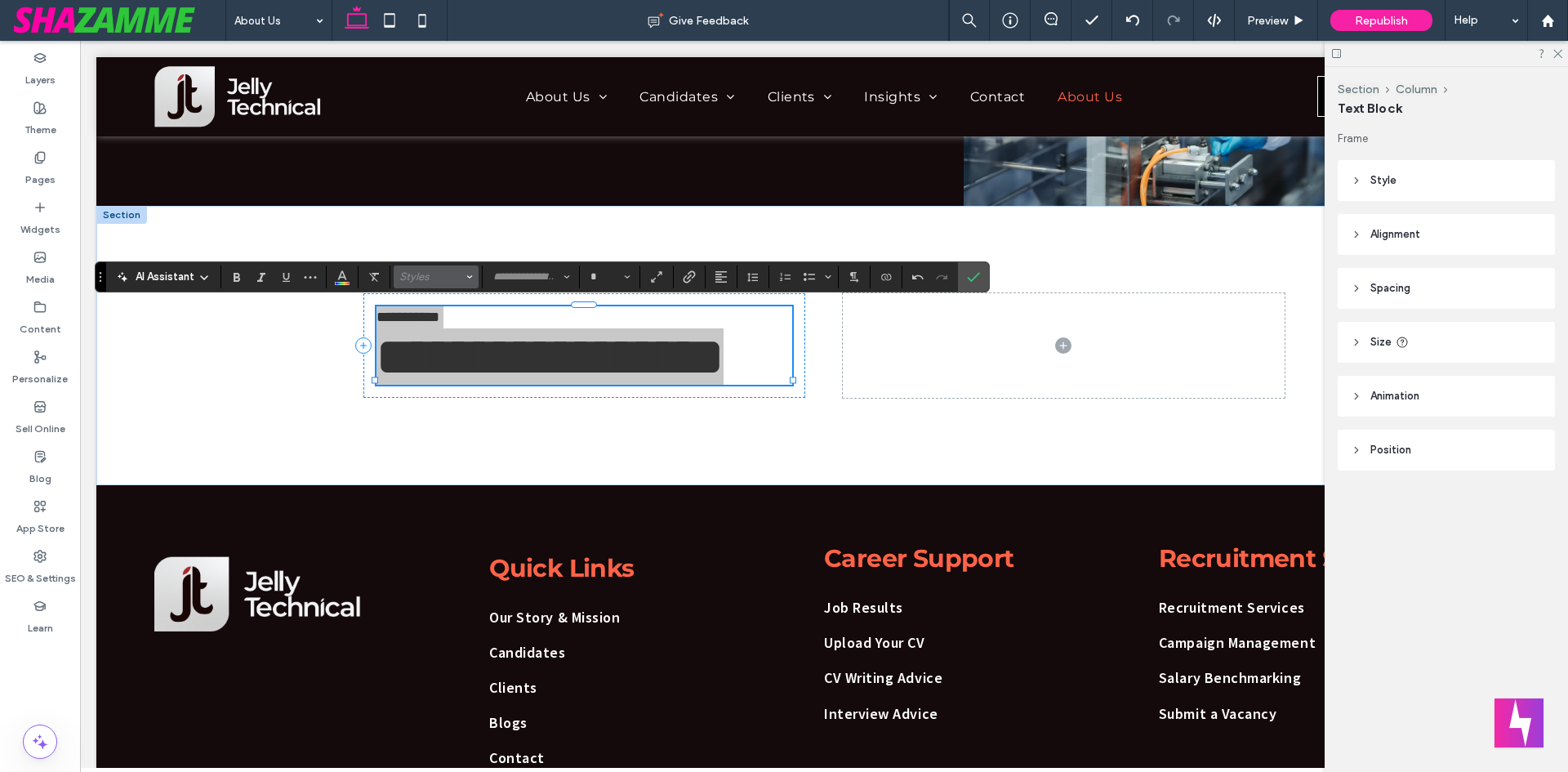
click at [448, 277] on span "Styles" at bounding box center [431, 276] width 63 height 12
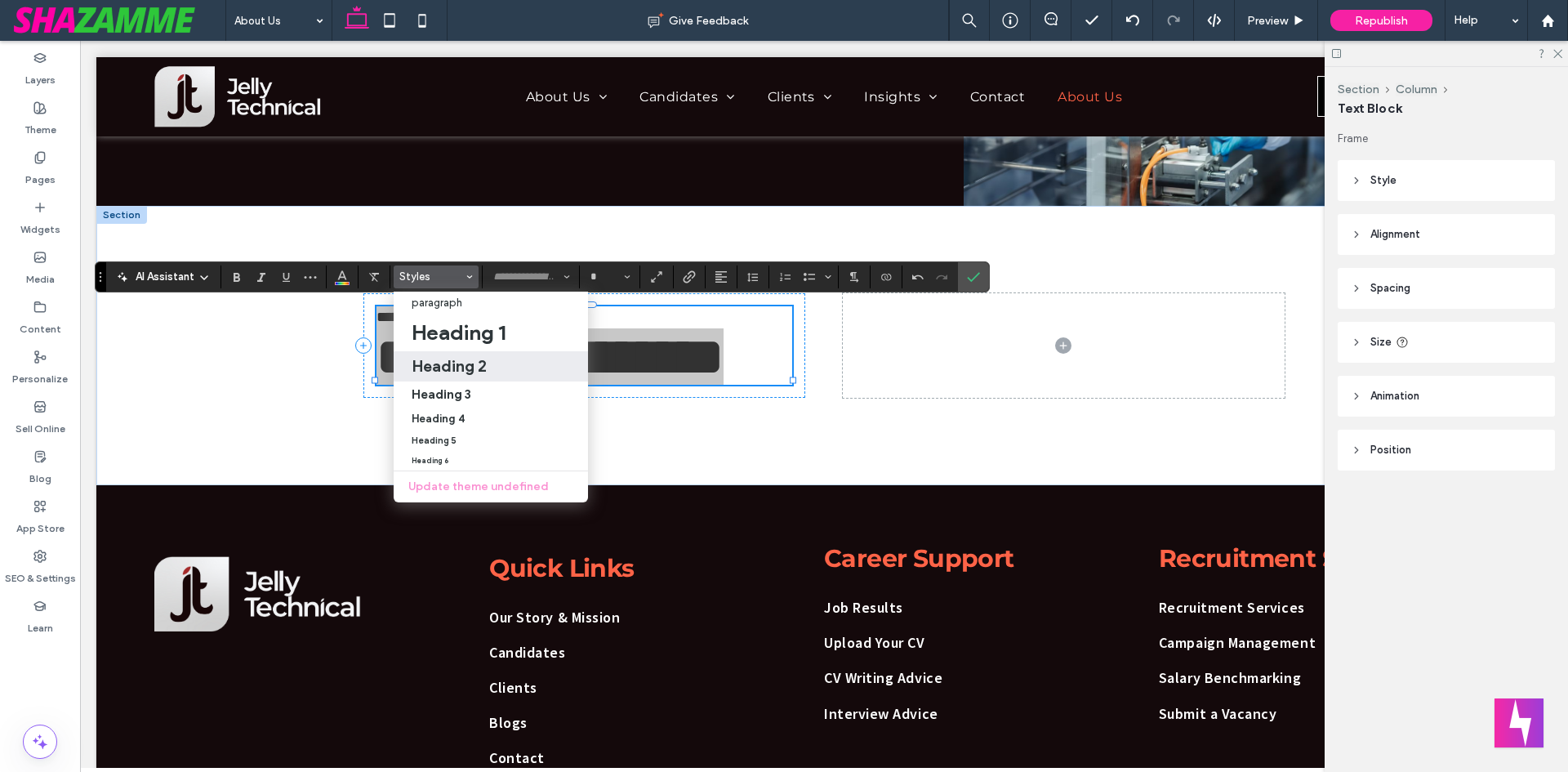
click at [439, 358] on h2 "Heading 2" at bounding box center [449, 366] width 75 height 19
type input "**********"
type input "**"
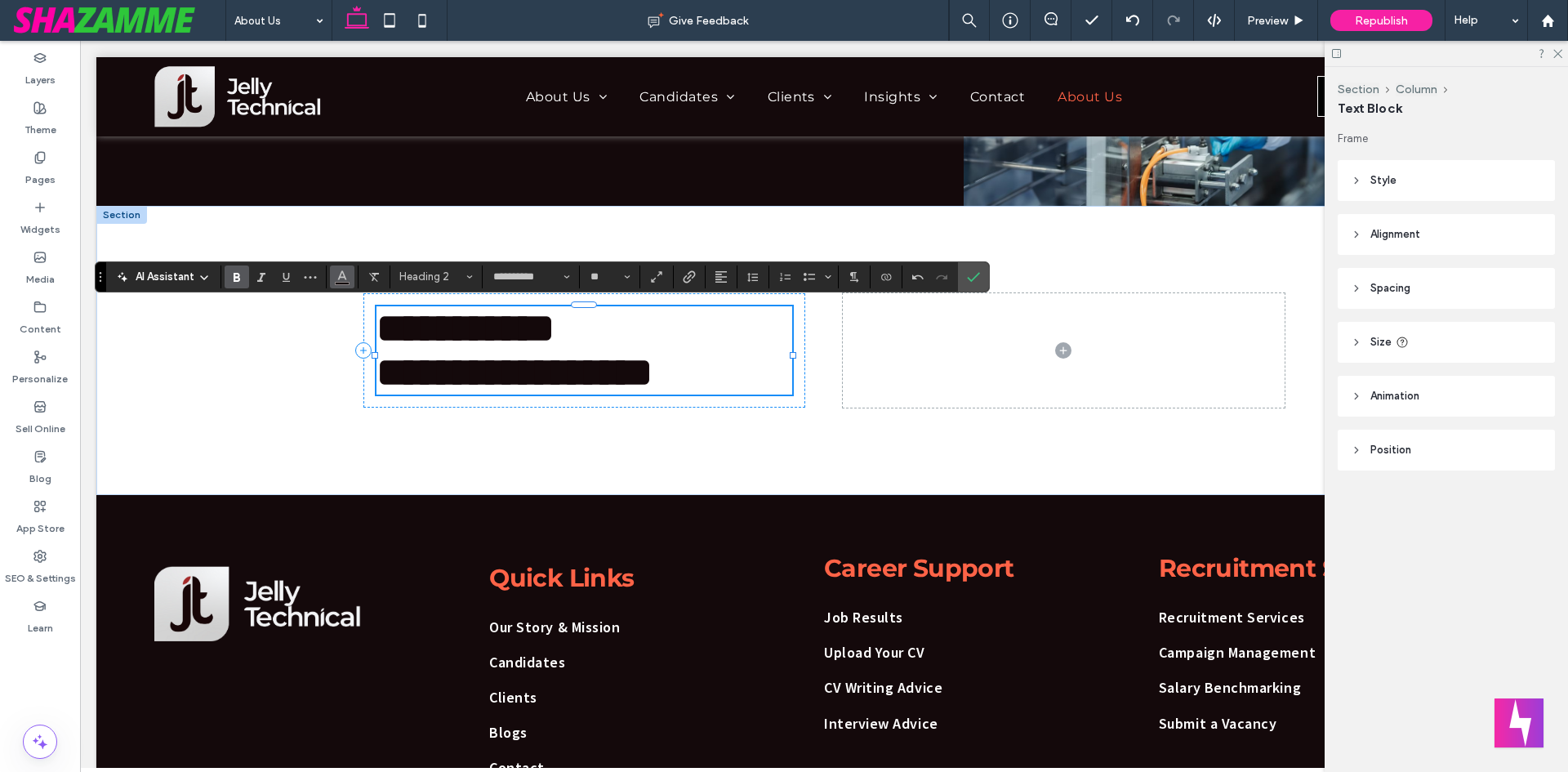
click at [344, 278] on use "Color" at bounding box center [342, 275] width 9 height 9
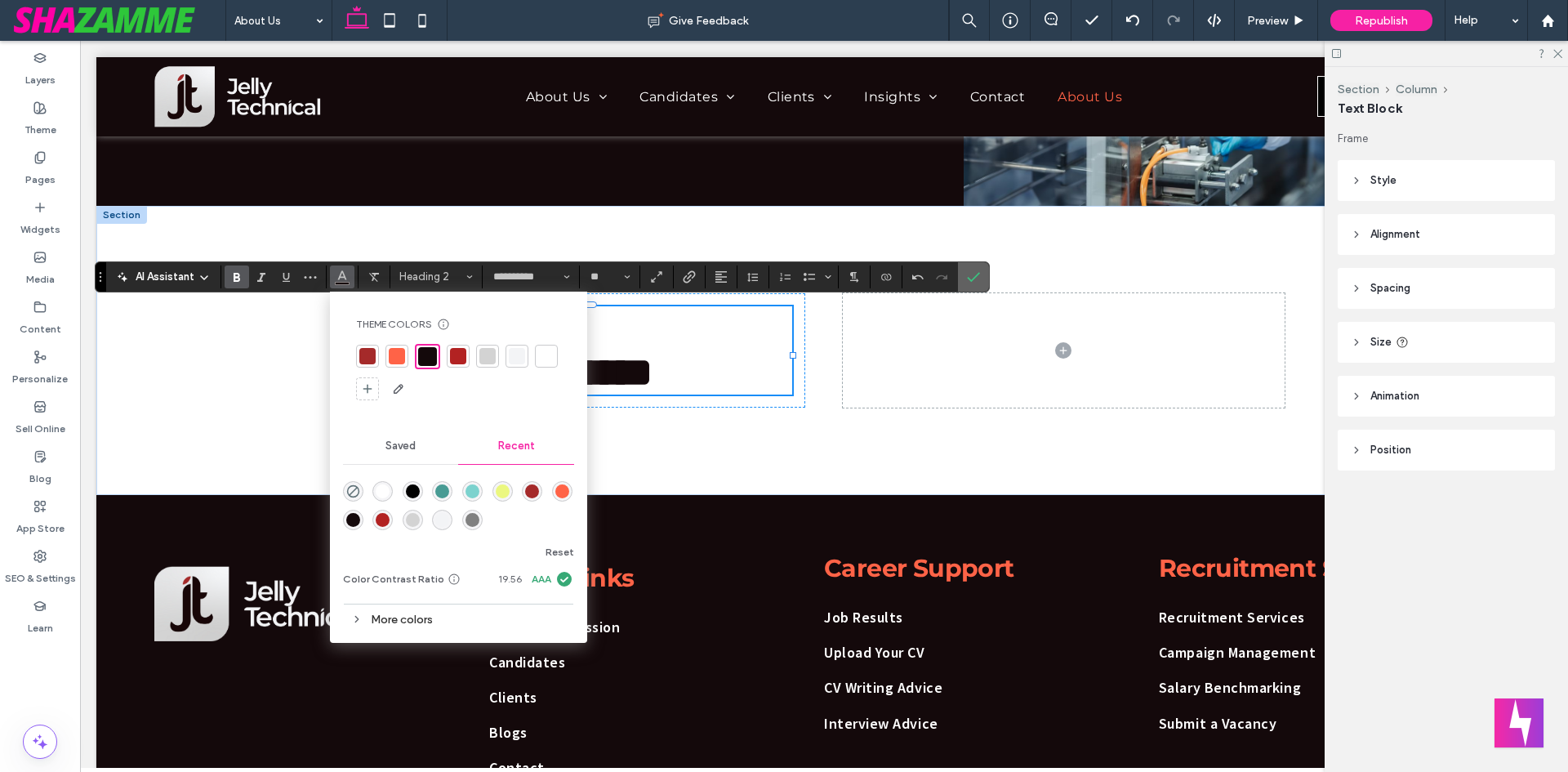
click at [974, 271] on icon "Confirm" at bounding box center [974, 277] width 13 height 13
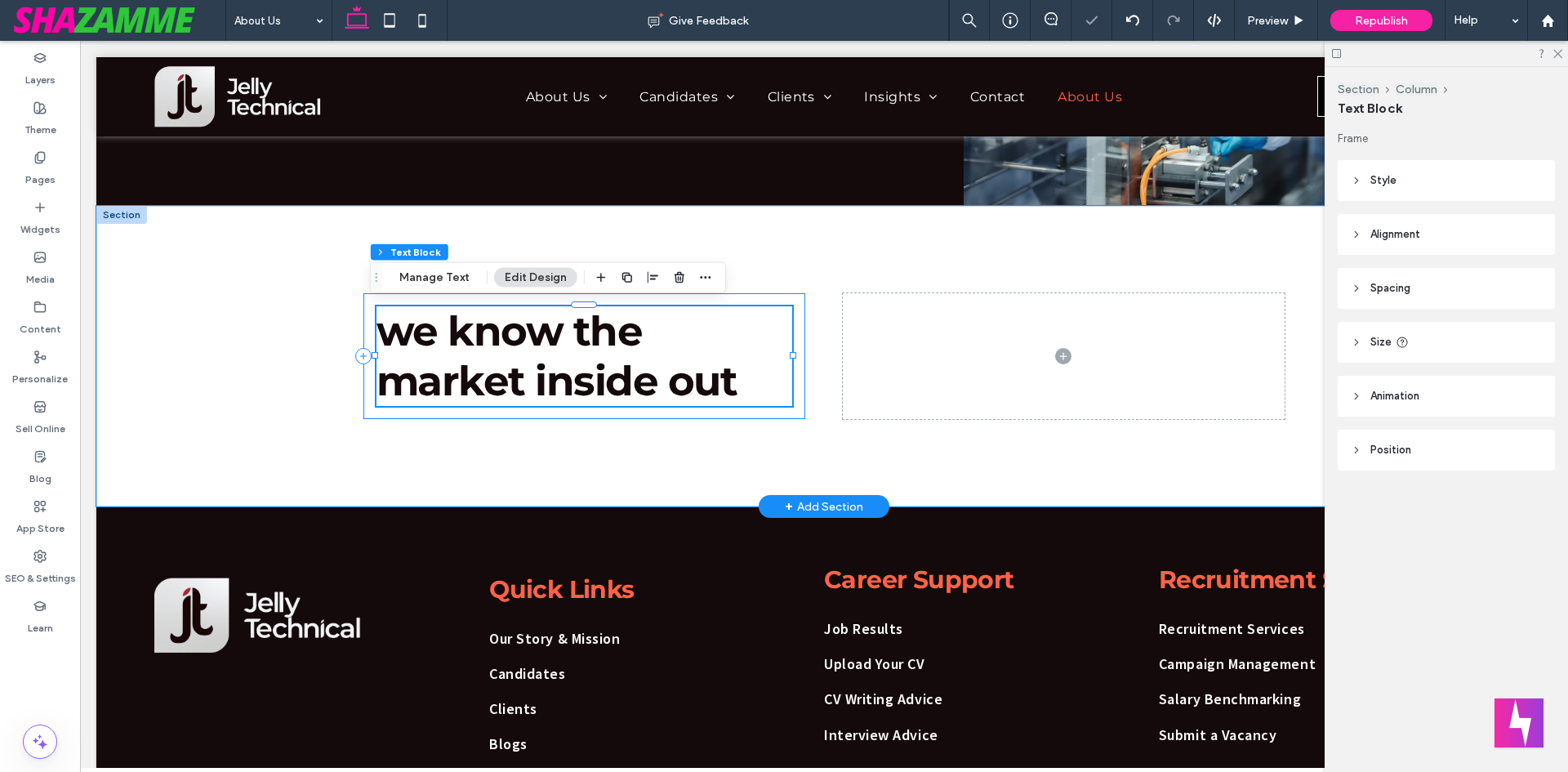
click at [375, 334] on div at bounding box center [375, 356] width 1 height 99
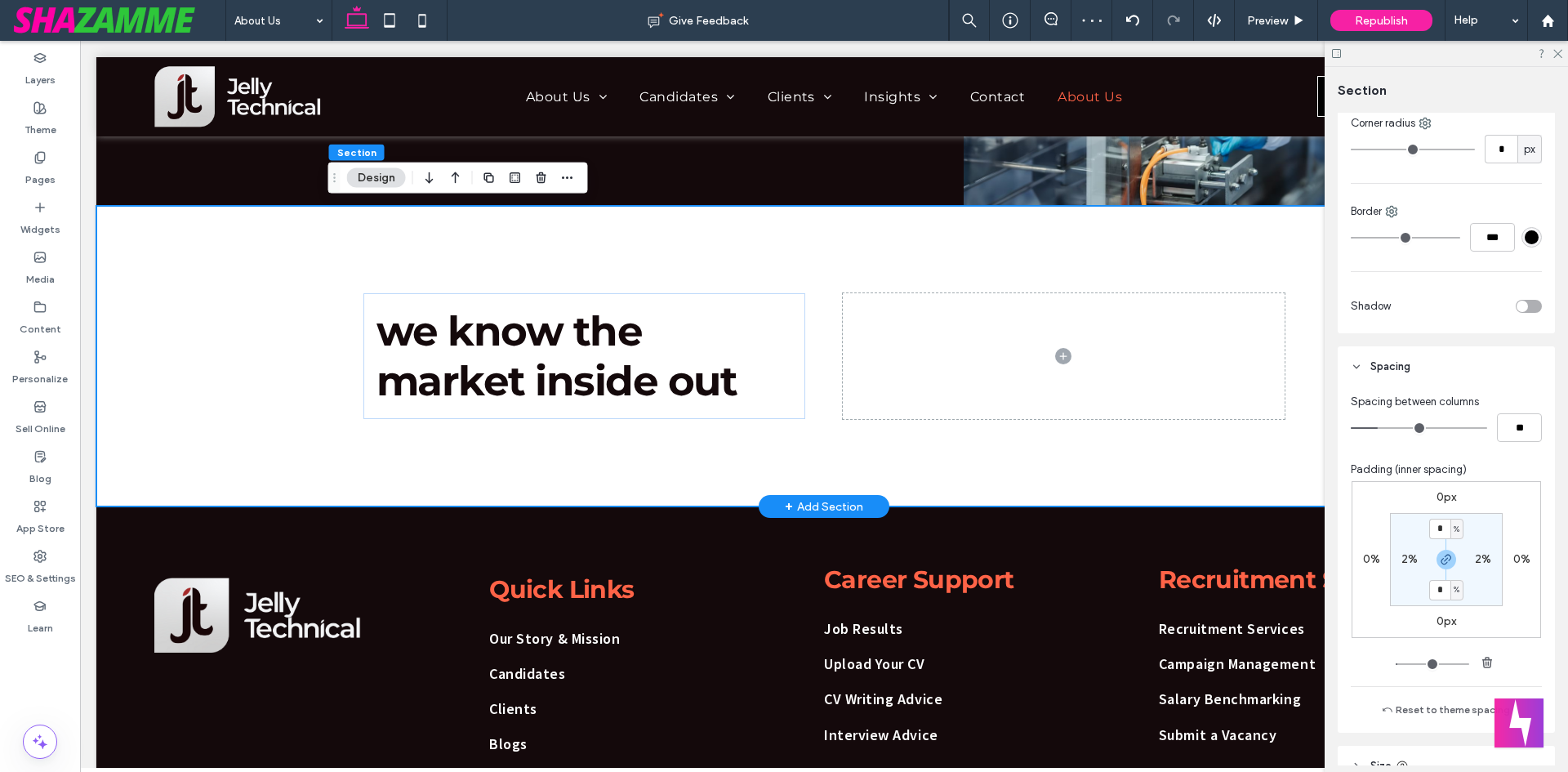
scroll to position [572, 0]
click at [797, 301] on div "we know the market inside out" at bounding box center [585, 356] width 443 height 126
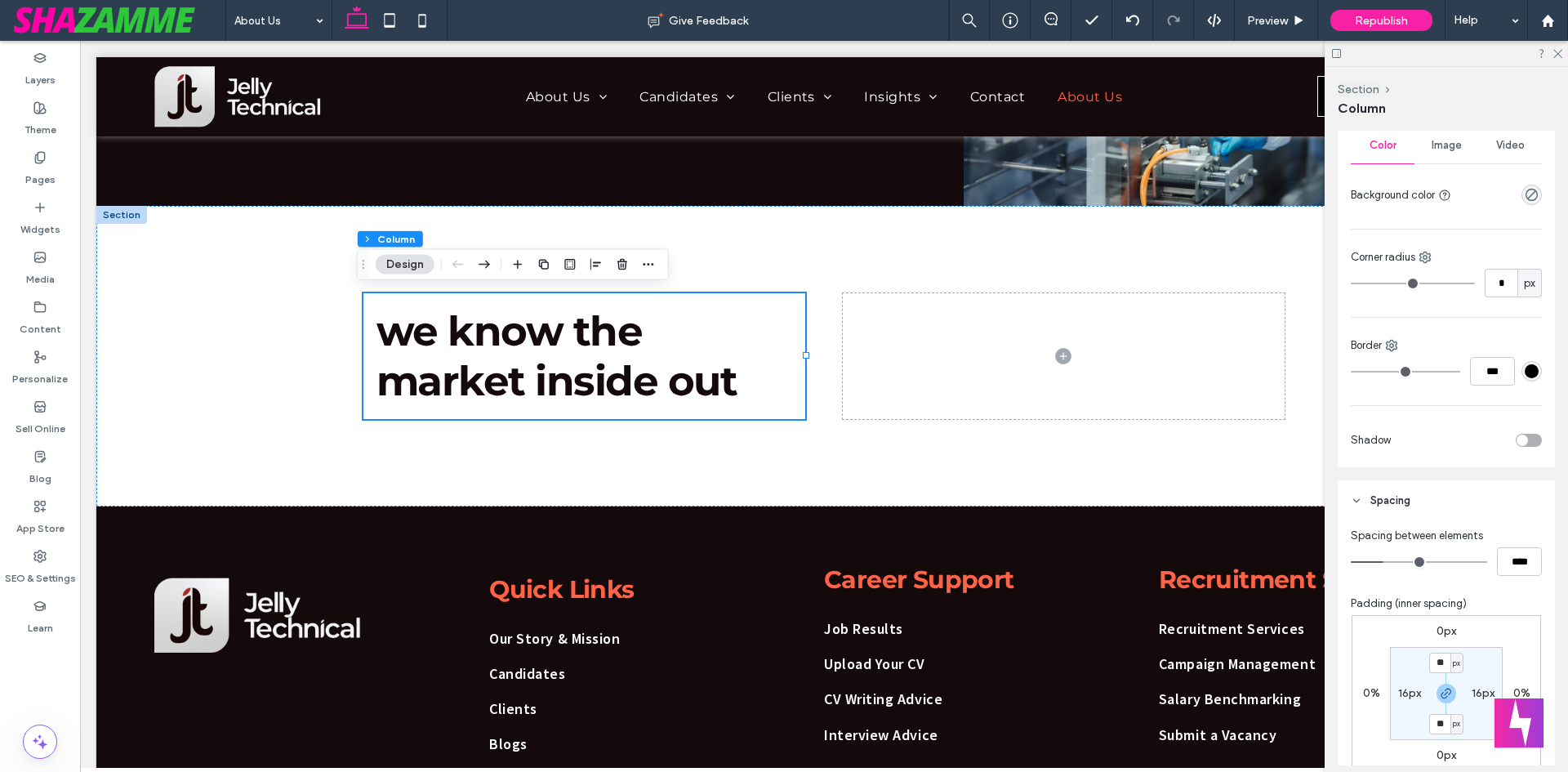
scroll to position [327, 0]
click at [1438, 658] on input "**" at bounding box center [1439, 661] width 21 height 20
type input "*"
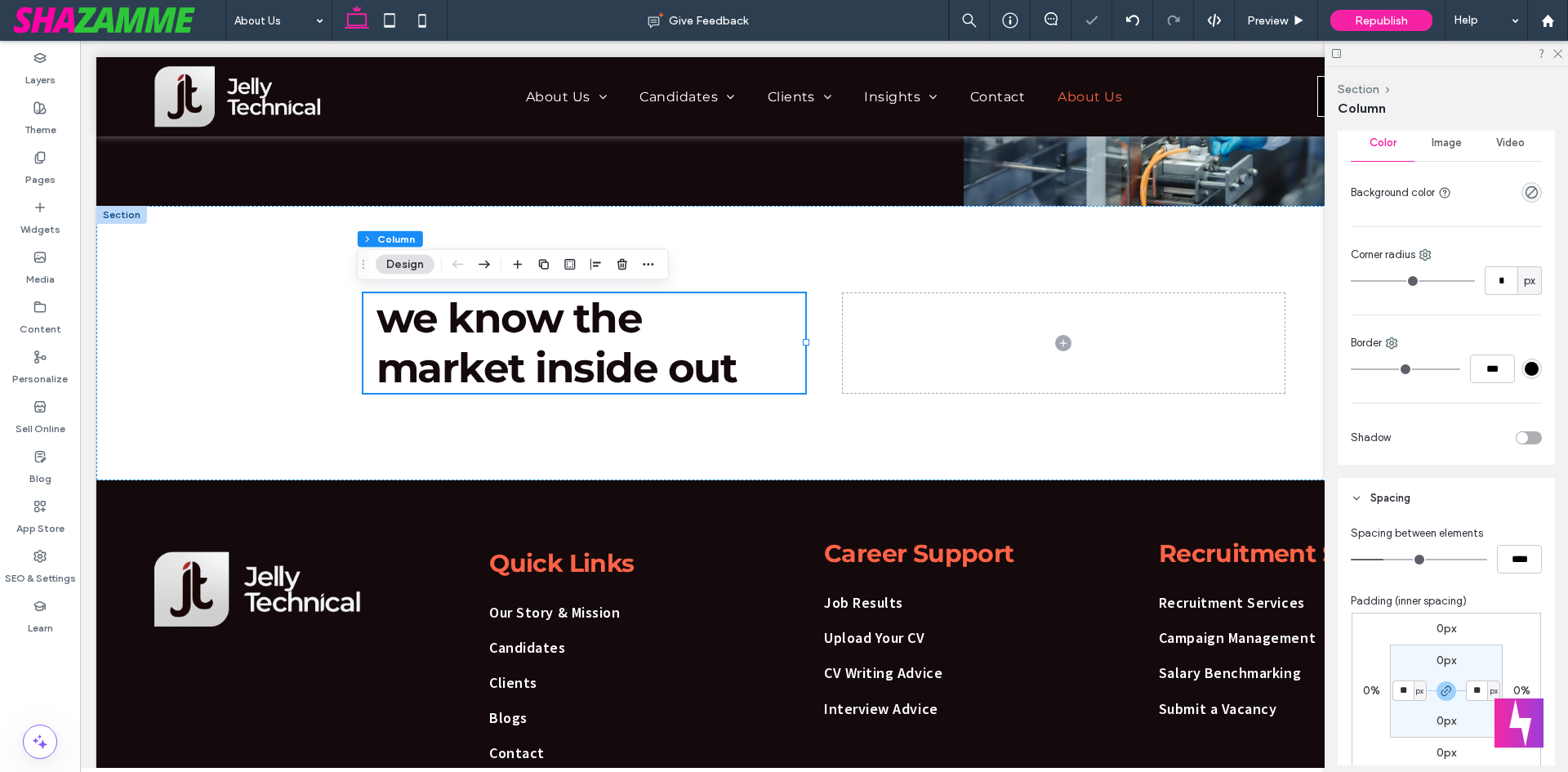
type input "*"
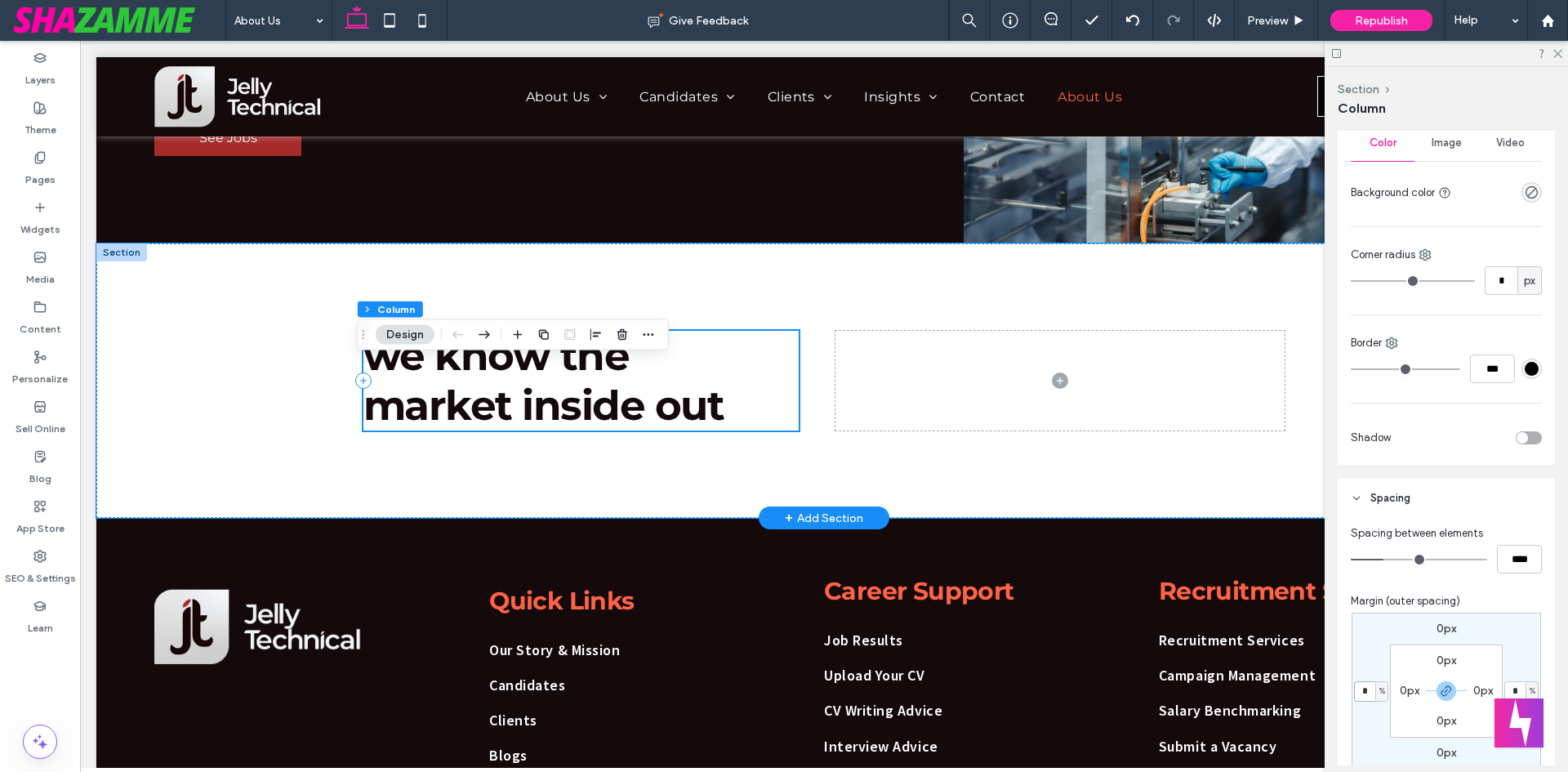
scroll to position [409, 0]
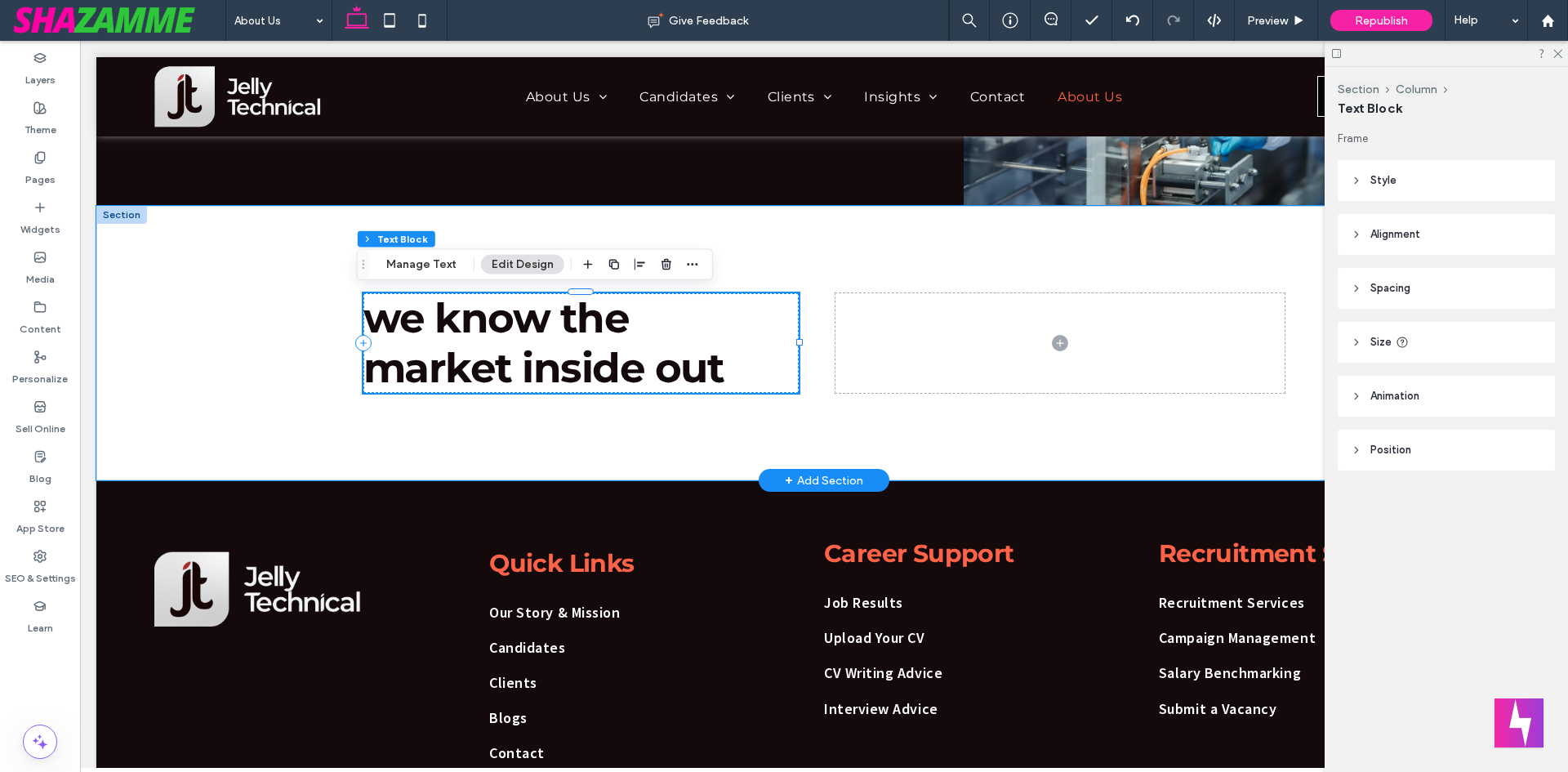
click at [542, 358] on span "market inside out" at bounding box center [544, 368] width 361 height 50
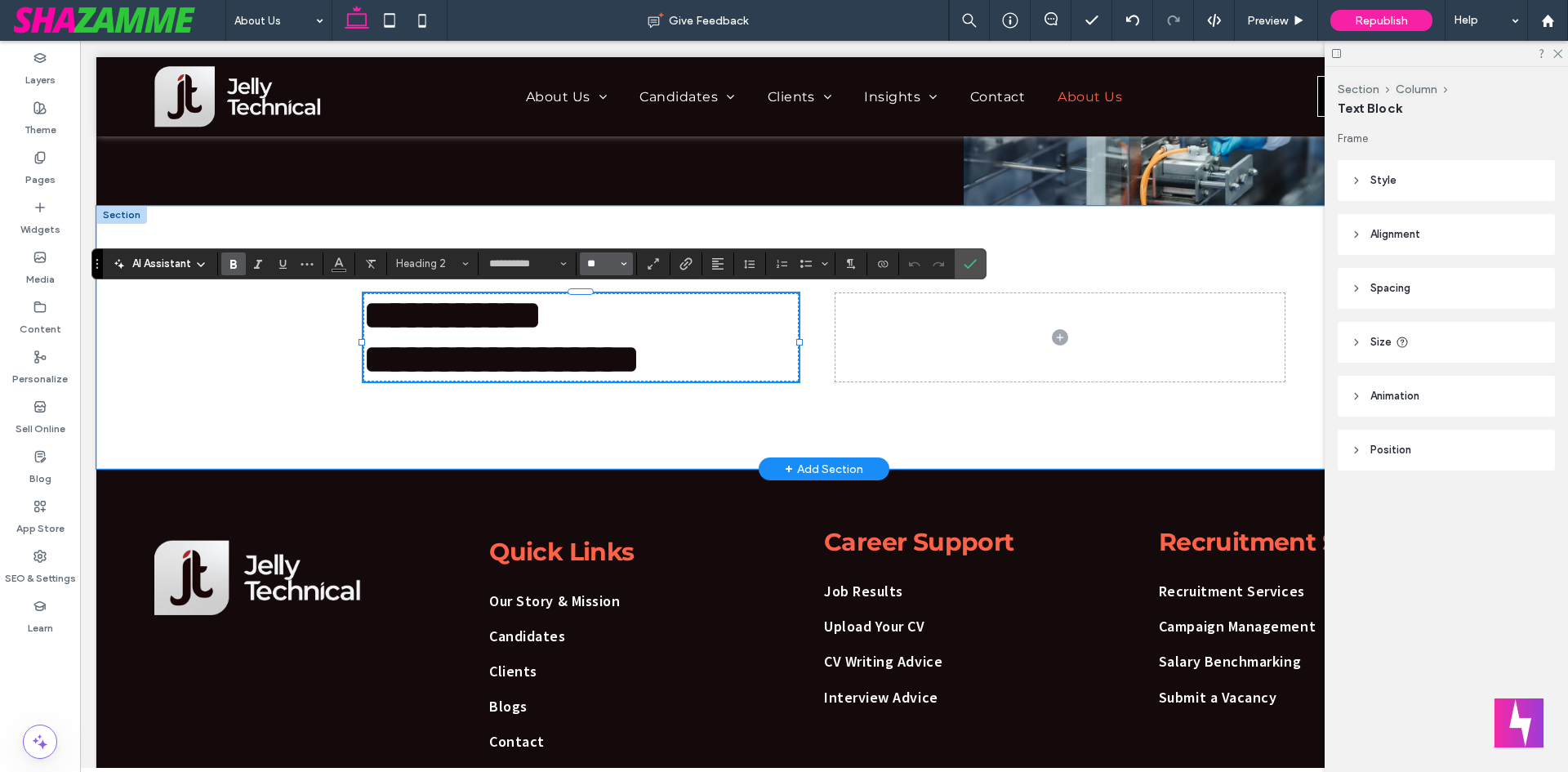
click at [598, 261] on input "**" at bounding box center [602, 264] width 32 height 13
type input "**"
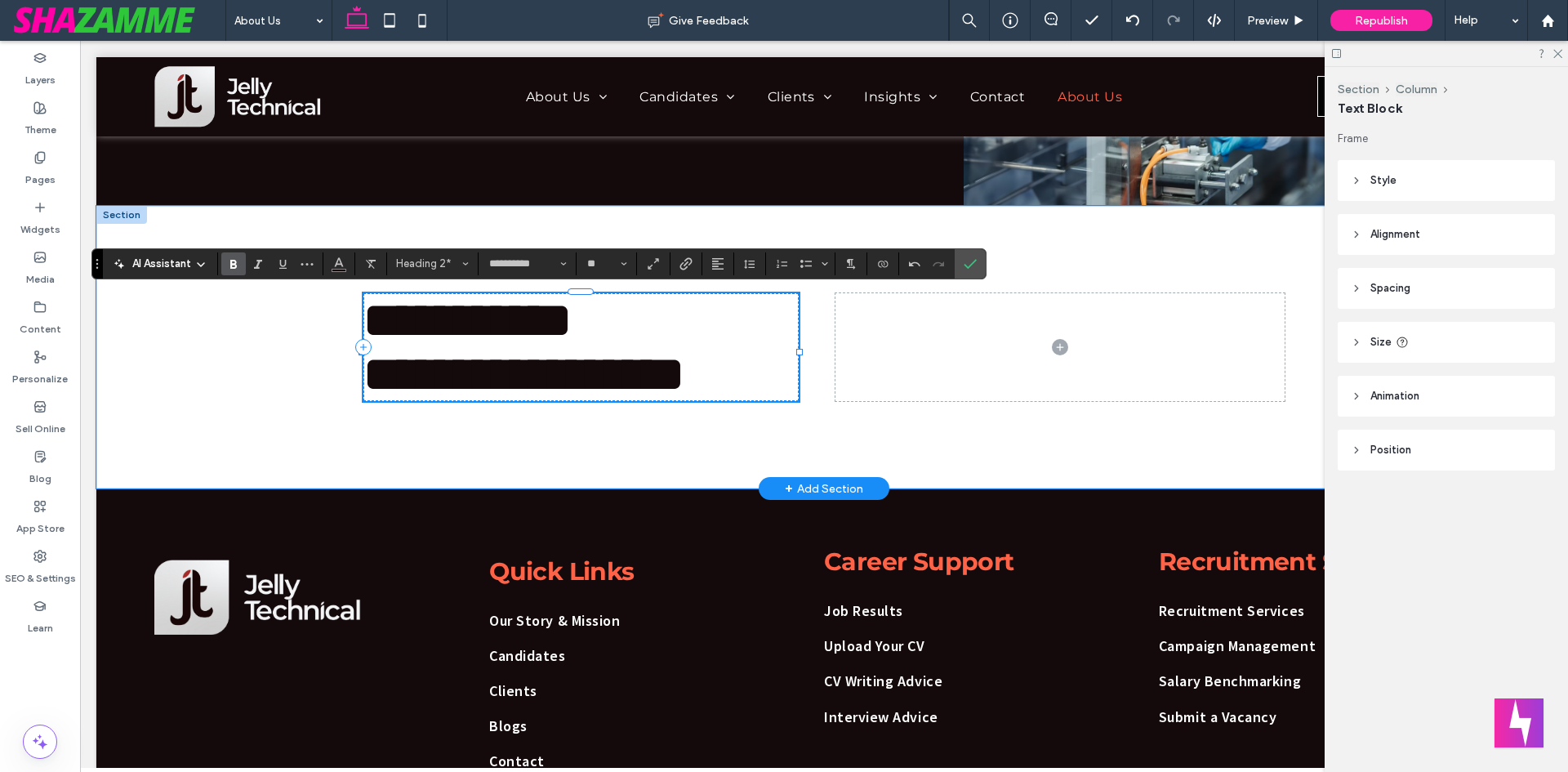
click at [558, 389] on span "**********" at bounding box center [524, 374] width 321 height 49
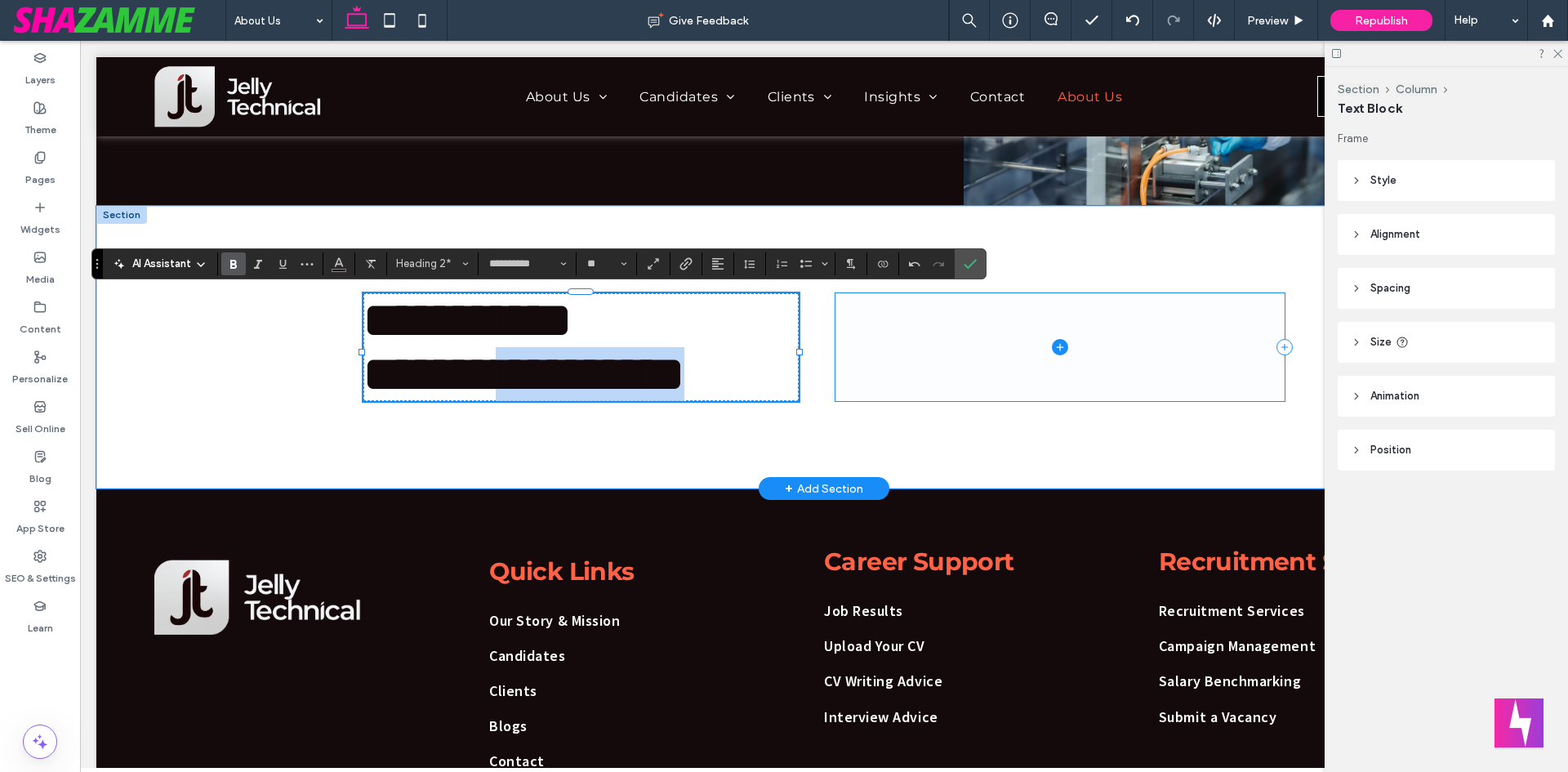
drag, startPoint x: 549, startPoint y: 391, endPoint x: 852, endPoint y: 392, distance: 303.0
click at [852, 392] on div "**********" at bounding box center [824, 347] width 980 height 283
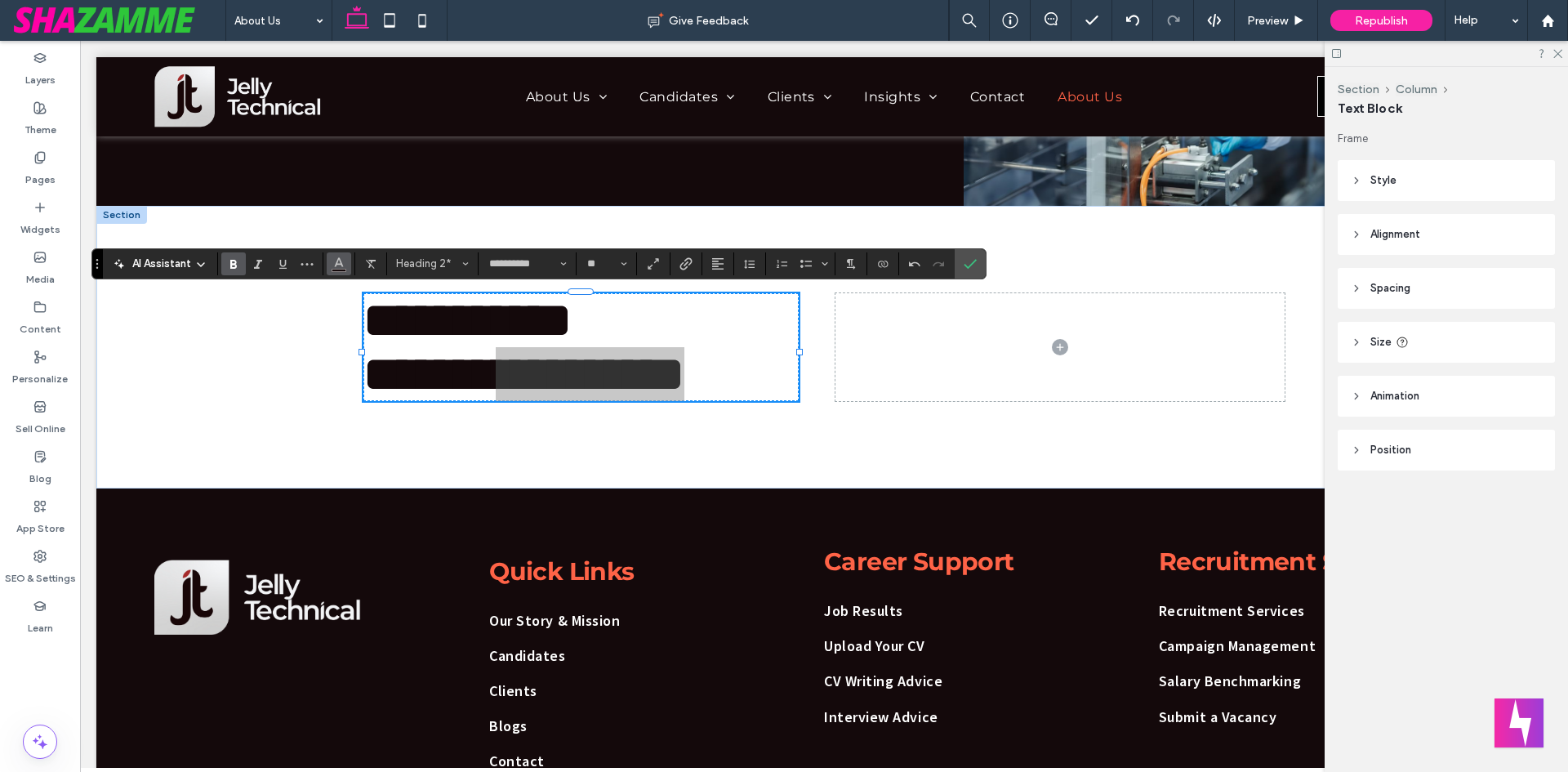
click at [345, 263] on button "Color" at bounding box center [339, 264] width 25 height 23
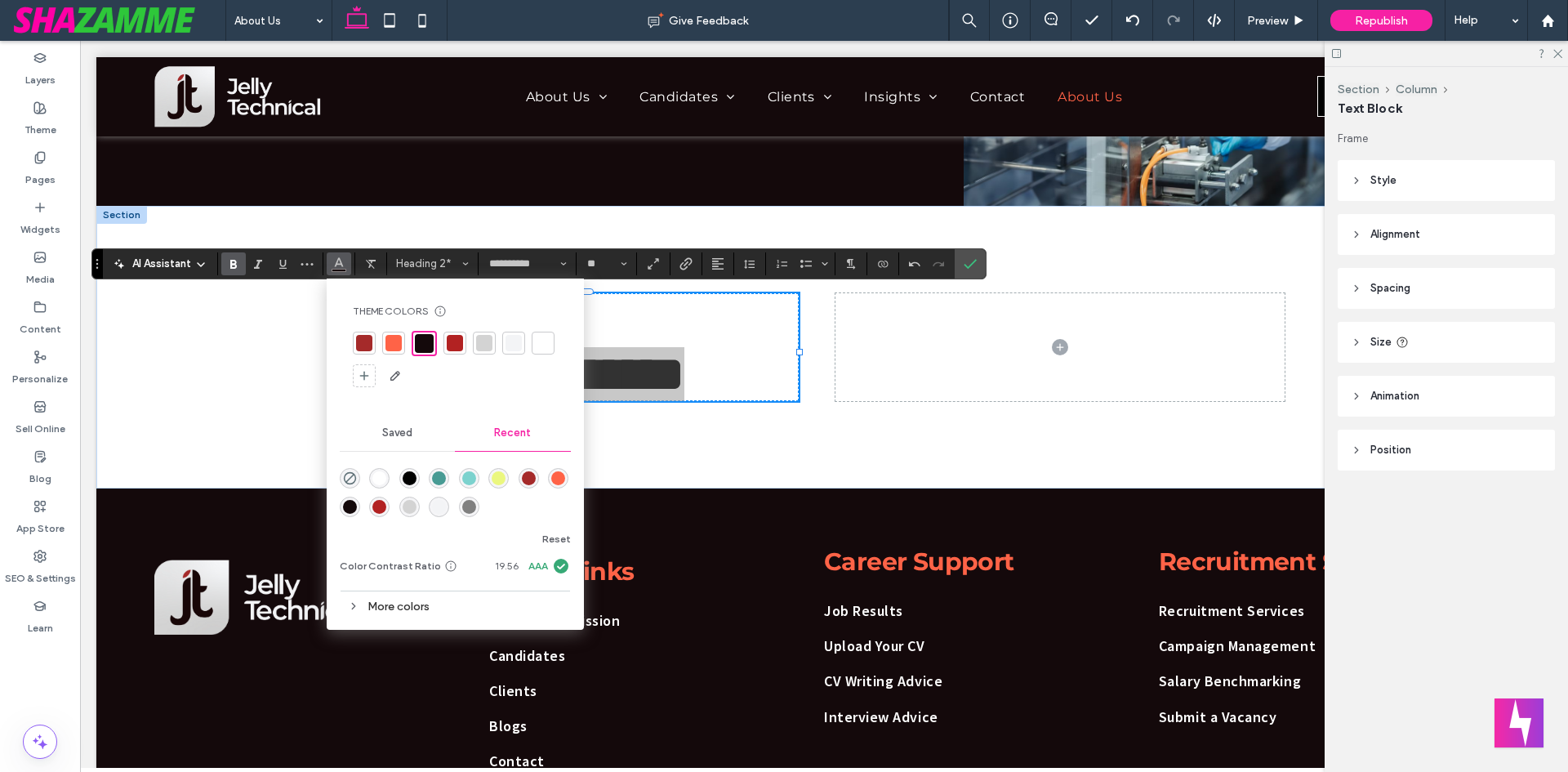
click at [359, 342] on div at bounding box center [365, 344] width 17 height 17
click at [973, 267] on icon "Confirm" at bounding box center [970, 264] width 13 height 13
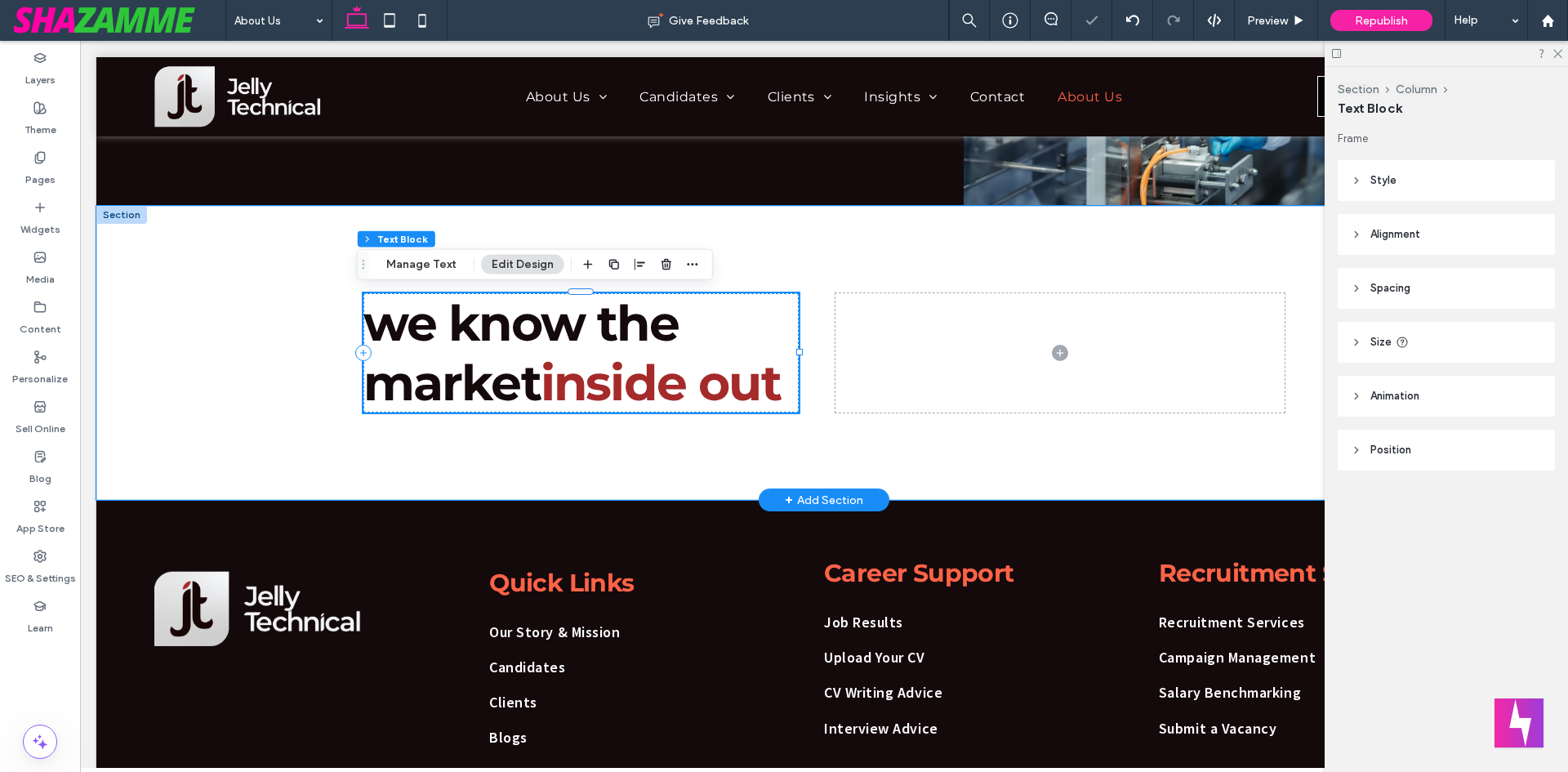
click at [735, 361] on span "inside out" at bounding box center [660, 382] width 240 height 60
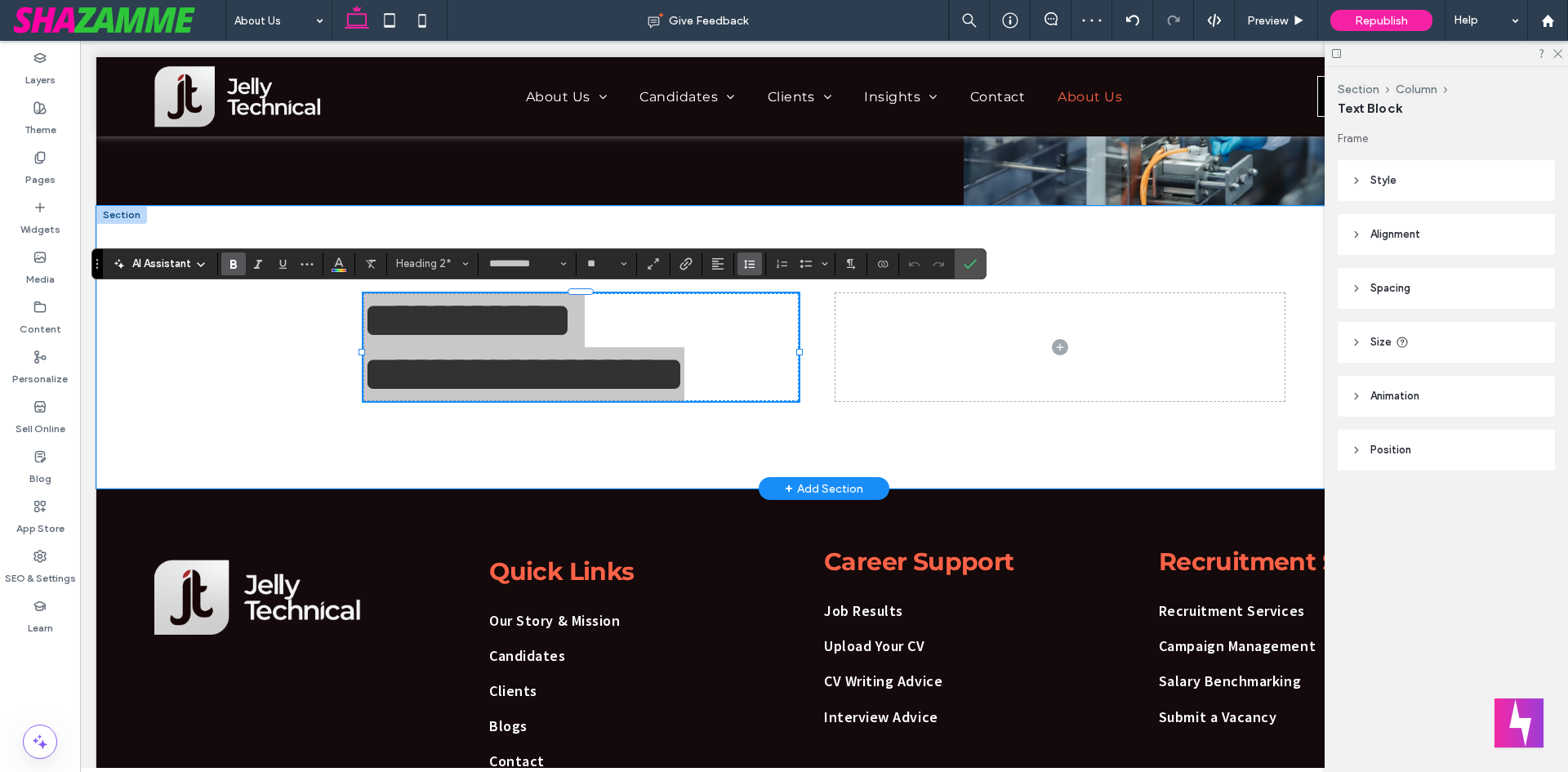
click at [743, 267] on icon "Line Height" at bounding box center [750, 264] width 13 height 13
type input "***"
type input "*"
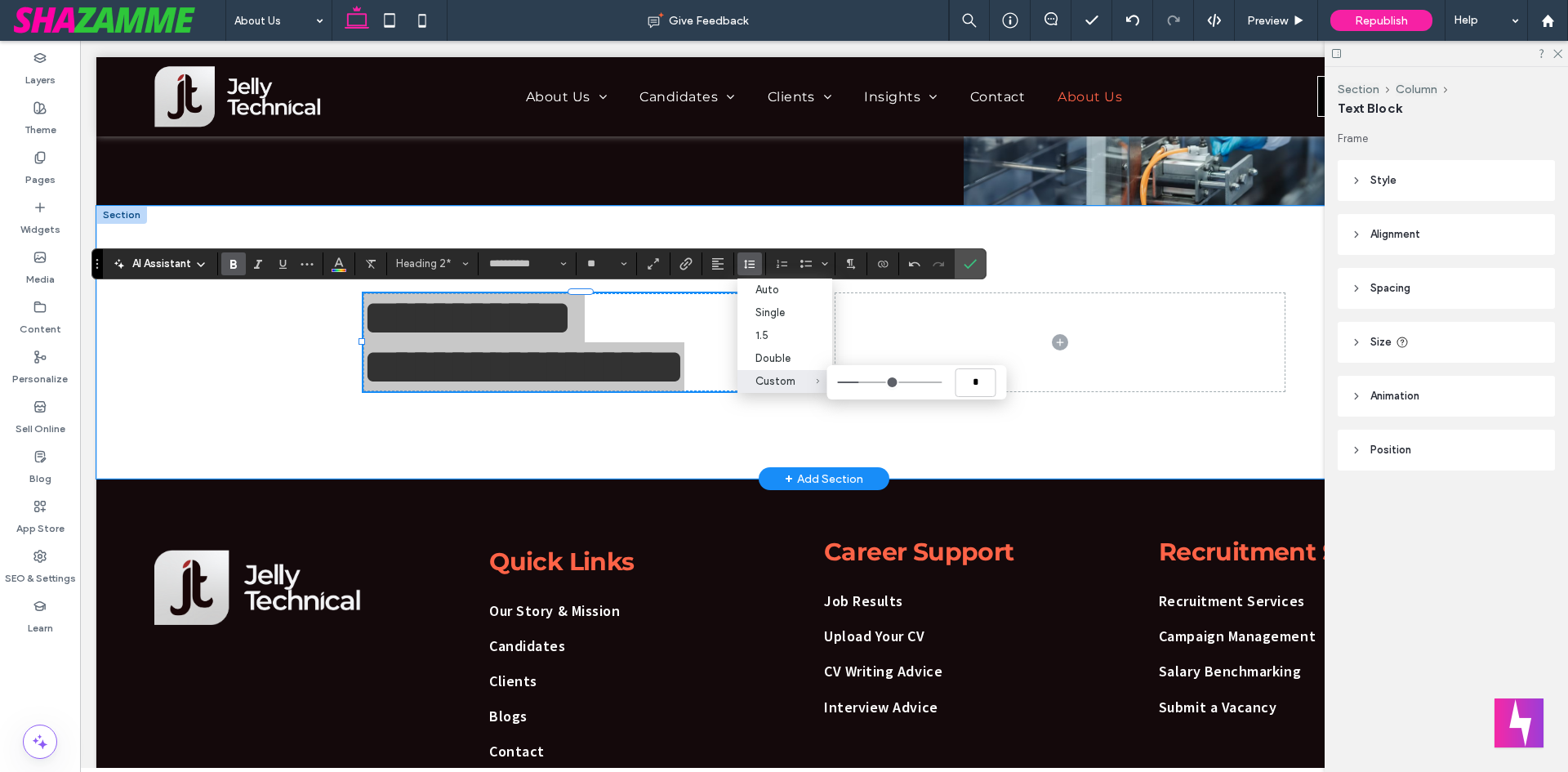
type input "***"
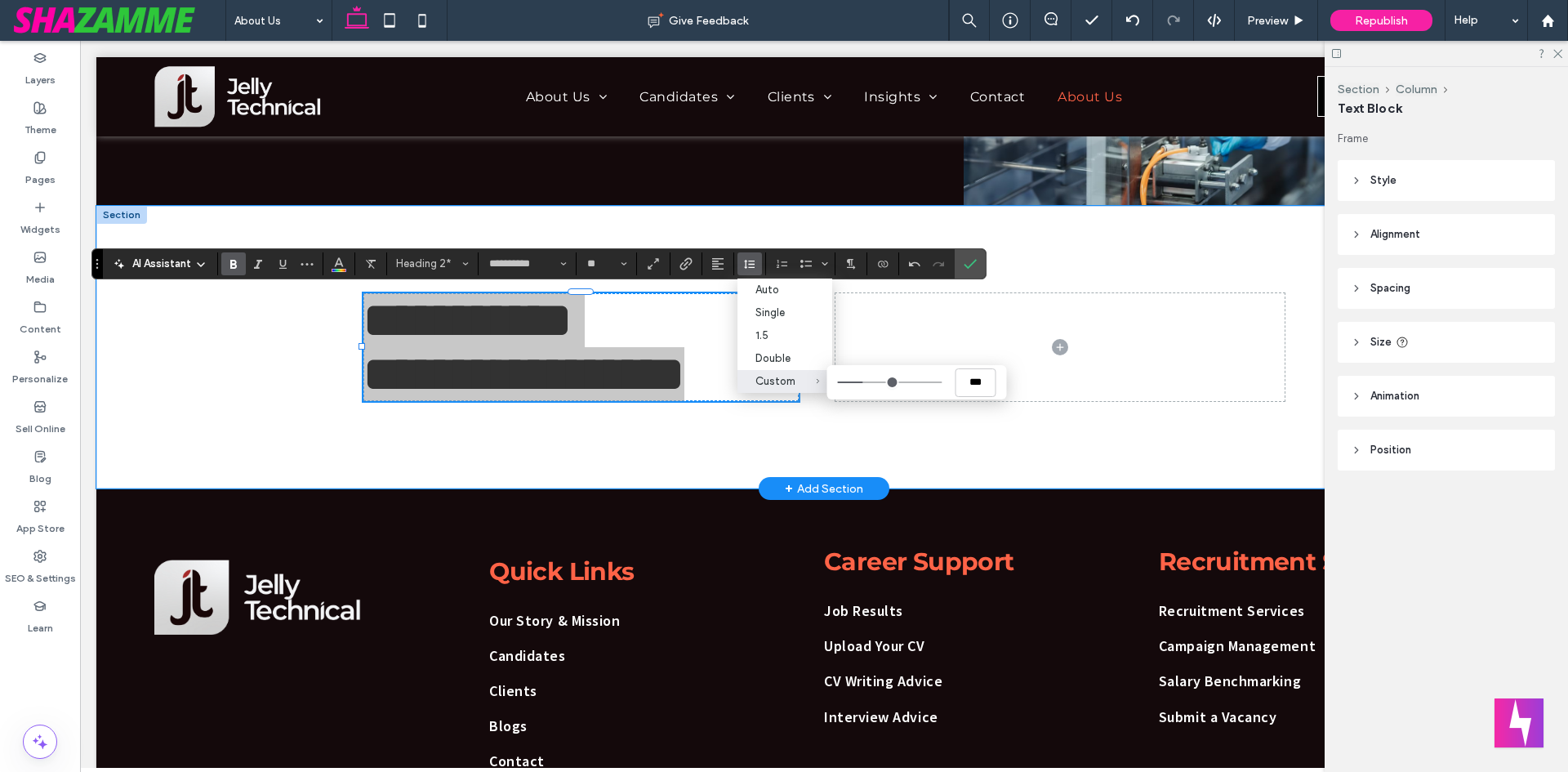
drag, startPoint x: 857, startPoint y: 384, endPoint x: 866, endPoint y: 384, distance: 9.0
type input "***"
click at [866, 383] on input "Custom ***" at bounding box center [890, 382] width 105 height 2
click at [974, 258] on icon "Confirm" at bounding box center [970, 264] width 13 height 13
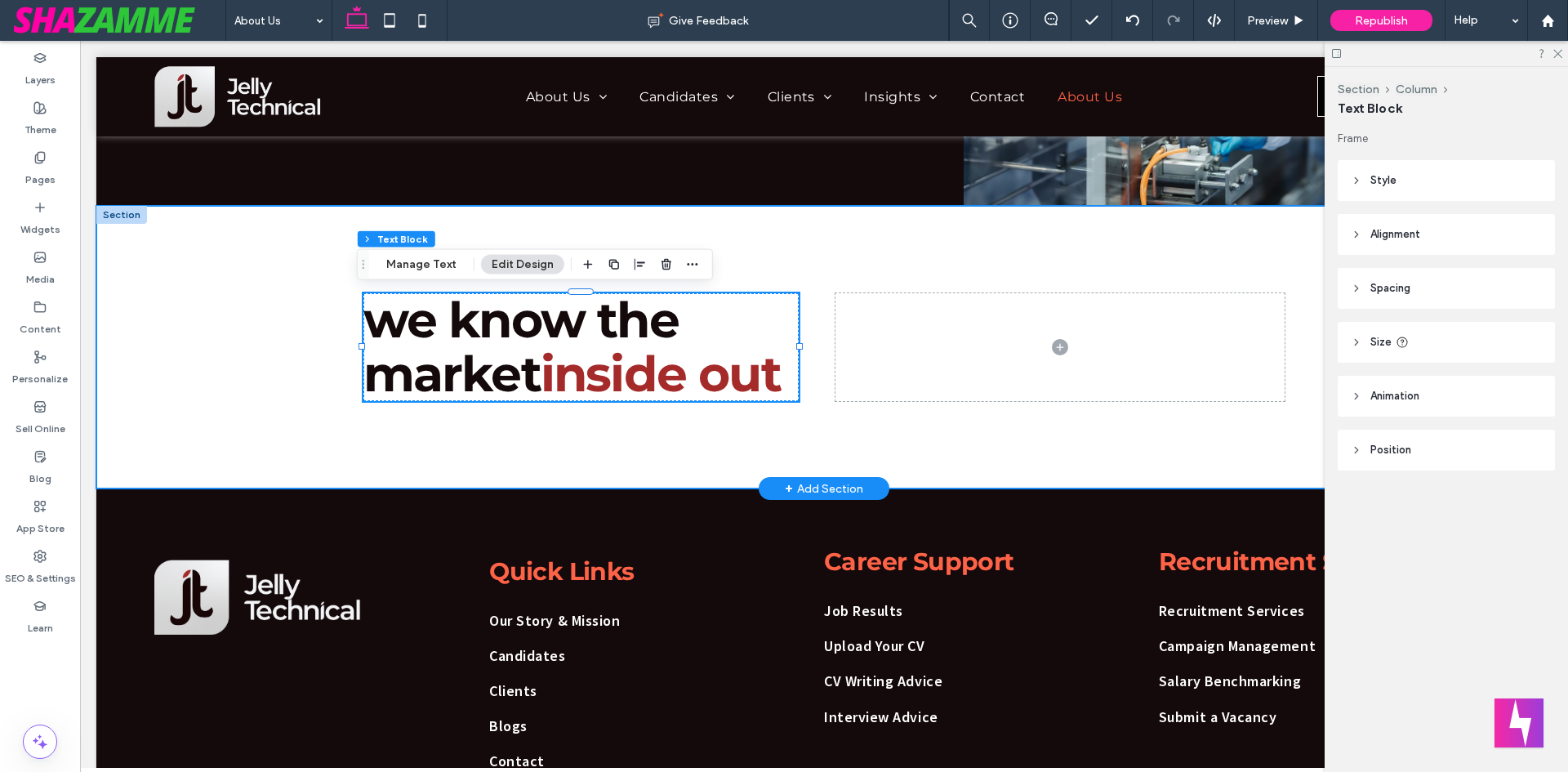
click at [836, 321] on span at bounding box center [1060, 346] width 449 height 108
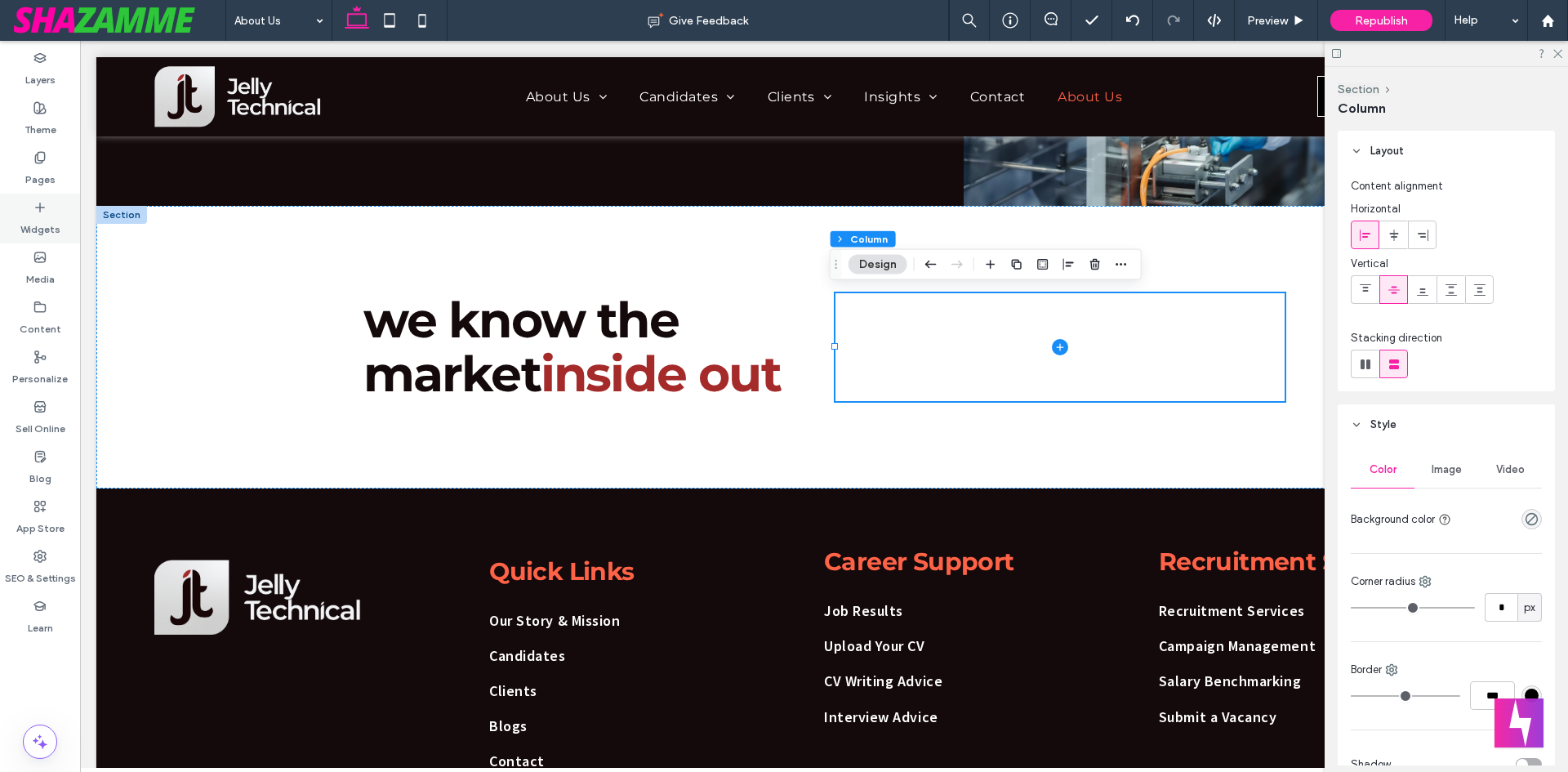
click at [19, 199] on div "Widgets" at bounding box center [39, 219] width 80 height 50
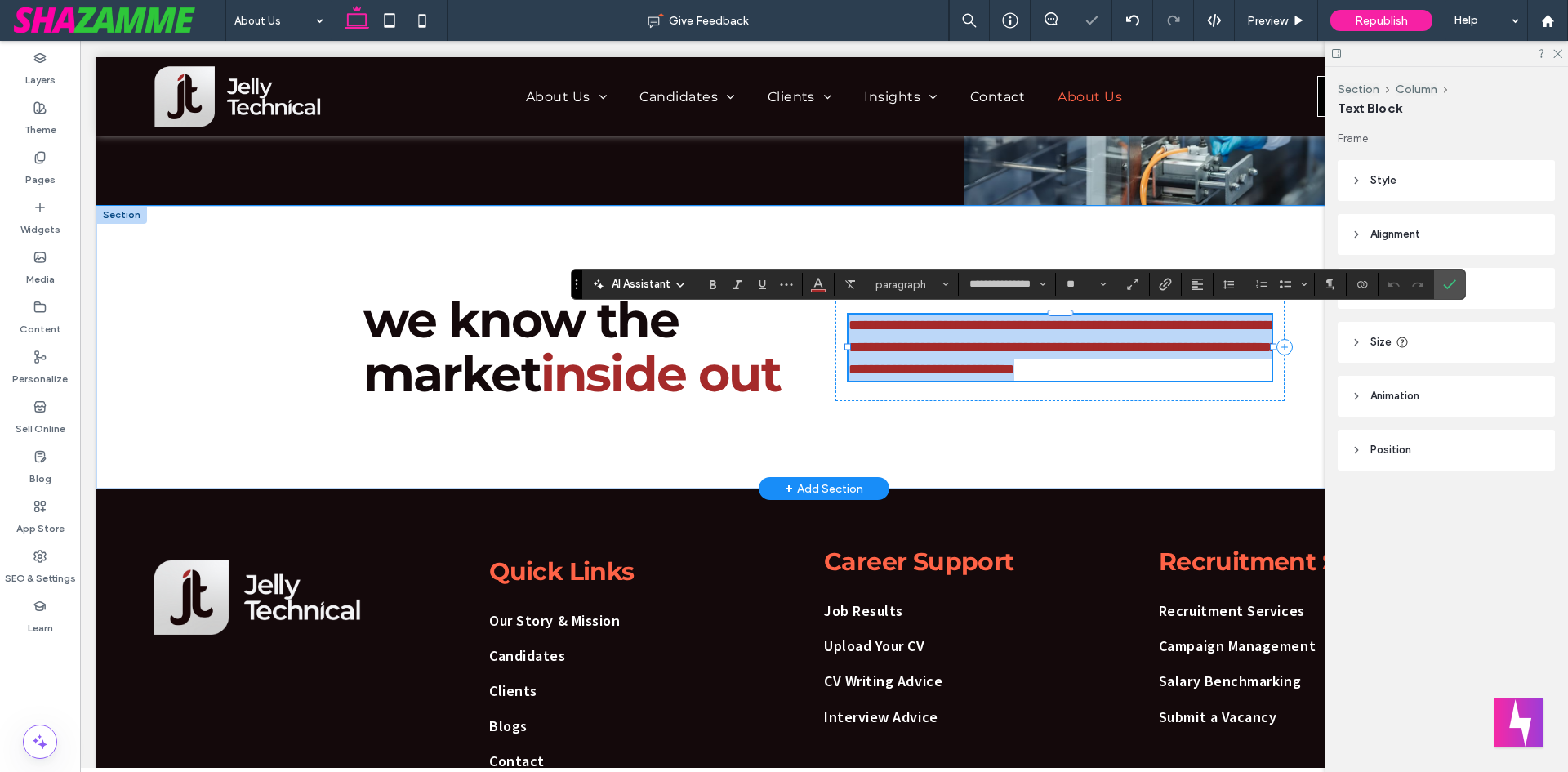
paste div
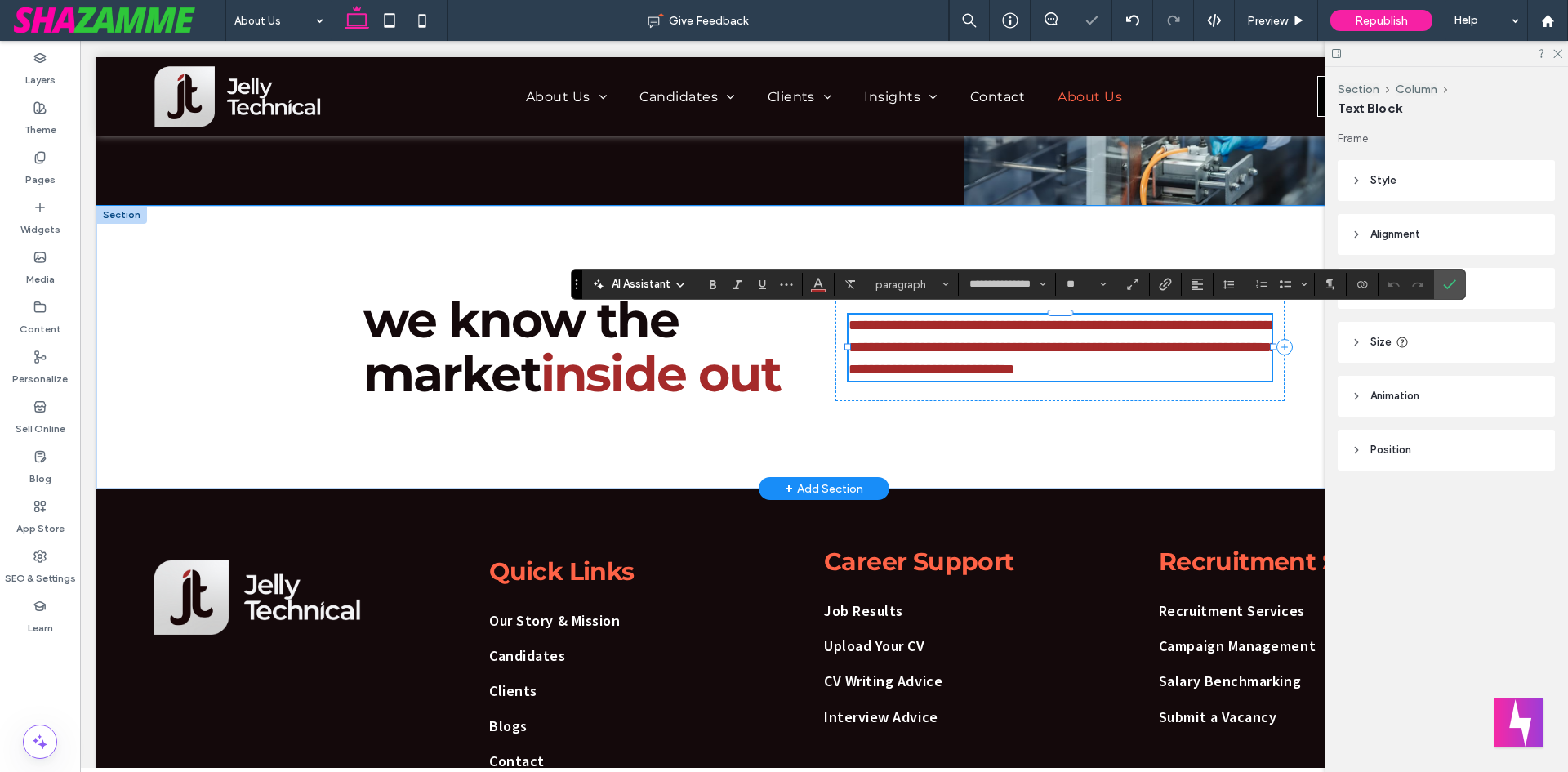
scroll to position [0, 0]
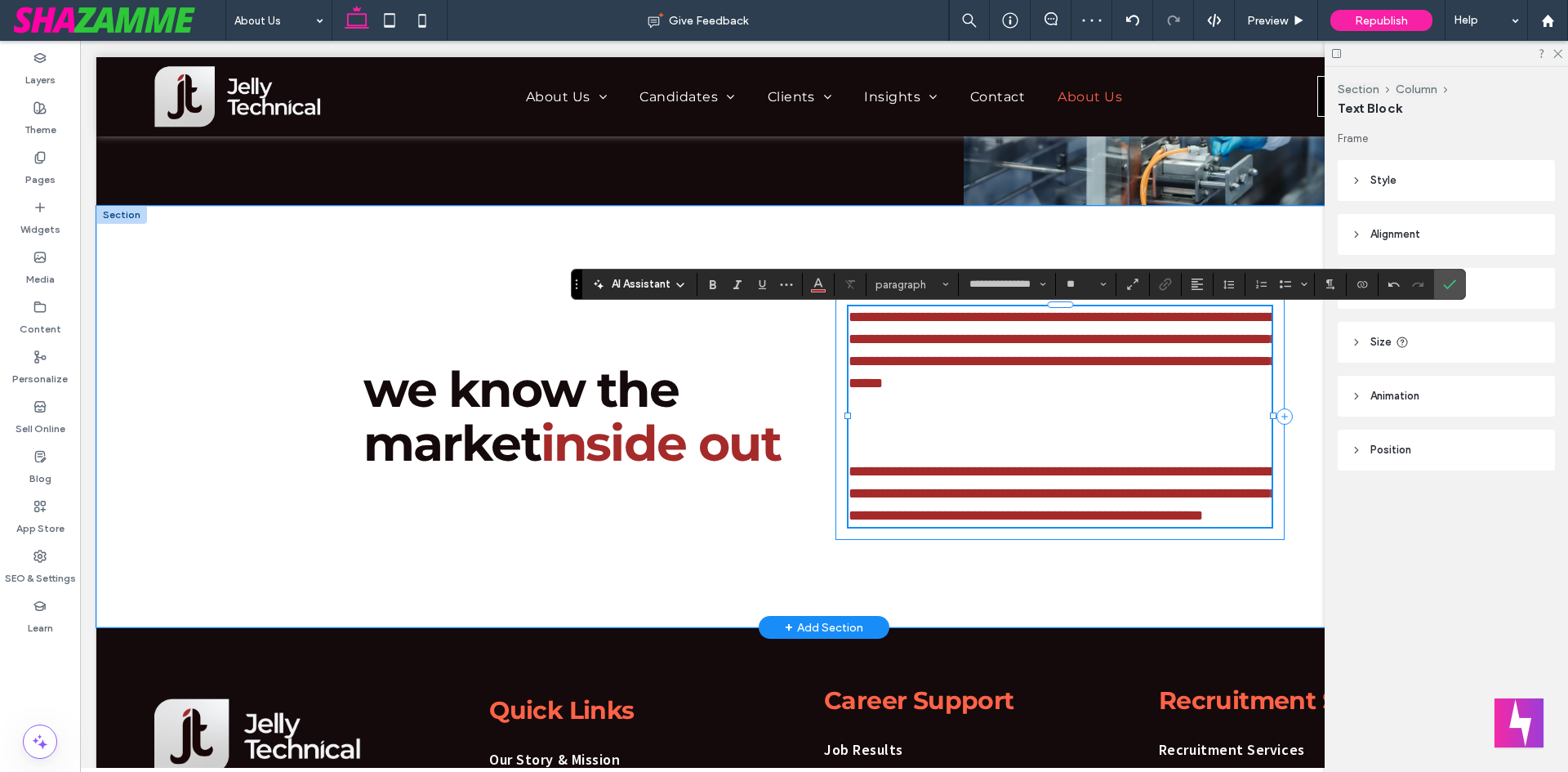
click at [837, 365] on div "**********" at bounding box center [1060, 416] width 449 height 247
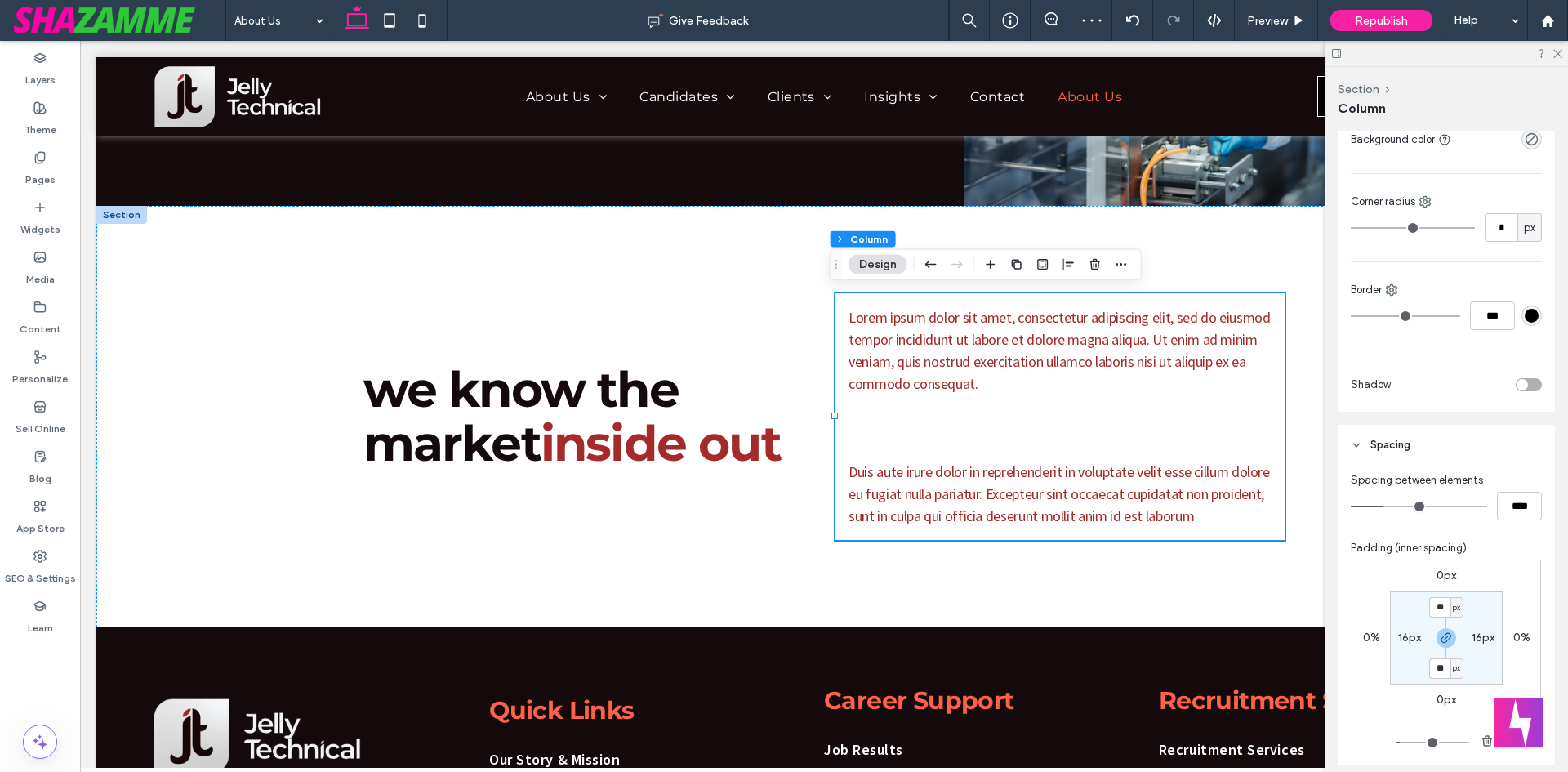
scroll to position [409, 0]
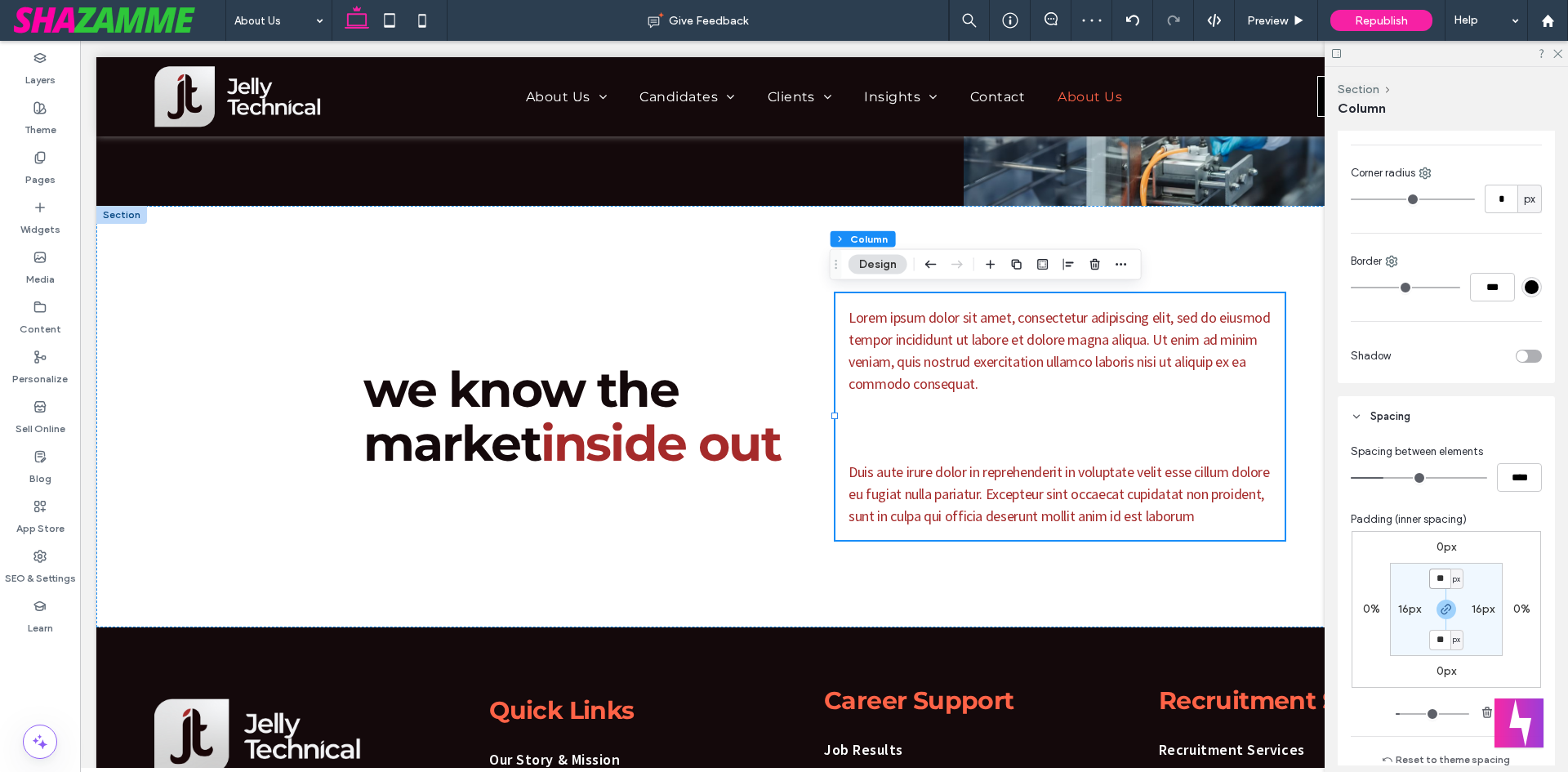
click at [1434, 573] on input "**" at bounding box center [1439, 579] width 21 height 20
type input "**"
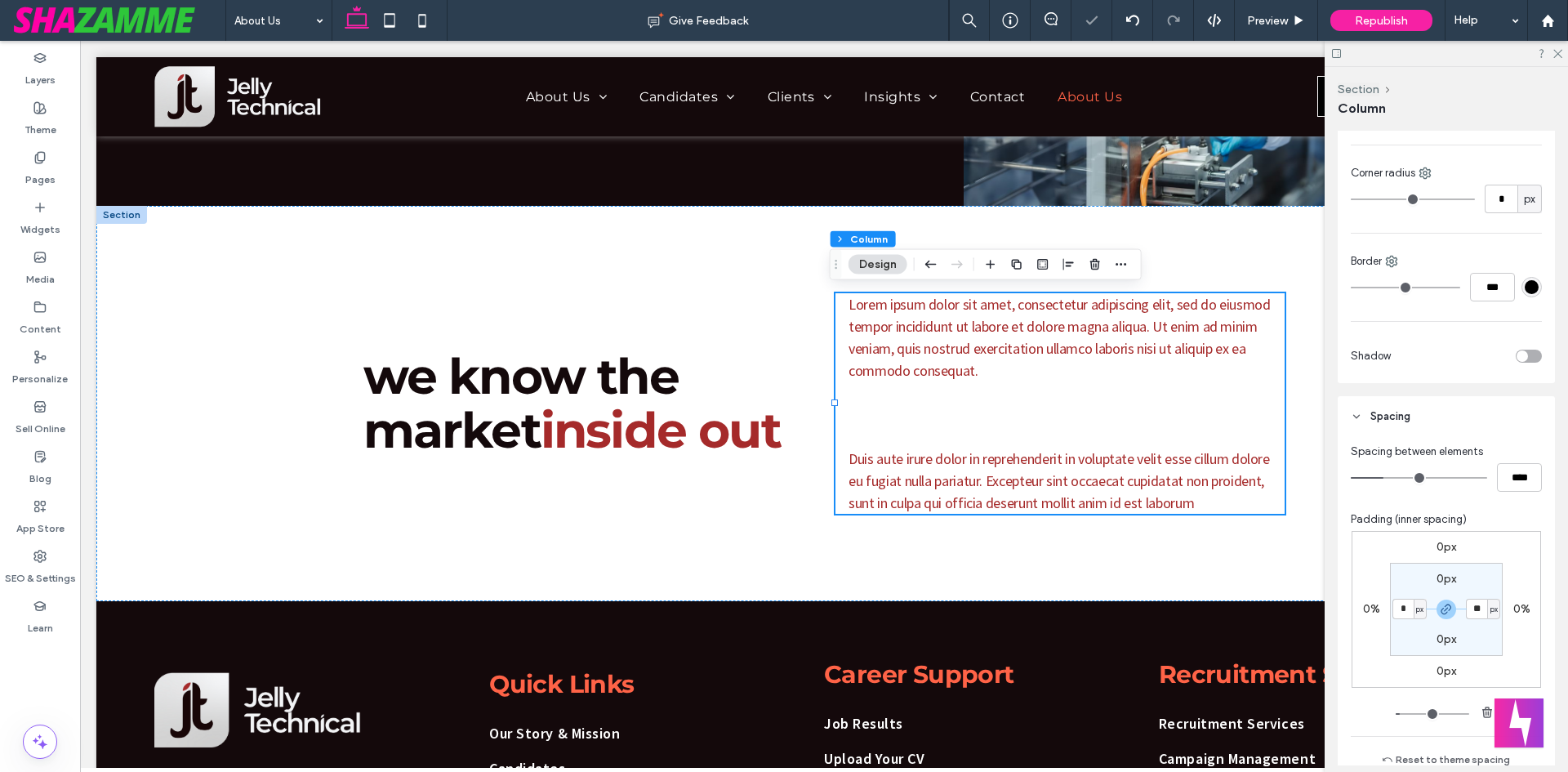
type input "*"
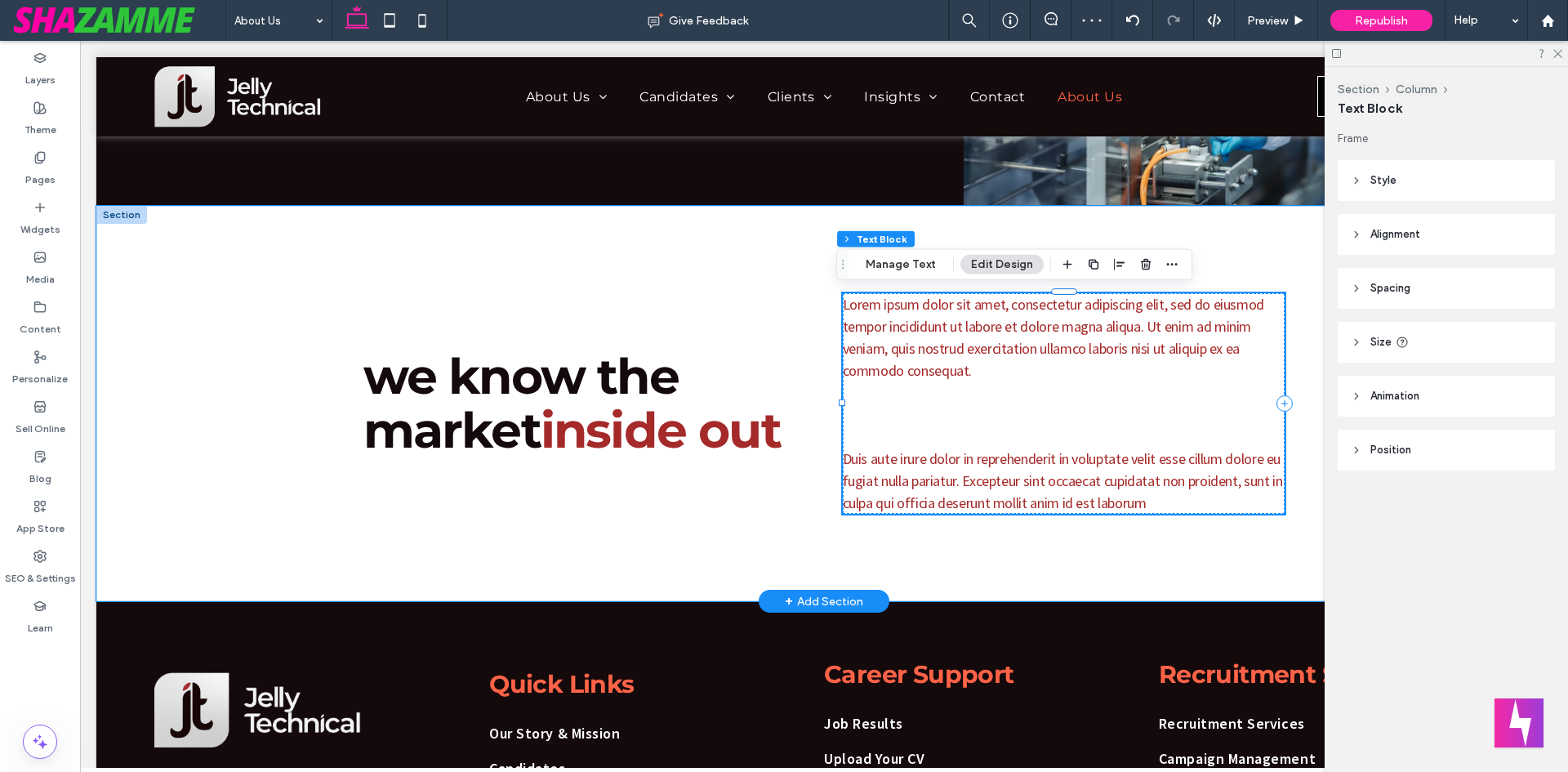
click at [987, 385] on p at bounding box center [1065, 392] width 443 height 22
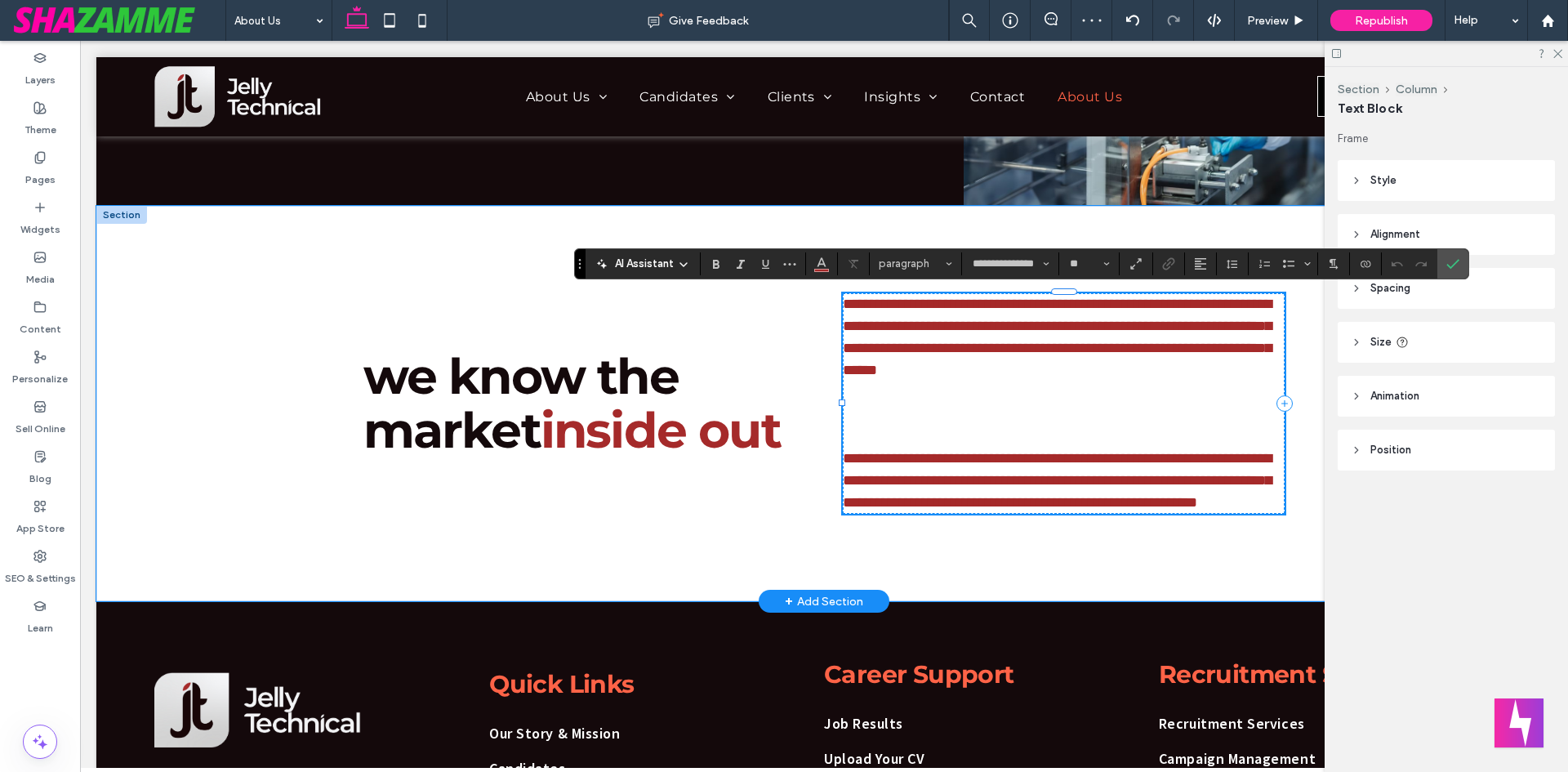
click at [988, 367] on p "**********" at bounding box center [1065, 337] width 443 height 88
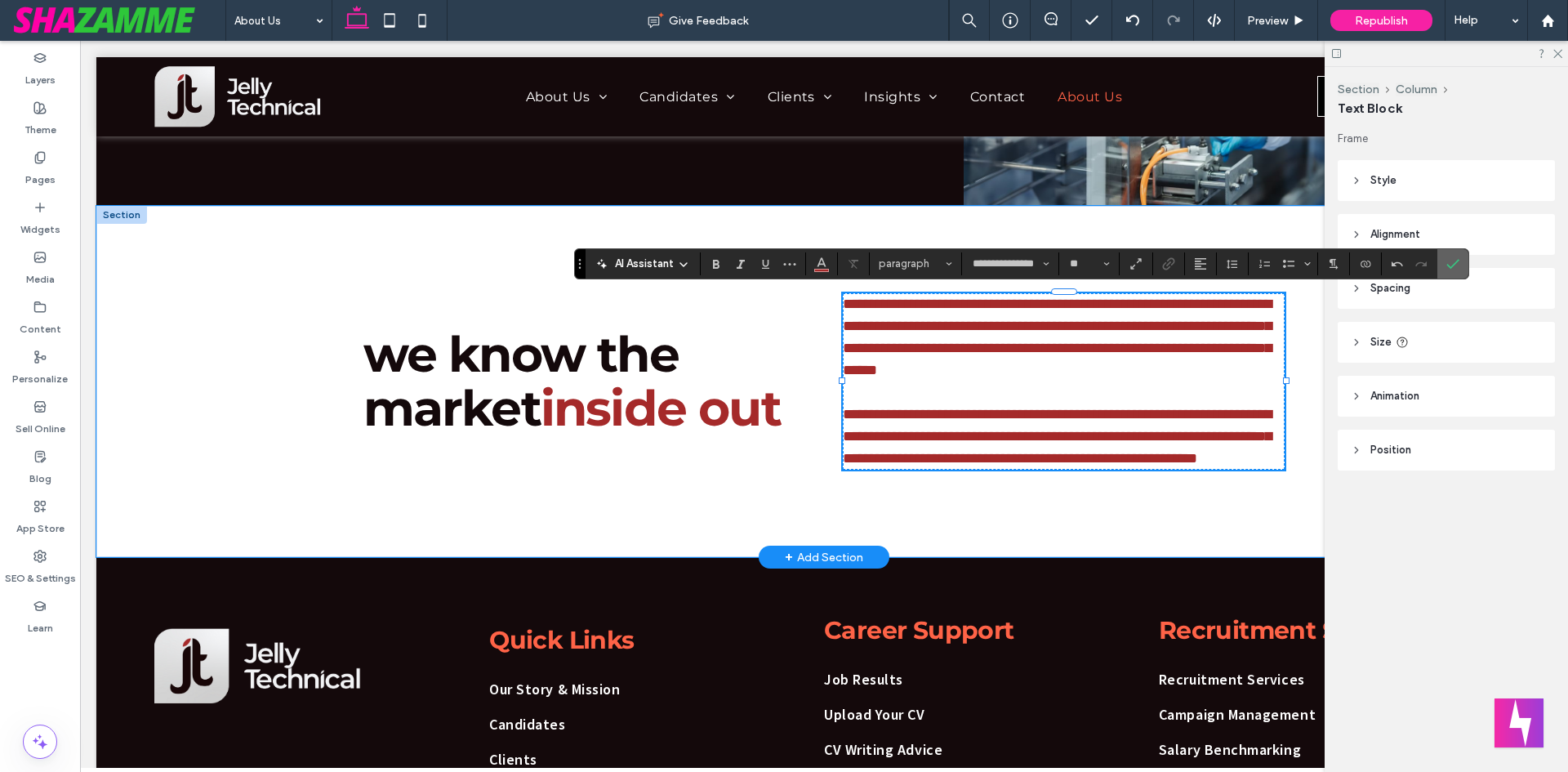
click at [1448, 257] on icon "Confirm" at bounding box center [1453, 264] width 13 height 13
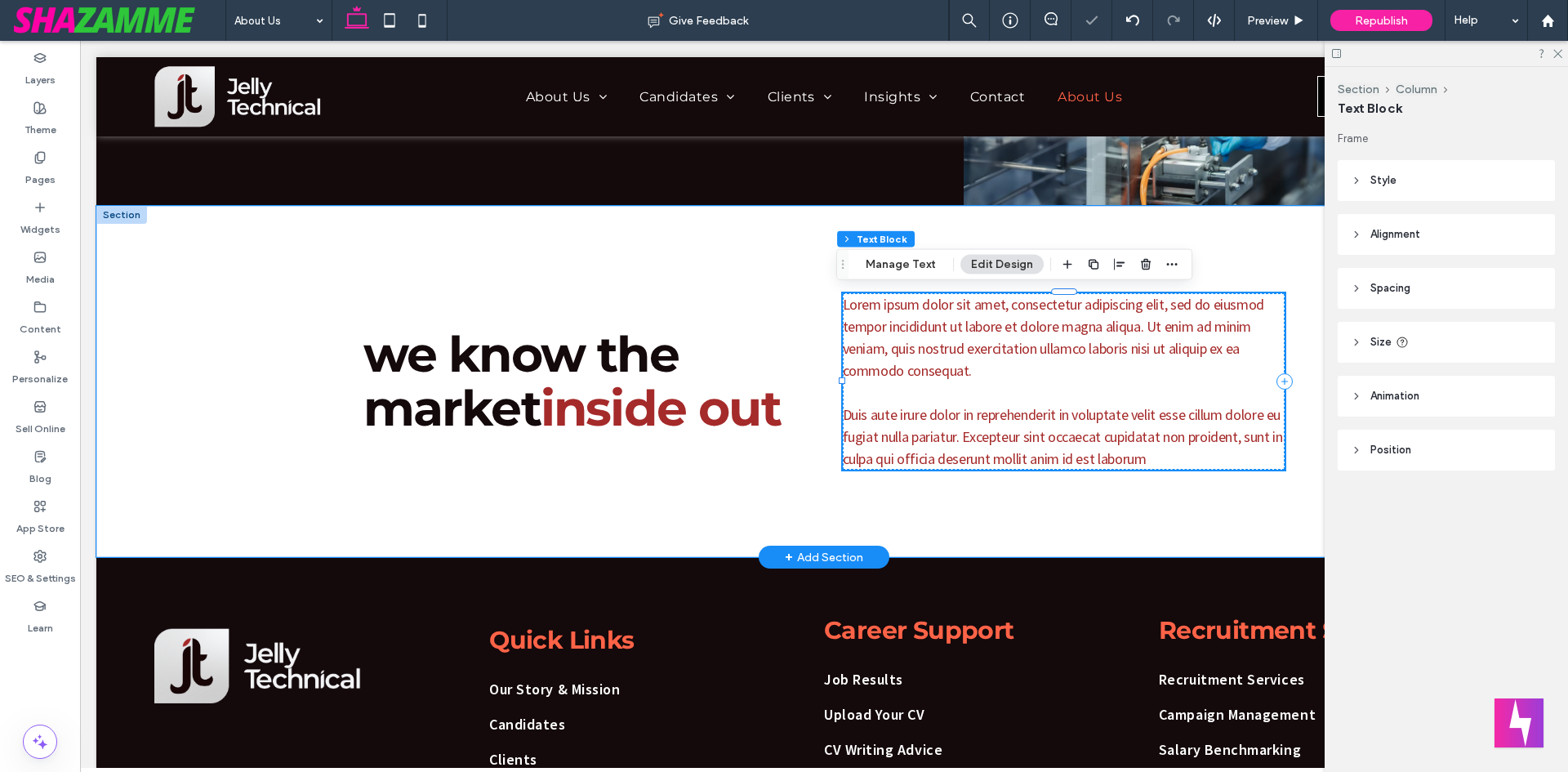
click at [881, 338] on span "Lorem ipsum dolor sit amet, consectetur adipiscing elit, sed do eiusmod tempor …" at bounding box center [1054, 337] width 422 height 85
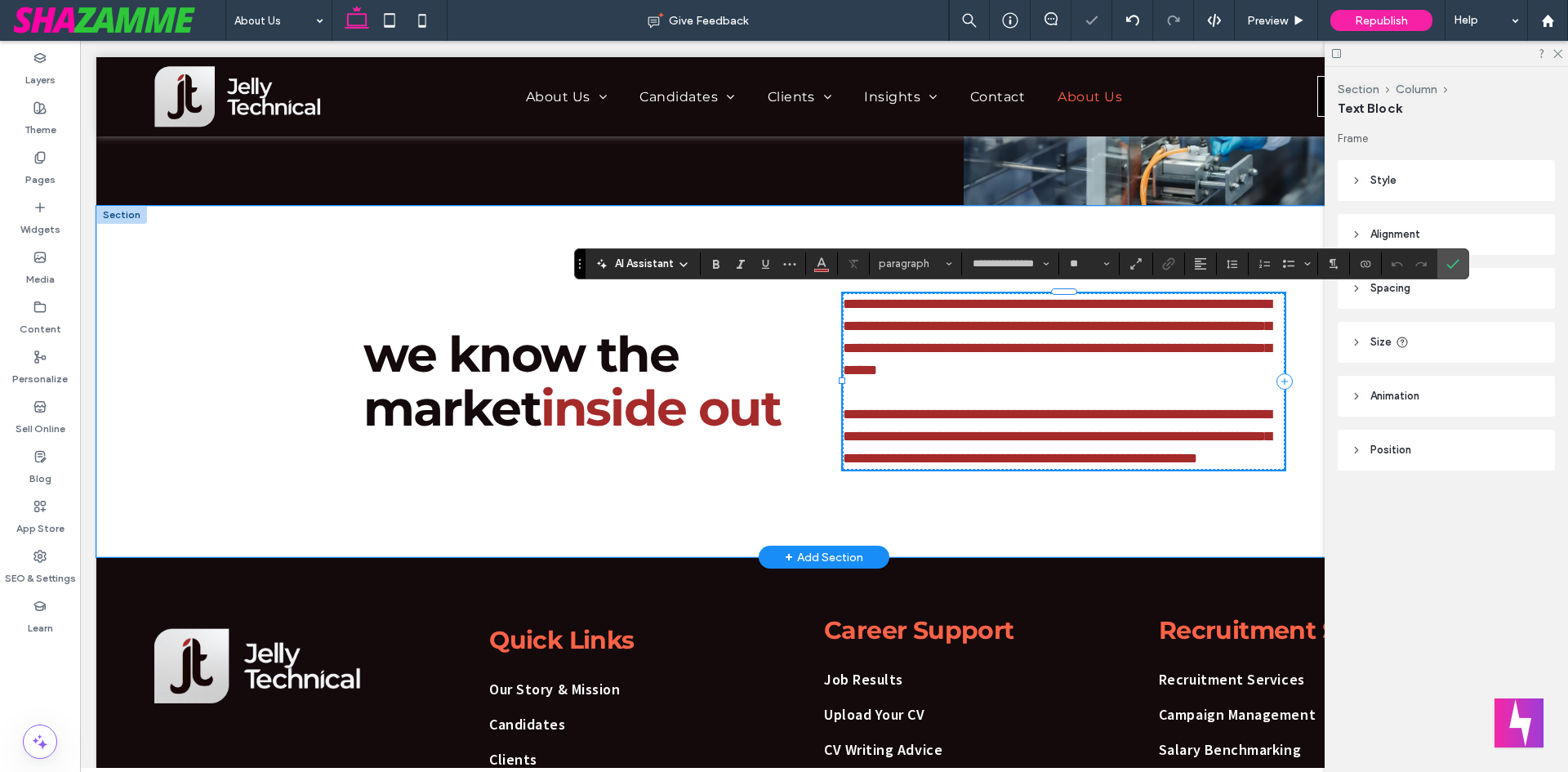
click at [894, 328] on span "**********" at bounding box center [1057, 337] width 429 height 81
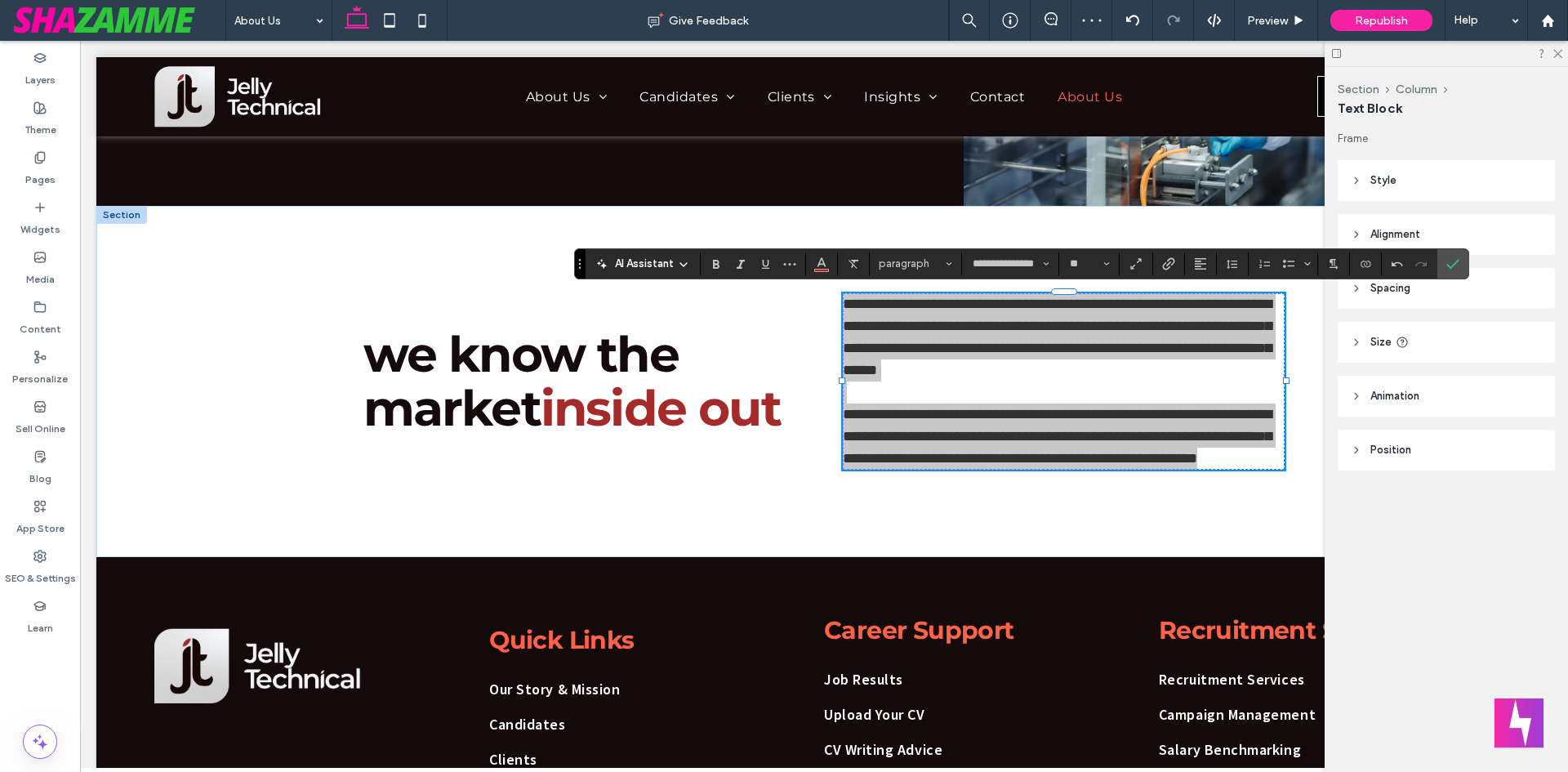
click at [810, 278] on div "**********" at bounding box center [1021, 264] width 896 height 31
click at [818, 270] on span "Color" at bounding box center [821, 262] width 13 height 21
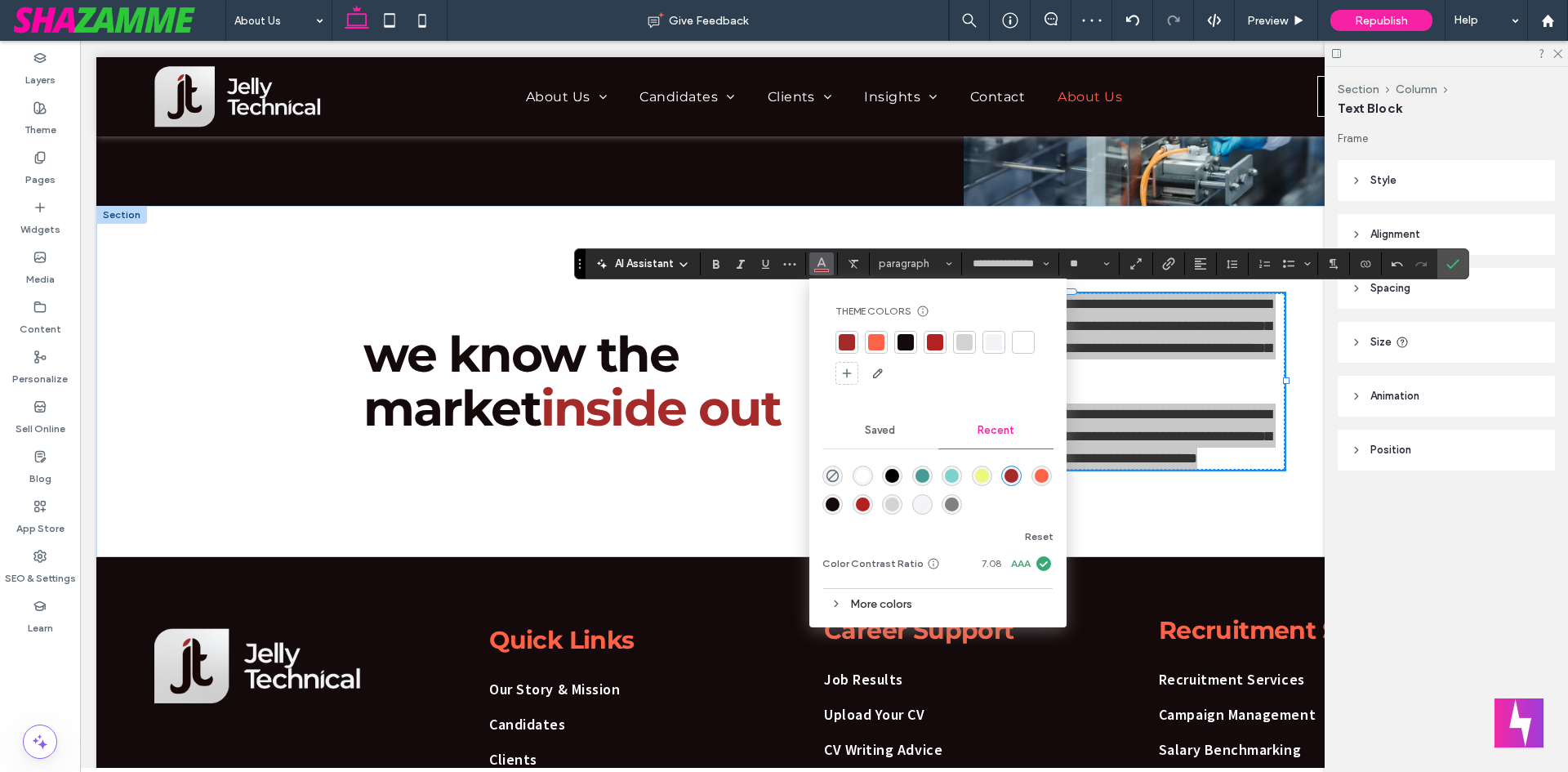
click at [911, 339] on div at bounding box center [906, 343] width 17 height 17
click at [1456, 254] on span "Confirm" at bounding box center [1453, 264] width 13 height 28
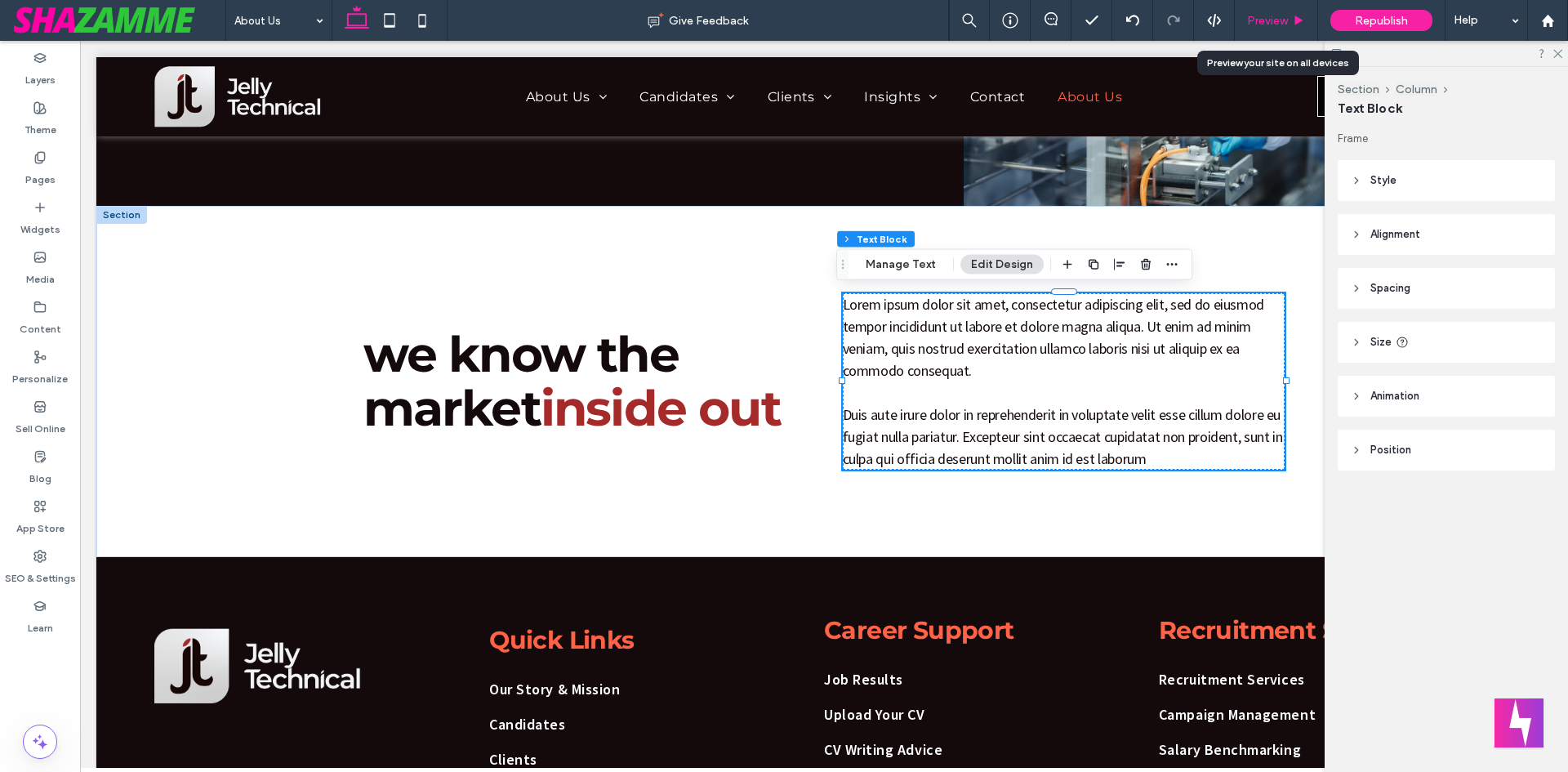
click at [1285, 26] on span "Preview" at bounding box center [1268, 20] width 40 height 14
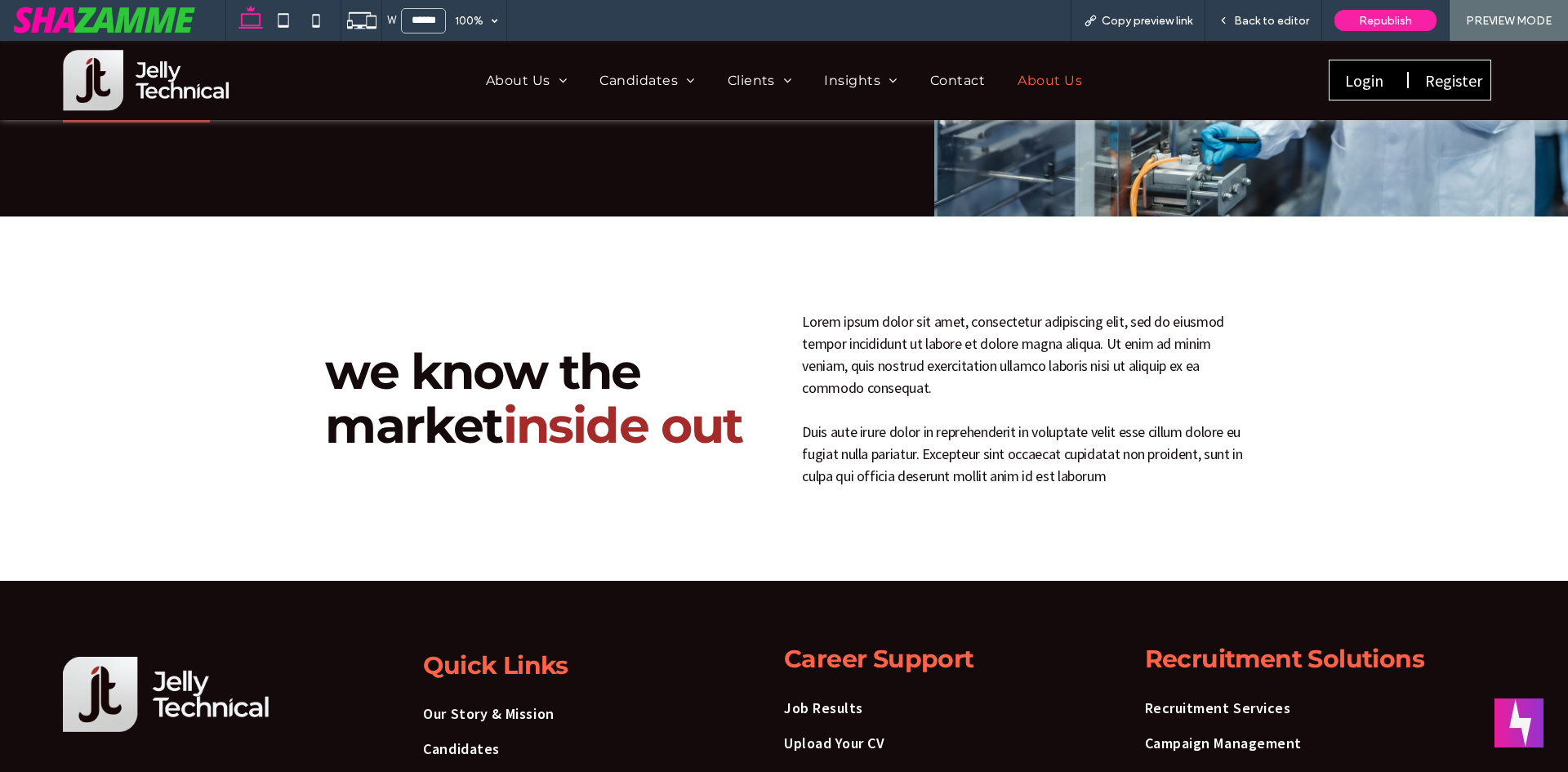
scroll to position [399, 0]
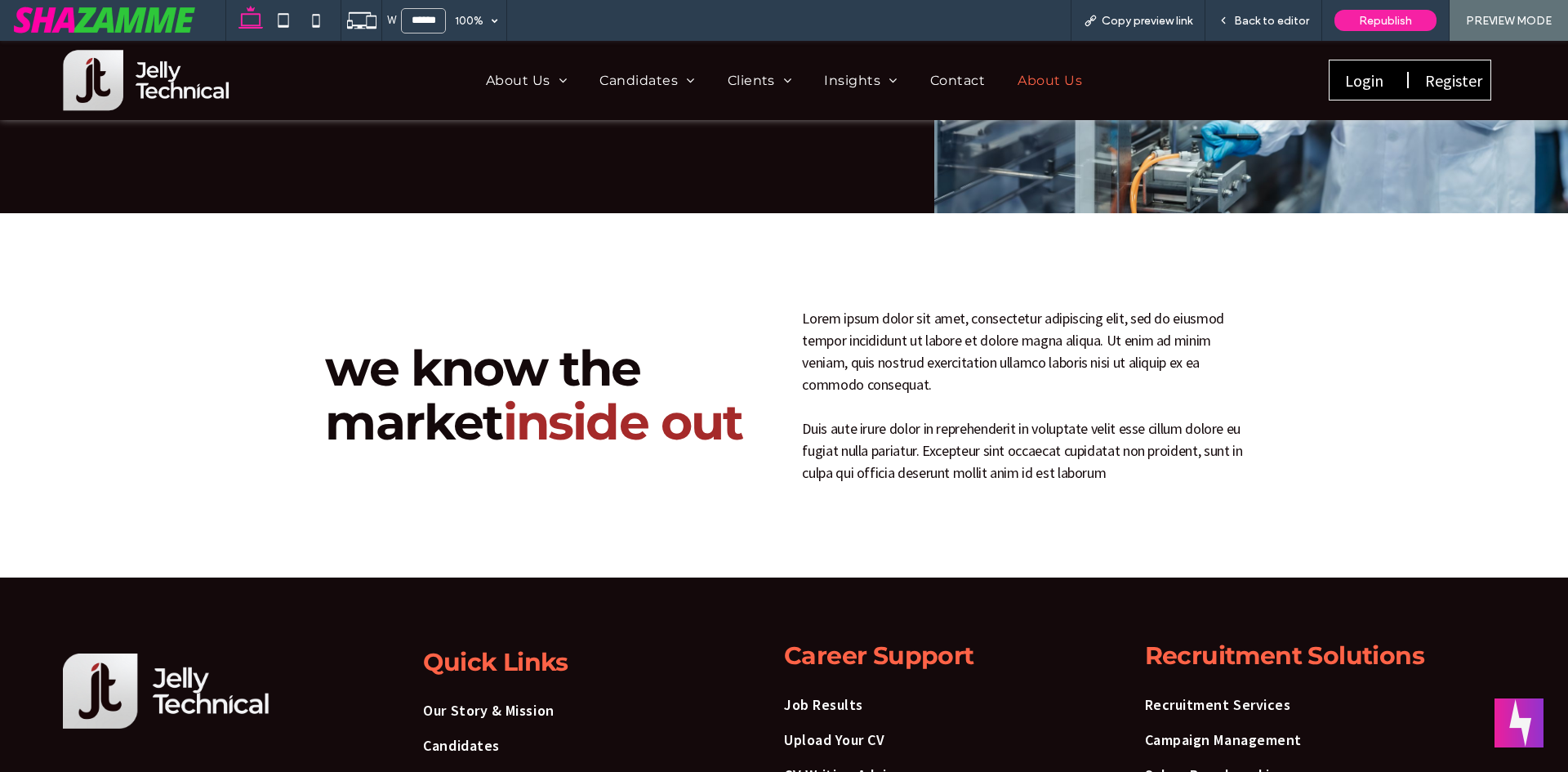
click at [1260, 7] on div "Back to editor" at bounding box center [1263, 20] width 117 height 40
click at [1260, 26] on span "Back to editor" at bounding box center [1272, 20] width 75 height 14
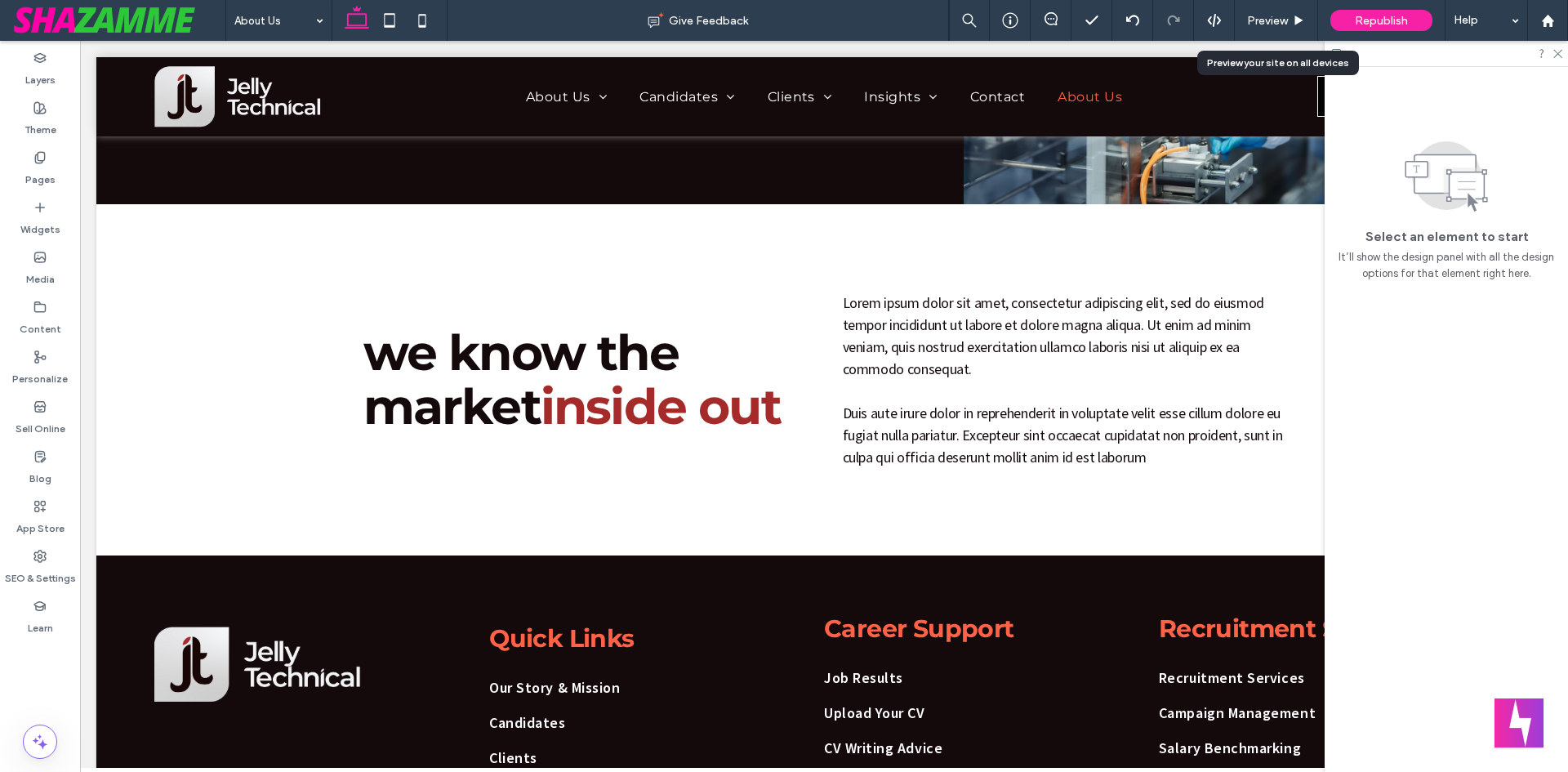
scroll to position [409, 0]
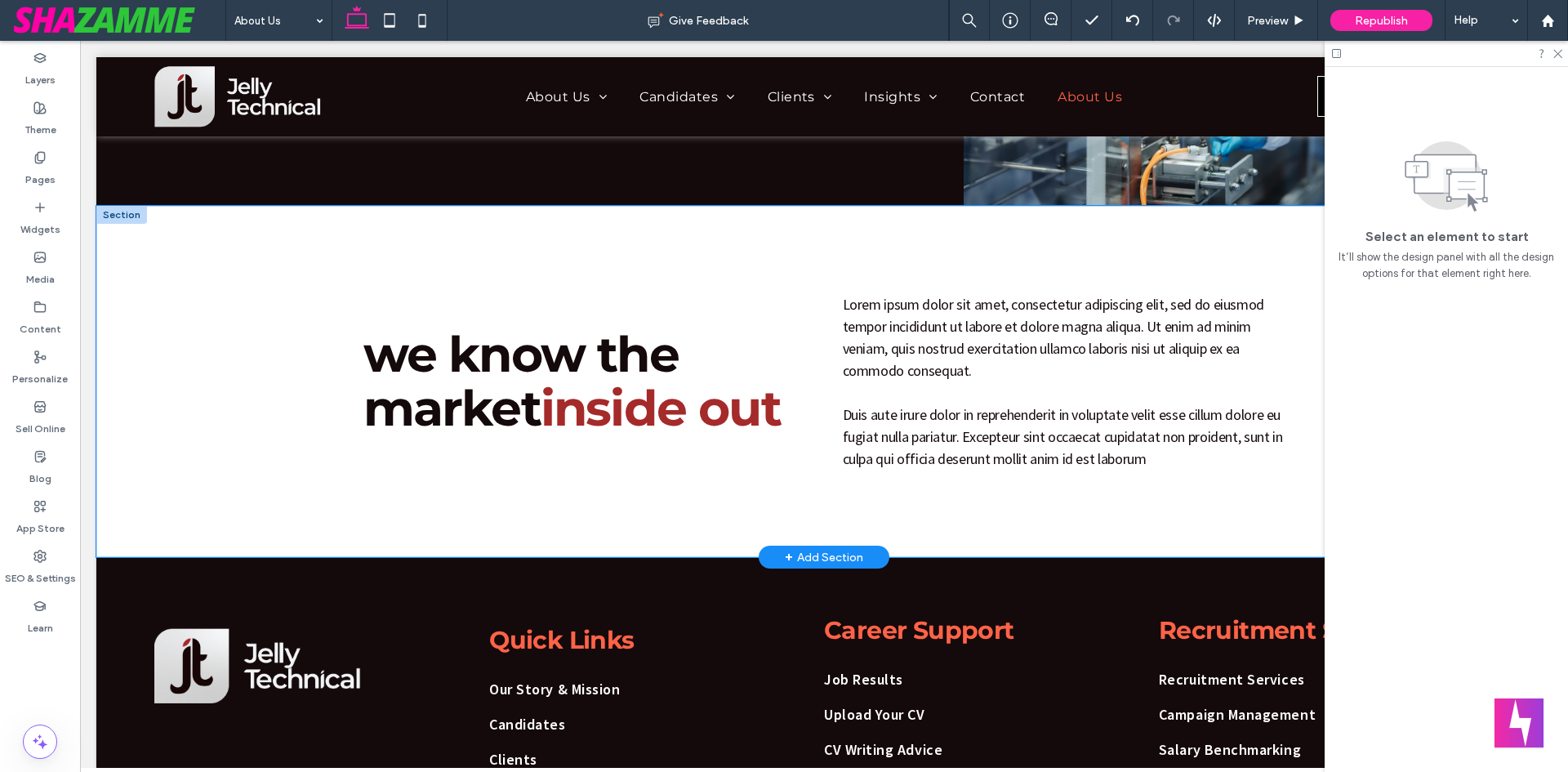
click at [818, 312] on div "we know the market inside out Lorem ipsum dolor sit amet, consectetur adipiscin…" at bounding box center [824, 381] width 980 height 351
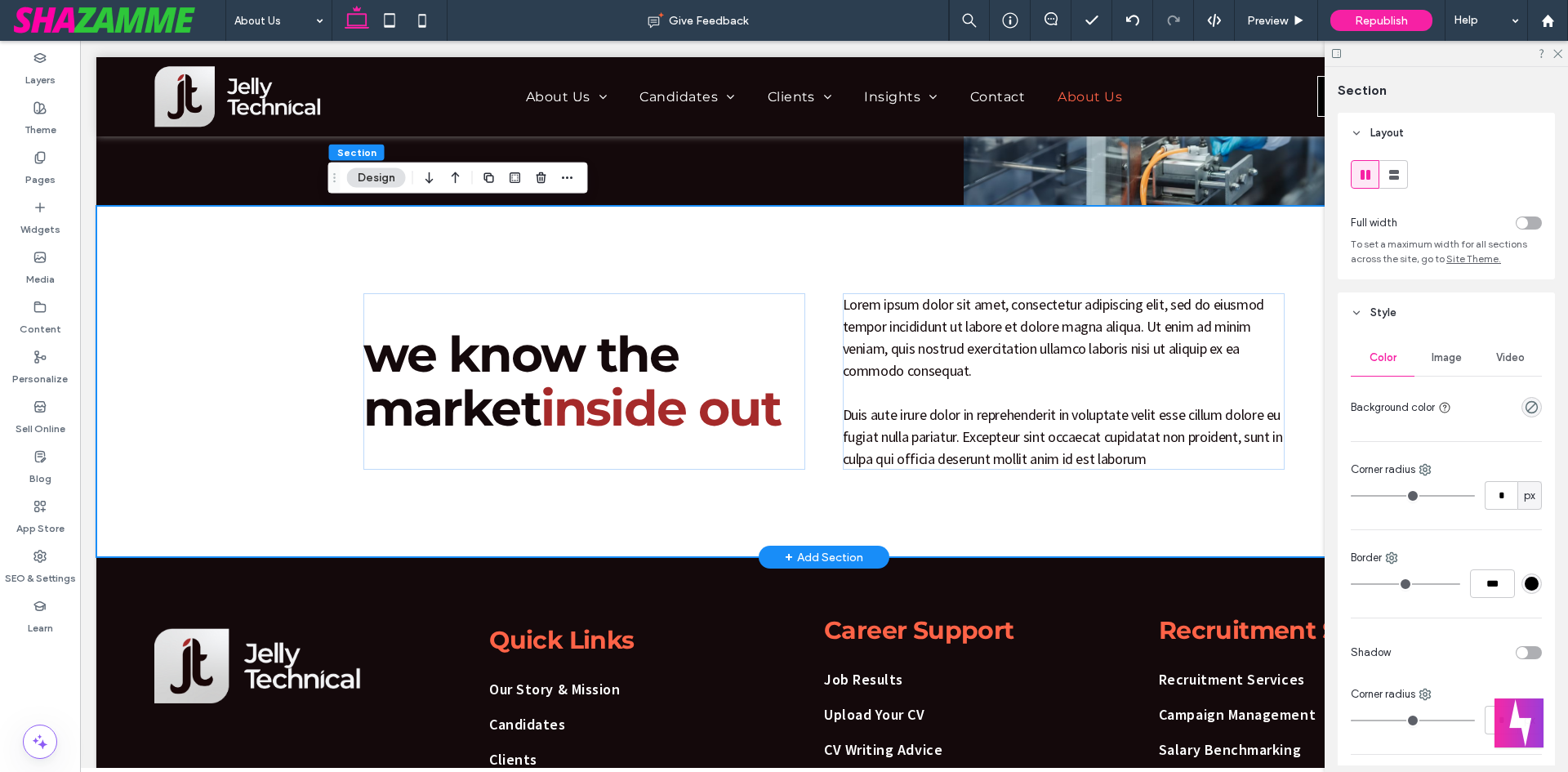
click at [350, 231] on div "we know the market inside out Lorem ipsum dolor sit amet, consectetur adipiscin…" at bounding box center [824, 381] width 980 height 351
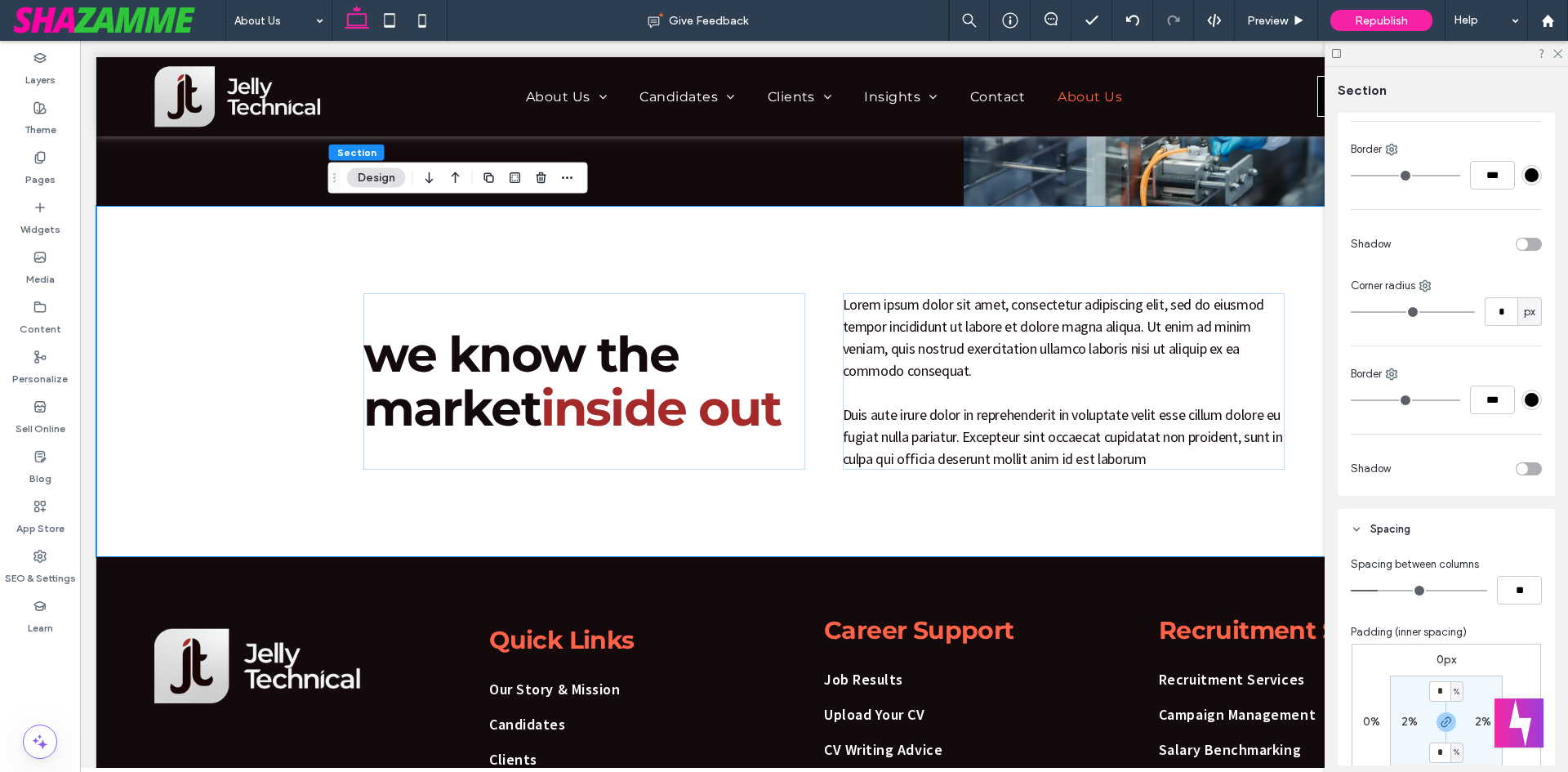
type input "*"
type input "**"
type input "*"
type input "**"
drag, startPoint x: 1381, startPoint y: 594, endPoint x: 1394, endPoint y: 590, distance: 13.6
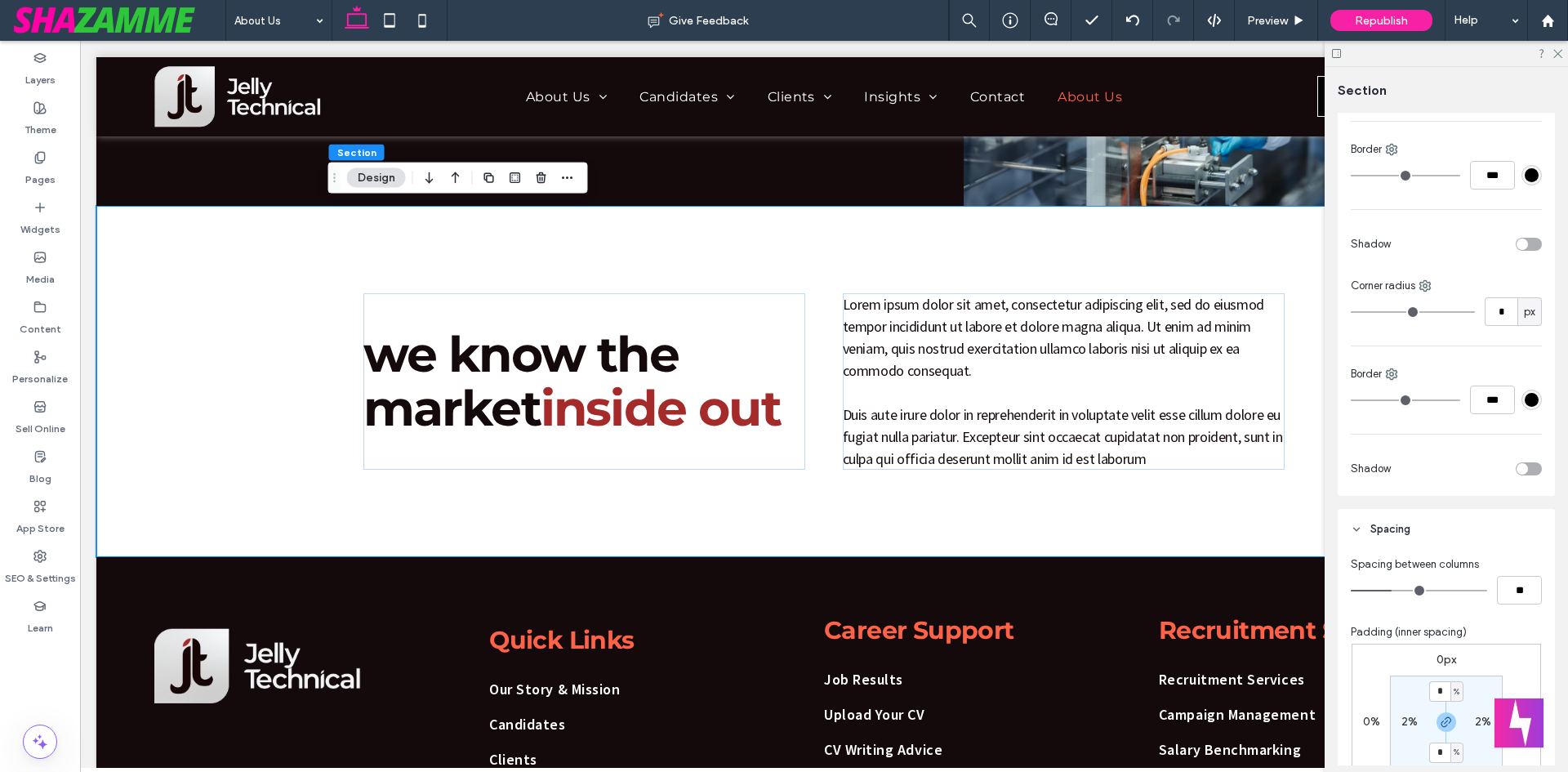
click at [1394, 590] on input "range" at bounding box center [1419, 591] width 137 height 2
type input "*"
type input "**"
type input "*"
type input "**"
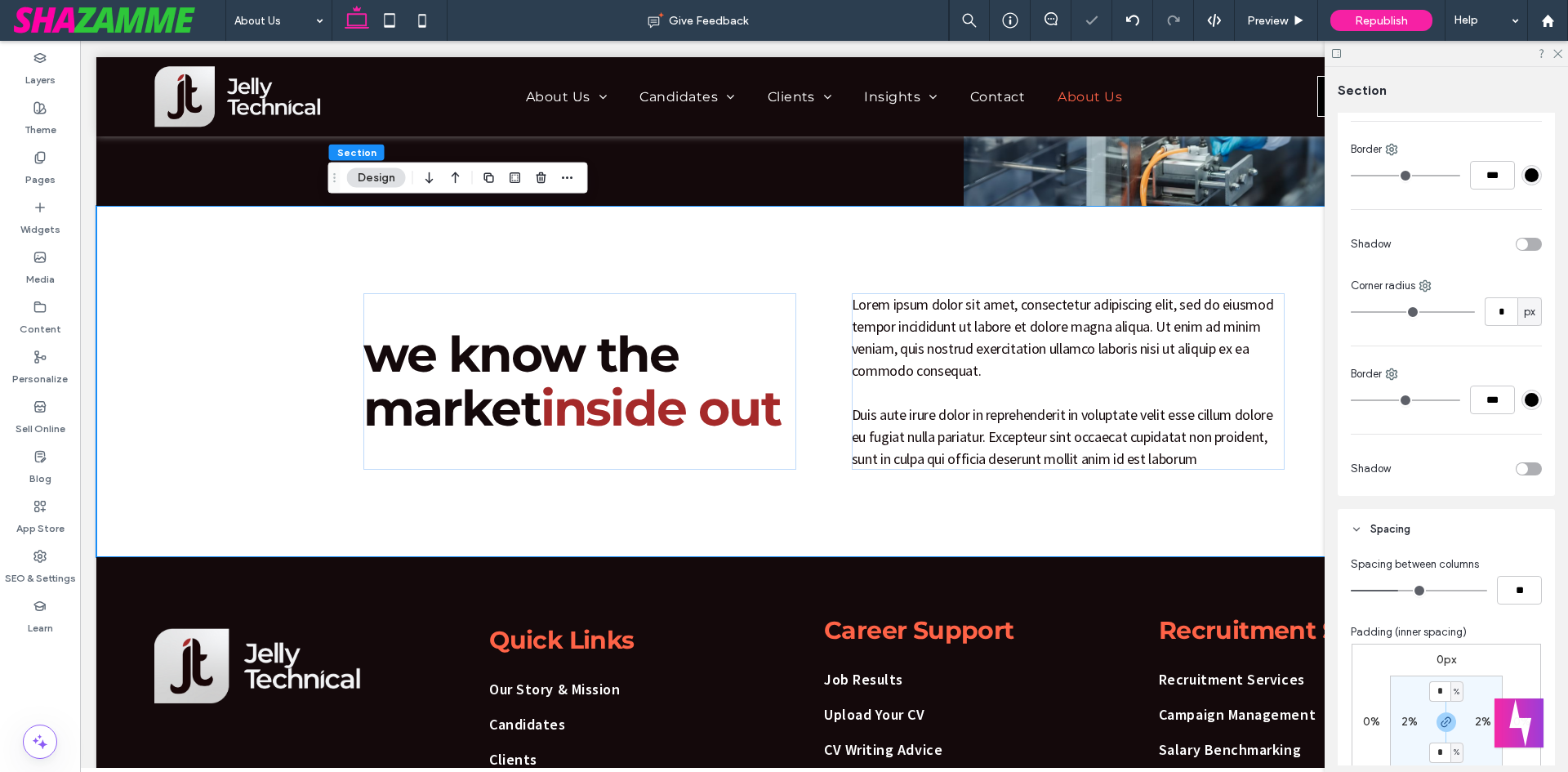
type input "*"
type input "**"
drag, startPoint x: 1398, startPoint y: 589, endPoint x: 1406, endPoint y: 588, distance: 8.1
click at [1406, 590] on input "range" at bounding box center [1419, 591] width 137 height 2
type input "*"
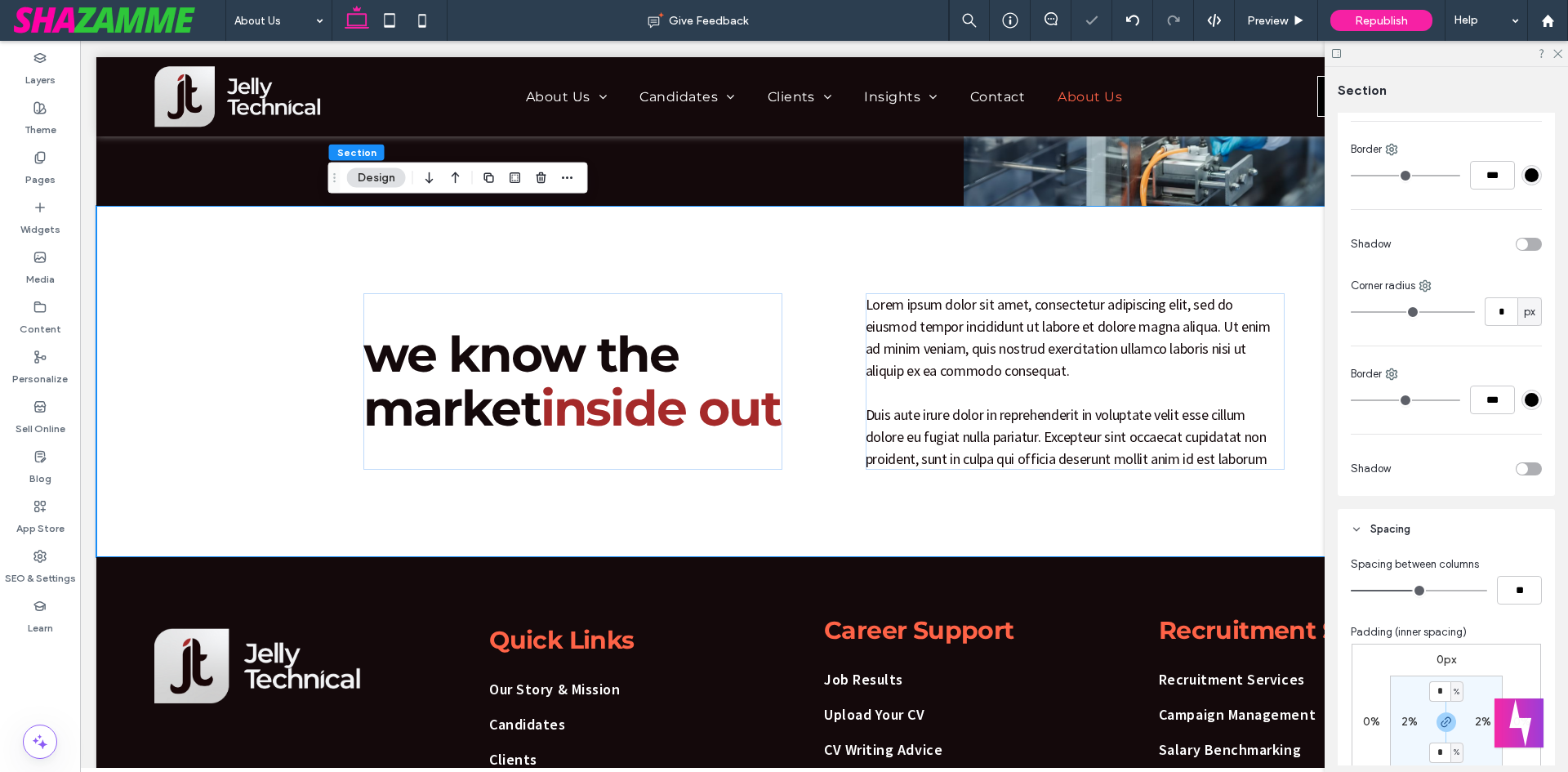
type input "**"
type input "*"
click at [1401, 590] on input "range" at bounding box center [1419, 591] width 137 height 2
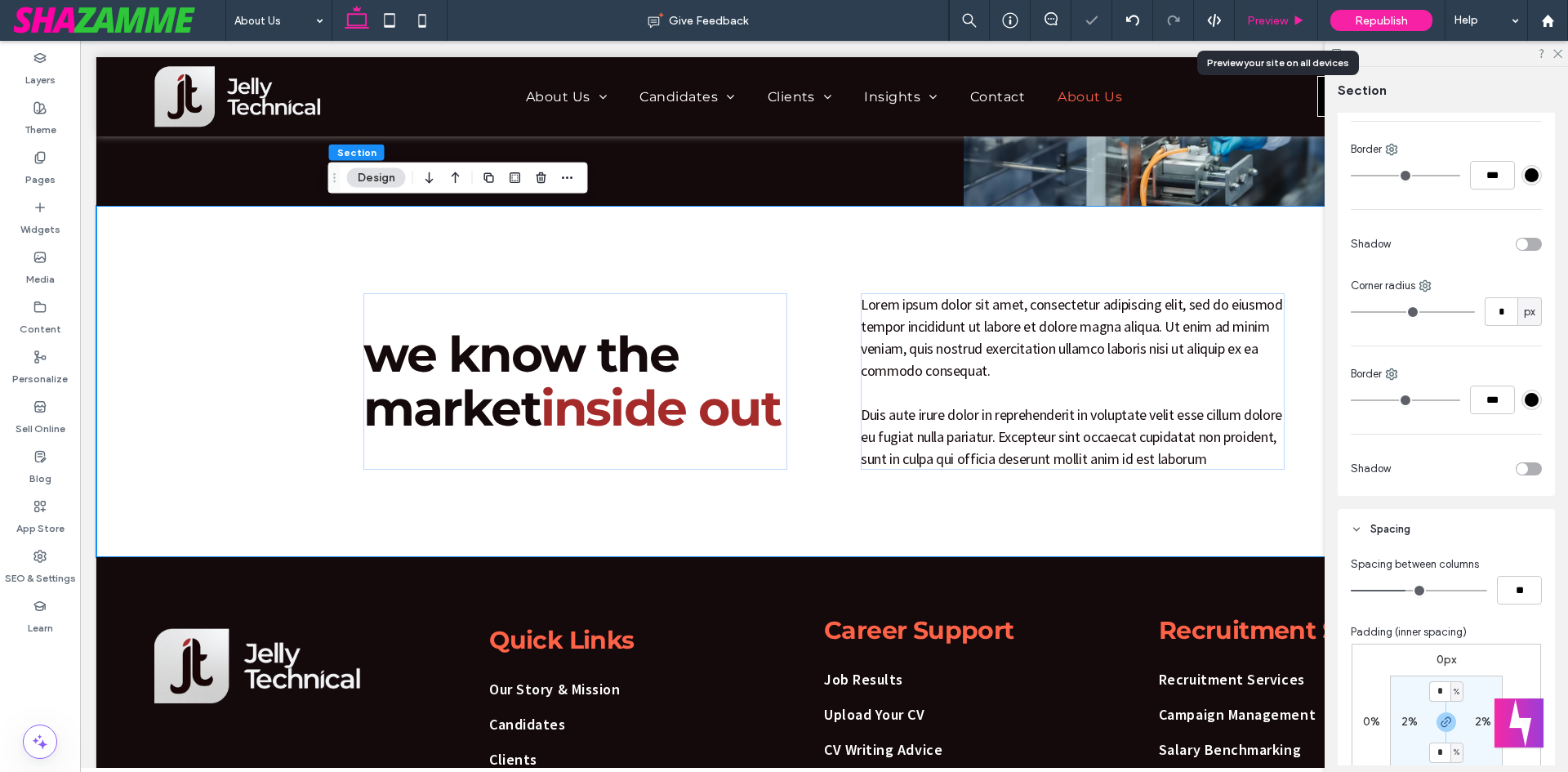
click at [1247, 19] on span "Preview" at bounding box center [1268, 20] width 40 height 14
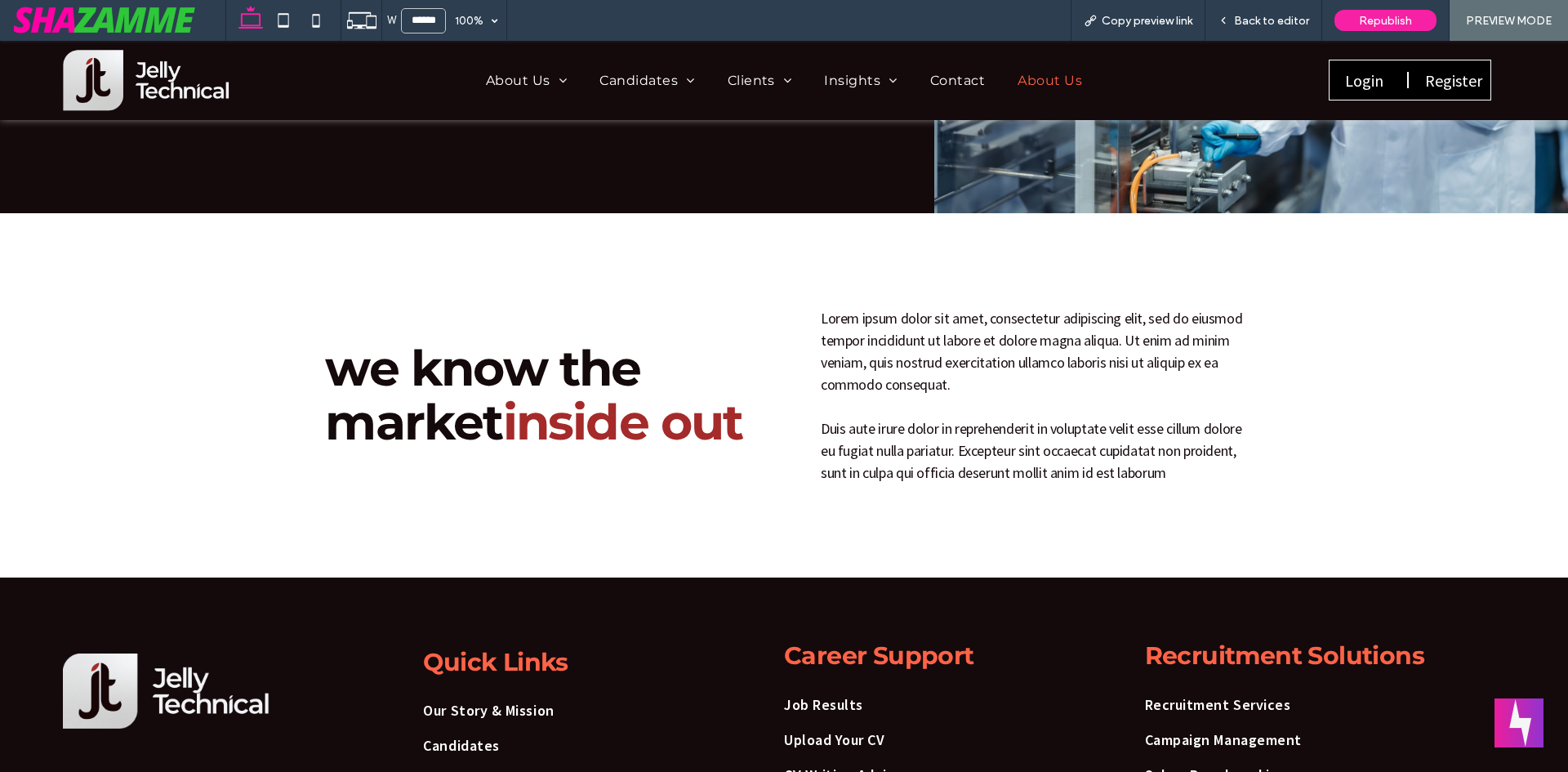
click at [1247, 19] on span "Back to editor" at bounding box center [1272, 20] width 75 height 14
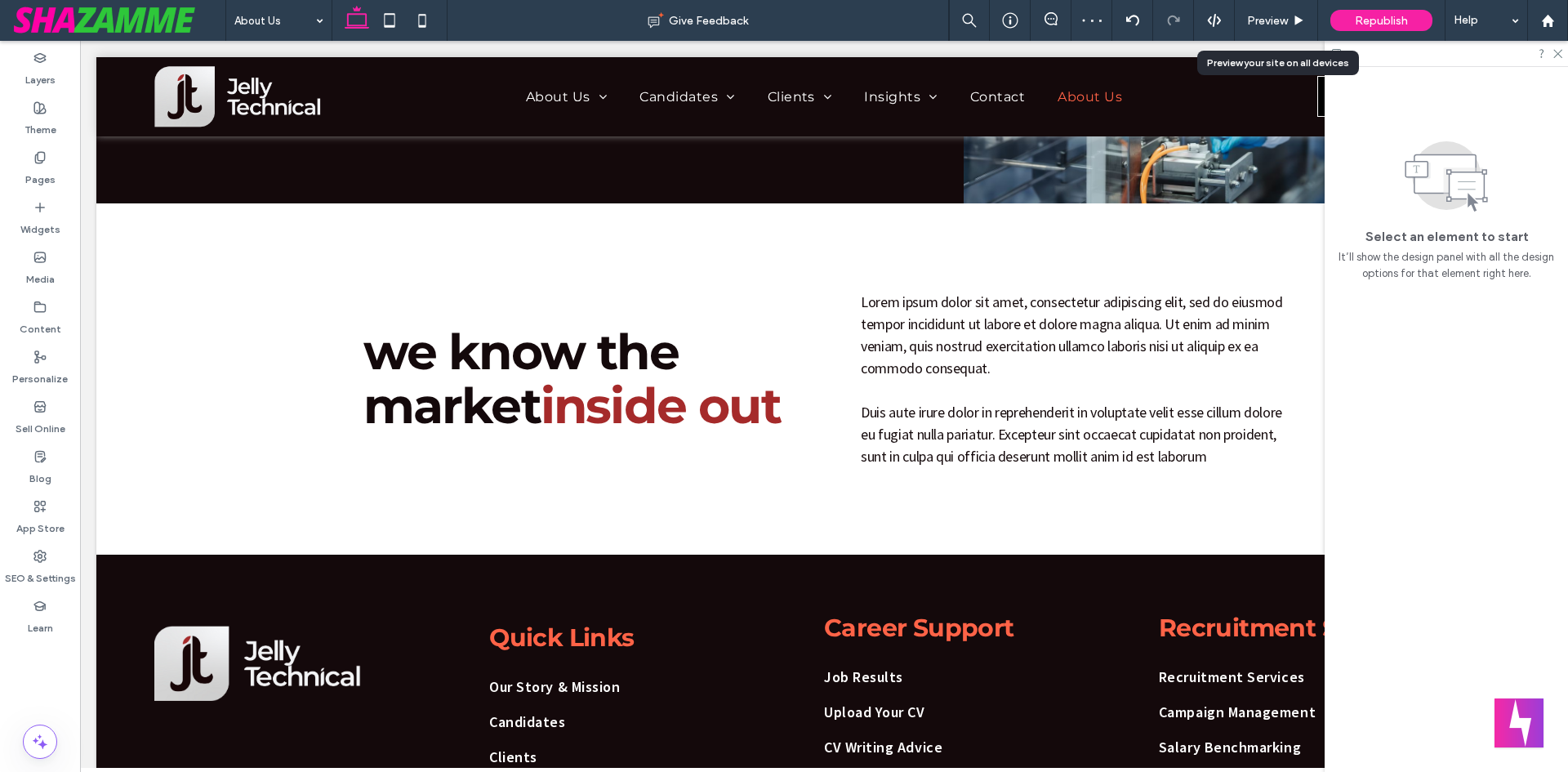
scroll to position [409, 0]
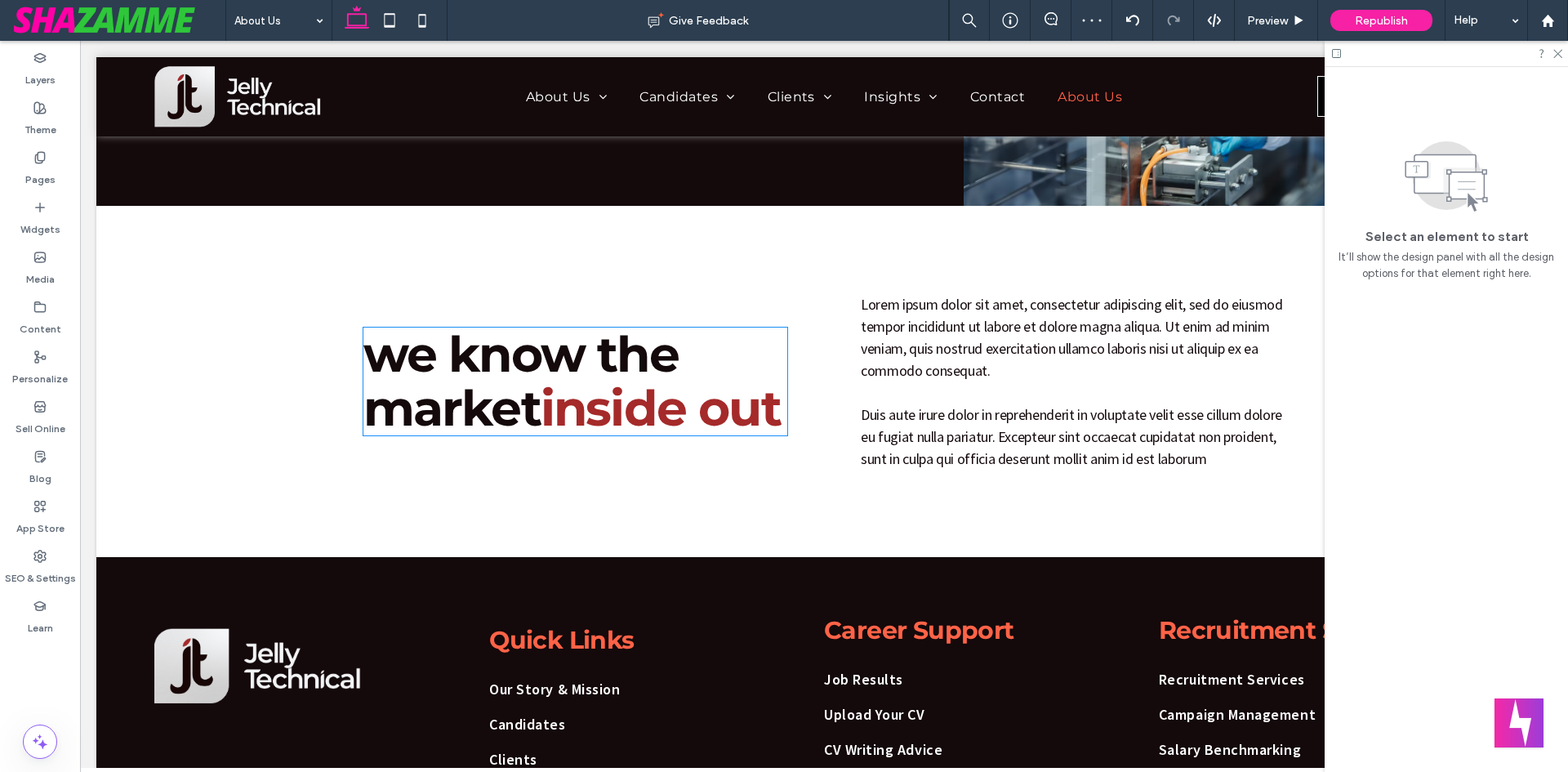
click at [780, 328] on h2 "we know the" at bounding box center [576, 355] width 424 height 54
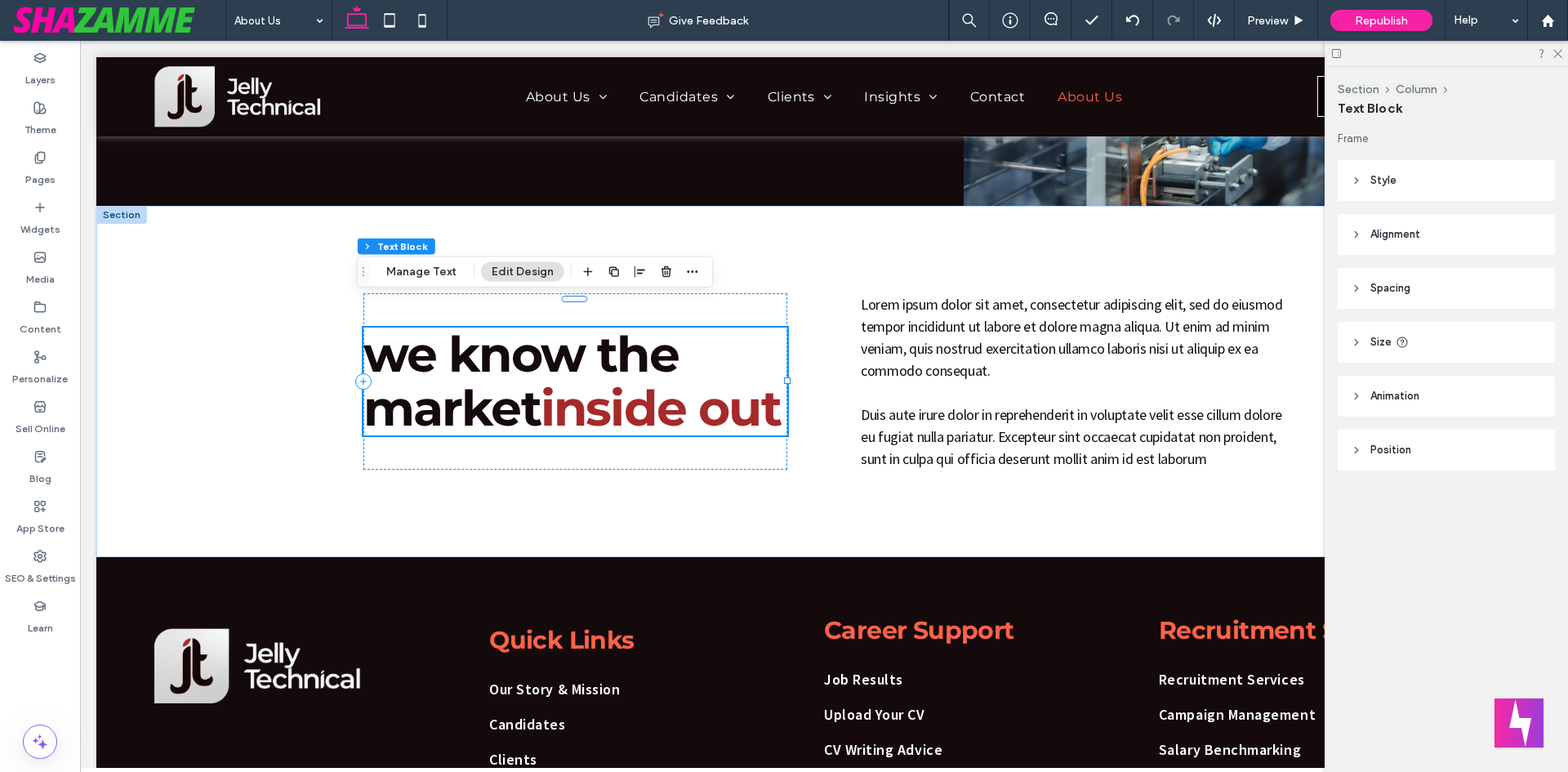
click at [683, 382] on span "inside out" at bounding box center [660, 408] width 240 height 60
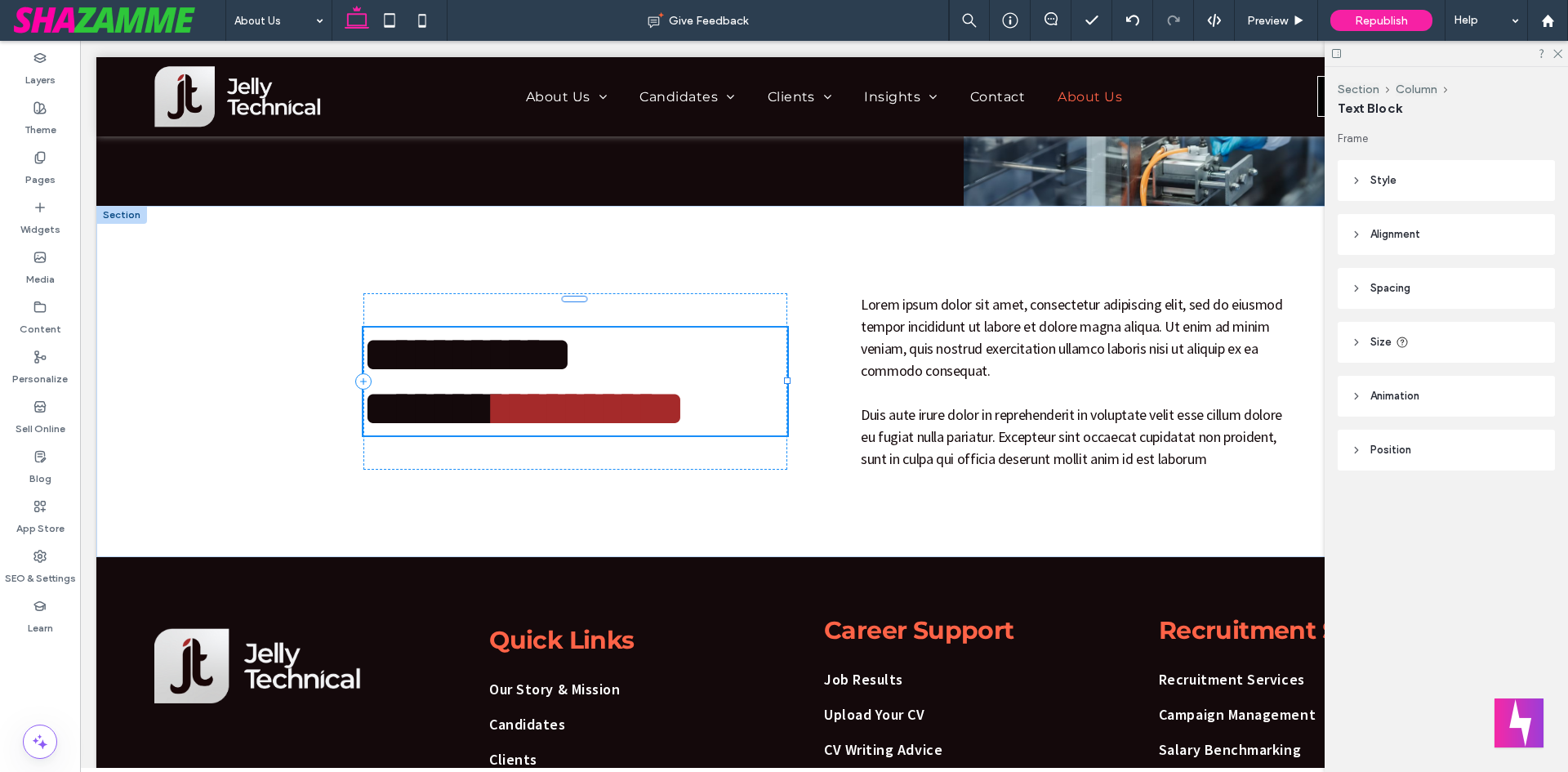
type input "**********"
type input "**"
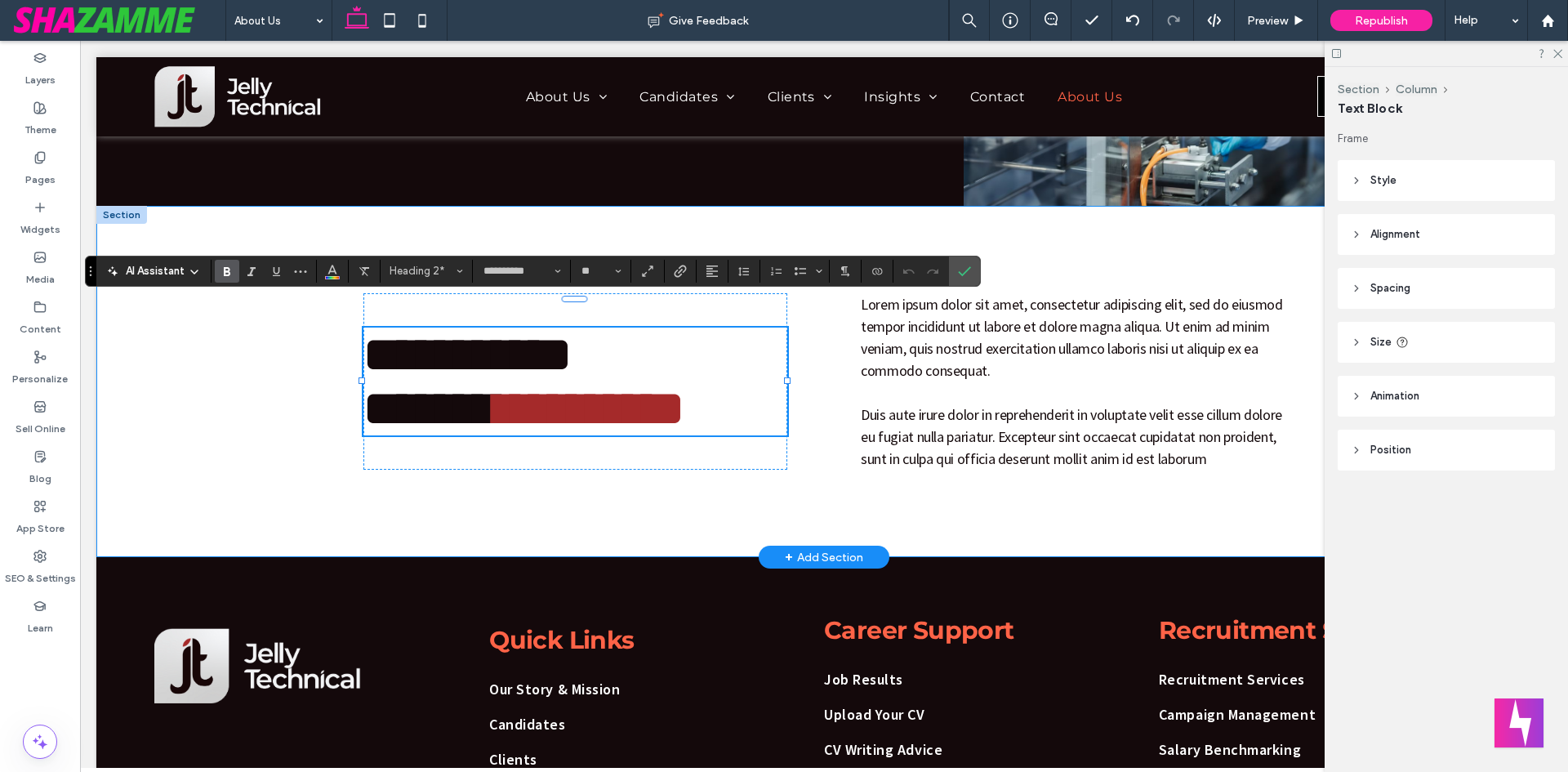
click at [837, 357] on div "**********" at bounding box center [824, 381] width 980 height 351
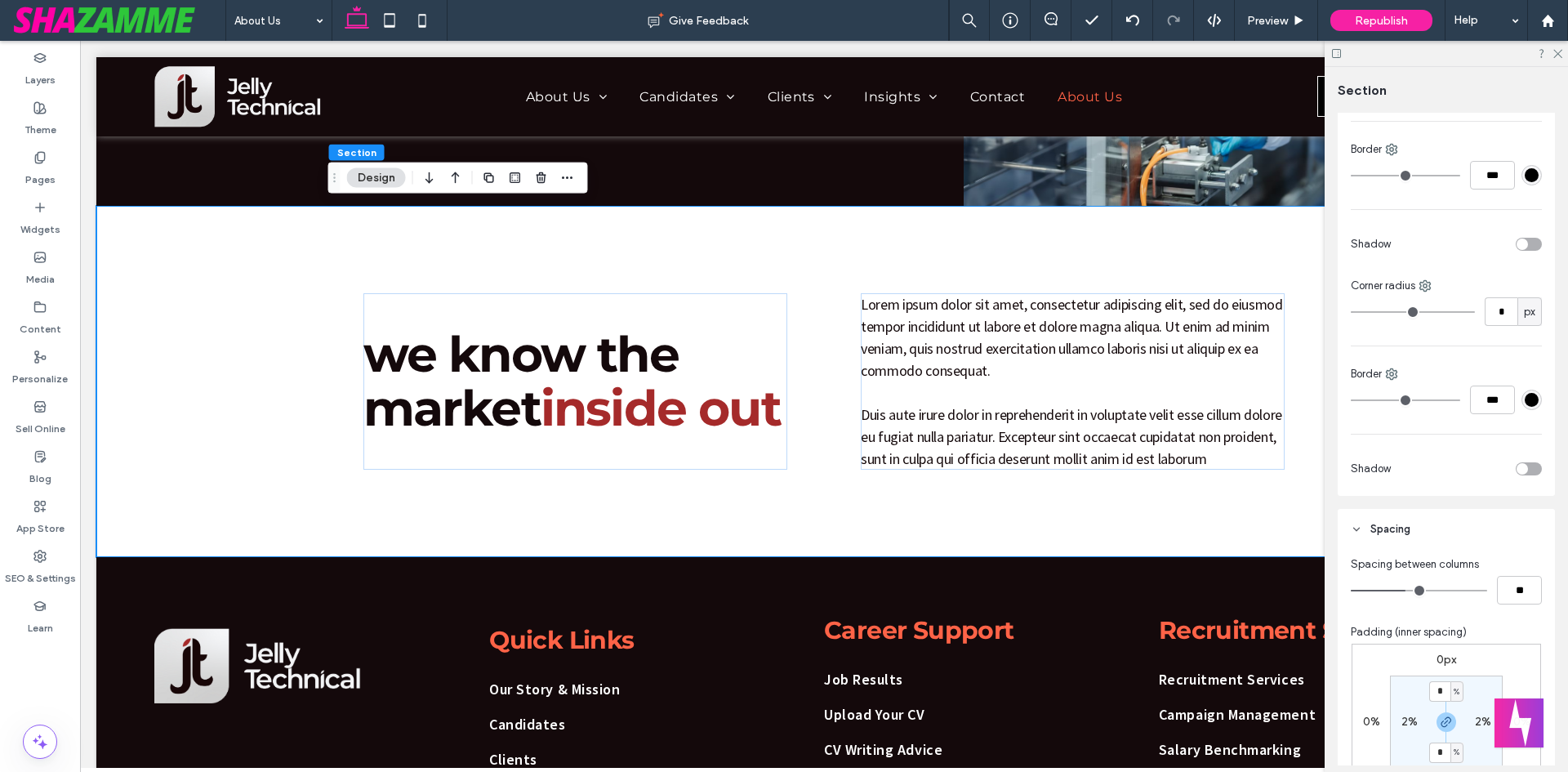
type input "*"
type input "**"
drag, startPoint x: 1404, startPoint y: 593, endPoint x: 1396, endPoint y: 595, distance: 8.2
click at [1396, 592] on input "range" at bounding box center [1419, 591] width 137 height 2
type input "*"
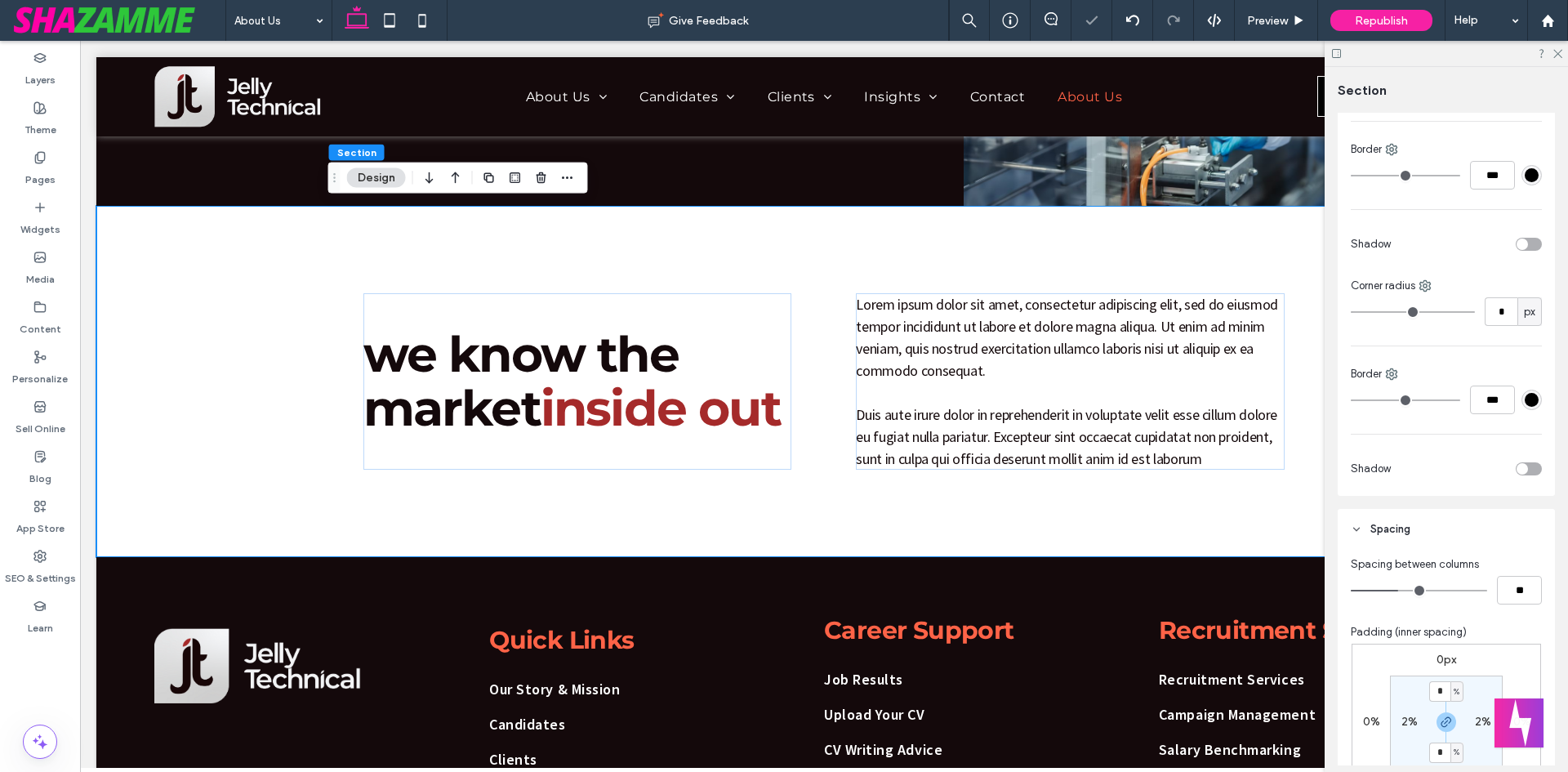
type input "**"
type input "*"
type input "**"
type input "*"
type input "**"
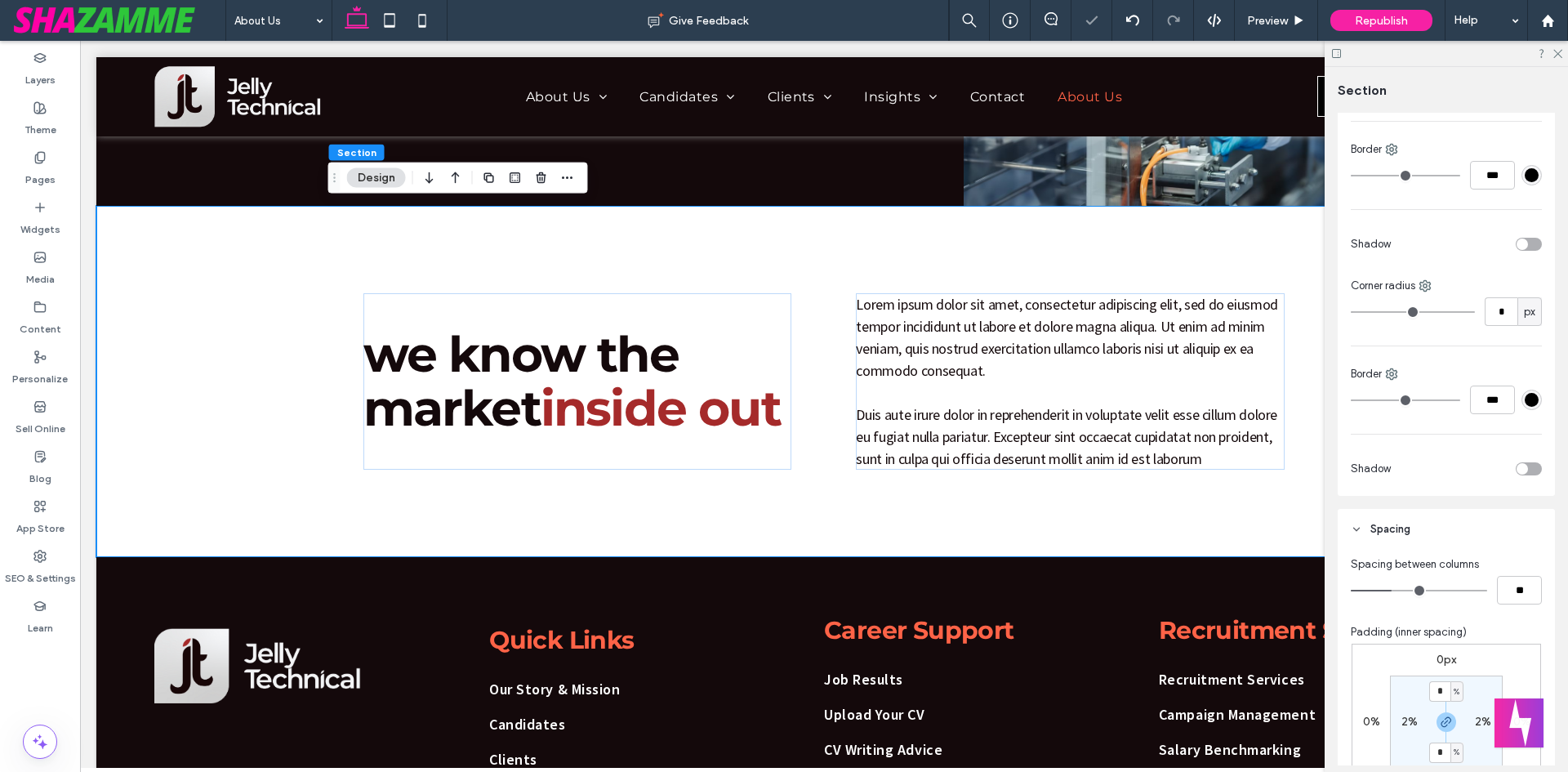
type input "*"
type input "**"
type input "*"
type input "**"
drag, startPoint x: 1401, startPoint y: 596, endPoint x: 1390, endPoint y: 597, distance: 11.0
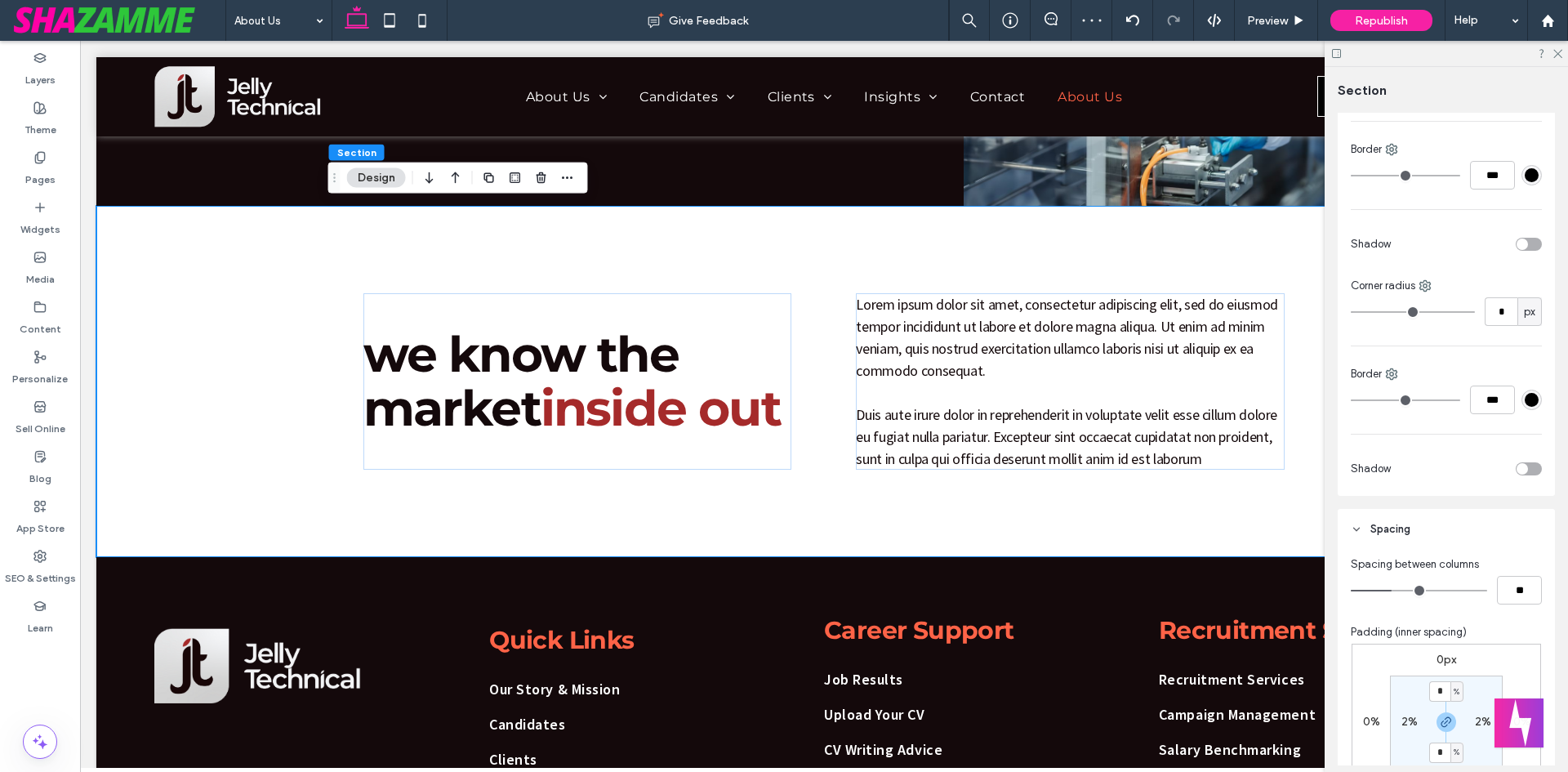
type input "*"
click at [1390, 592] on input "range" at bounding box center [1419, 591] width 137 height 2
click at [568, 317] on div "we know the market inside out" at bounding box center [581, 381] width 434 height 176
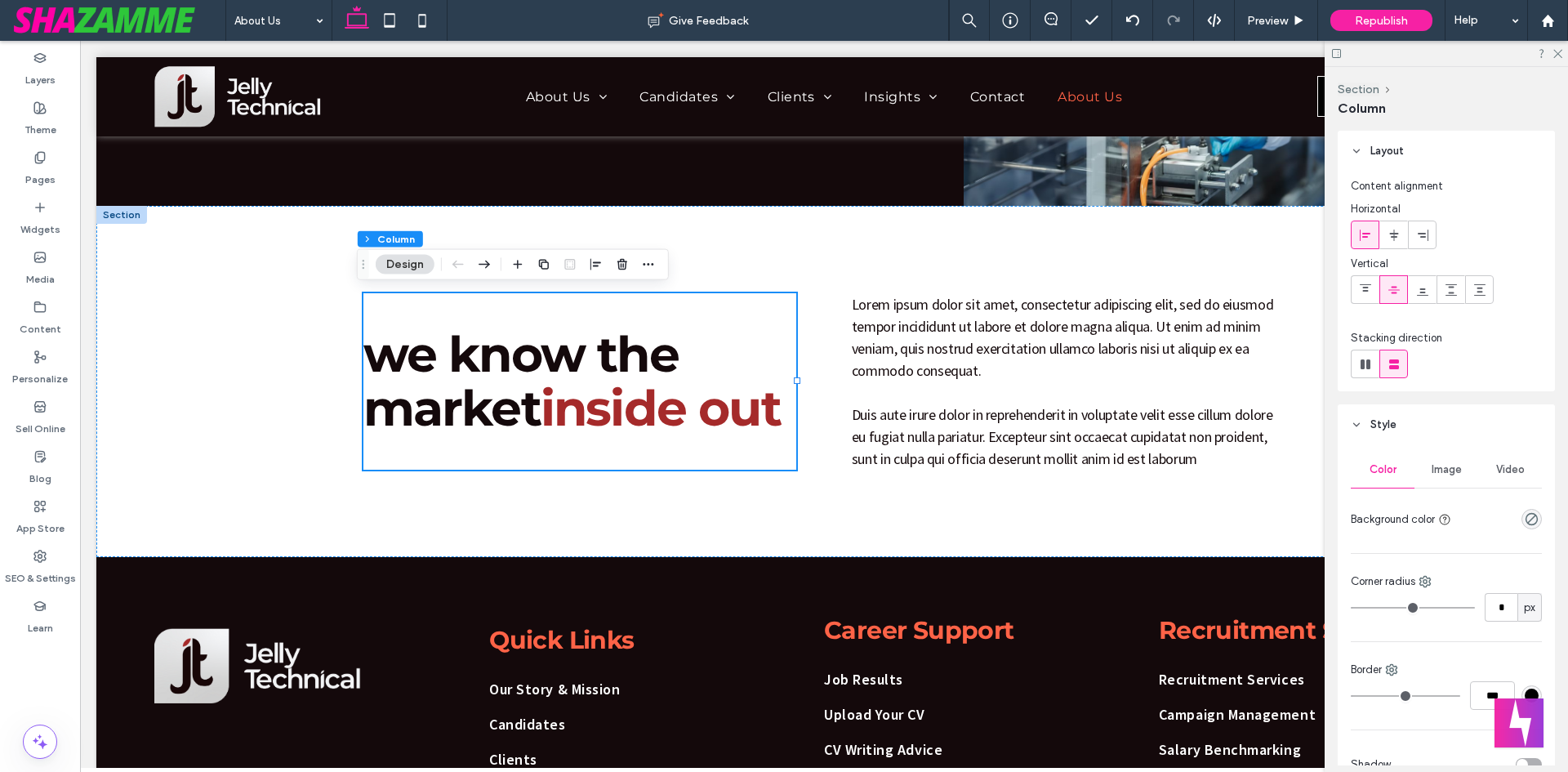
click at [1350, 287] on div "Content alignment Horizontal Vertical Stacking direction" at bounding box center [1447, 281] width 218 height 220
click at [1366, 290] on icon at bounding box center [1366, 290] width 13 height 13
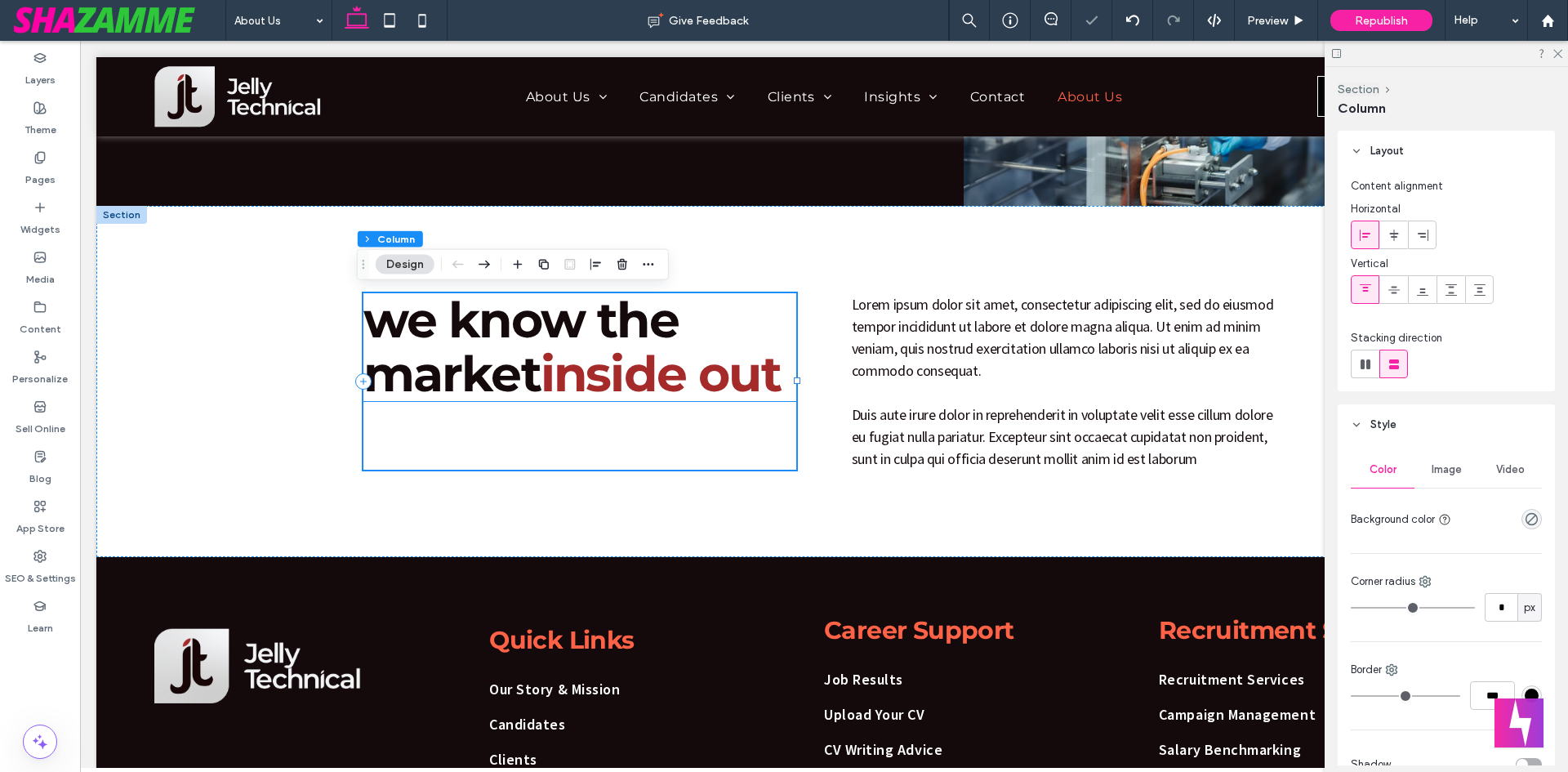
click at [604, 346] on span "inside out" at bounding box center [660, 373] width 240 height 60
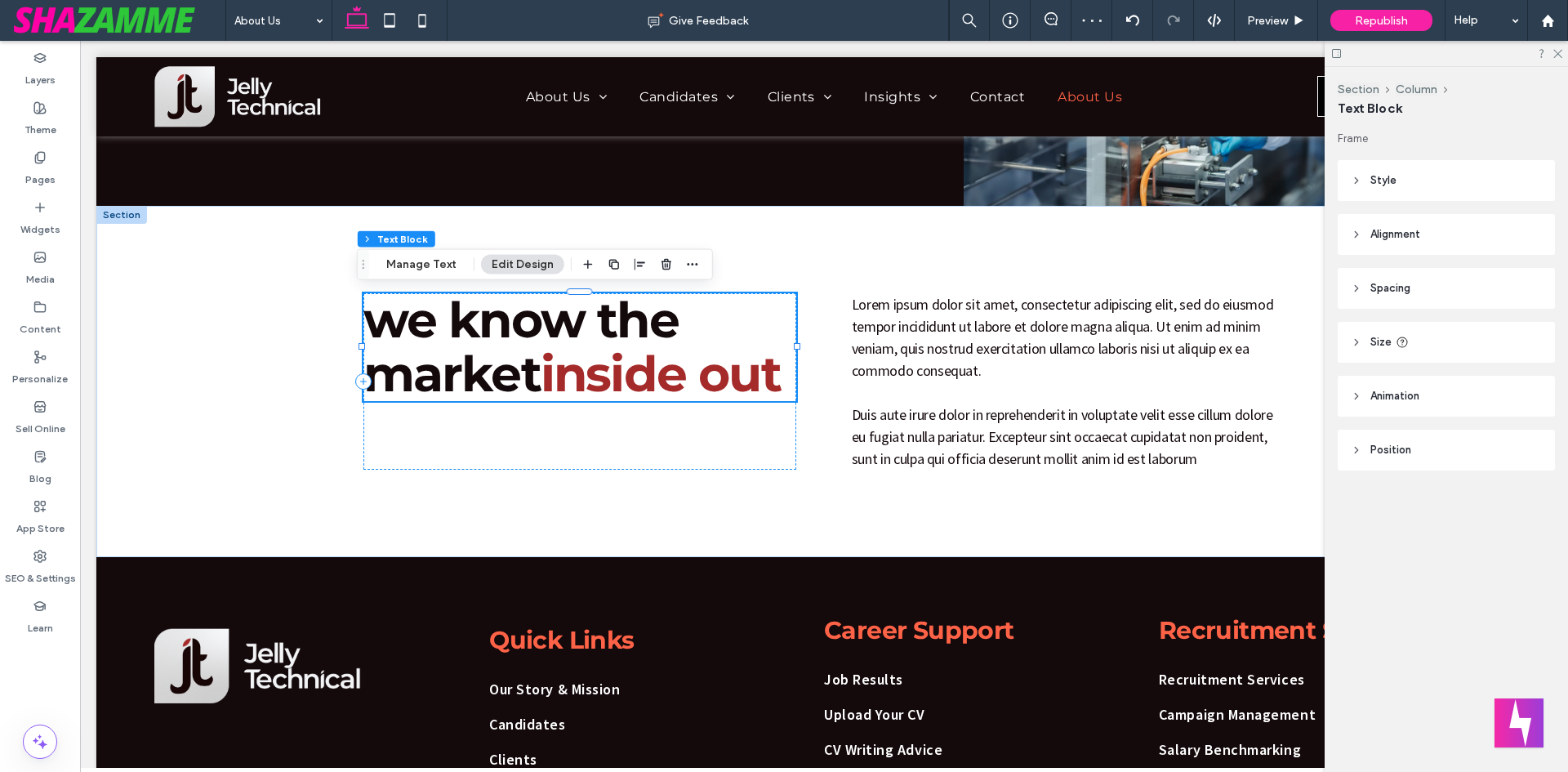
click at [604, 346] on span "inside out" at bounding box center [660, 373] width 240 height 60
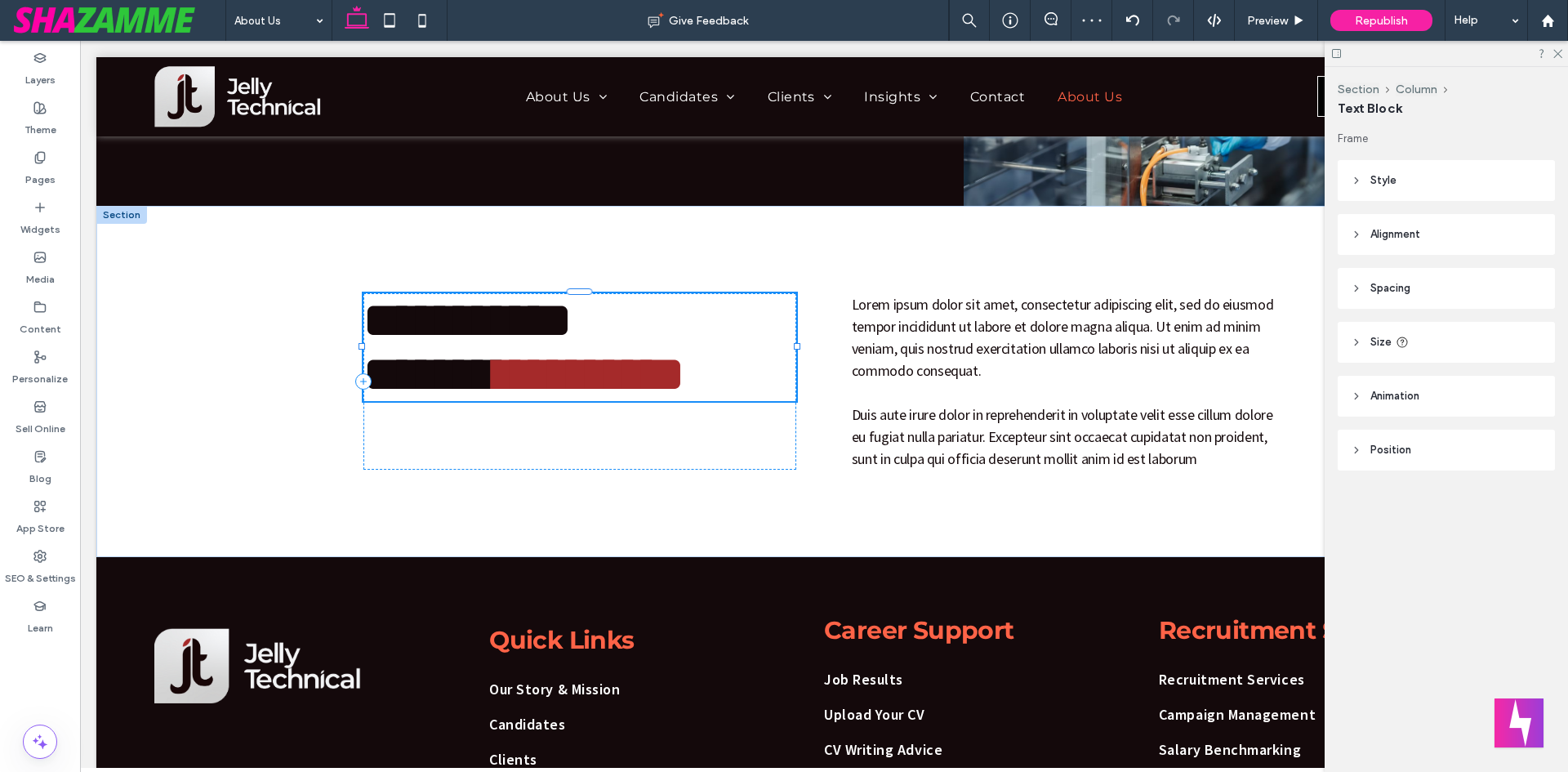
type input "**********"
type input "**"
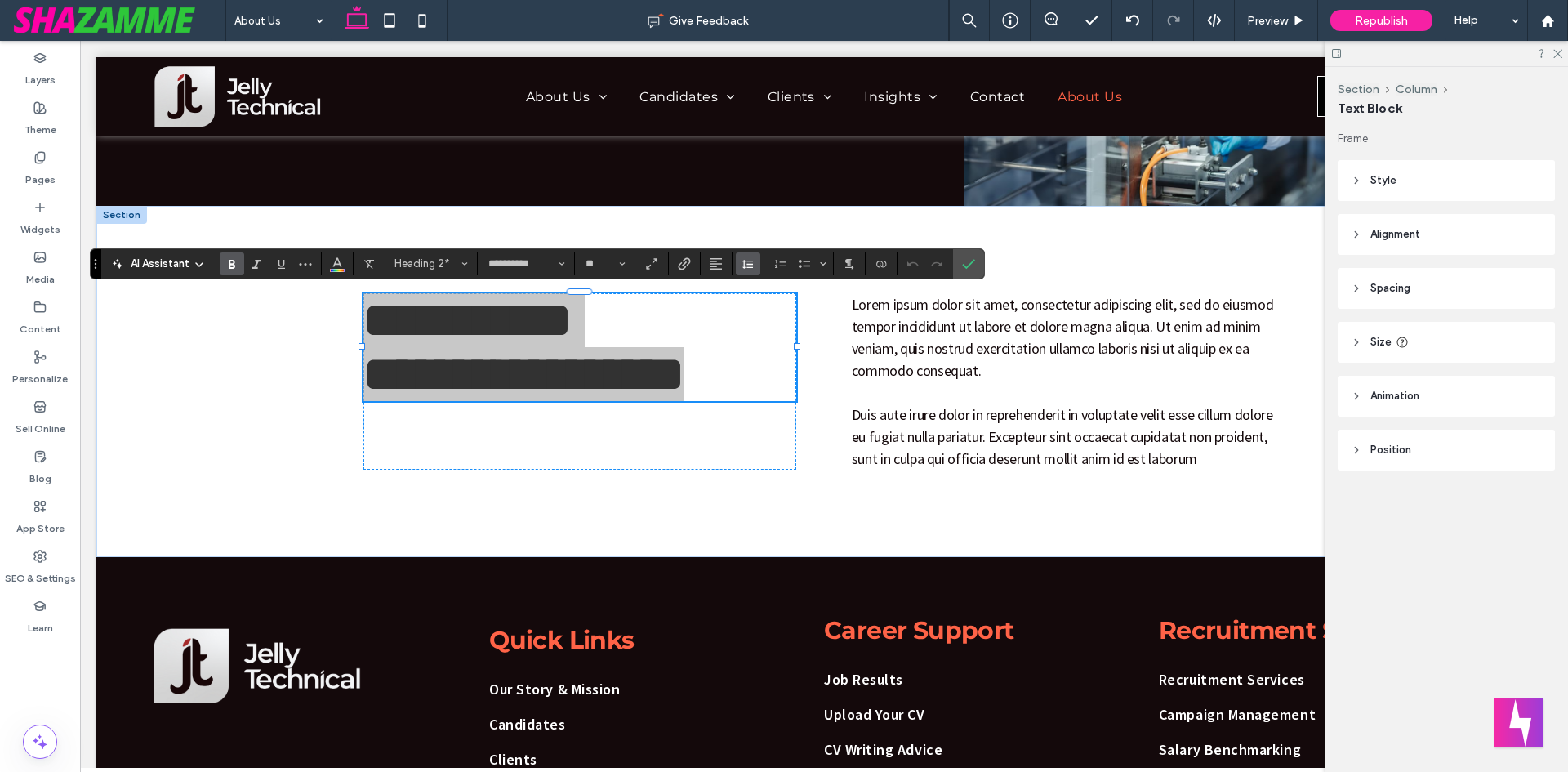
click at [753, 255] on span "Line Height" at bounding box center [748, 264] width 13 height 21
type input "*"
type input "***"
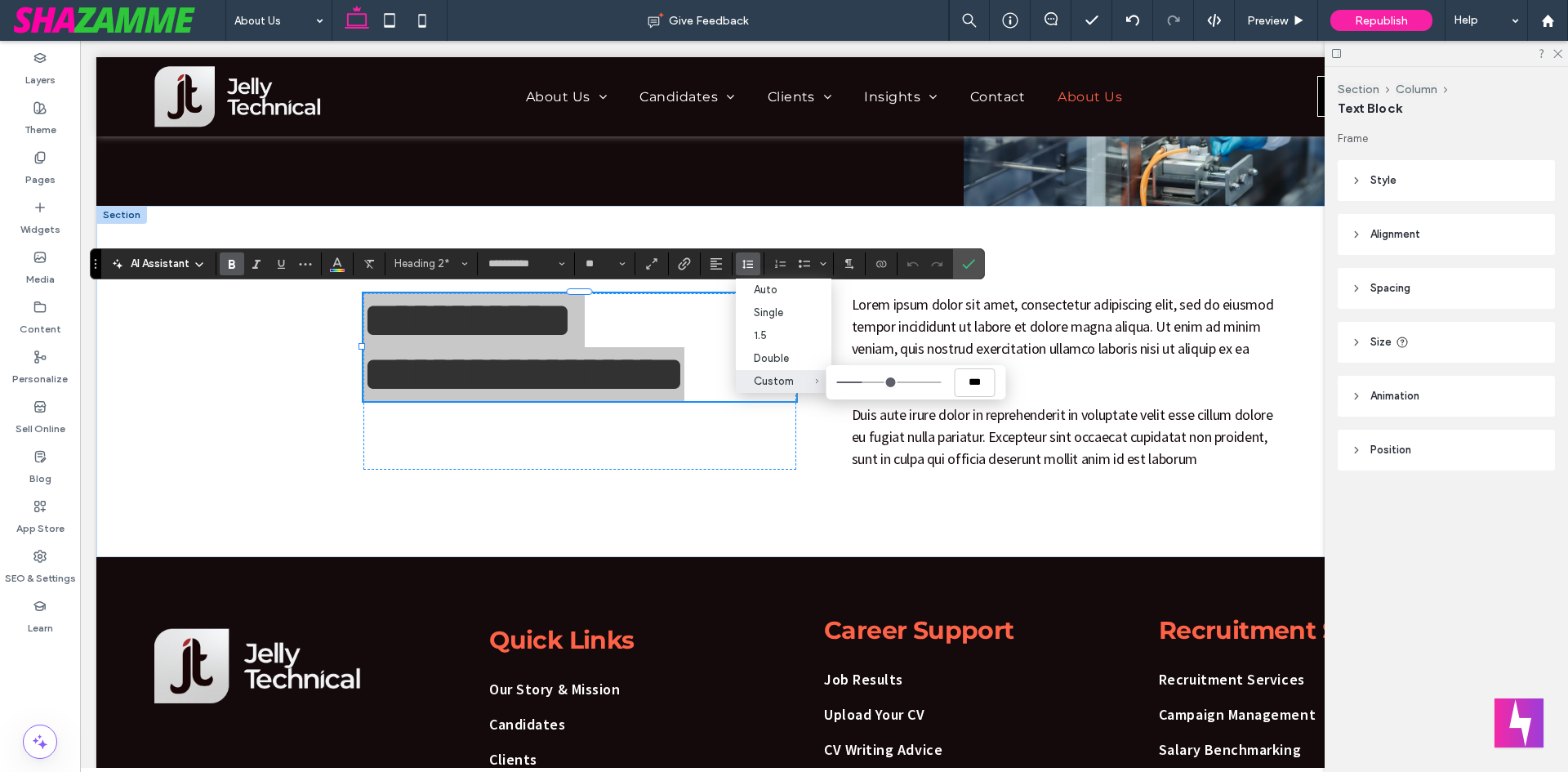
type input "***"
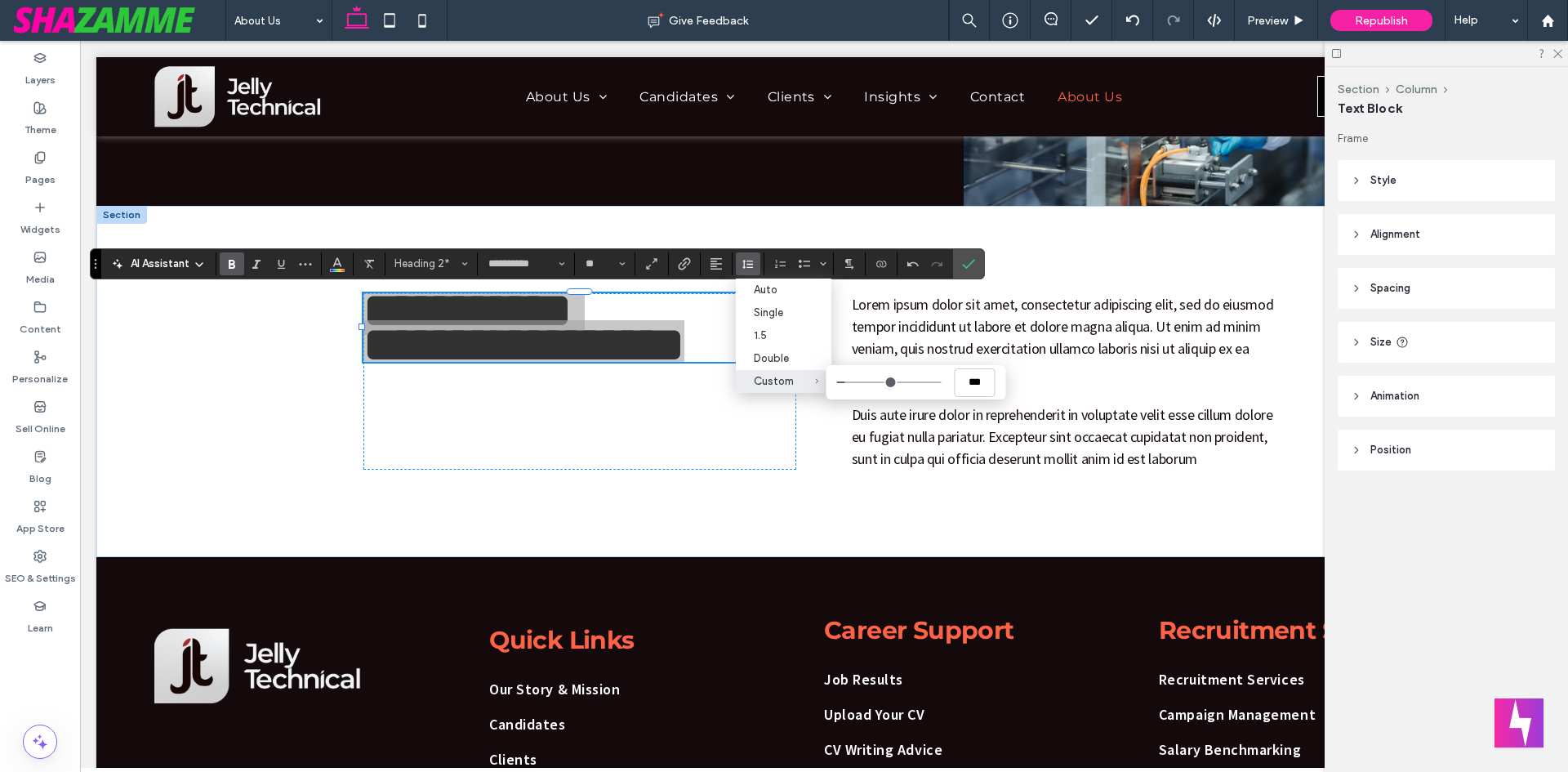
type input "***"
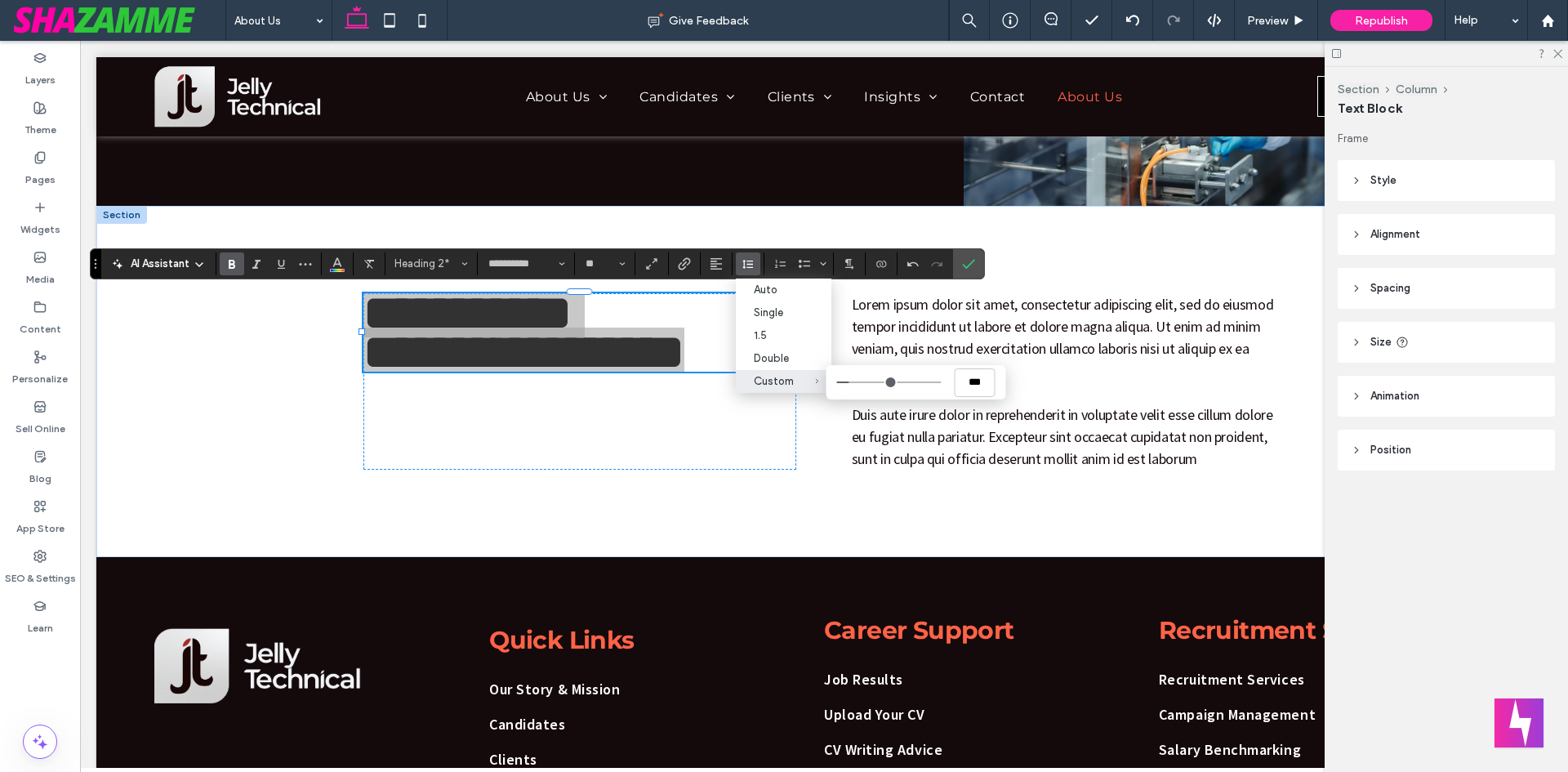
type input "***"
type input "*"
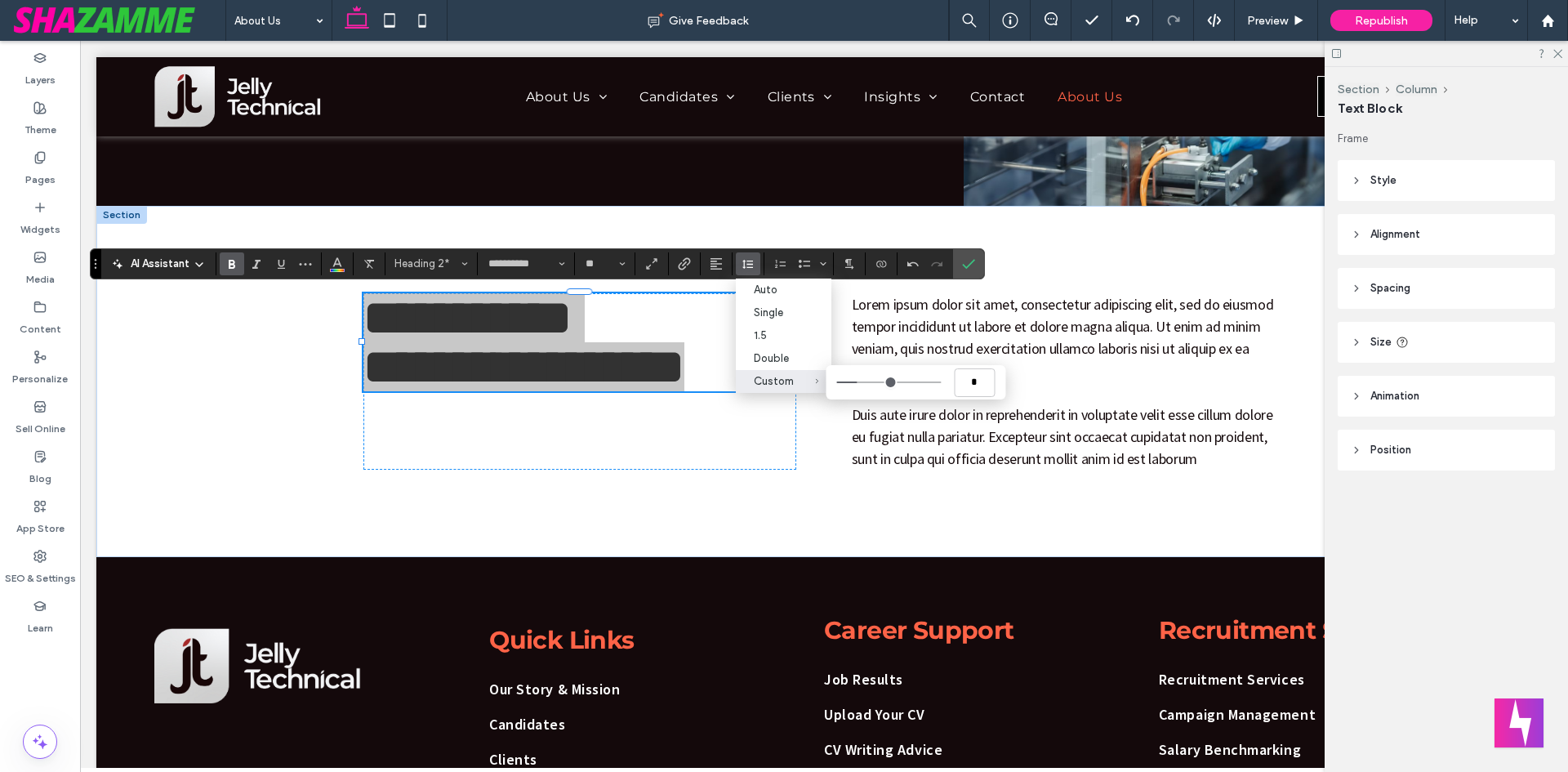
type input "***"
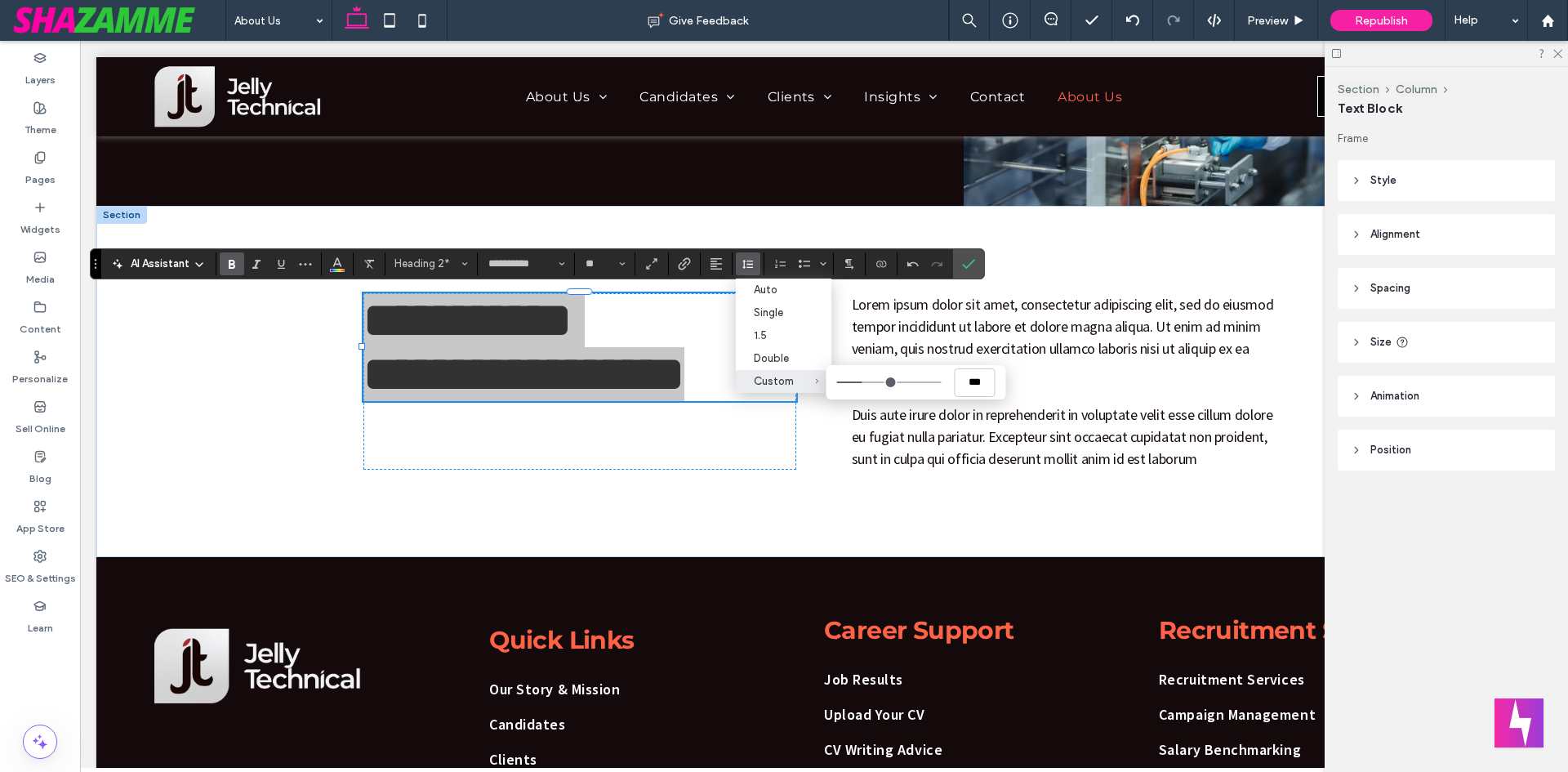
click at [864, 381] on input "Custom ***" at bounding box center [889, 382] width 105 height 2
drag, startPoint x: 973, startPoint y: 263, endPoint x: 875, endPoint y: 224, distance: 105.5
click at [973, 263] on icon "Confirm" at bounding box center [969, 264] width 13 height 13
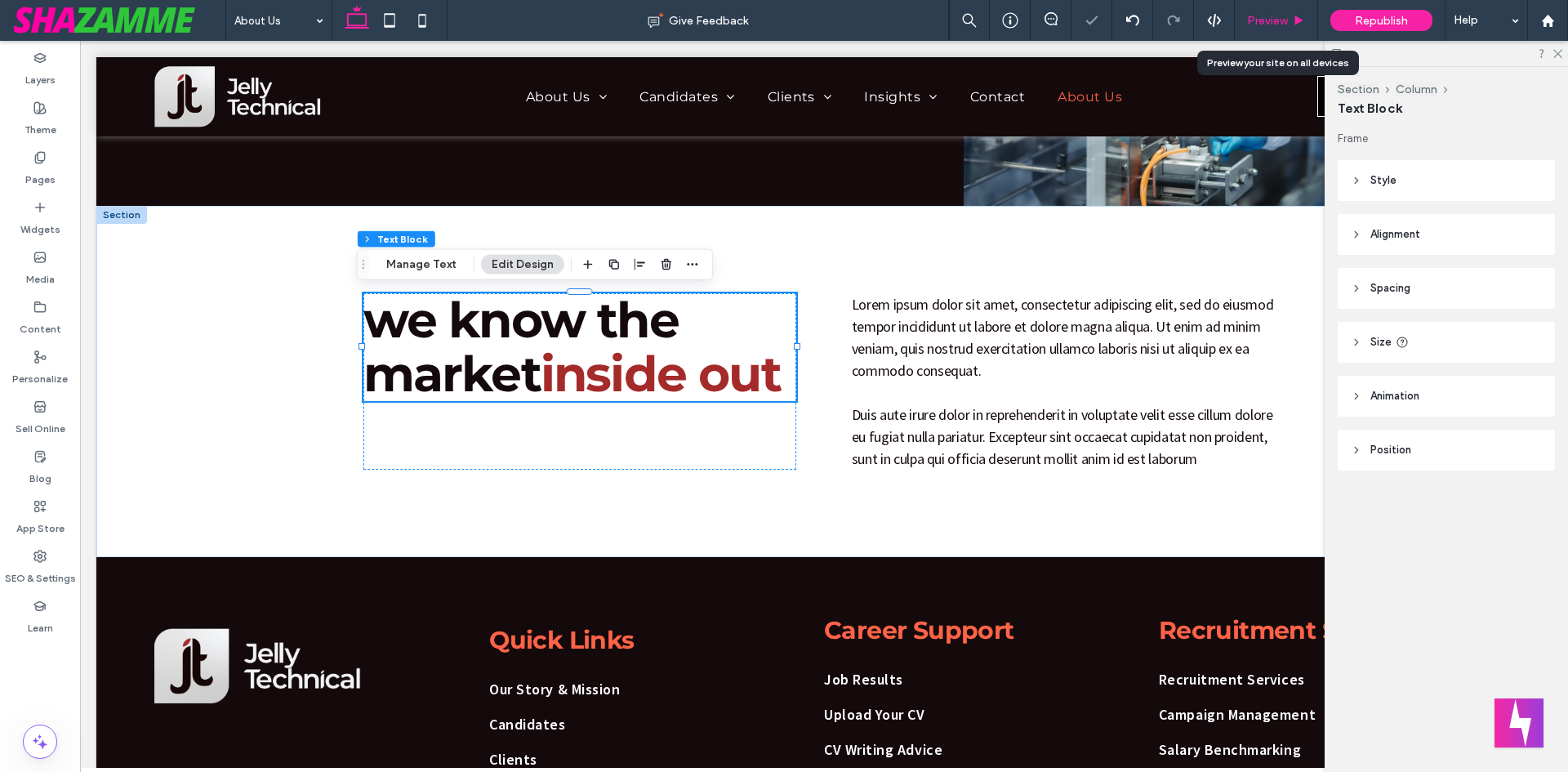
click at [1273, 14] on span "Preview" at bounding box center [1268, 20] width 40 height 14
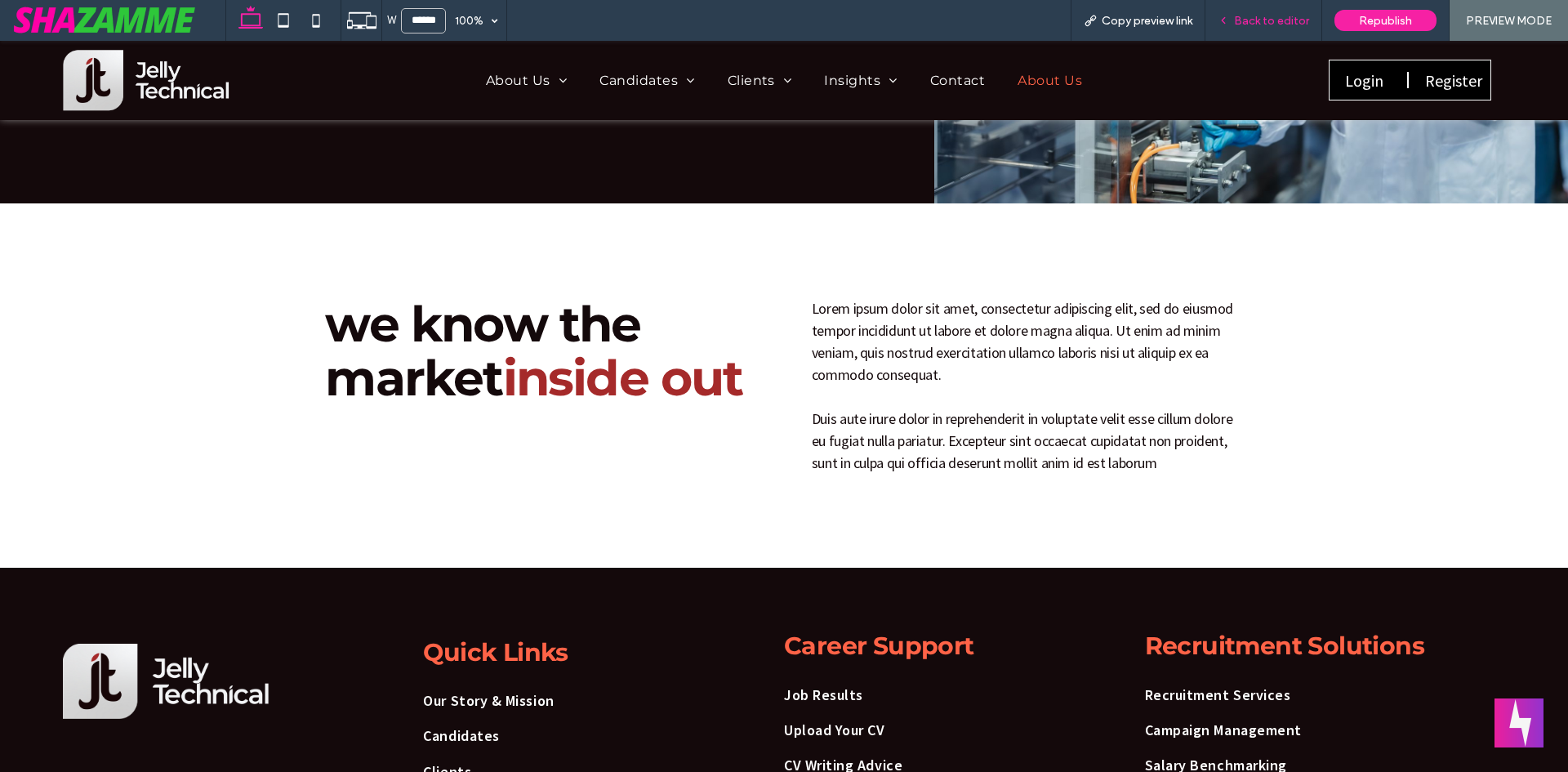
scroll to position [399, 0]
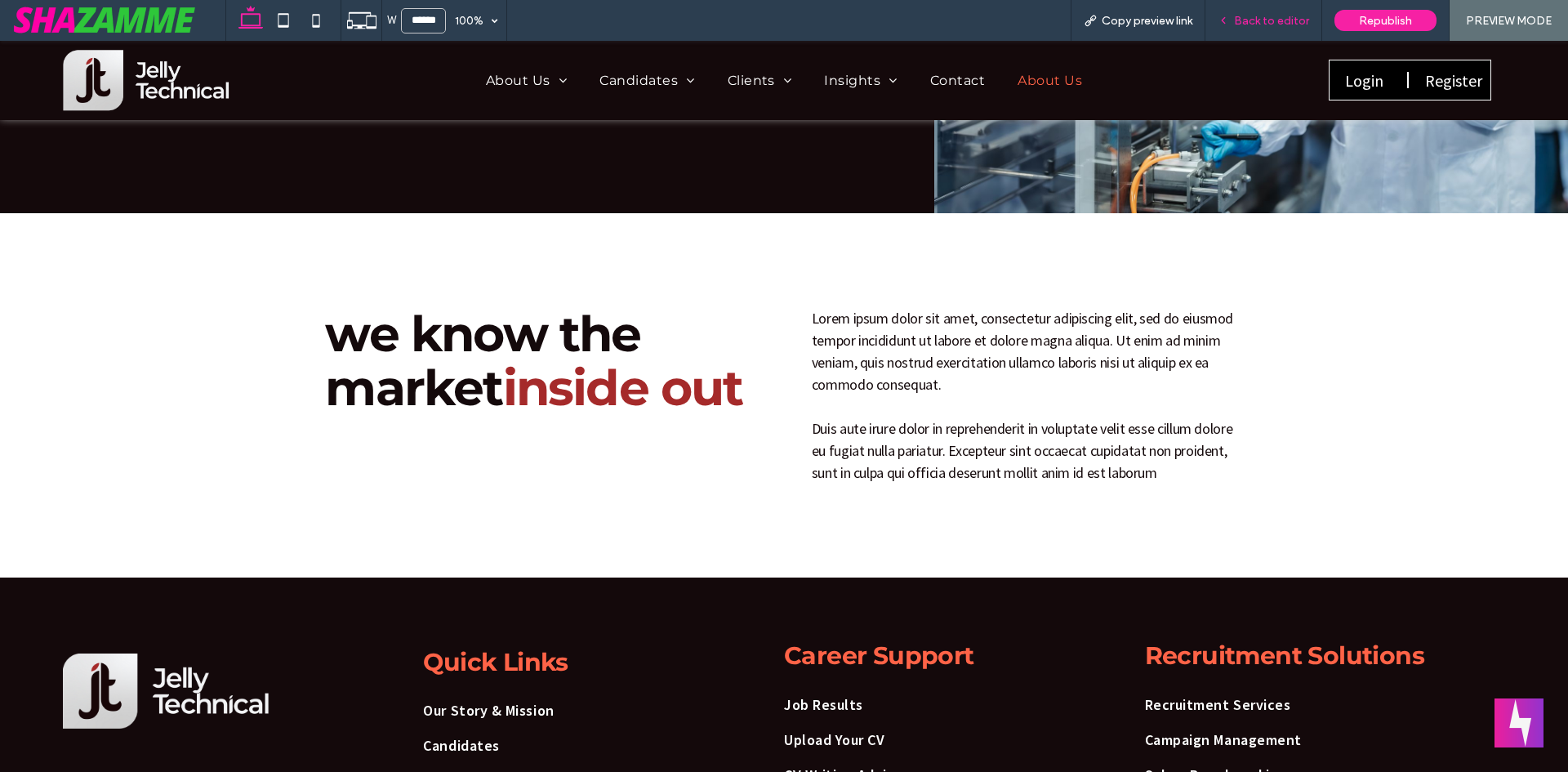
click at [1283, 25] on span "Back to editor" at bounding box center [1272, 20] width 75 height 14
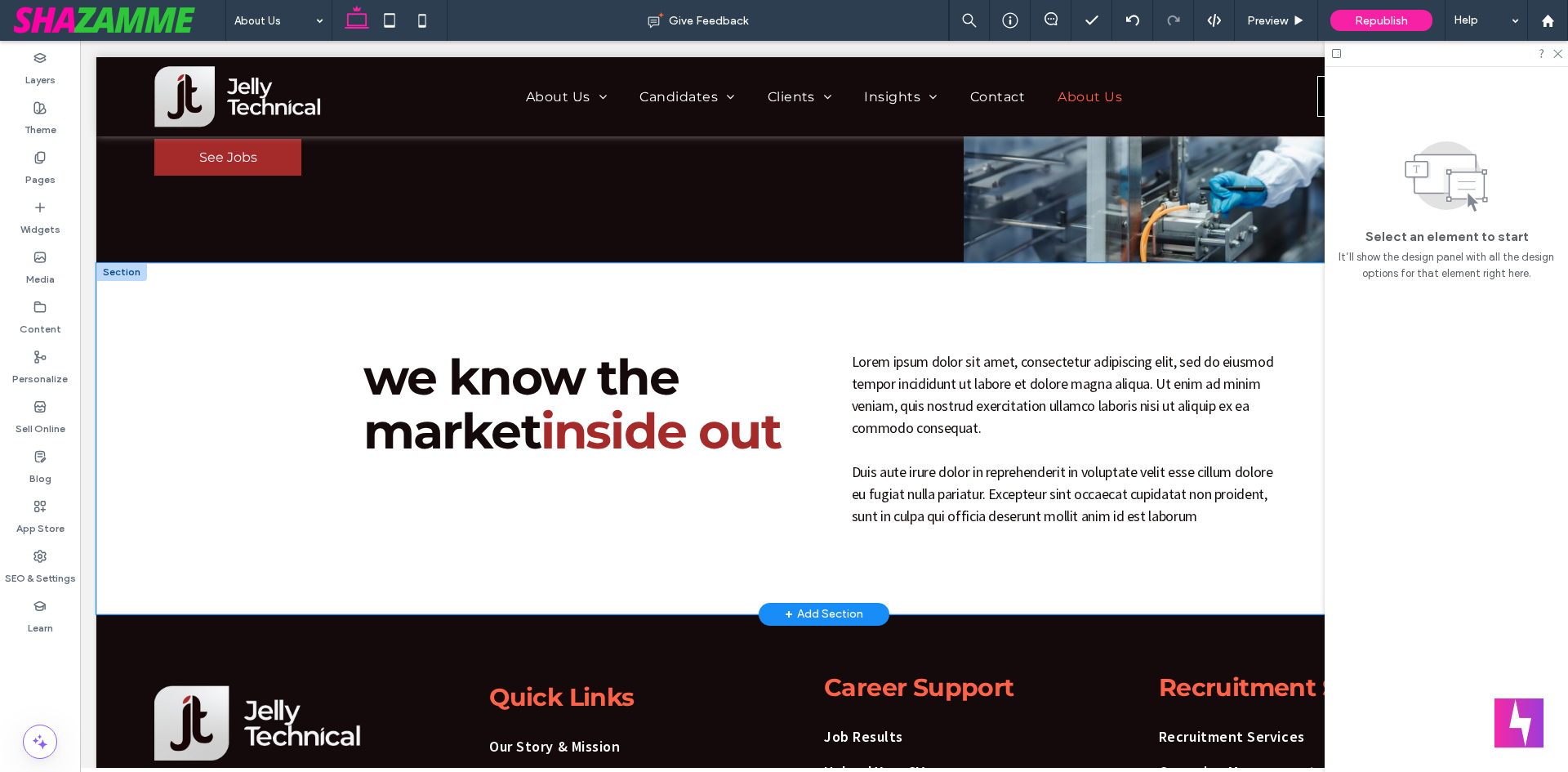
scroll to position [380, 0]
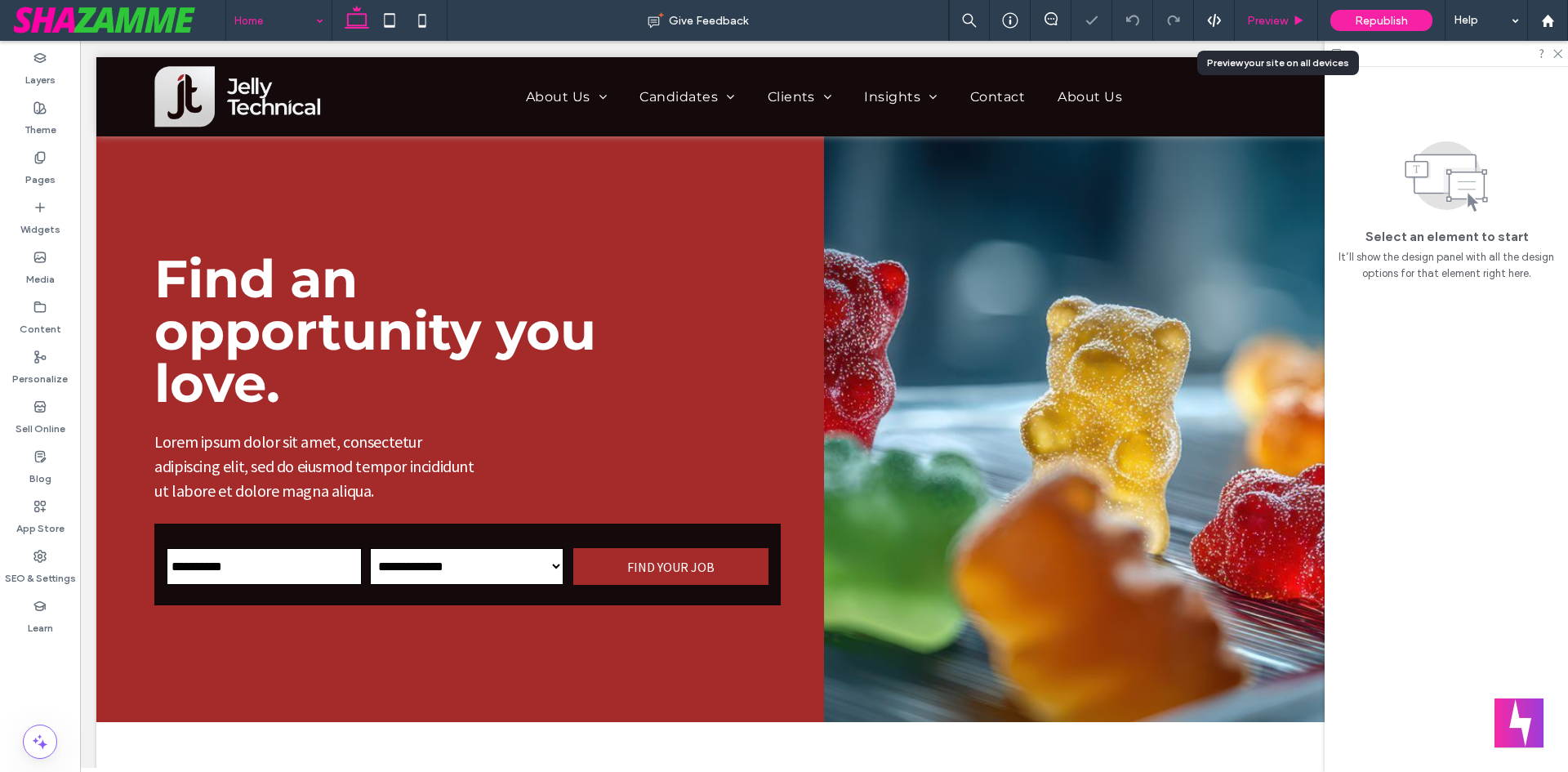
click at [1277, 10] on div "Preview" at bounding box center [1277, 20] width 84 height 40
click at [1275, 26] on span "Preview" at bounding box center [1268, 20] width 40 height 14
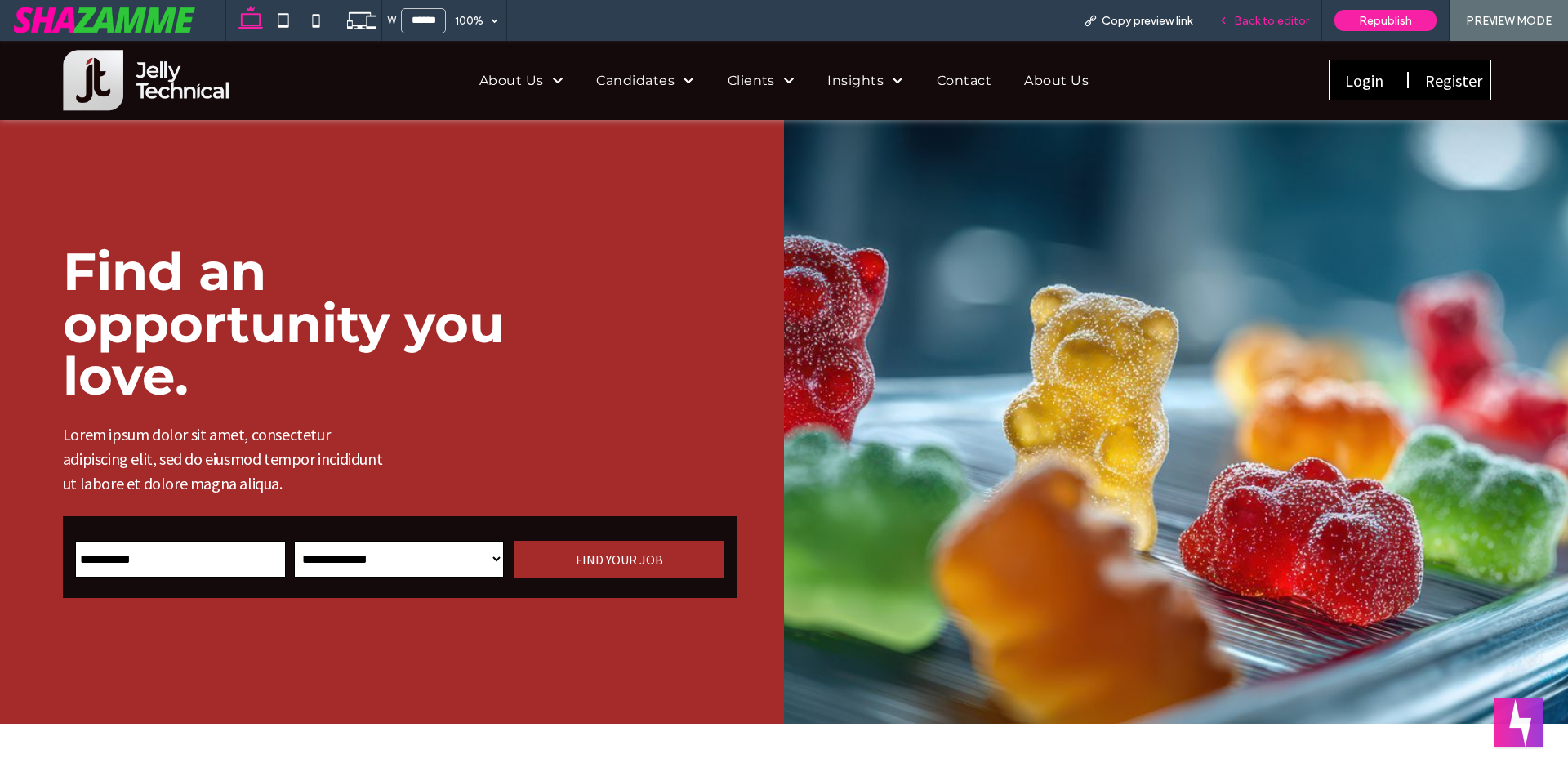
click at [1283, 29] on div "Back to editor" at bounding box center [1263, 20] width 117 height 40
click at [1287, 21] on span "Back to editor" at bounding box center [1272, 20] width 75 height 14
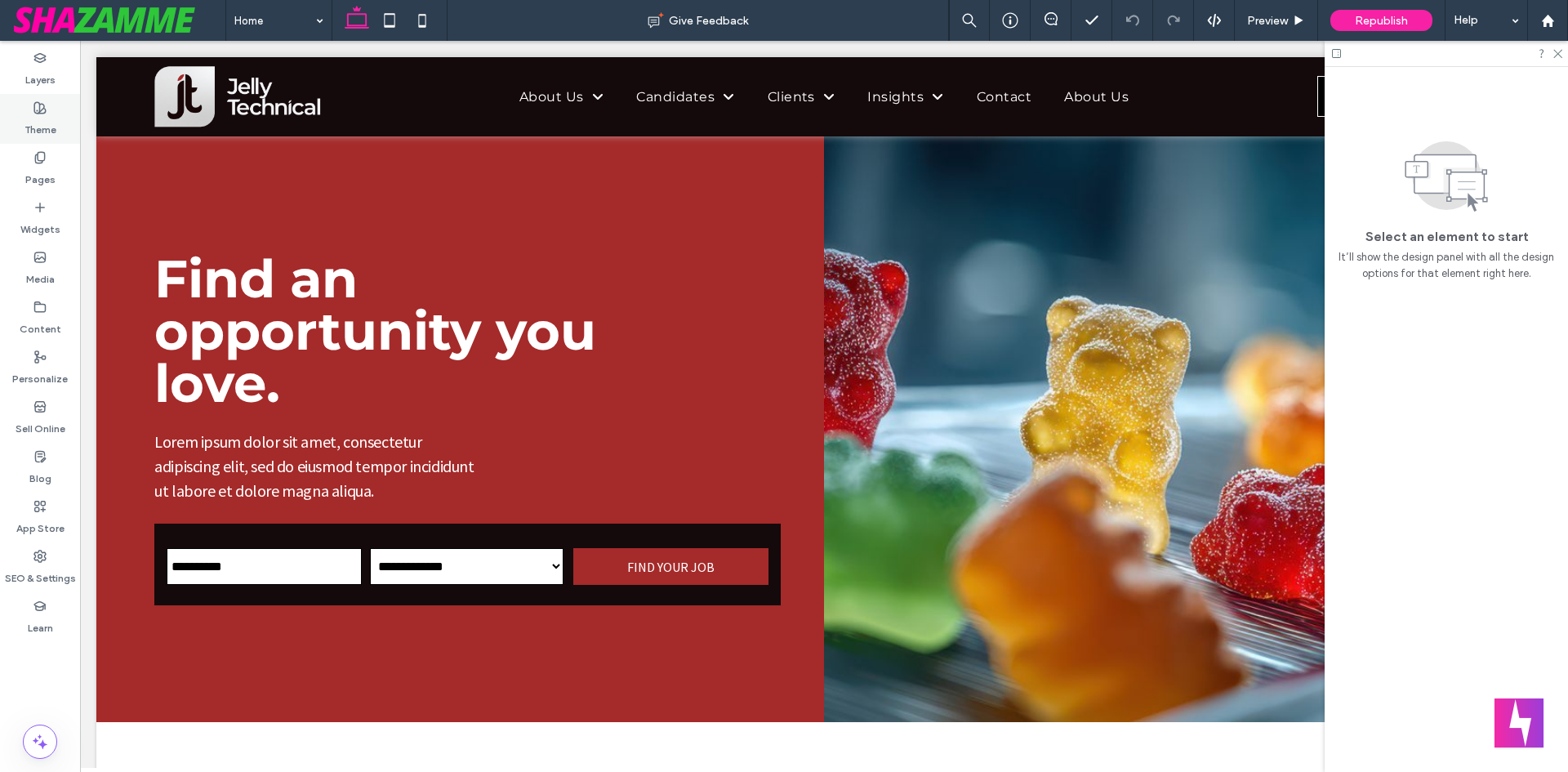
click at [48, 121] on label "Theme" at bounding box center [40, 125] width 32 height 23
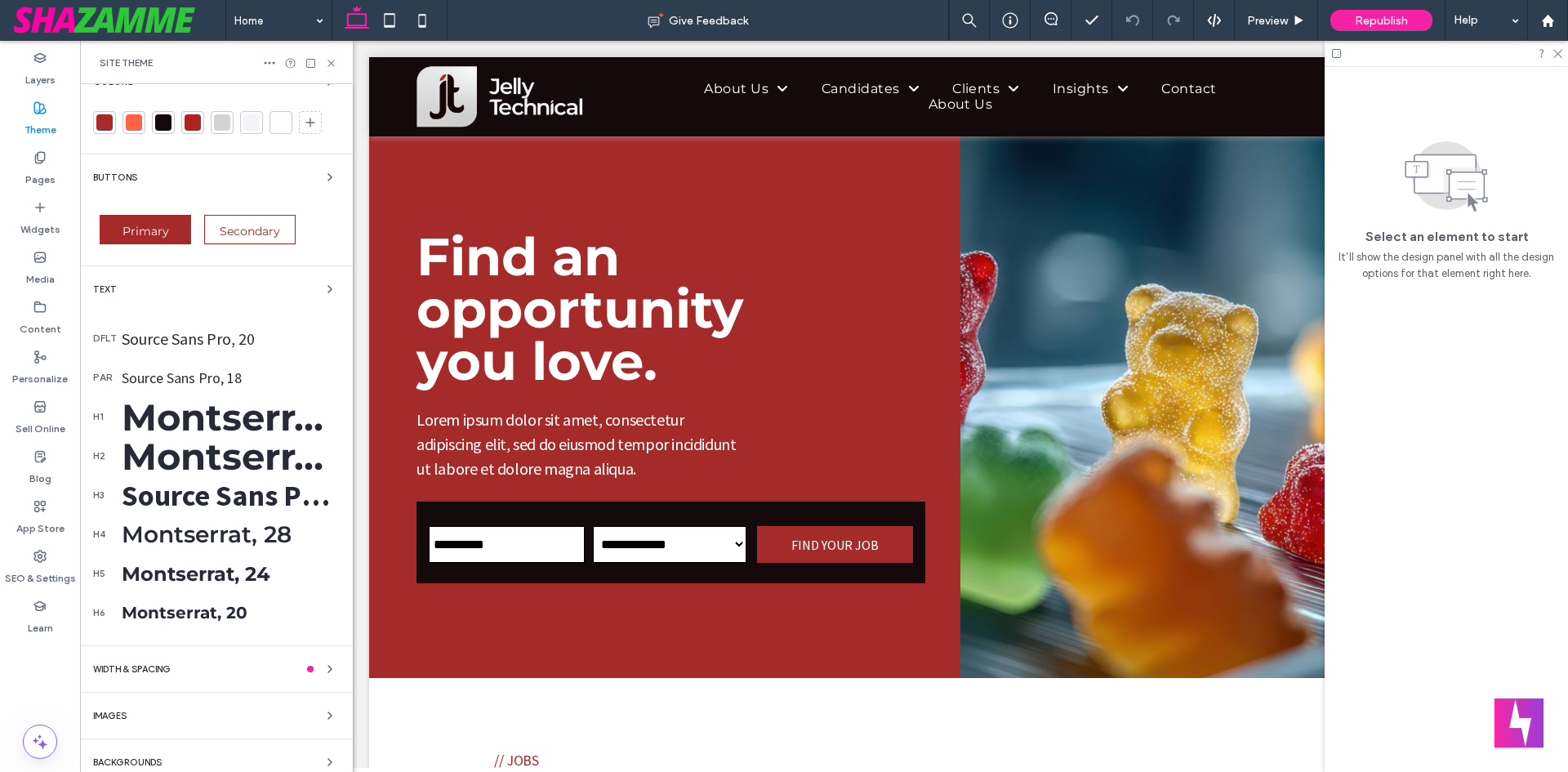
scroll to position [40, 0]
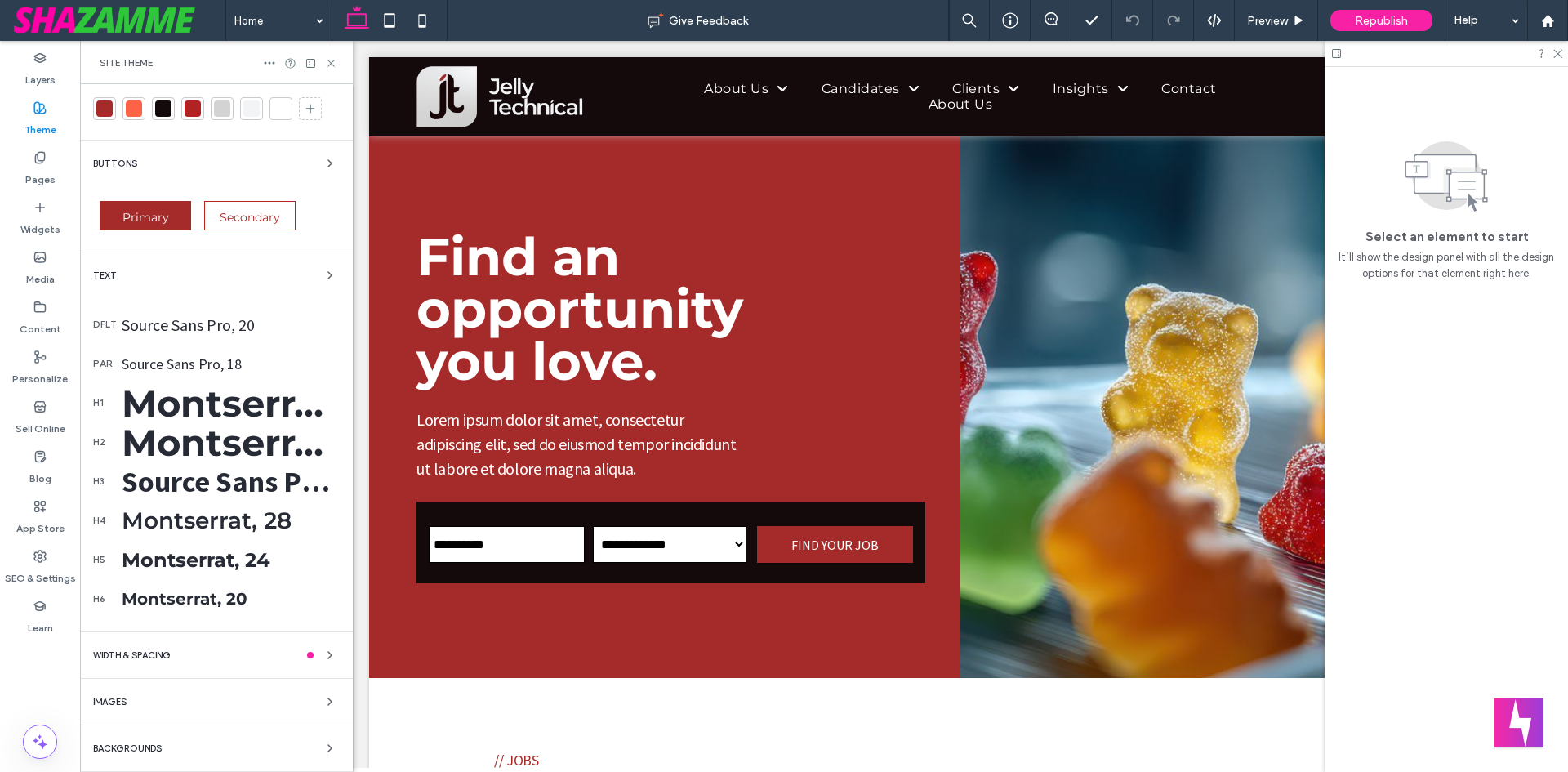
click at [218, 404] on div "Montserrat, 64" at bounding box center [230, 403] width 218 height 45
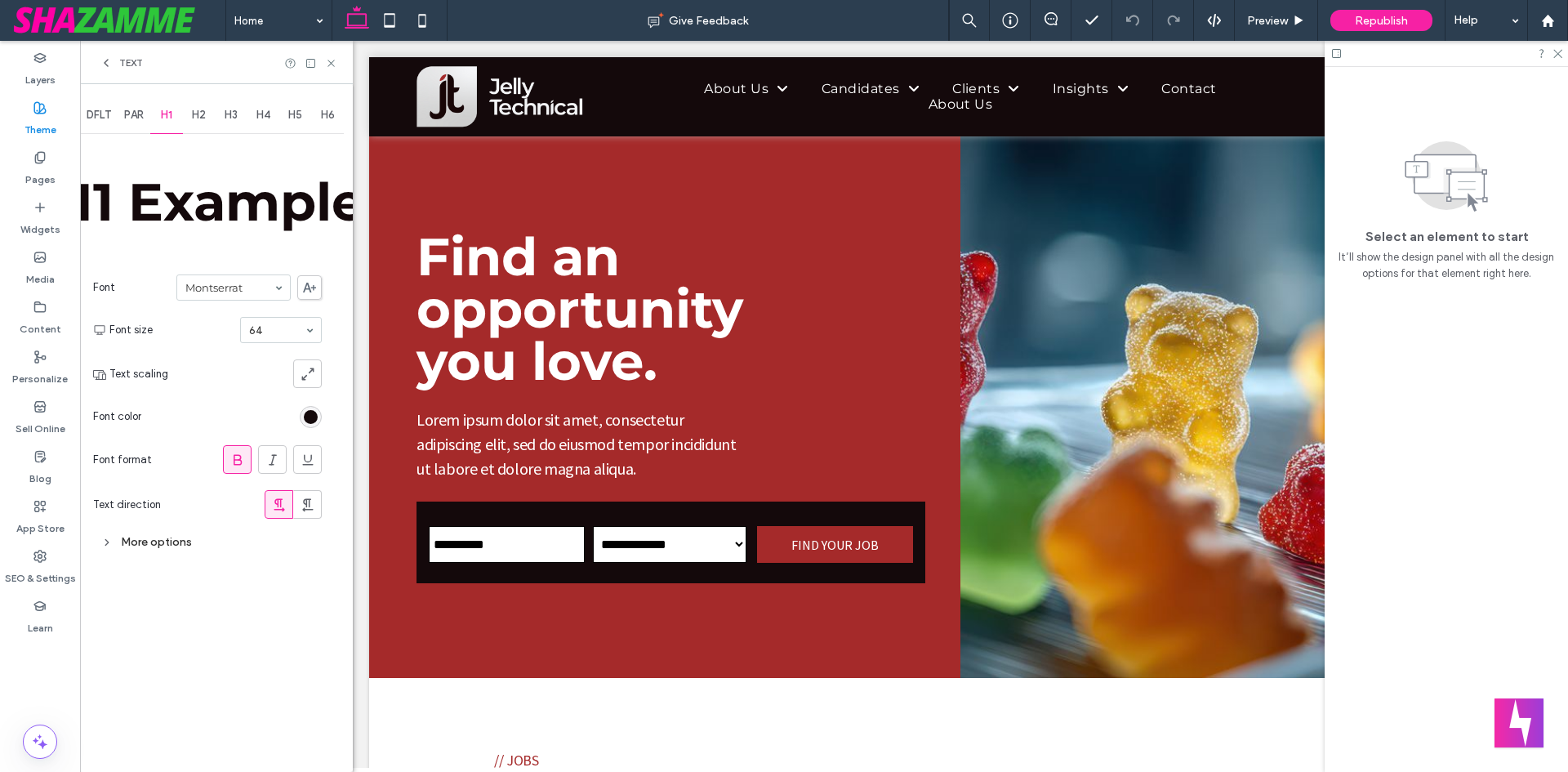
scroll to position [0, 0]
click at [192, 114] on div "H2" at bounding box center [199, 115] width 33 height 36
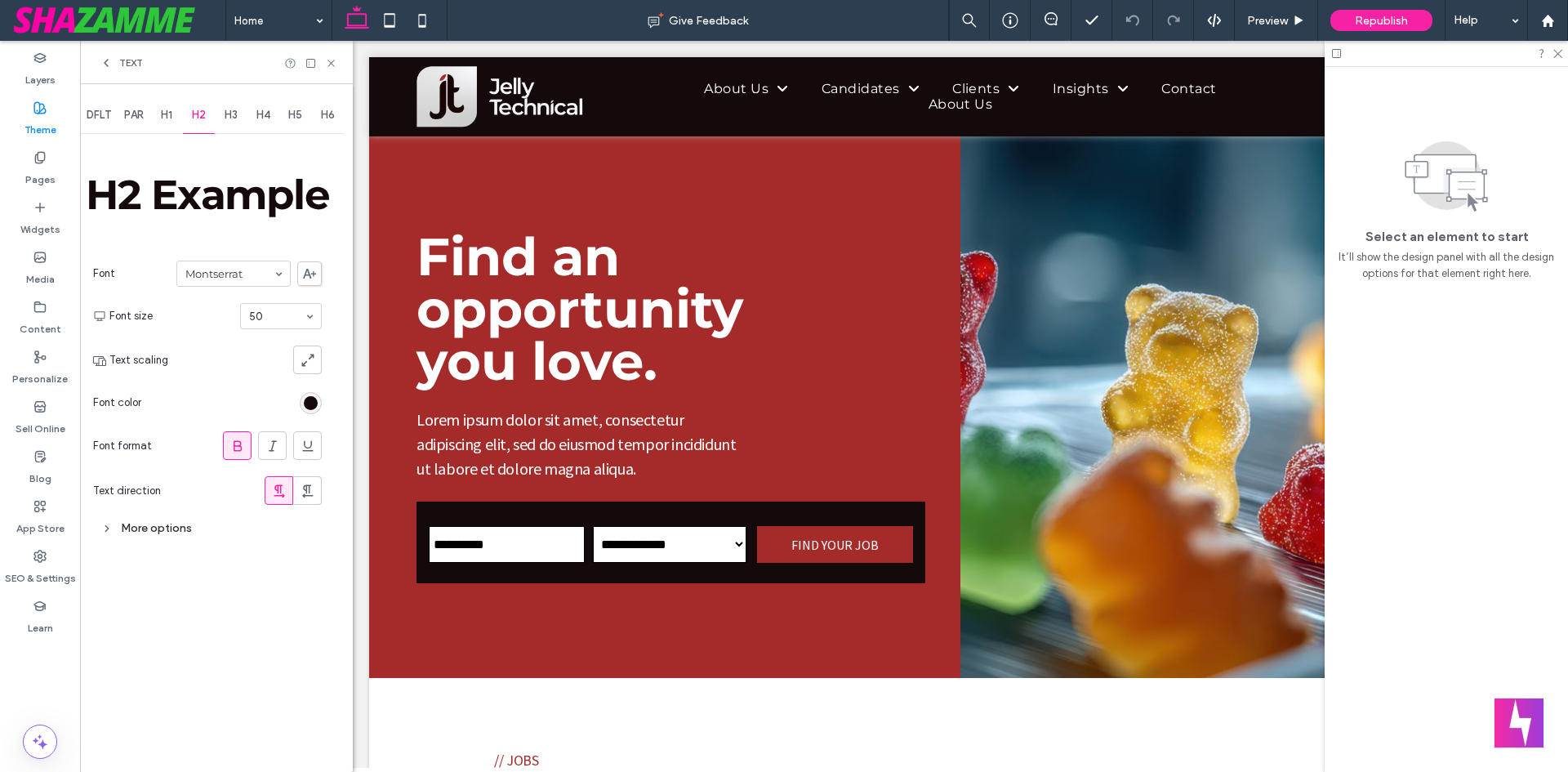
click at [231, 118] on span "H3" at bounding box center [231, 115] width 13 height 13
click at [256, 128] on div "H4" at bounding box center [264, 115] width 33 height 36
click at [284, 119] on div "H5" at bounding box center [296, 115] width 33 height 36
click at [290, 126] on div "H5" at bounding box center [296, 115] width 33 height 36
click at [333, 119] on span "H6" at bounding box center [327, 115] width 14 height 13
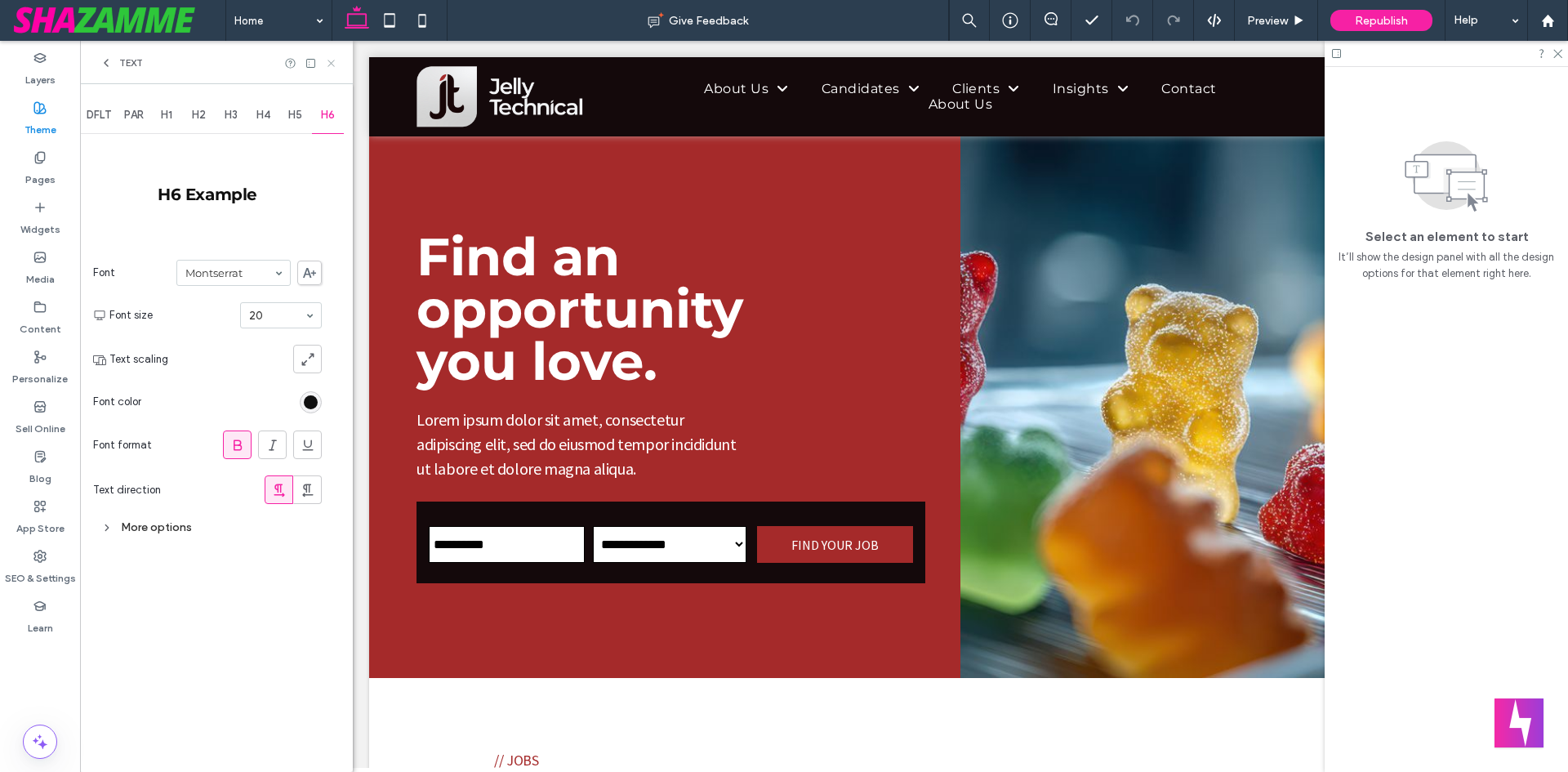
click at [333, 60] on icon at bounding box center [331, 62] width 12 height 12
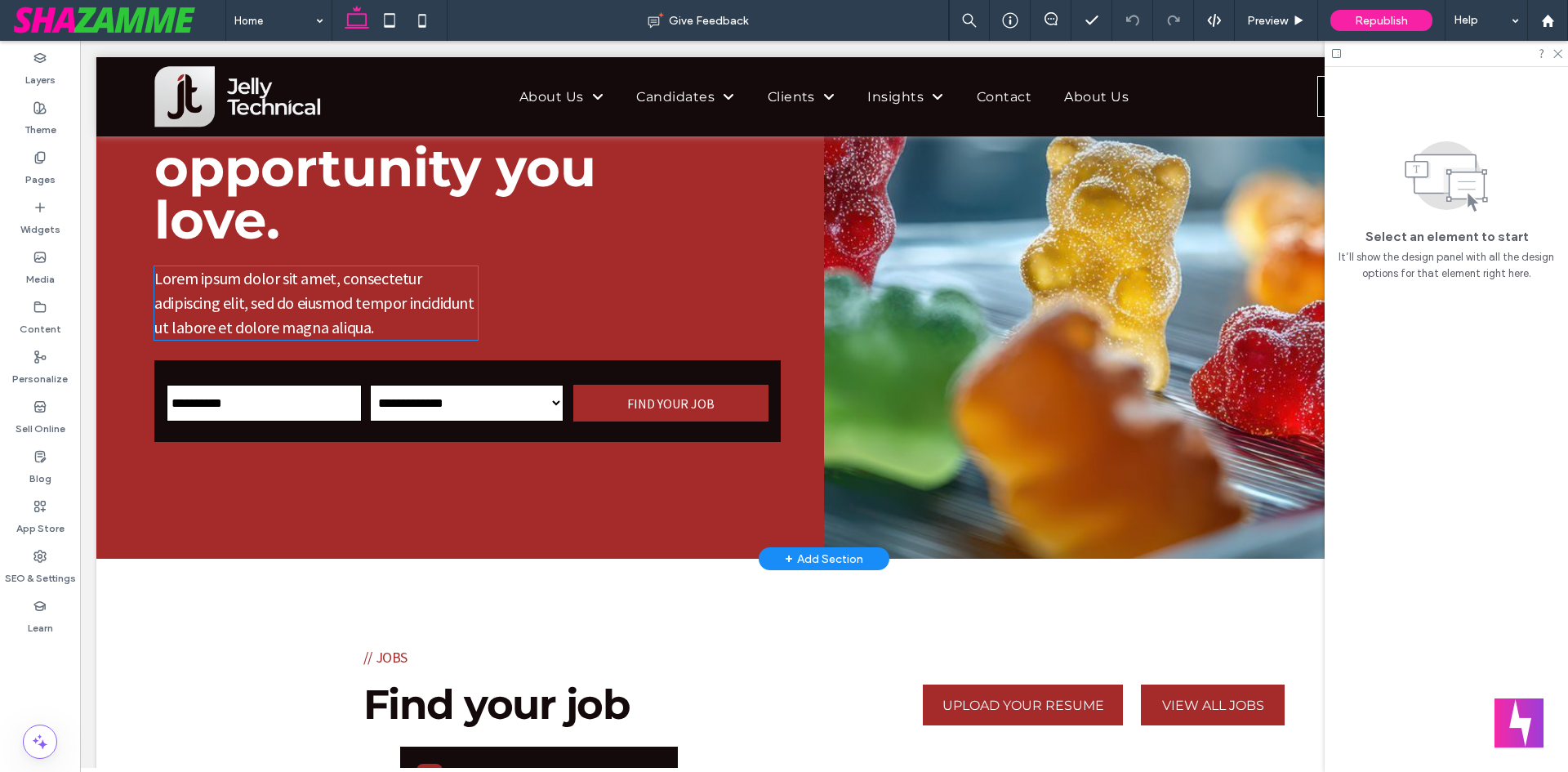
scroll to position [122, 0]
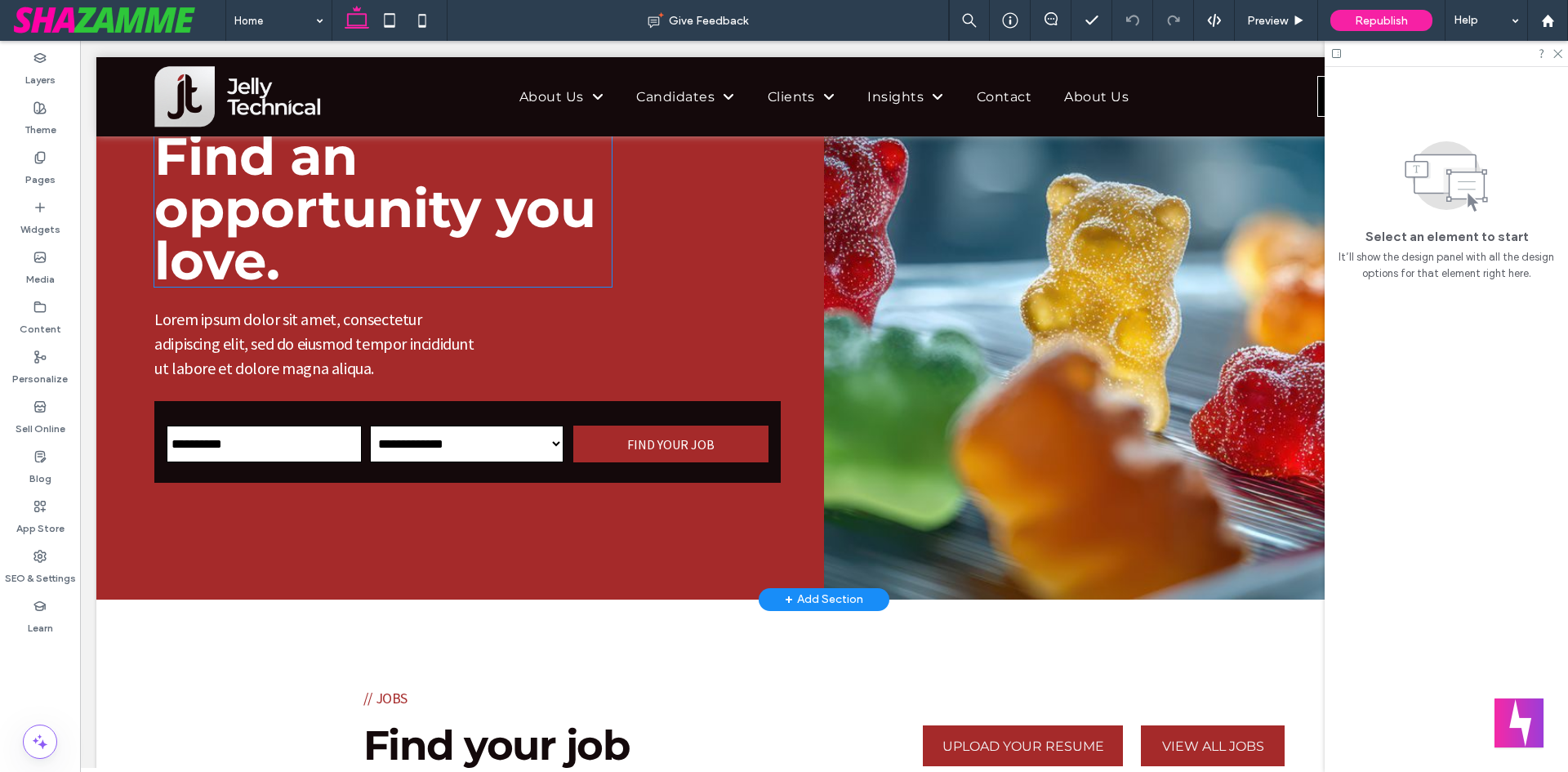
click at [288, 270] on span "Find an opportunity you love." at bounding box center [375, 208] width 442 height 168
click at [299, 258] on span "Find an opportunity you love." at bounding box center [375, 208] width 442 height 168
click at [1261, 19] on span "Preview" at bounding box center [1268, 20] width 40 height 14
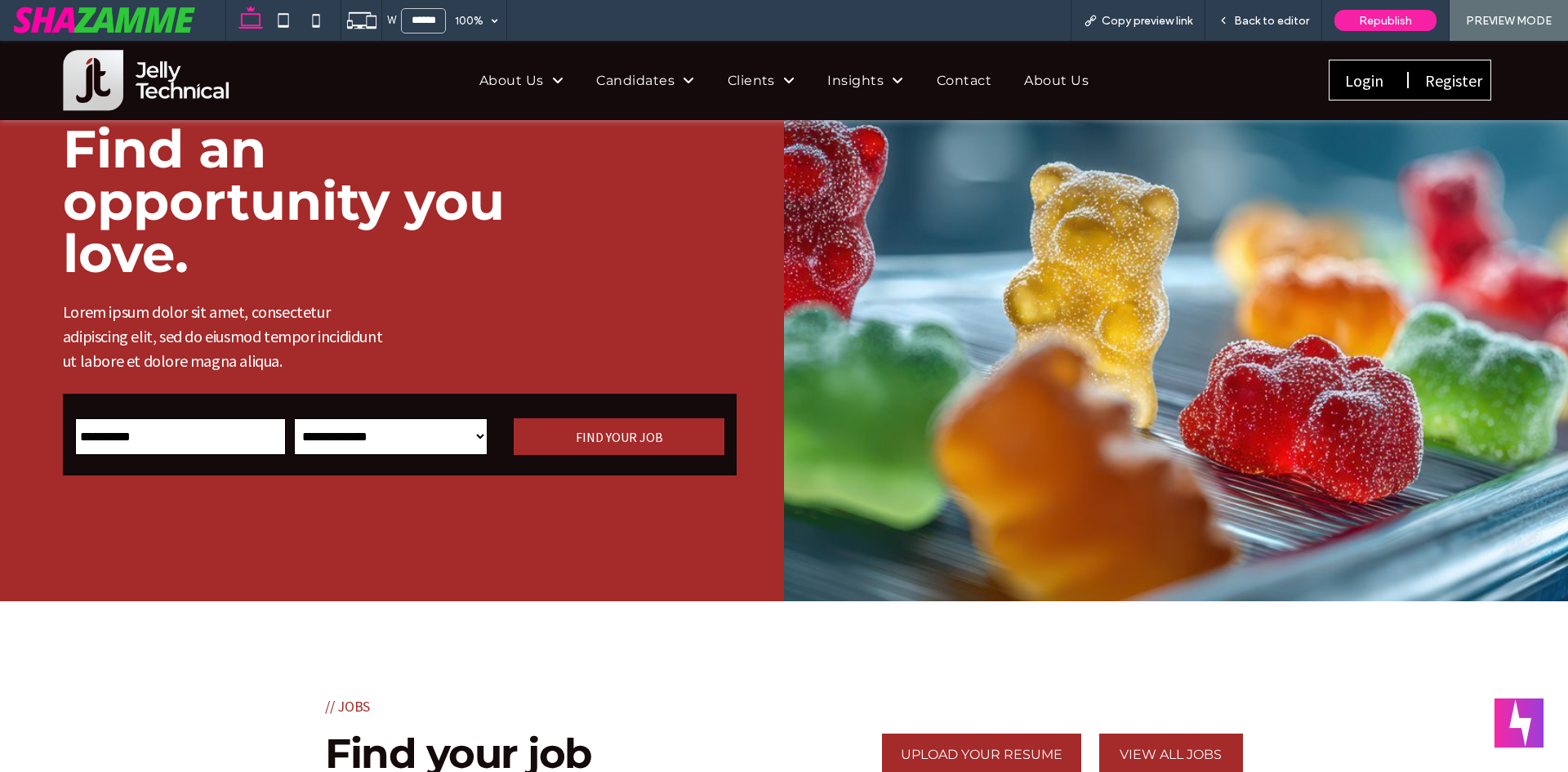
click at [1264, 18] on span "Back to editor" at bounding box center [1272, 20] width 75 height 14
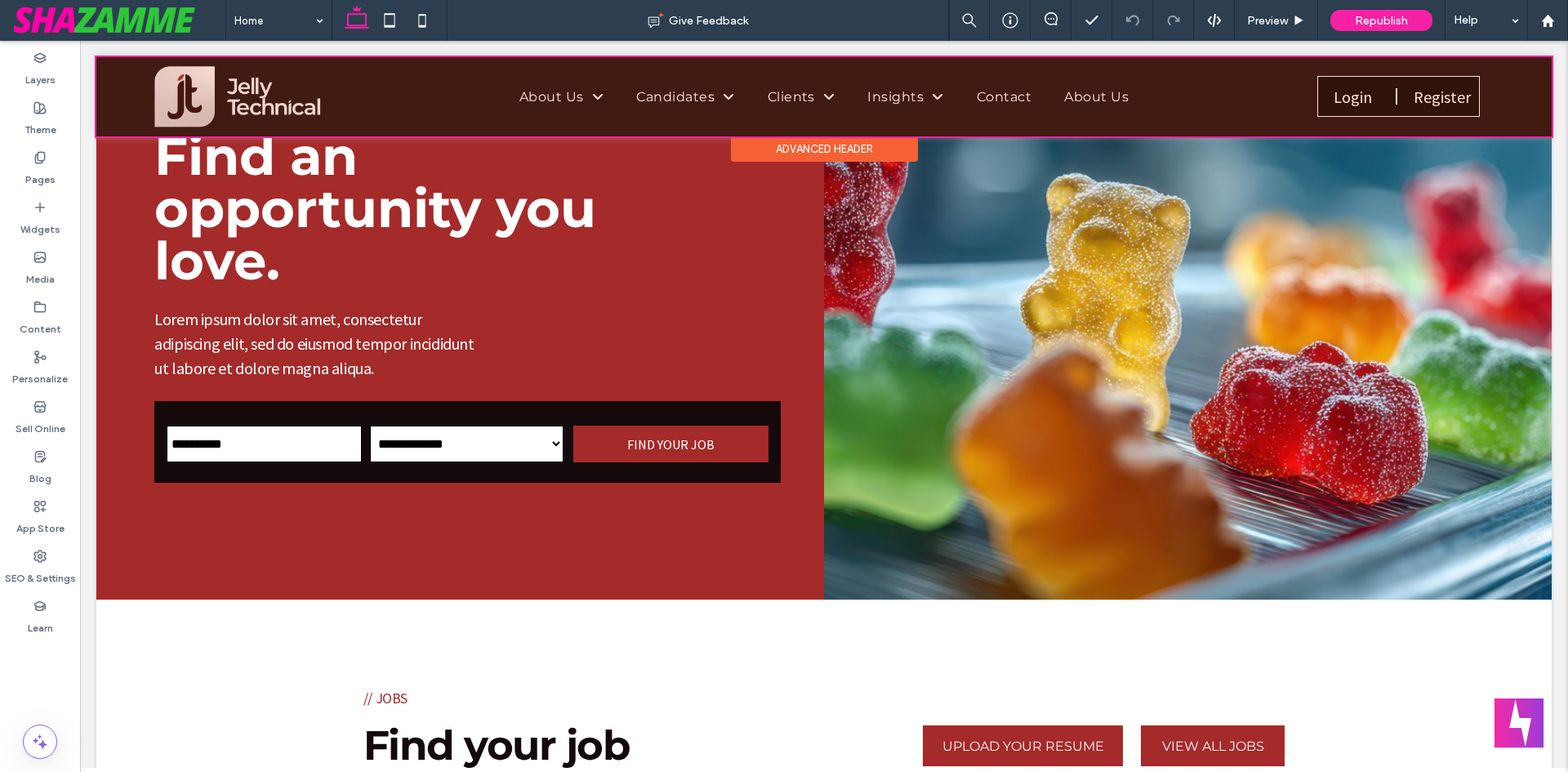
scroll to position [82, 0]
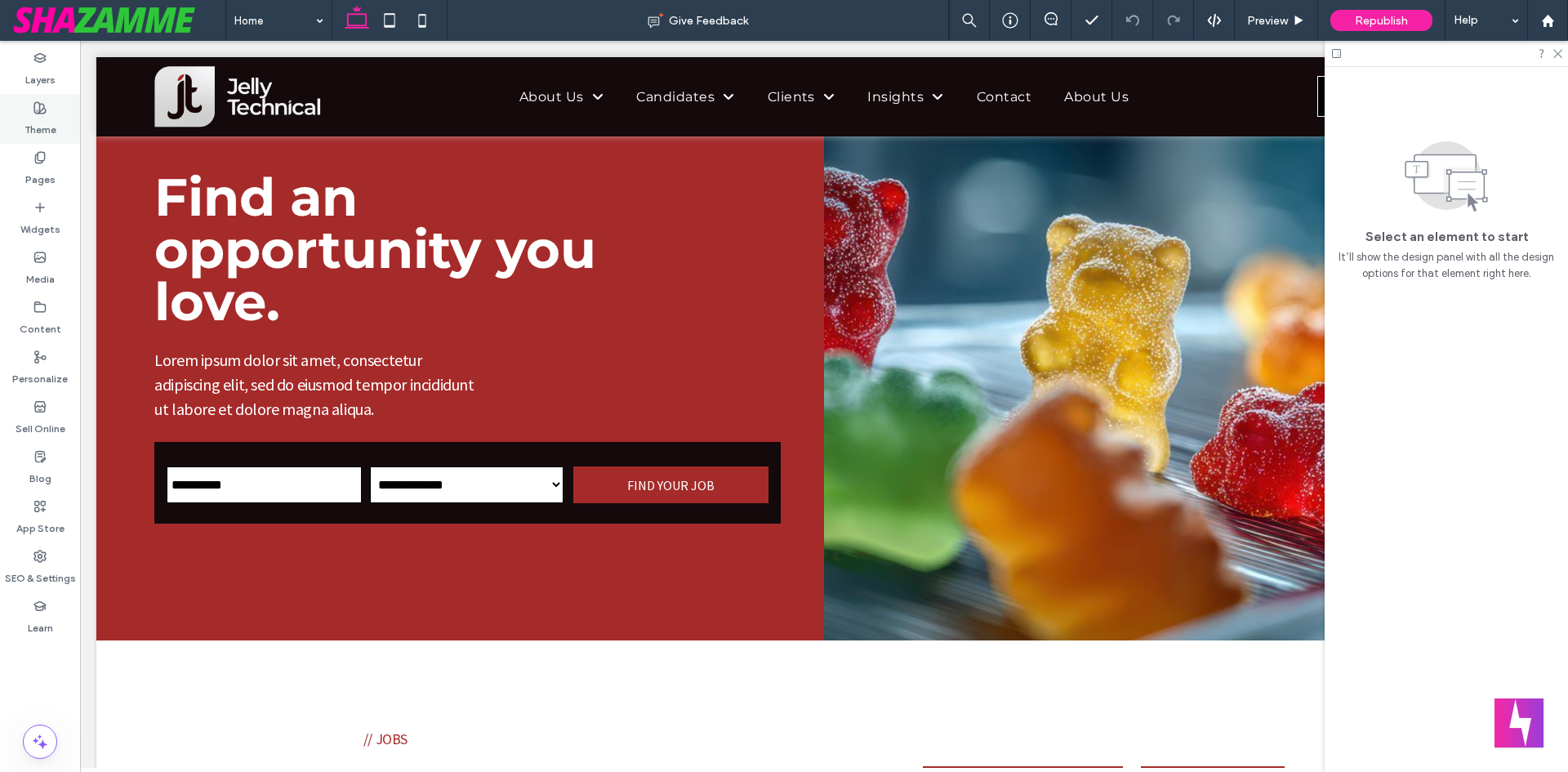
click at [49, 119] on label "Theme" at bounding box center [40, 125] width 32 height 23
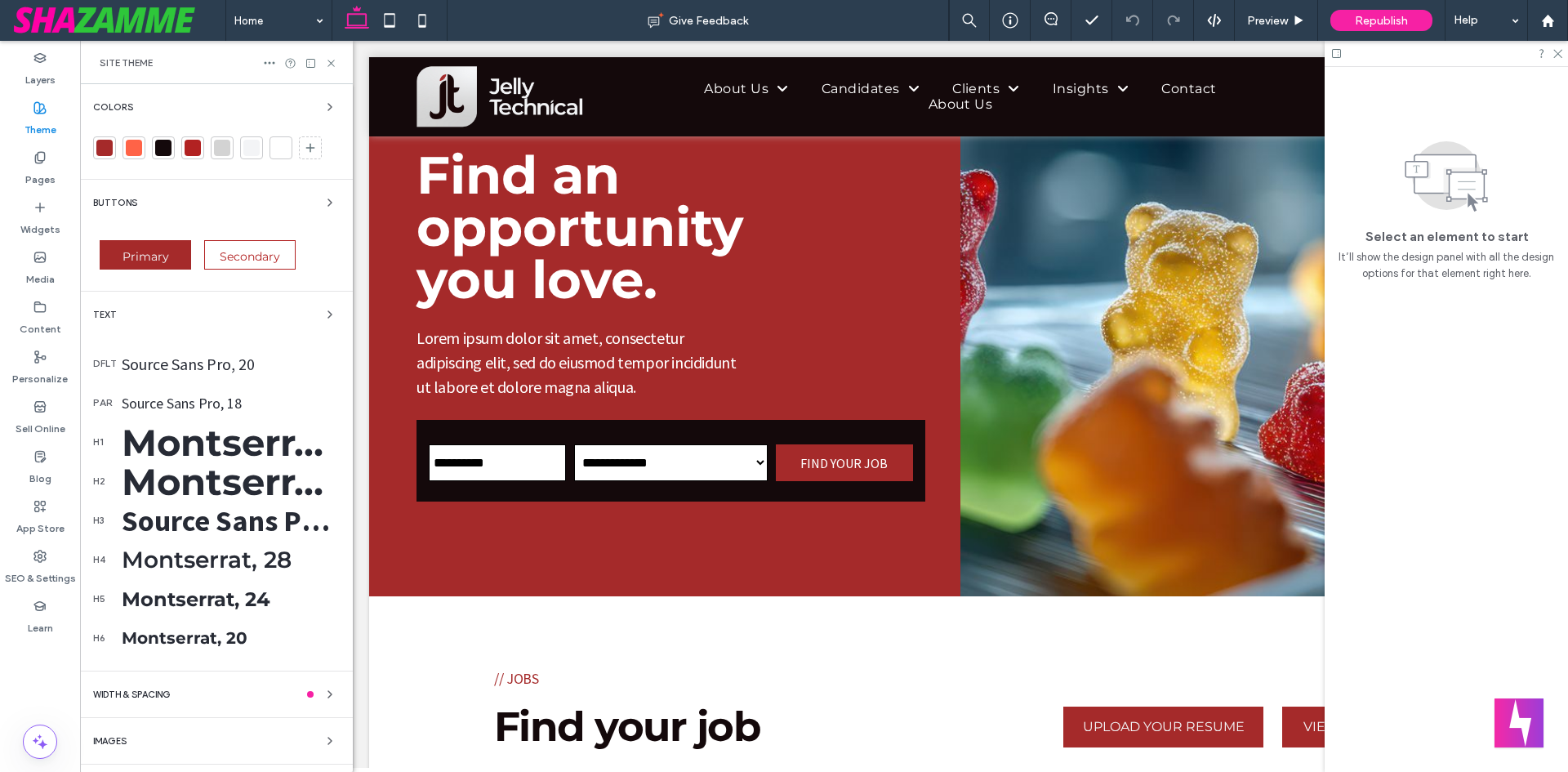
click at [41, 116] on label "Theme" at bounding box center [40, 125] width 32 height 23
click at [1558, 52] on icon at bounding box center [1558, 53] width 11 height 11
click at [1558, 53] on use at bounding box center [1558, 54] width 9 height 9
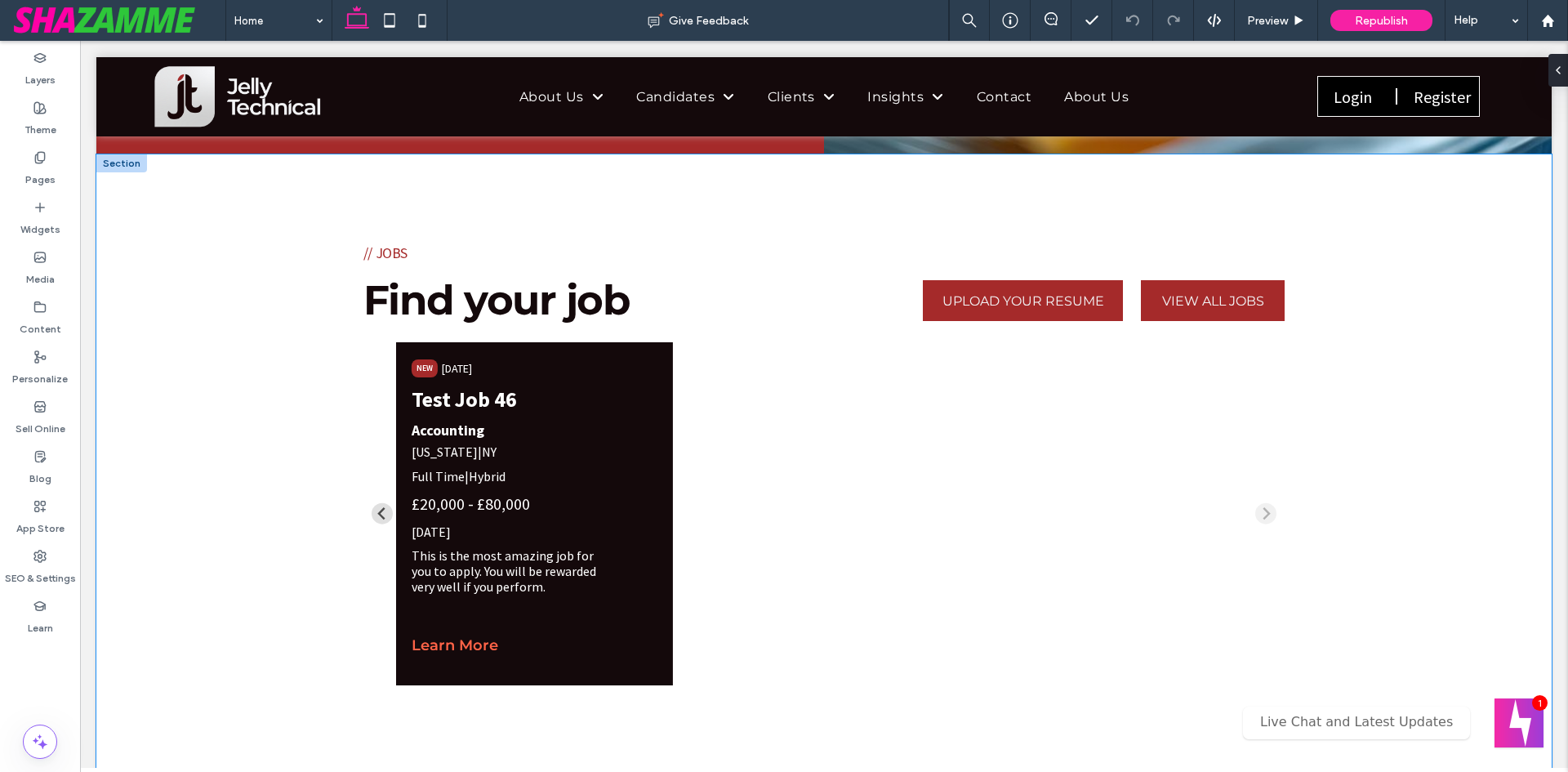
scroll to position [572, 0]
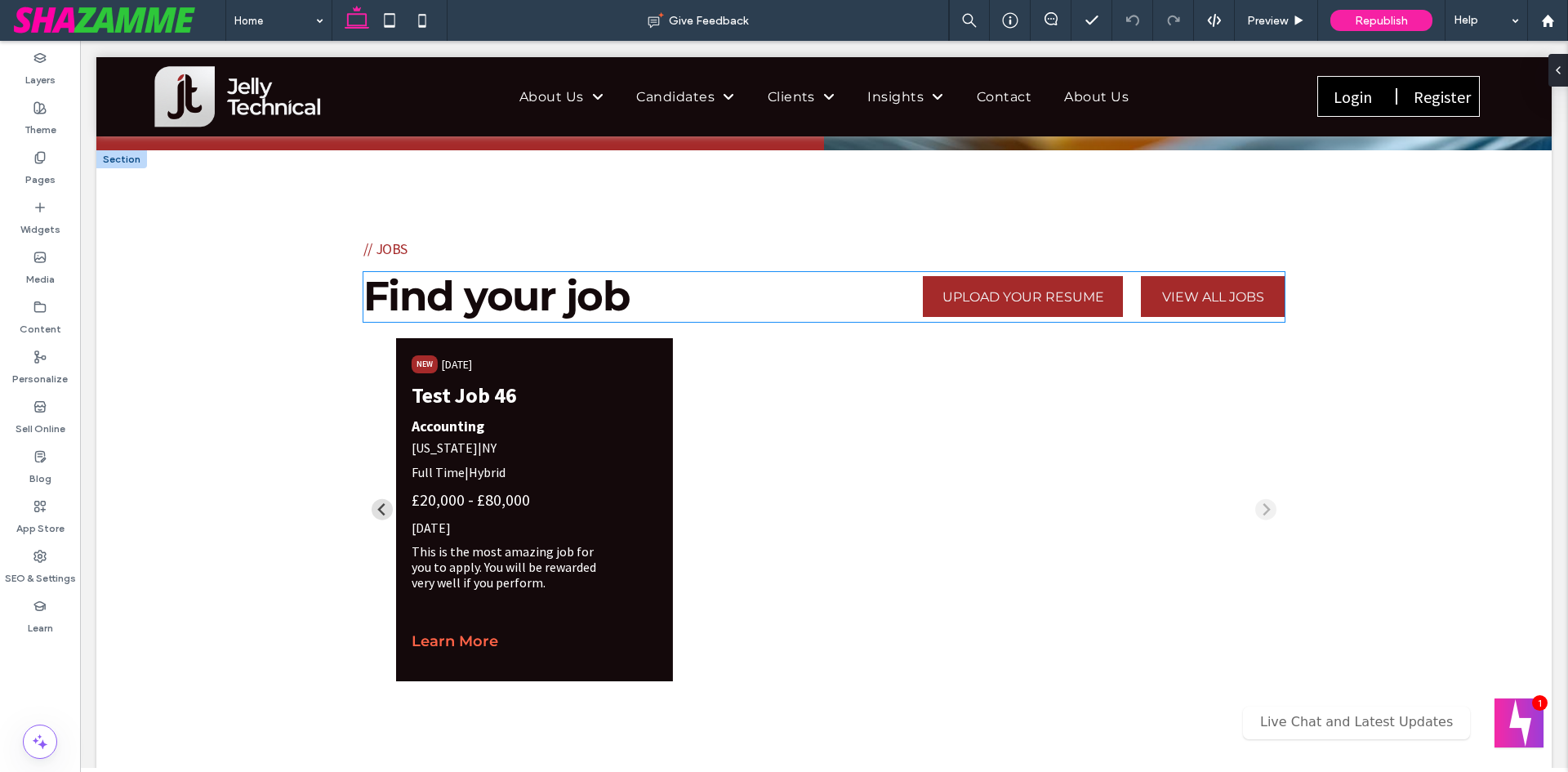
click at [432, 296] on span "Find your job" at bounding box center [497, 296] width 267 height 50
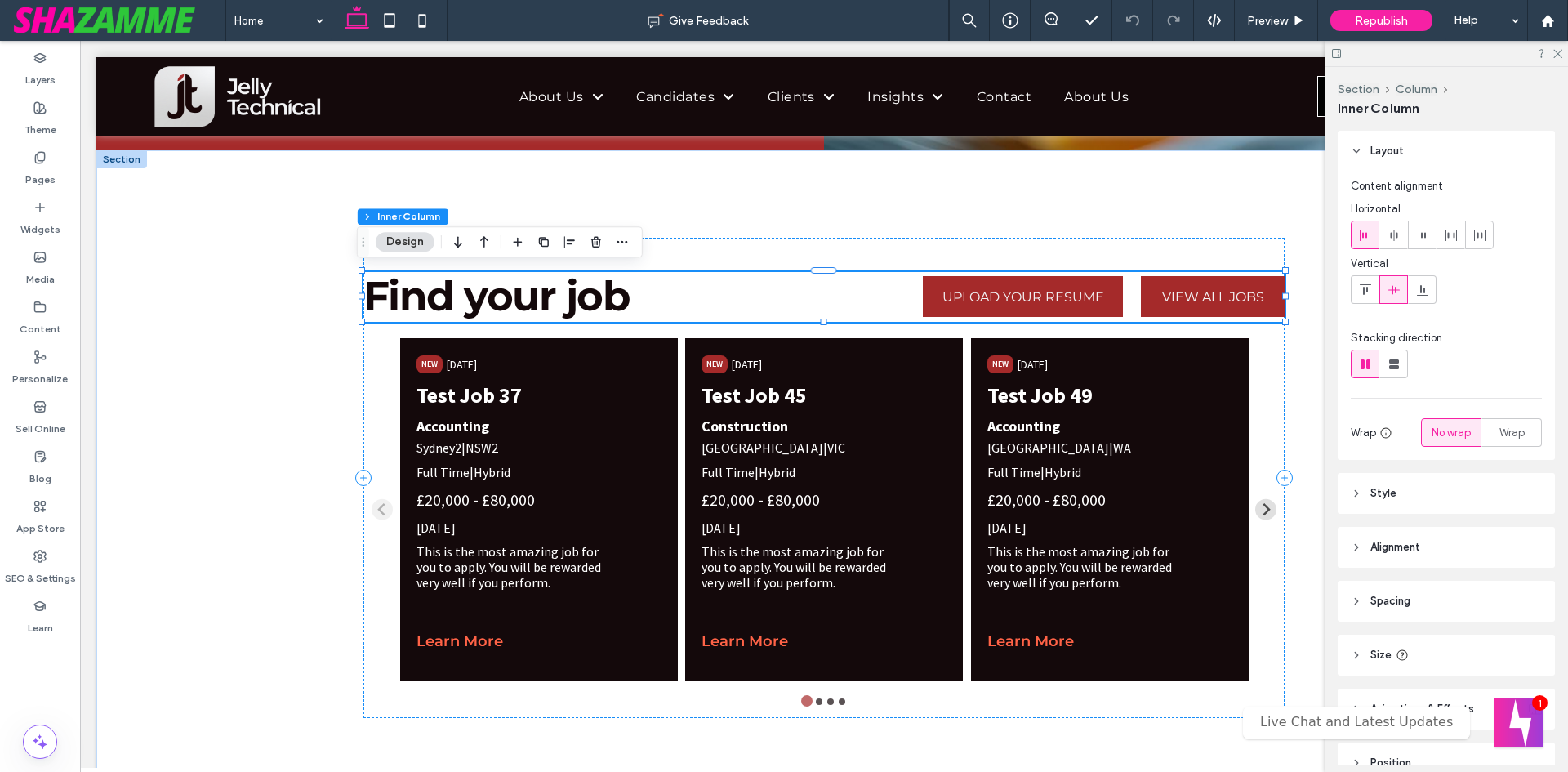
click at [432, 296] on span "Find your job" at bounding box center [497, 296] width 267 height 50
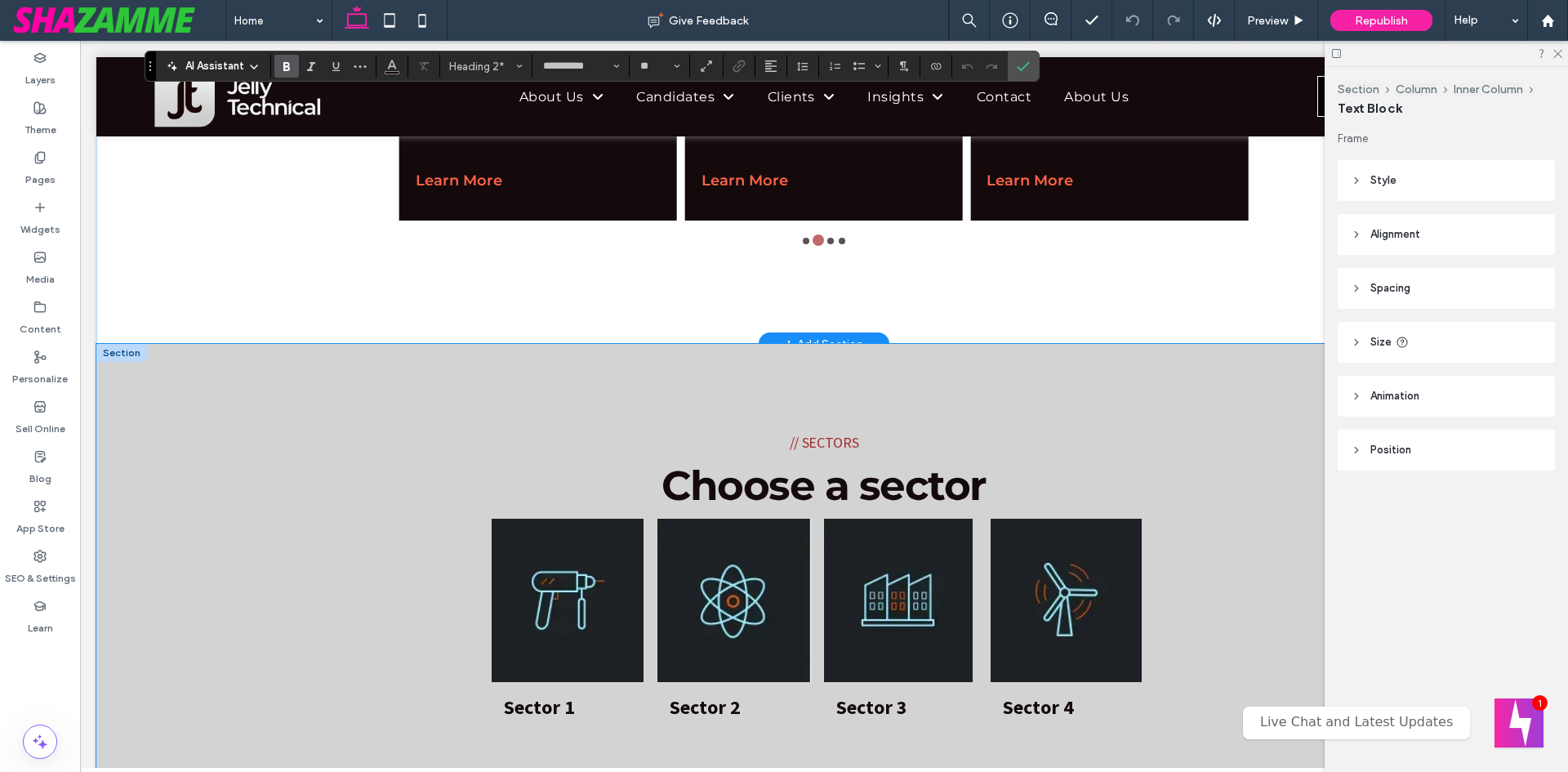
scroll to position [1062, 0]
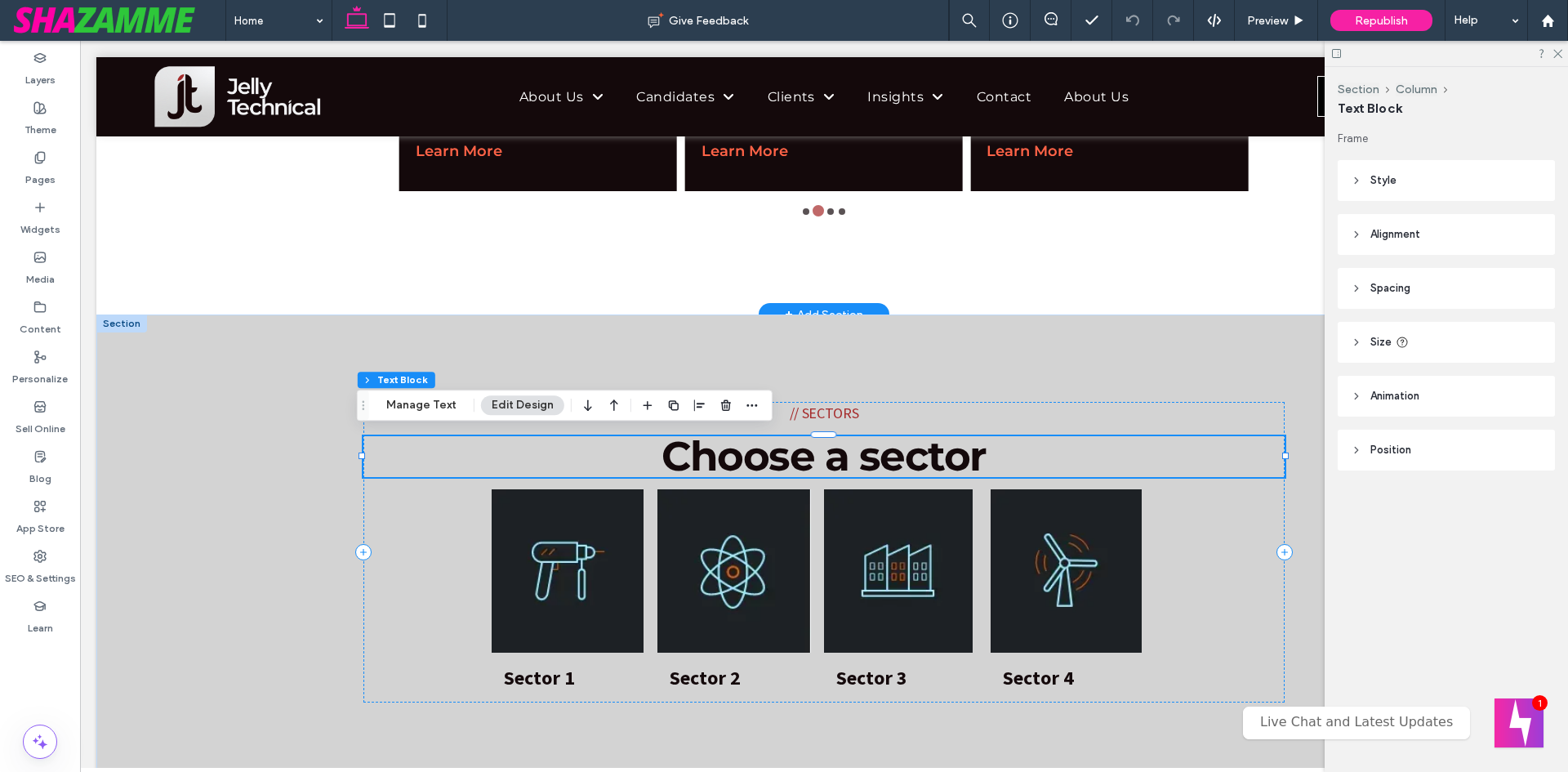
click at [757, 469] on span "Choose a sector" at bounding box center [824, 457] width 325 height 50
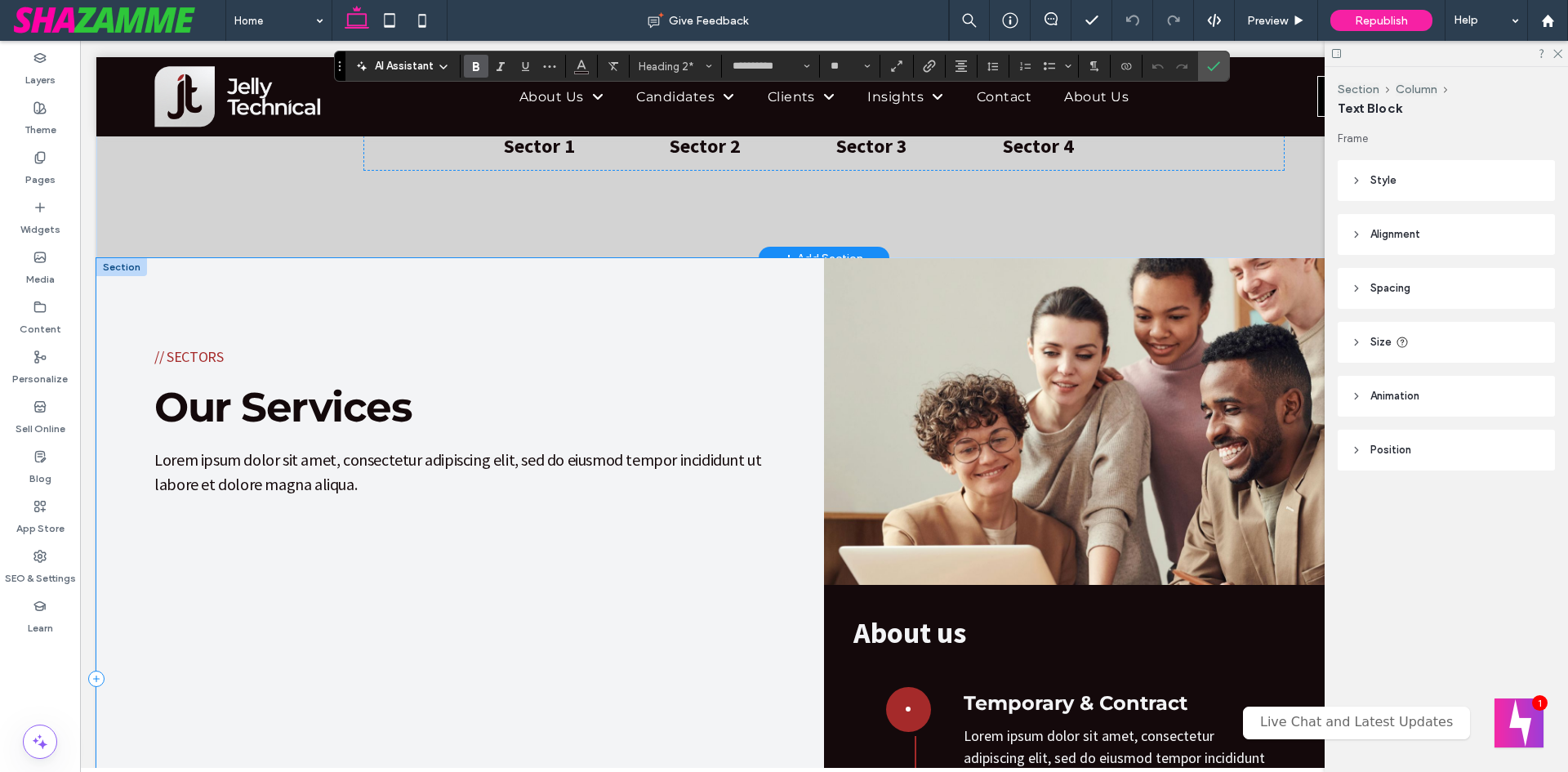
scroll to position [1716, 0]
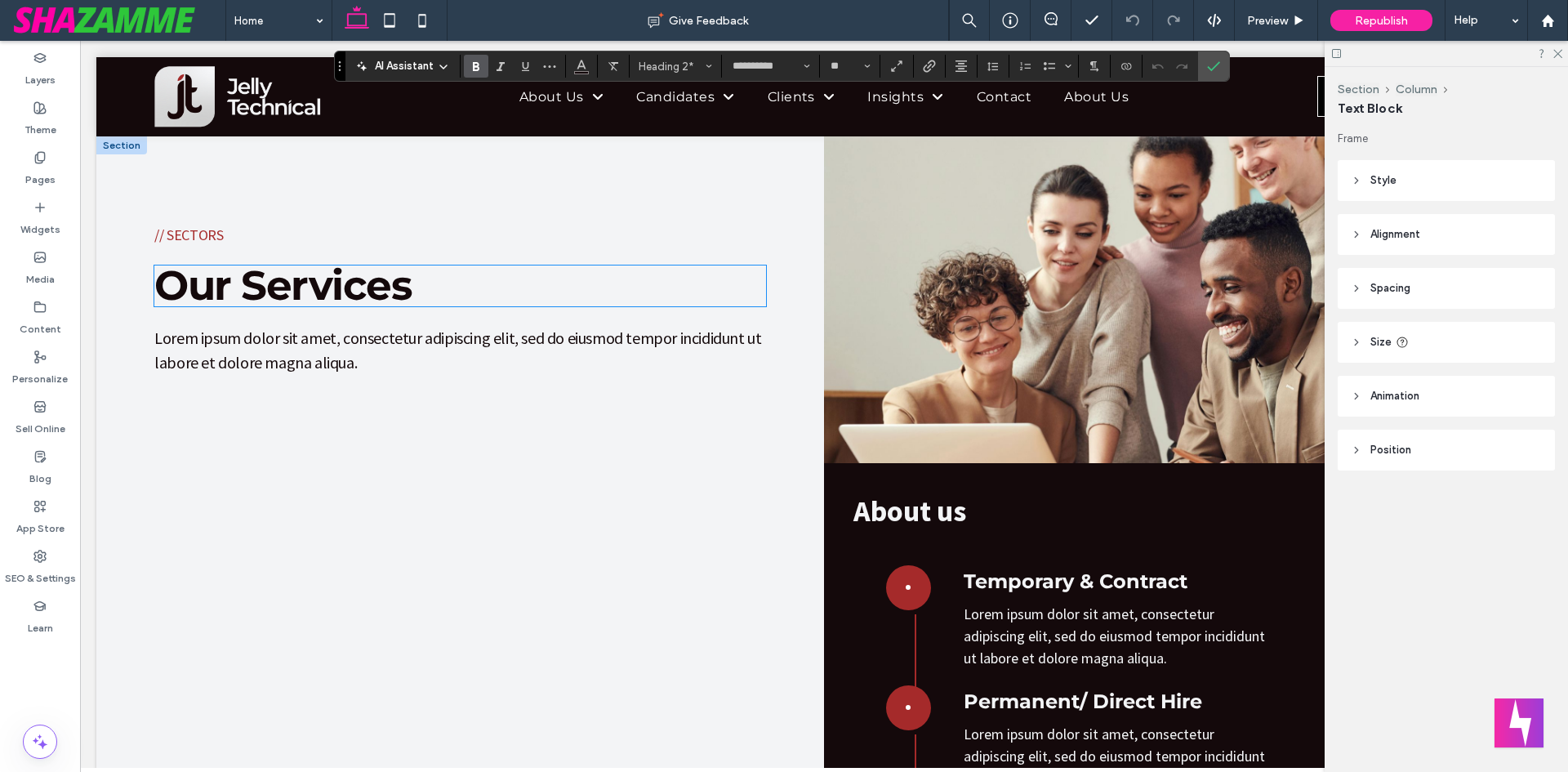
click at [306, 274] on span "Our Services" at bounding box center [283, 286] width 257 height 50
click at [306, 274] on div "Our Services" at bounding box center [459, 286] width 611 height 40
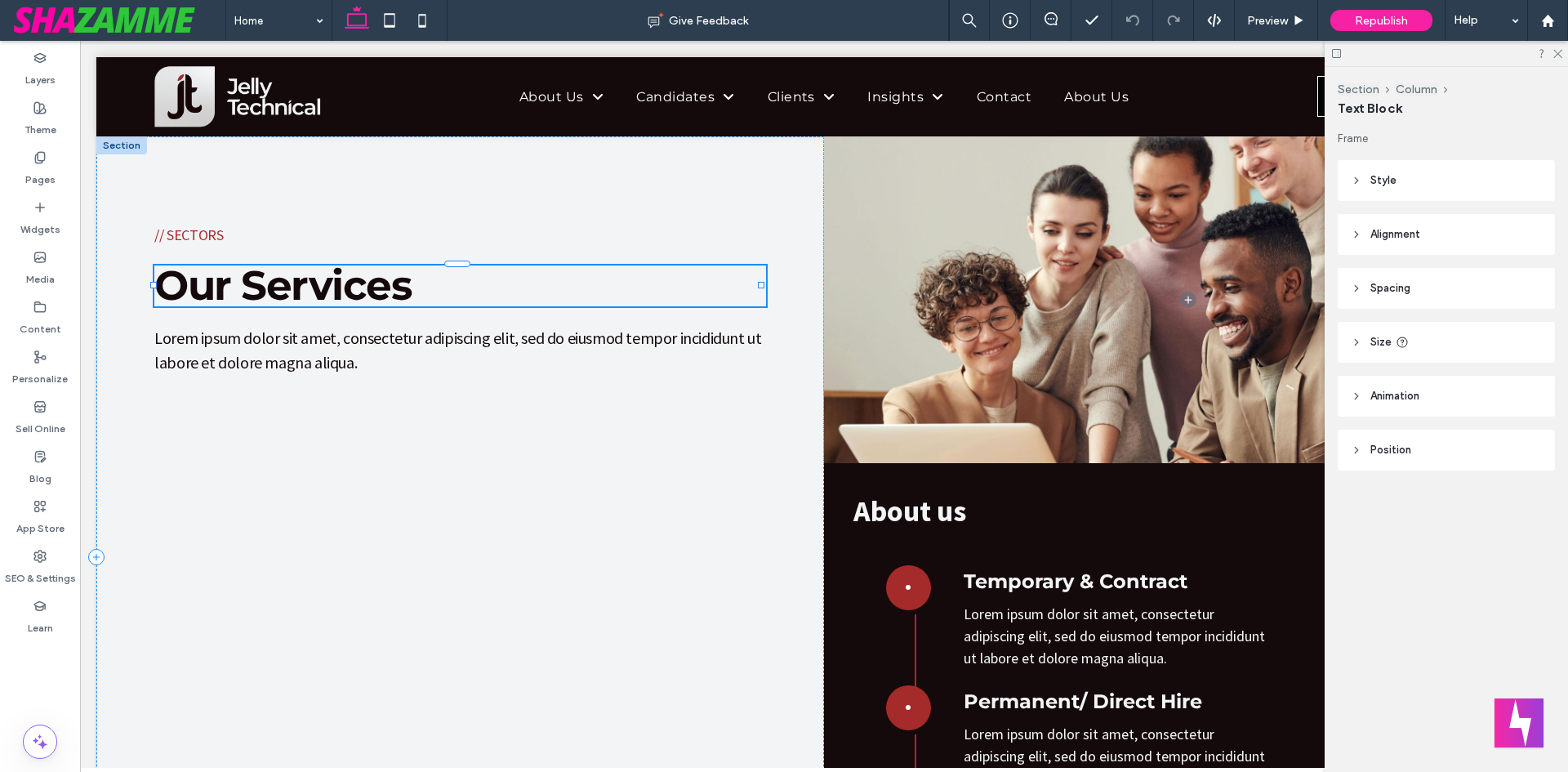
type input "**********"
type input "**"
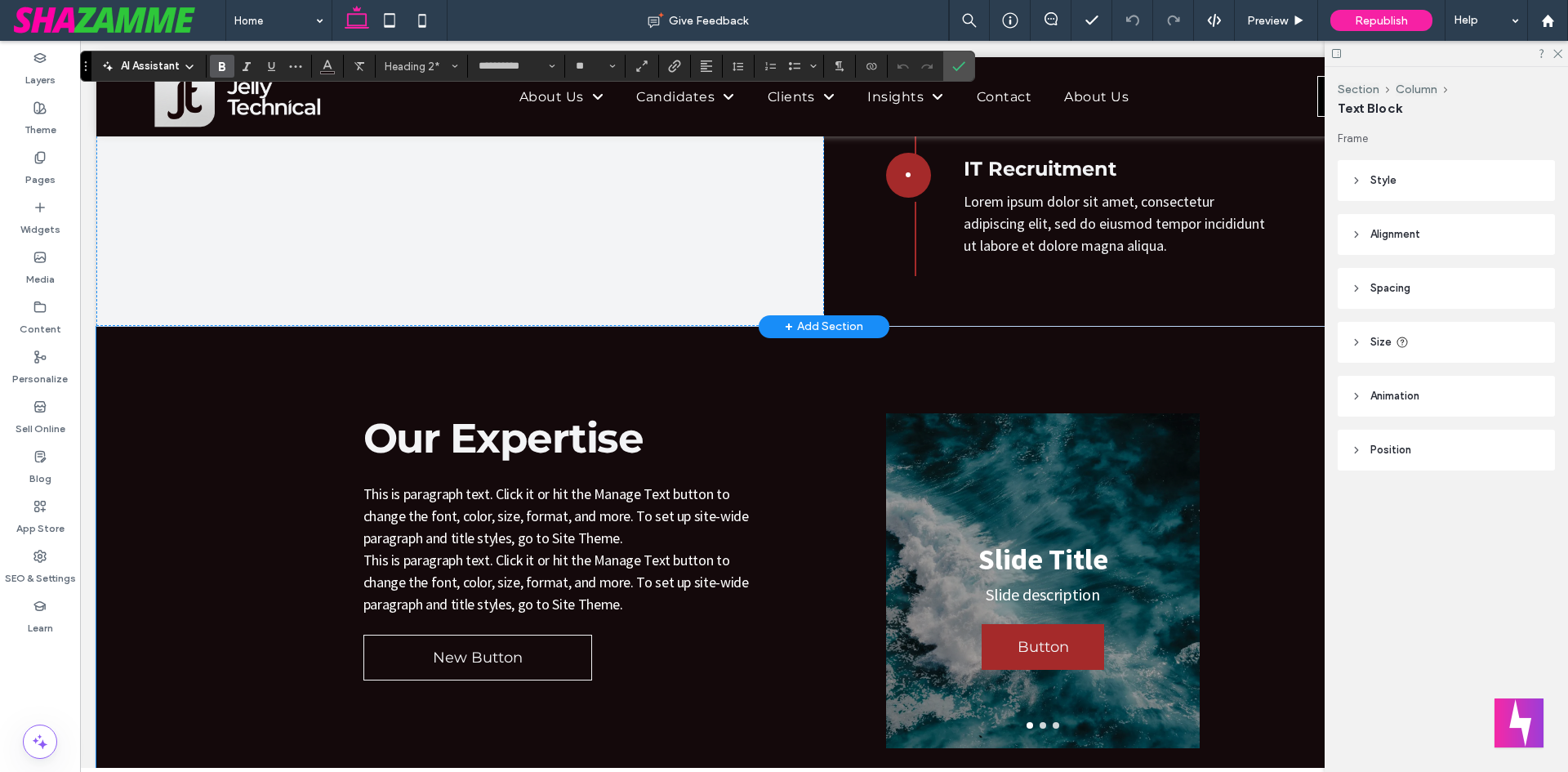
scroll to position [2452, 0]
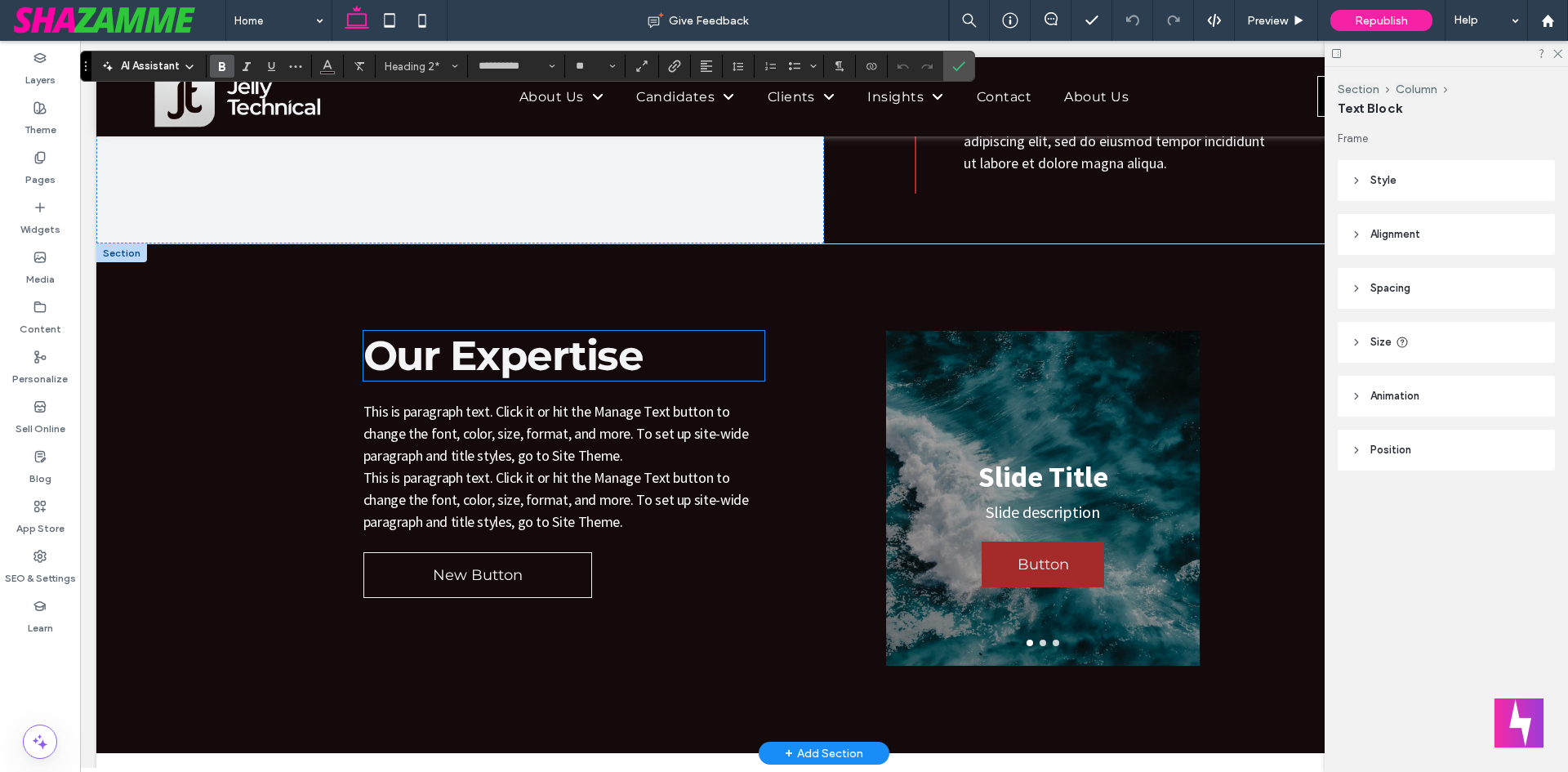
click at [418, 354] on span "Our Expertise" at bounding box center [503, 356] width 280 height 50
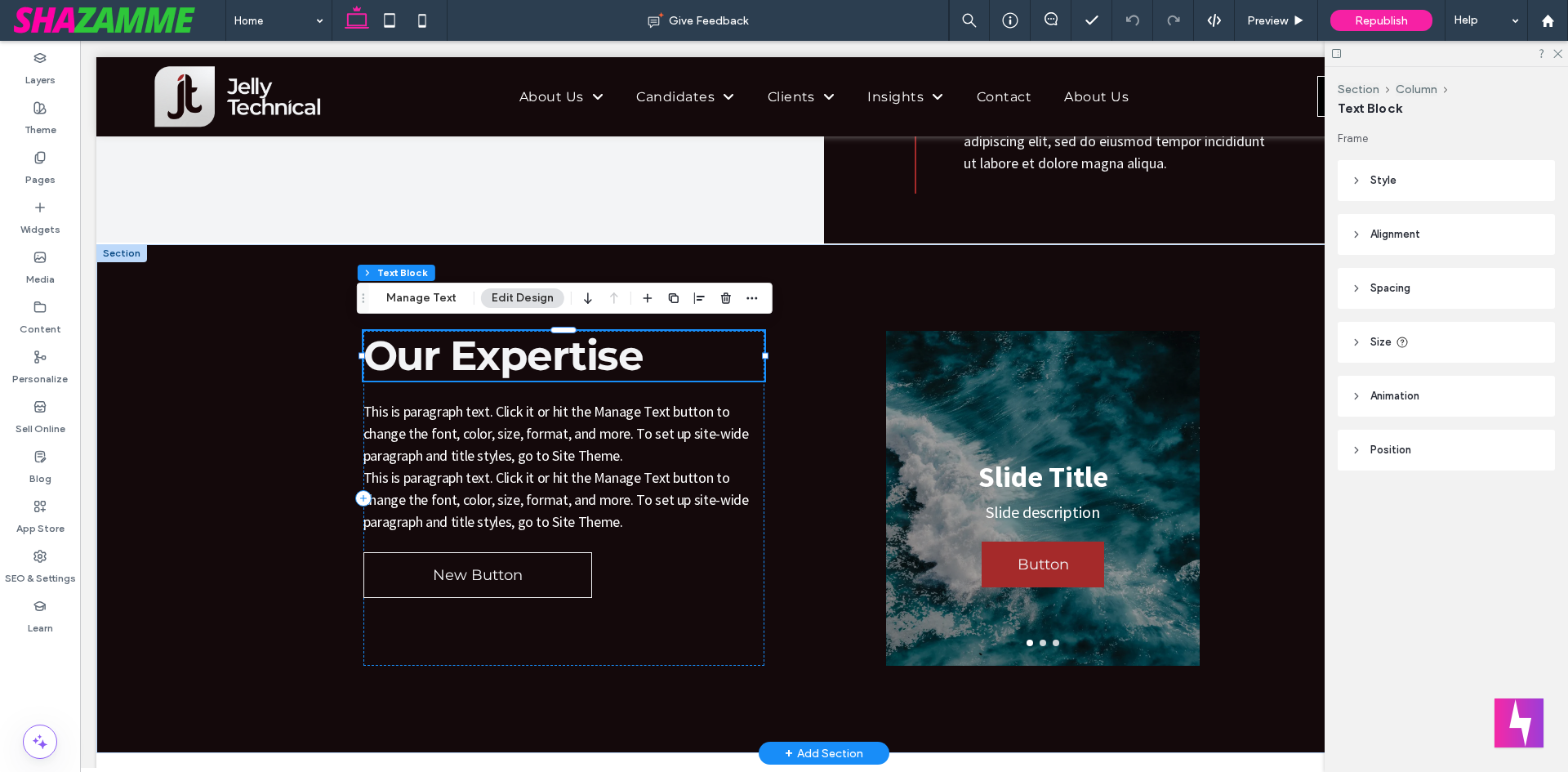
click at [418, 354] on span "Our Expertise" at bounding box center [503, 356] width 280 height 50
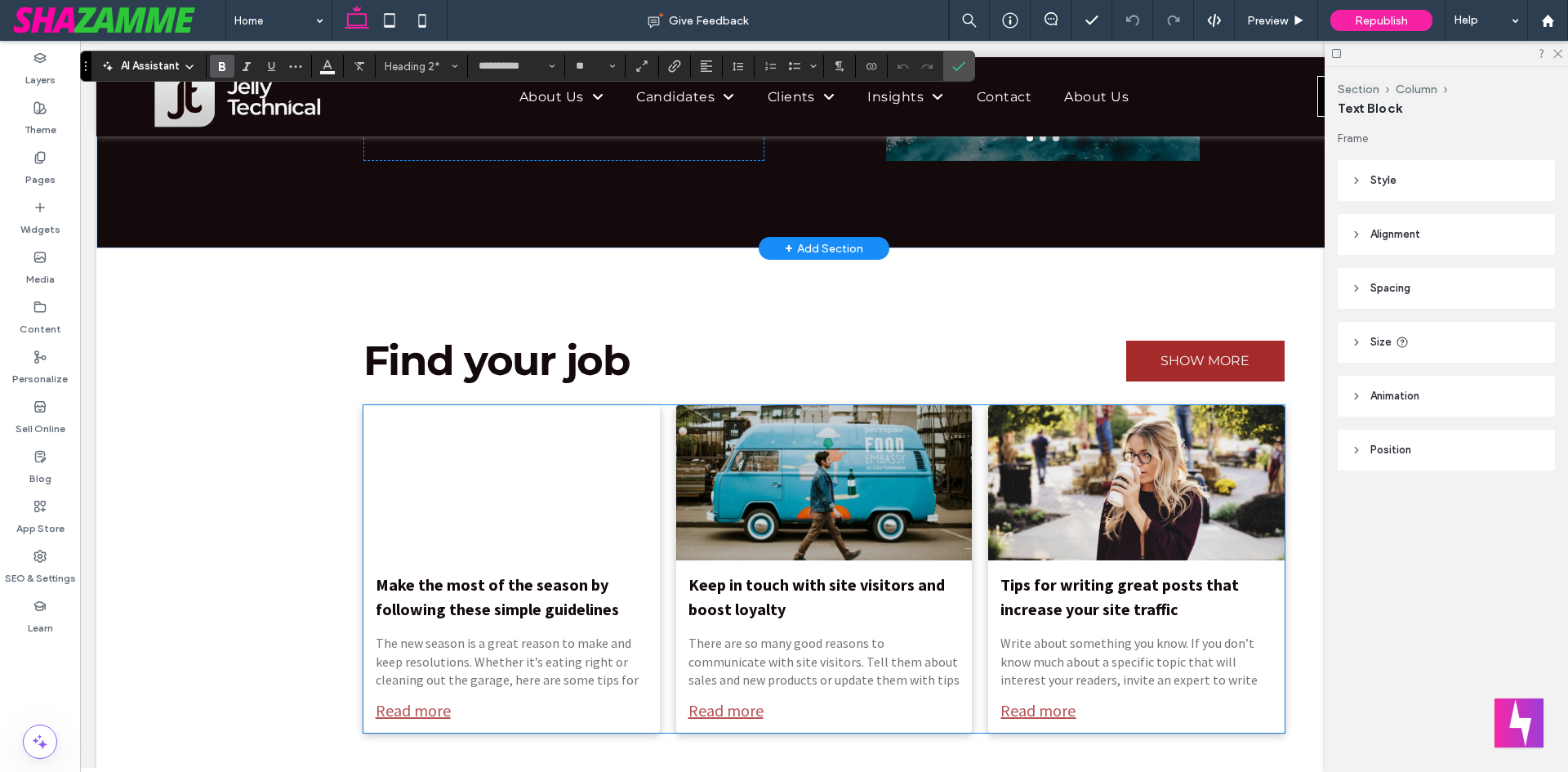
scroll to position [3024, 0]
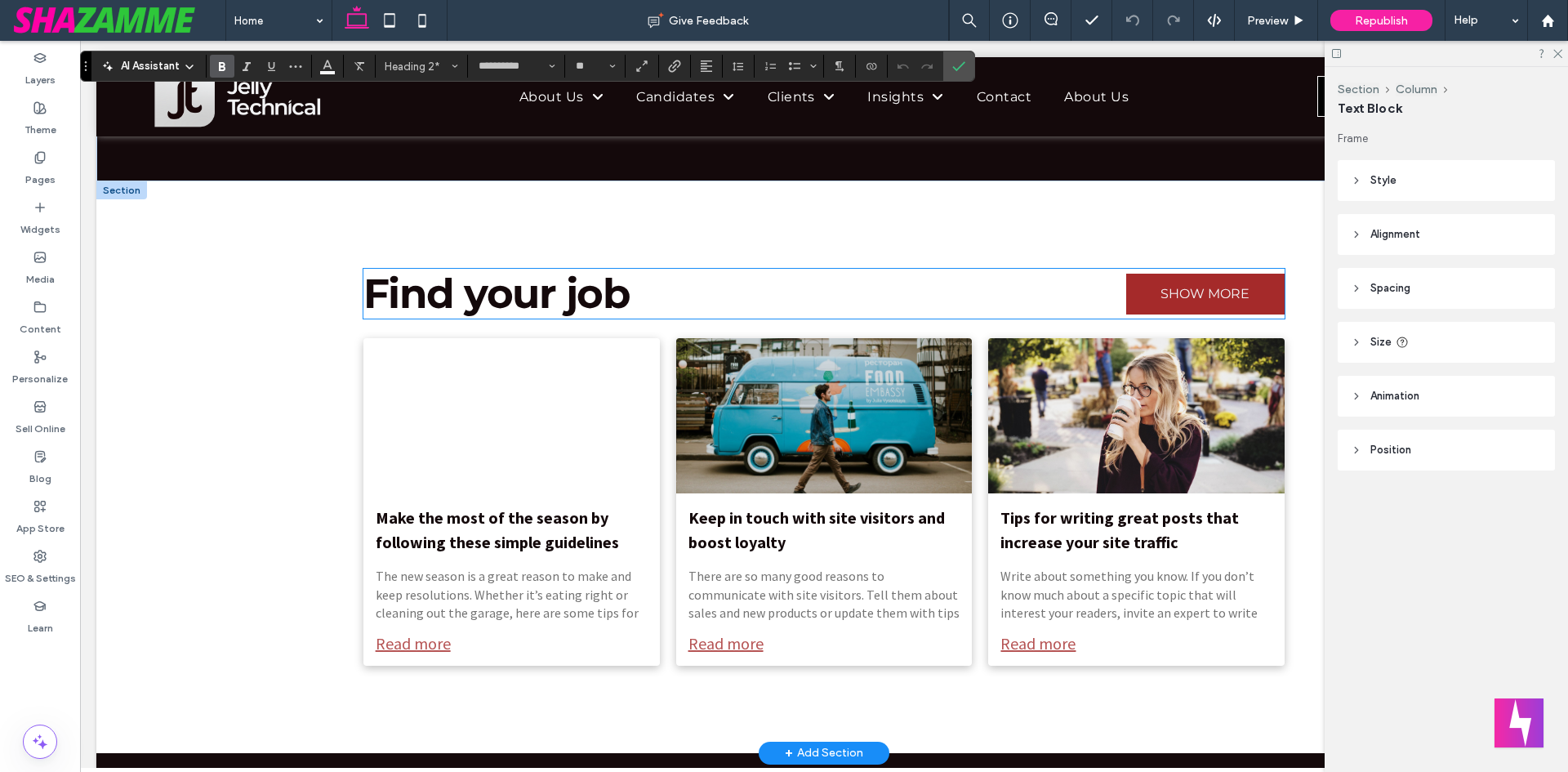
click at [472, 299] on span "Find your job" at bounding box center [497, 294] width 267 height 50
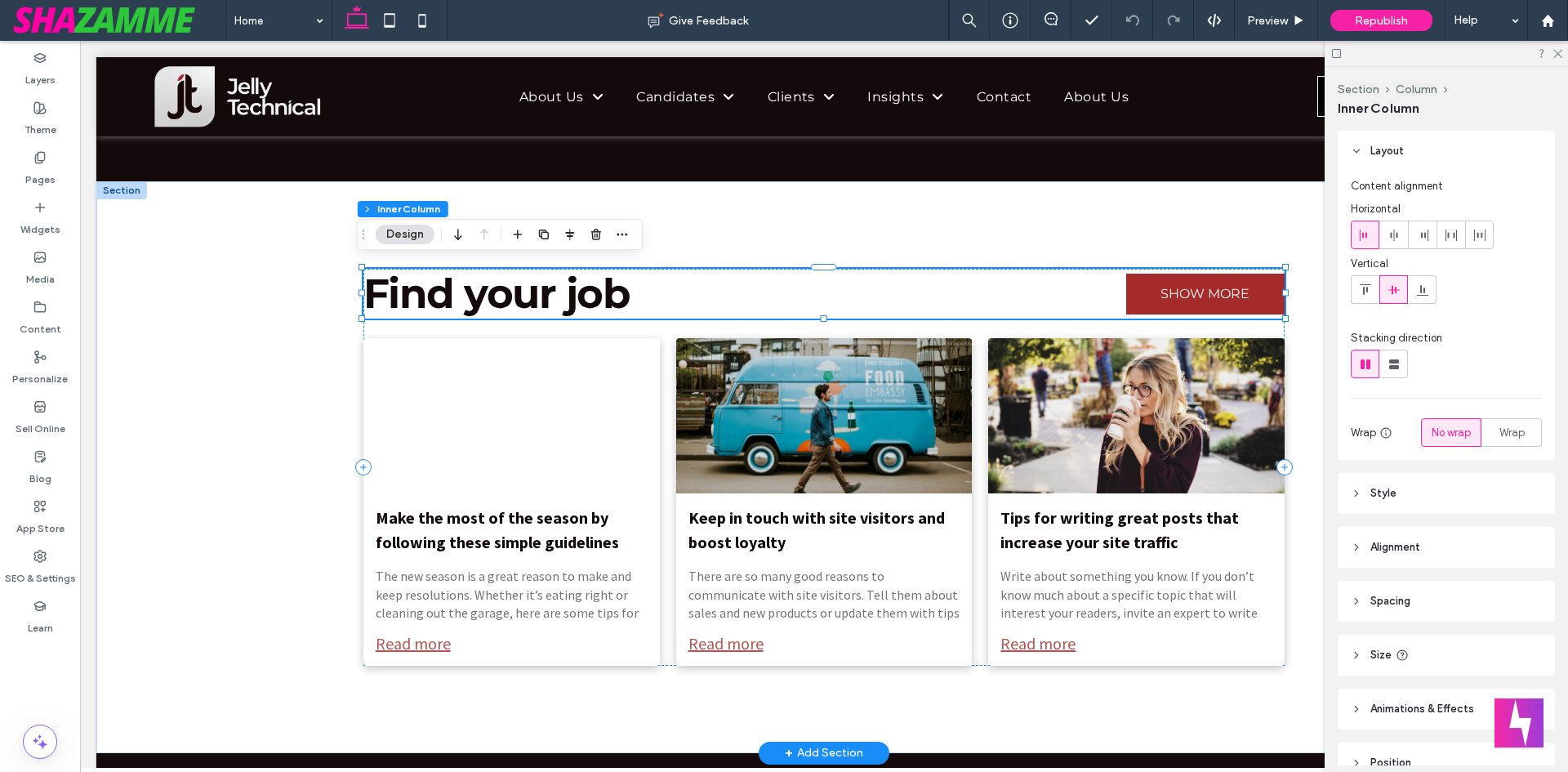
click at [472, 299] on span "Find your job" at bounding box center [497, 294] width 267 height 50
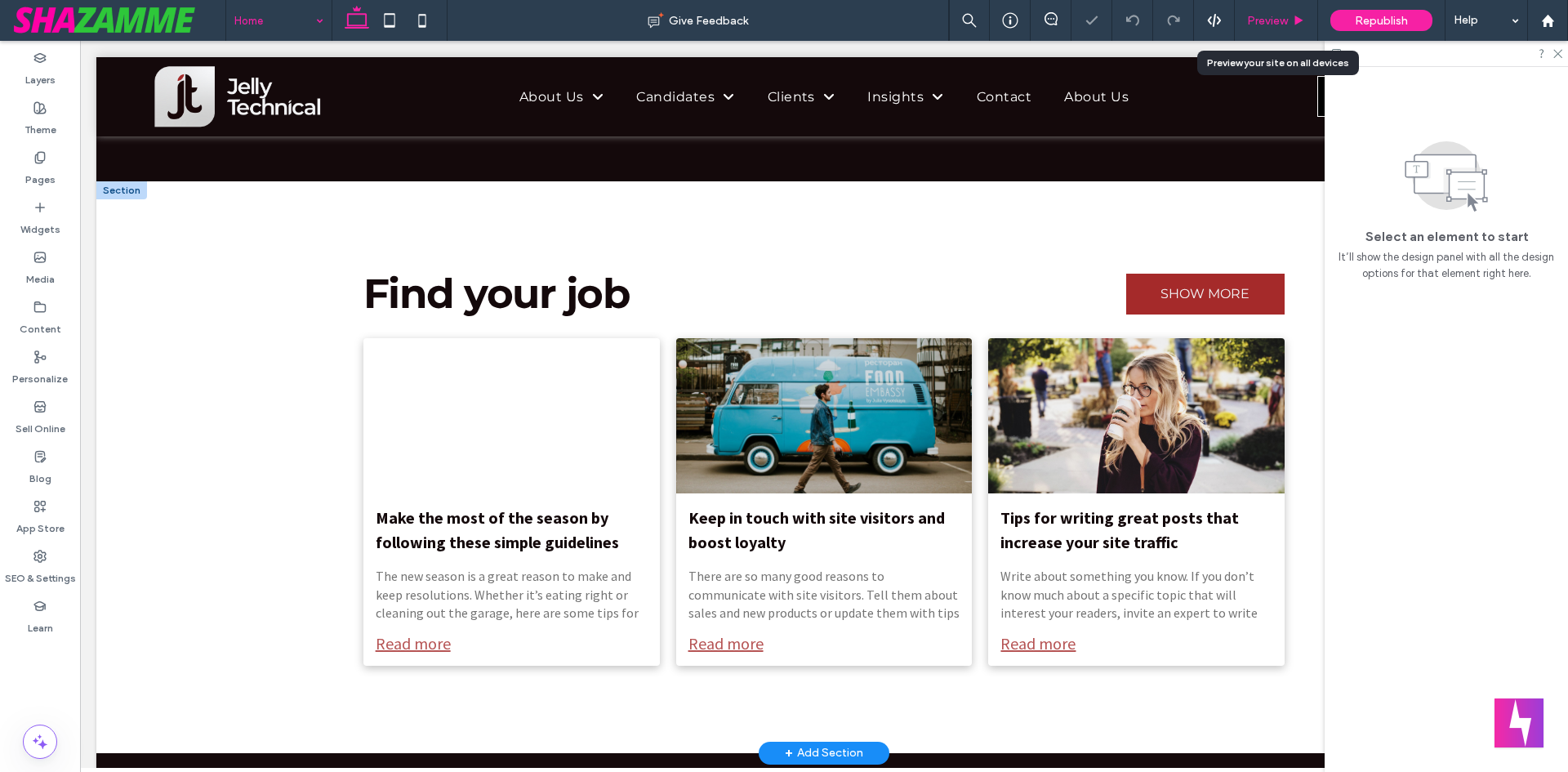
click at [1280, 18] on span "Preview" at bounding box center [1268, 20] width 40 height 14
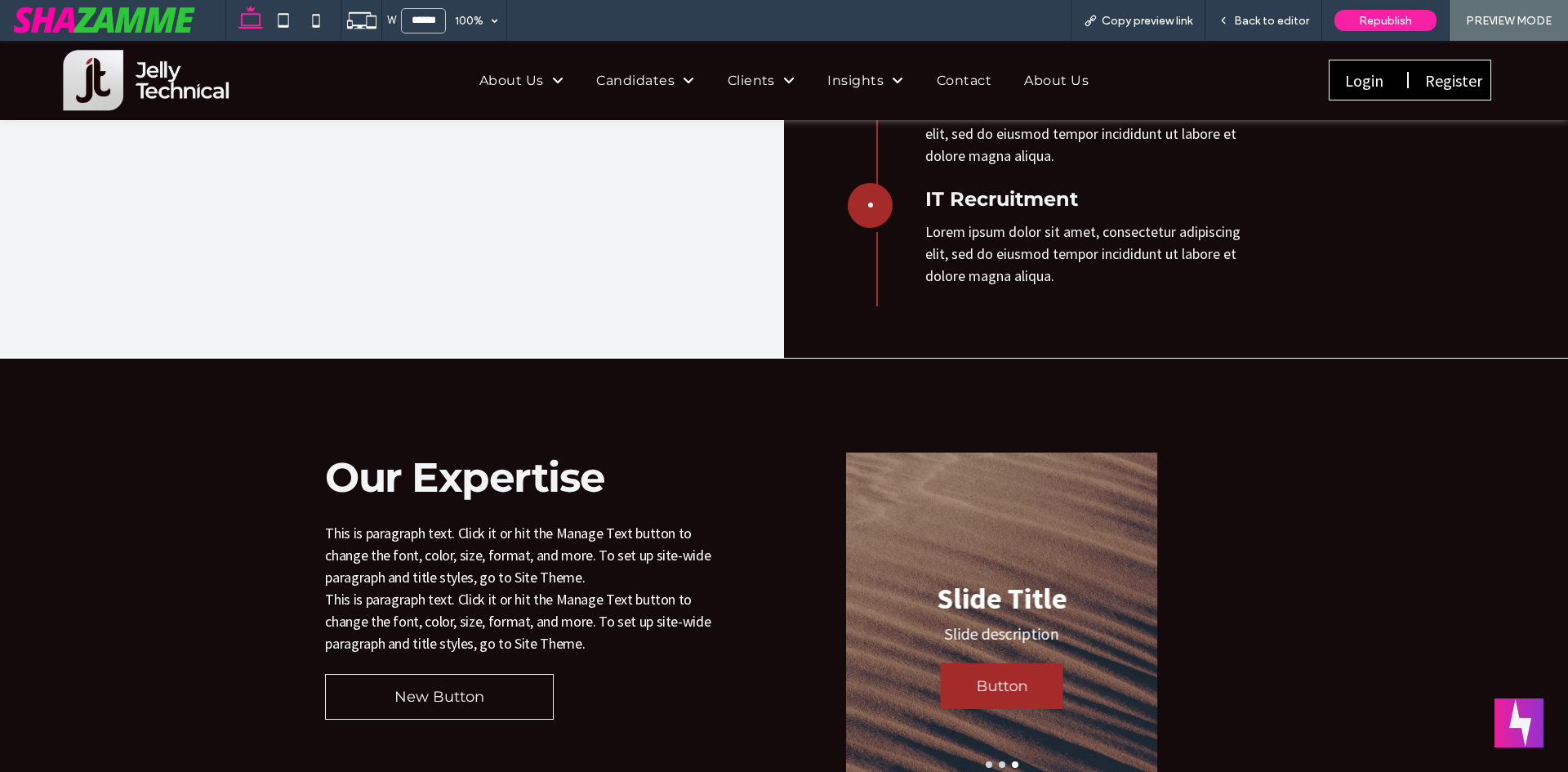
scroll to position [2452, 0]
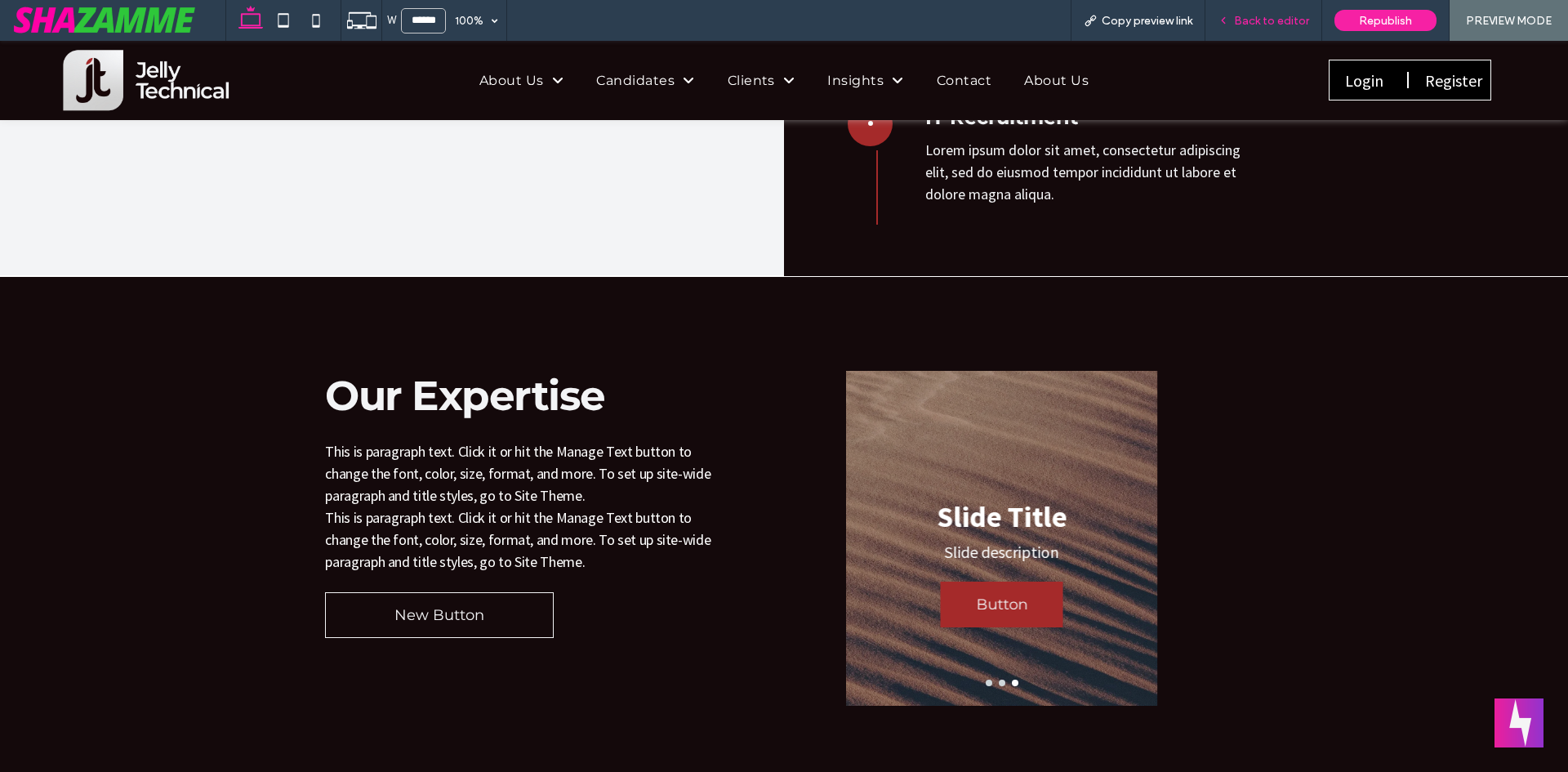
click at [1245, 19] on span "Back to editor" at bounding box center [1272, 20] width 75 height 14
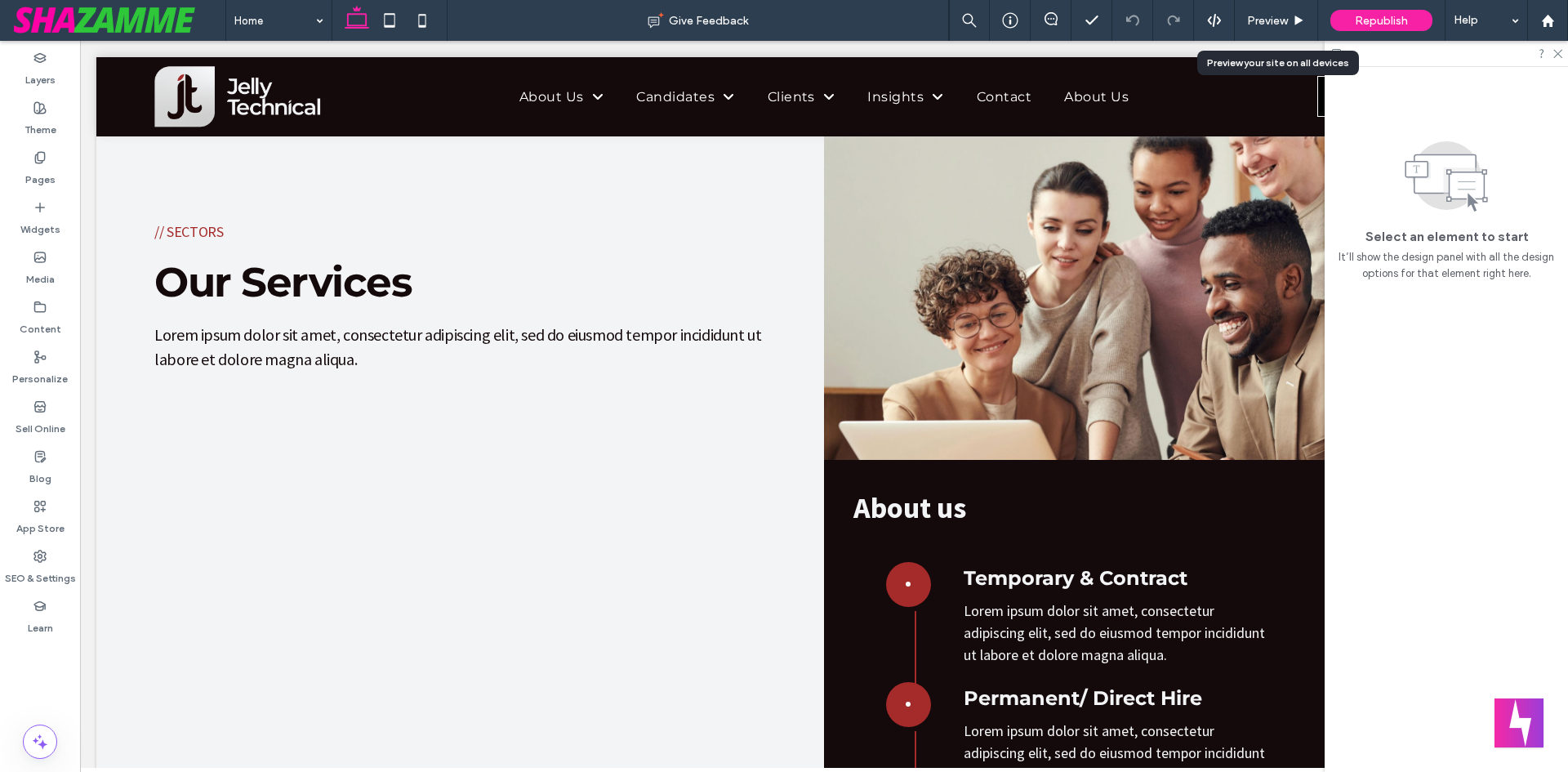
scroll to position [3125, 0]
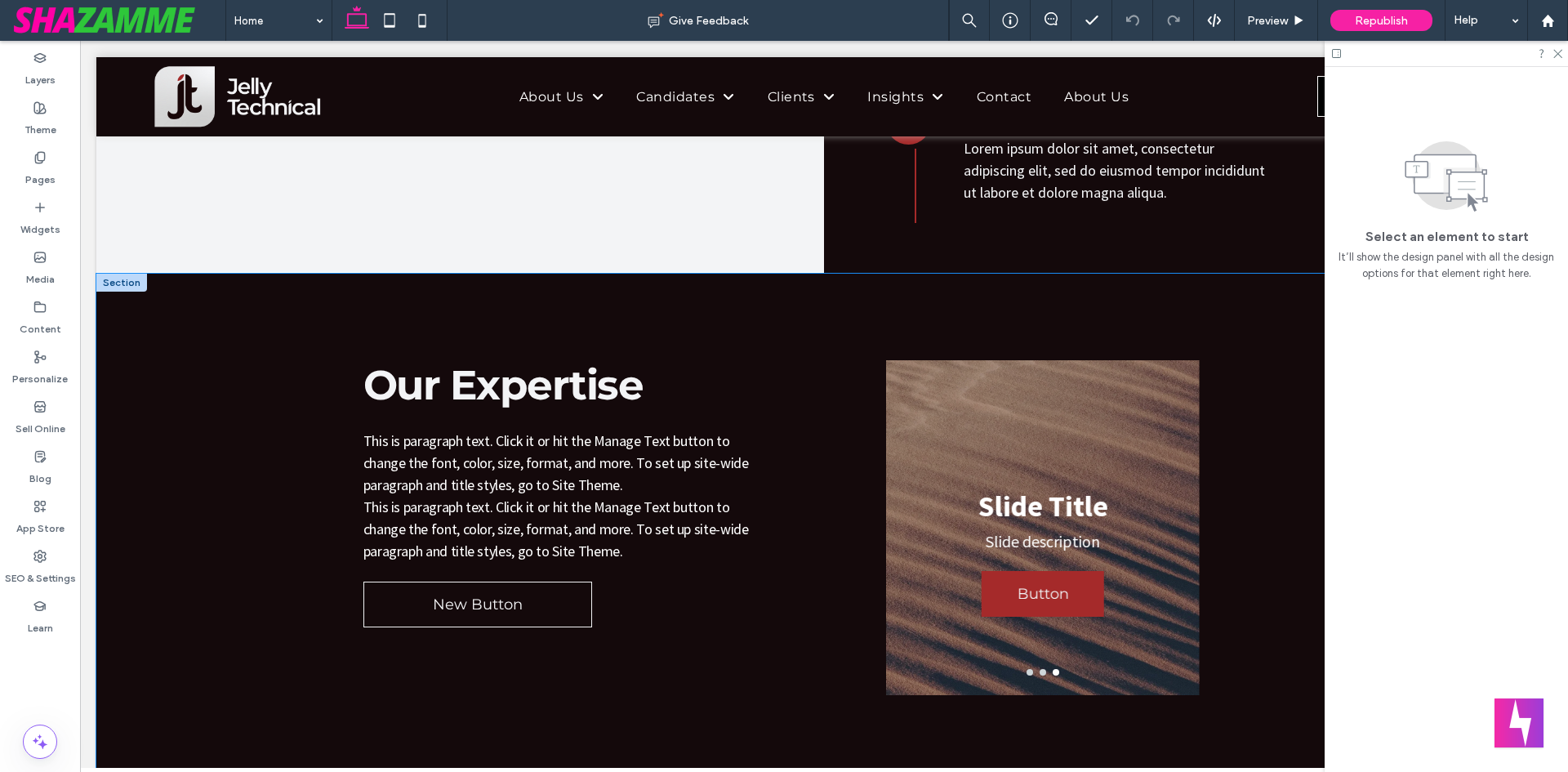
click at [232, 297] on div "Our Expertise This is paragraph text. Click it or hit the Manage Text button to…" at bounding box center [824, 528] width 1456 height 510
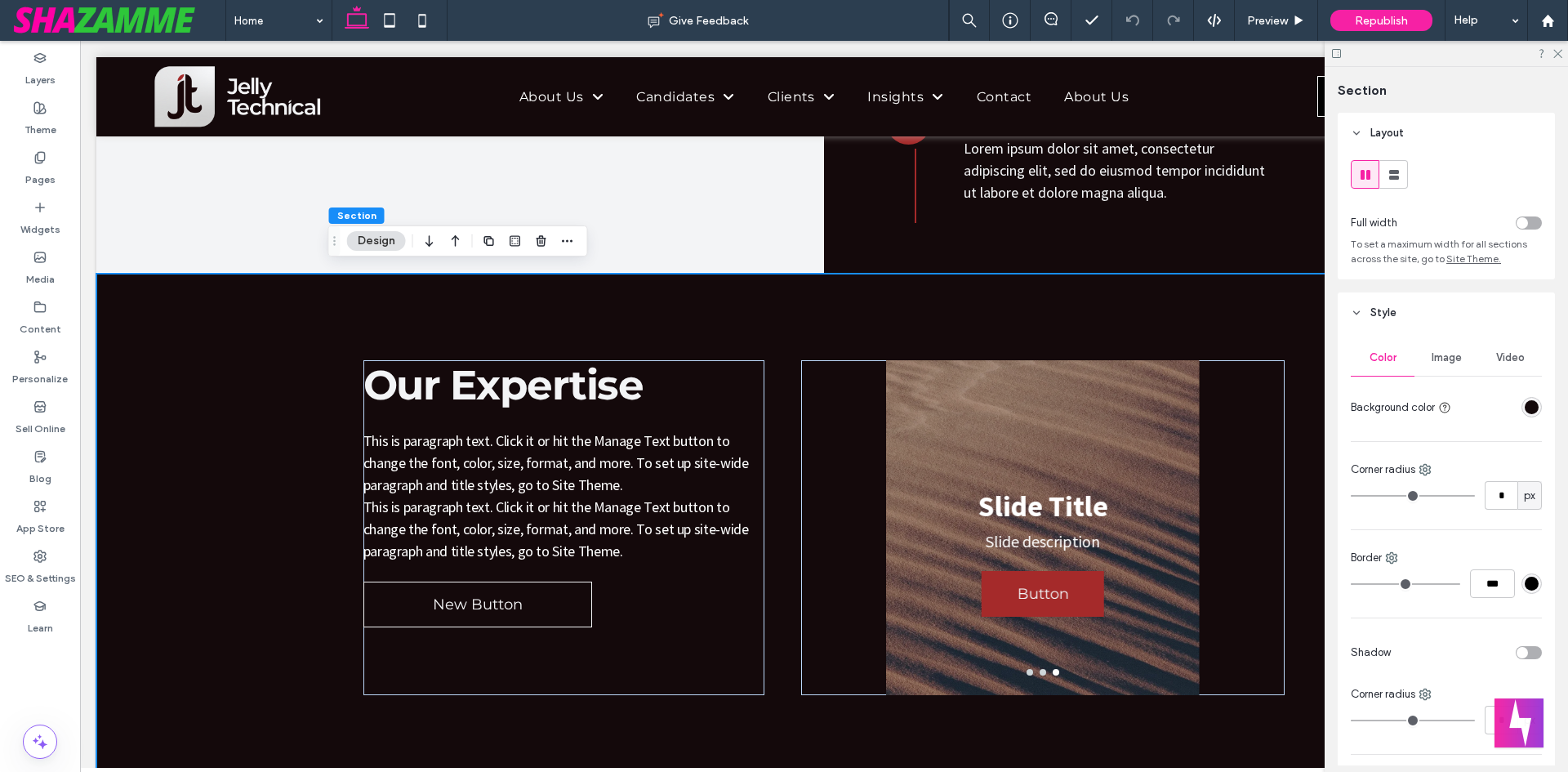
click at [1527, 403] on div "rgba(20, 9, 11, 1)" at bounding box center [1531, 407] width 14 height 14
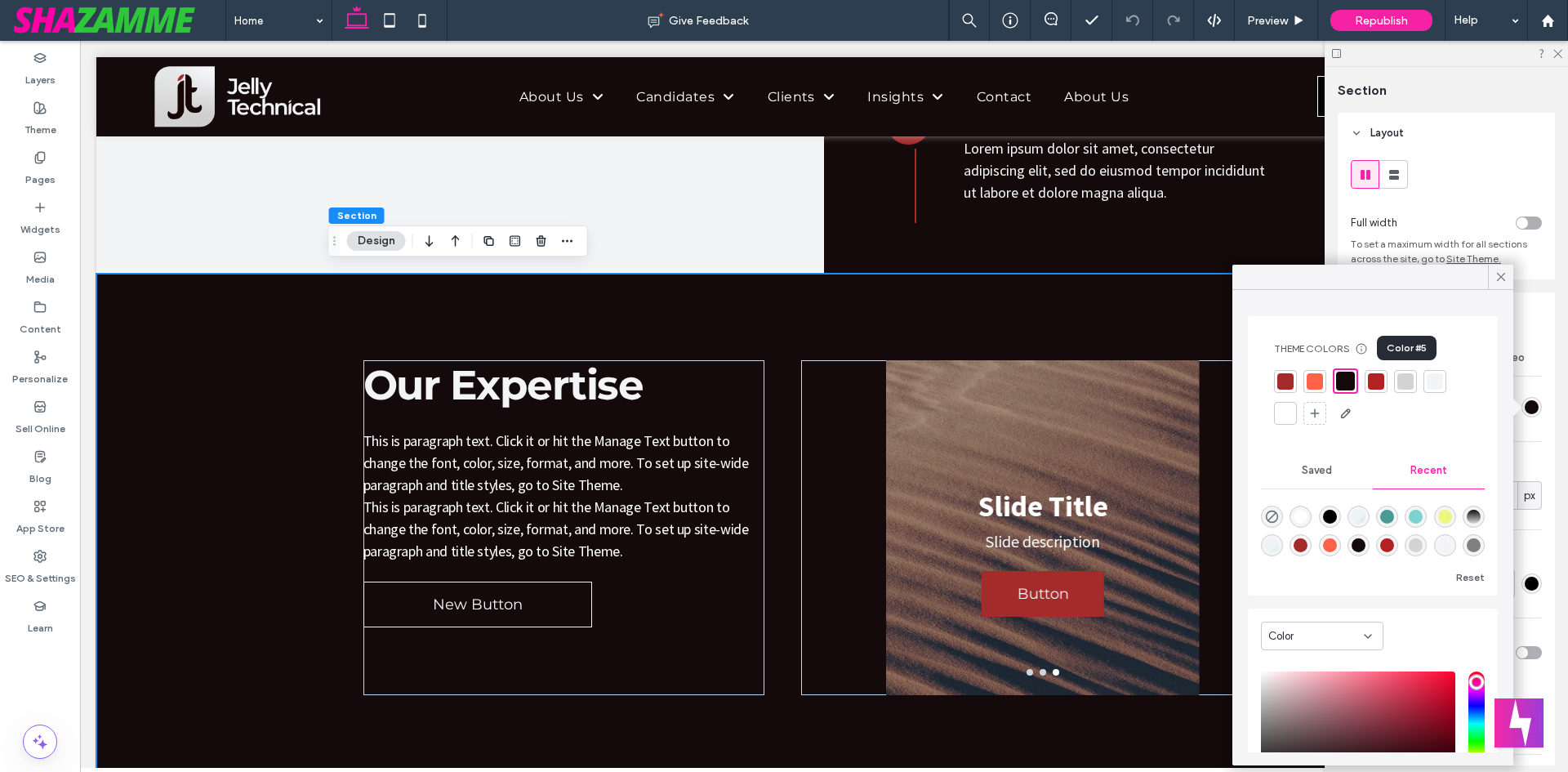
click at [1403, 380] on div at bounding box center [1405, 381] width 17 height 17
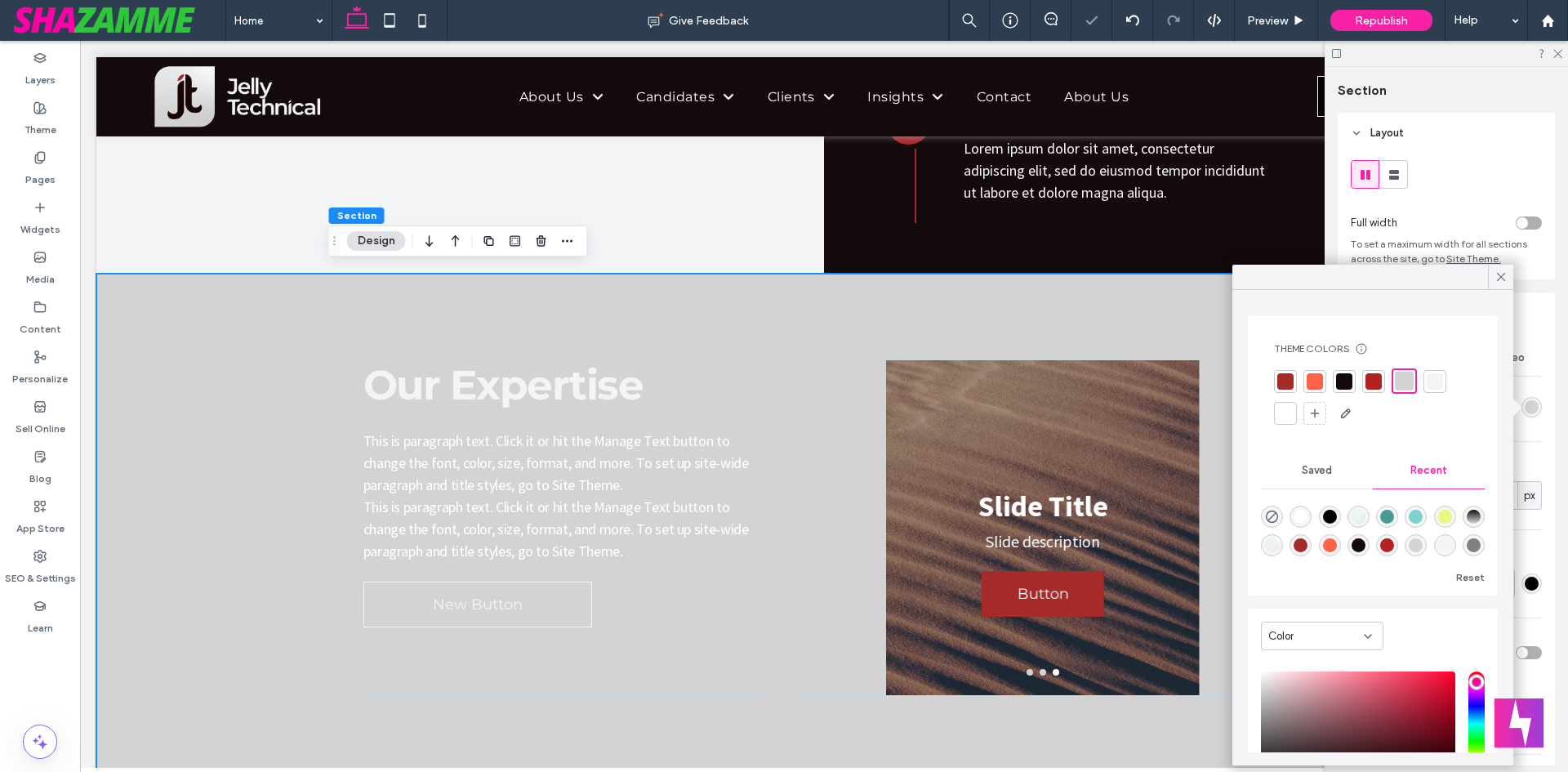
click at [1321, 376] on div at bounding box center [1315, 381] width 17 height 17
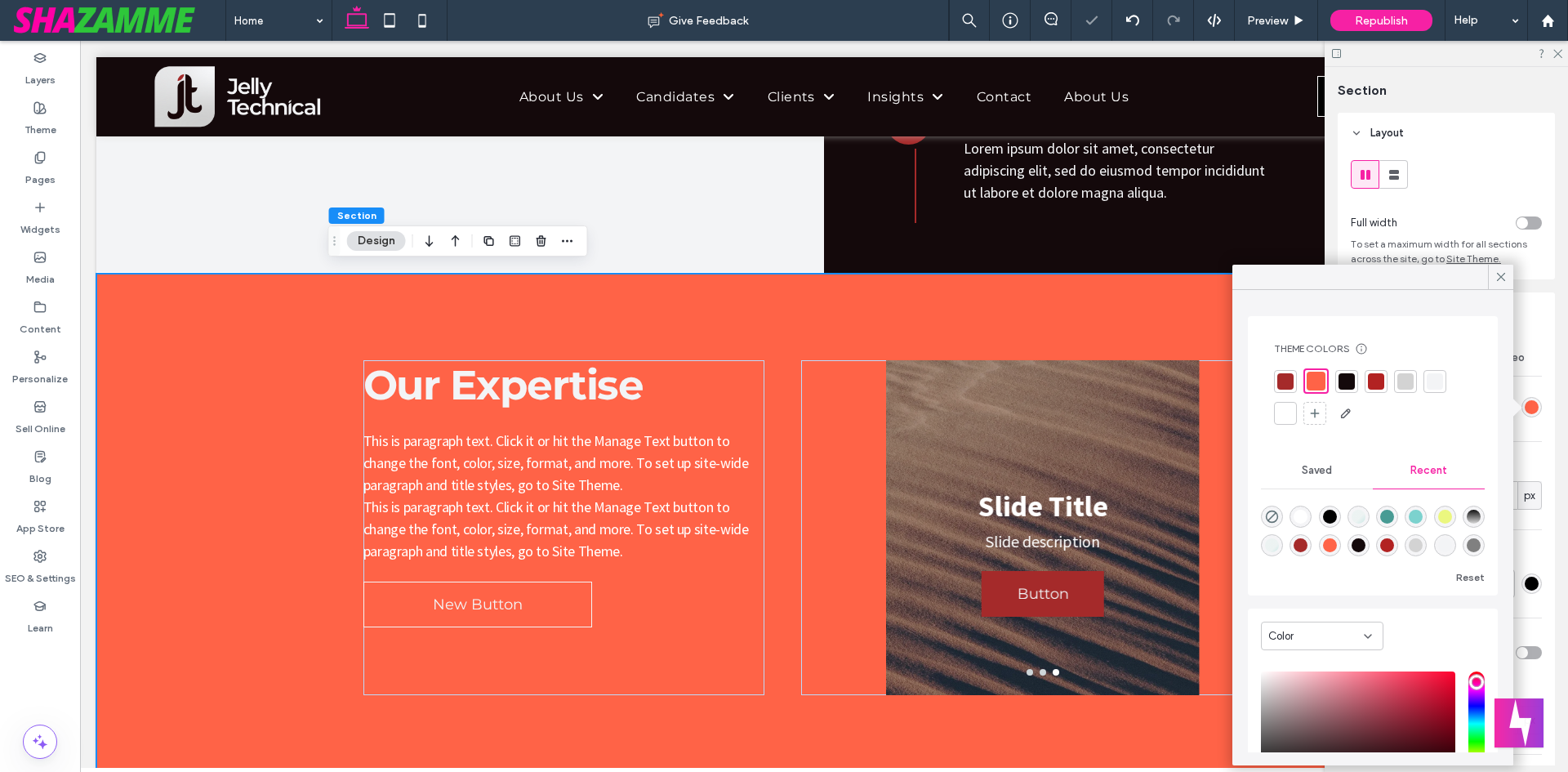
click at [1440, 376] on div at bounding box center [1435, 381] width 17 height 17
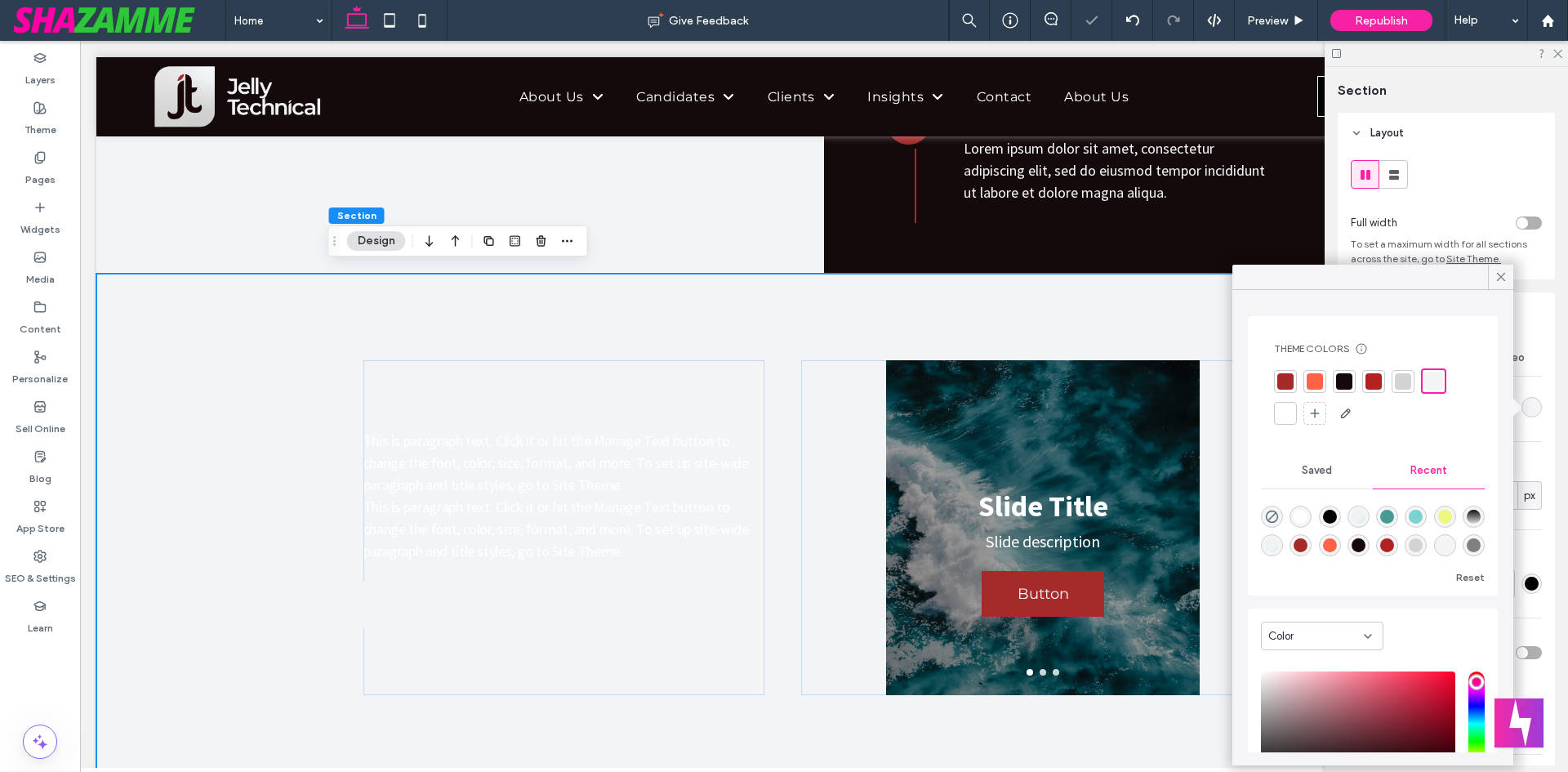
click at [1404, 380] on div at bounding box center [1404, 381] width 17 height 17
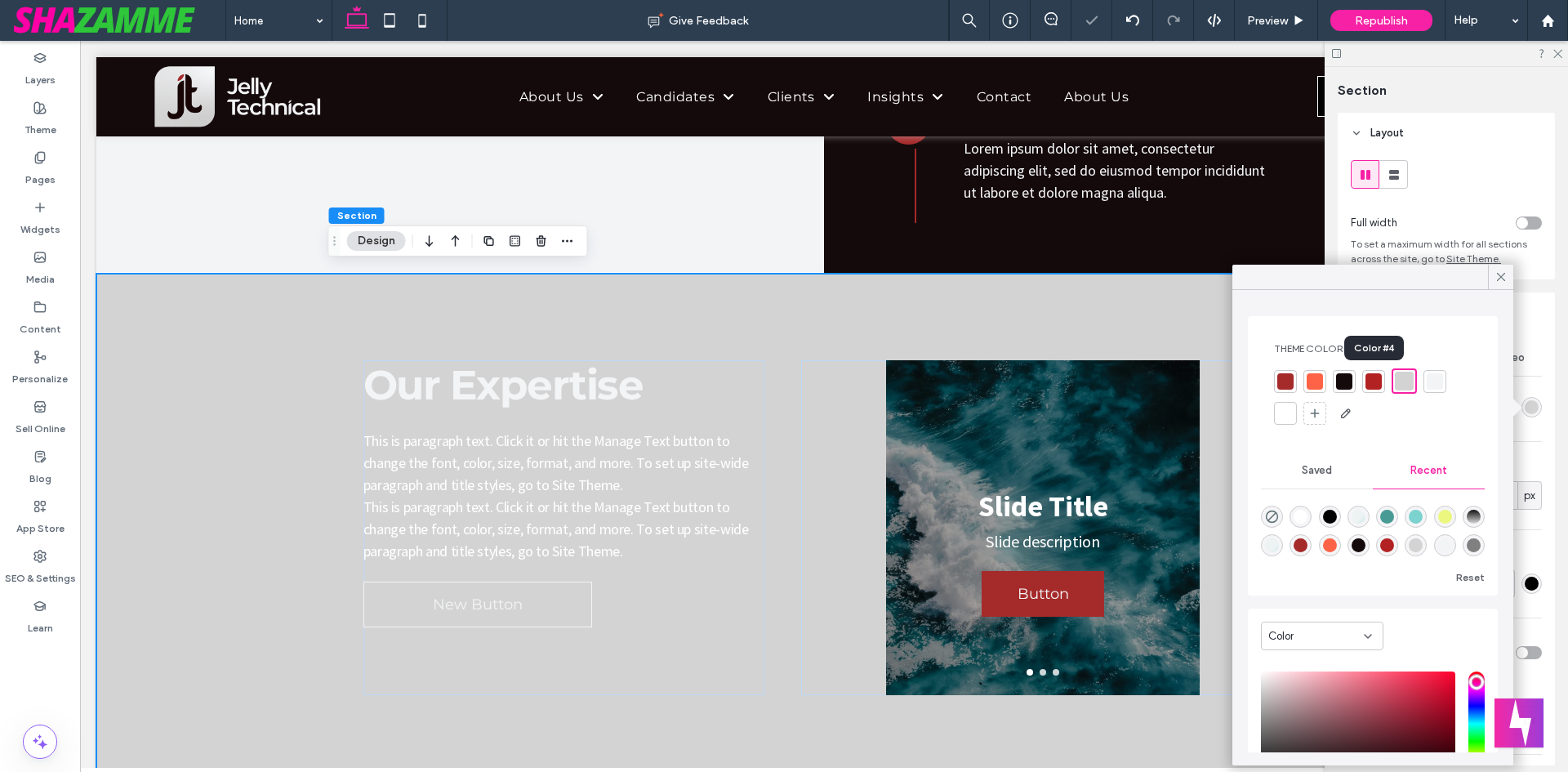
click at [1372, 382] on div at bounding box center [1374, 381] width 17 height 17
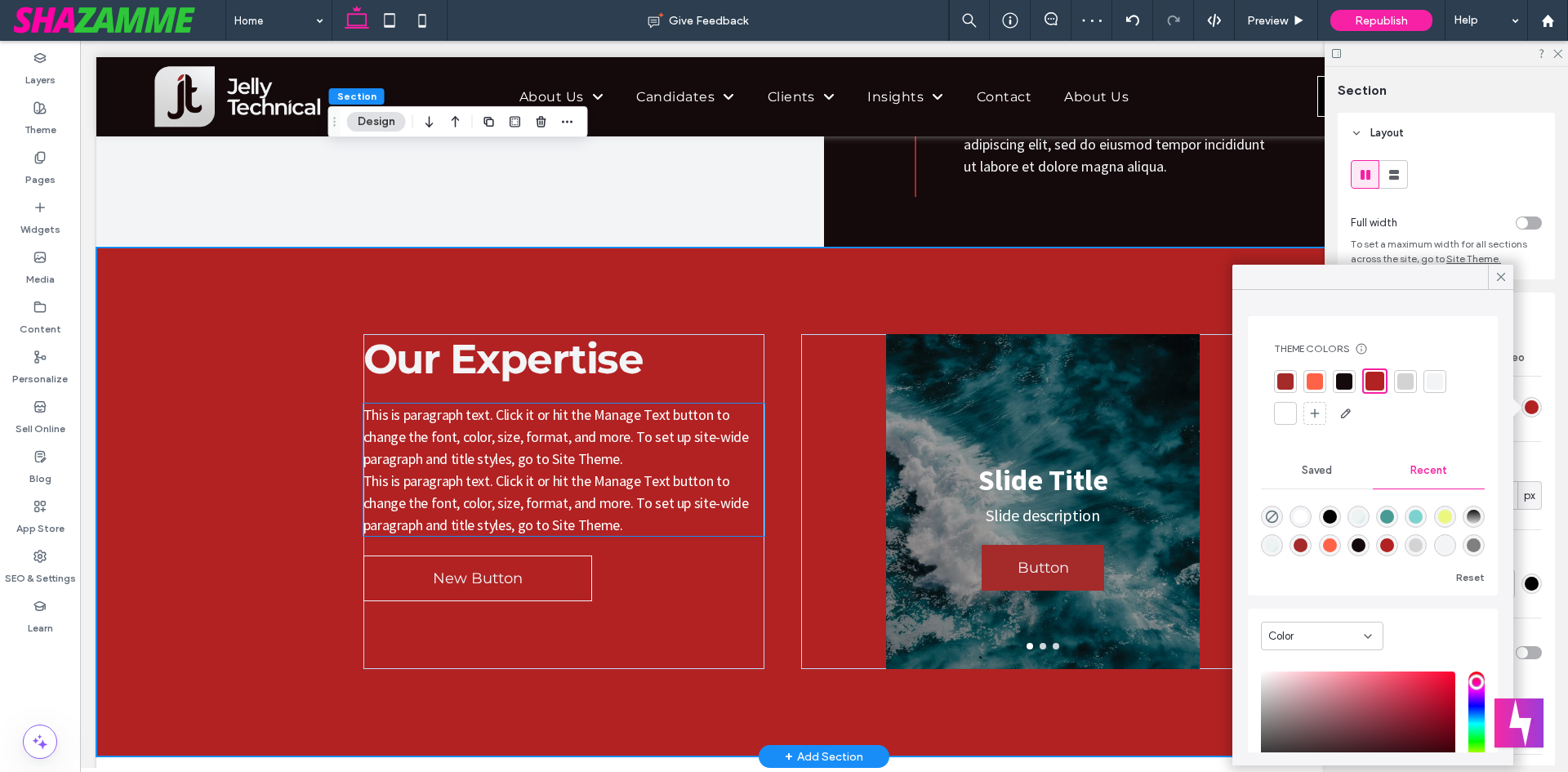
scroll to position [3043, 0]
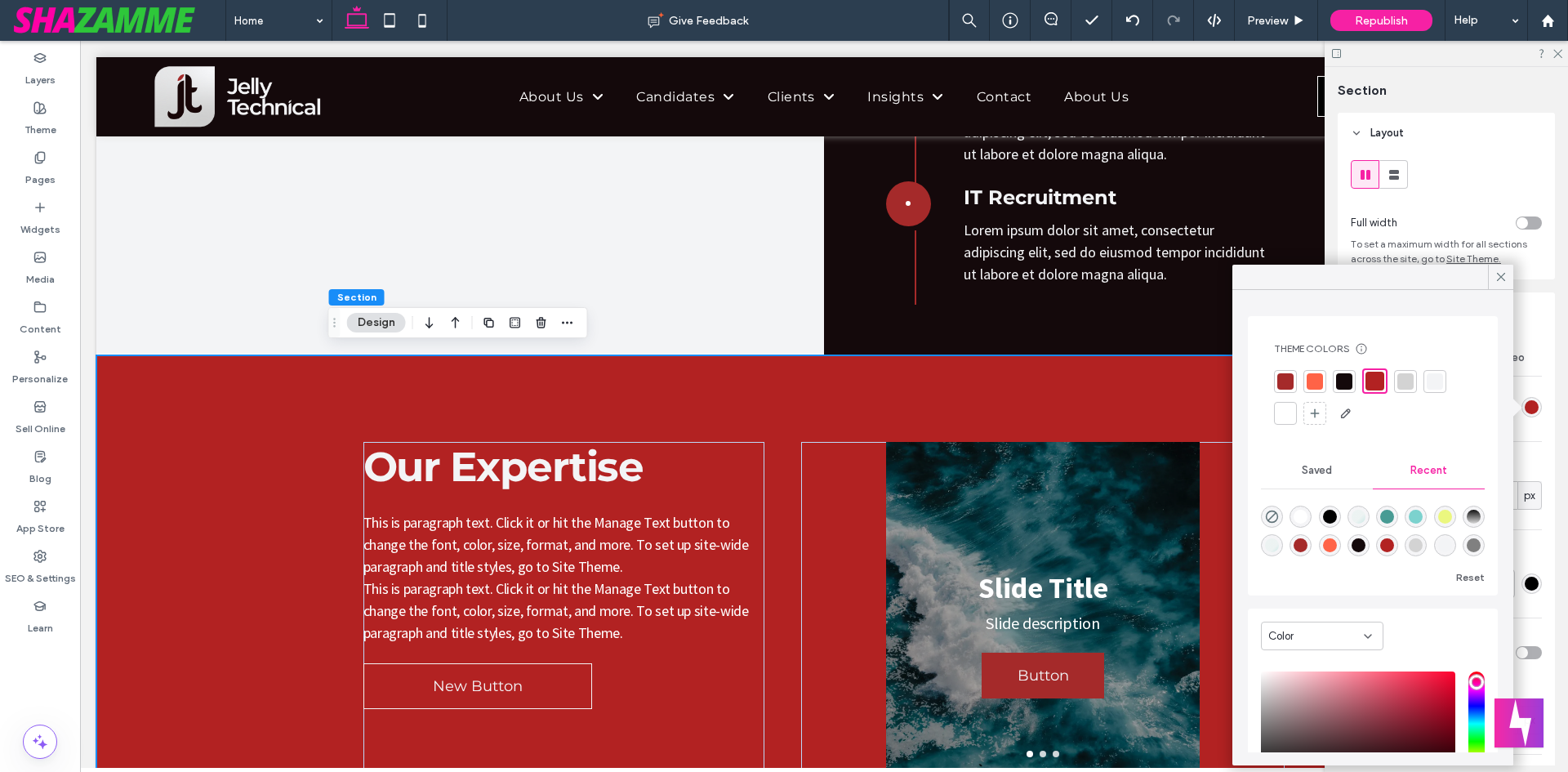
click at [1281, 374] on div at bounding box center [1286, 381] width 17 height 17
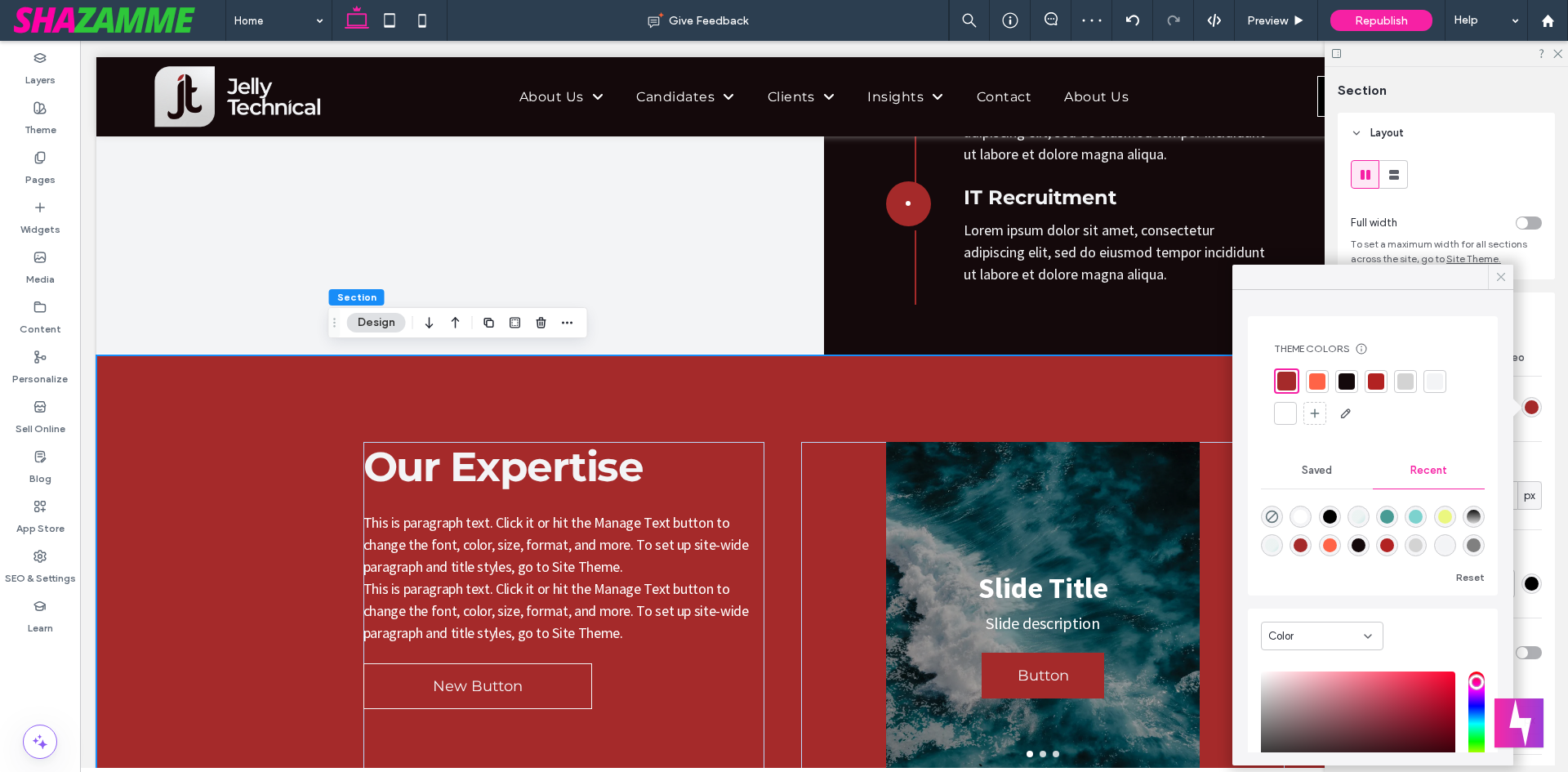
click at [1506, 276] on icon at bounding box center [1501, 277] width 15 height 15
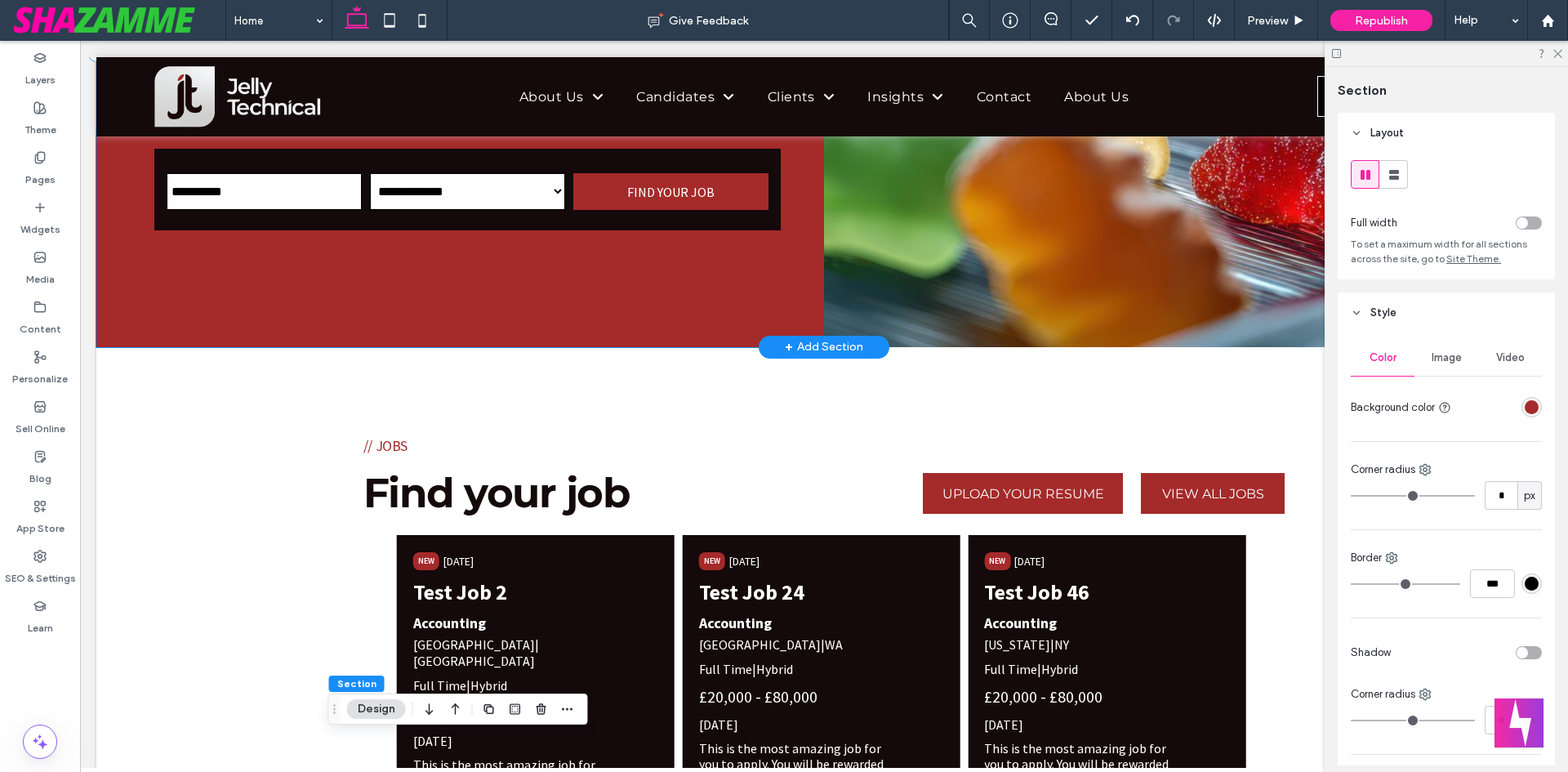
scroll to position [428, 0]
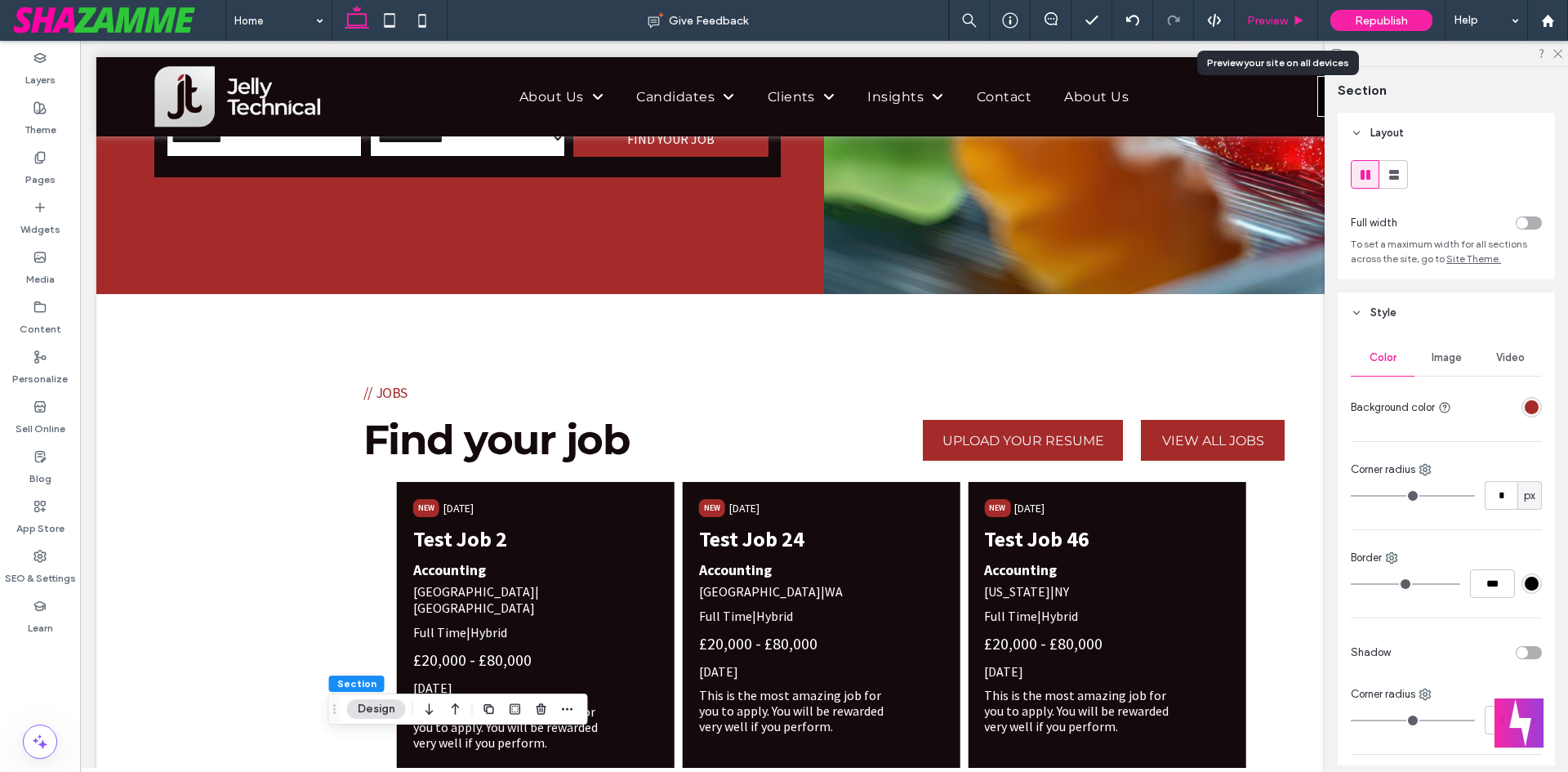
click at [1276, 28] on div "Preview" at bounding box center [1277, 20] width 84 height 40
click at [1265, 18] on span "Preview" at bounding box center [1268, 20] width 40 height 14
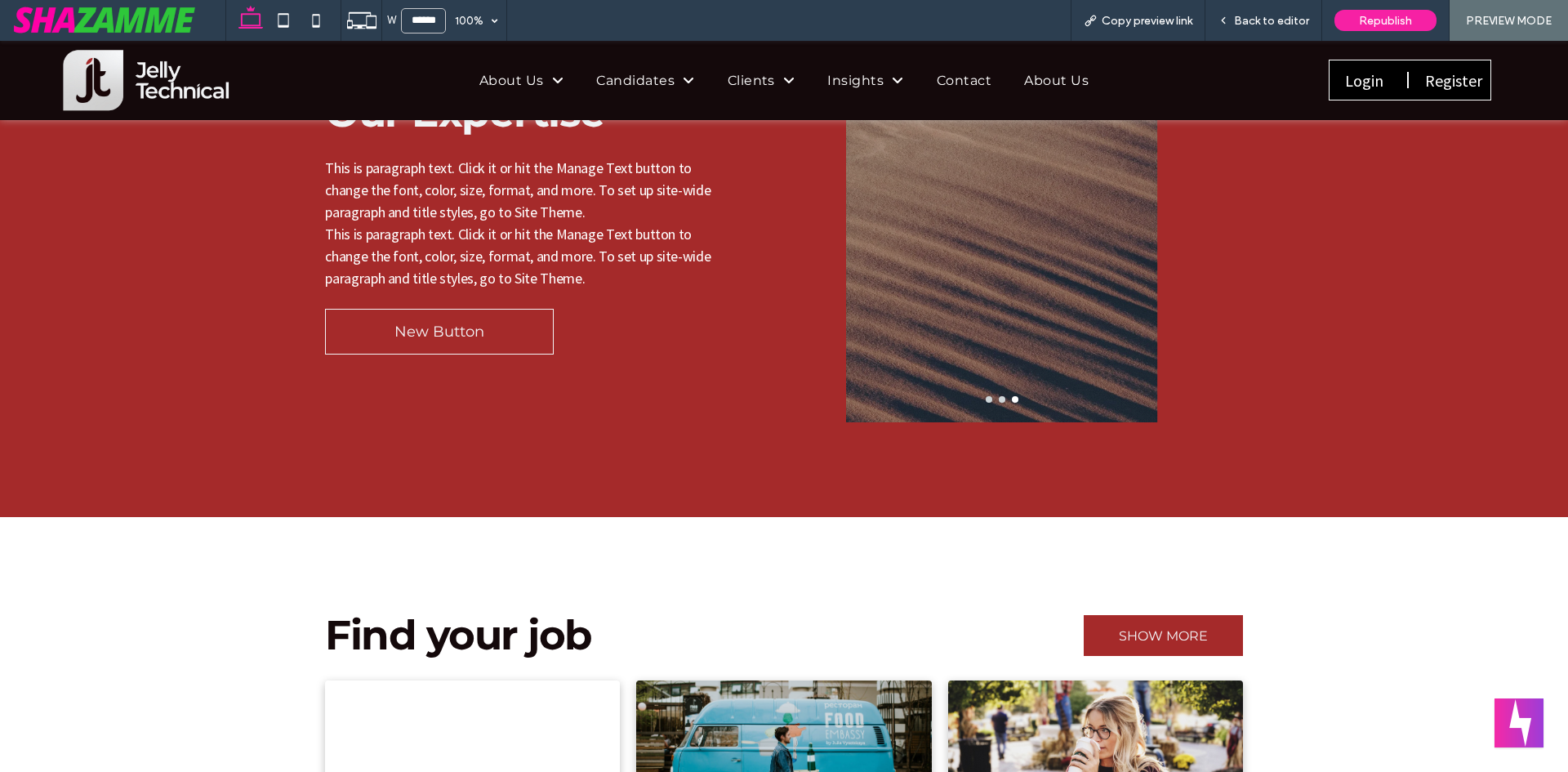
scroll to position [3275, 0]
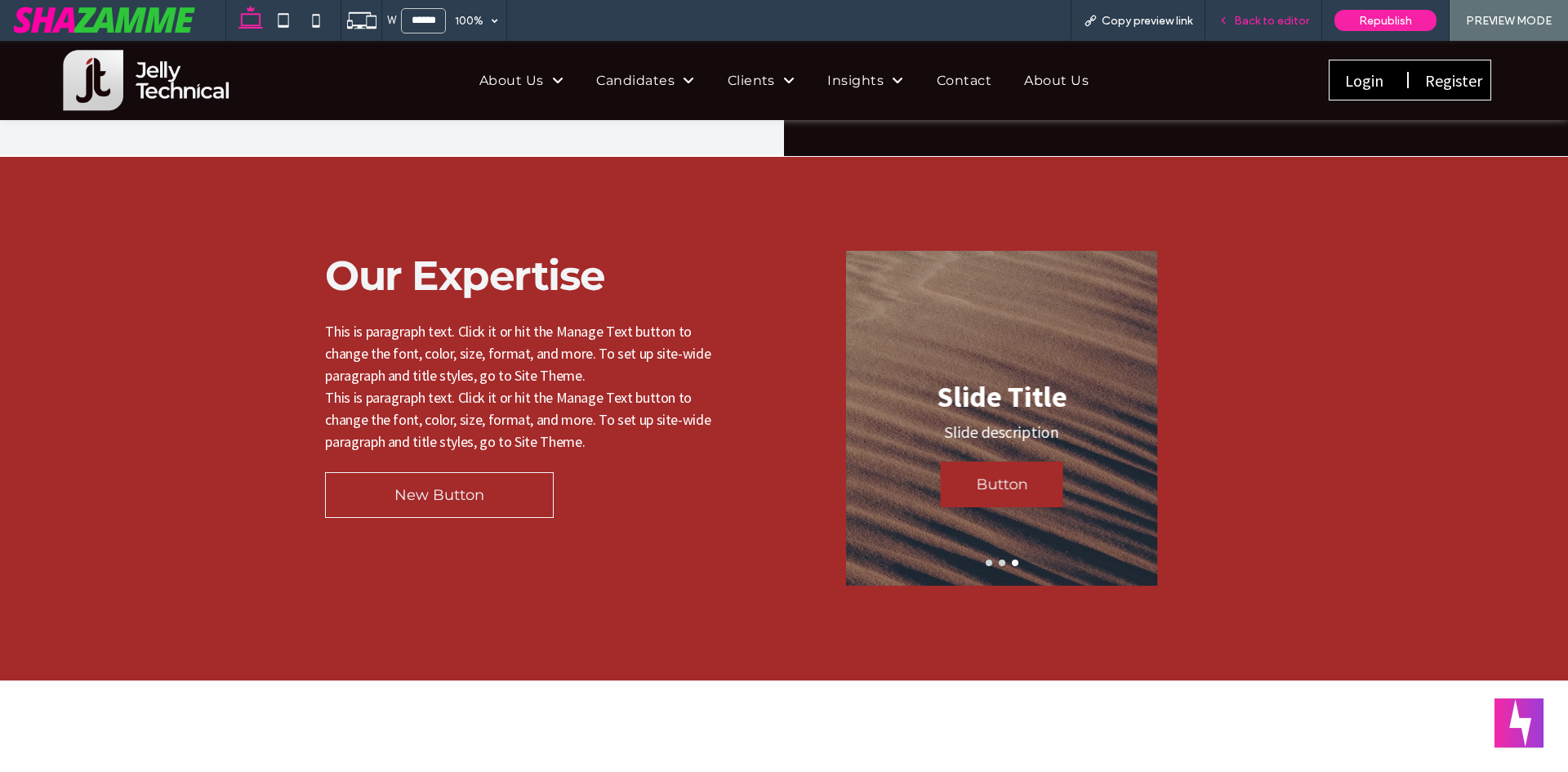
click at [1249, 12] on div "Back to editor" at bounding box center [1263, 20] width 117 height 40
click at [1239, 23] on span "Back to editor" at bounding box center [1272, 20] width 75 height 14
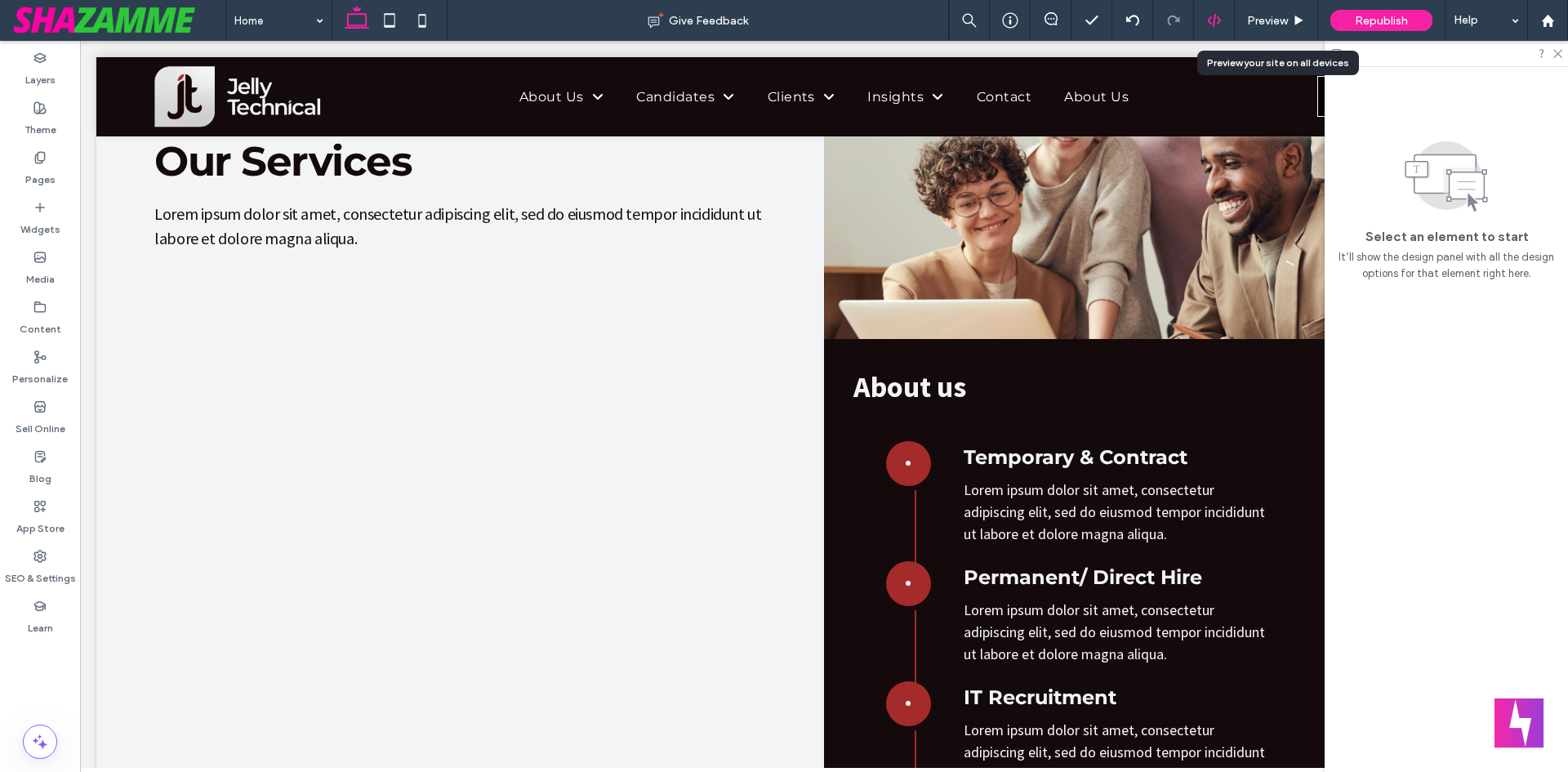
scroll to position [3245, 0]
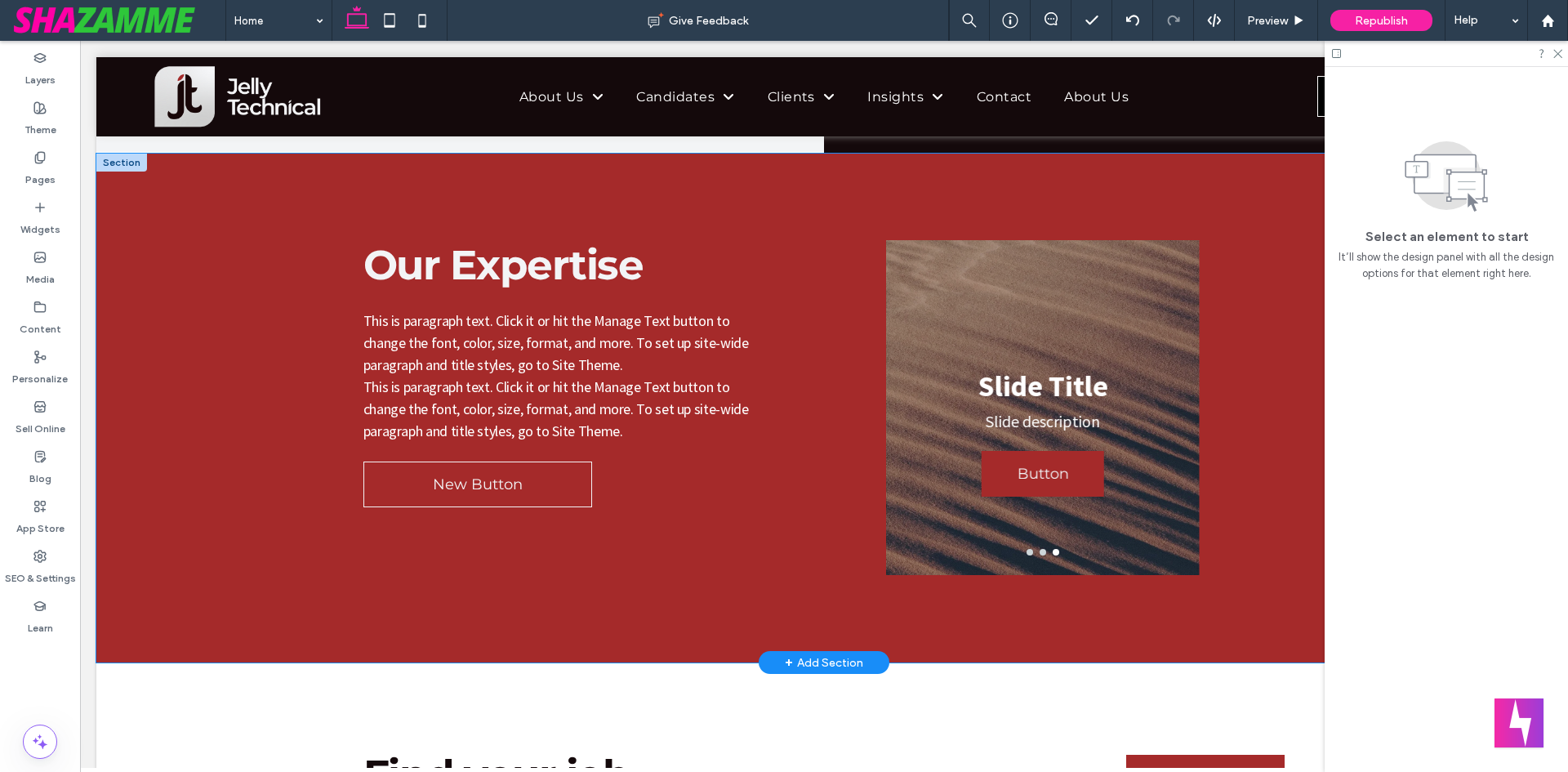
click at [320, 181] on div "Our Expertise This is paragraph text. Click it or hit the Manage Text button to…" at bounding box center [824, 408] width 1456 height 510
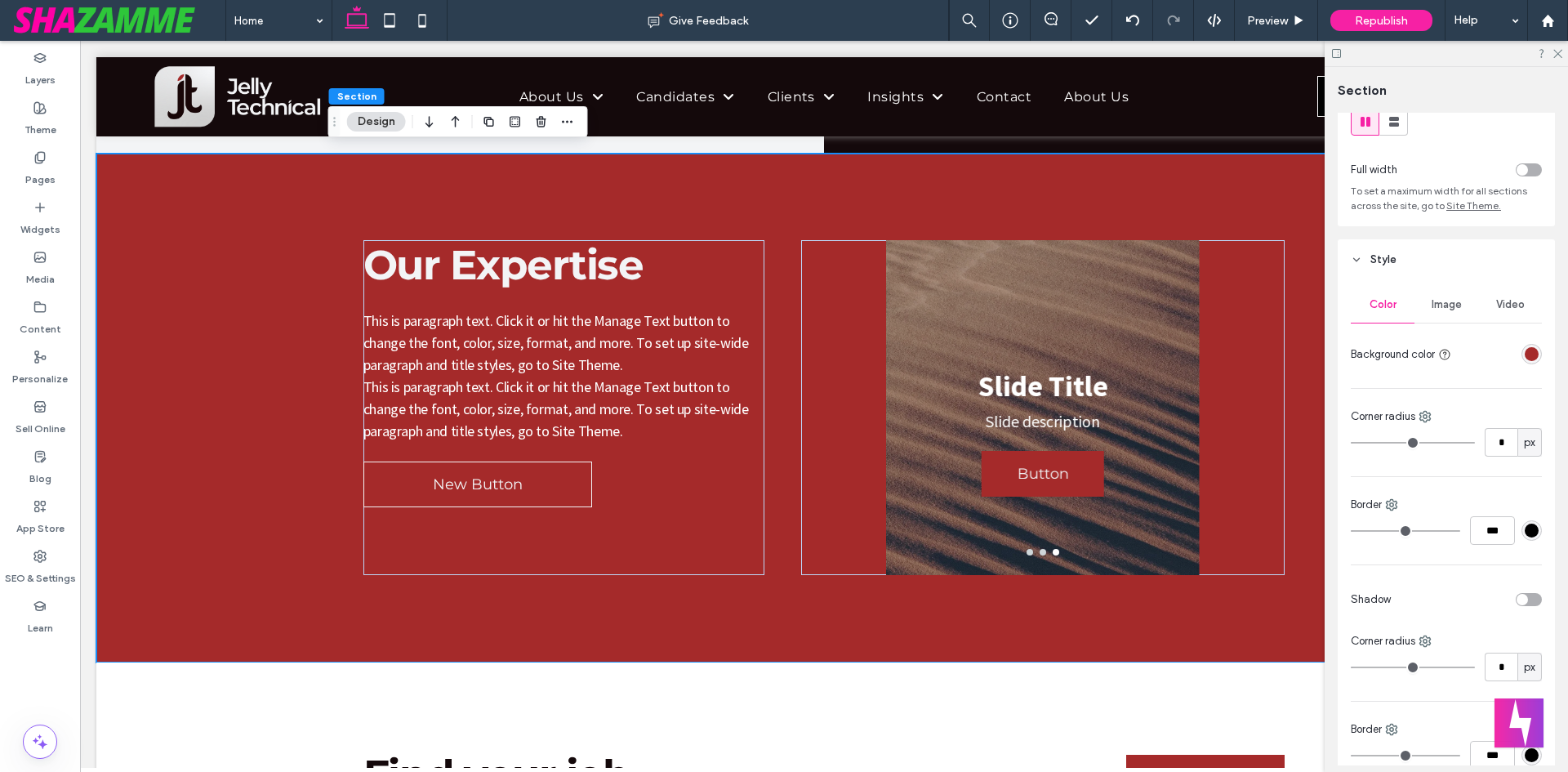
scroll to position [82, 0]
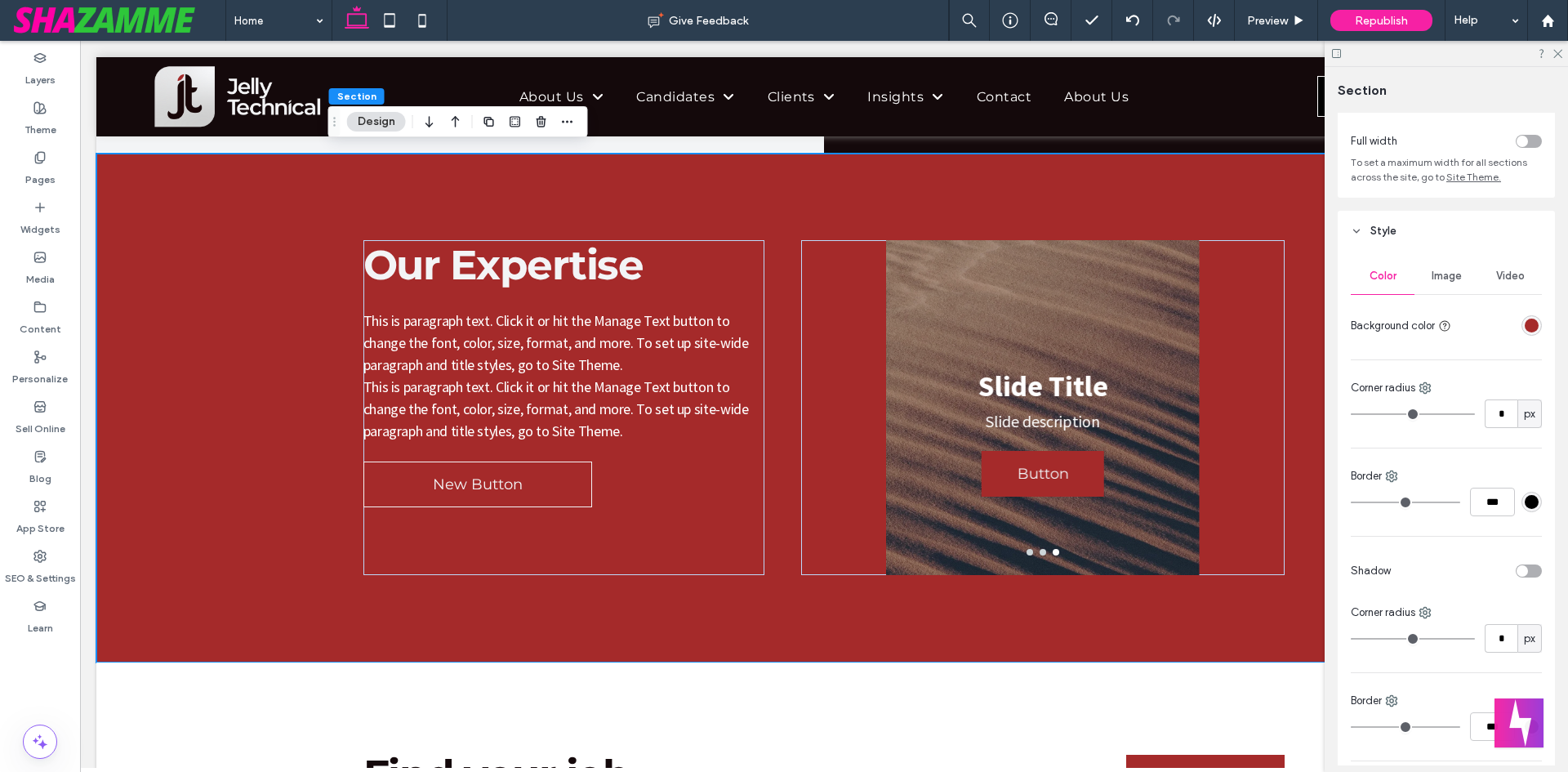
click at [1525, 323] on div "rgba(165, 42, 42, 1)" at bounding box center [1531, 325] width 14 height 14
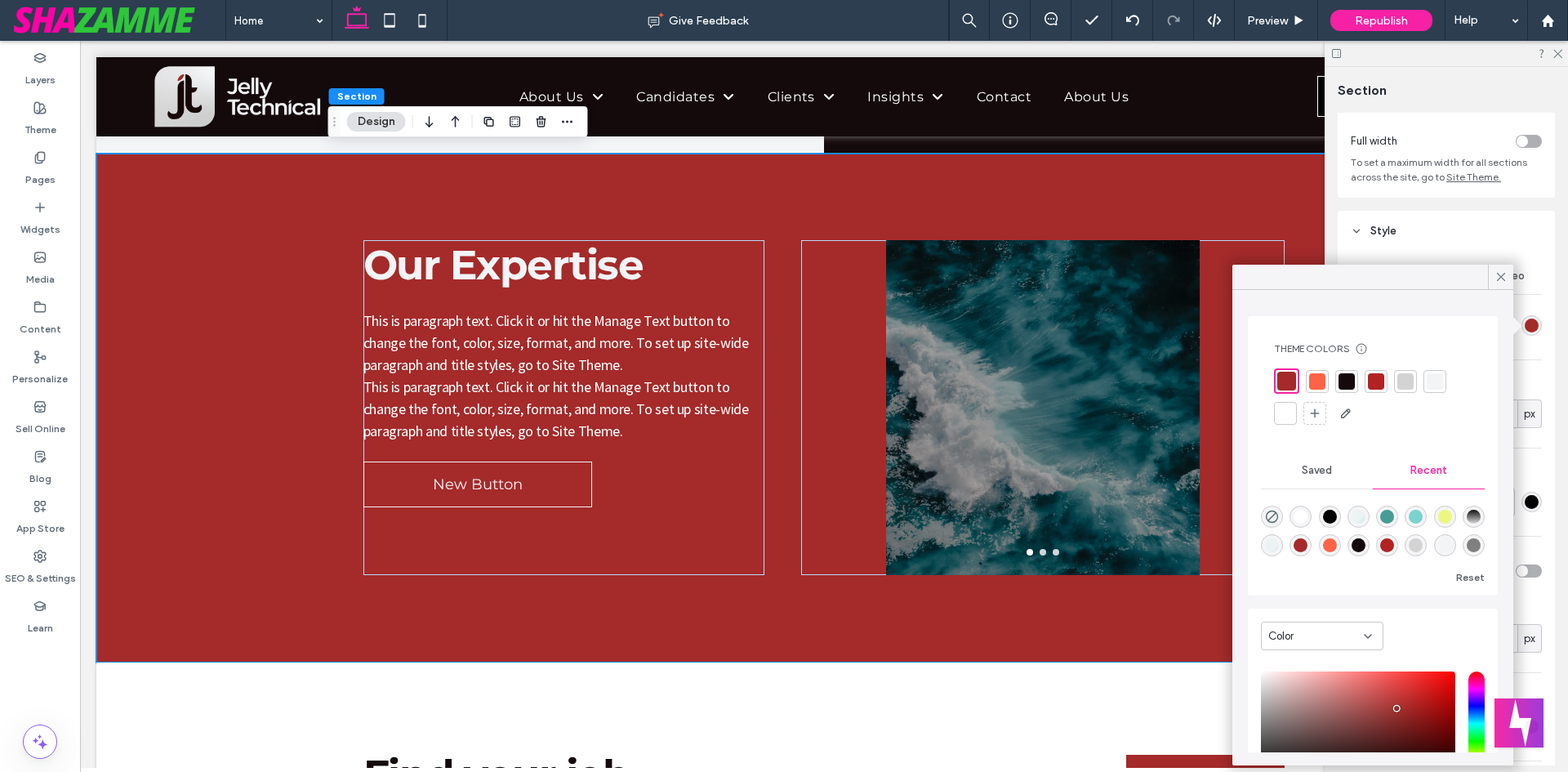
click at [1316, 388] on div at bounding box center [1317, 381] width 17 height 17
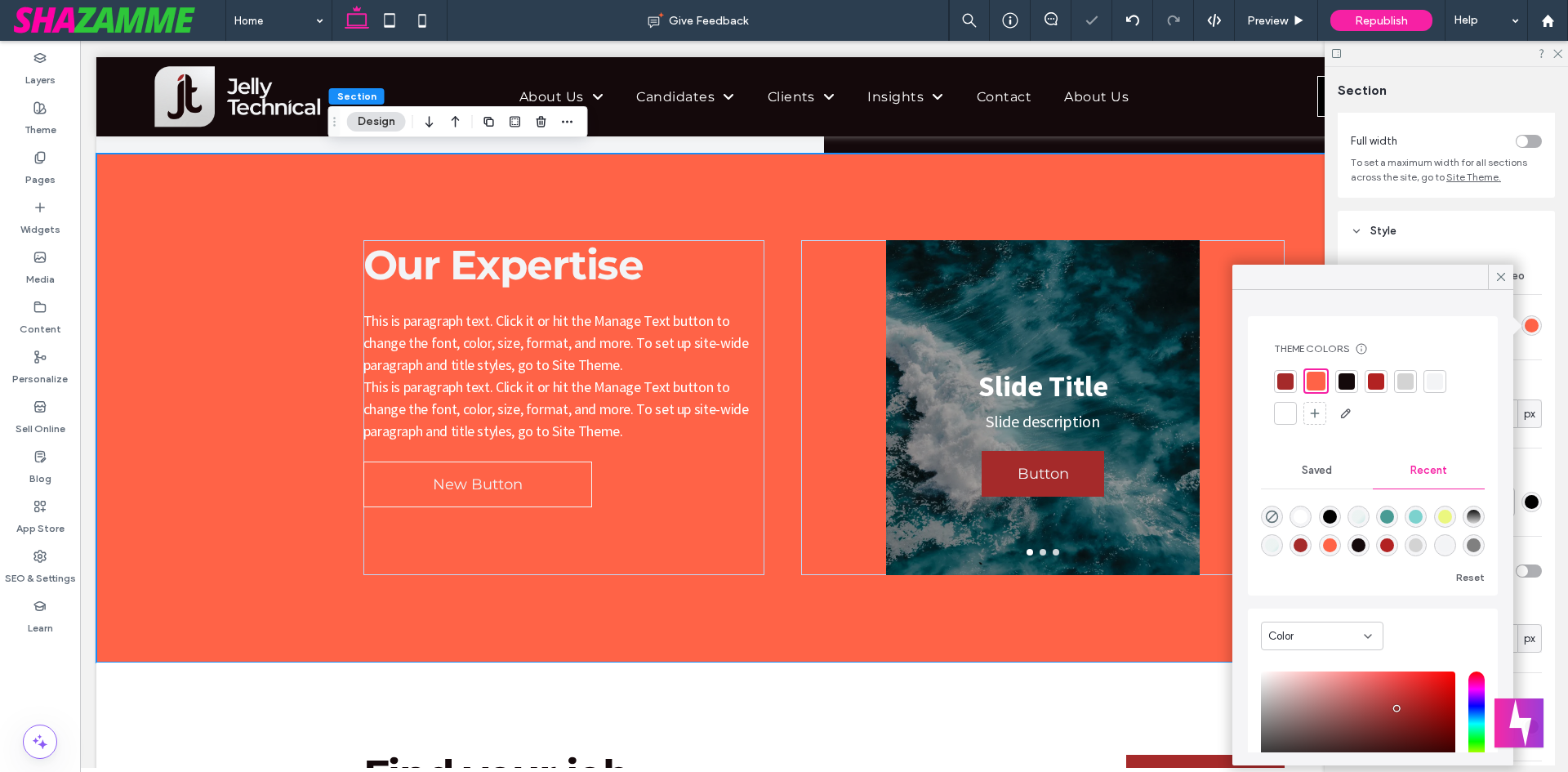
click at [1346, 379] on div at bounding box center [1347, 381] width 17 height 17
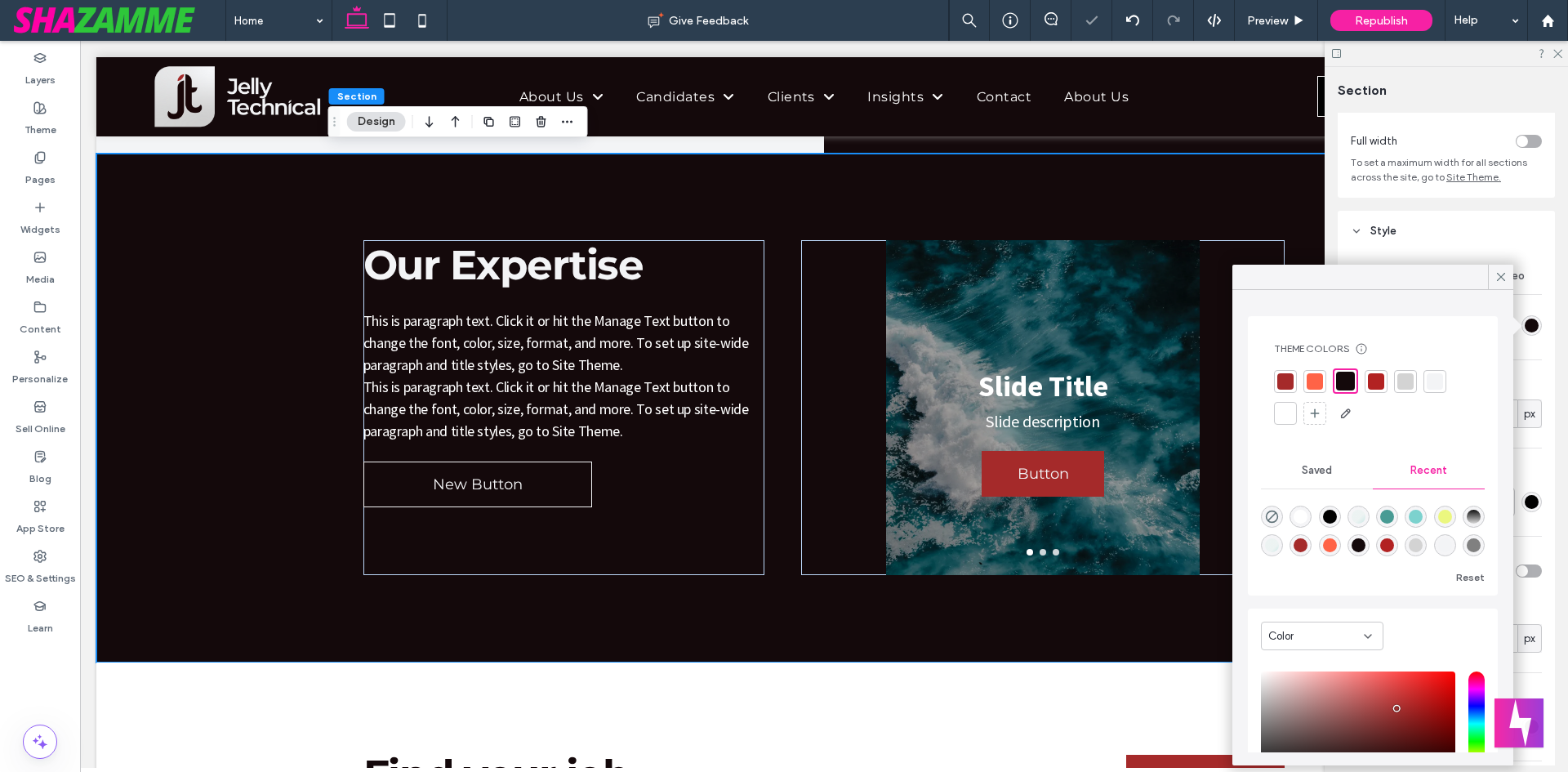
click at [1383, 380] on div at bounding box center [1376, 381] width 23 height 23
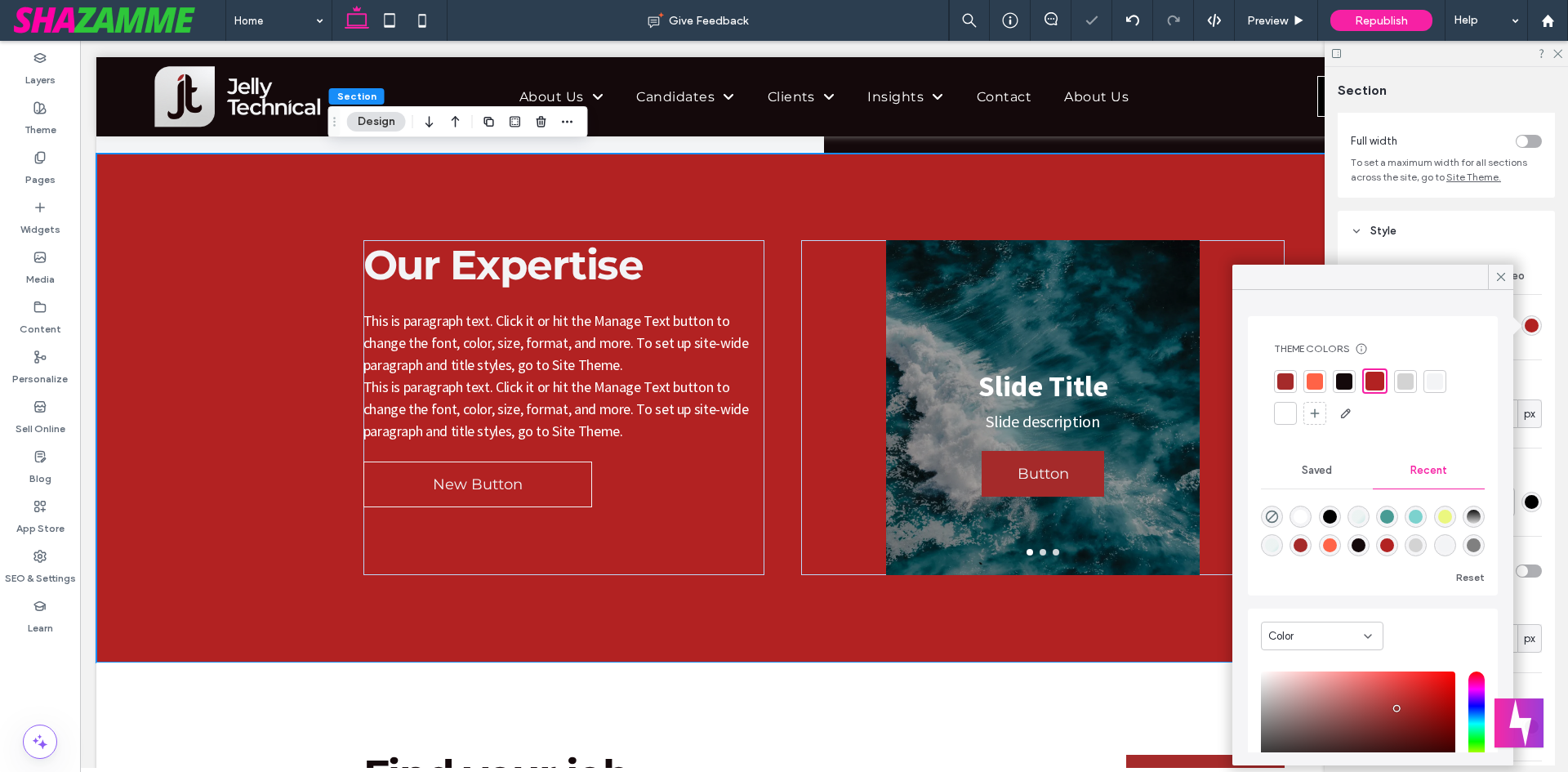
click at [1402, 380] on div at bounding box center [1405, 381] width 17 height 17
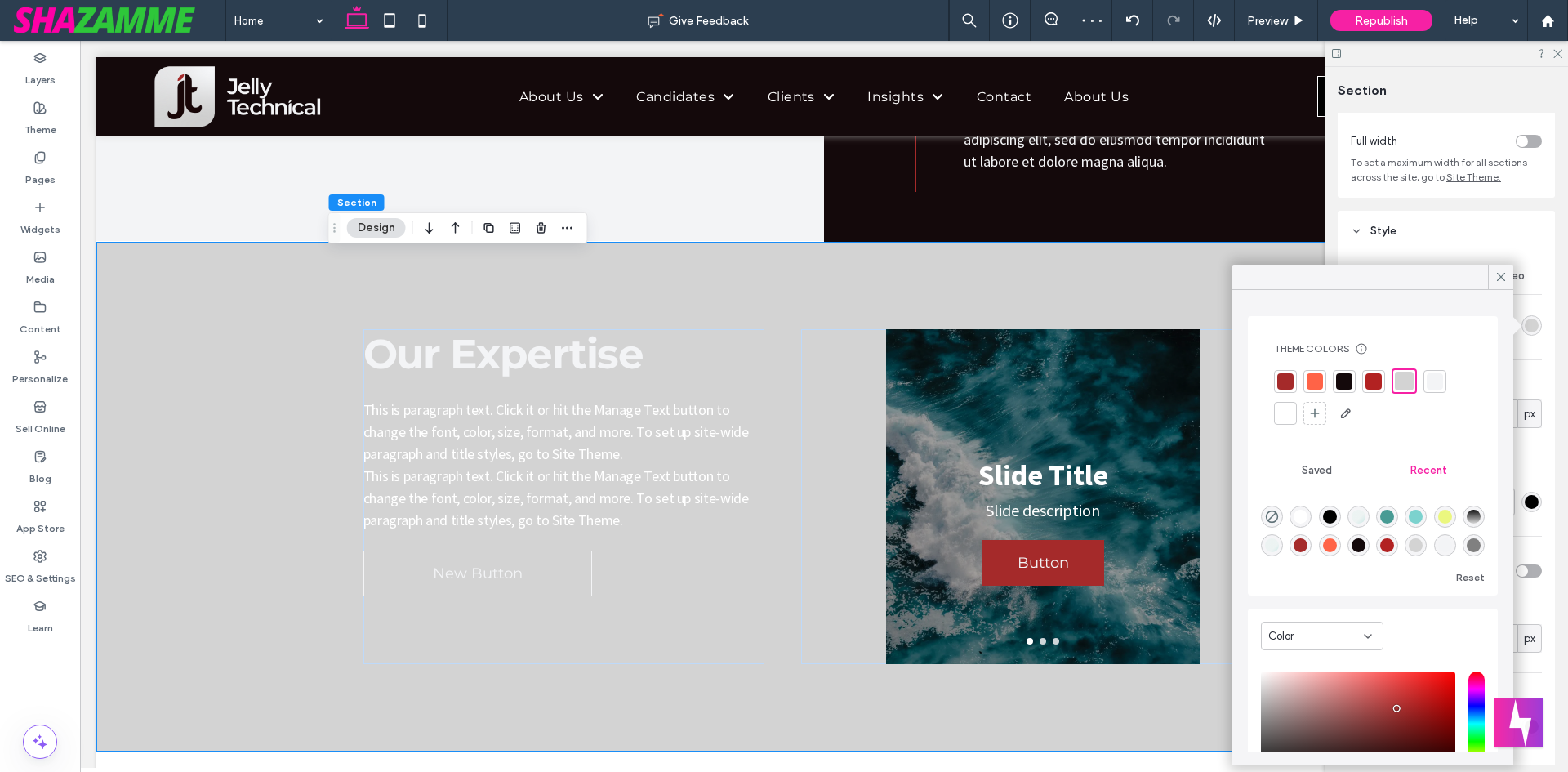
scroll to position [3163, 0]
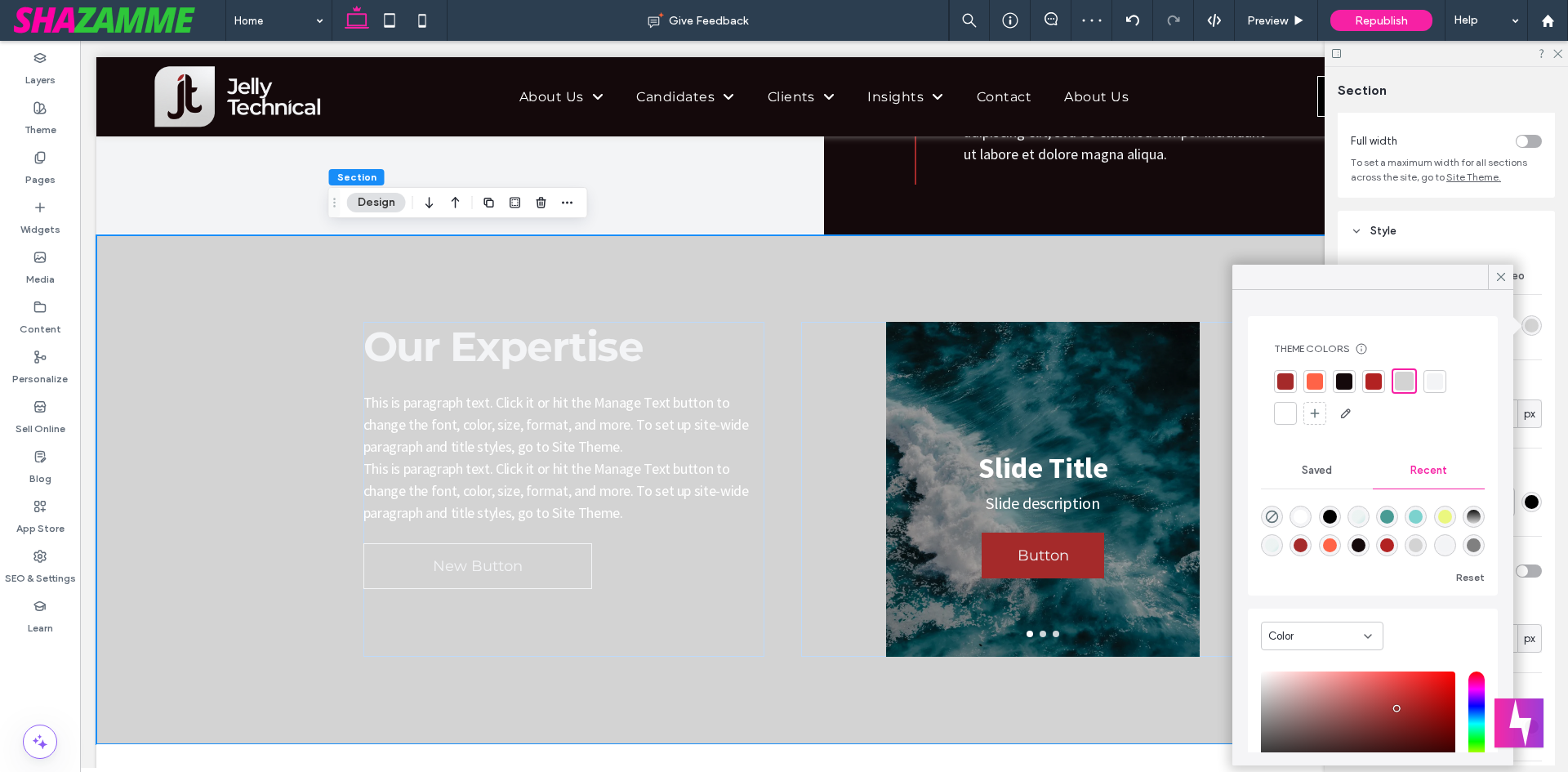
click at [1434, 378] on div at bounding box center [1435, 381] width 17 height 17
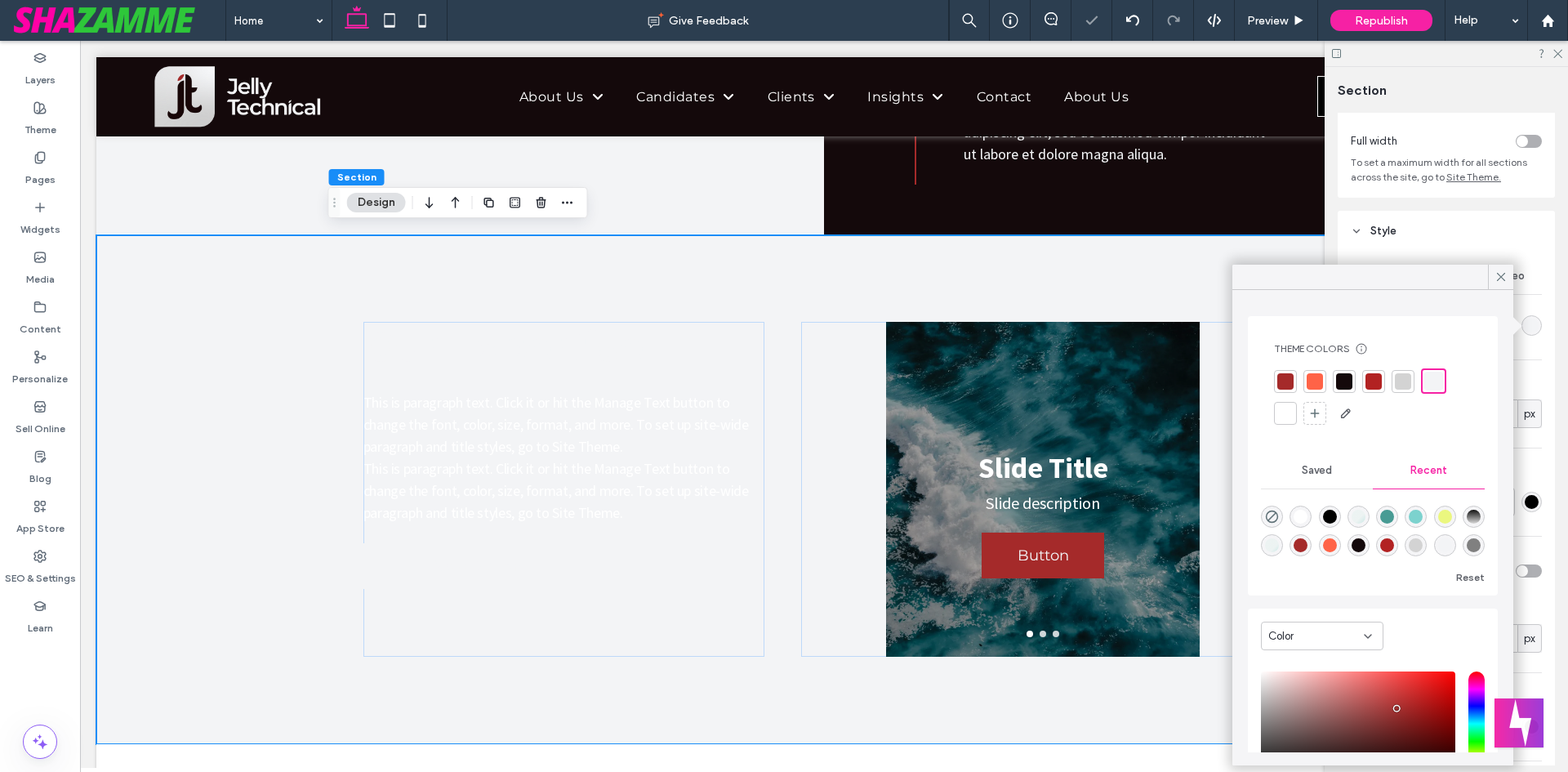
click at [1400, 383] on div at bounding box center [1404, 381] width 17 height 17
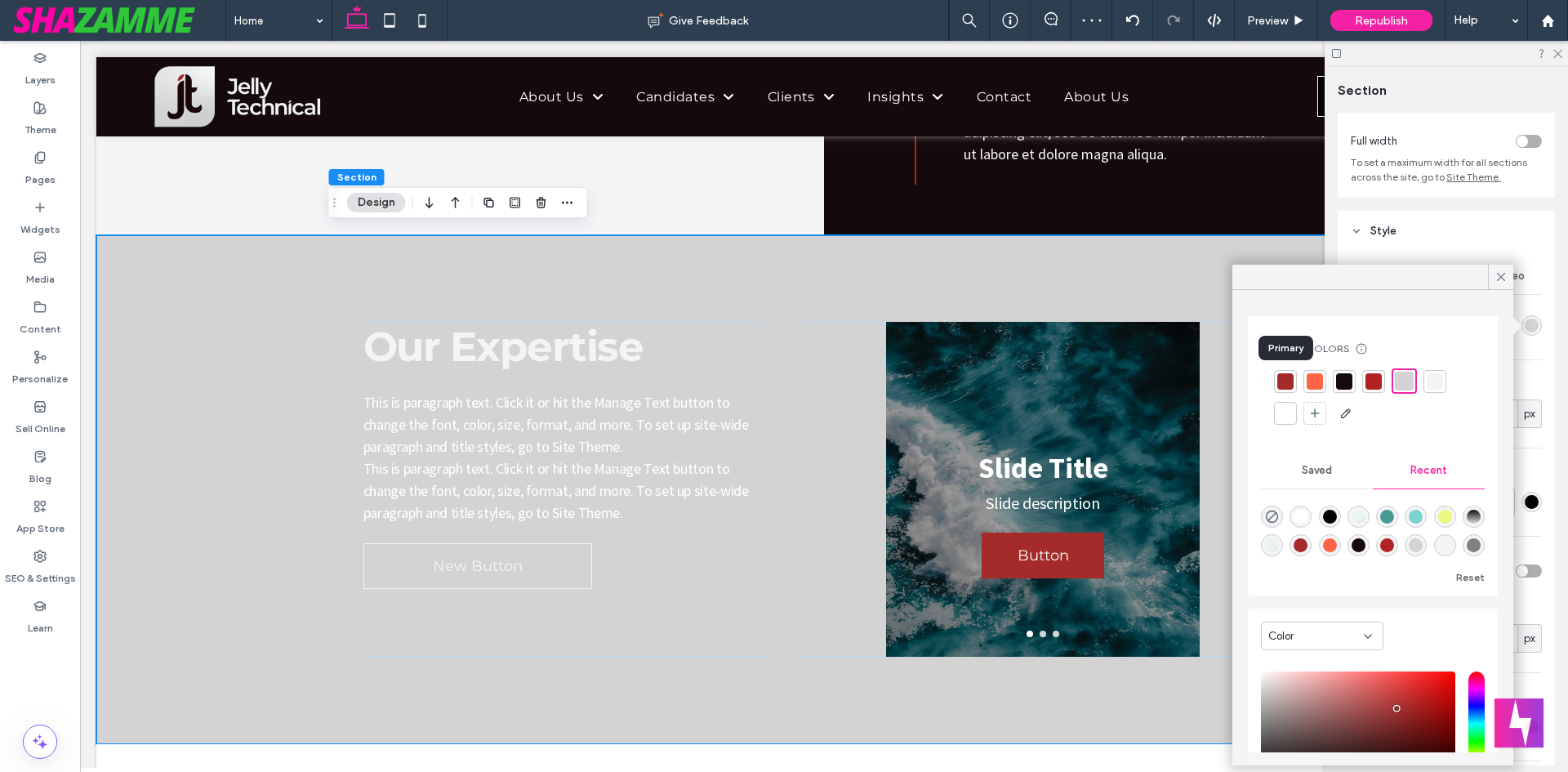
click at [1281, 382] on div at bounding box center [1286, 381] width 17 height 17
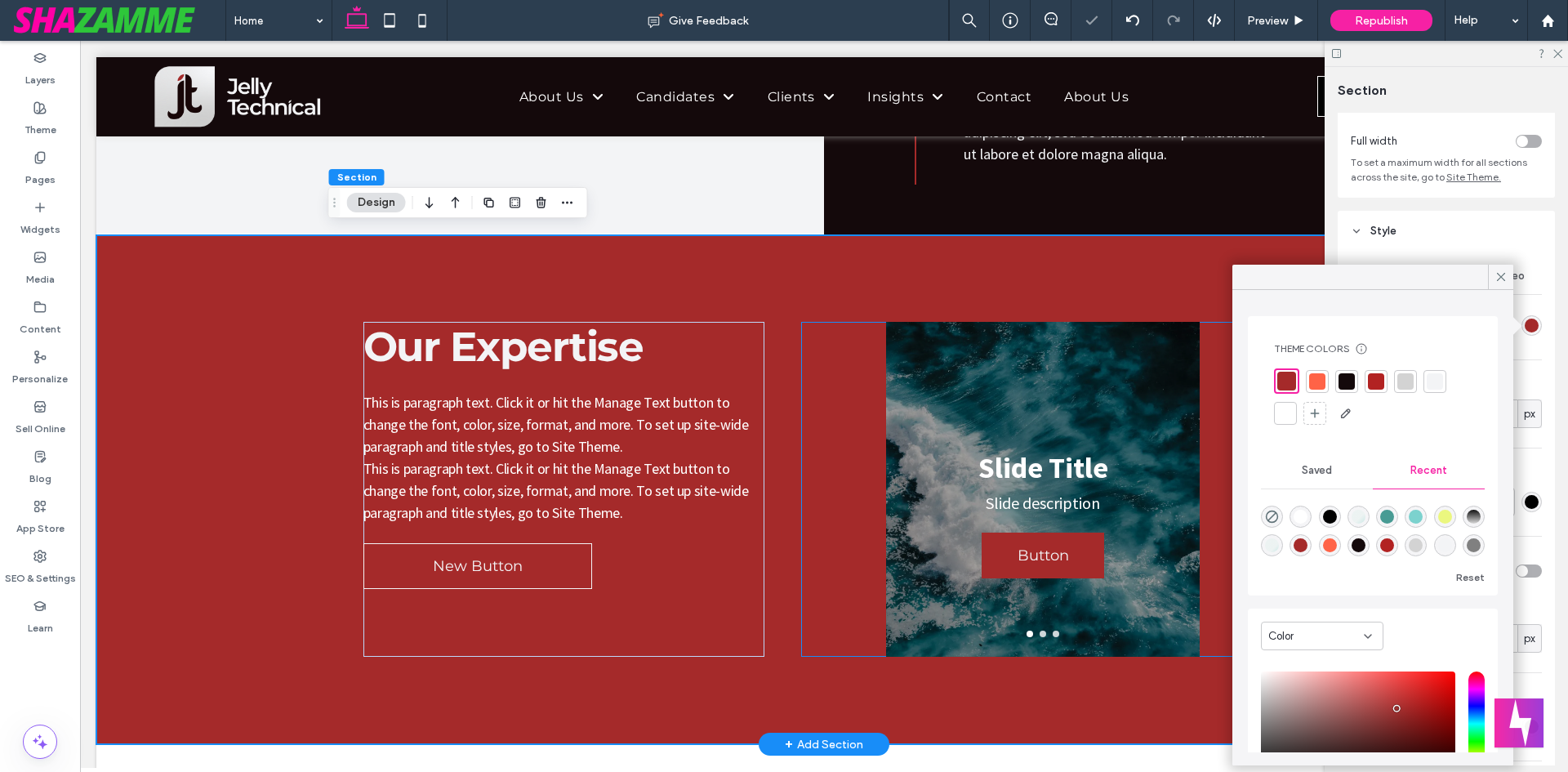
drag, startPoint x: 822, startPoint y: 550, endPoint x: 672, endPoint y: 502, distance: 157.5
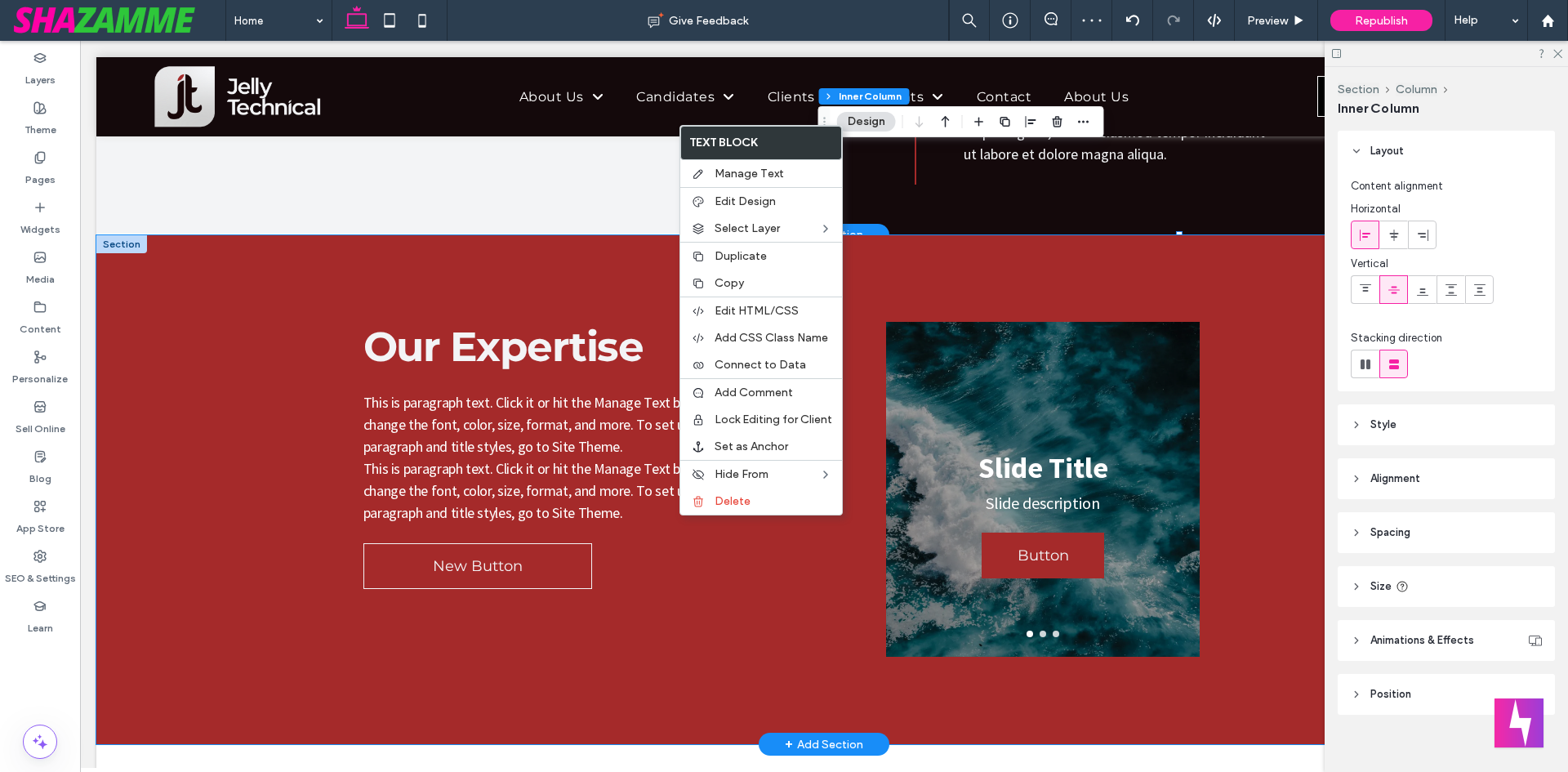
click at [1108, 258] on div "Our Expertise This is paragraph text. Click it or hit the Manage Text button to…" at bounding box center [824, 490] width 980 height 510
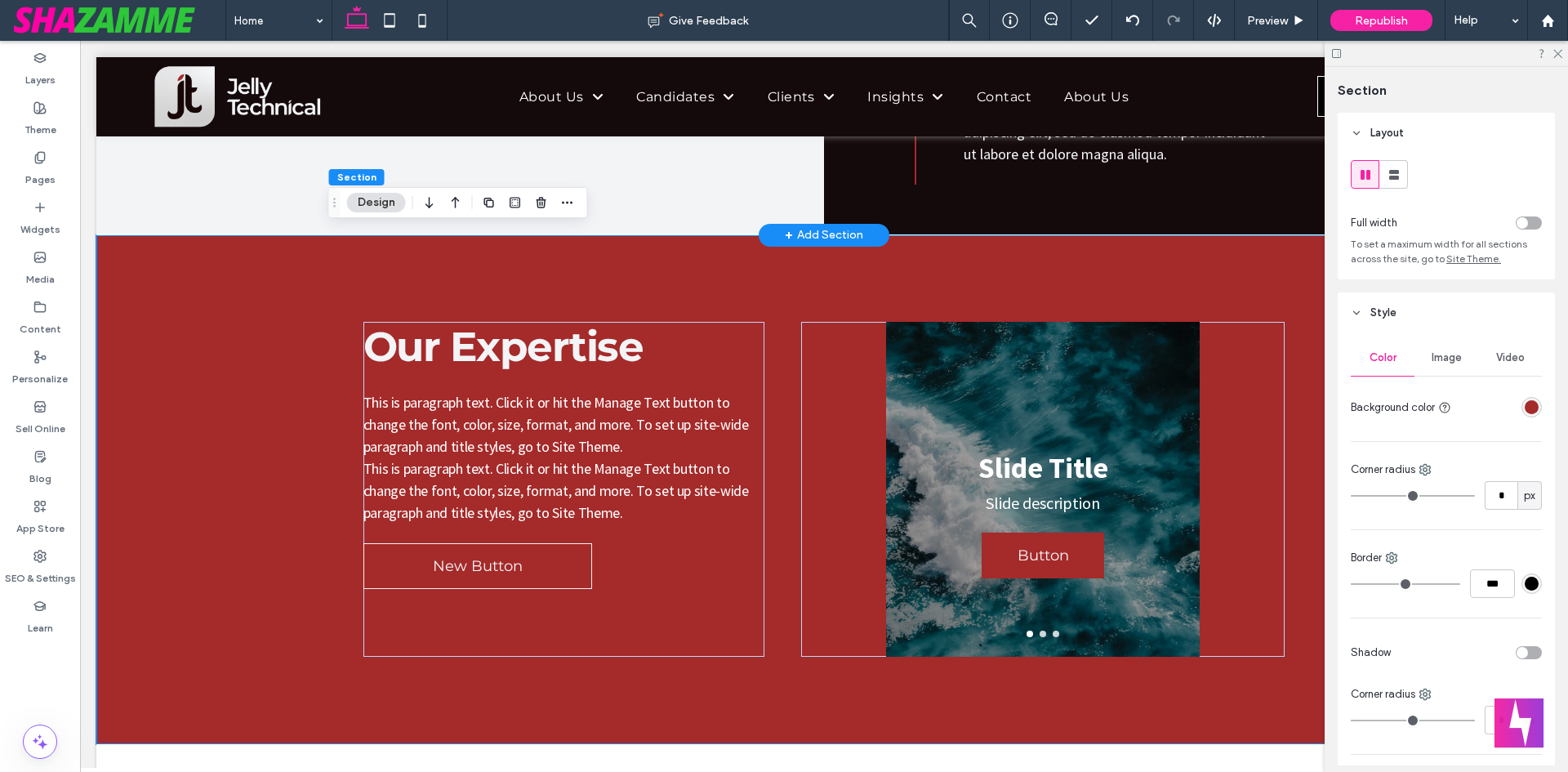
click at [1525, 405] on div "rgba(165, 42, 42, 1)" at bounding box center [1531, 407] width 14 height 14
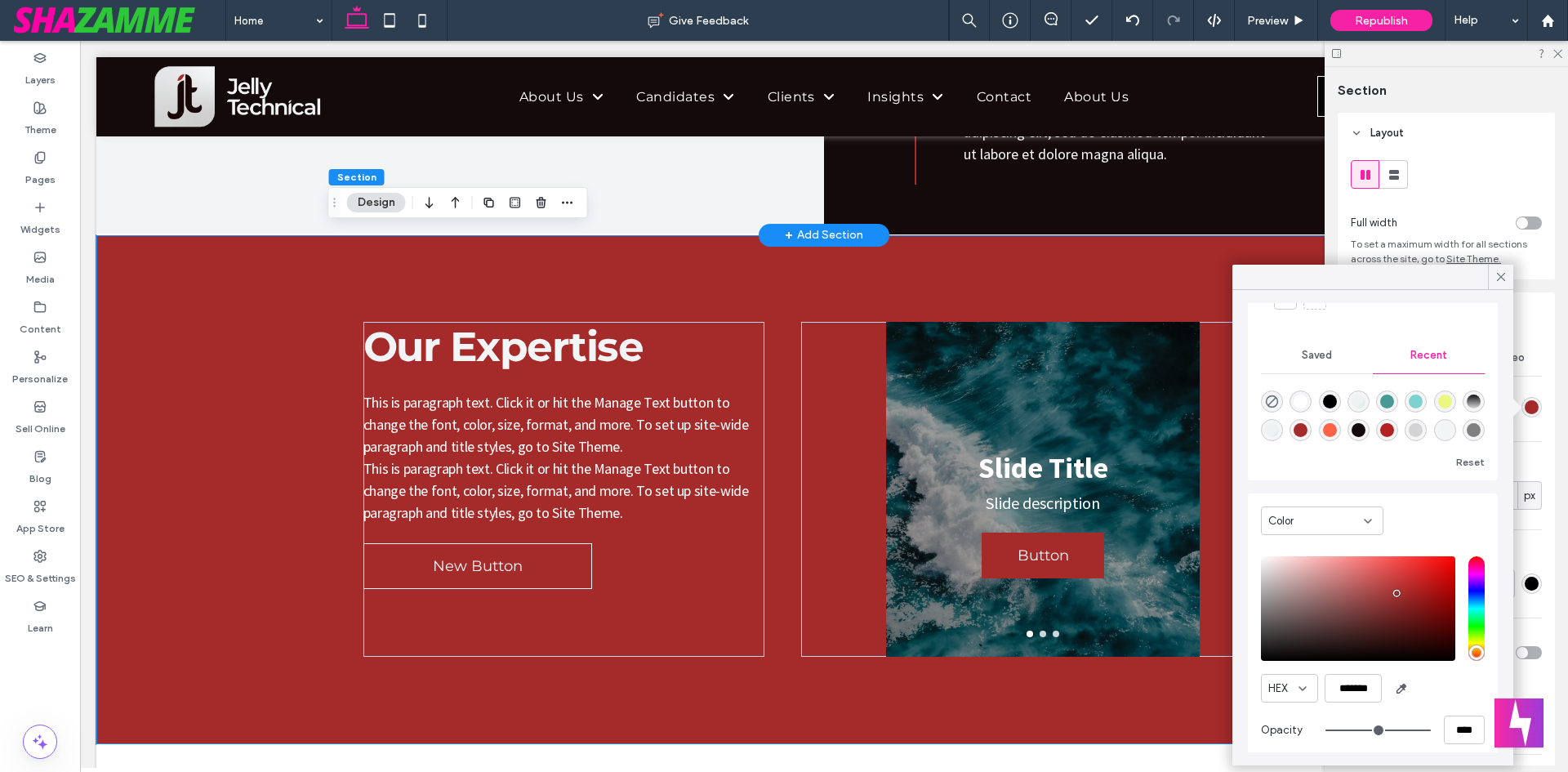
scroll to position [128, 0]
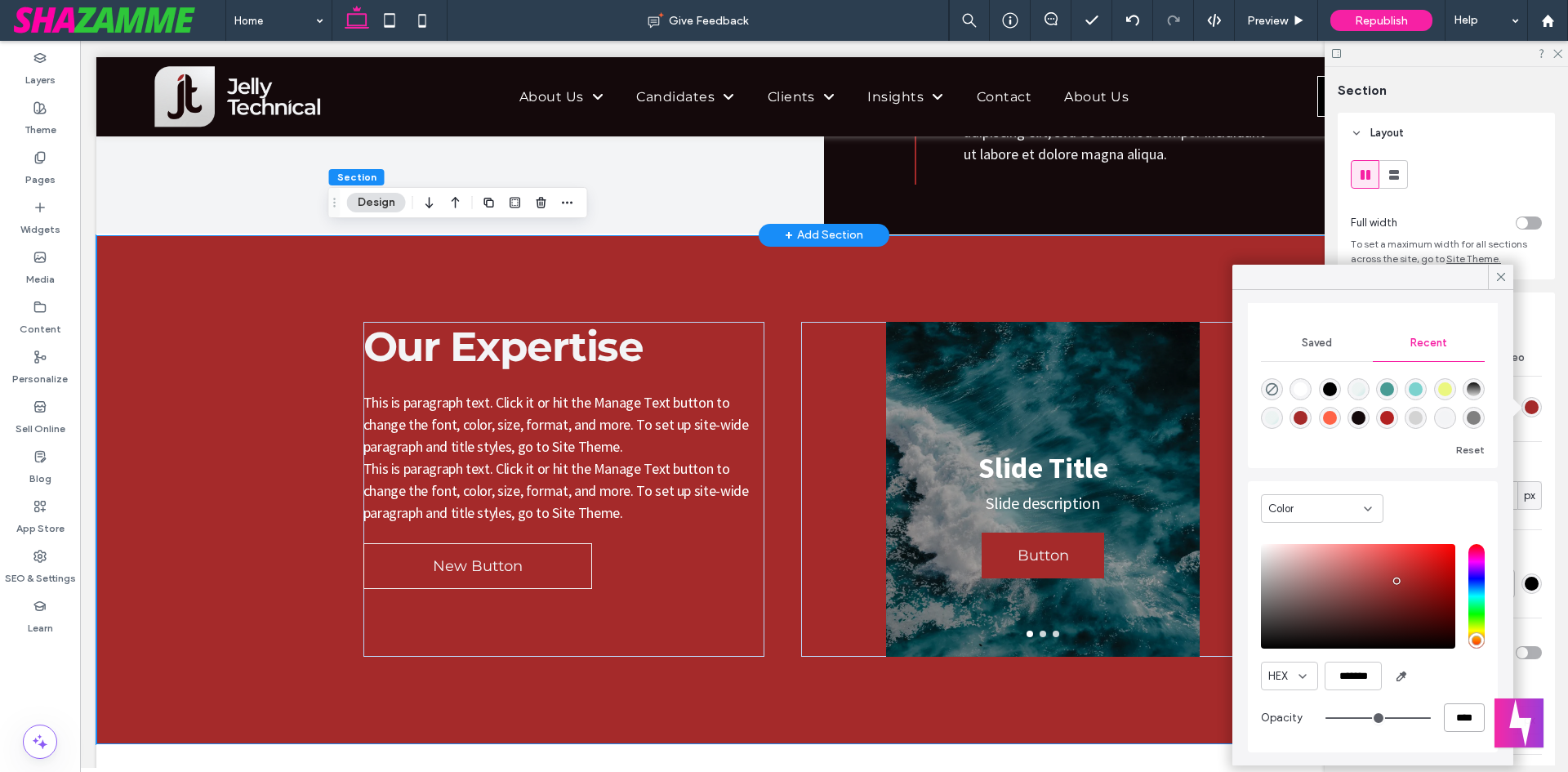
drag, startPoint x: 1450, startPoint y: 721, endPoint x: 1423, endPoint y: 721, distance: 27.0
click at [1423, 721] on div "****" at bounding box center [1404, 718] width 159 height 28
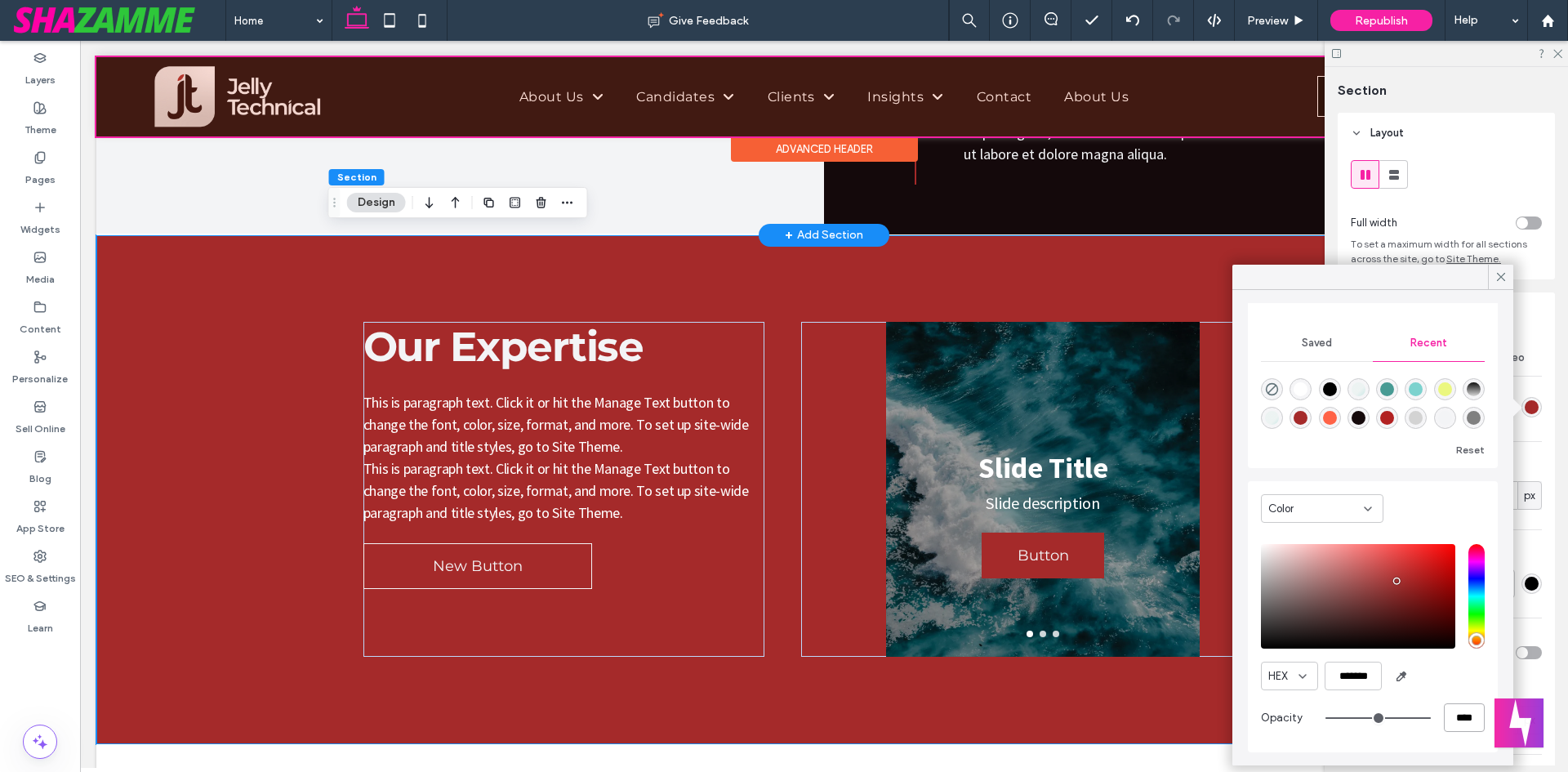
type input "**"
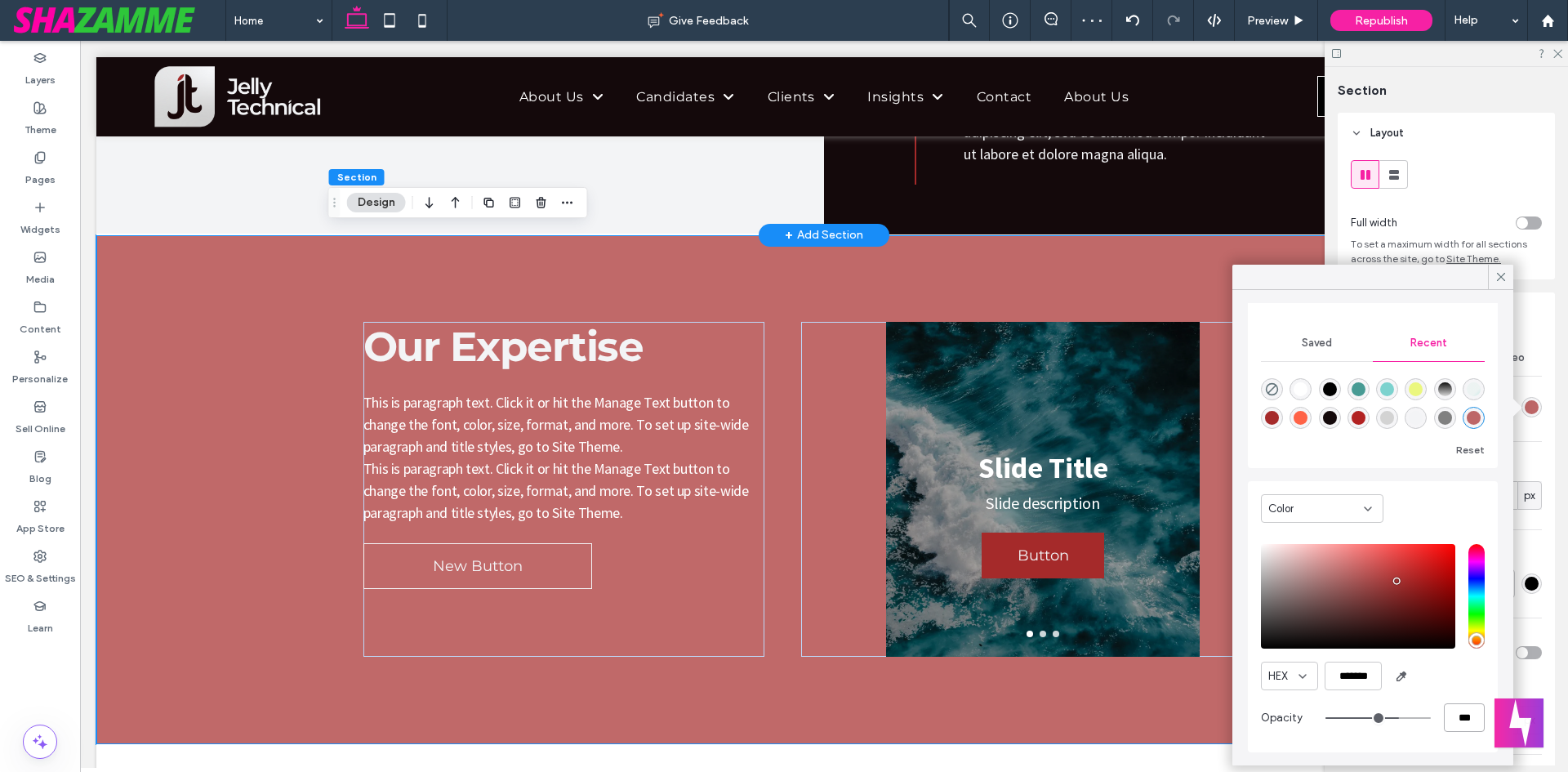
type input "***"
type input "**"
type input "***"
type input "**"
type input "***"
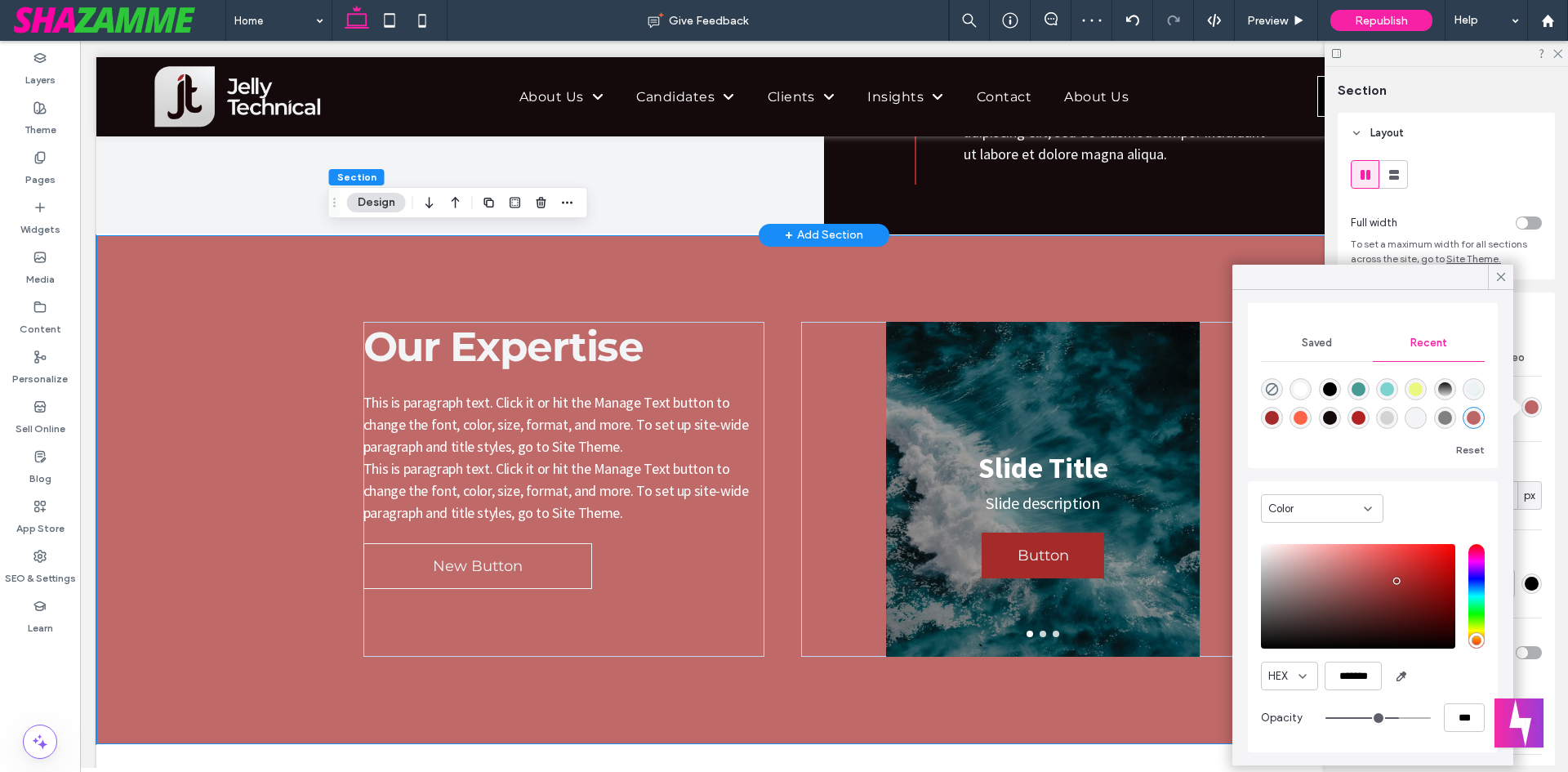
type input "**"
type input "***"
type input "**"
type input "***"
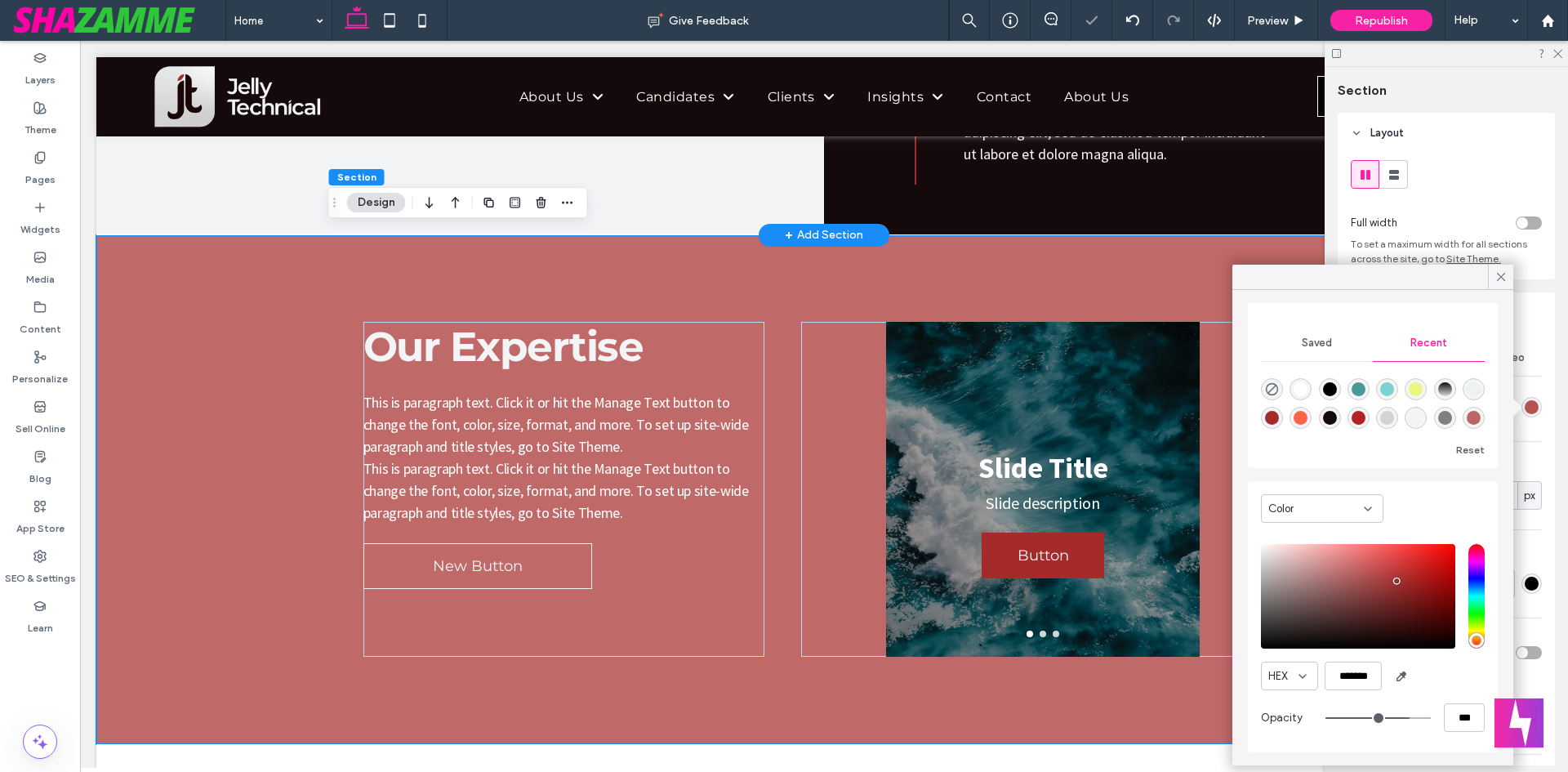
type input "****"
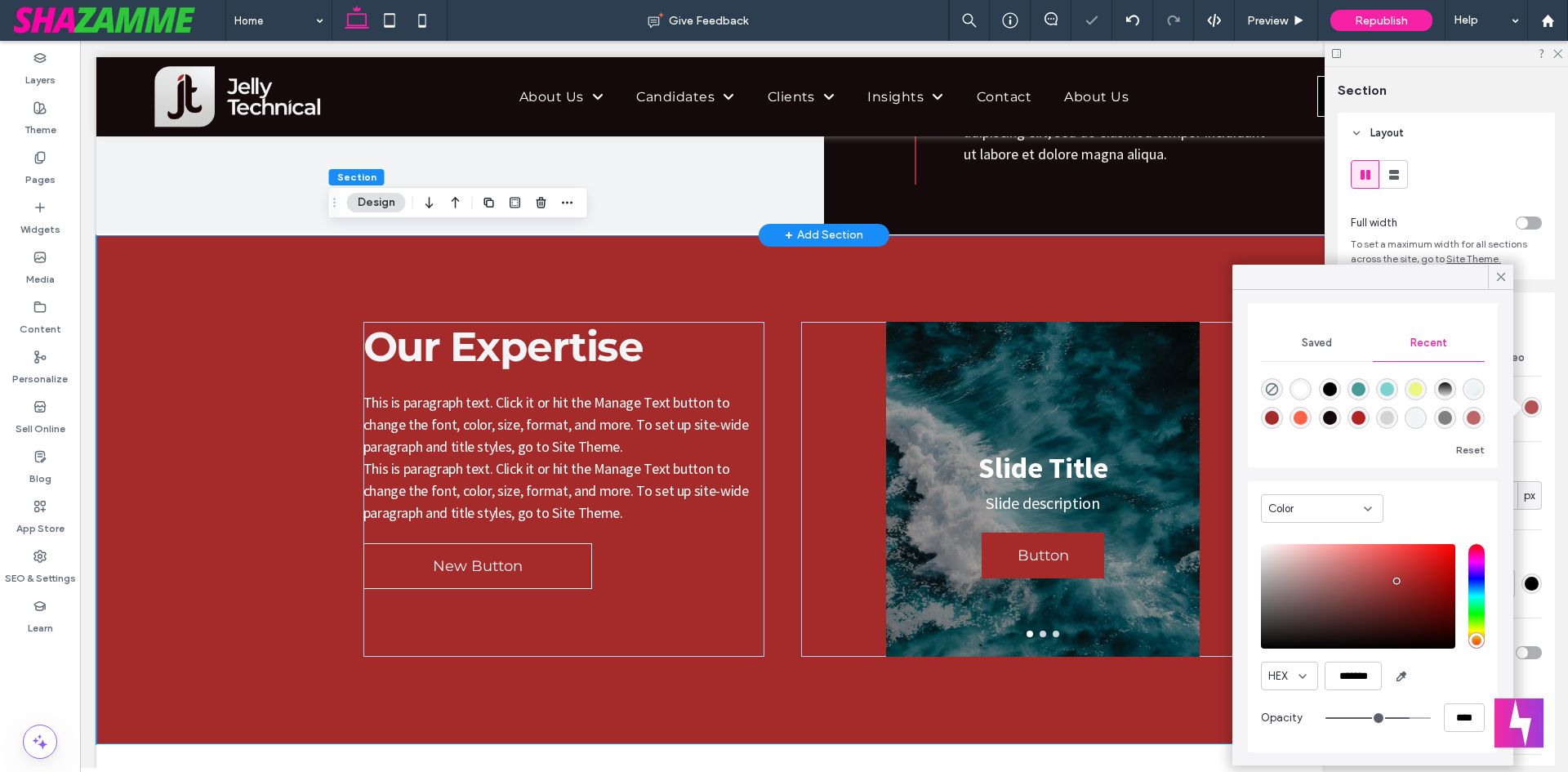
drag, startPoint x: 1381, startPoint y: 720, endPoint x: 1419, endPoint y: 721, distance: 38.0
type input "***"
click at [1419, 720] on input "range" at bounding box center [1378, 719] width 106 height 2
click at [1498, 280] on use at bounding box center [1501, 277] width 8 height 8
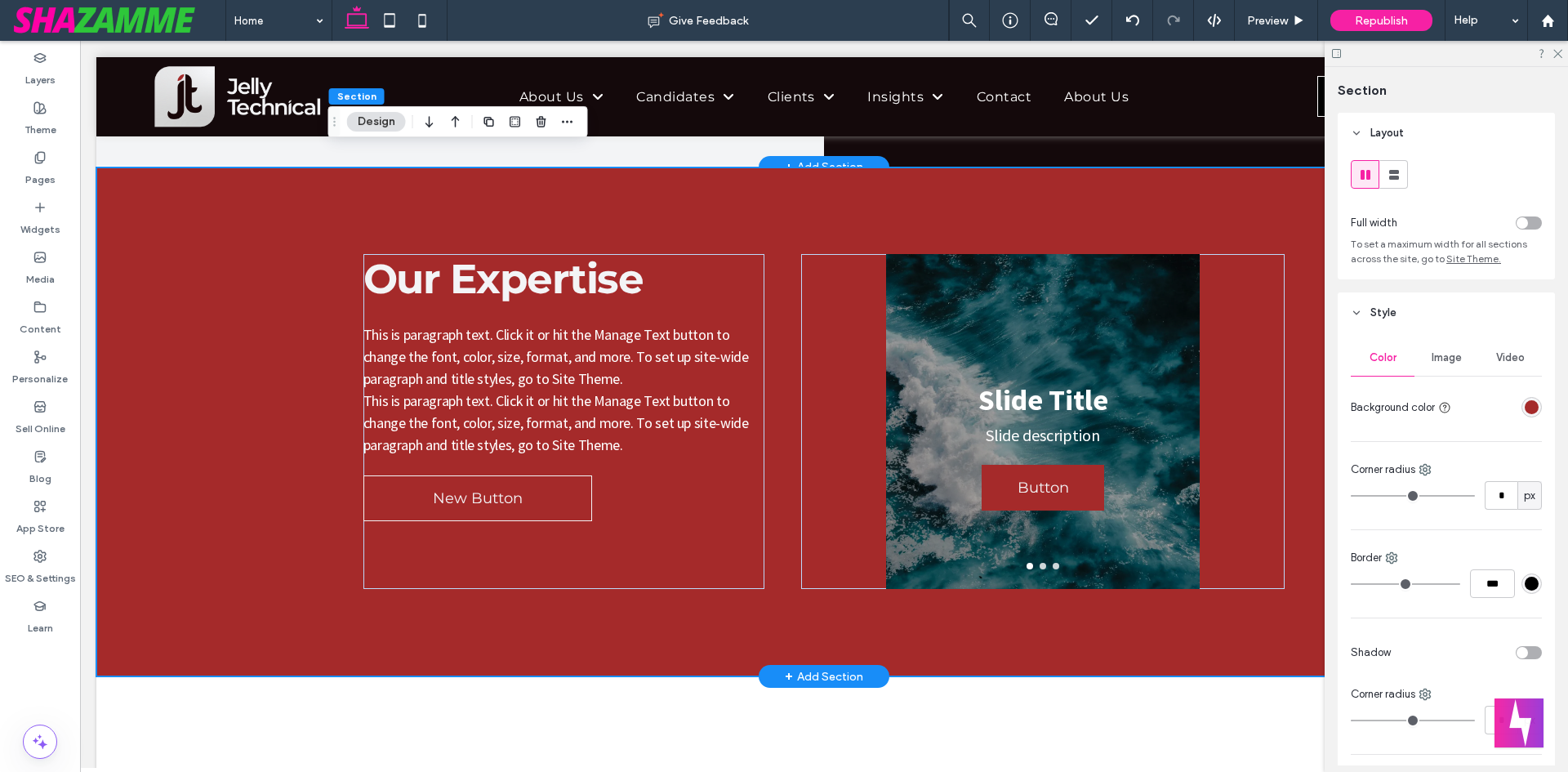
scroll to position [3245, 0]
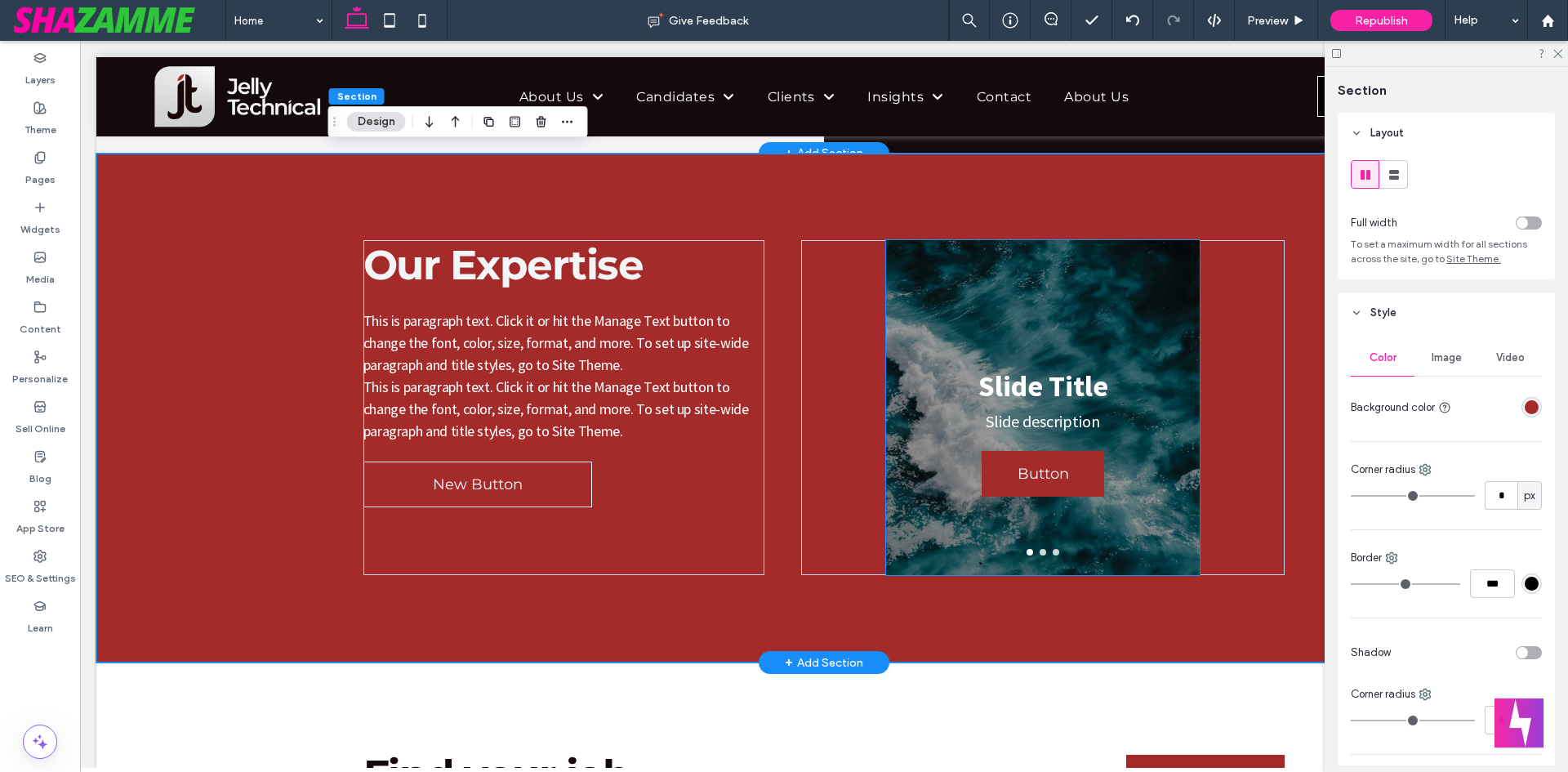
click at [1000, 357] on div "Slide Title Slide description Button Button" at bounding box center [1043, 418] width 313 height 257
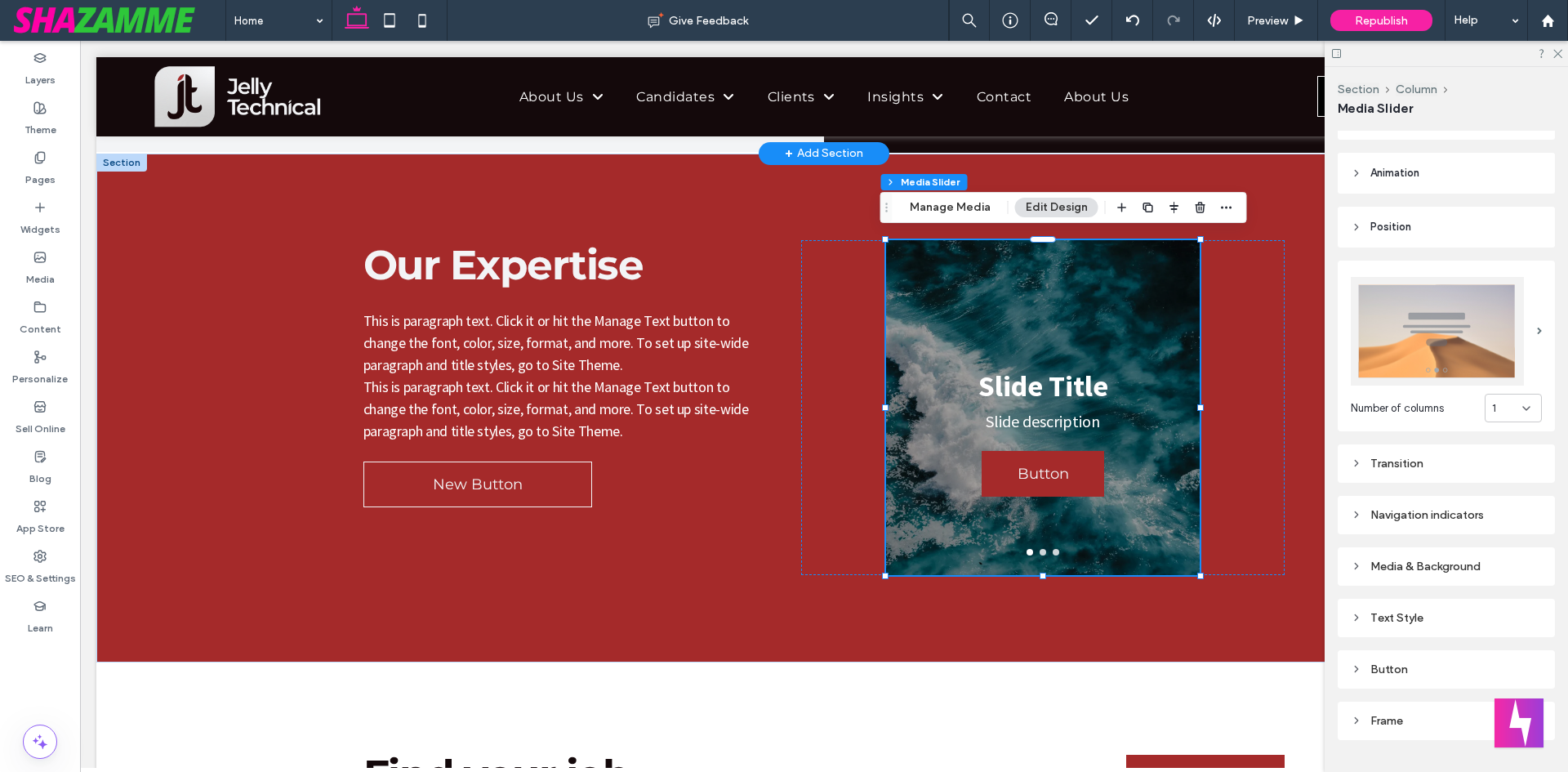
scroll to position [174, 0]
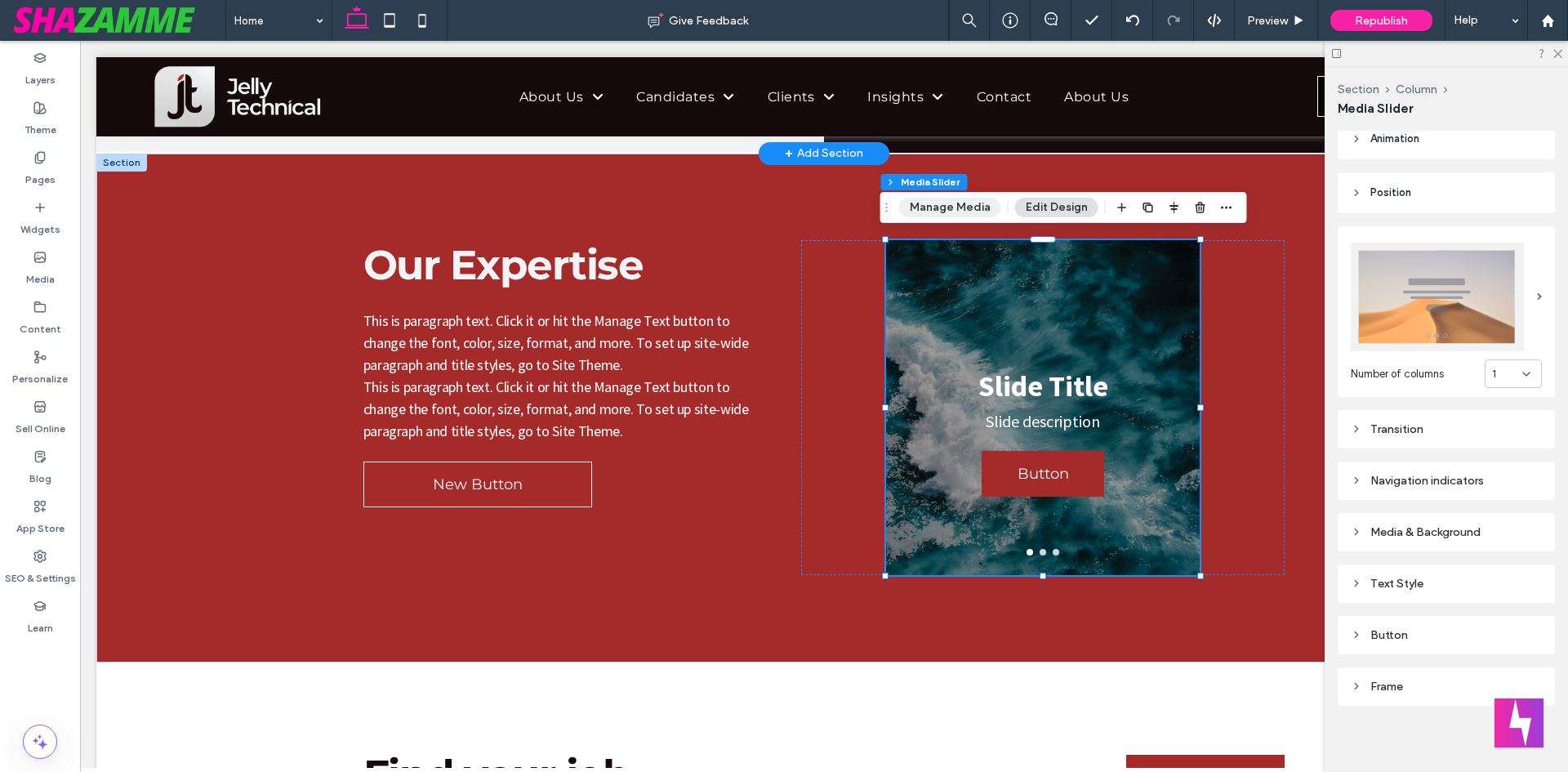
click at [931, 201] on button "Manage Media" at bounding box center [950, 207] width 102 height 19
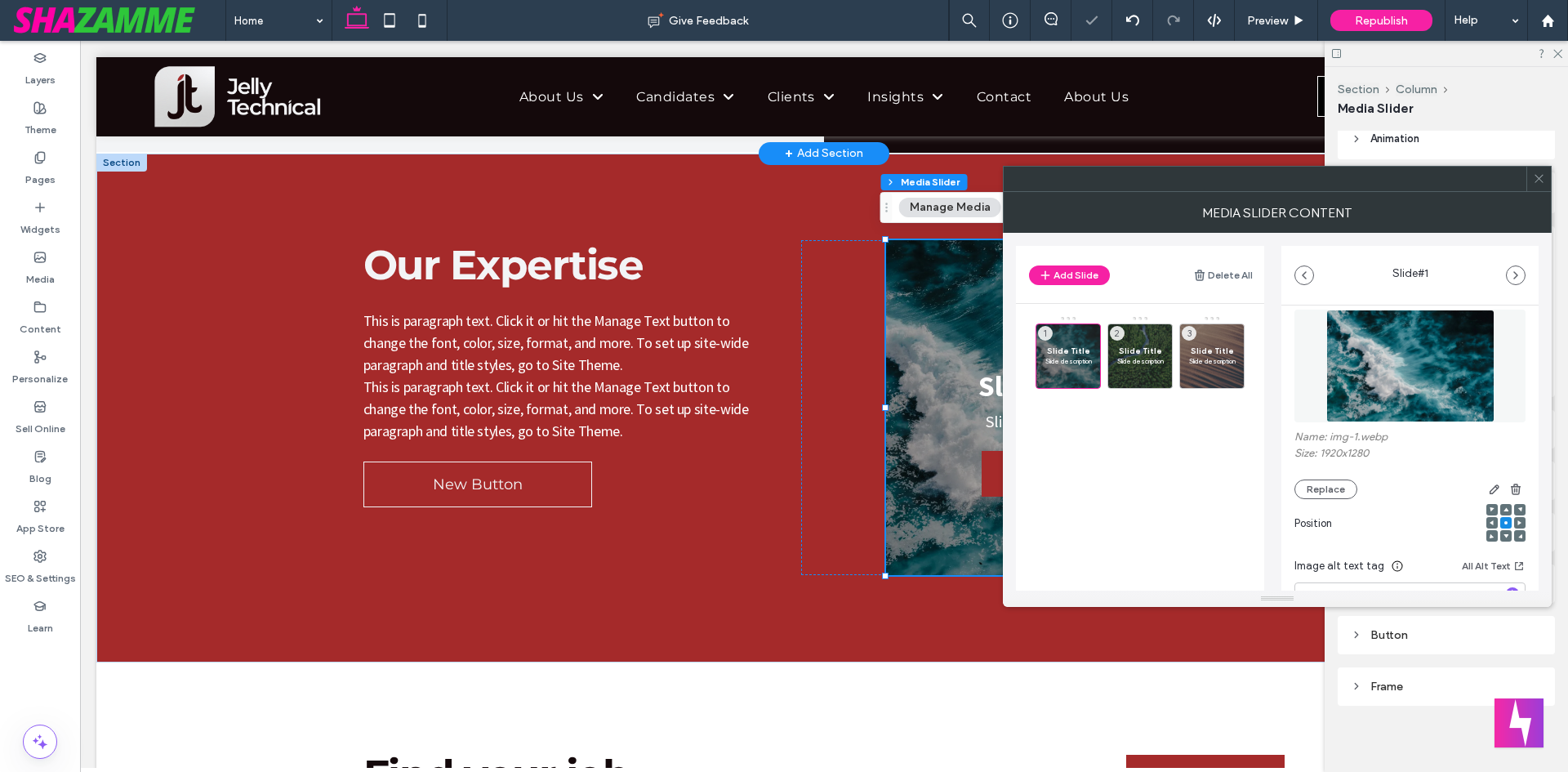
scroll to position [82, 0]
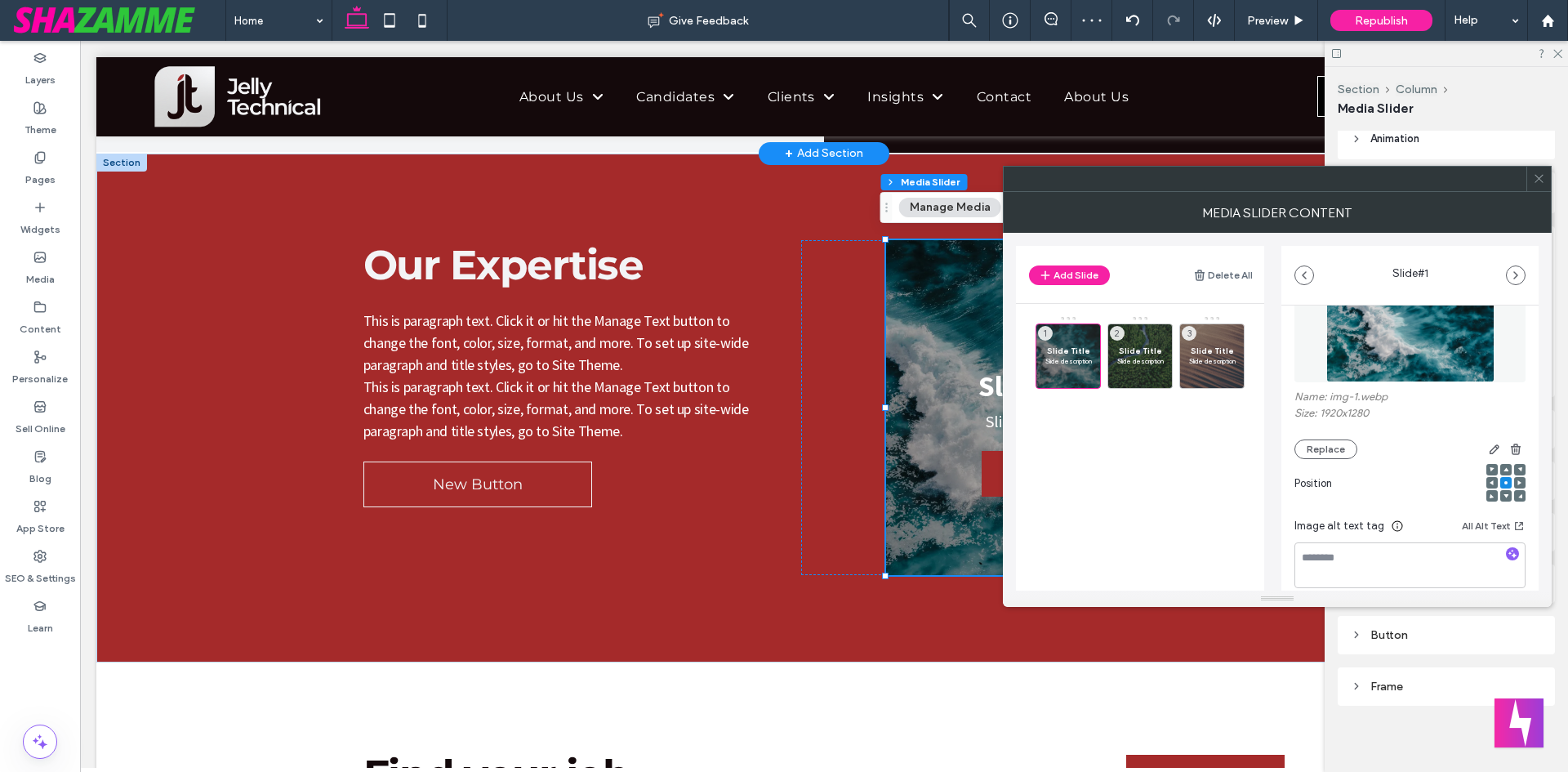
click at [1329, 460] on div "Position" at bounding box center [1410, 488] width 231 height 57
click at [1326, 456] on button "Replace" at bounding box center [1325, 448] width 62 height 19
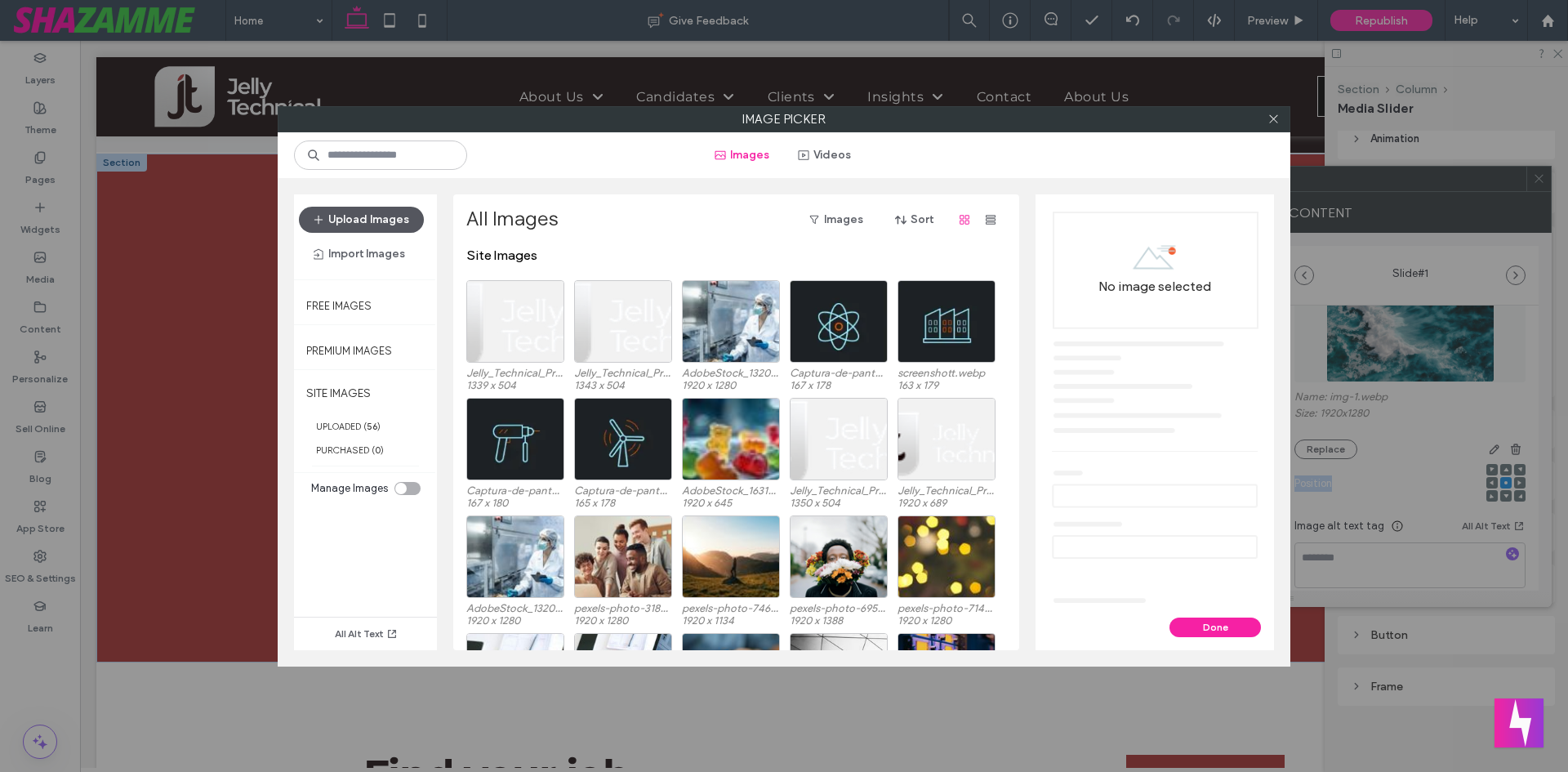
click at [395, 215] on button "Upload Images" at bounding box center [361, 220] width 125 height 26
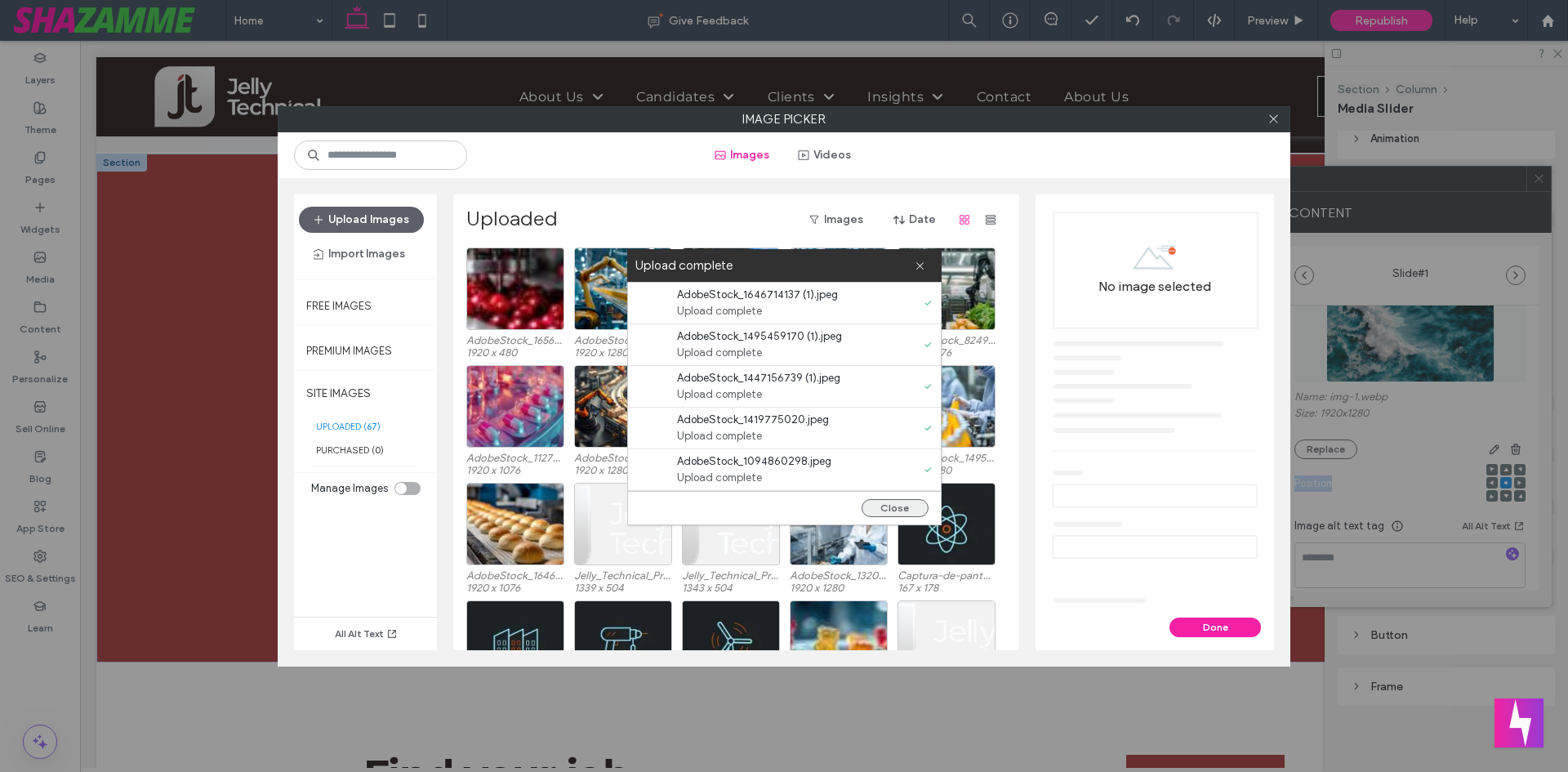
click at [900, 507] on button "Close" at bounding box center [895, 508] width 67 height 18
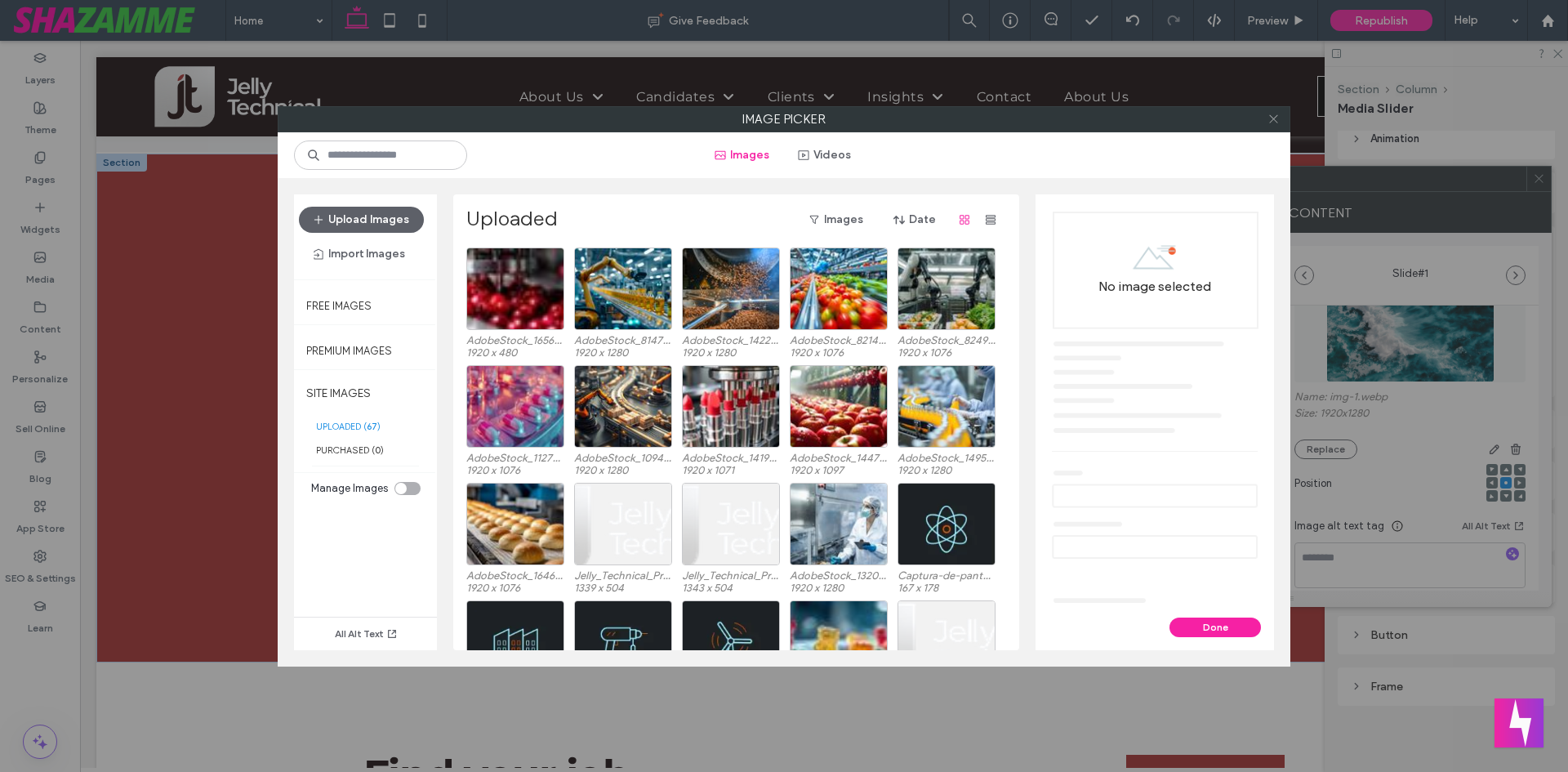
click at [1269, 128] on span at bounding box center [1273, 119] width 12 height 25
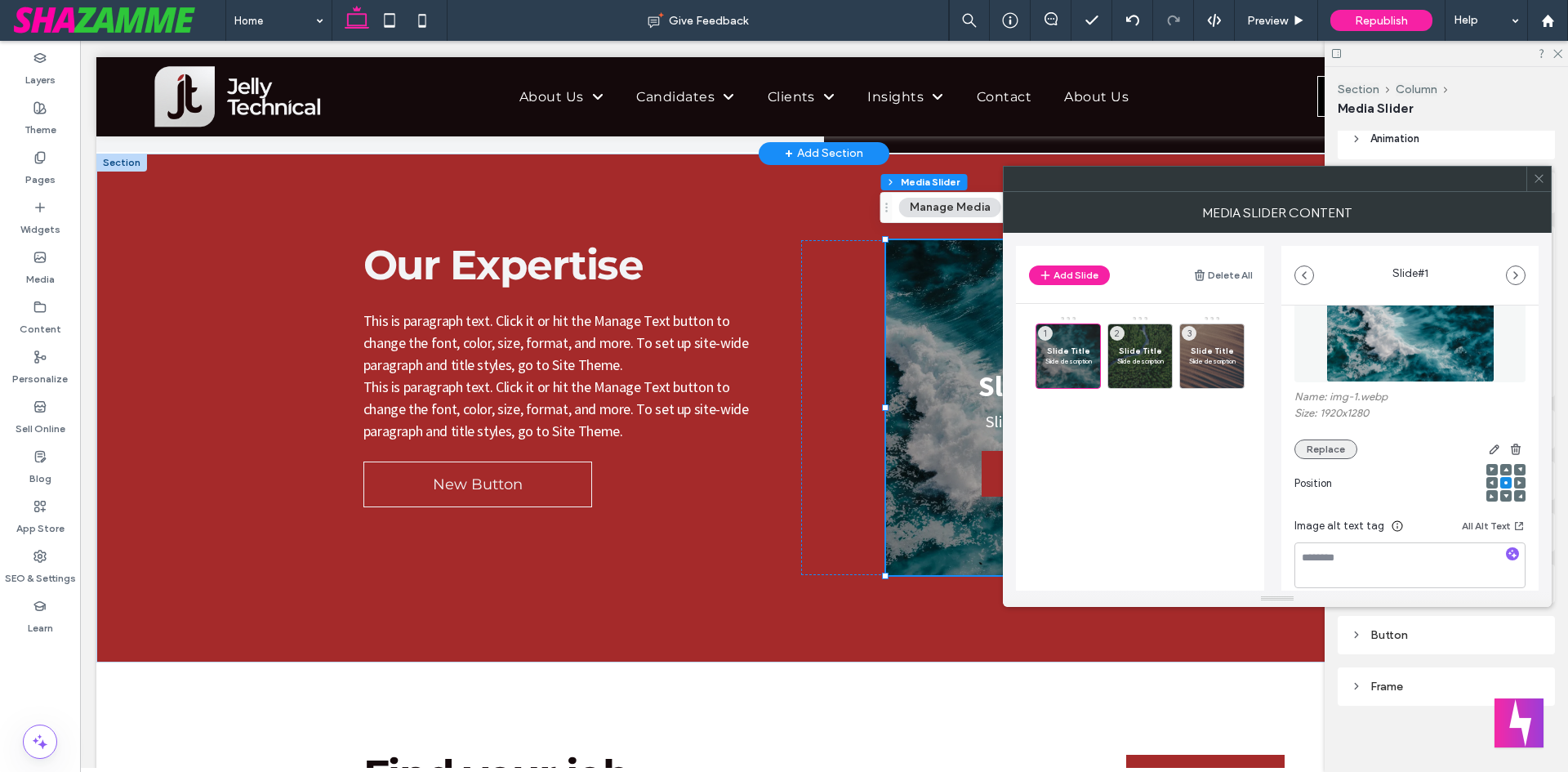
click at [1312, 441] on button "Replace" at bounding box center [1325, 448] width 62 height 19
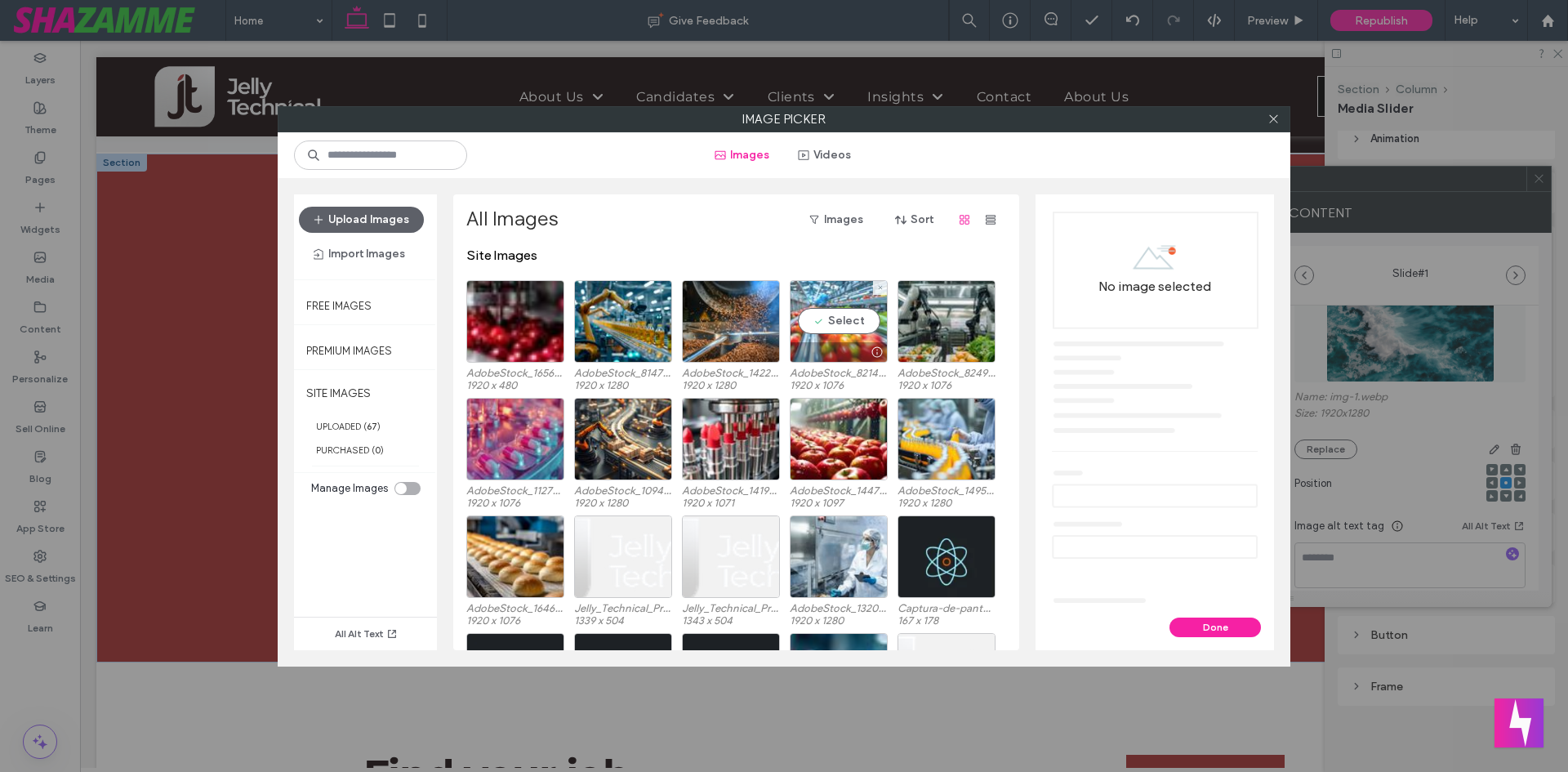
click at [850, 324] on div "Select" at bounding box center [839, 322] width 98 height 83
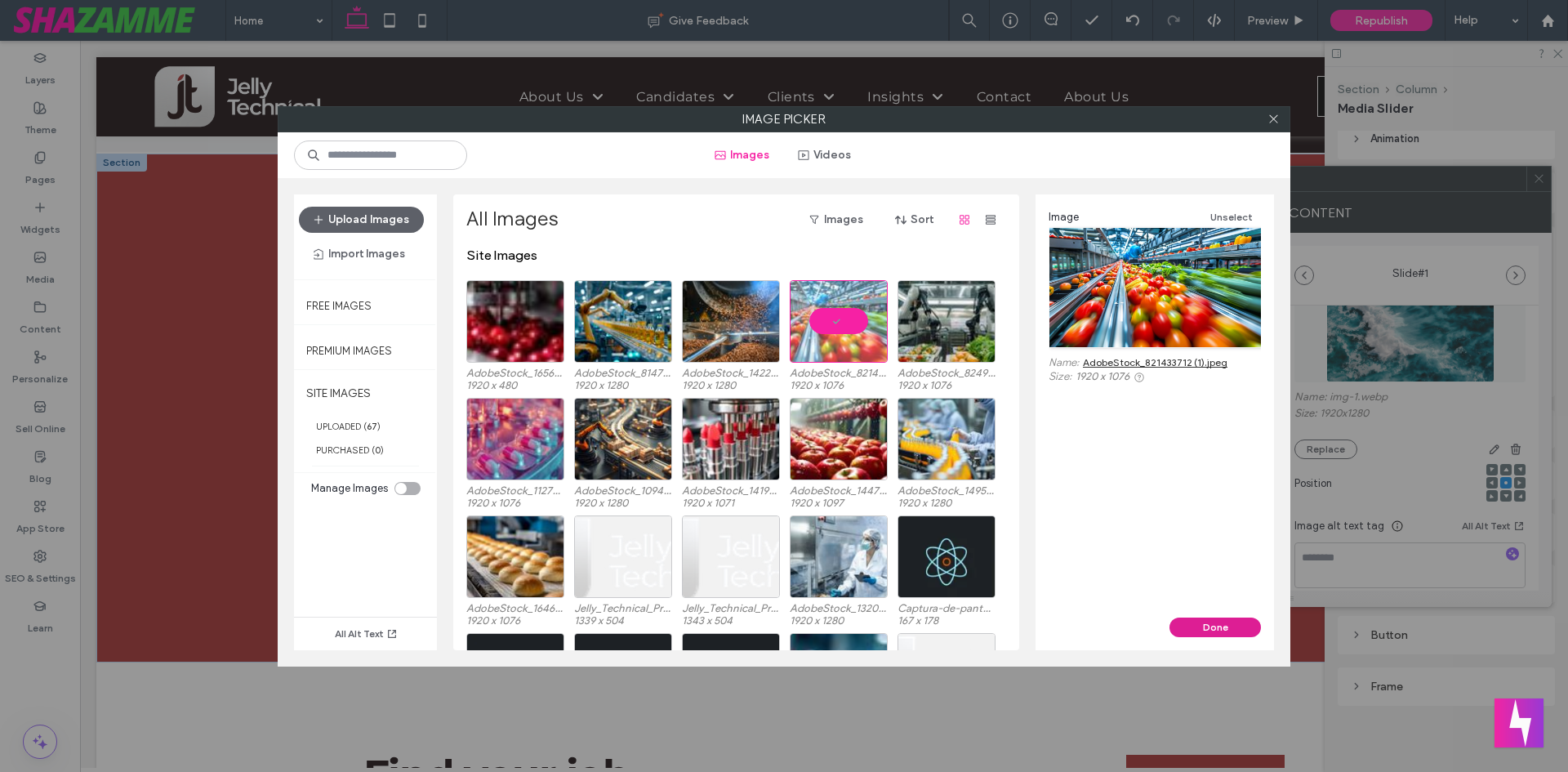
click at [1200, 635] on button "Done" at bounding box center [1215, 627] width 92 height 19
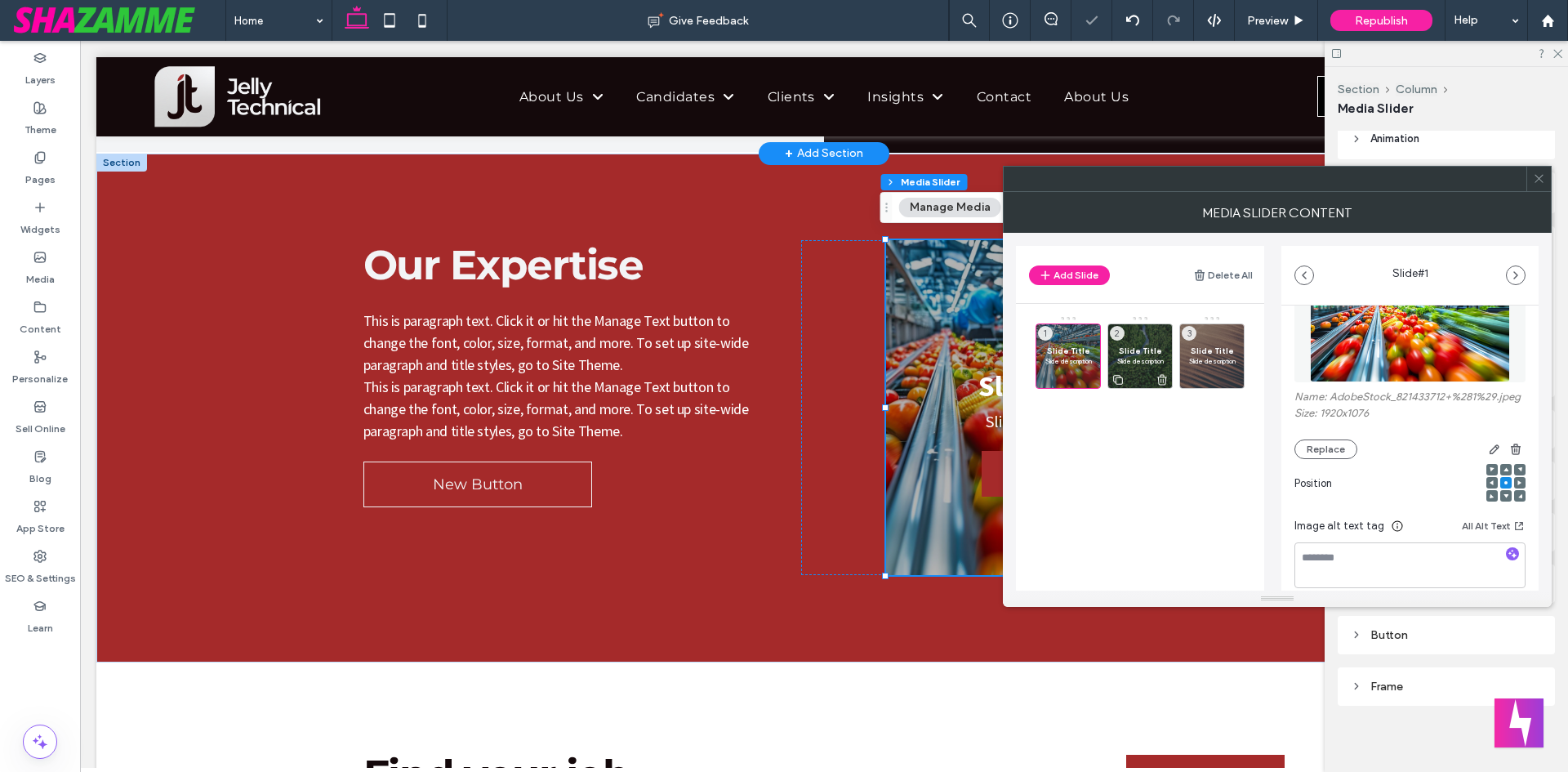
click at [1134, 338] on div "Slide Title Slide description 2" at bounding box center [1140, 356] width 65 height 65
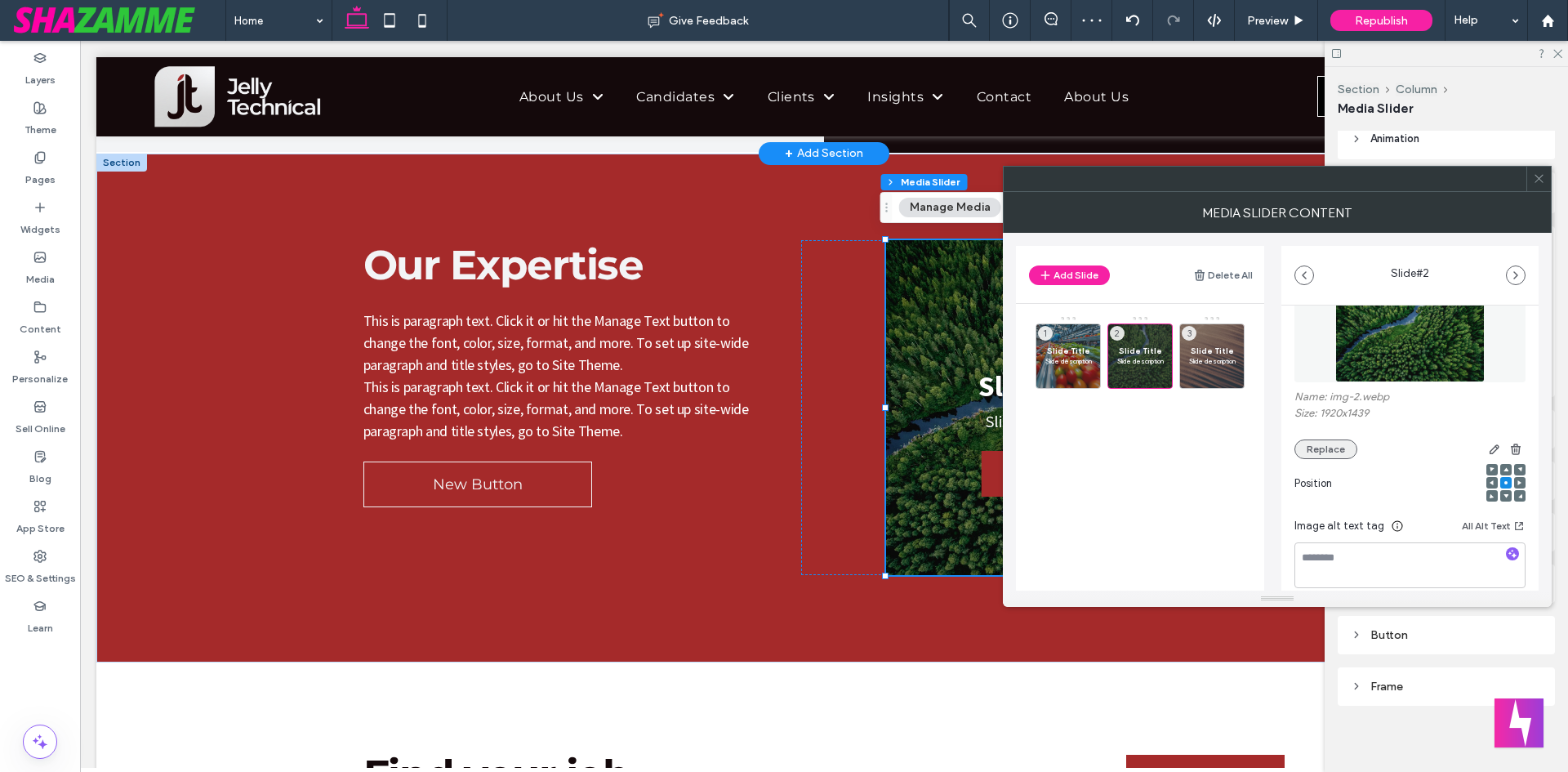
click at [1331, 448] on button "Replace" at bounding box center [1325, 448] width 62 height 19
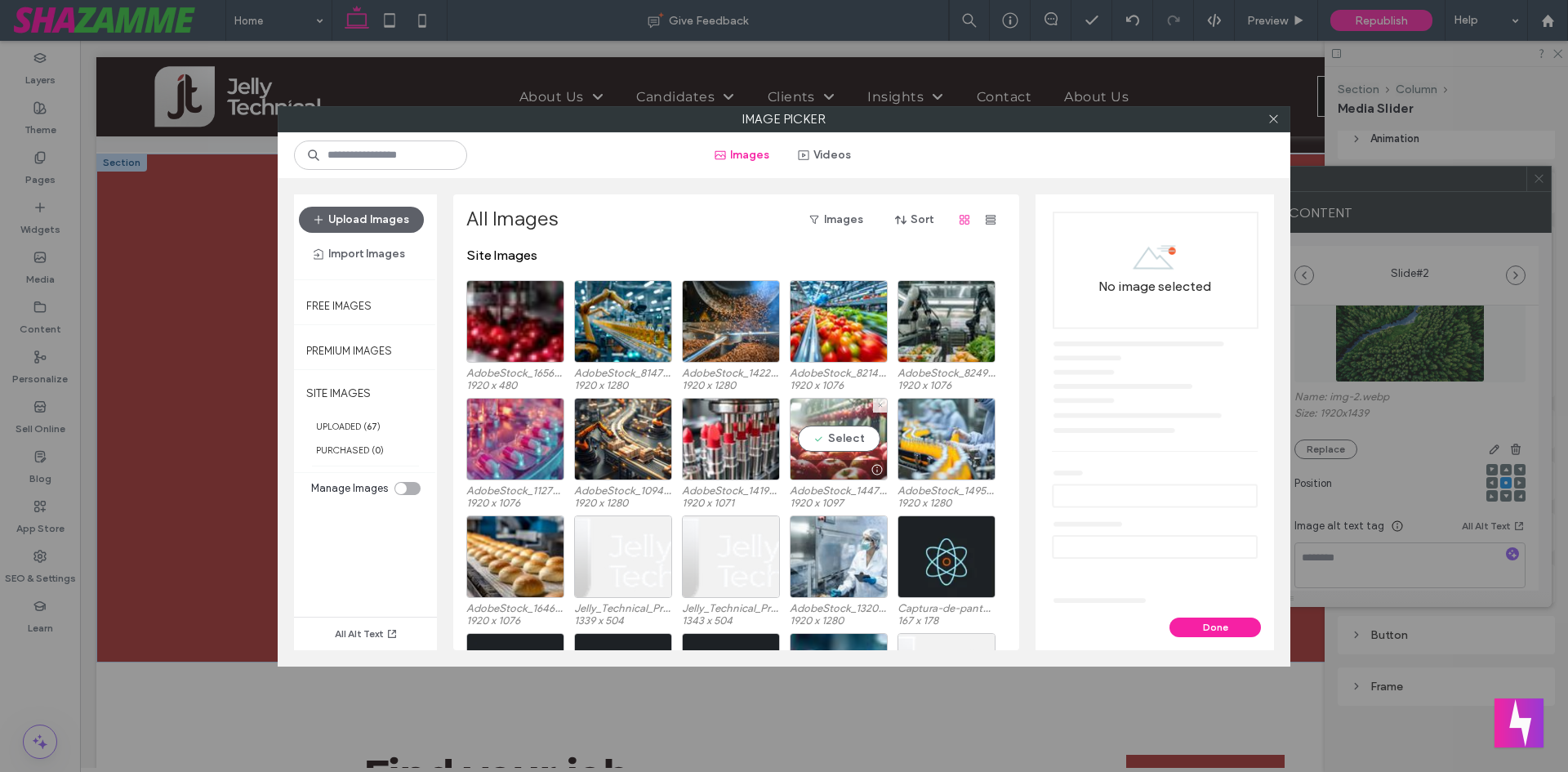
click at [840, 431] on div "Select" at bounding box center [839, 439] width 98 height 83
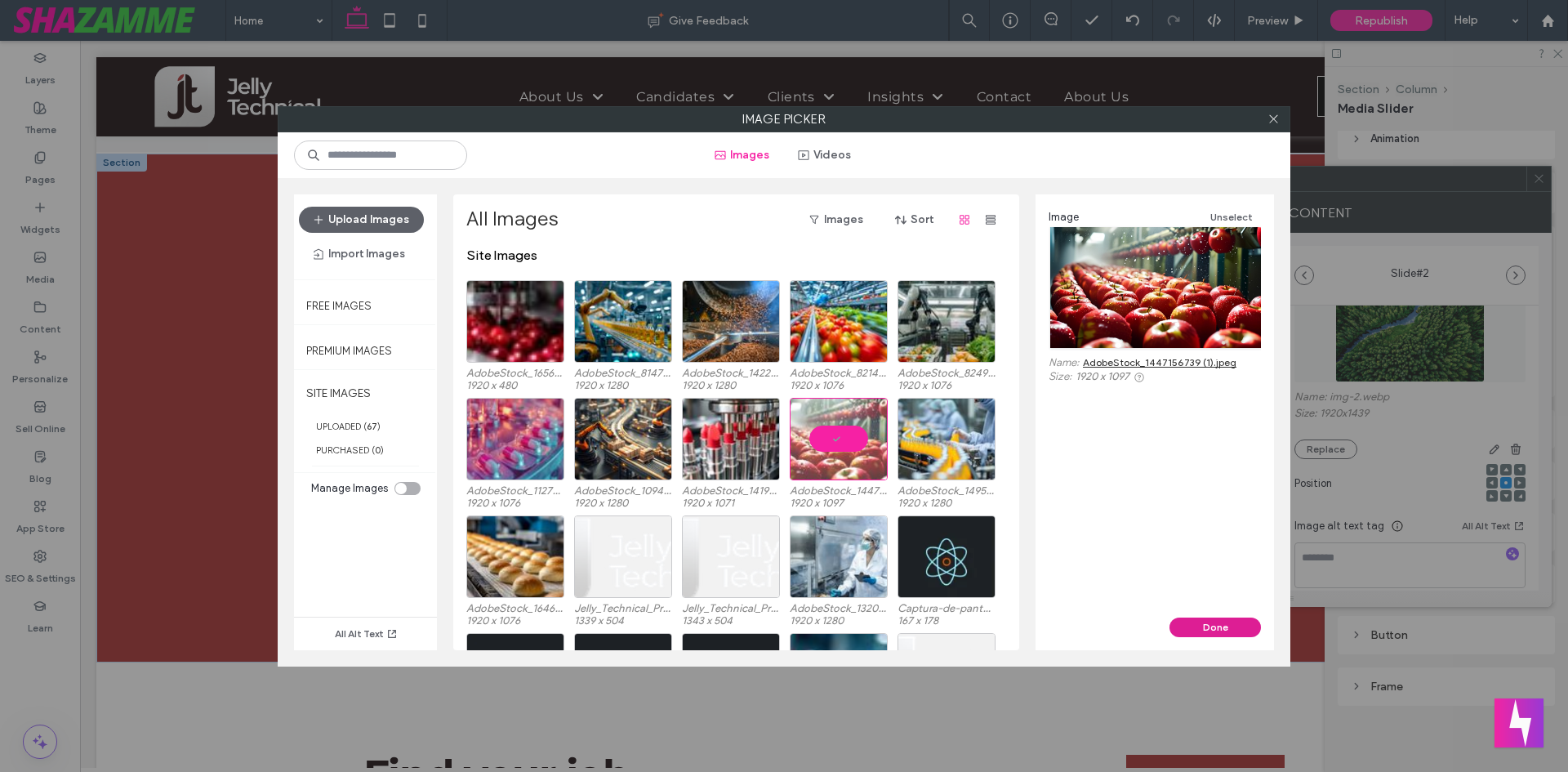
click at [1202, 625] on button "Done" at bounding box center [1215, 627] width 92 height 19
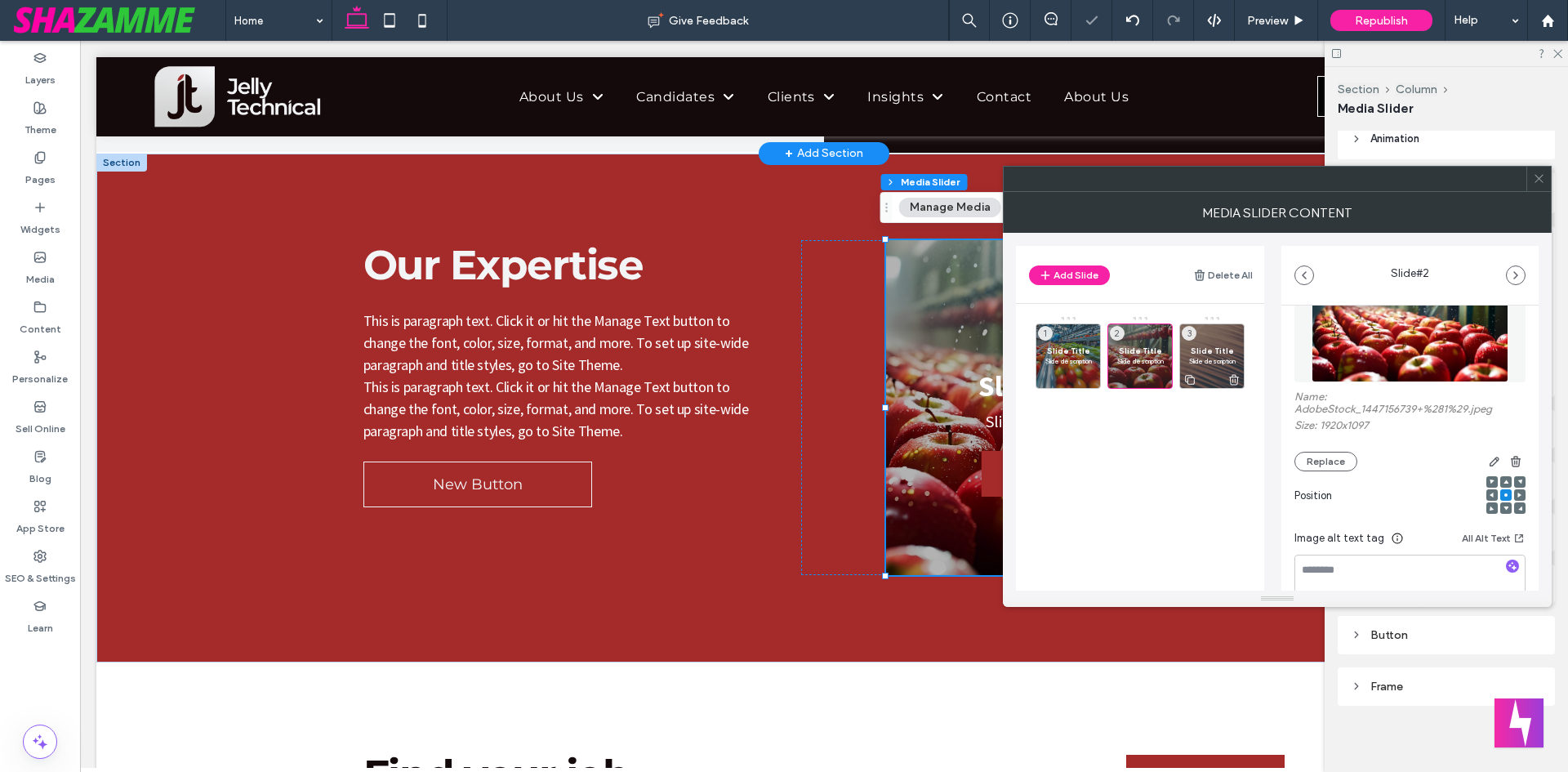
click at [1219, 341] on div "Slide Title Slide description 3" at bounding box center [1212, 356] width 65 height 65
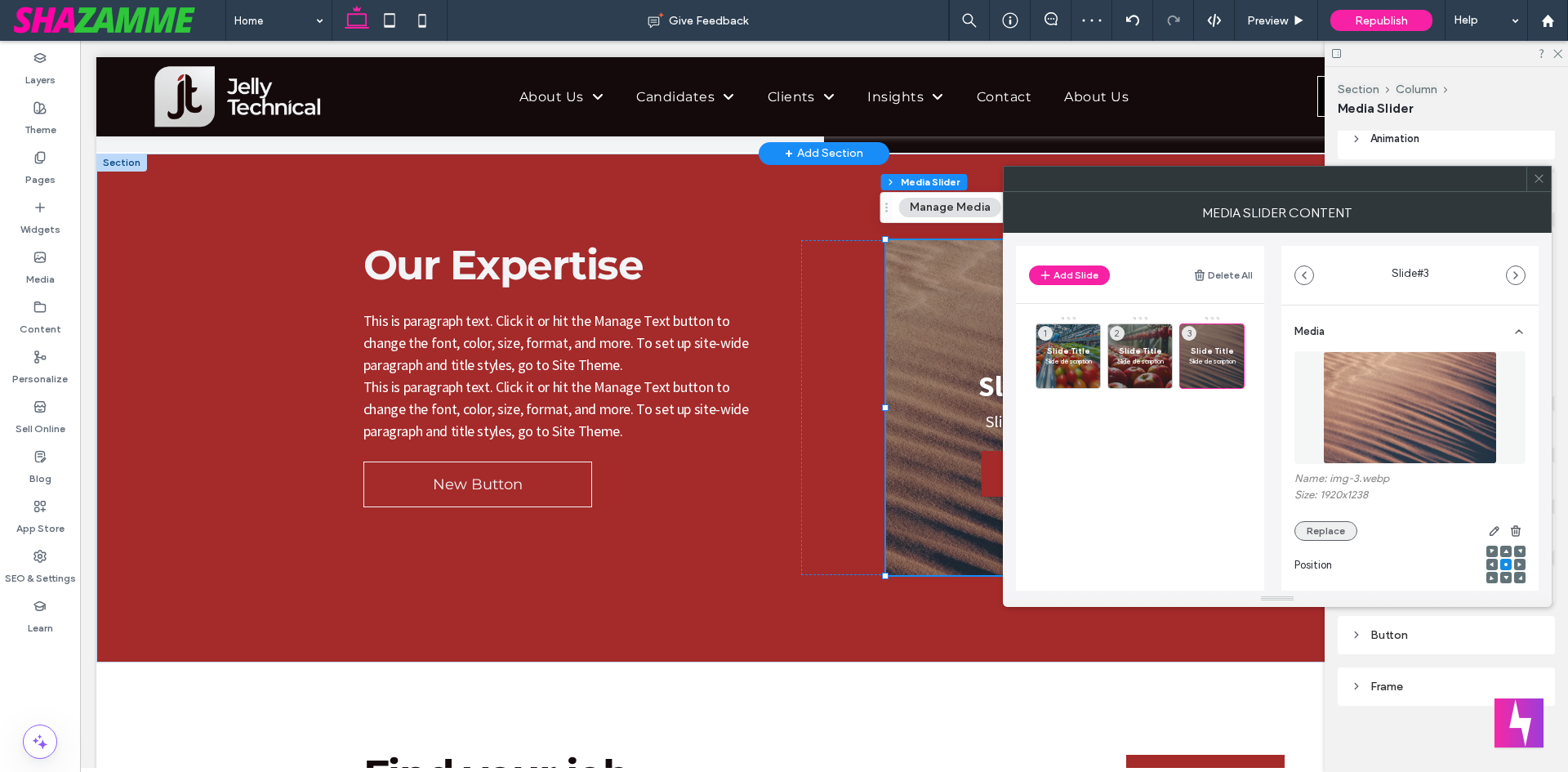
click at [1345, 535] on button "Replace" at bounding box center [1325, 530] width 62 height 19
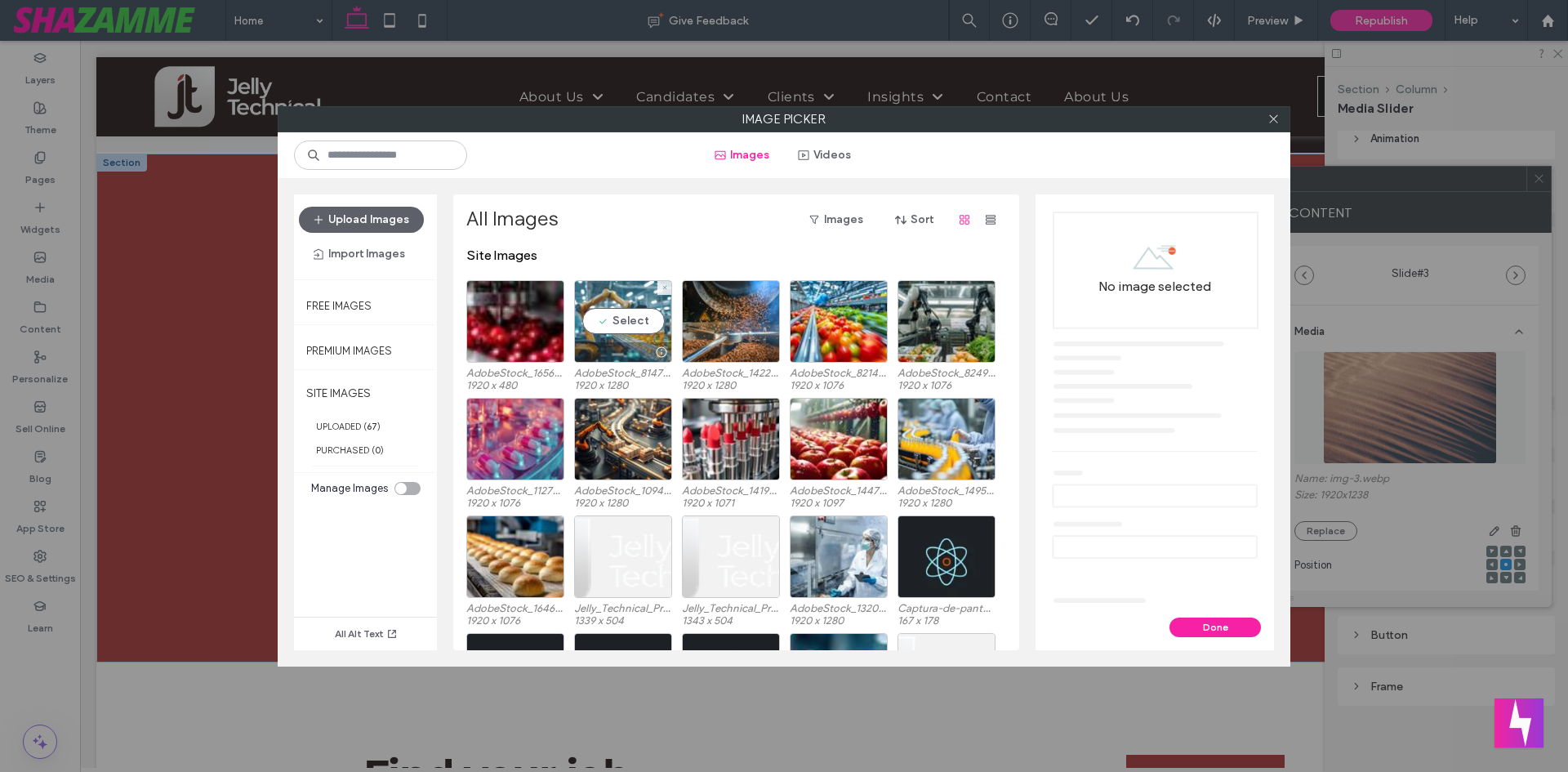
click at [617, 340] on div "Select" at bounding box center [623, 322] width 98 height 83
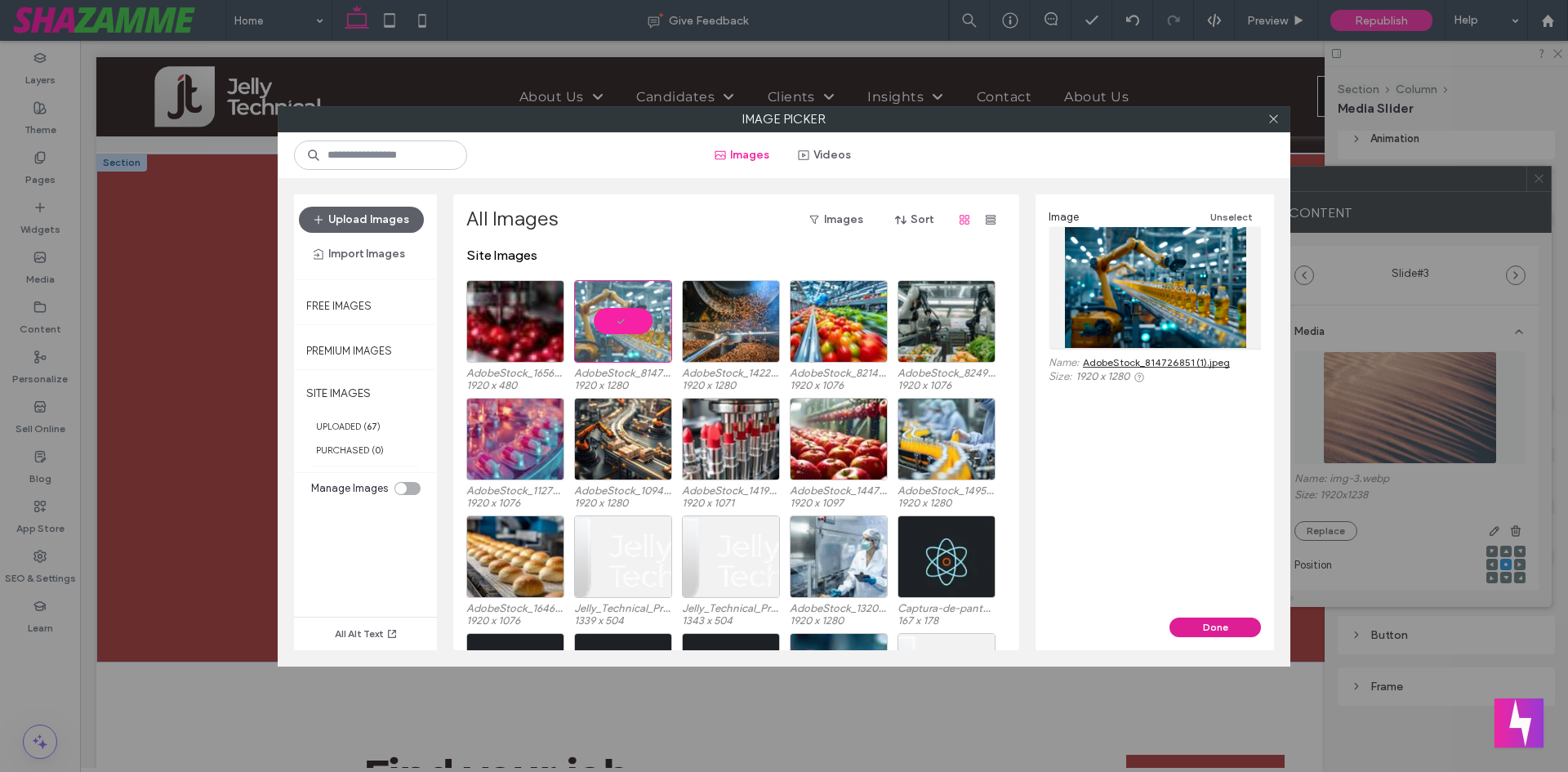
click at [1208, 625] on button "Done" at bounding box center [1215, 627] width 92 height 19
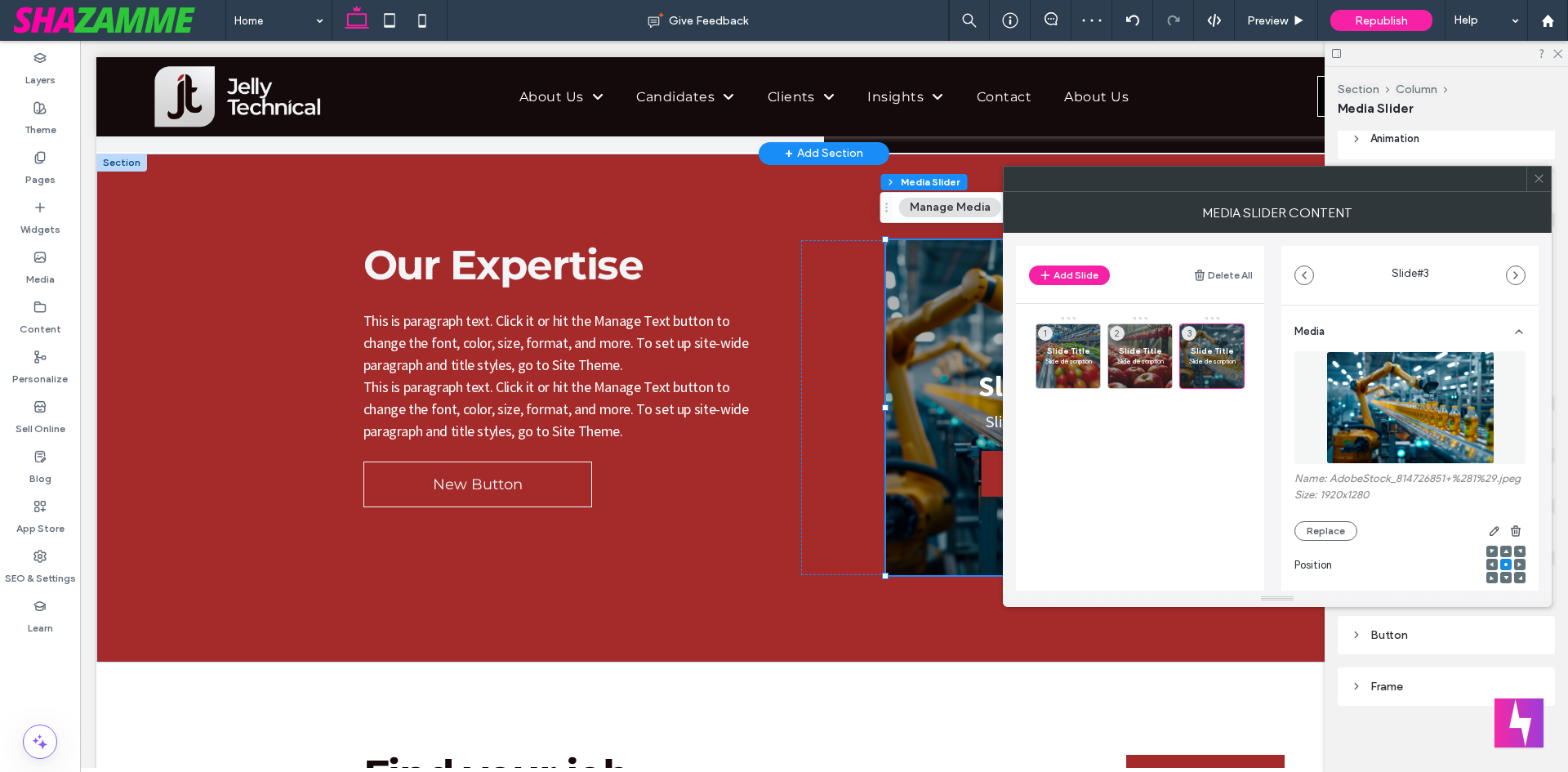
click at [1538, 174] on icon at bounding box center [1539, 178] width 12 height 12
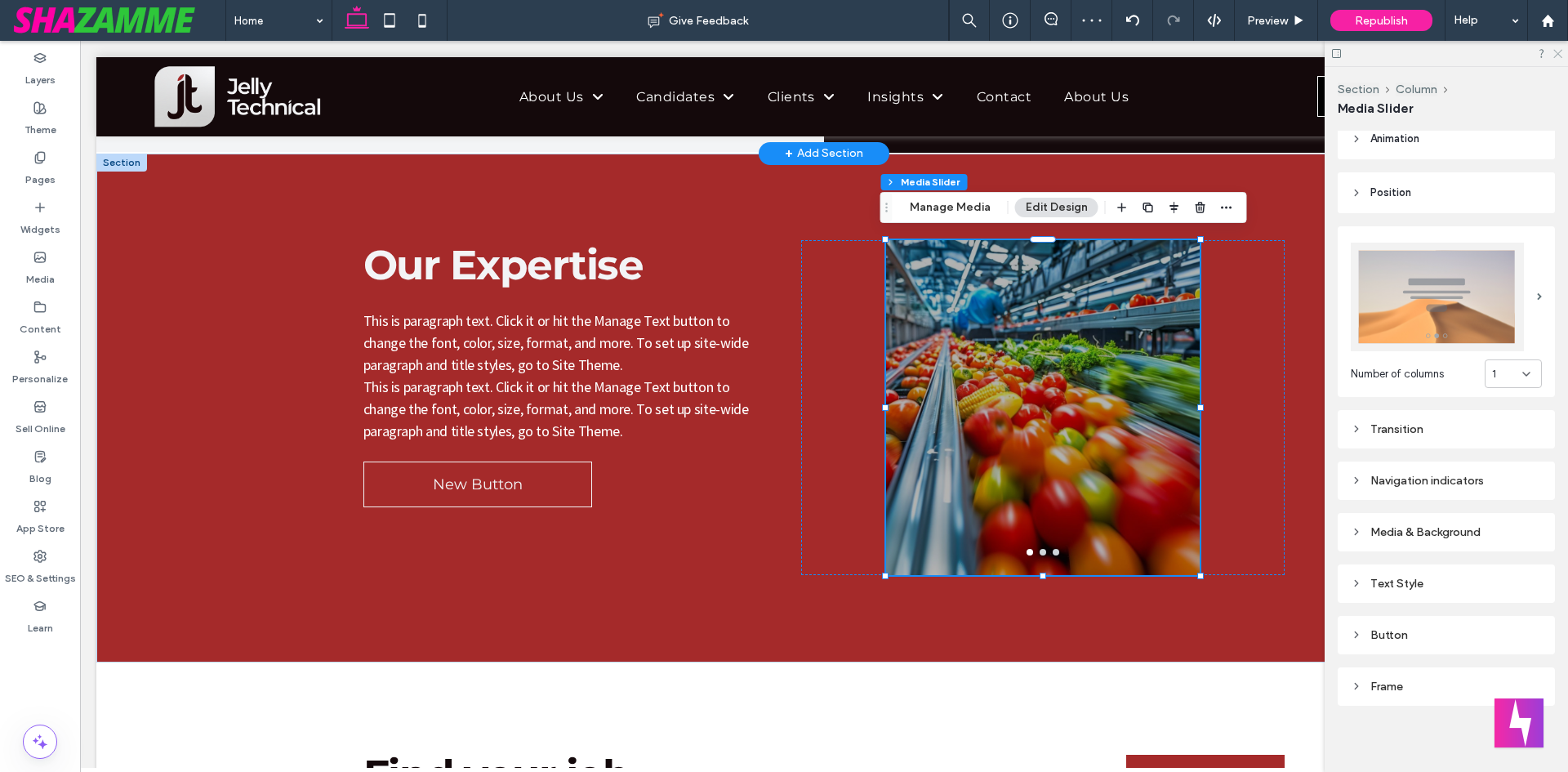
click at [1561, 52] on icon at bounding box center [1558, 53] width 11 height 11
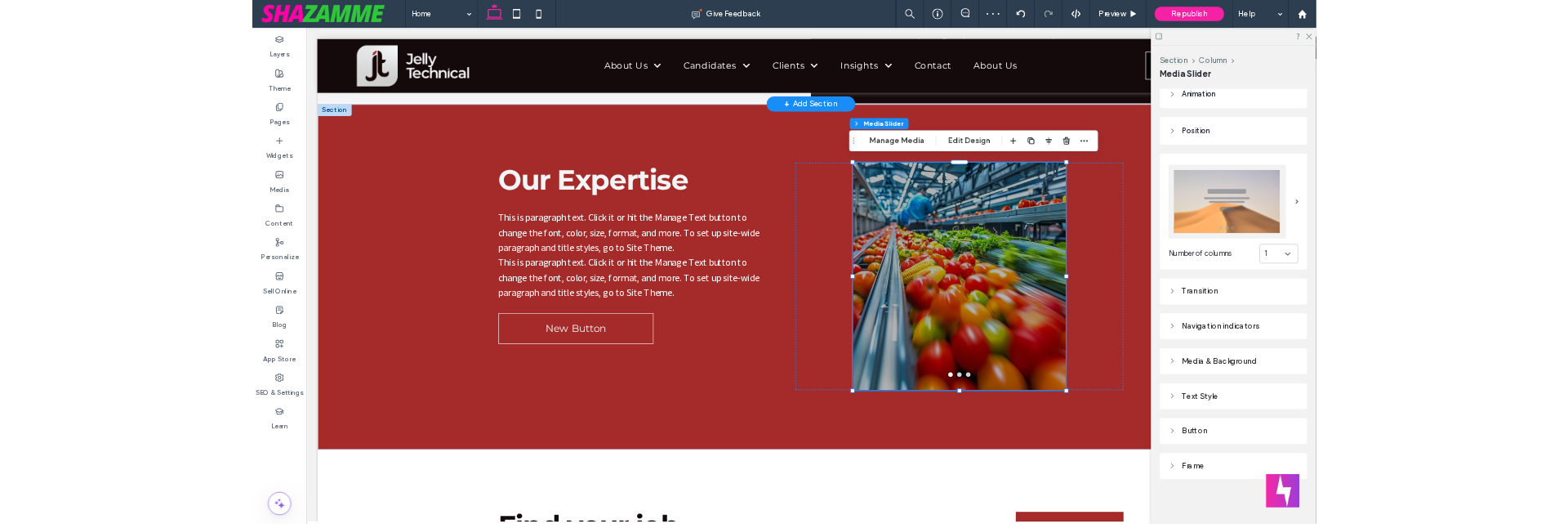
scroll to position [2543, 0]
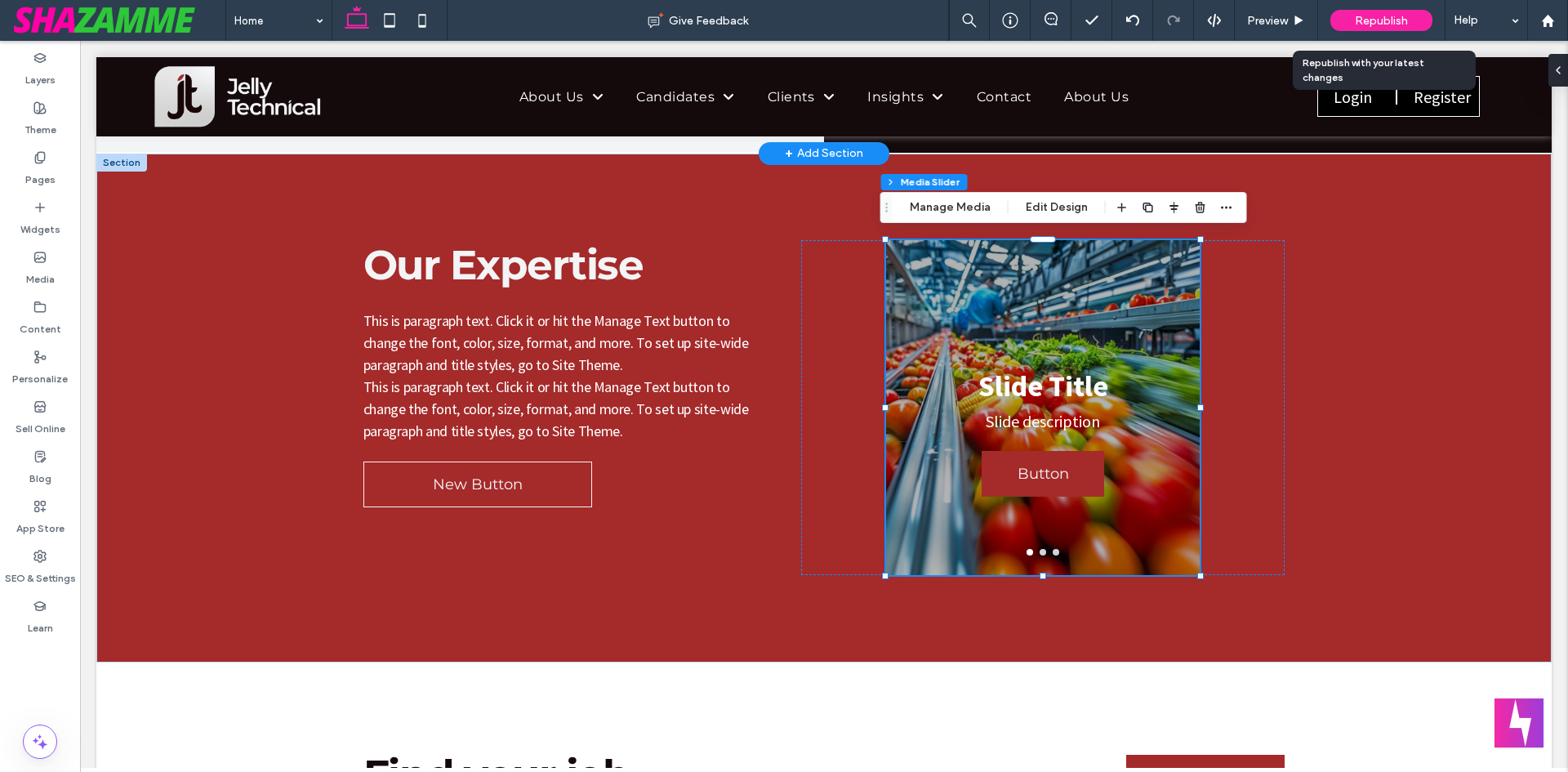
click at [1376, 16] on span "Republish" at bounding box center [1382, 20] width 53 height 14
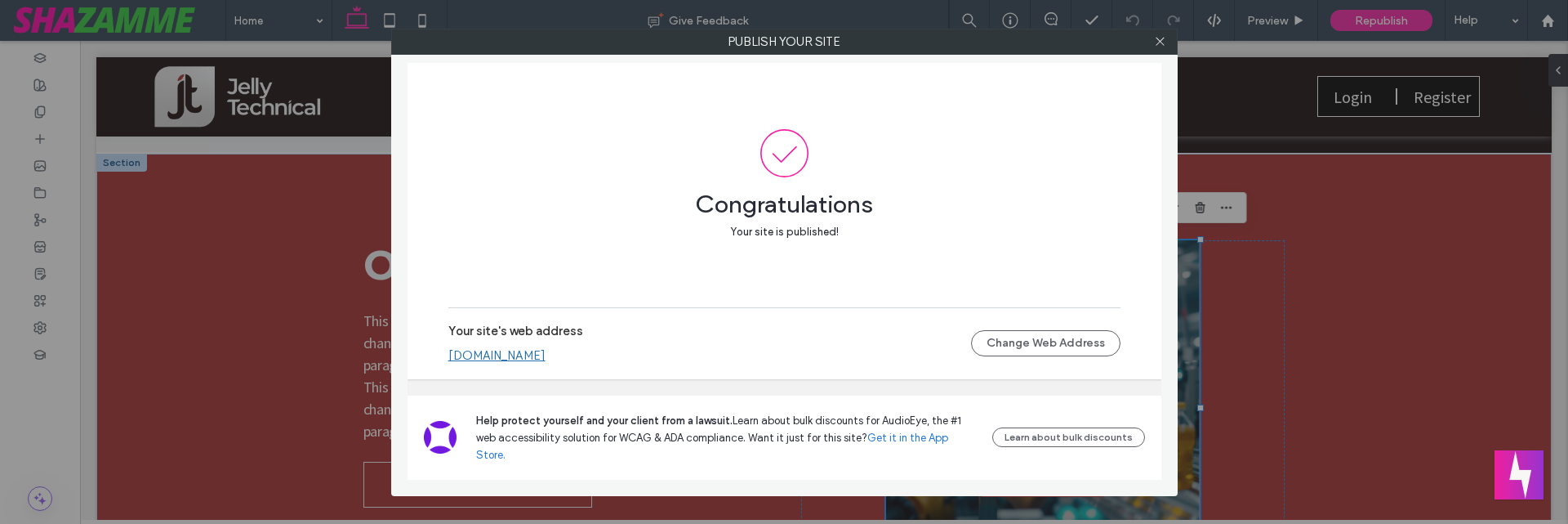
scroll to position [174, 0]
